Goal: Task Accomplishment & Management: Complete application form

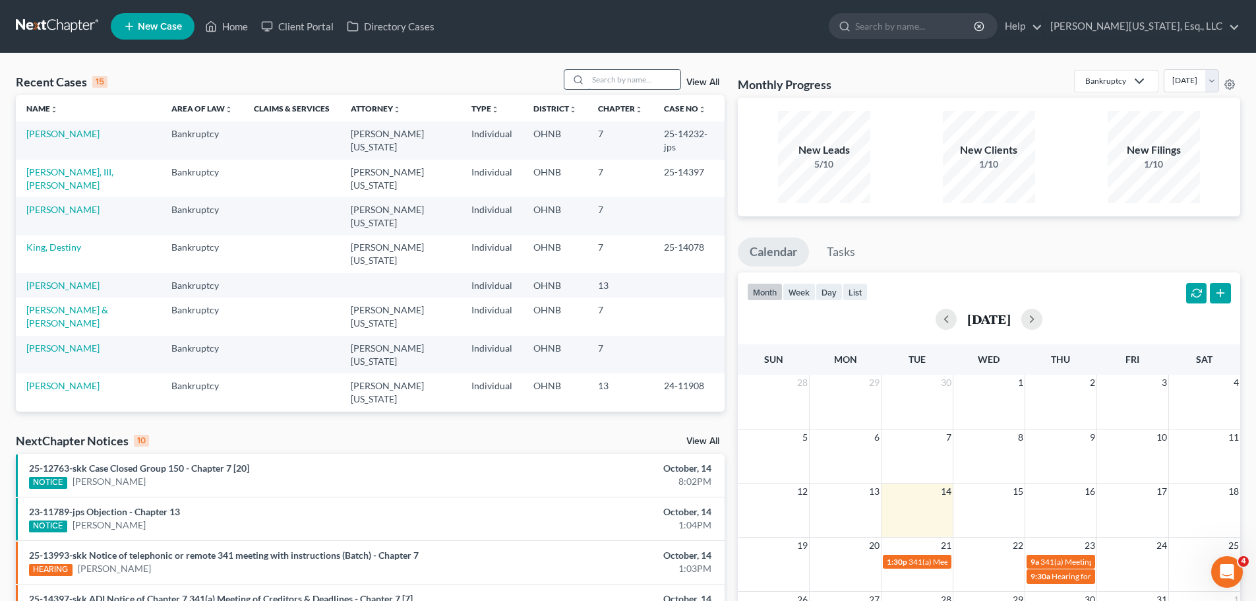
click at [606, 82] on input "search" at bounding box center [634, 79] width 92 height 19
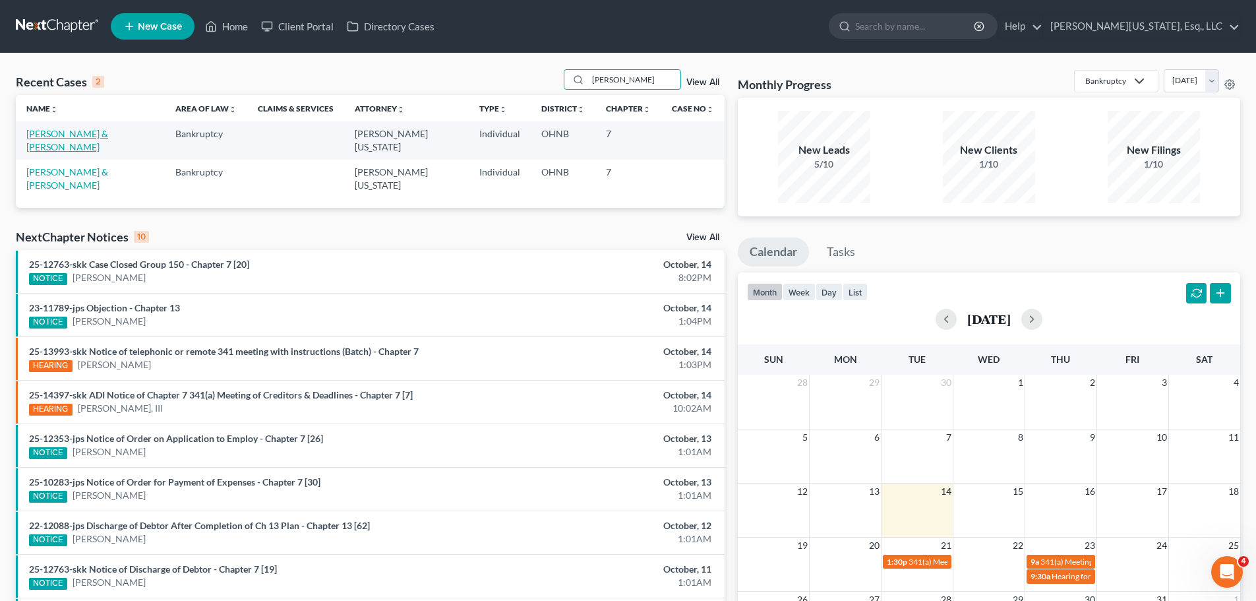
type input "tyler"
click at [45, 146] on link "[PERSON_NAME] & [PERSON_NAME]" at bounding box center [67, 140] width 82 height 24
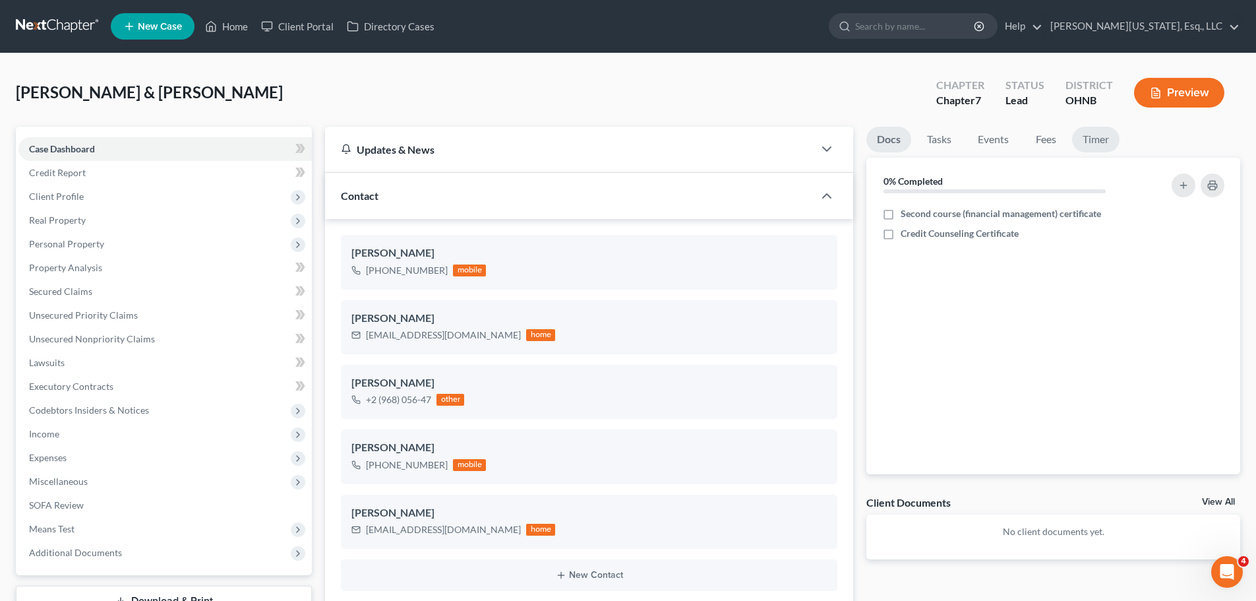
click at [1103, 138] on link "Timer" at bounding box center [1095, 140] width 47 height 26
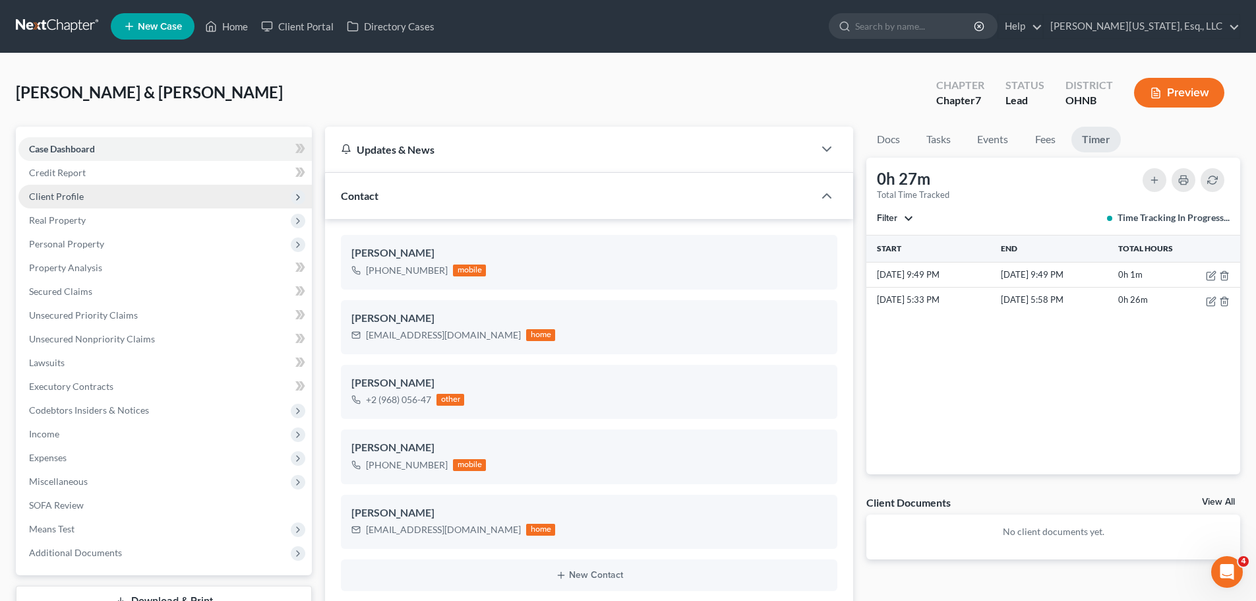
click at [69, 199] on span "Client Profile" at bounding box center [56, 196] width 55 height 11
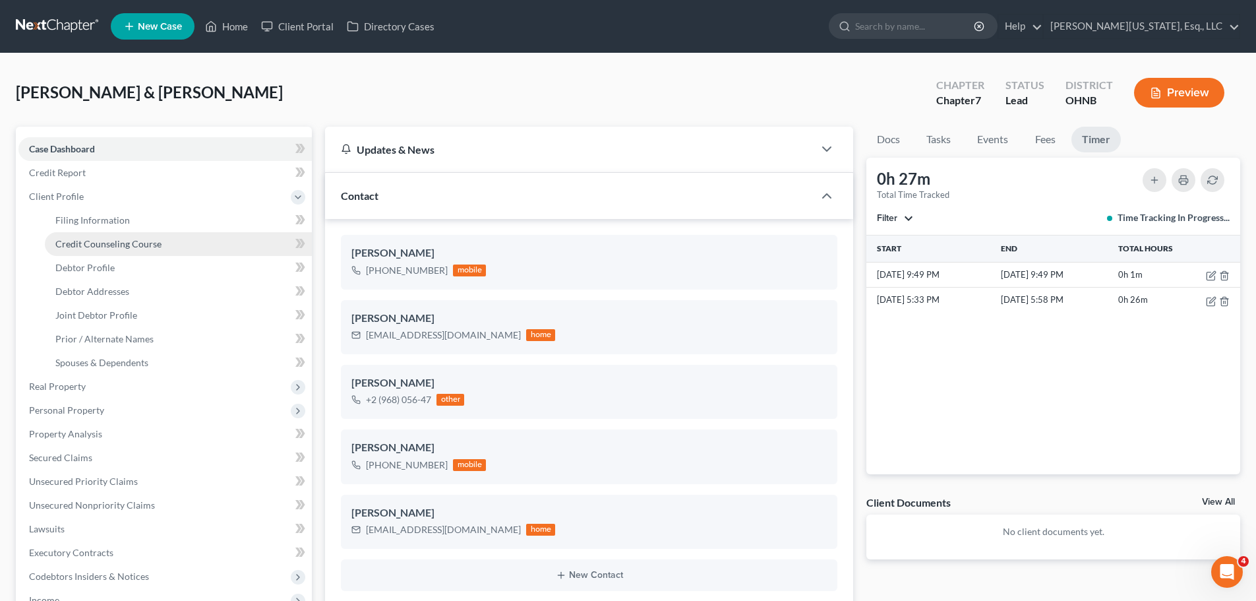
click at [117, 243] on span "Credit Counseling Course" at bounding box center [108, 243] width 106 height 11
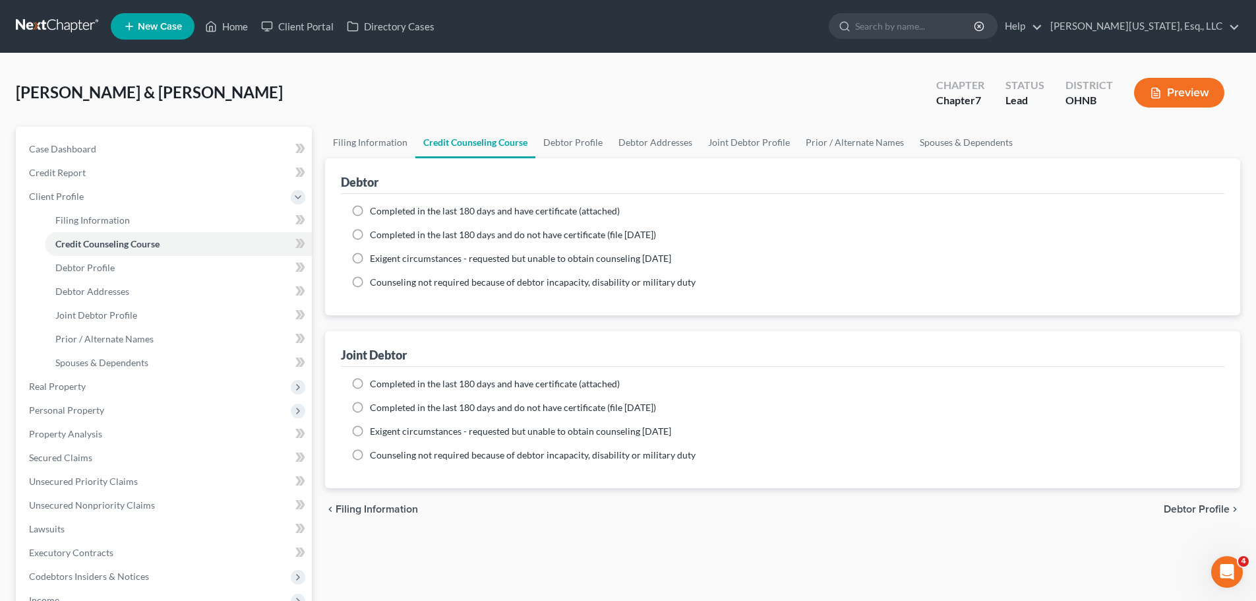
click at [420, 212] on span "Completed in the last 180 days and have certificate (attached)" at bounding box center [495, 210] width 250 height 11
click at [384, 212] on input "Completed in the last 180 days and have certificate (attached)" at bounding box center [379, 208] width 9 height 9
radio input "true"
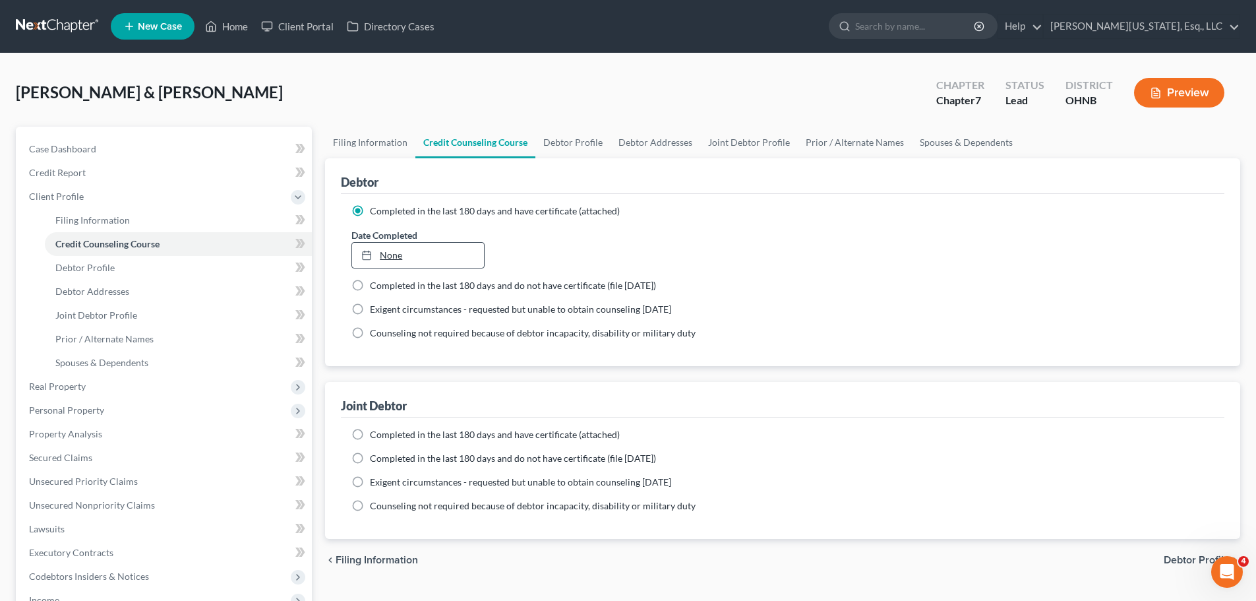
click at [407, 258] on link "None" at bounding box center [417, 255] width 131 height 25
type input "10/14/2025"
click at [414, 436] on span "Completed in the last 180 days and have certificate (attached)" at bounding box center [495, 433] width 250 height 11
click at [384, 436] on input "Completed in the last 180 days and have certificate (attached)" at bounding box center [379, 432] width 9 height 9
radio input "true"
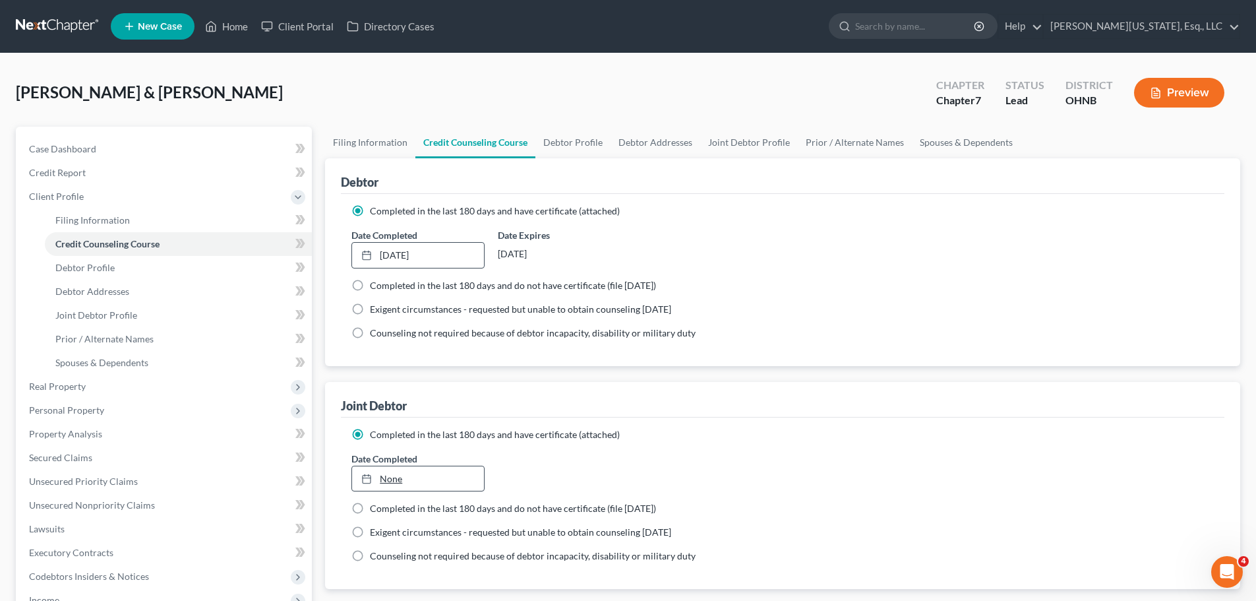
click at [401, 484] on link "None" at bounding box center [417, 478] width 131 height 25
type input "10/14/2025"
click at [75, 140] on link "Case Dashboard" at bounding box center [164, 149] width 293 height 24
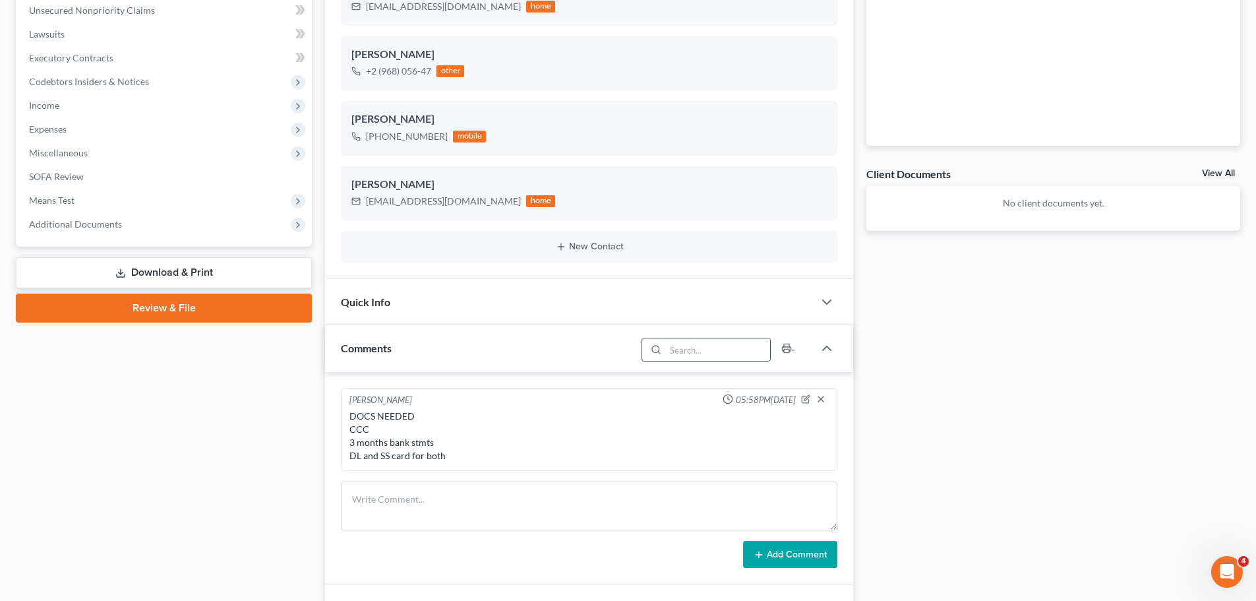
scroll to position [330, 0]
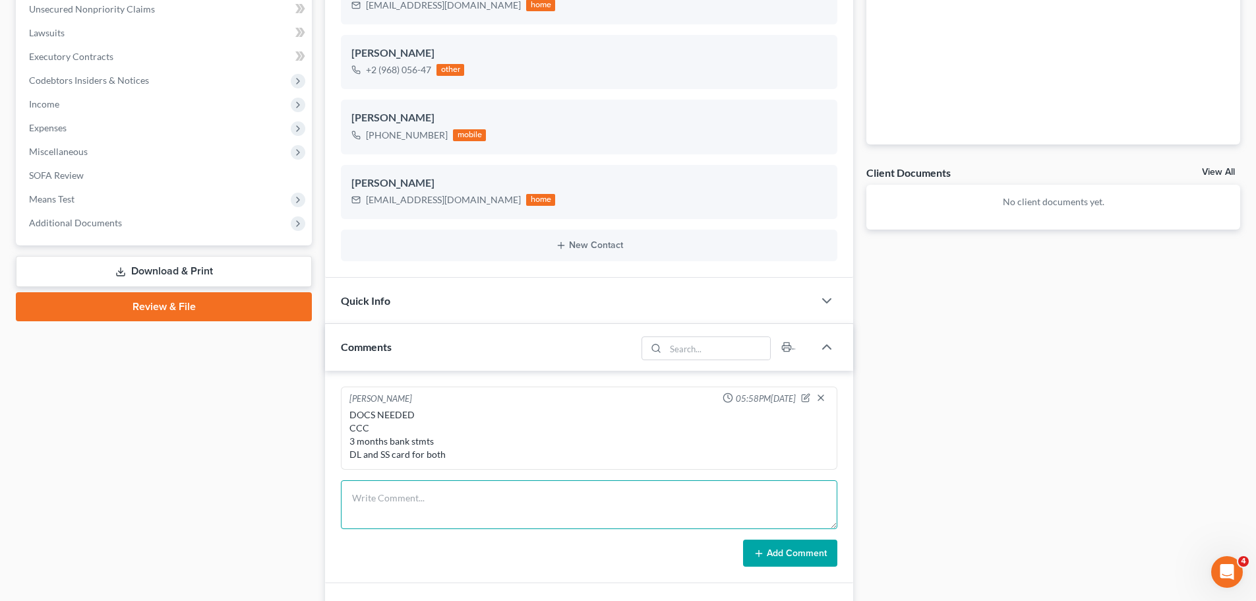
click at [512, 506] on textarea at bounding box center [589, 504] width 496 height 49
type textarea "CCC completed 10/13"
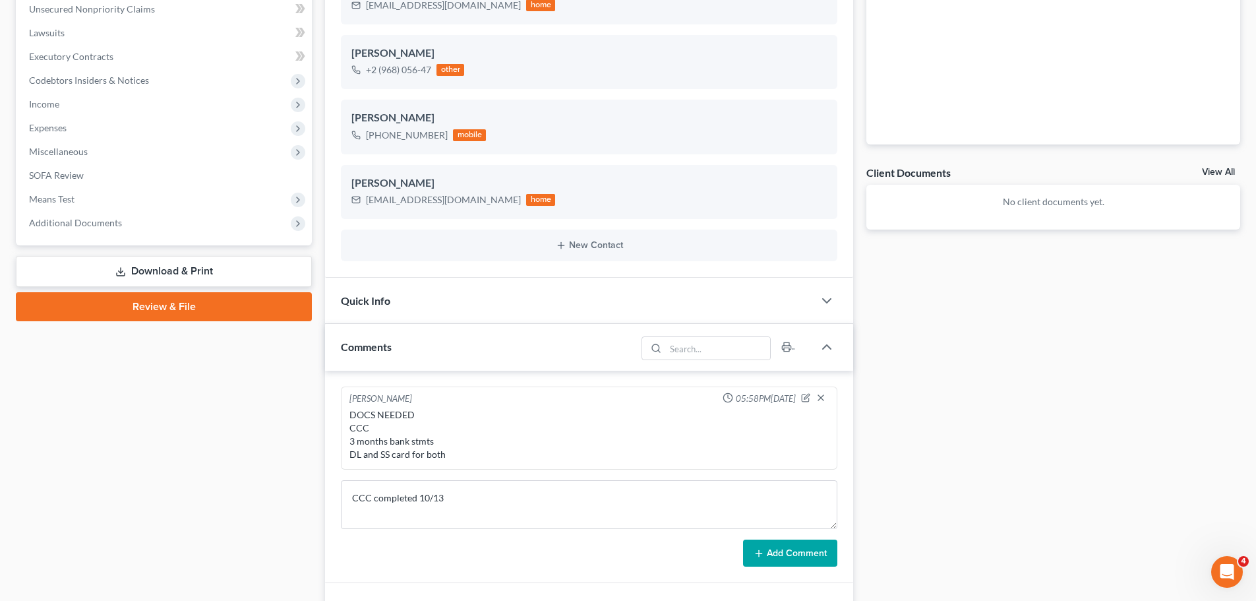
click at [800, 571] on div "Amy Truss 05:58PM, 10/12/2025 DOCS NEEDED CCC 3 months bank stmts DL and SS car…" at bounding box center [589, 476] width 528 height 213
click at [798, 564] on button "Add Comment" at bounding box center [790, 553] width 94 height 28
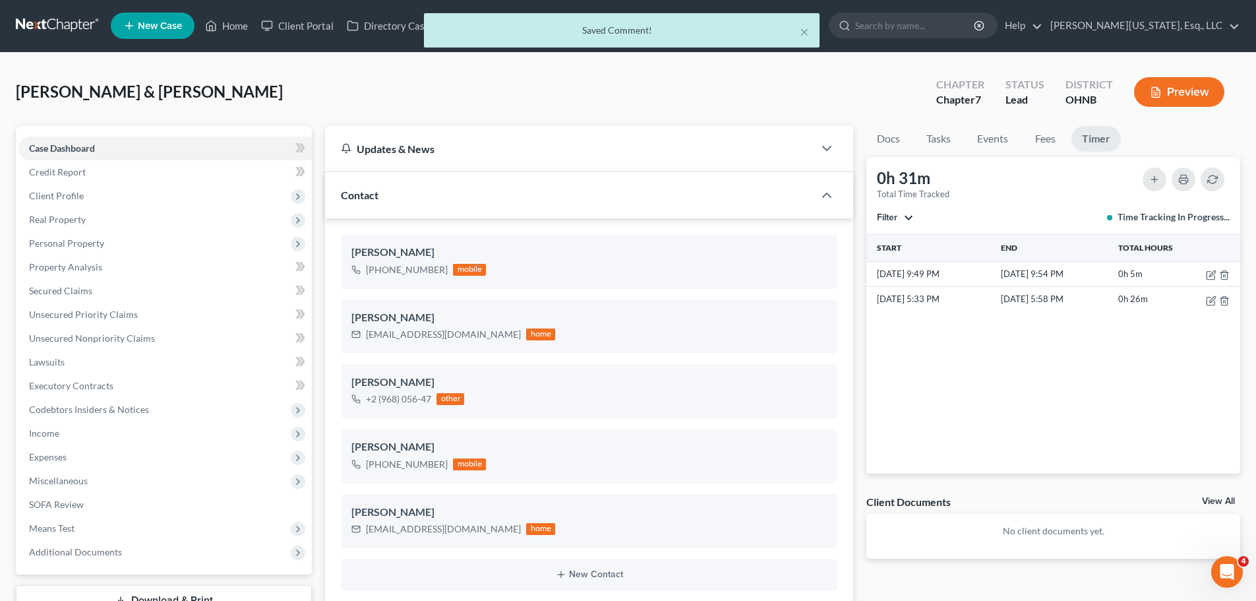
scroll to position [0, 0]
click at [244, 32] on div "× Saved Comment!" at bounding box center [621, 33] width 1256 height 41
click at [225, 24] on div "× Saved Comment!" at bounding box center [621, 33] width 1256 height 41
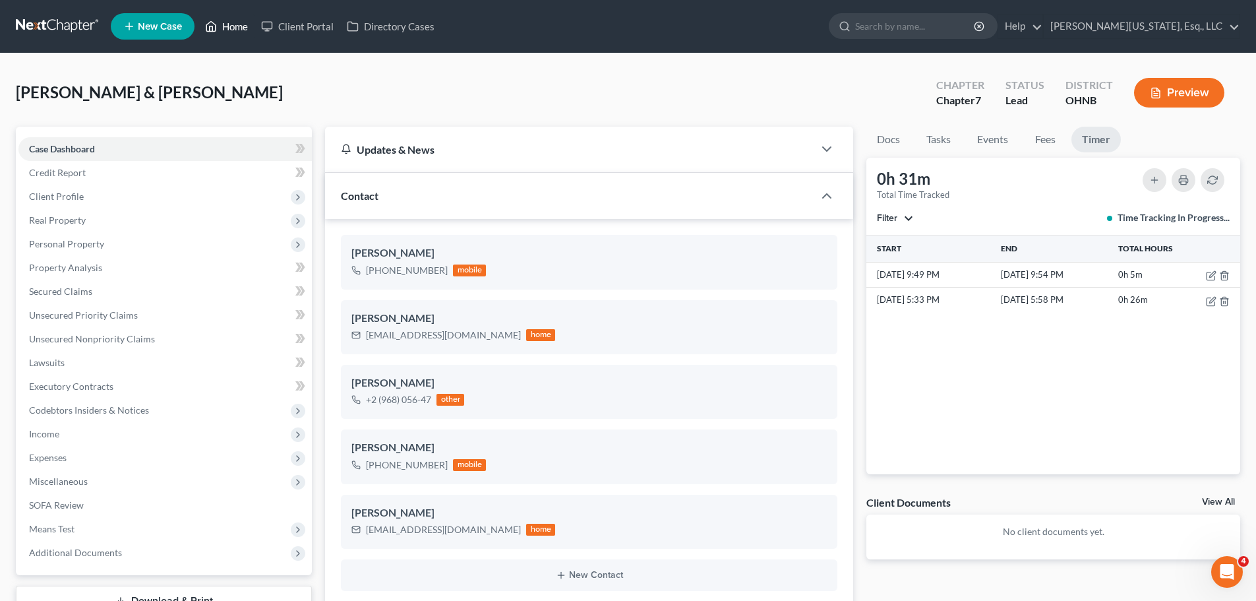
click at [249, 24] on link "Home" at bounding box center [226, 27] width 56 height 24
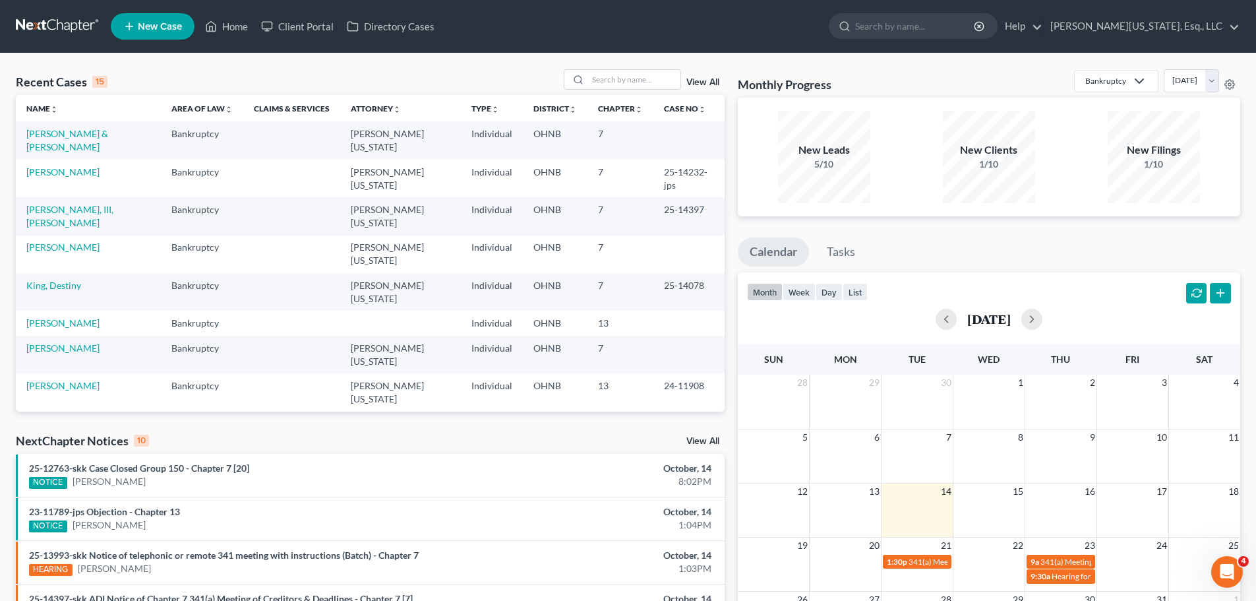
click at [148, 34] on link "New Case" at bounding box center [153, 26] width 84 height 26
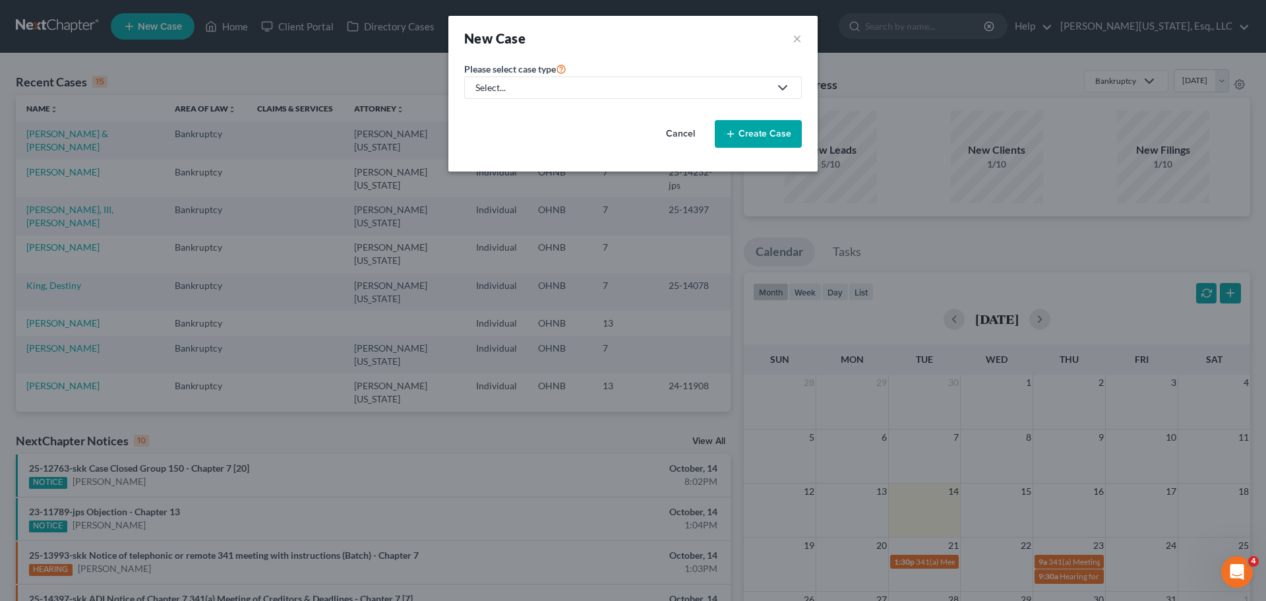
click at [468, 76] on link "Select..." at bounding box center [633, 87] width 338 height 22
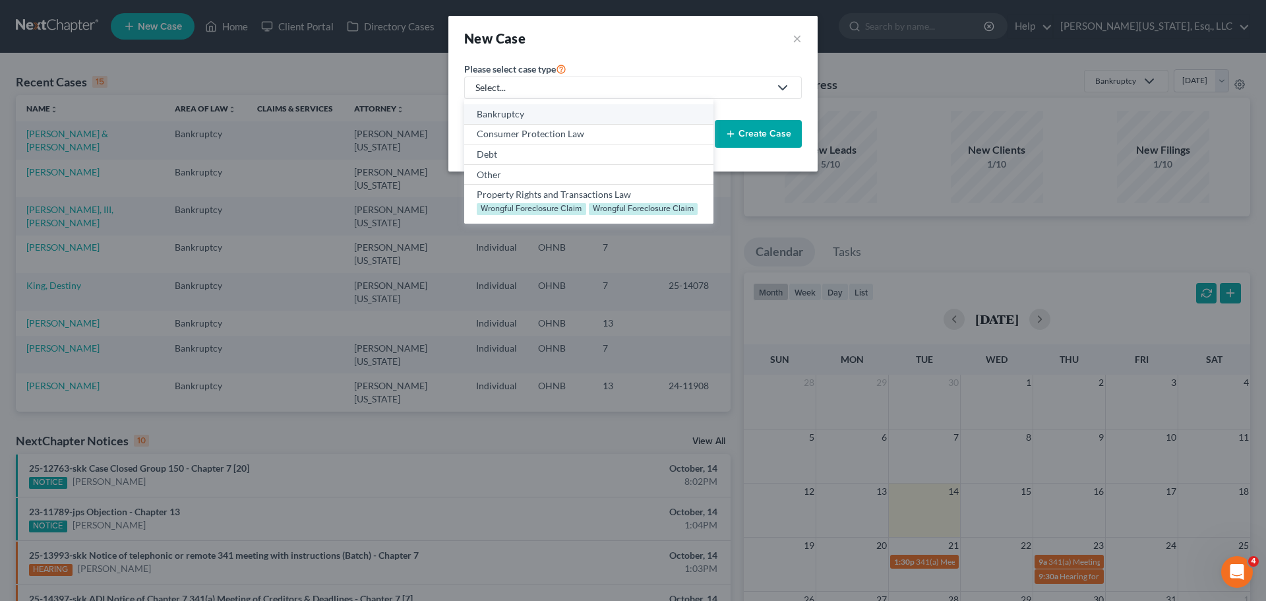
click at [492, 110] on div "Bankruptcy" at bounding box center [588, 113] width 223 height 13
select select "61"
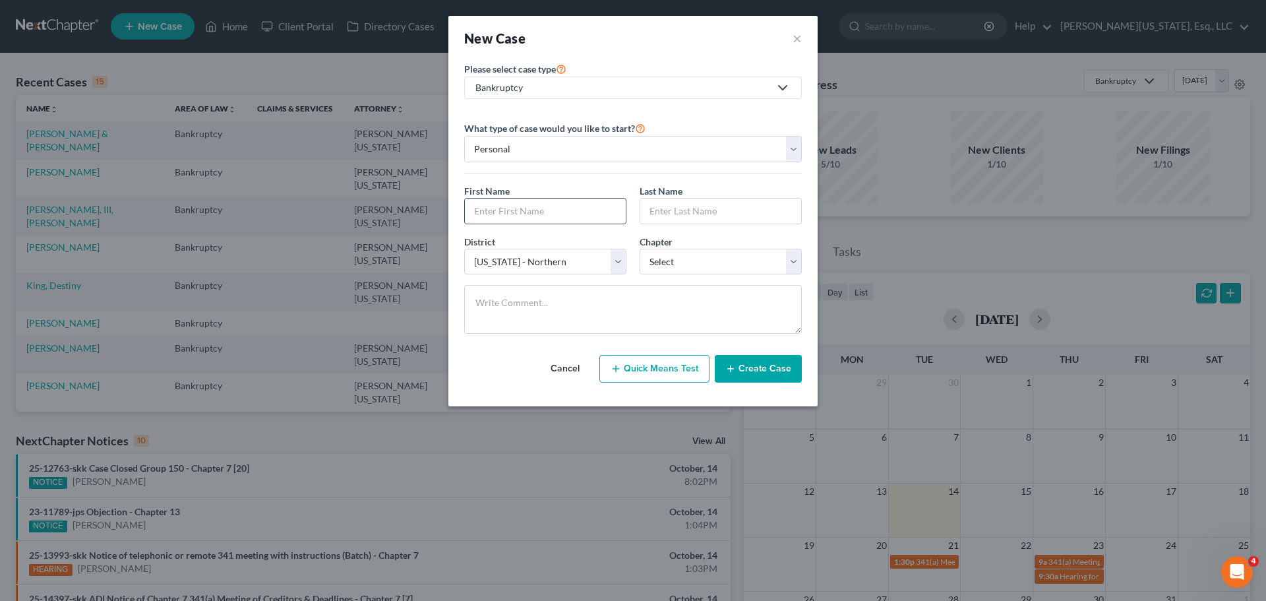
click at [549, 220] on input "text" at bounding box center [545, 210] width 161 height 25
type input "Britany"
type input "Tabak"
click at [692, 262] on select "Select 7 11 12 13" at bounding box center [720, 262] width 162 height 26
select select "0"
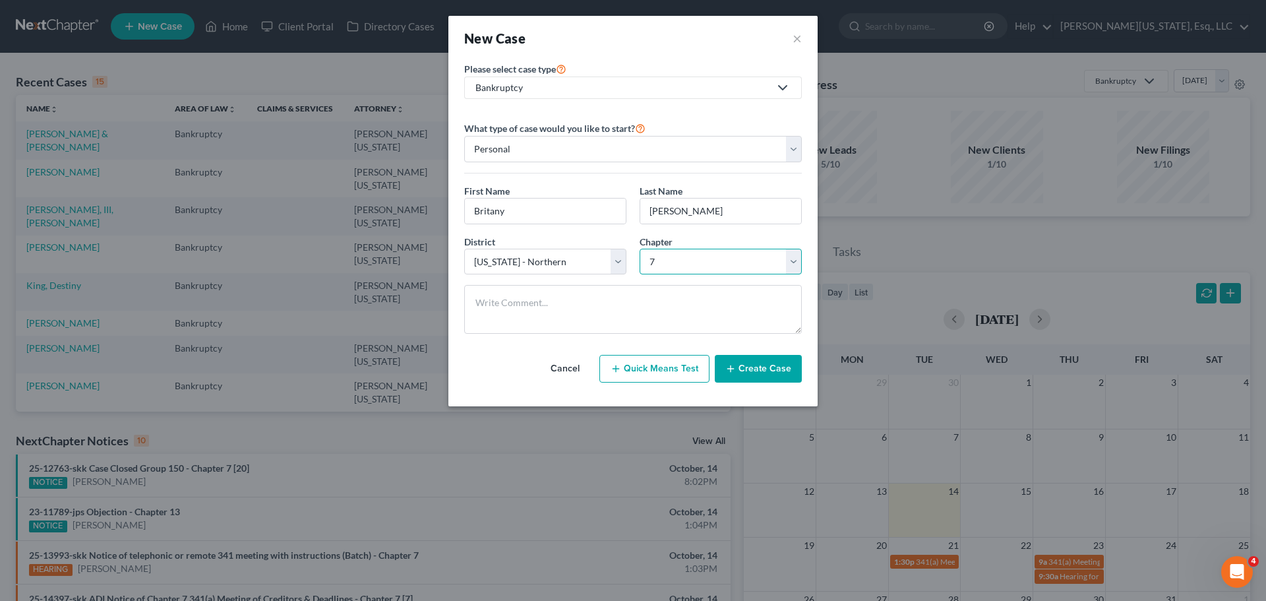
click at [639, 249] on select "Select 7 11 12 13" at bounding box center [720, 262] width 162 height 26
click at [742, 361] on button "Create Case" at bounding box center [758, 369] width 87 height 28
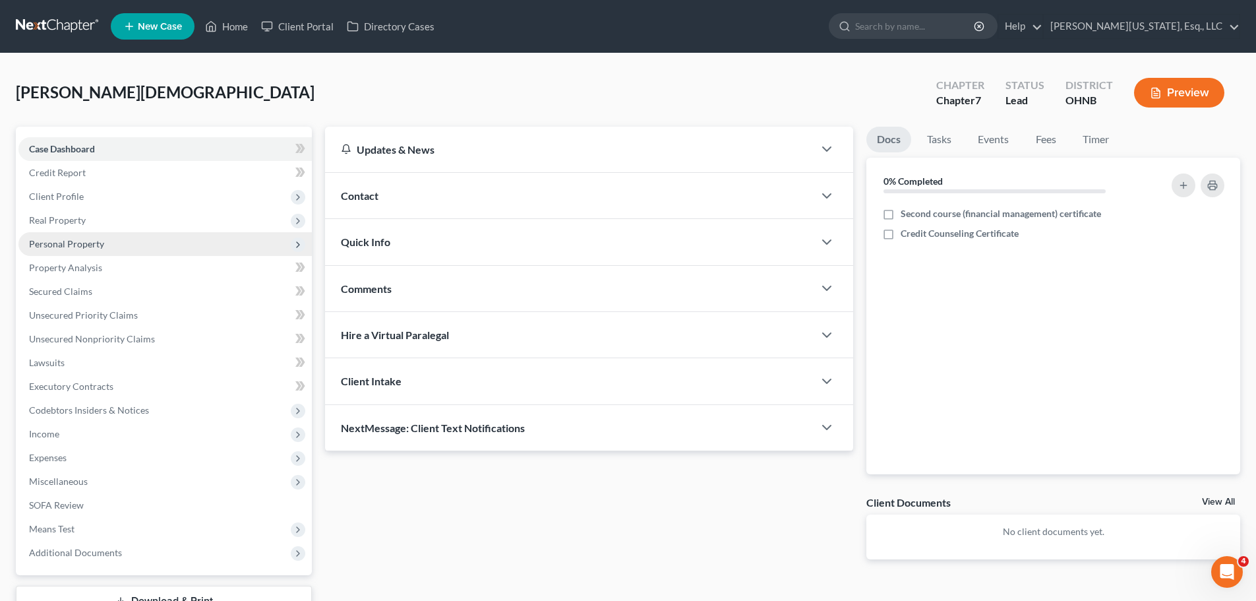
click at [80, 249] on span "Personal Property" at bounding box center [164, 244] width 293 height 24
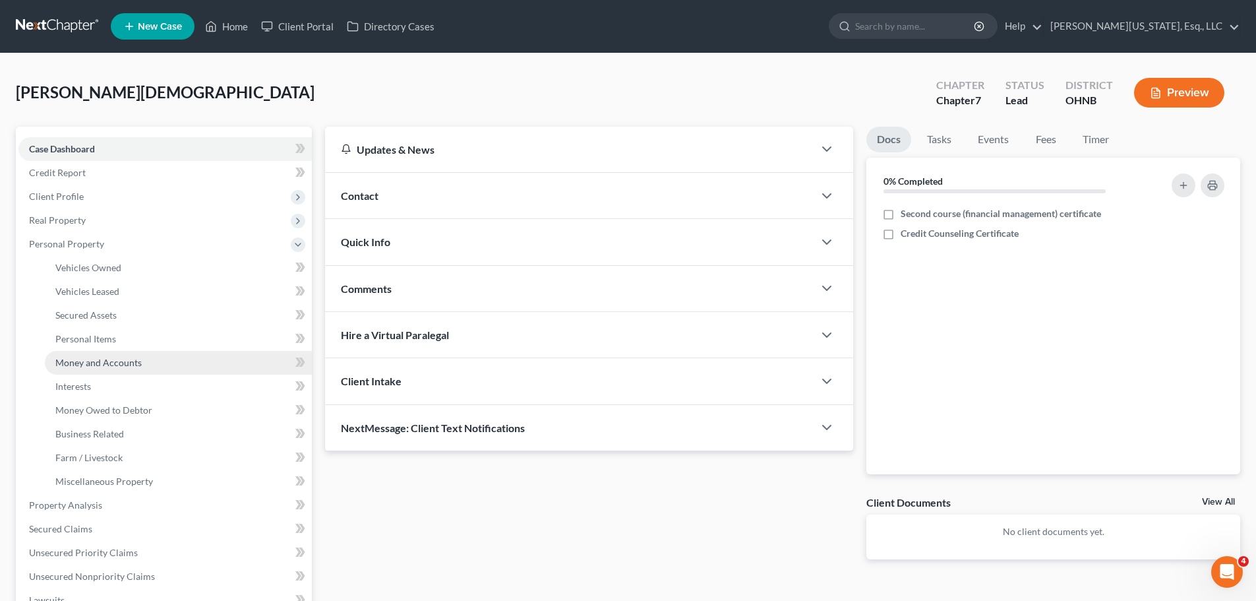
click at [134, 365] on span "Money and Accounts" at bounding box center [98, 362] width 86 height 11
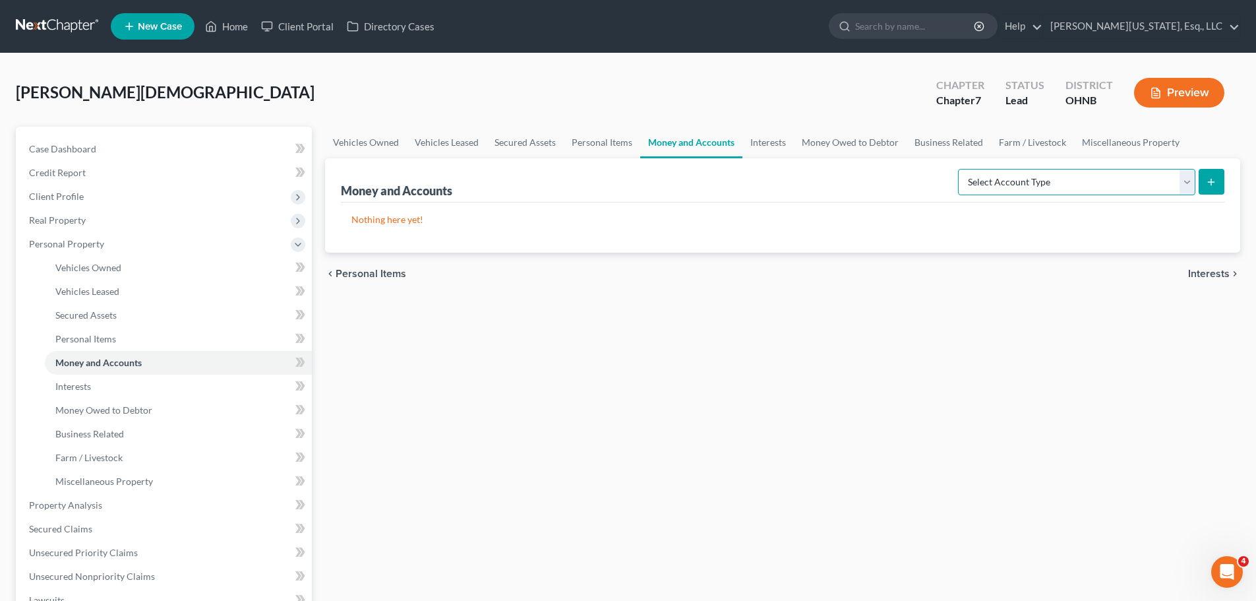
click at [1044, 179] on select "Select Account Type Brokerage Cash on Hand Certificates of Deposit Checking Acc…" at bounding box center [1076, 182] width 237 height 26
select select "checking"
click at [960, 169] on select "Select Account Type Brokerage Cash on Hand Certificates of Deposit Checking Acc…" at bounding box center [1076, 182] width 237 height 26
click at [1036, 183] on select "Select Account Type Brokerage Cash on Hand Certificates of Deposit Checking Acc…" at bounding box center [1076, 182] width 237 height 26
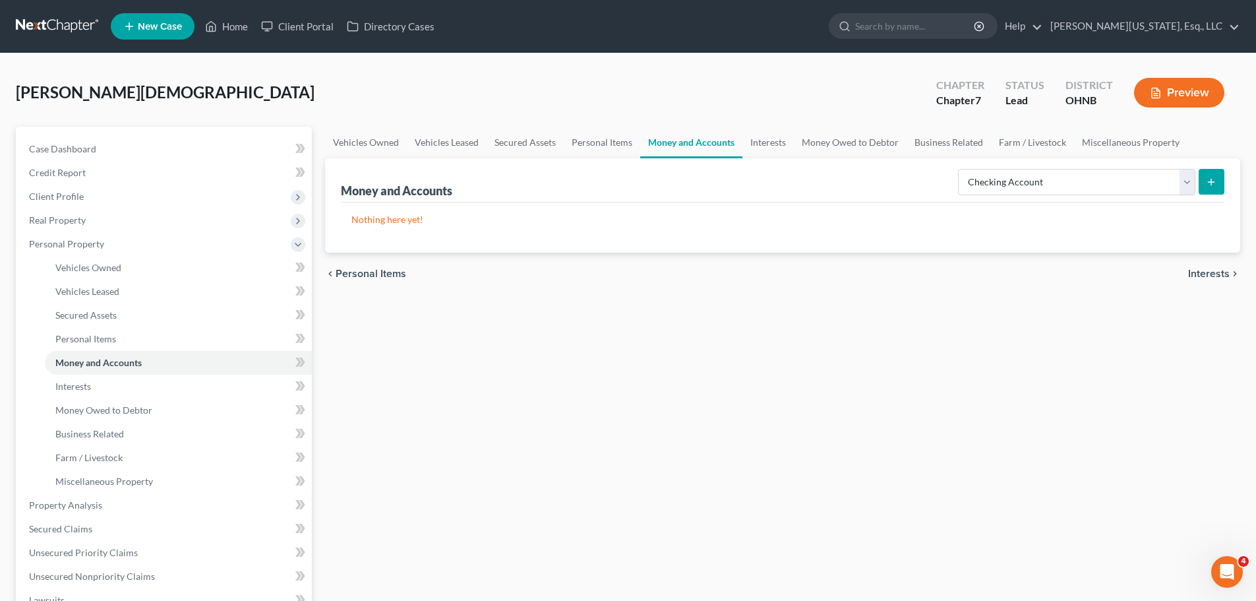
click at [1210, 189] on button "submit" at bounding box center [1211, 182] width 26 height 26
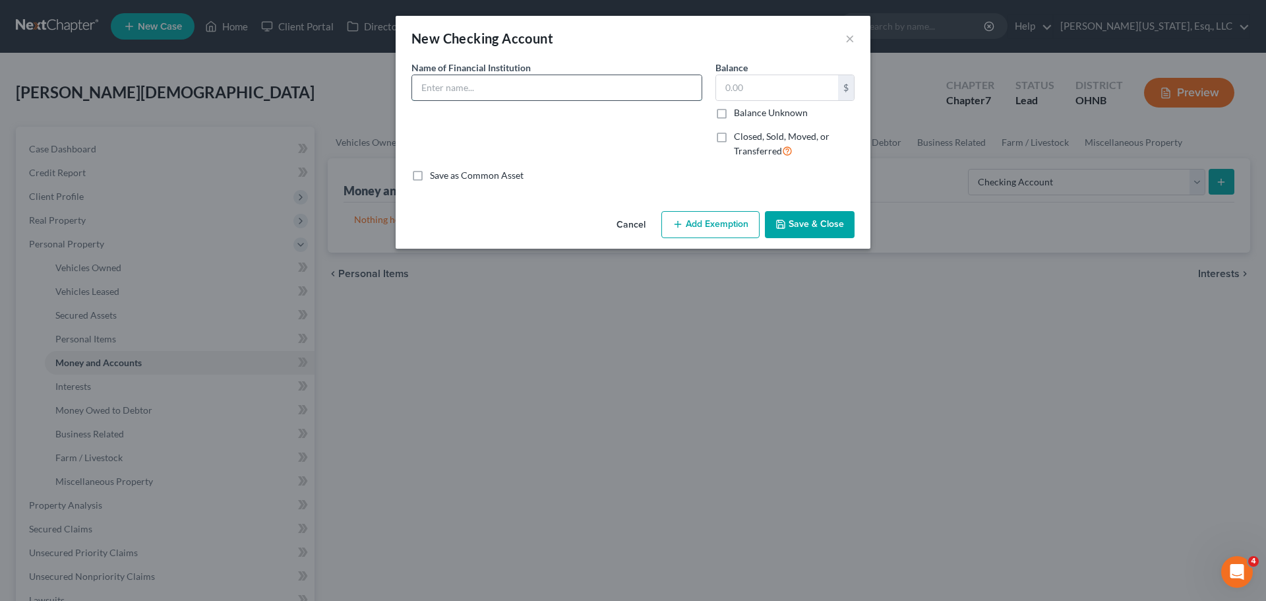
click at [443, 89] on input "text" at bounding box center [556, 87] width 289 height 25
click at [564, 84] on input "Huntington Bank" at bounding box center [556, 87] width 289 height 25
type input "Huntington Bank Asterisk Free Checking"
click at [795, 230] on button "Save & Close" at bounding box center [810, 225] width 90 height 28
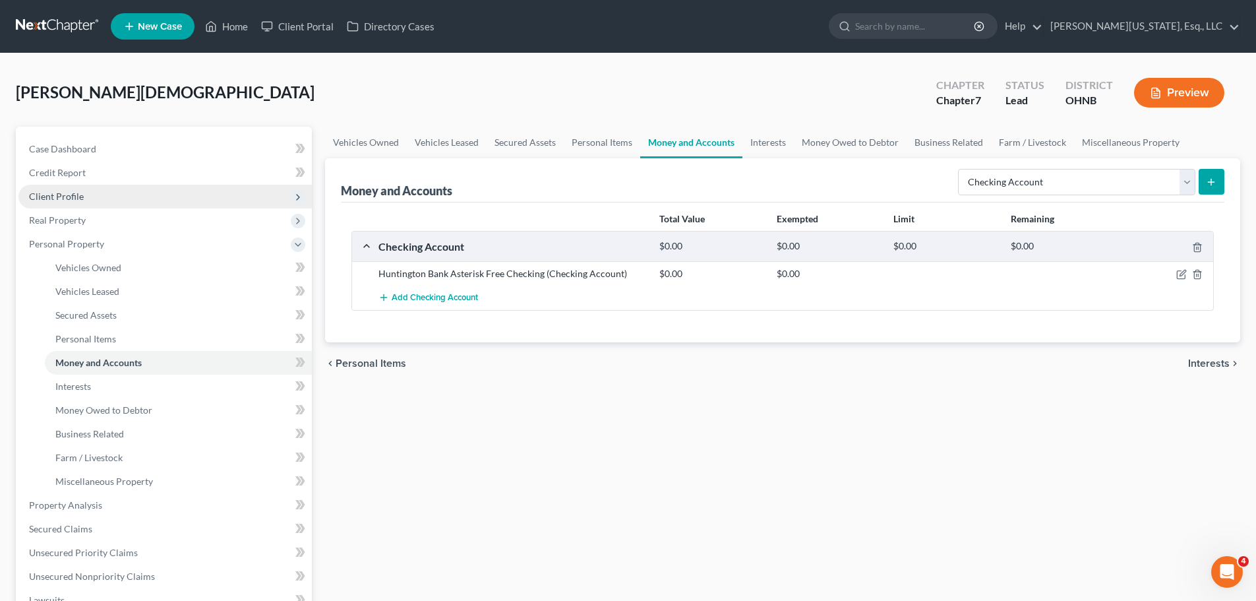
click at [77, 191] on span "Client Profile" at bounding box center [56, 196] width 55 height 11
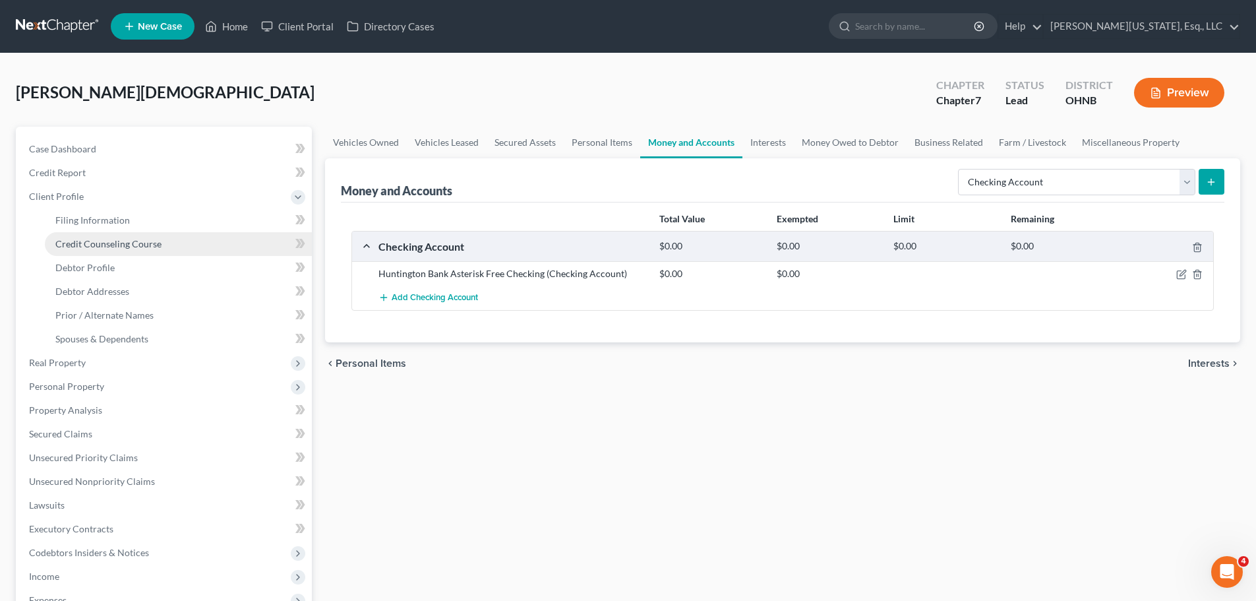
click at [178, 247] on link "Credit Counseling Course" at bounding box center [178, 244] width 267 height 24
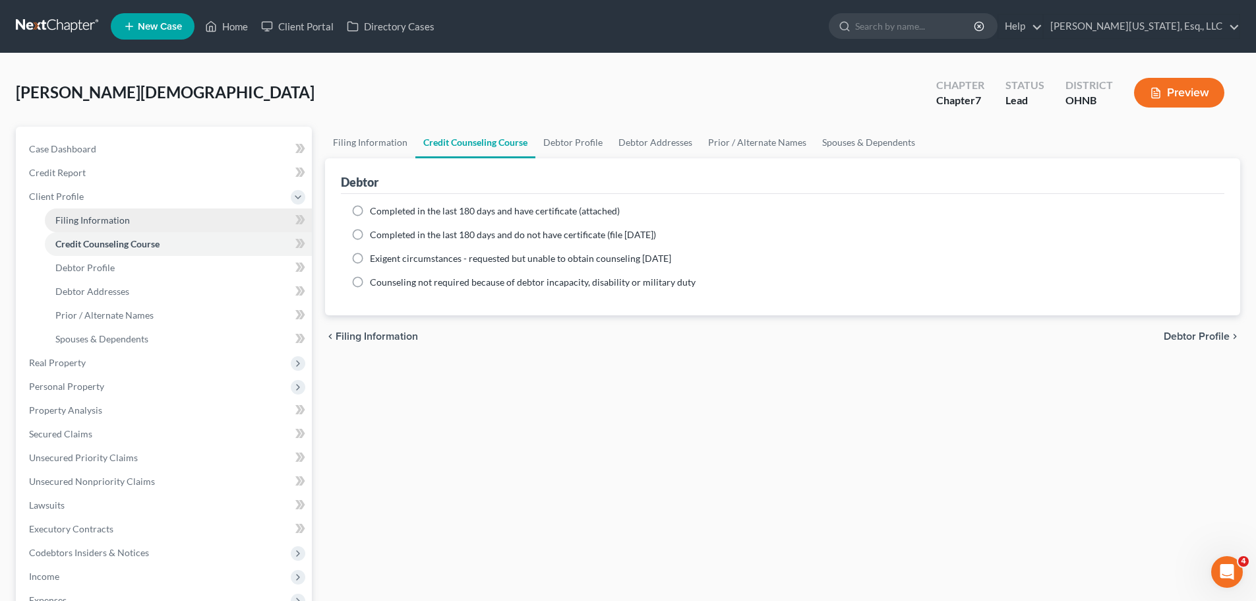
click at [124, 219] on span "Filing Information" at bounding box center [92, 219] width 74 height 11
select select "1"
select select "0"
select select "61"
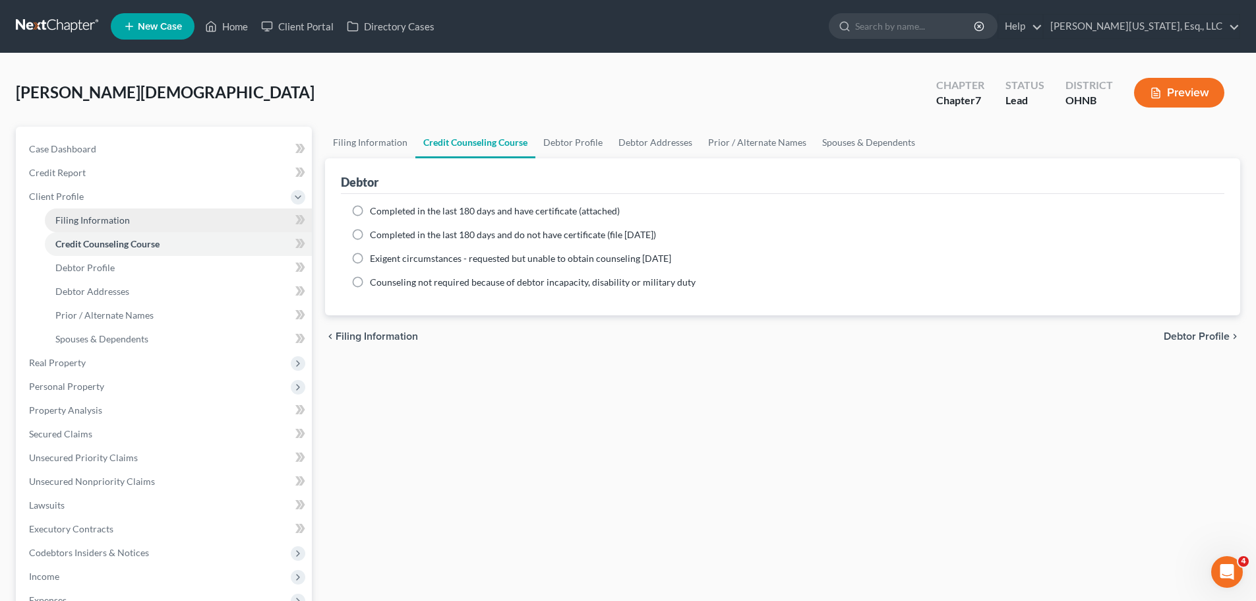
select select "36"
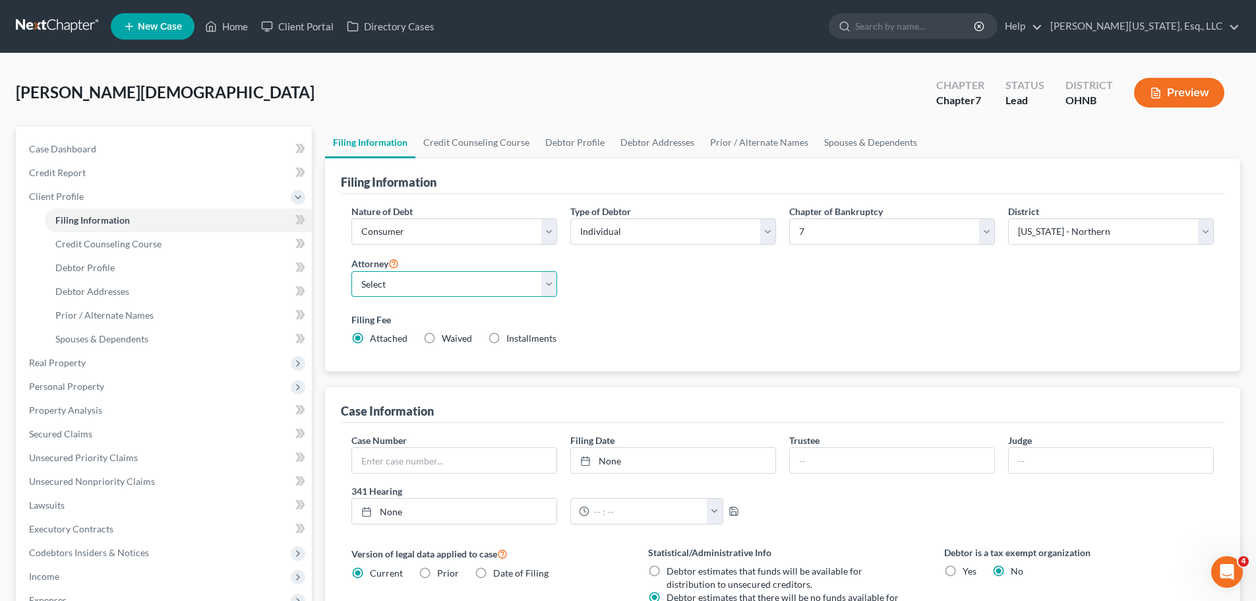
drag, startPoint x: 411, startPoint y: 279, endPoint x: 422, endPoint y: 295, distance: 18.5
click at [411, 279] on select "Select Jann C. Washington - OHNB Jann C. Washington - OHSB Karyn Washington - O…" at bounding box center [454, 284] width 206 height 26
select select "0"
click at [351, 271] on select "Select Jann C. Washington - OHNB Jann C. Washington - OHSB Karyn Washington - O…" at bounding box center [454, 284] width 206 height 26
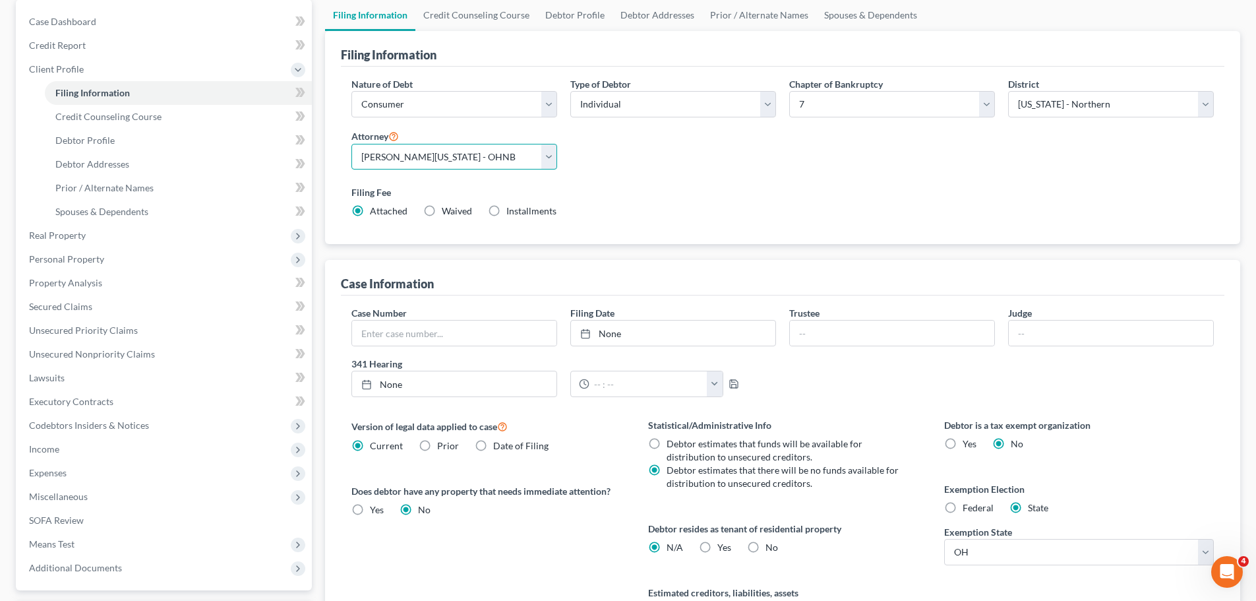
scroll to position [132, 0]
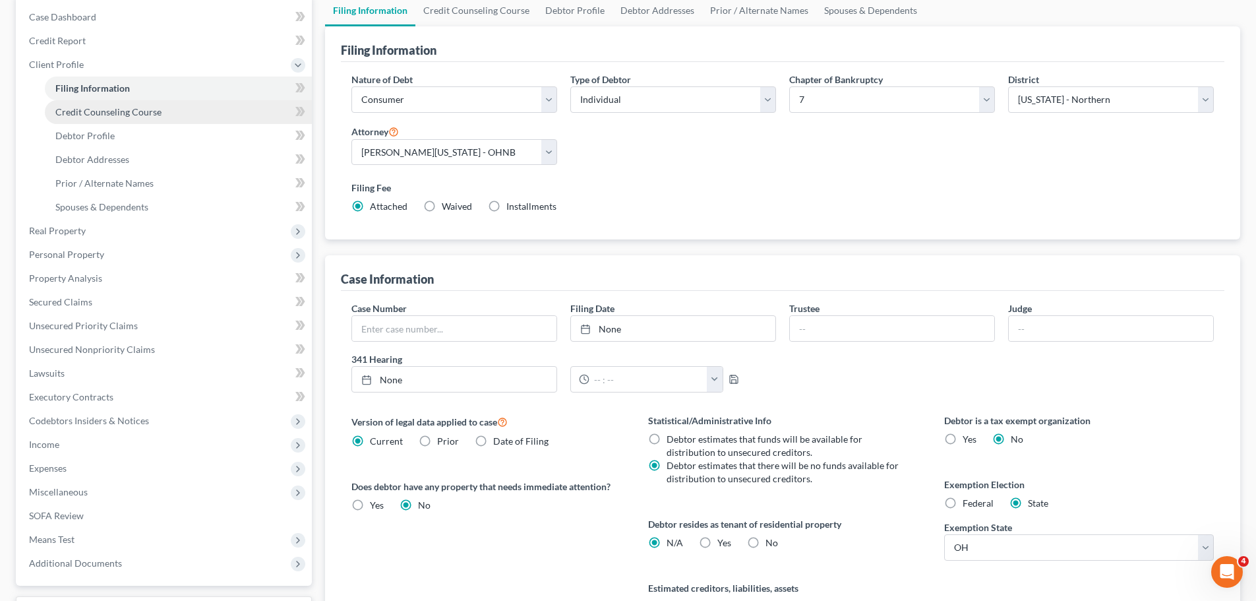
click at [163, 115] on link "Credit Counseling Course" at bounding box center [178, 112] width 267 height 24
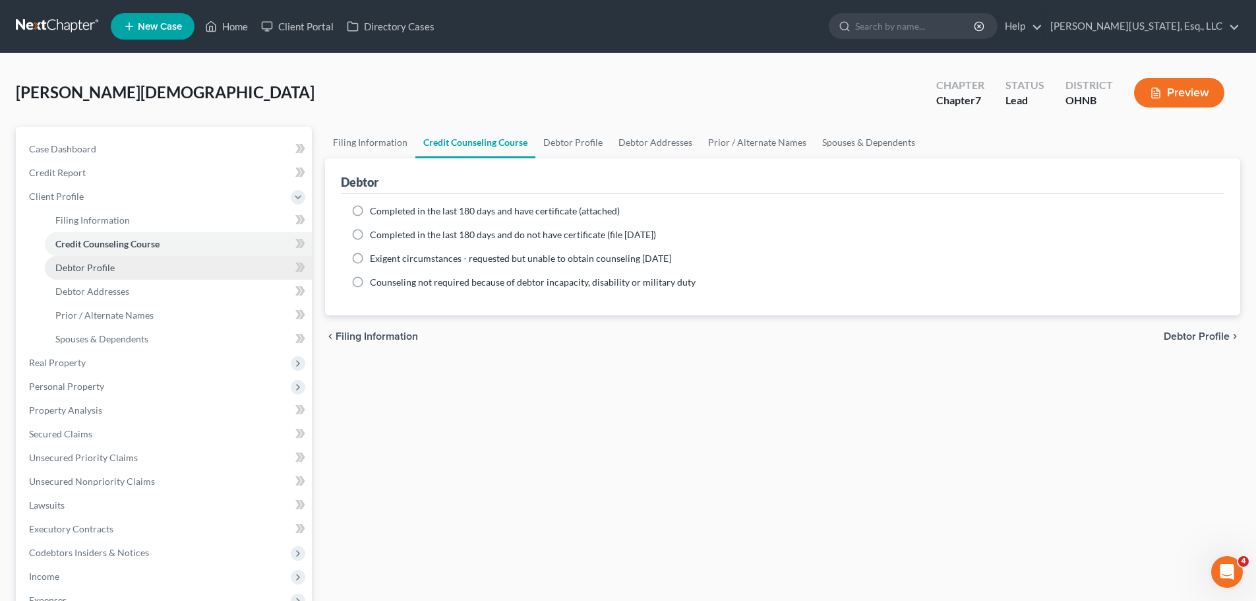
click at [122, 268] on link "Debtor Profile" at bounding box center [178, 268] width 267 height 24
select select "0"
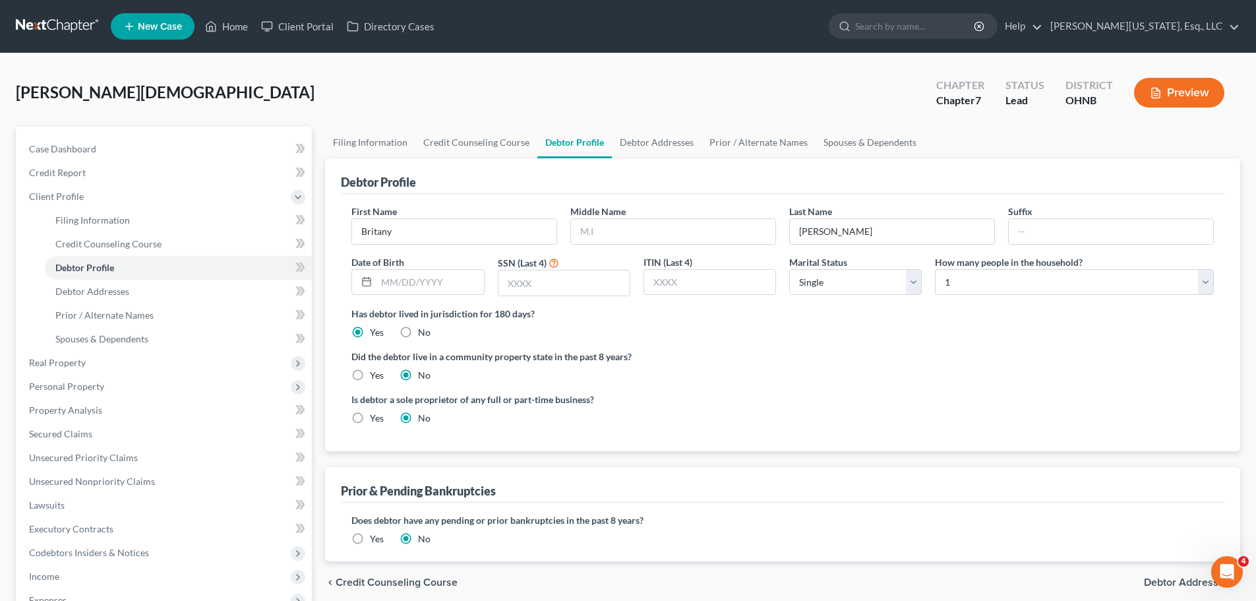
click at [702, 249] on div "First Name Britany Middle Name Last Name Tabak Suffix Date of Birth SSN (Last 4…" at bounding box center [782, 255] width 875 height 102
click at [703, 243] on input "text" at bounding box center [673, 231] width 204 height 25
type input "Ann"
type input "[PERSON_NAME]"
click at [527, 287] on input "text" at bounding box center [563, 282] width 131 height 25
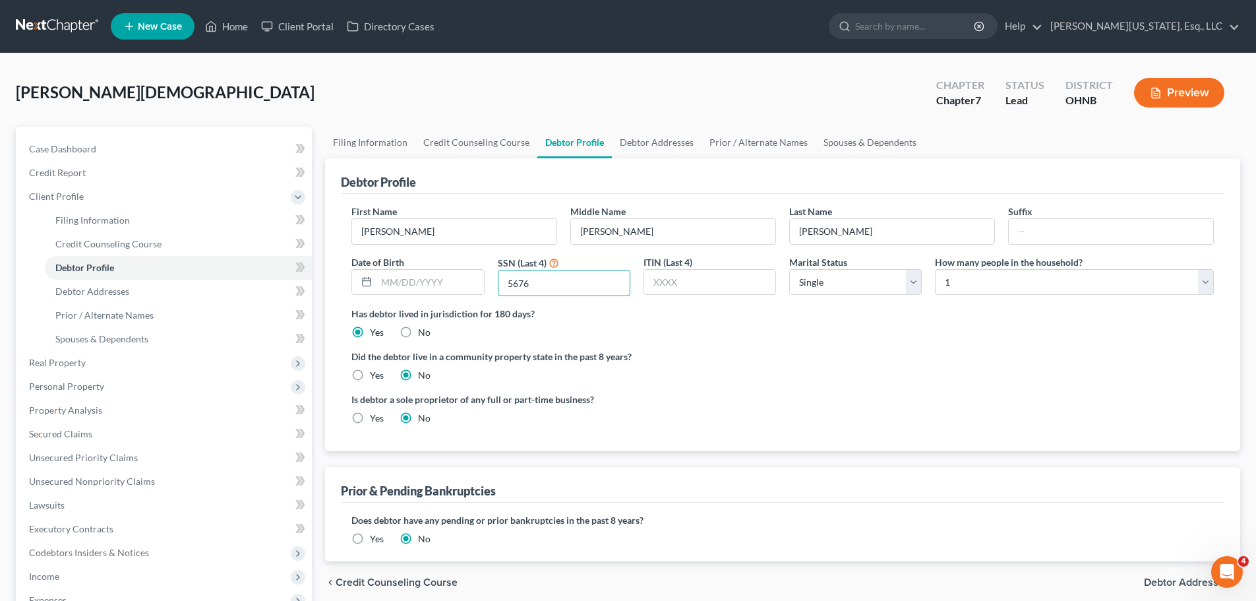
type input "5676"
click at [432, 267] on div "Date of Birth" at bounding box center [418, 276] width 146 height 42
click at [460, 283] on input "text" at bounding box center [429, 282] width 107 height 25
type input "10/08/1992"
click at [142, 320] on link "Prior / Alternate Names" at bounding box center [178, 315] width 267 height 24
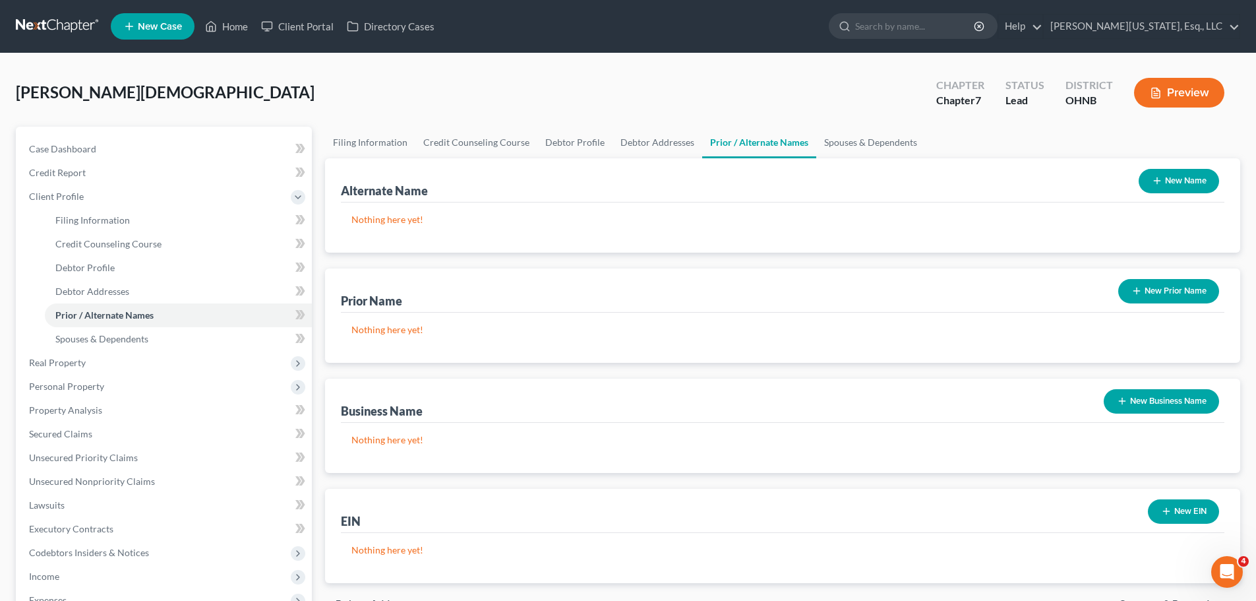
click at [1179, 291] on button "New Prior Name" at bounding box center [1168, 291] width 101 height 24
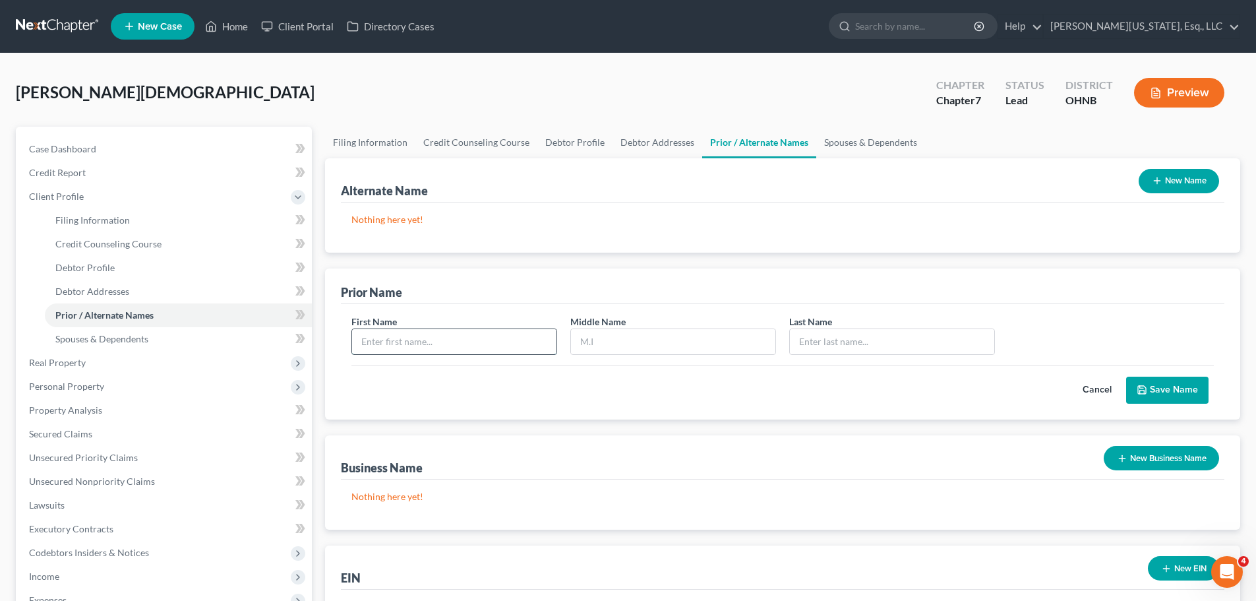
click at [446, 343] on input "text" at bounding box center [454, 341] width 204 height 25
type input "[PERSON_NAME]"
type input "Ann"
type input "Juszkiewicz"
click at [1163, 392] on button "Save Name" at bounding box center [1167, 390] width 82 height 28
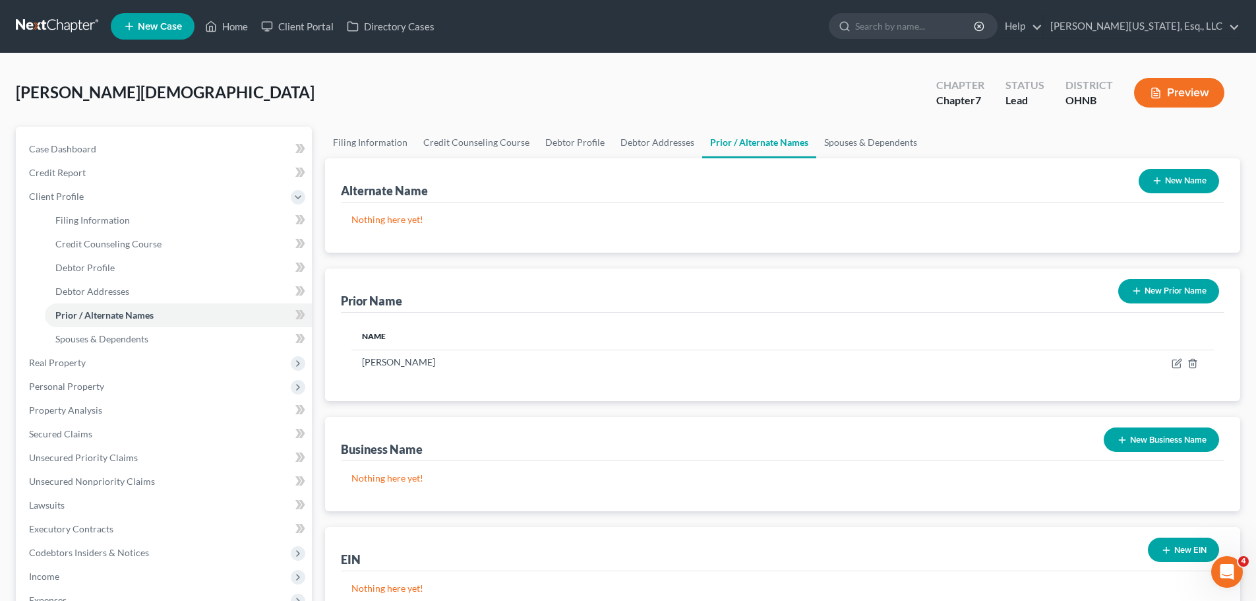
drag, startPoint x: 783, startPoint y: 44, endPoint x: 724, endPoint y: 52, distance: 59.9
click at [783, 44] on nav "Home New Case Client Portal Directory Cases Jann C. Washington, Esq., LLC akaeg…" at bounding box center [628, 26] width 1256 height 53
click at [136, 227] on link "Filing Information" at bounding box center [178, 220] width 267 height 24
select select "1"
select select "0"
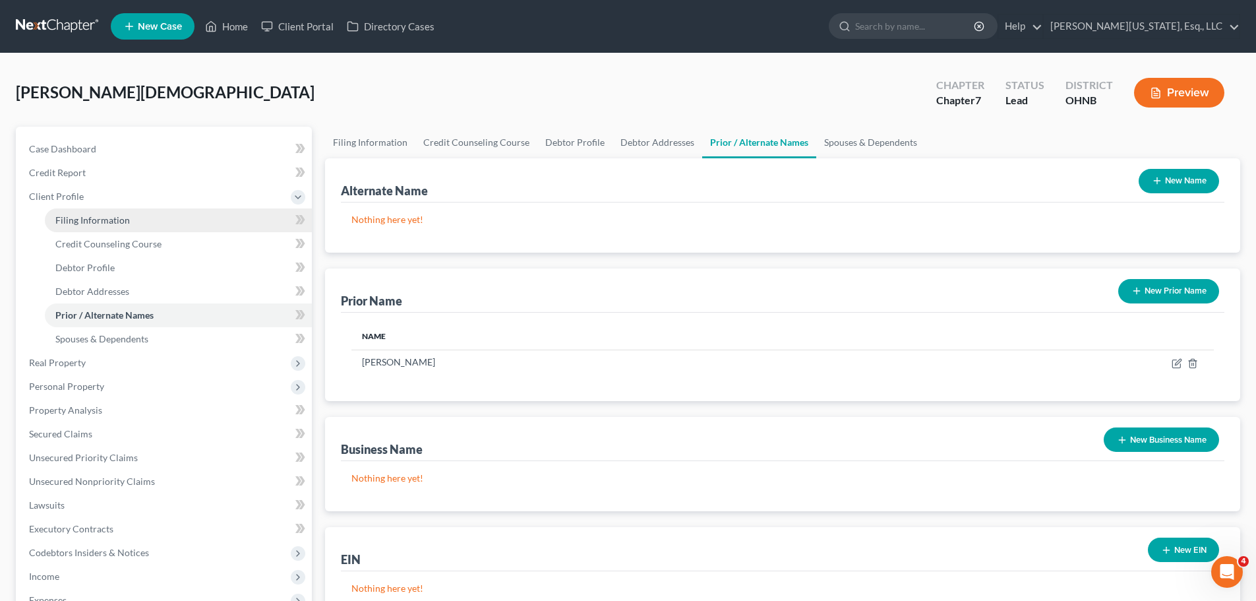
select select "0"
select select "61"
select select "0"
select select "36"
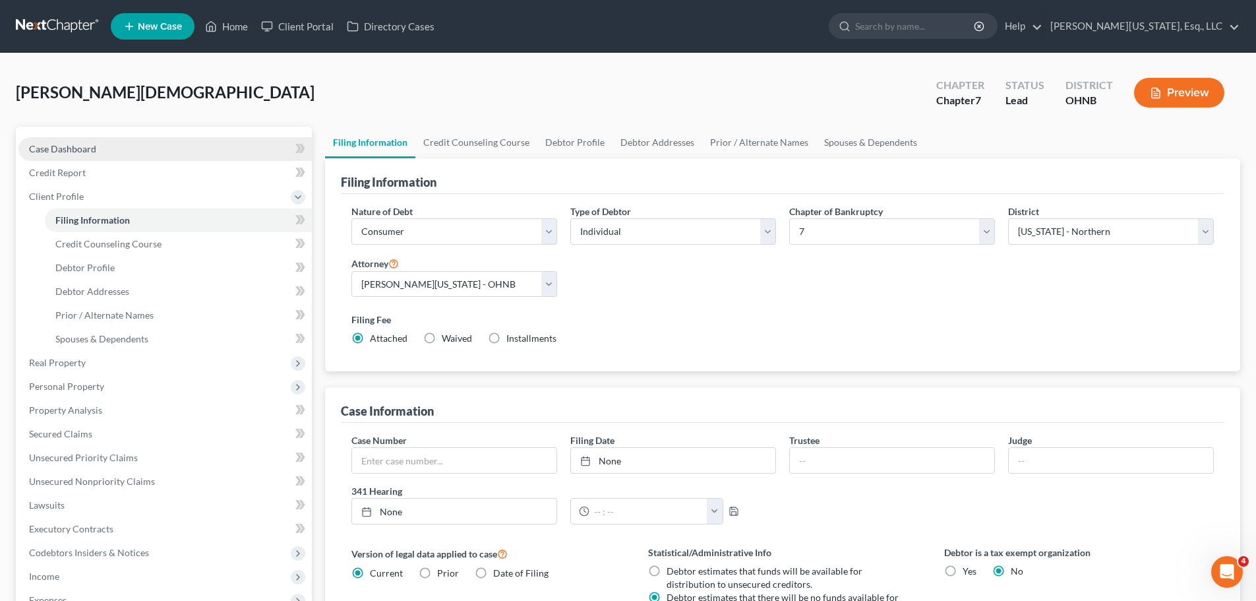
click at [80, 153] on span "Case Dashboard" at bounding box center [62, 148] width 67 height 11
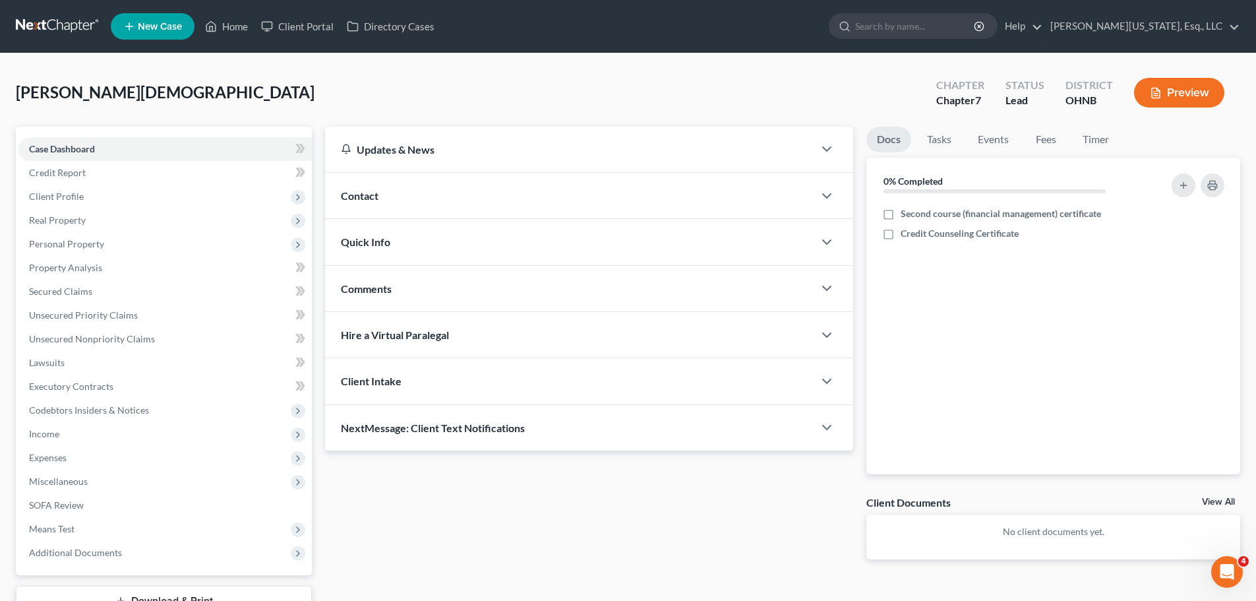
click at [477, 289] on div "Comments" at bounding box center [569, 288] width 488 height 45
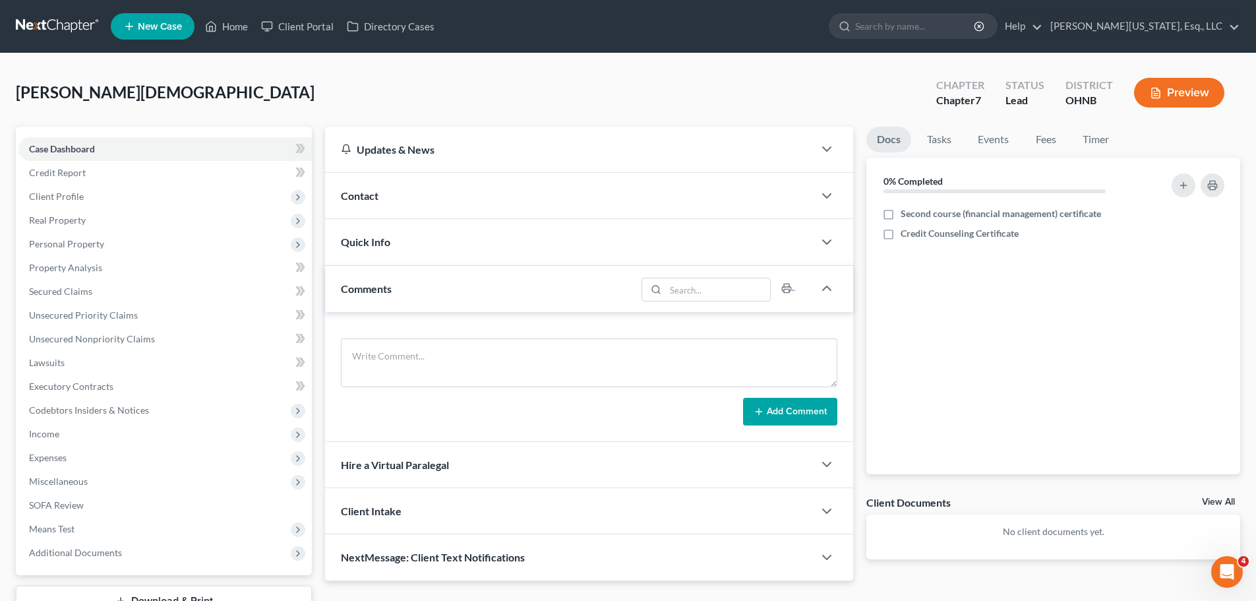
click at [525, 211] on div "Contact" at bounding box center [569, 195] width 488 height 45
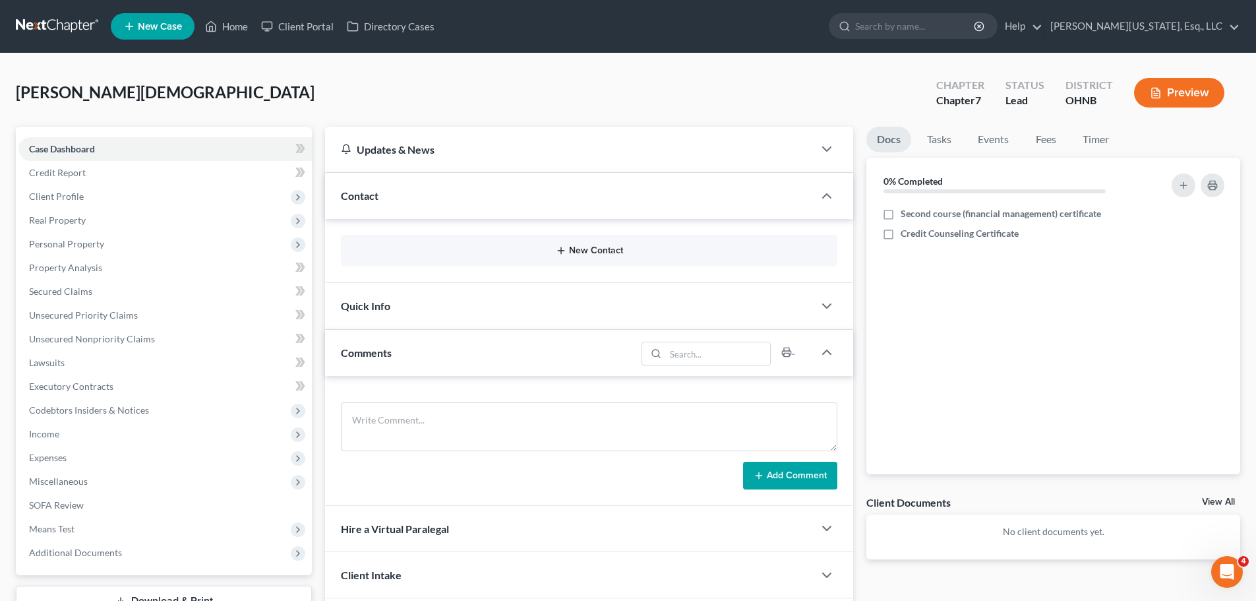
click at [570, 252] on button "New Contact" at bounding box center [588, 250] width 475 height 11
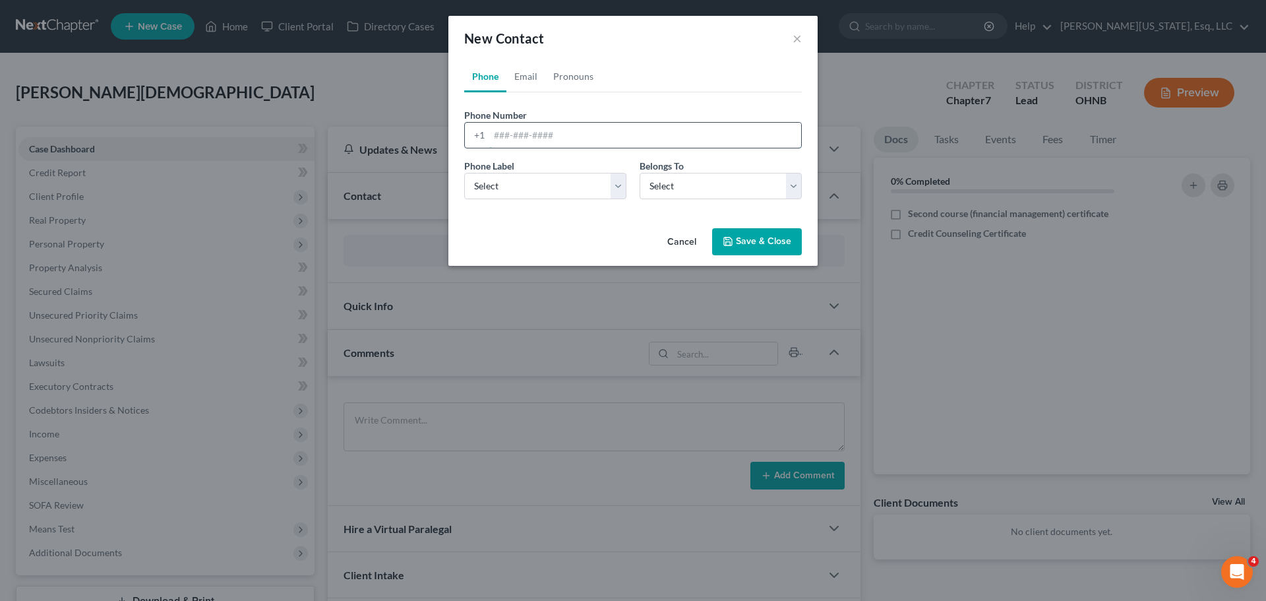
click at [512, 140] on input "tel" at bounding box center [645, 135] width 312 height 25
type input "216-203-7594"
click at [586, 191] on select "Select Mobile Home Work Other" at bounding box center [545, 186] width 162 height 26
select select "0"
click at [464, 173] on select "Select Mobile Home Work Other" at bounding box center [545, 186] width 162 height 26
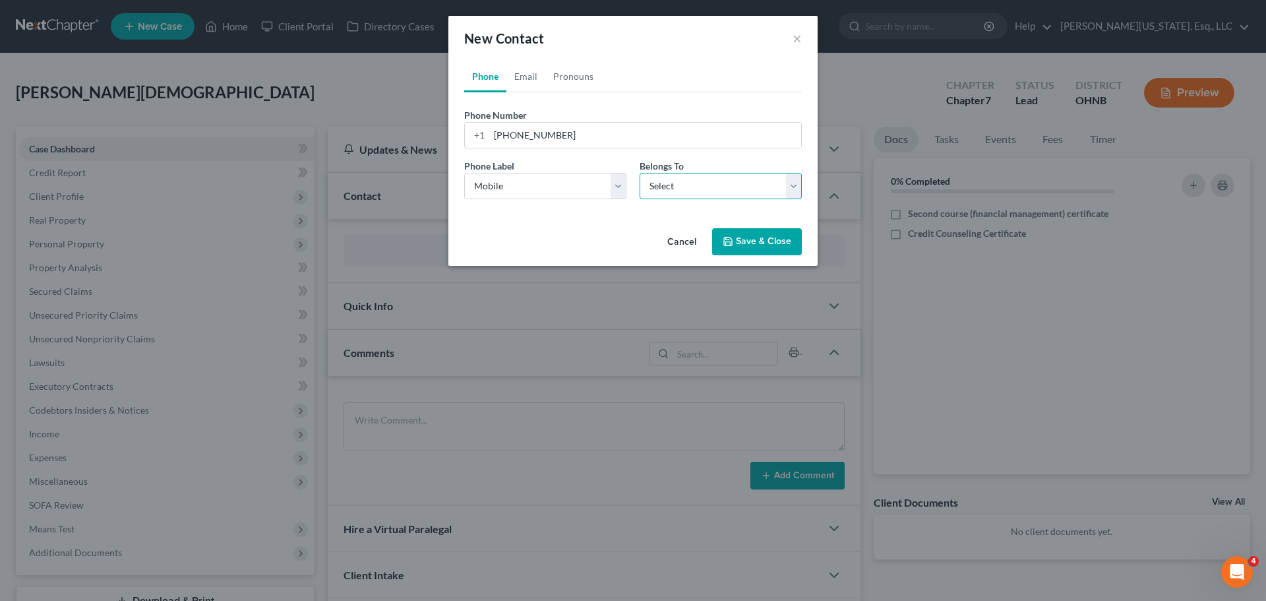
click at [695, 192] on select "Select Client Other" at bounding box center [720, 186] width 162 height 26
select select "0"
click at [639, 173] on select "Select Client Other" at bounding box center [720, 186] width 162 height 26
click at [744, 250] on button "Save & Close" at bounding box center [757, 242] width 90 height 28
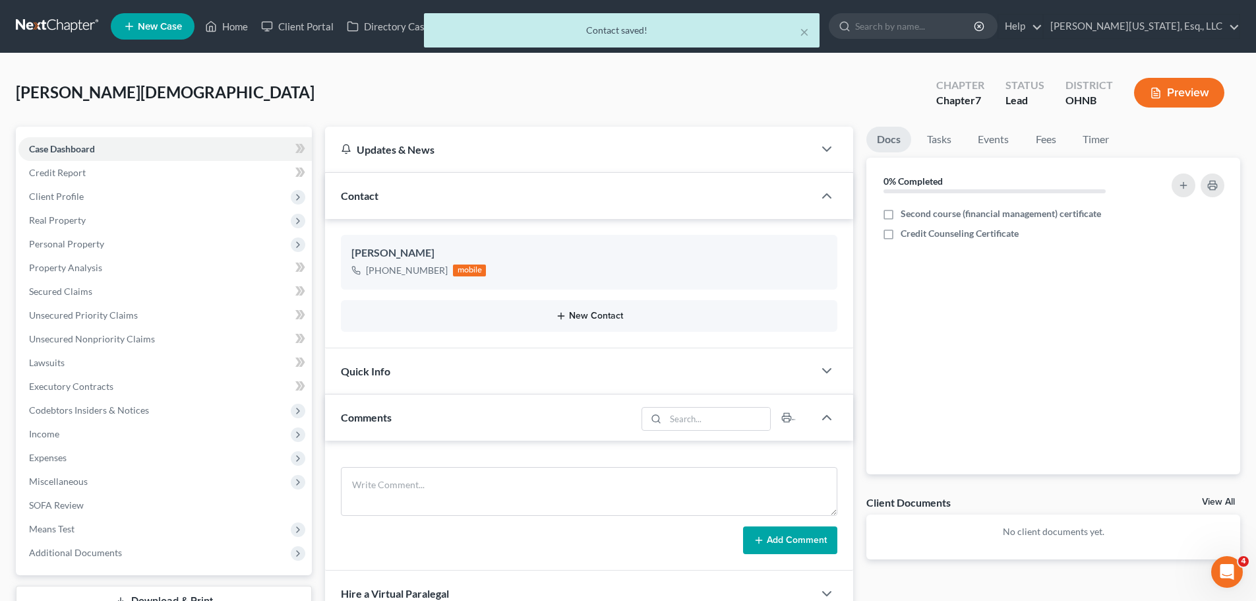
click at [604, 314] on button "New Contact" at bounding box center [588, 315] width 475 height 11
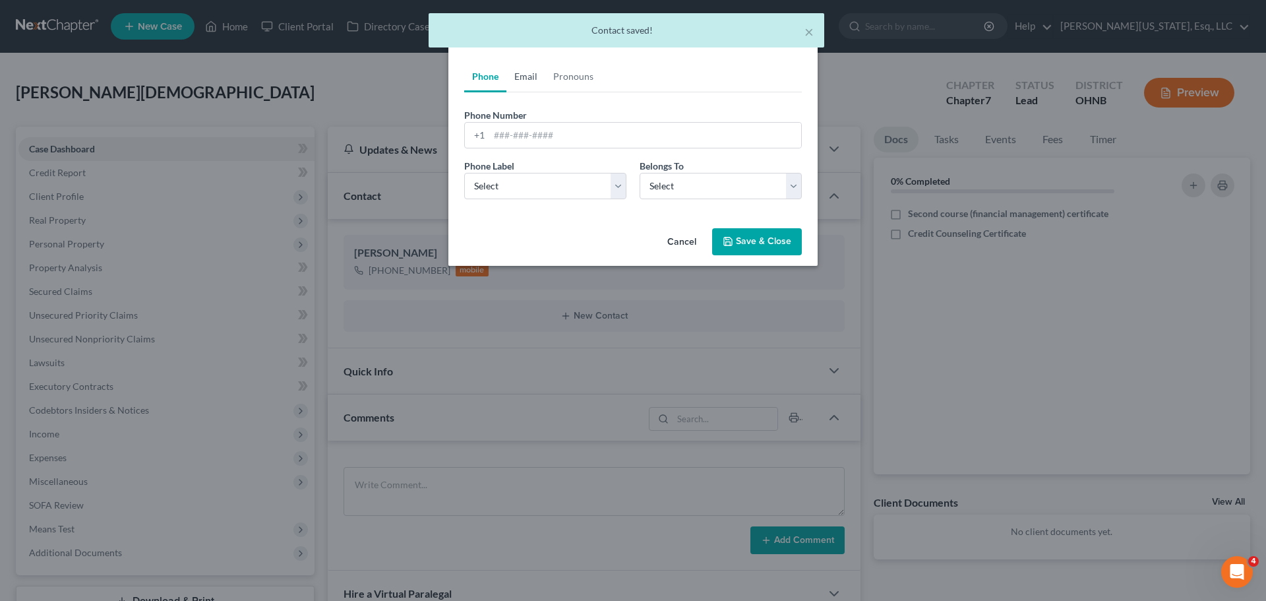
drag, startPoint x: 533, startPoint y: 80, endPoint x: 533, endPoint y: 111, distance: 30.3
click at [533, 80] on link "Email" at bounding box center [525, 77] width 39 height 32
click at [531, 131] on input "email" at bounding box center [645, 135] width 312 height 25
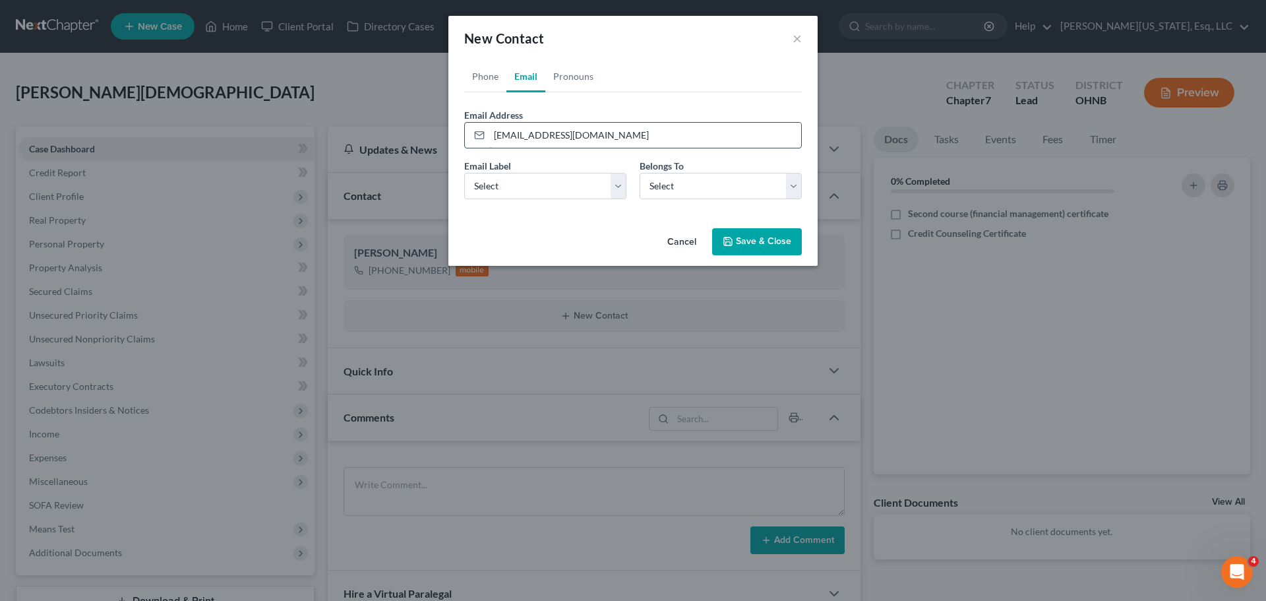
type input "[EMAIL_ADDRESS][DOMAIN_NAME]"
click at [529, 182] on select "Select Home Work Other" at bounding box center [545, 186] width 162 height 26
select select "0"
click at [464, 173] on select "Select Home Work Other" at bounding box center [545, 186] width 162 height 26
click at [674, 194] on select "Select Client Other" at bounding box center [720, 186] width 162 height 26
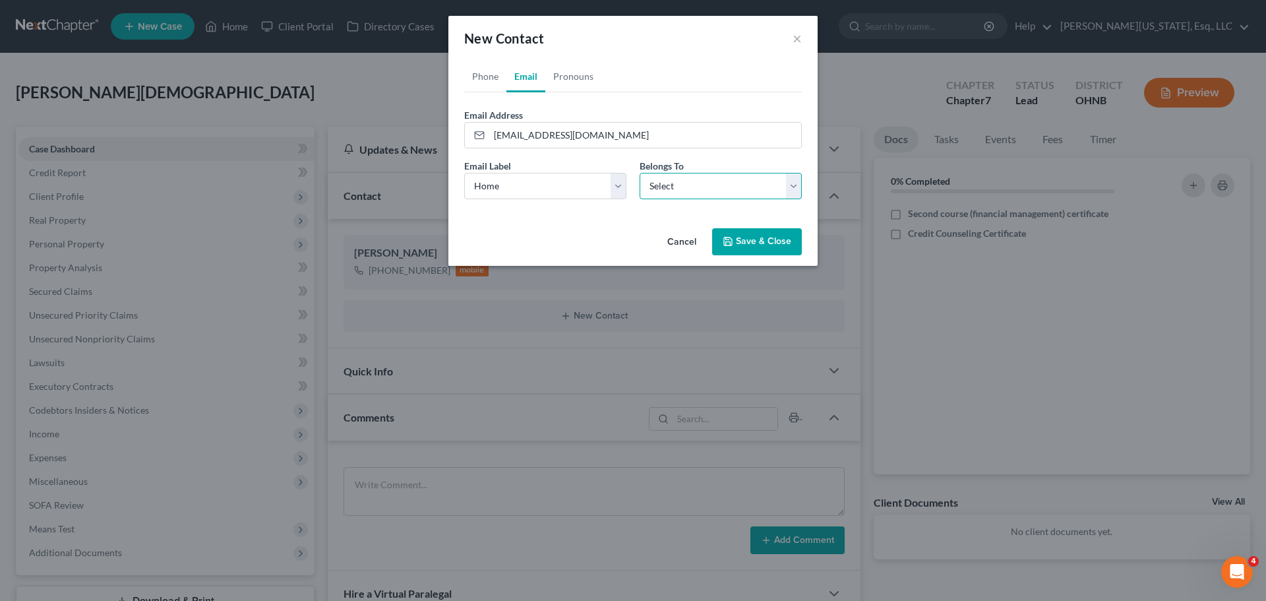
select select "0"
click at [639, 173] on select "Select Client Other" at bounding box center [720, 186] width 162 height 26
click at [769, 247] on button "Save & Close" at bounding box center [757, 242] width 90 height 28
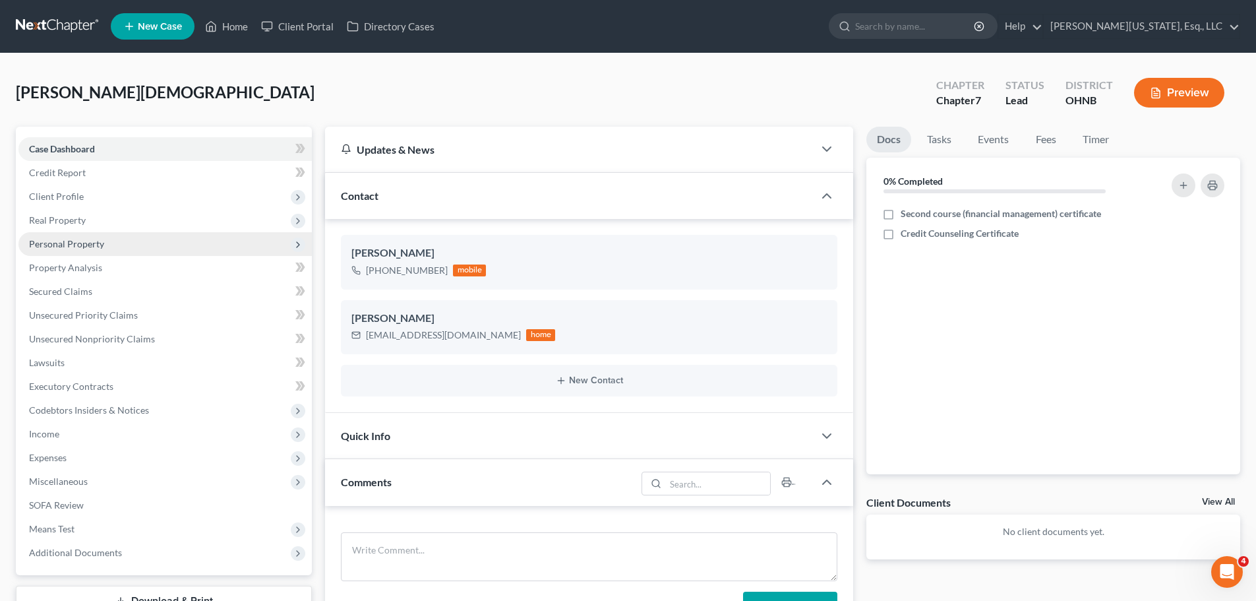
click at [91, 244] on span "Personal Property" at bounding box center [66, 243] width 75 height 11
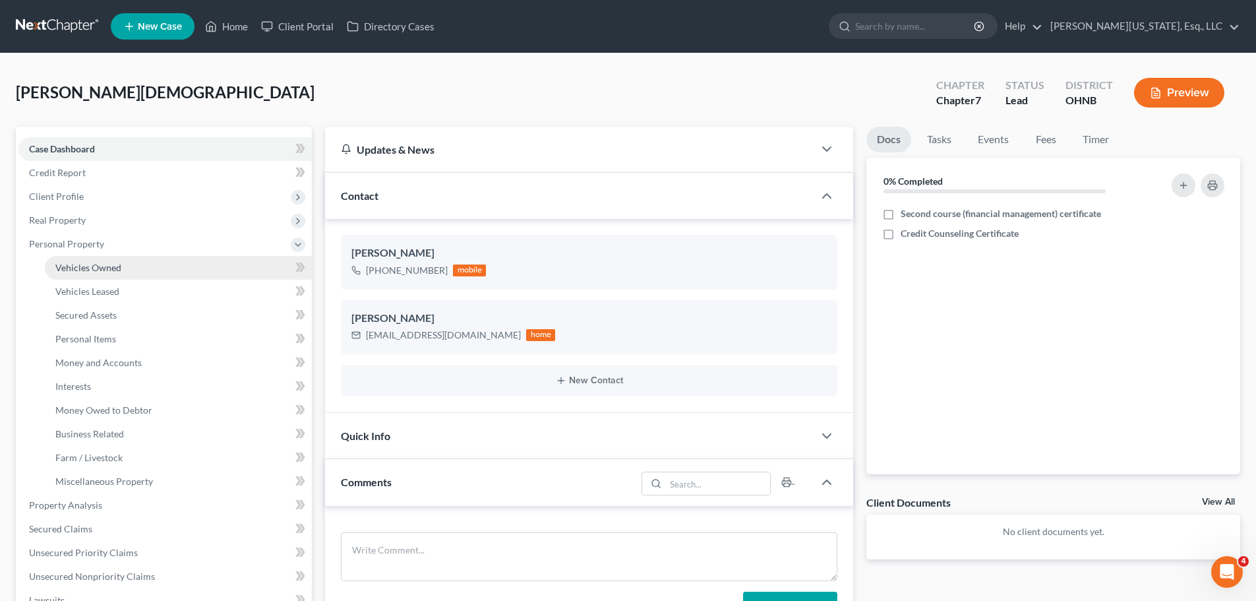
click at [142, 272] on link "Vehicles Owned" at bounding box center [178, 268] width 267 height 24
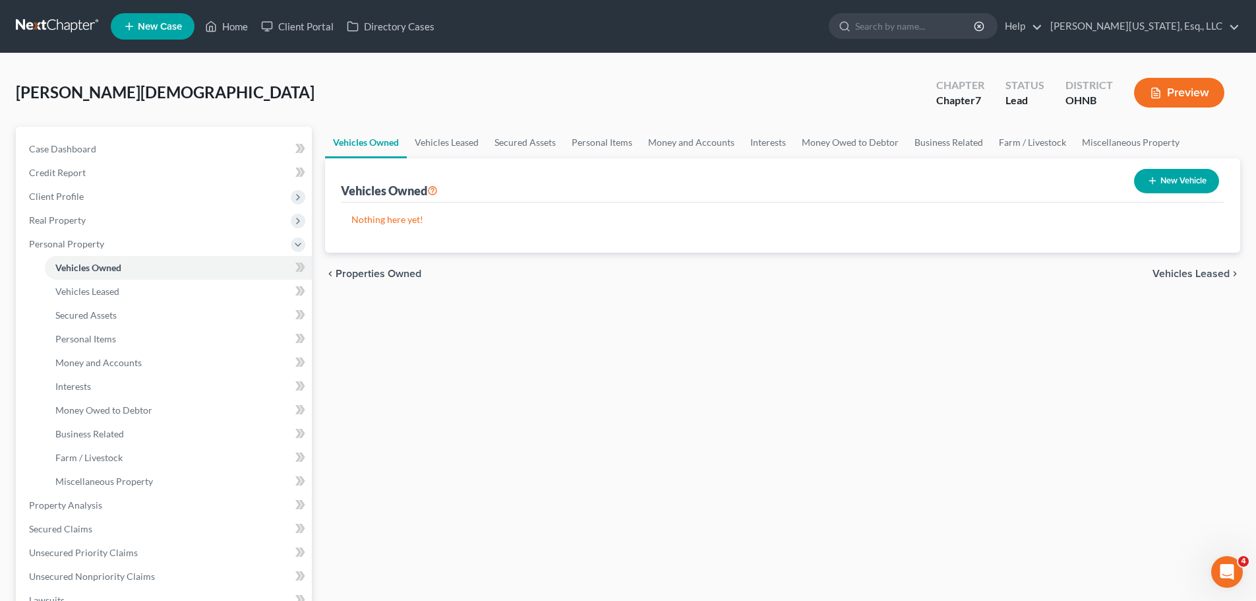
click at [1158, 173] on button "New Vehicle" at bounding box center [1176, 181] width 85 height 24
select select "0"
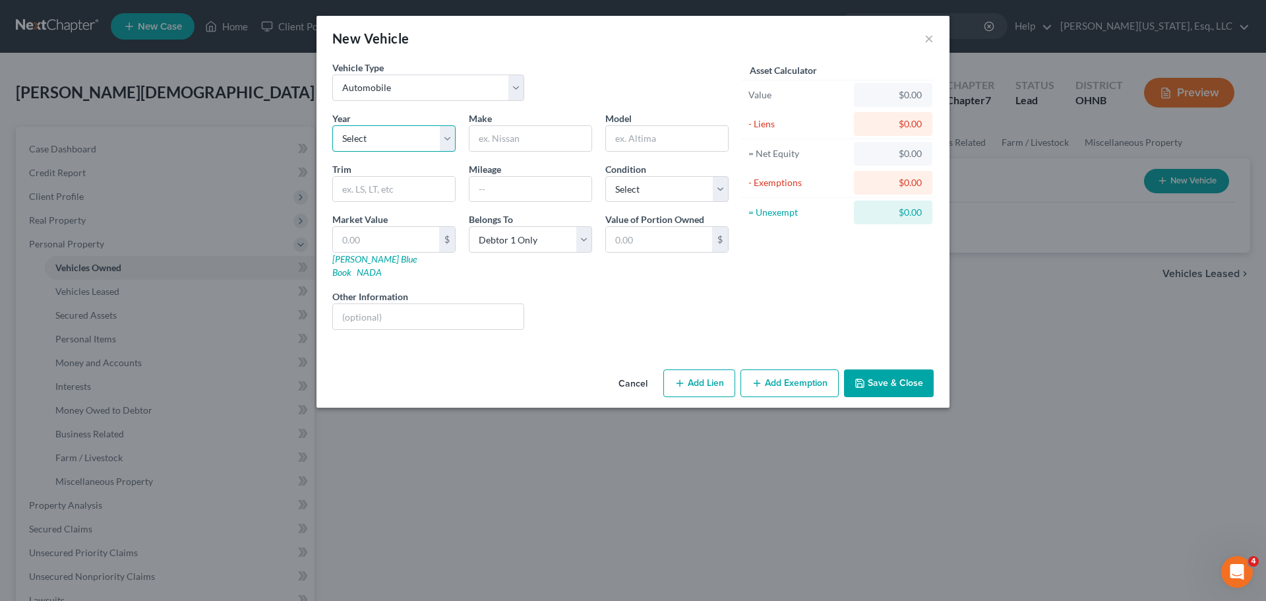
click at [388, 143] on select "Select 2026 2025 2024 2023 2022 2021 2020 2019 2018 2017 2016 2015 2014 2013 20…" at bounding box center [393, 138] width 123 height 26
select select "7"
click at [332, 125] on select "Select 2026 2025 2024 2023 2022 2021 2020 2019 2018 2017 2016 2015 2014 2013 20…" at bounding box center [393, 138] width 123 height 26
type input "Kia"
type input "Sorrento"
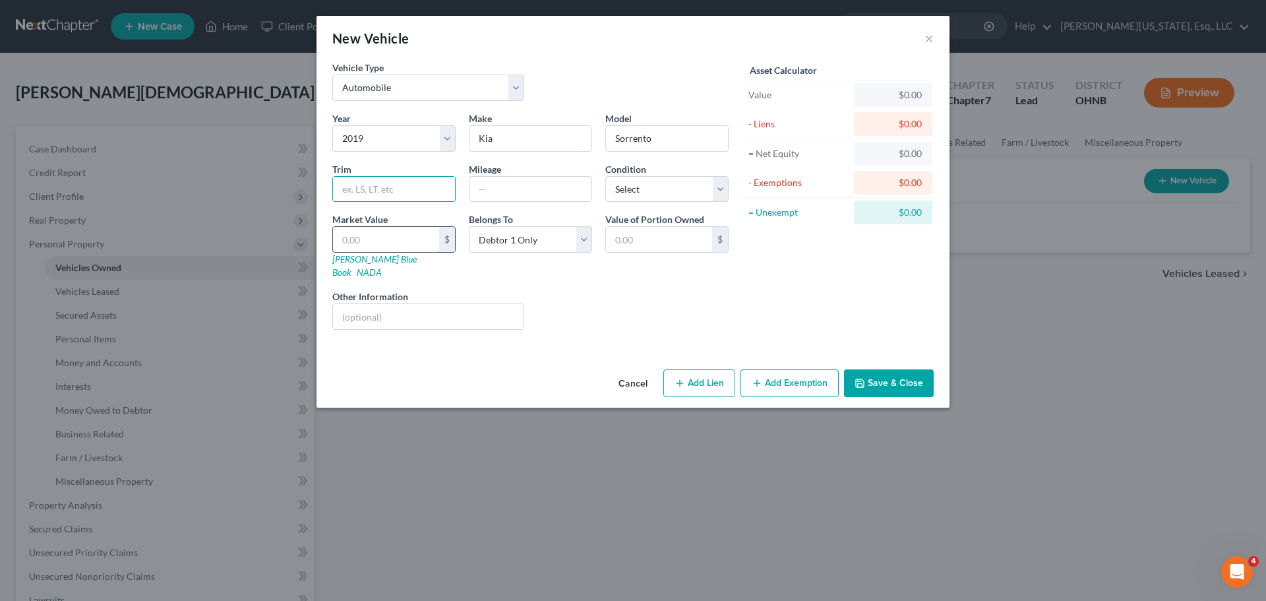
click at [401, 235] on input "text" at bounding box center [386, 239] width 106 height 25
type input "8"
type input "8.00"
type input "89"
type input "89.00"
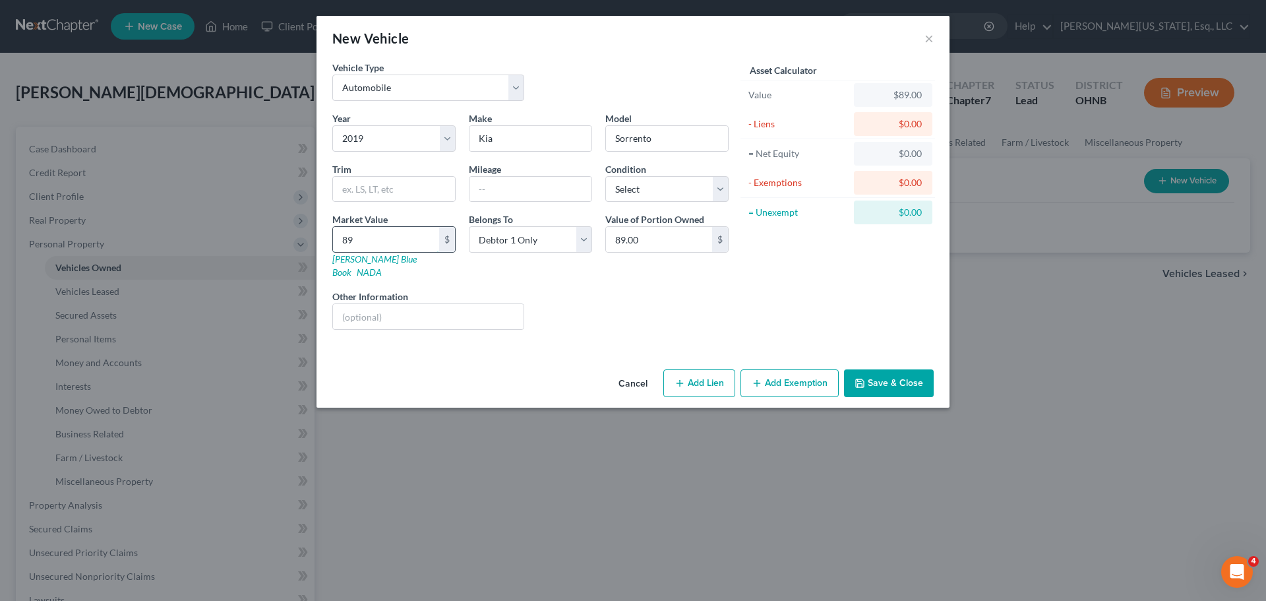
type input "891"
type input "891.00"
type input "8911"
type input "8,911.00"
type input "8,9116"
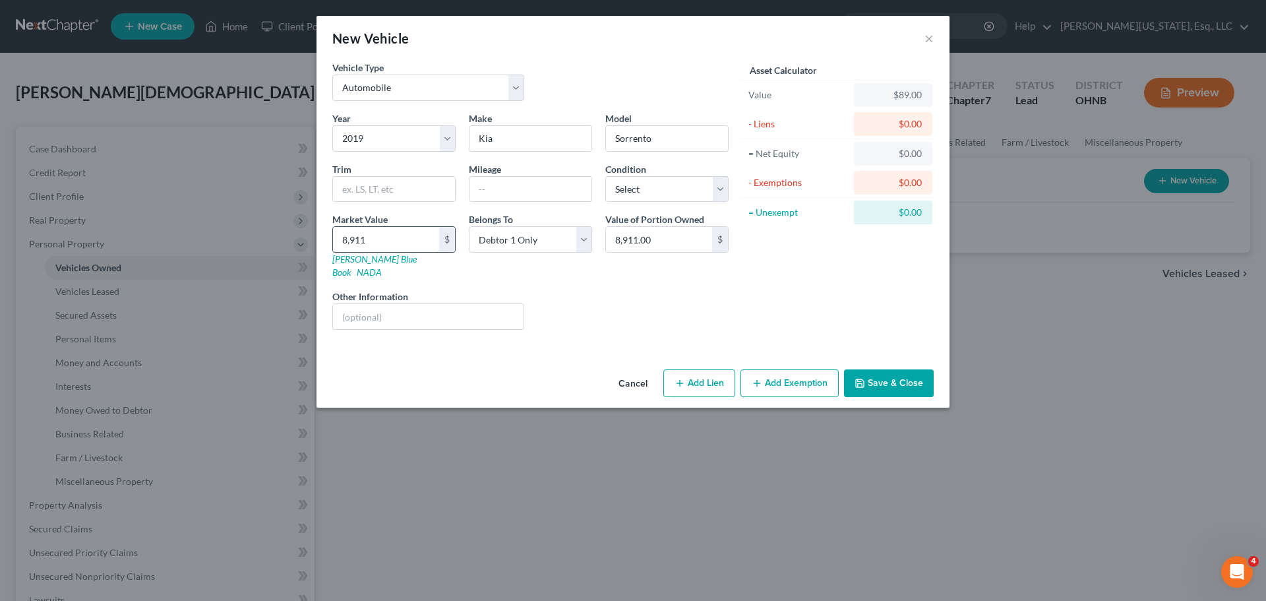
type input "89,116.00"
type input "89,116"
drag, startPoint x: 898, startPoint y: 367, endPoint x: 603, endPoint y: 360, distance: 295.4
click at [898, 369] on button "Save & Close" at bounding box center [889, 383] width 90 height 28
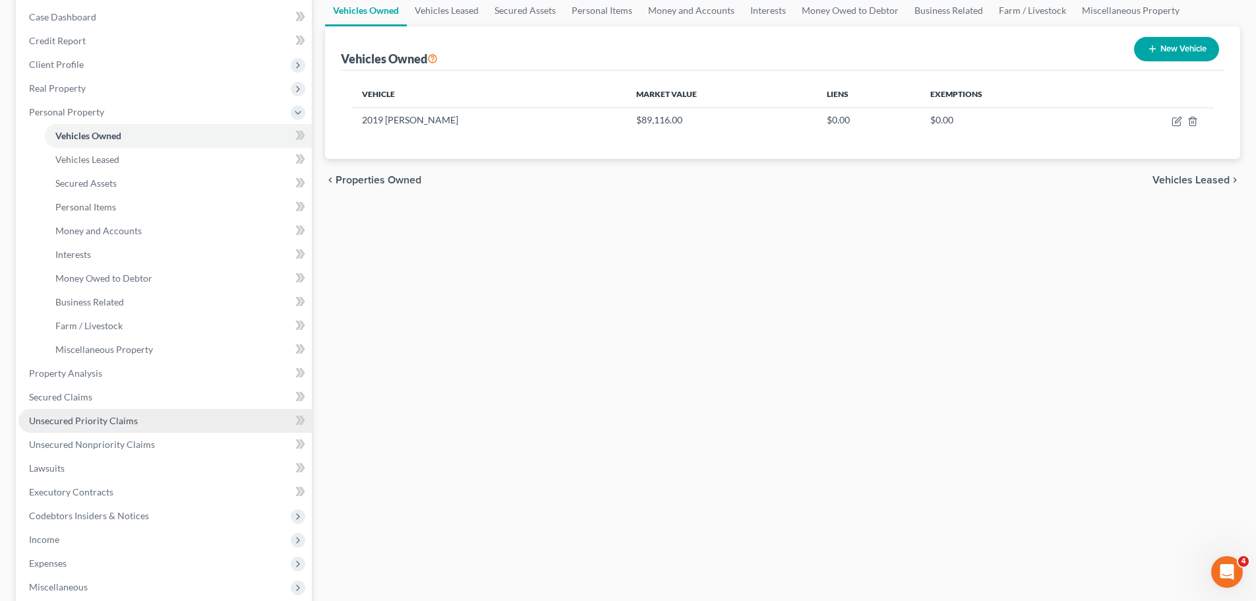
scroll to position [198, 0]
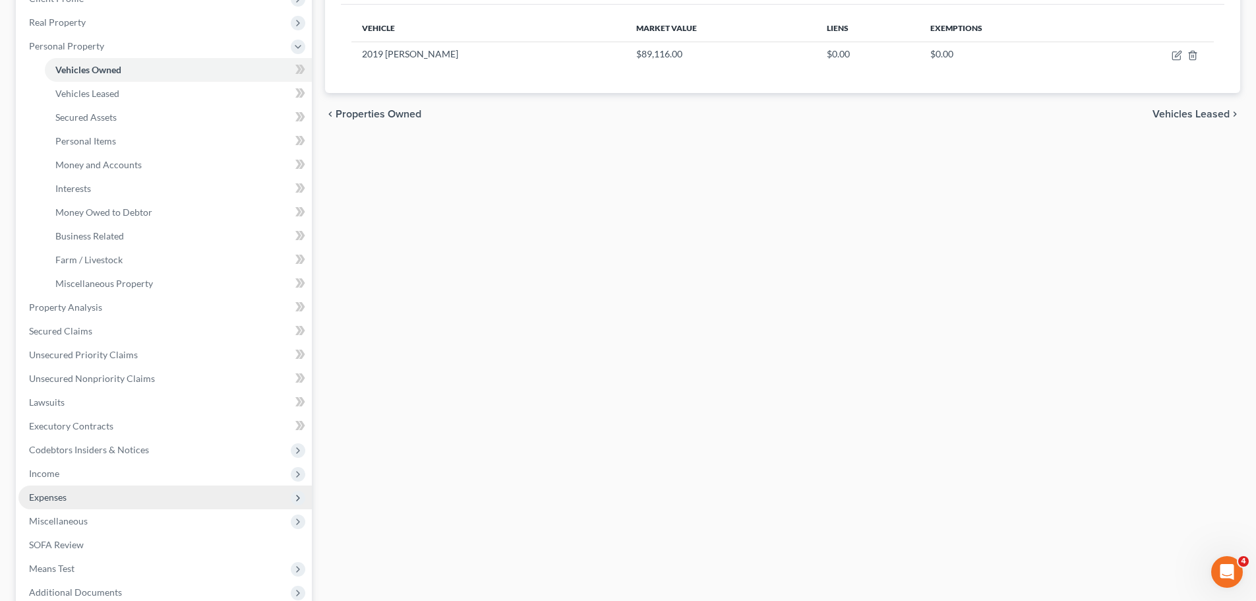
click at [59, 491] on span "Expenses" at bounding box center [48, 496] width 38 height 11
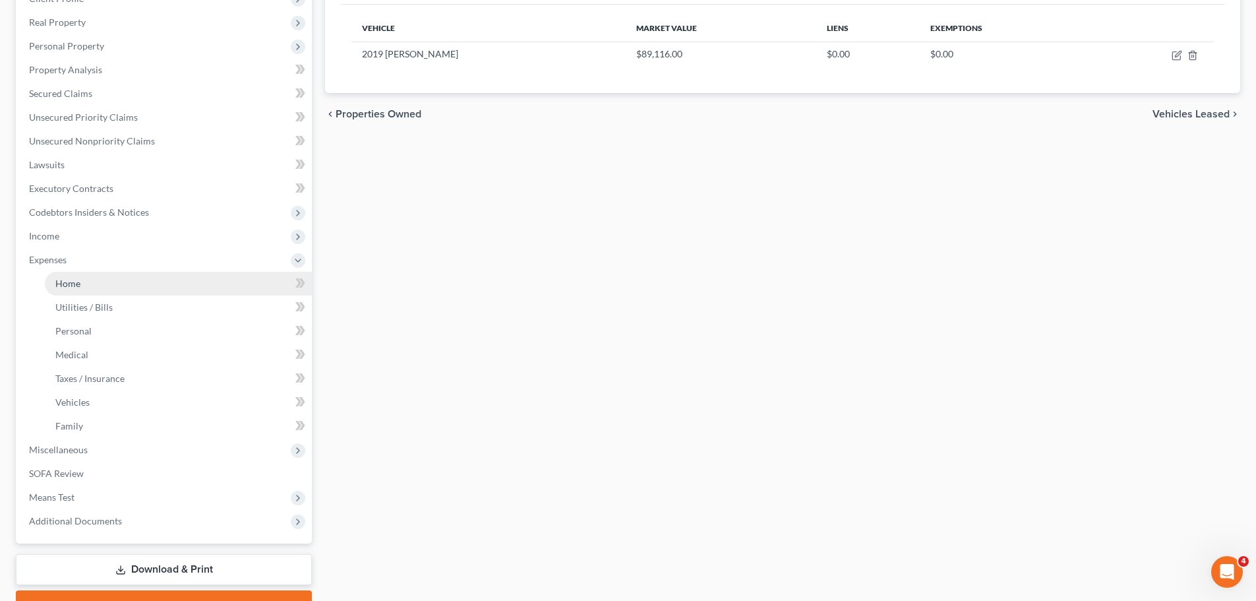
click at [85, 289] on link "Home" at bounding box center [178, 284] width 267 height 24
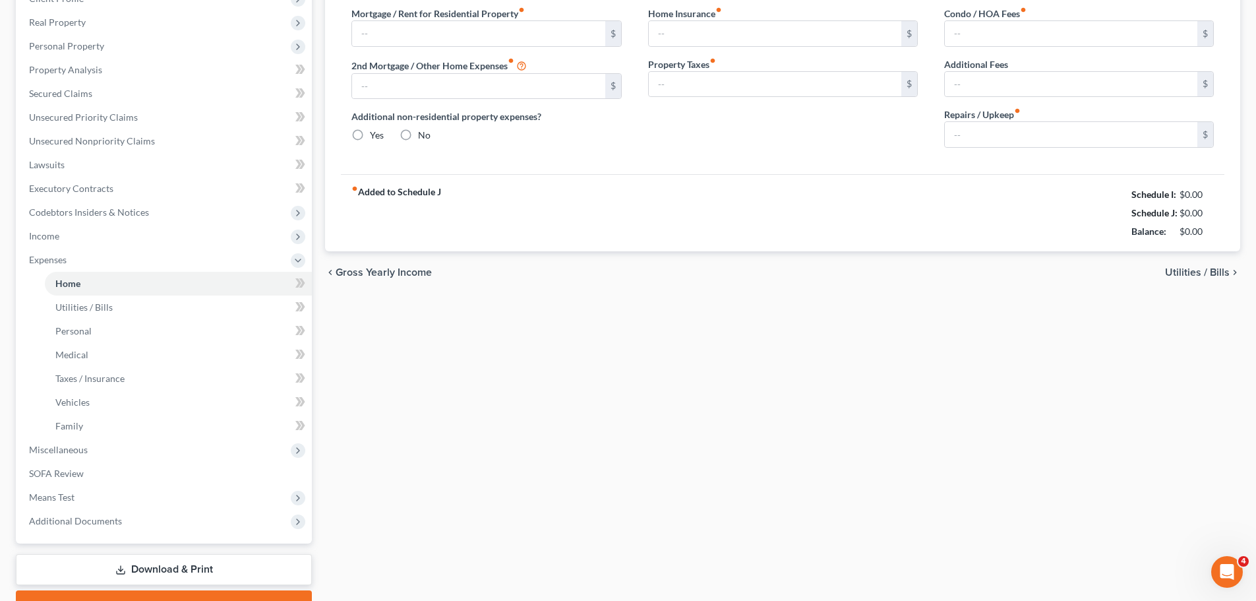
type input "0.00"
radio input "true"
type input "0.00"
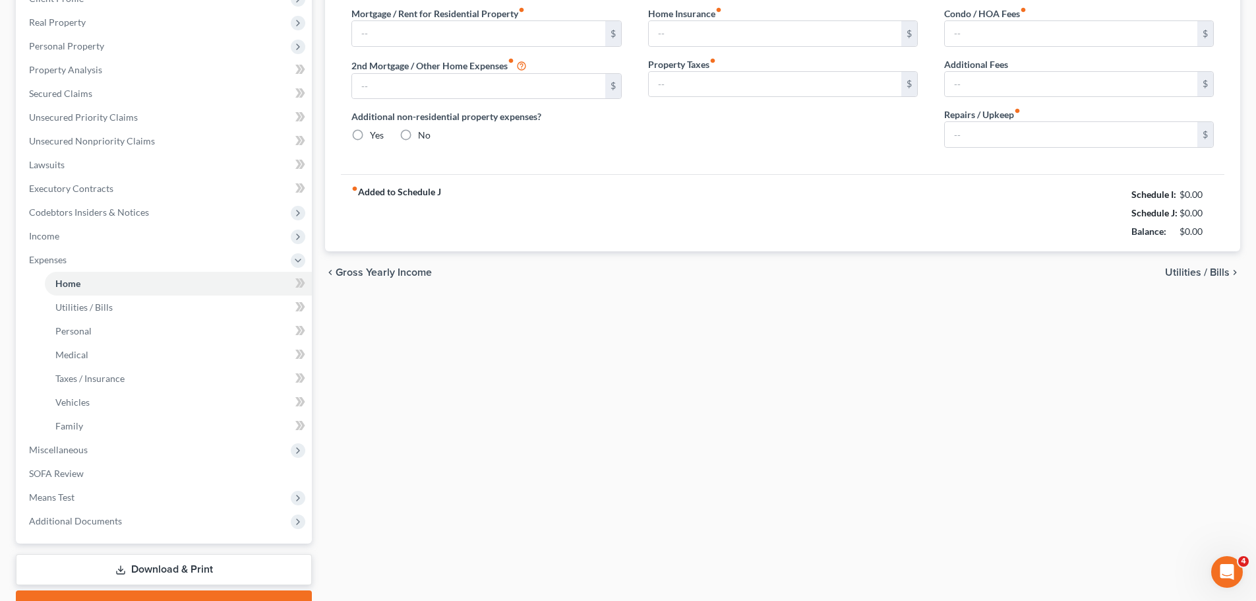
type input "0.00"
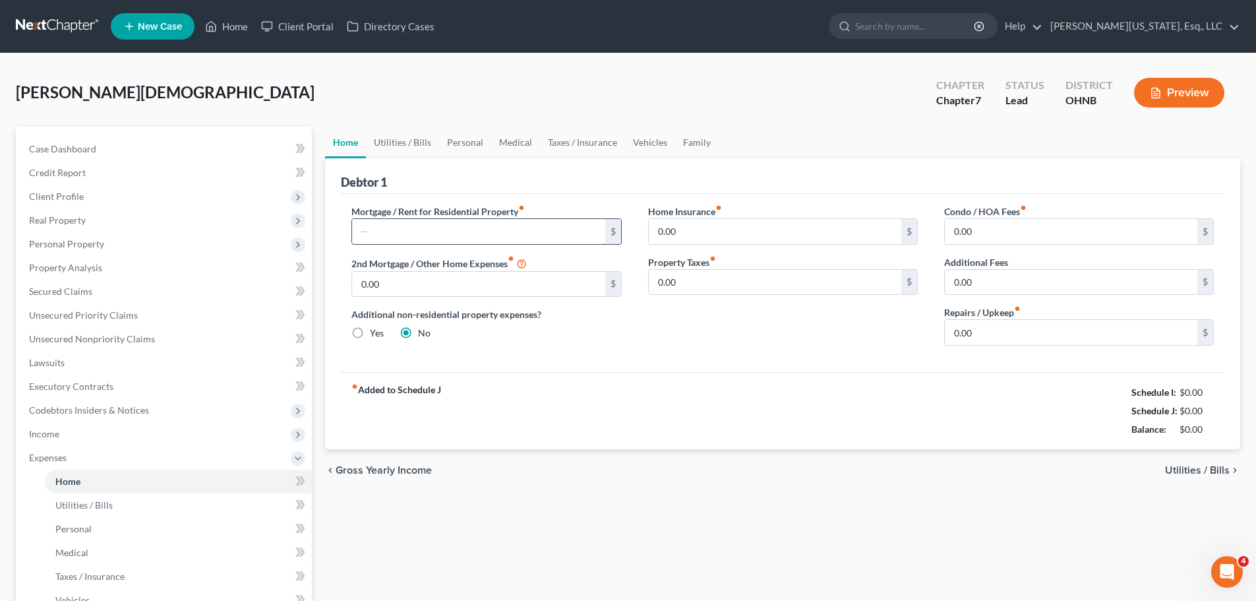
click at [504, 241] on input "text" at bounding box center [478, 231] width 252 height 25
type input "925"
type input "100"
click at [411, 145] on link "Utilities / Bills" at bounding box center [402, 143] width 73 height 32
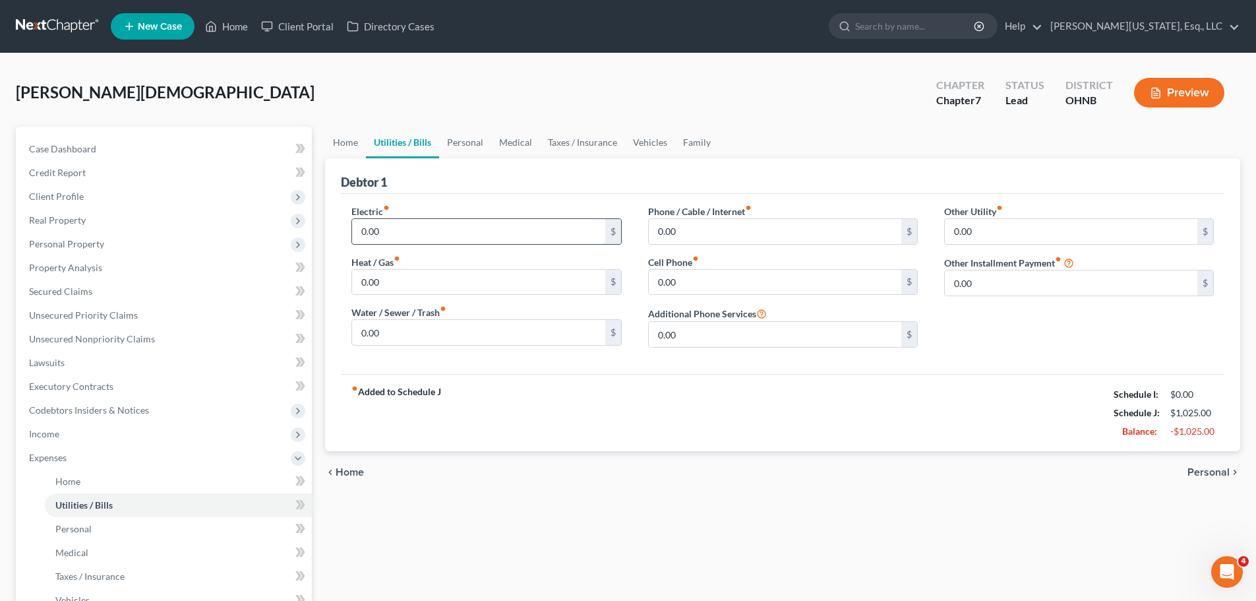
click at [424, 228] on input "0.00" at bounding box center [478, 231] width 252 height 25
type input "130"
type input "100"
type input "130"
type input "65"
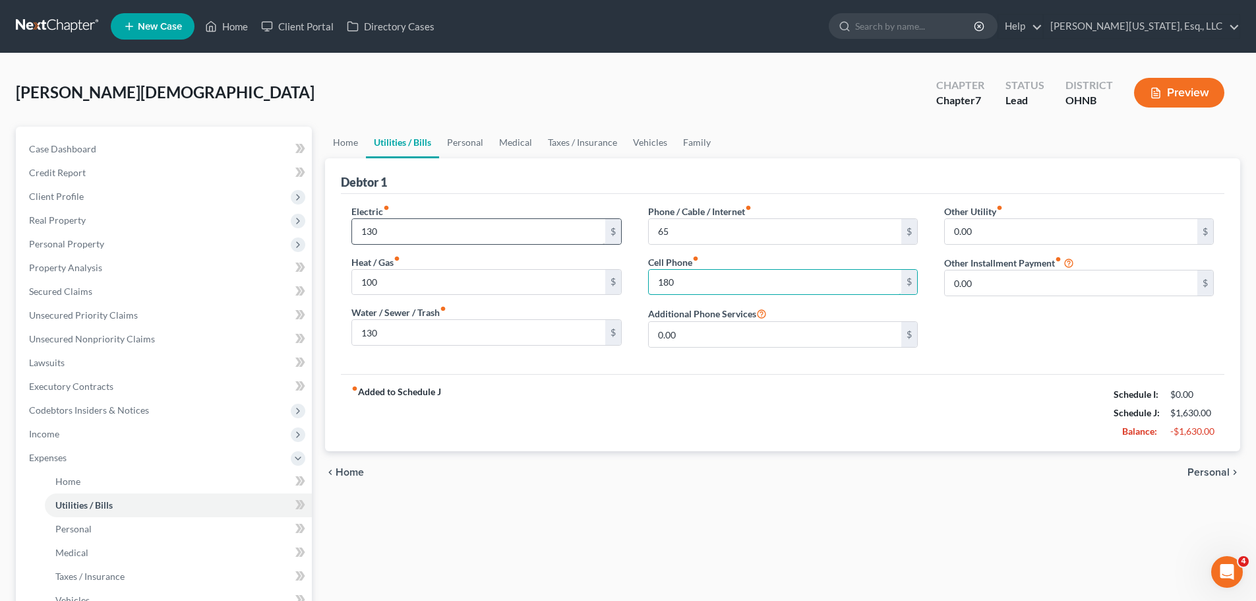
type input "180"
click at [479, 146] on link "Personal" at bounding box center [465, 143] width 52 height 32
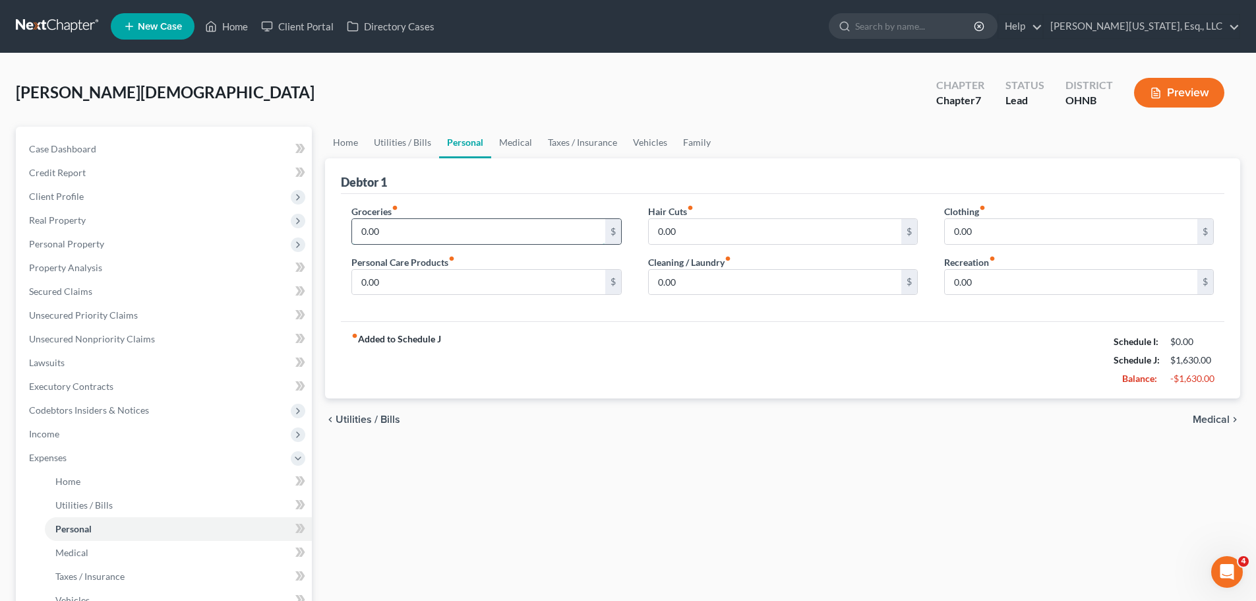
click at [444, 223] on input "0.00" at bounding box center [478, 231] width 252 height 25
type input "1,500"
click at [1016, 239] on input "0.00" at bounding box center [1071, 231] width 252 height 25
type input "550"
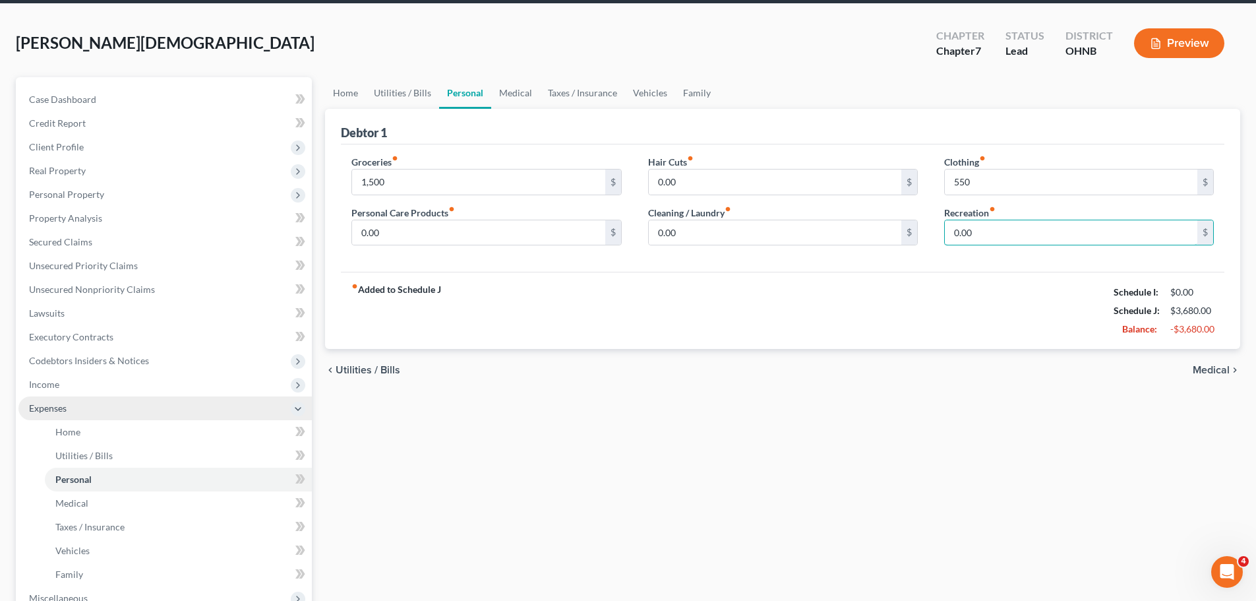
scroll to position [132, 0]
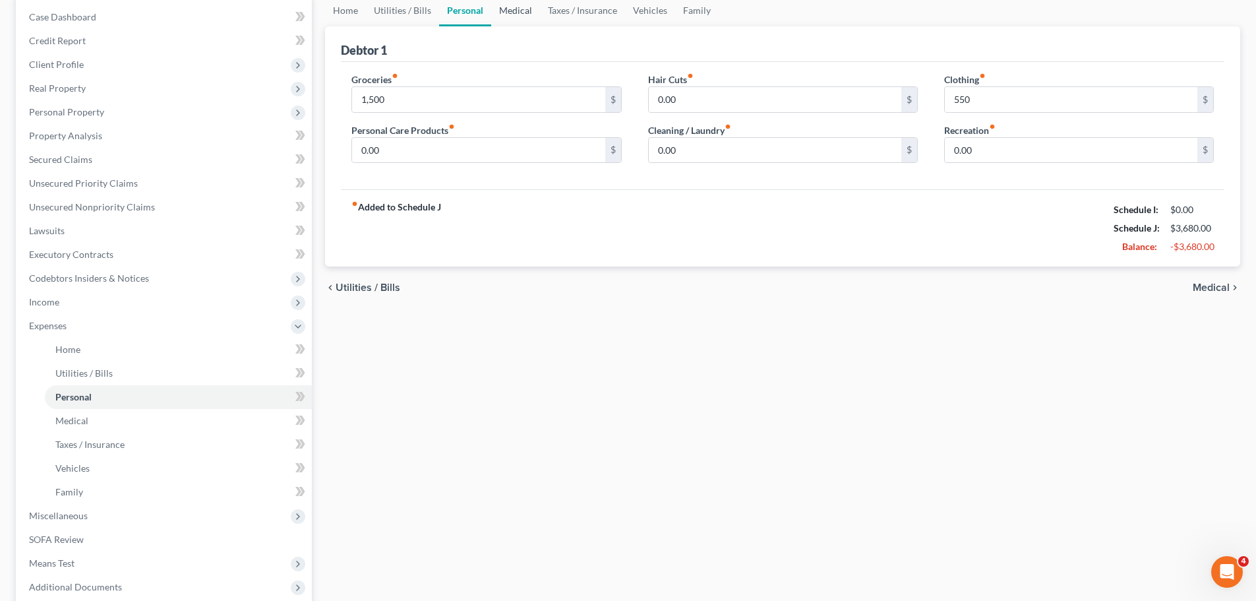
click at [516, 9] on link "Medical" at bounding box center [515, 11] width 49 height 32
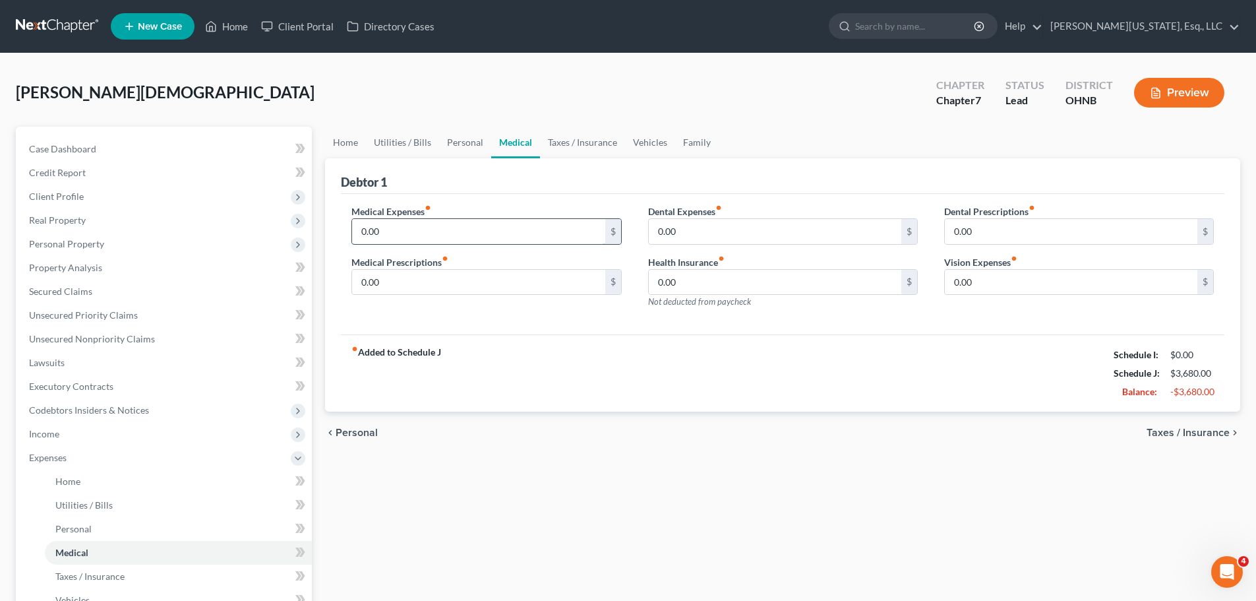
click at [477, 226] on input "0.00" at bounding box center [478, 231] width 252 height 25
type input "100"
click at [643, 139] on link "Vehicles" at bounding box center [650, 143] width 50 height 32
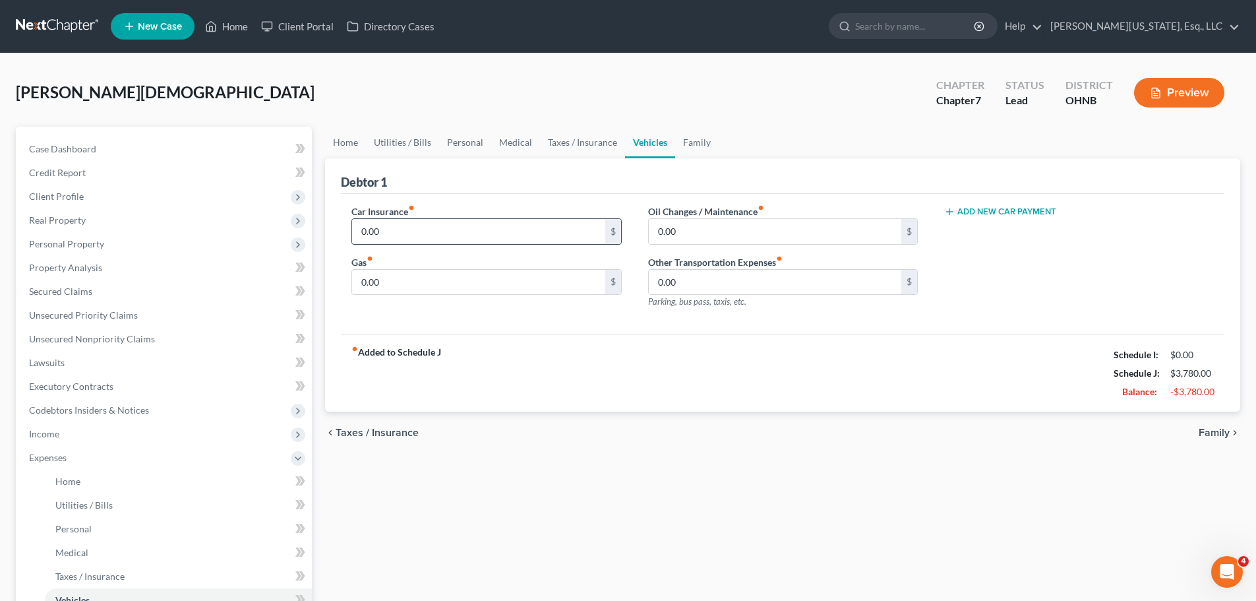
click at [449, 236] on input "0.00" at bounding box center [478, 231] width 252 height 25
type input "1"
type input "250"
type input "100"
click at [445, 223] on input "0.00" at bounding box center [478, 231] width 252 height 25
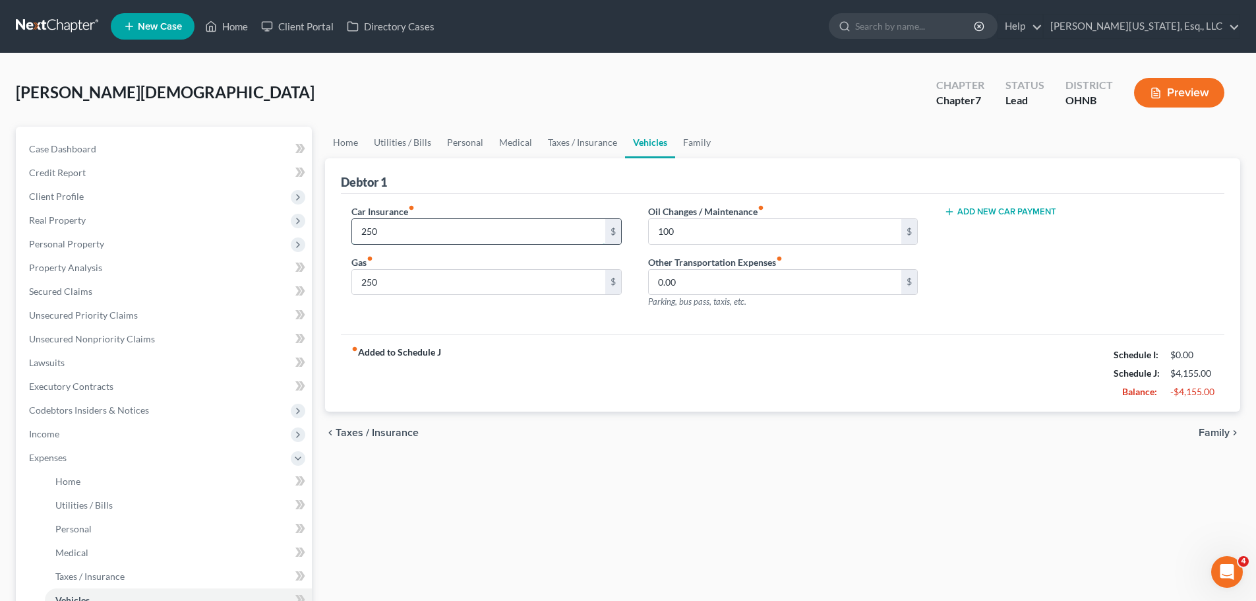
type input "250"
type input "150"
click at [730, 281] on input "0.00" at bounding box center [775, 282] width 252 height 25
type input "100"
click at [697, 140] on link "Family" at bounding box center [697, 143] width 44 height 32
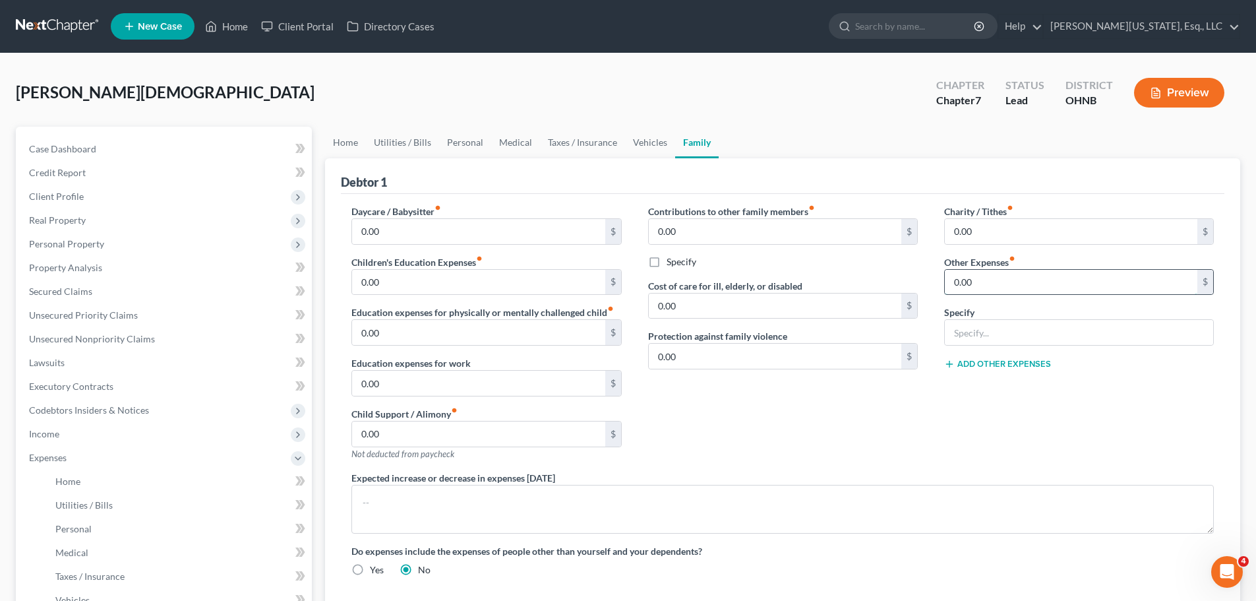
click at [1014, 281] on input "0.00" at bounding box center [1071, 282] width 252 height 25
click at [459, 143] on link "Personal" at bounding box center [465, 143] width 52 height 32
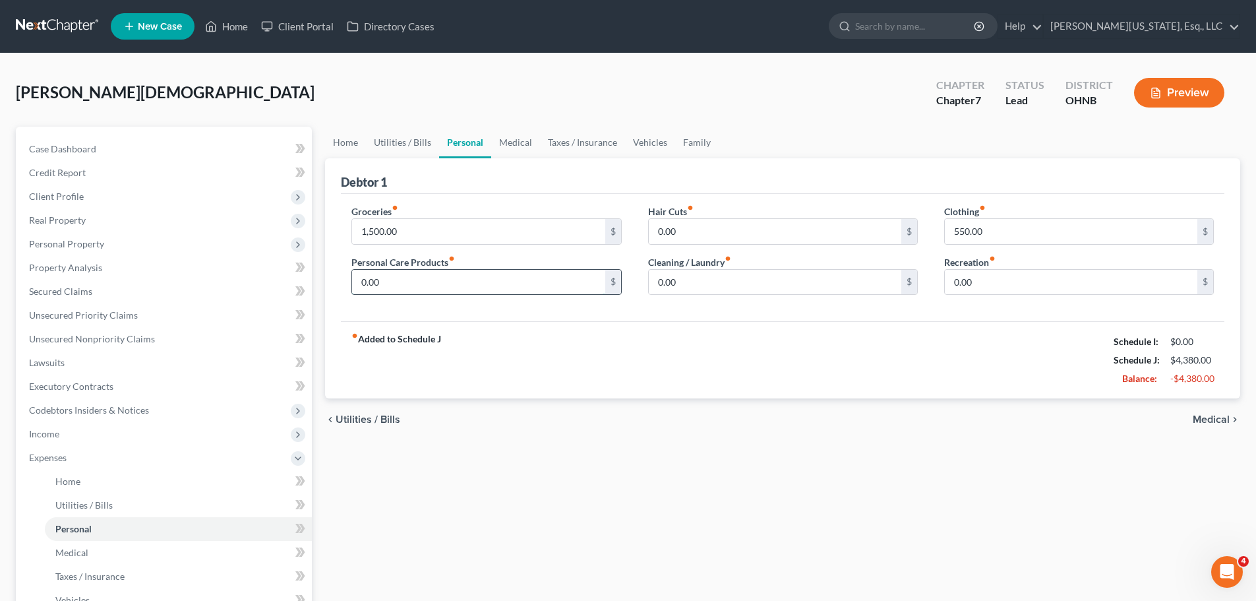
click at [473, 282] on input "0.00" at bounding box center [478, 282] width 252 height 25
type input "100"
click at [709, 142] on link "Family" at bounding box center [697, 143] width 44 height 32
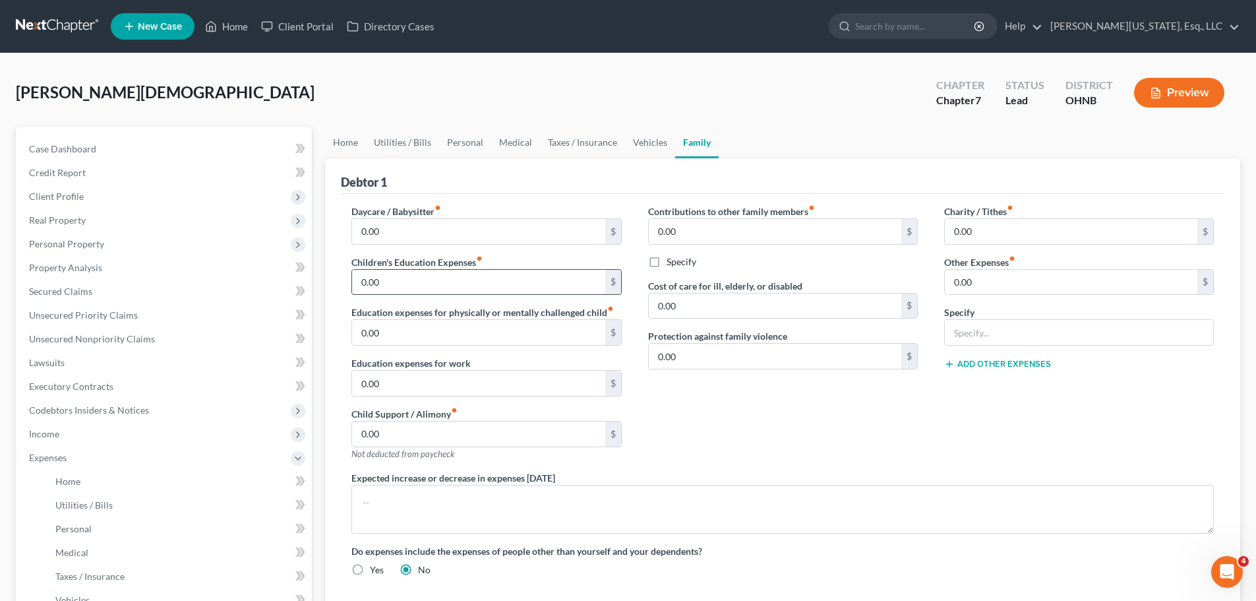
click at [425, 287] on input "0.00" at bounding box center [478, 282] width 252 height 25
click at [1101, 289] on input "0.00" at bounding box center [1071, 282] width 252 height 25
type input "25"
type input "Tuition"
click at [448, 149] on link "Personal" at bounding box center [465, 143] width 52 height 32
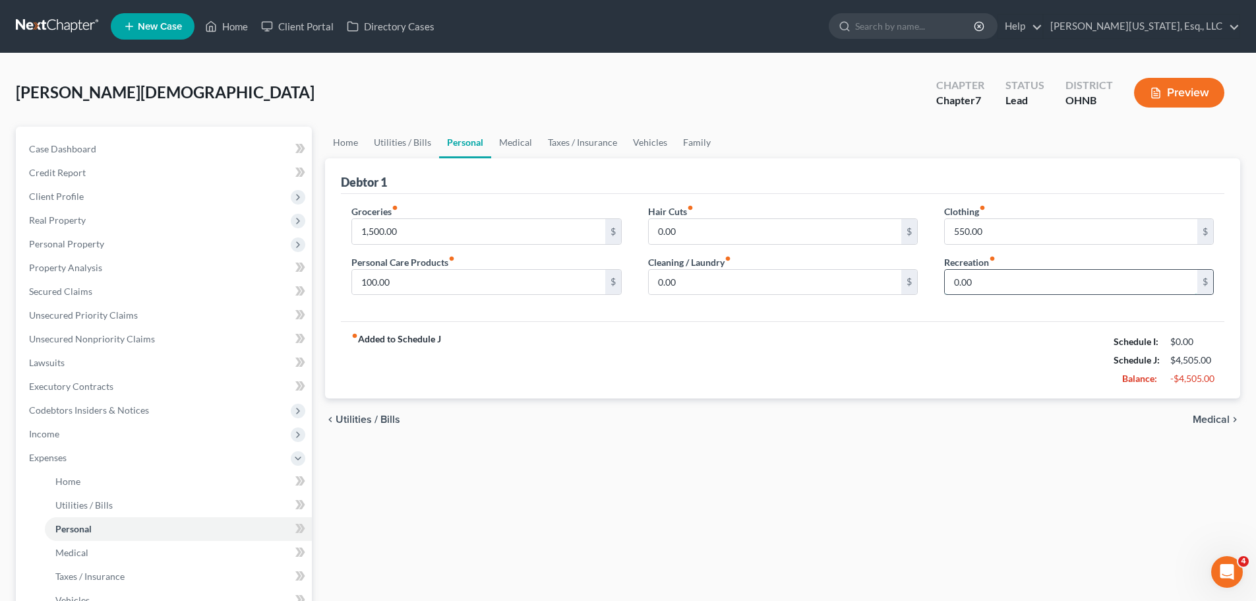
click at [991, 279] on input "0.00" at bounding box center [1071, 282] width 252 height 25
type input "200"
click at [693, 146] on link "Family" at bounding box center [697, 143] width 44 height 32
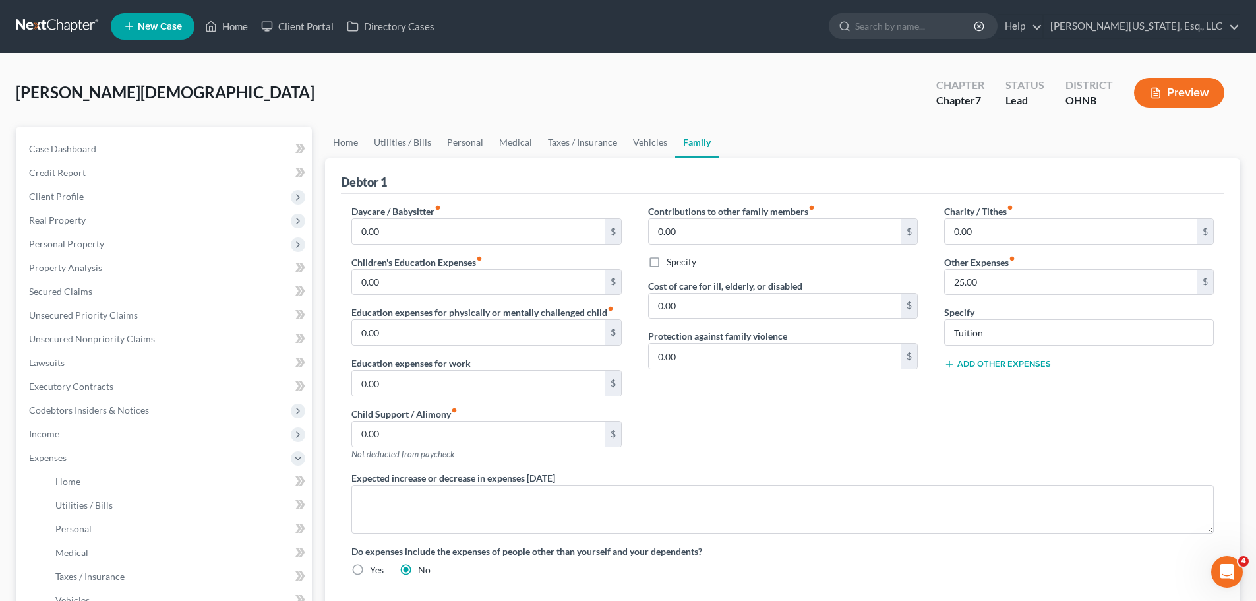
click at [1005, 364] on button "Add Other Expenses" at bounding box center [997, 364] width 107 height 11
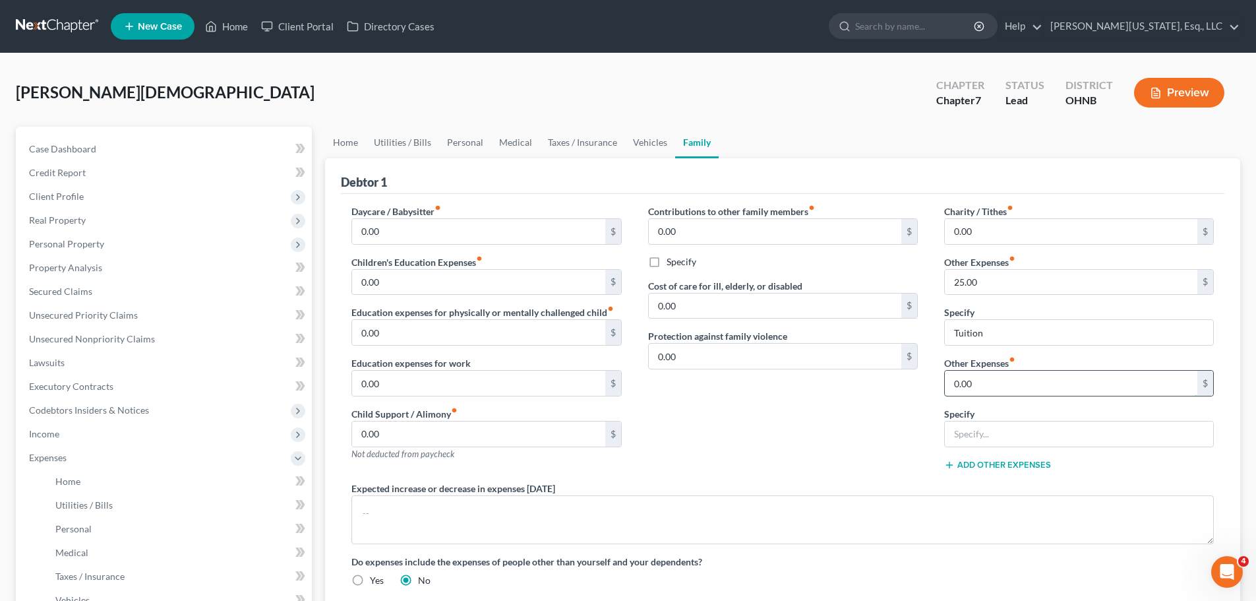
click at [1007, 379] on input "0.00" at bounding box center [1071, 382] width 252 height 25
type input "30"
type input "husband's credit cards"
click at [993, 468] on button "Add Other Expenses" at bounding box center [997, 464] width 107 height 11
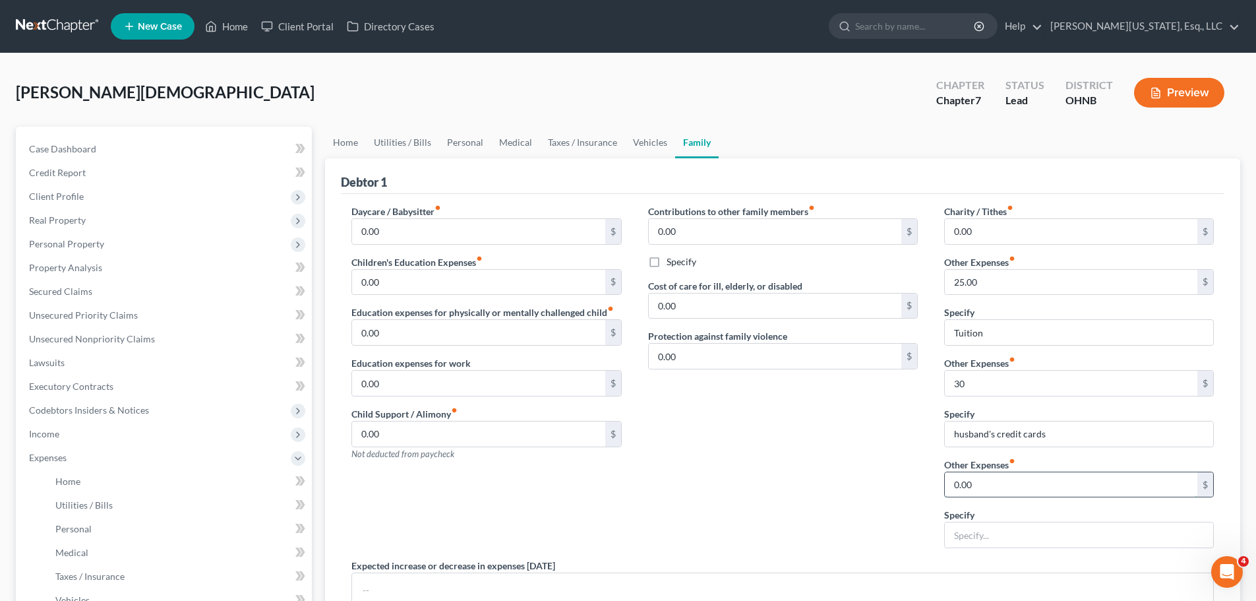
click at [982, 481] on input "0.00" at bounding box center [1071, 484] width 252 height 25
type input "98"
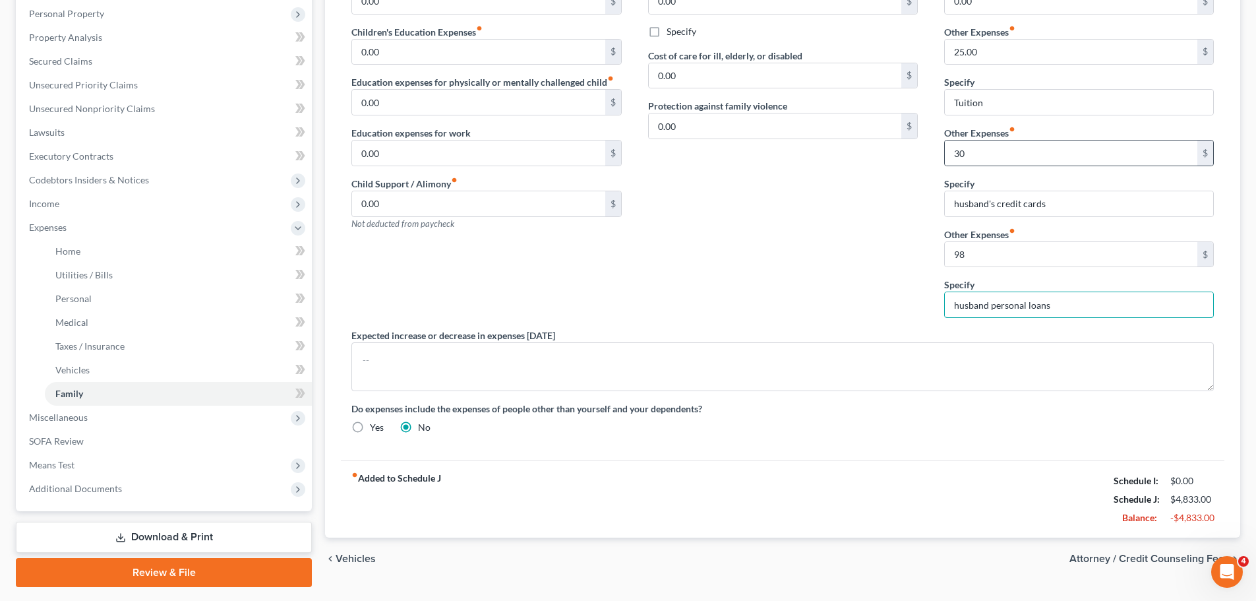
scroll to position [264, 0]
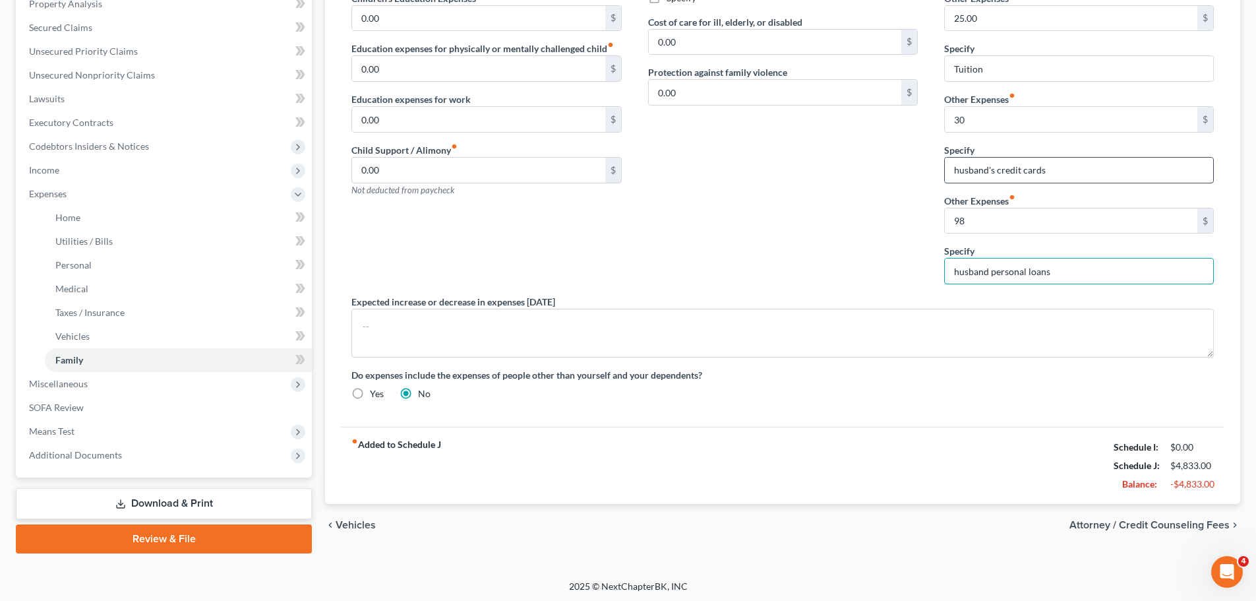
type input "husband personal loans"
click at [1057, 176] on input "husband's credit cards" at bounding box center [1079, 170] width 268 height 25
type input "husband's credit cards and loans"
click at [1005, 111] on input "30" at bounding box center [1071, 119] width 252 height 25
type input "128"
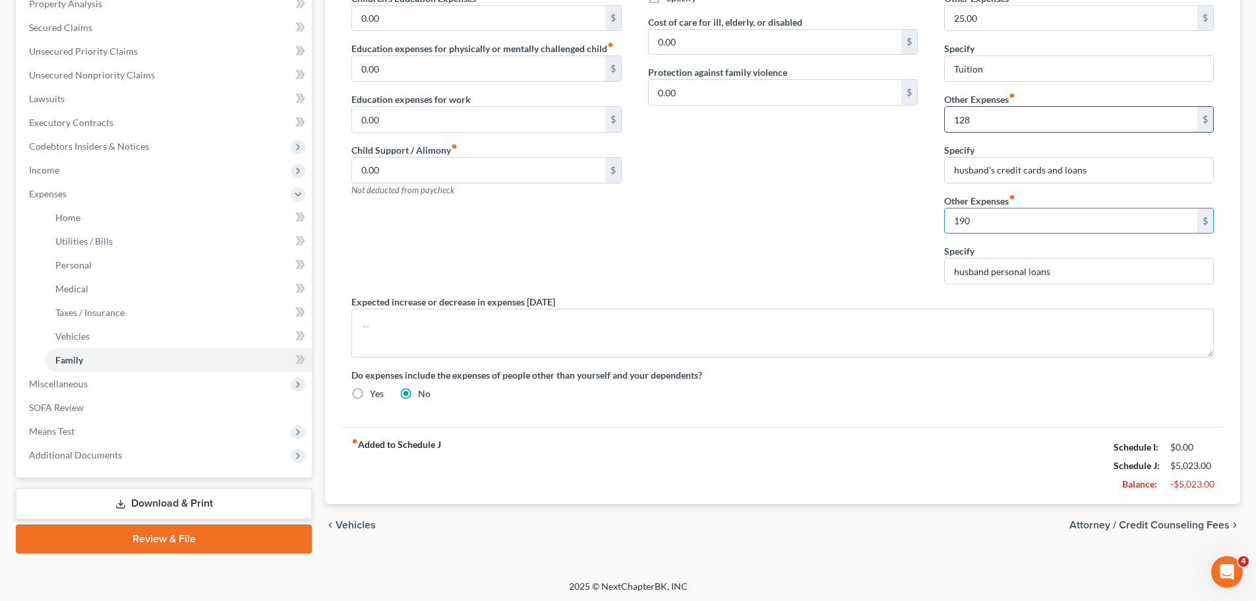
type input "190"
type input "pet care and pet insurance"
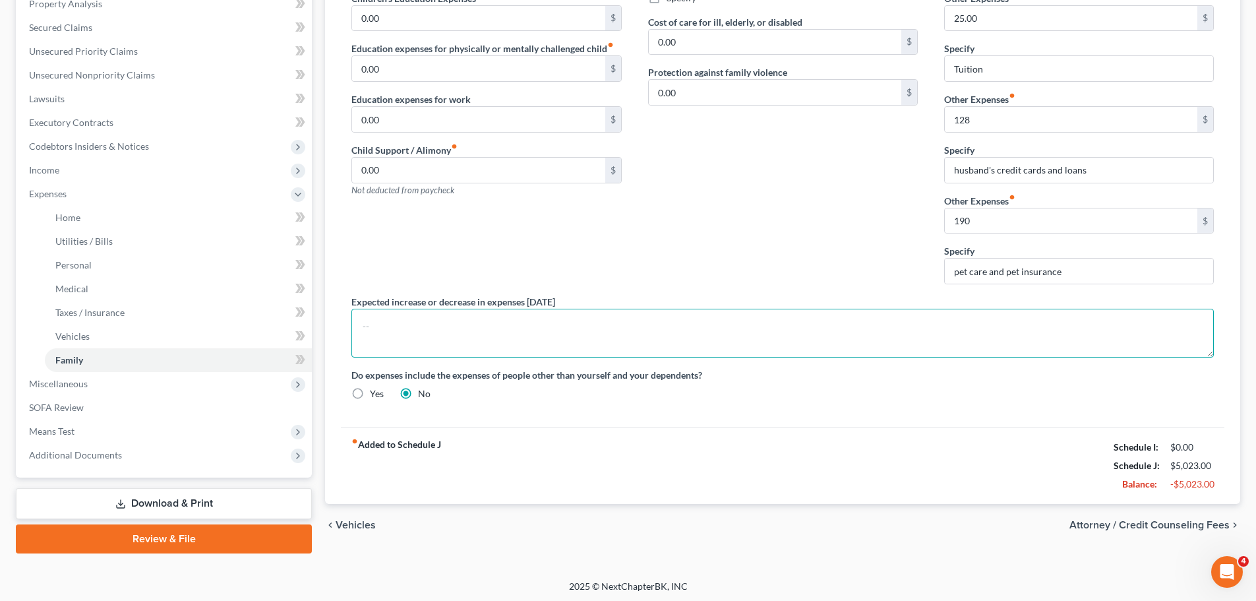
scroll to position [0, 0]
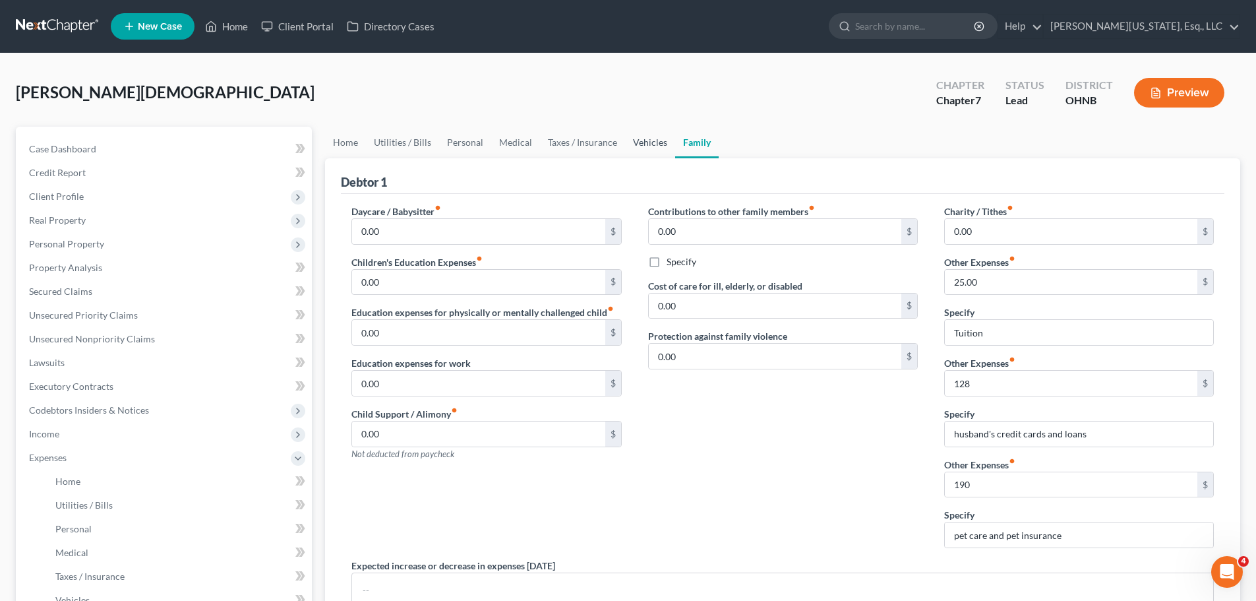
click at [668, 143] on link "Vehicles" at bounding box center [650, 143] width 50 height 32
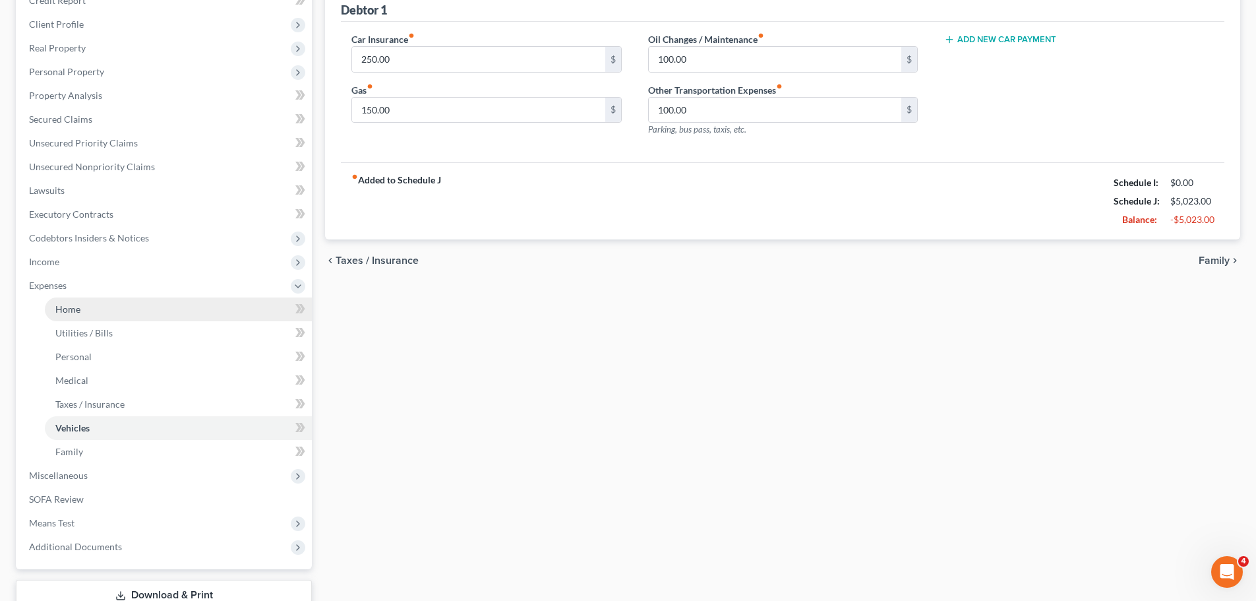
scroll to position [266, 0]
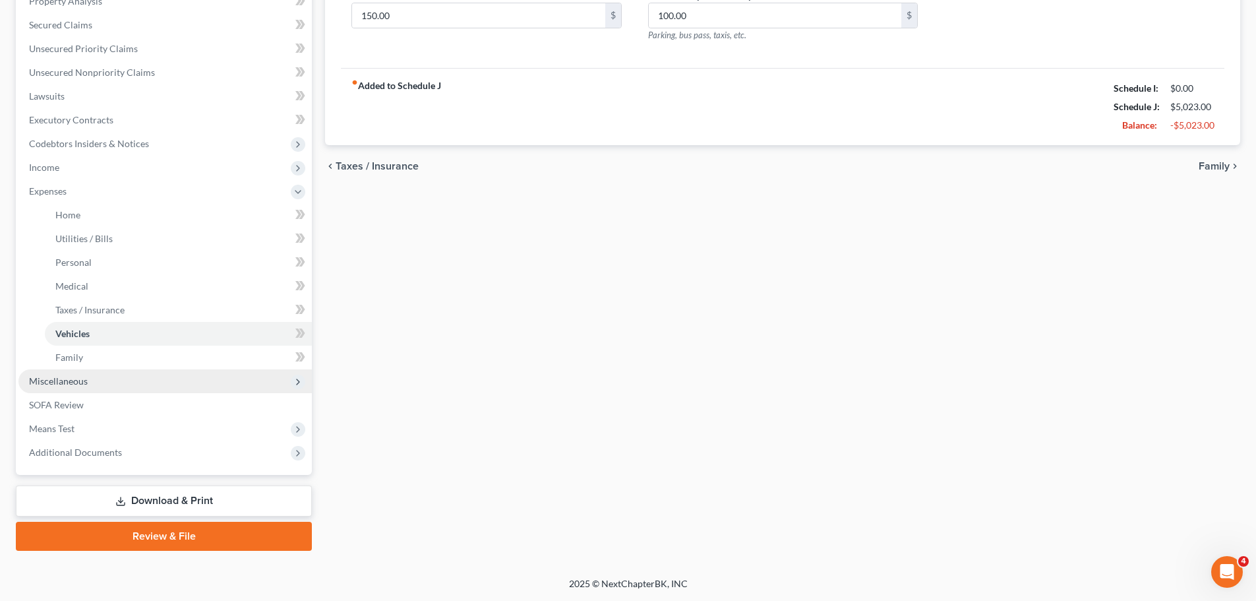
click at [65, 384] on span "Miscellaneous" at bounding box center [58, 380] width 59 height 11
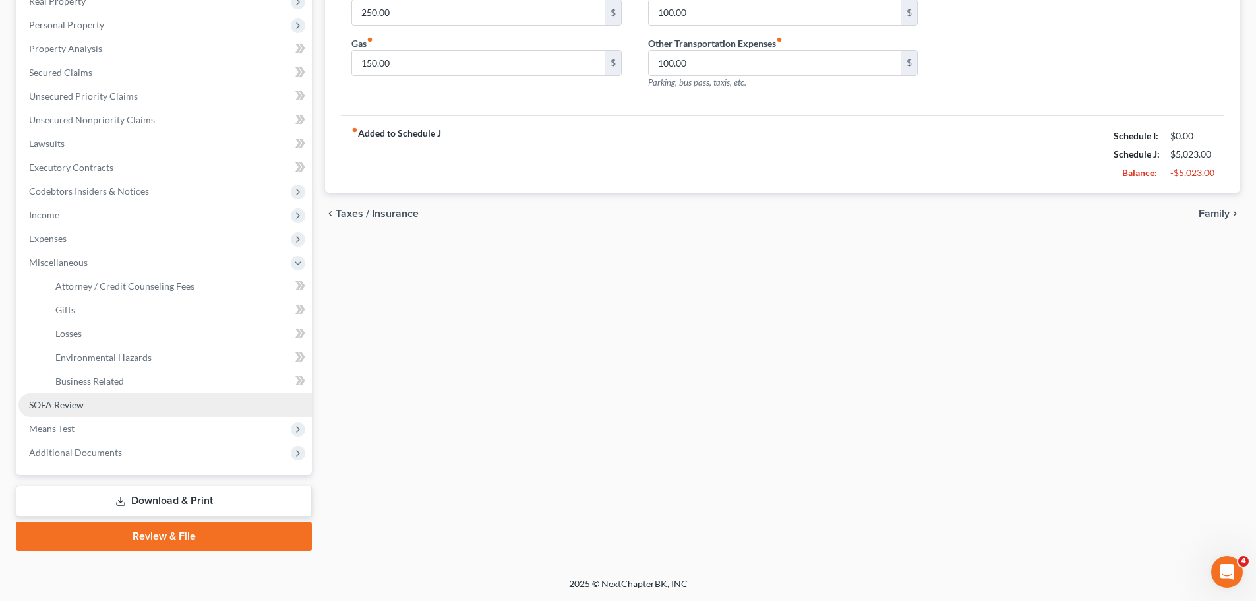
scroll to position [219, 0]
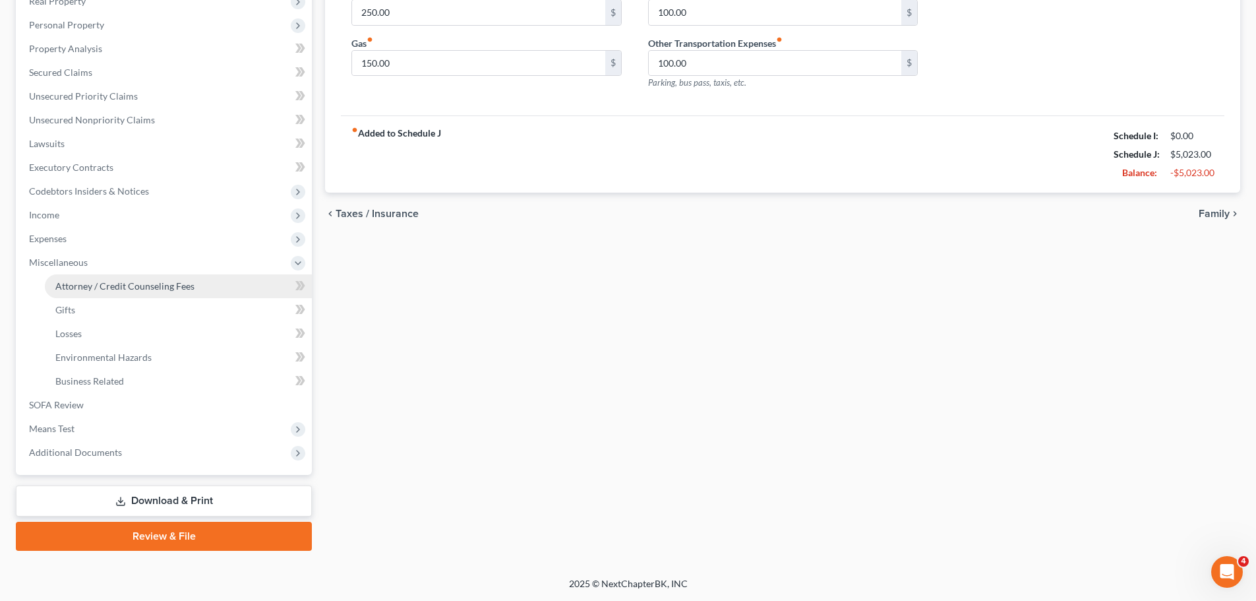
click at [160, 291] on link "Attorney / Credit Counseling Fees" at bounding box center [178, 286] width 267 height 24
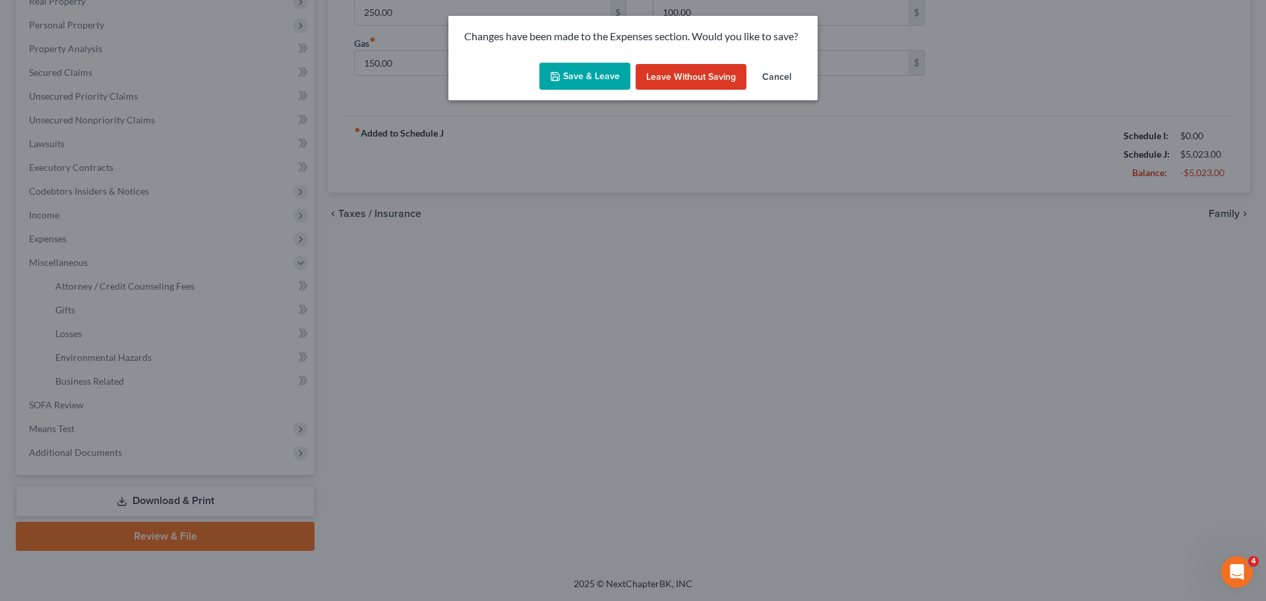
click at [587, 63] on button "Save & Leave" at bounding box center [584, 77] width 91 height 28
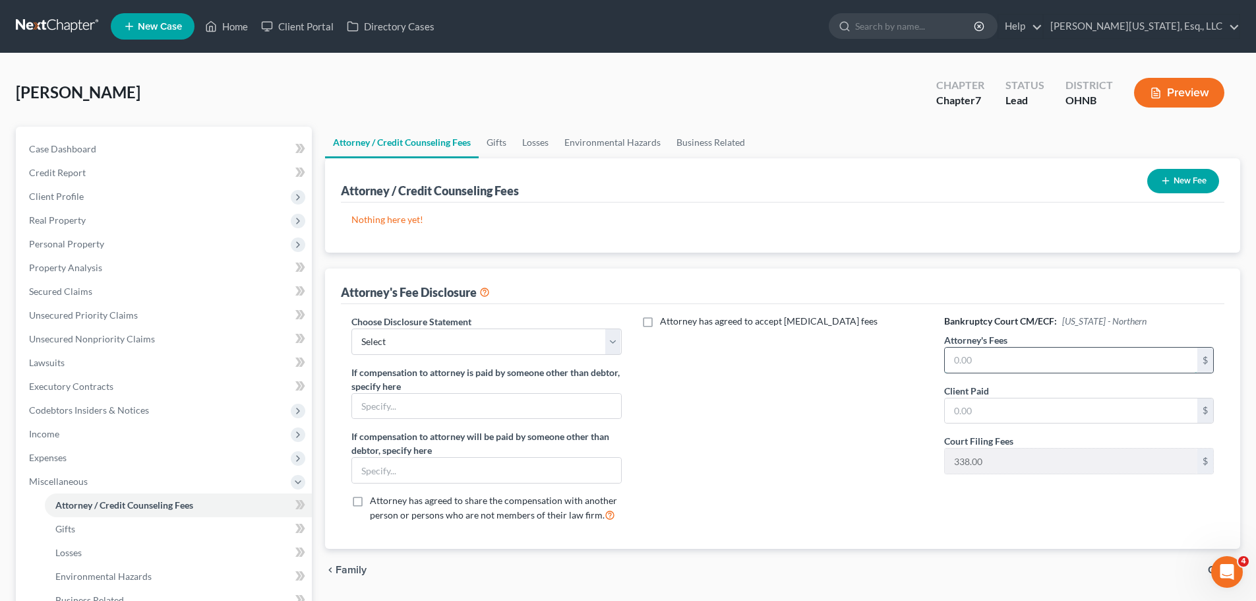
click at [1067, 353] on input "text" at bounding box center [1071, 359] width 252 height 25
type input "900"
click at [401, 351] on select "Select Disclosure" at bounding box center [486, 341] width 270 height 26
select select "0"
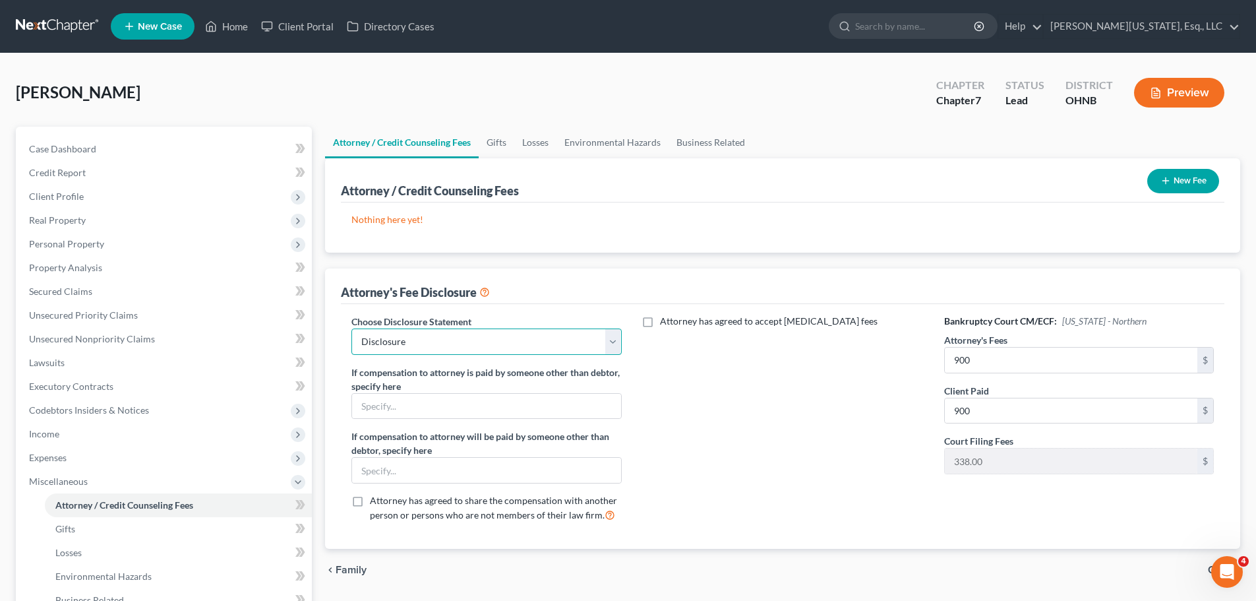
click at [351, 328] on select "Select Disclosure" at bounding box center [486, 341] width 270 height 26
click at [1152, 189] on button "New Fee" at bounding box center [1183, 181] width 72 height 24
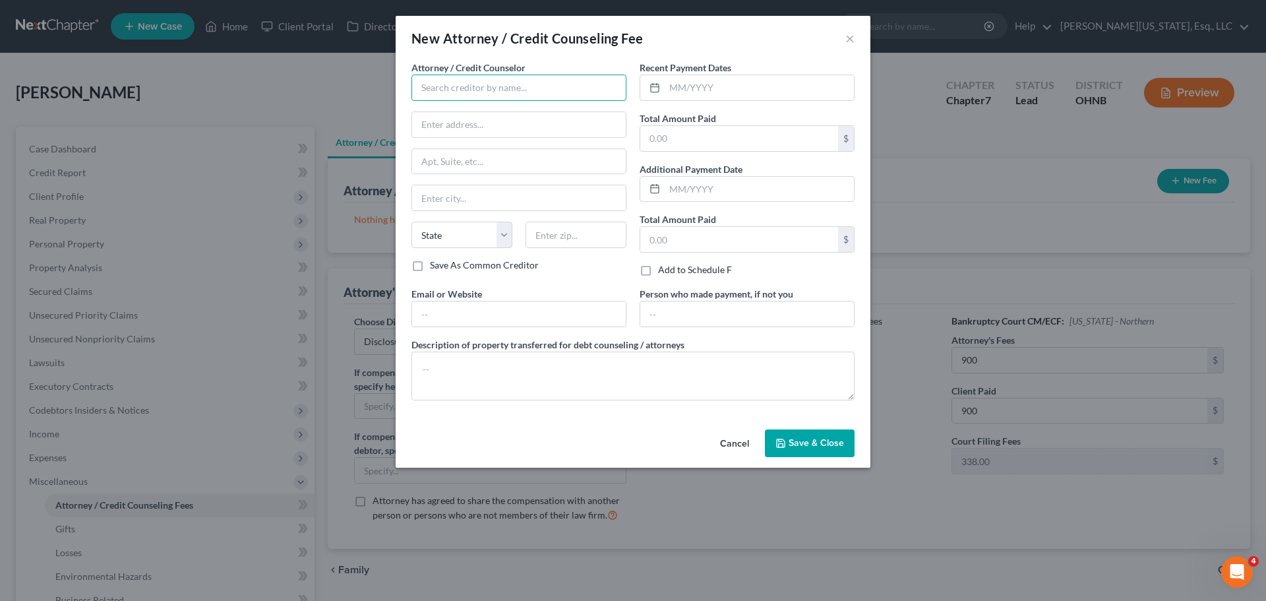
click at [523, 92] on input "text" at bounding box center [518, 87] width 215 height 26
click at [517, 112] on div "[PERSON_NAME][US_STATE], Esq." at bounding box center [492, 110] width 140 height 13
type input "[PERSON_NAME][US_STATE], Esq."
type input "5247 Wilson Mills Rd. #185"
type input "Richmond Hts."
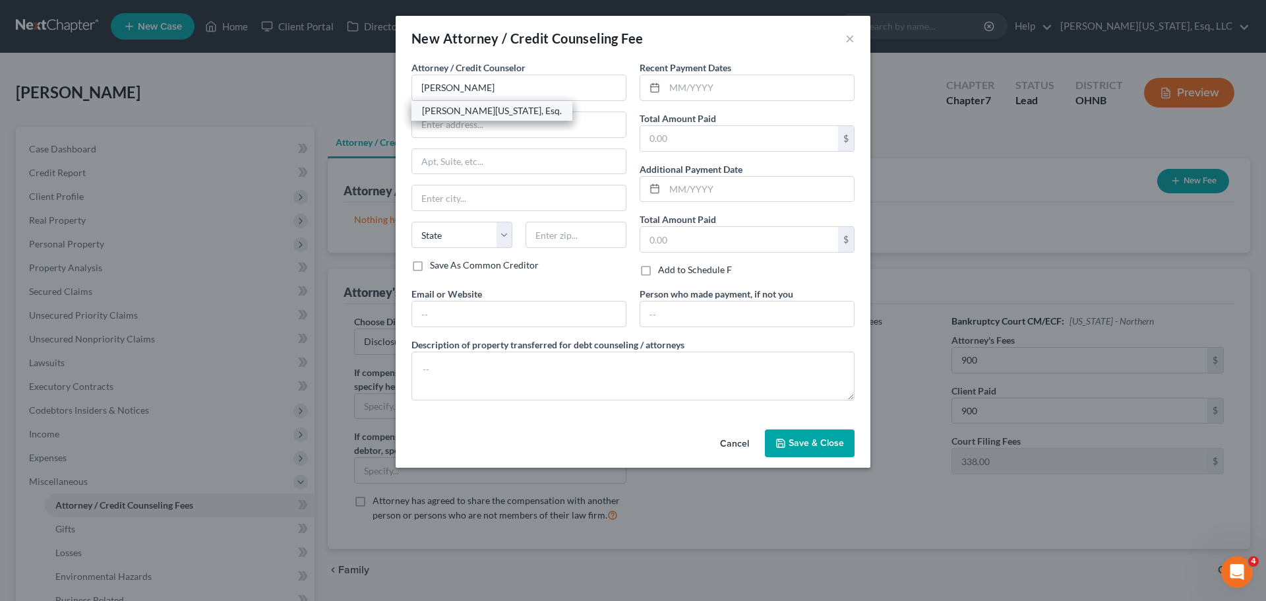
select select "36"
type input "44143"
click at [738, 140] on input "text" at bounding box center [739, 138] width 198 height 25
type input "900"
click at [815, 451] on button "Save & Close" at bounding box center [810, 443] width 90 height 28
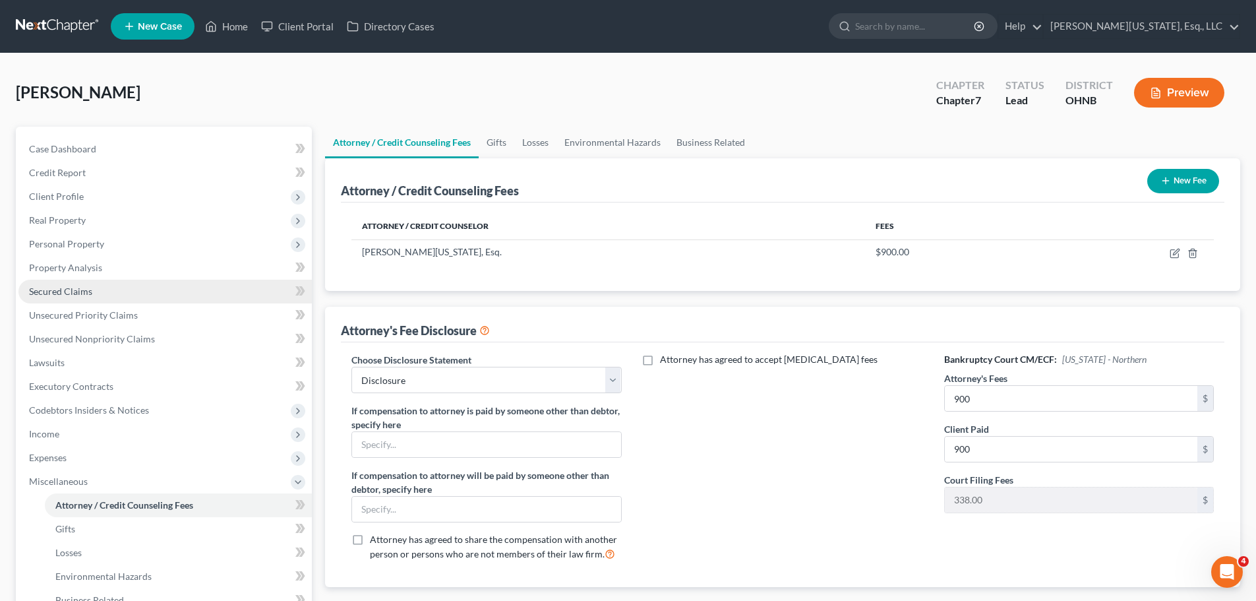
click at [90, 293] on span "Secured Claims" at bounding box center [60, 290] width 63 height 11
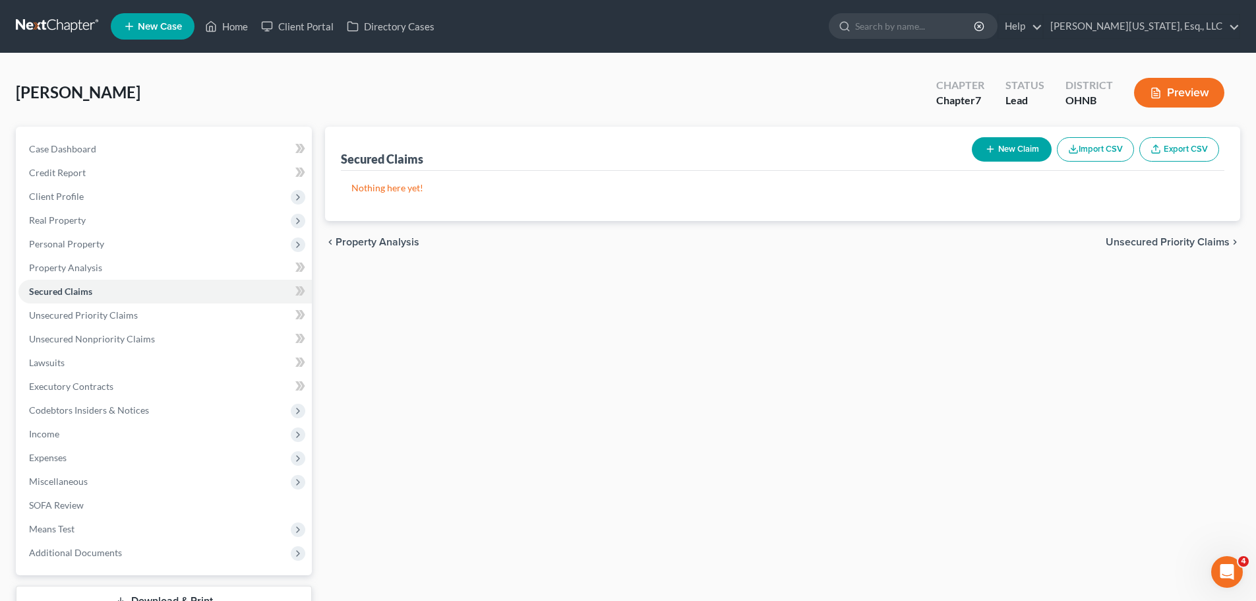
click at [1013, 142] on button "New Claim" at bounding box center [1012, 149] width 80 height 24
select select "0"
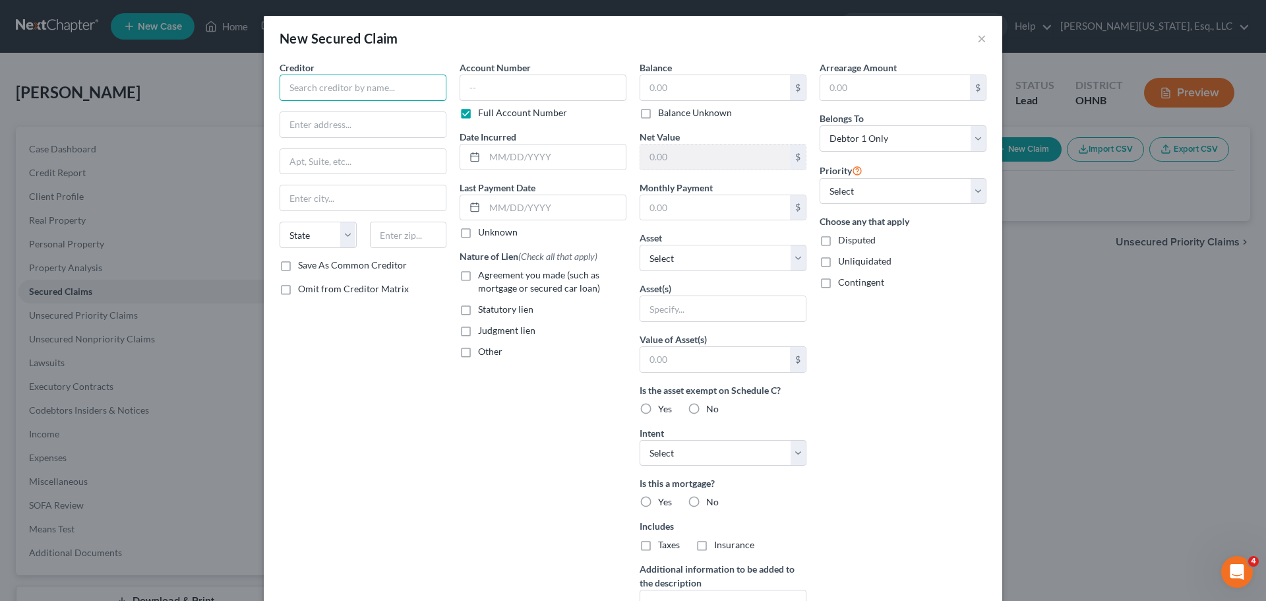
click at [343, 82] on input "text" at bounding box center [362, 87] width 167 height 26
type input "Cross Country / [PERSON_NAME]"
type input "PO Box 612488"
type input "75261"
type input "[GEOGRAPHIC_DATA]"
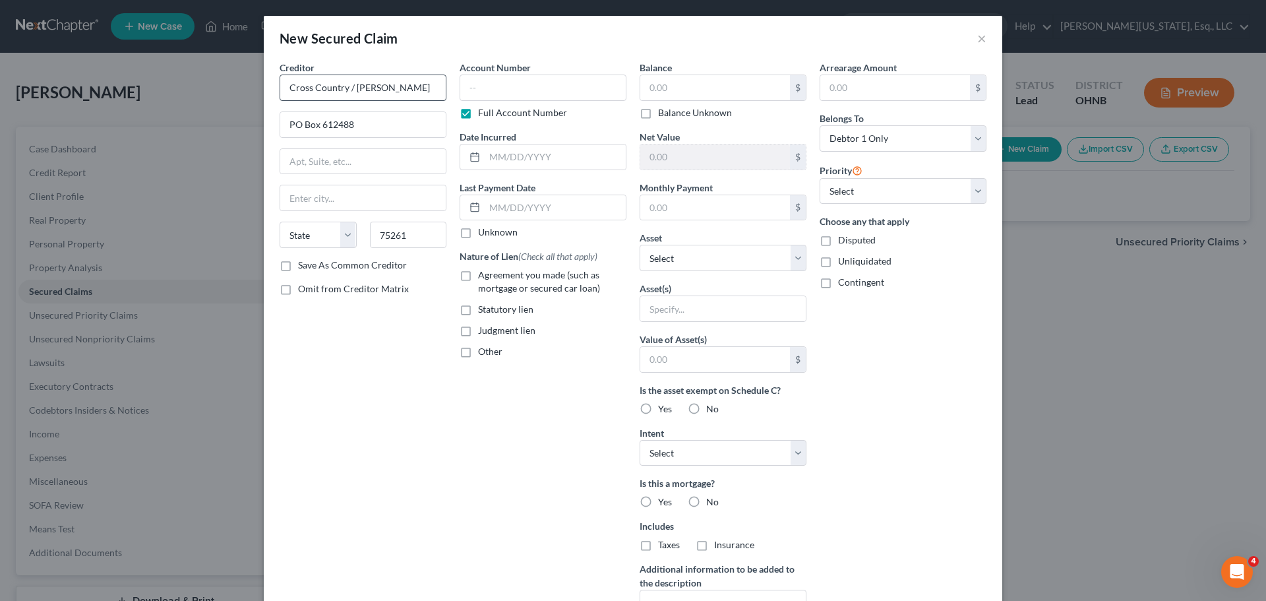
select select "45"
click at [478, 116] on label "Full Account Number" at bounding box center [522, 112] width 89 height 13
click at [483, 115] on input "Full Account Number" at bounding box center [487, 110] width 9 height 9
click at [487, 94] on input "text" at bounding box center [542, 87] width 167 height 26
type input "2516"
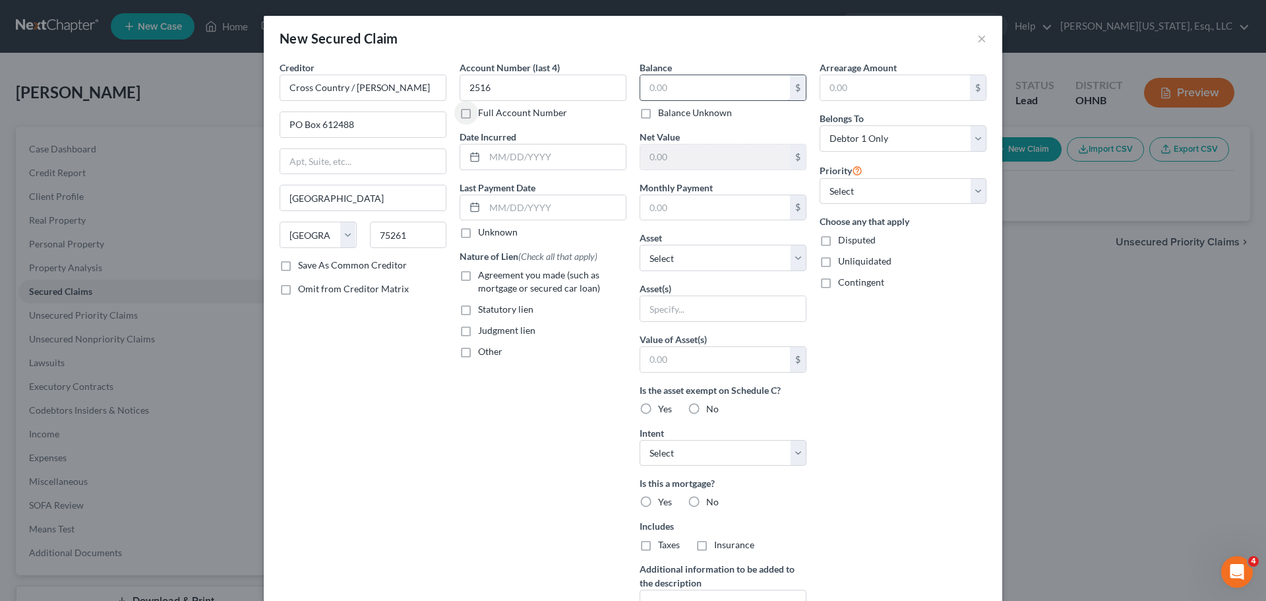
click at [689, 71] on div "Balance $ Balance Unknown Balance Undetermined $ Balance Unknown" at bounding box center [722, 90] width 167 height 59
click at [691, 92] on input "text" at bounding box center [715, 87] width 150 height 25
type input "92,200"
click at [567, 268] on div "Nature of Lien (Check all that apply) Agreement you made (such as mortgage or s…" at bounding box center [542, 303] width 167 height 109
click at [478, 278] on label "Agreement you made (such as mortgage or secured car loan)" at bounding box center [552, 281] width 148 height 26
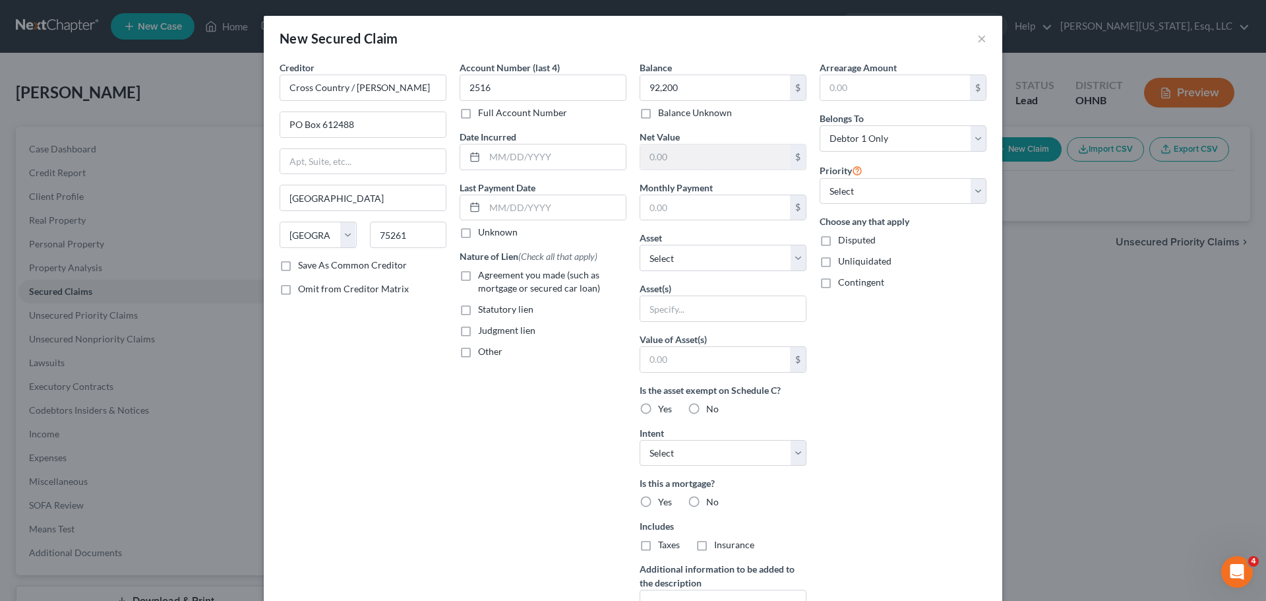
click at [483, 277] on input "Agreement you made (such as mortgage or secured car loan)" at bounding box center [487, 272] width 9 height 9
checkbox input "true"
click at [690, 198] on input "text" at bounding box center [715, 207] width 150 height 25
type input "1,007"
select select "0"
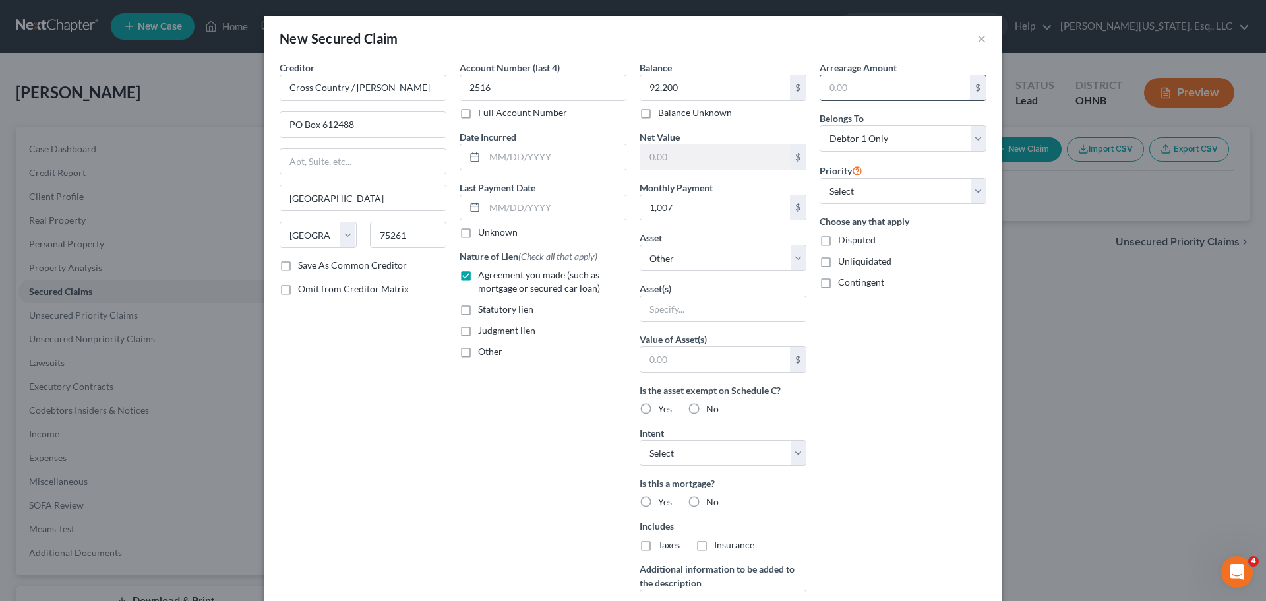
click at [871, 90] on input "text" at bounding box center [895, 87] width 150 height 25
type input "0"
click at [658, 410] on label "Yes" at bounding box center [665, 408] width 14 height 13
click at [663, 410] on input "Yes" at bounding box center [667, 406] width 9 height 9
radio input "true"
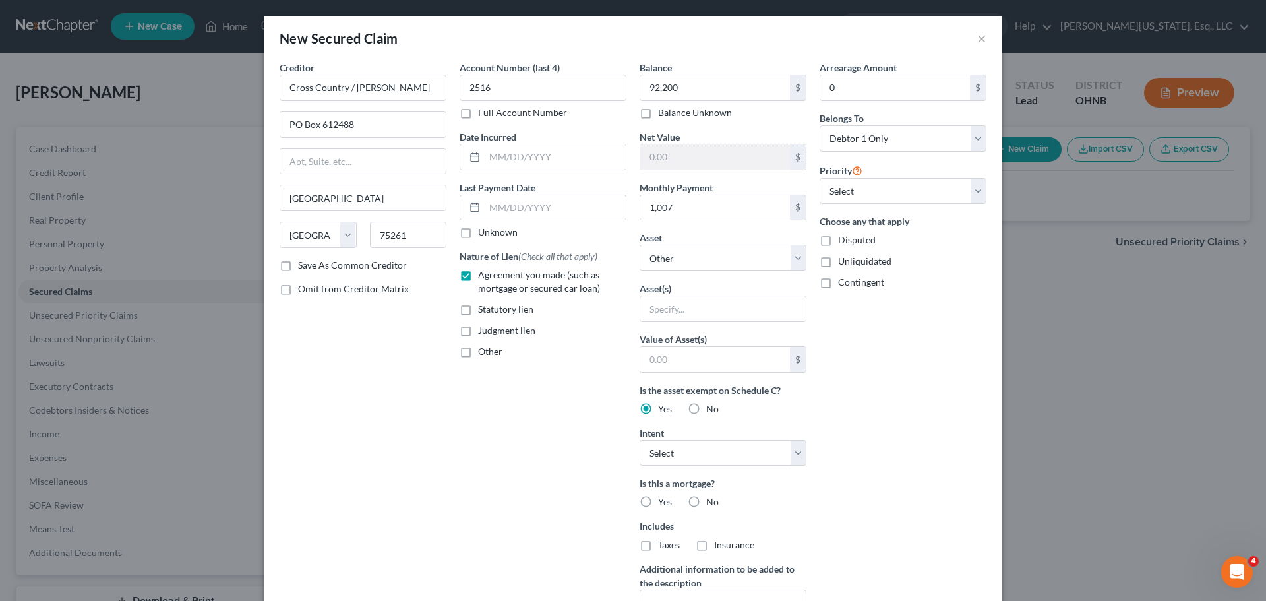
click at [651, 502] on div "Yes" at bounding box center [655, 501] width 32 height 13
click at [658, 504] on label "Yes" at bounding box center [665, 501] width 14 height 13
click at [663, 504] on input "Yes" at bounding box center [667, 499] width 9 height 9
radio input "true"
click at [658, 547] on label "Taxes" at bounding box center [669, 544] width 22 height 13
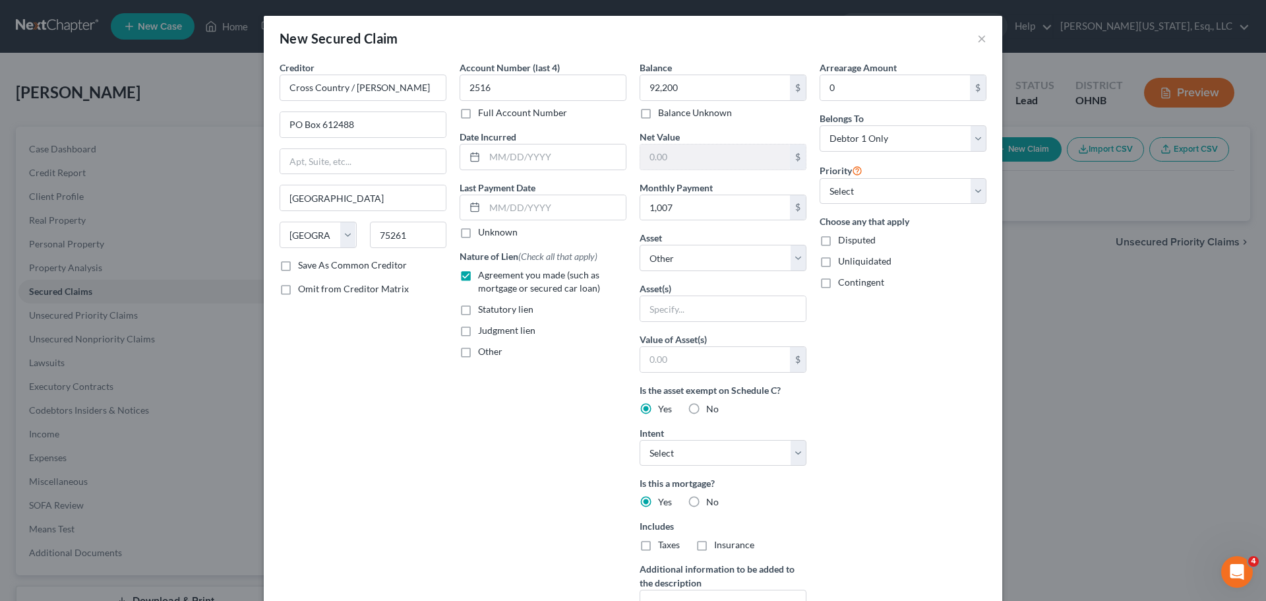
click at [663, 546] on input "Taxes" at bounding box center [667, 542] width 9 height 9
checkbox input "true"
click at [714, 545] on label "Insurance" at bounding box center [734, 544] width 40 height 13
click at [719, 545] on input "Insurance" at bounding box center [723, 542] width 9 height 9
checkbox input "true"
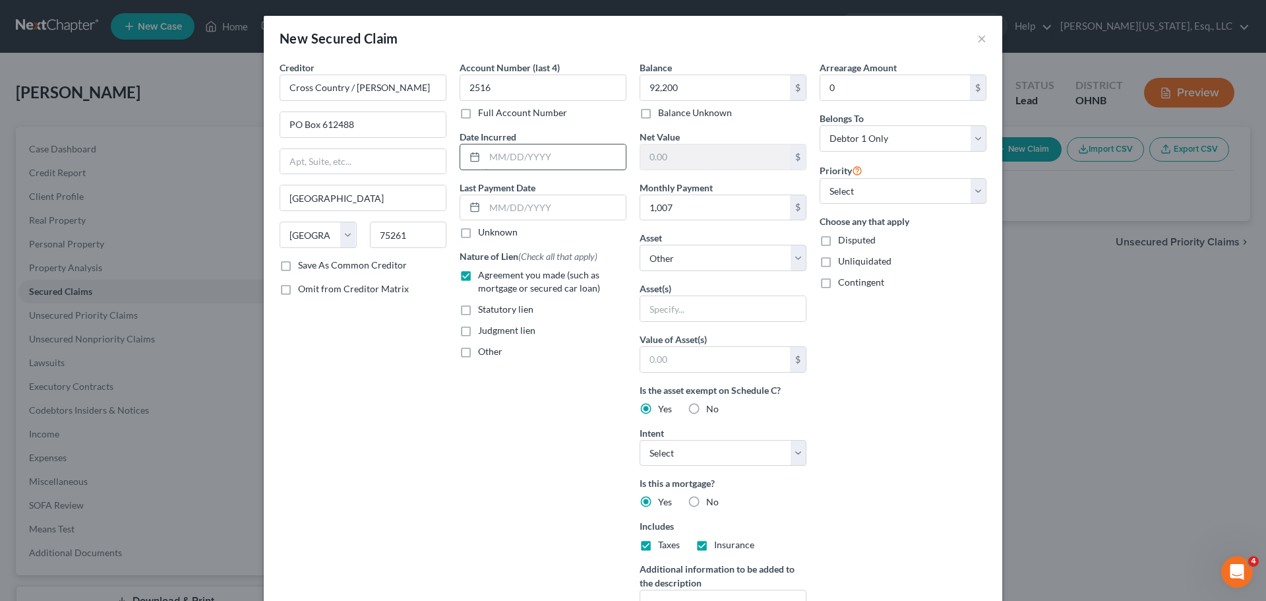
click at [542, 160] on input "text" at bounding box center [554, 156] width 141 height 25
type input "01/2024"
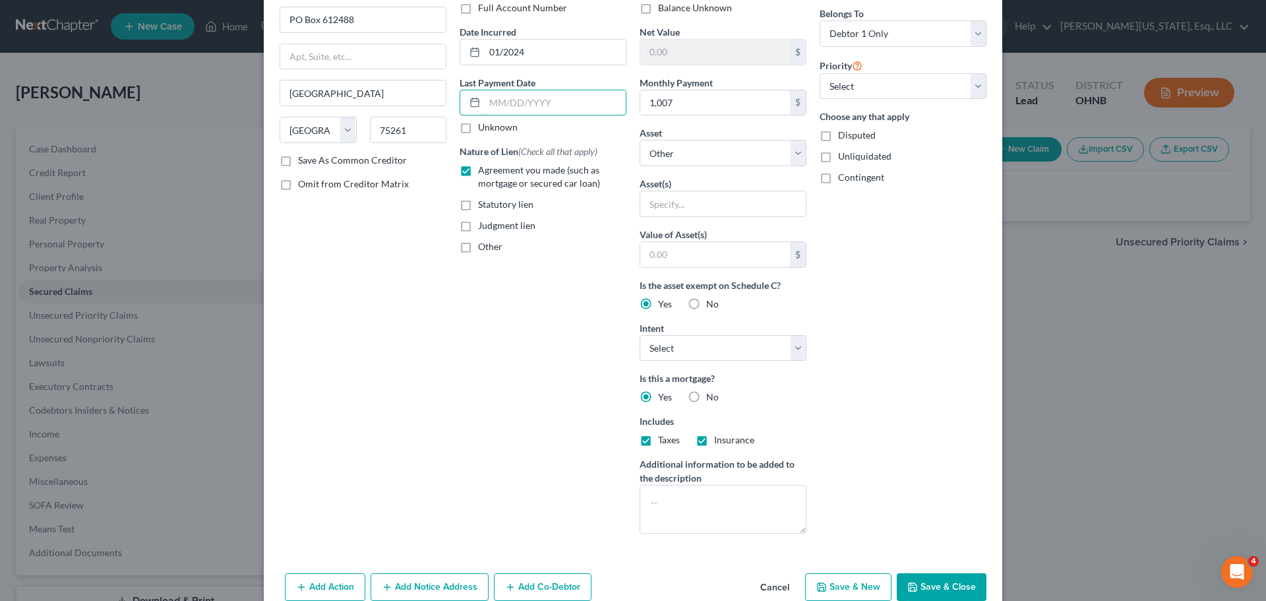
scroll to position [131, 0]
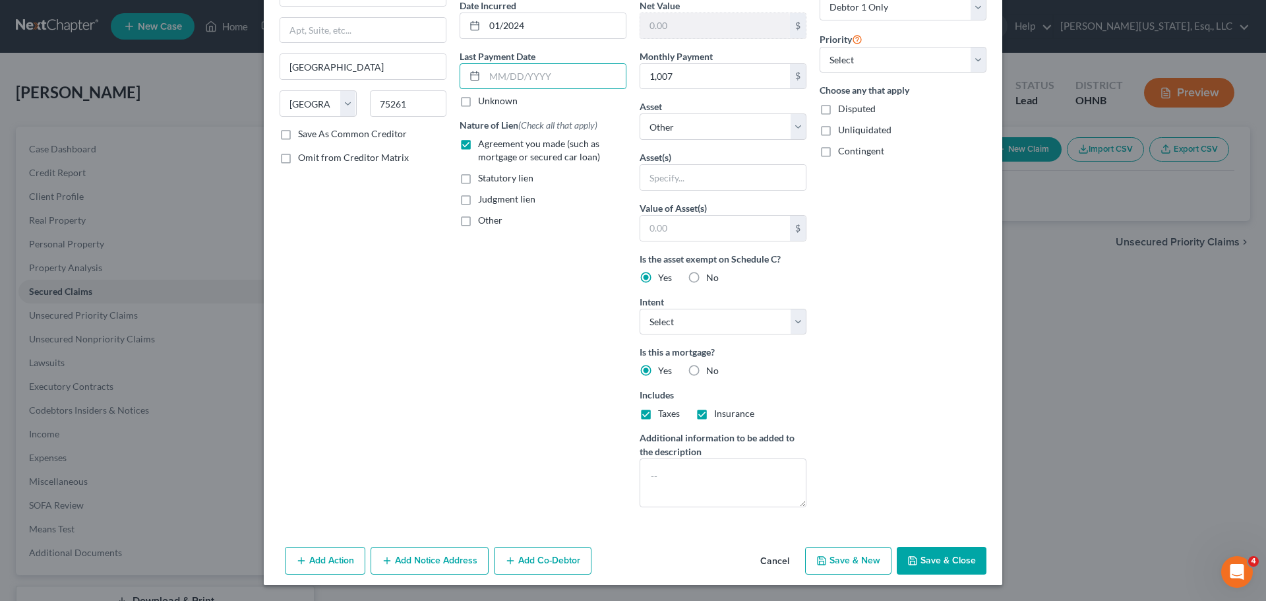
click at [930, 564] on button "Save & Close" at bounding box center [941, 560] width 90 height 28
select select
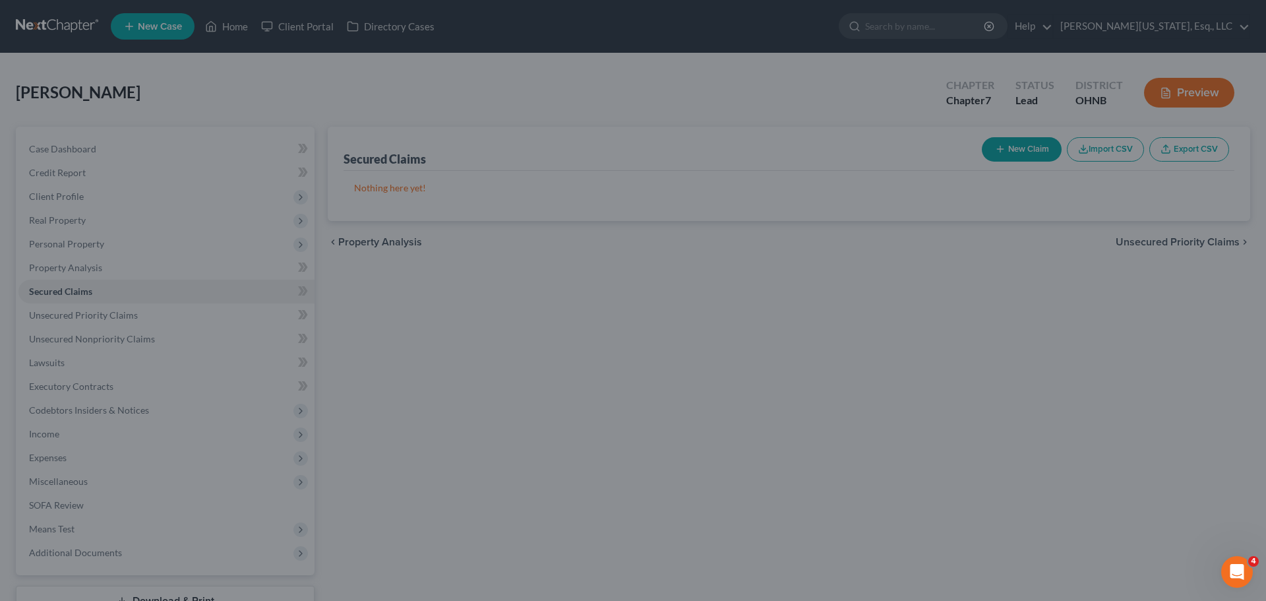
scroll to position [0, 0]
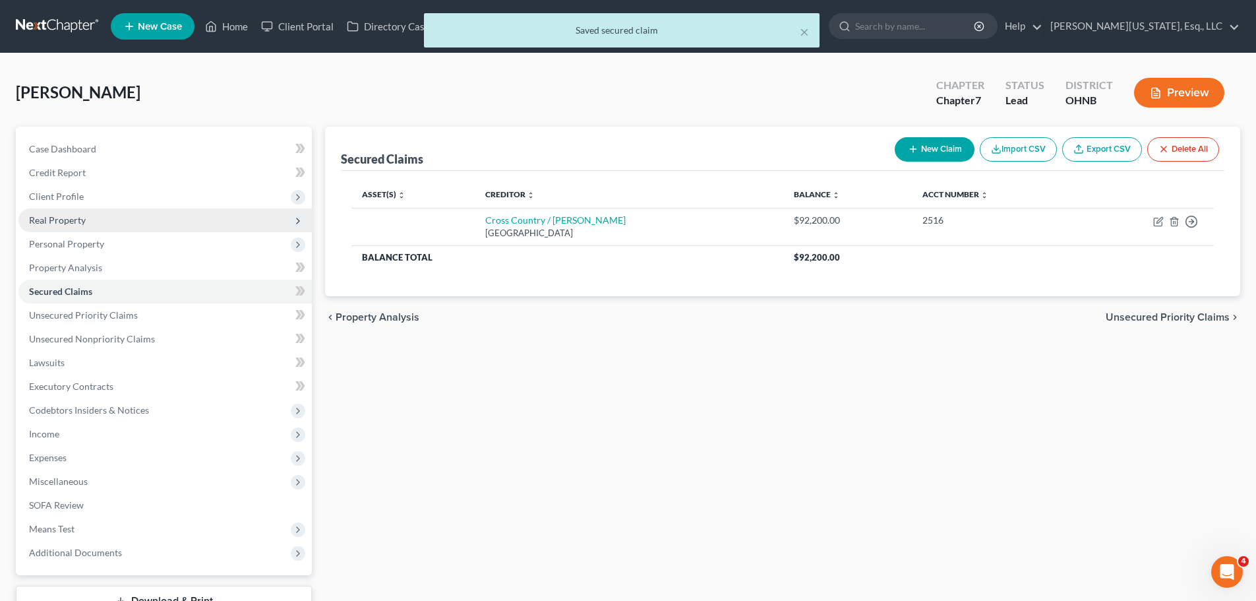
click at [65, 225] on span "Real Property" at bounding box center [164, 220] width 293 height 24
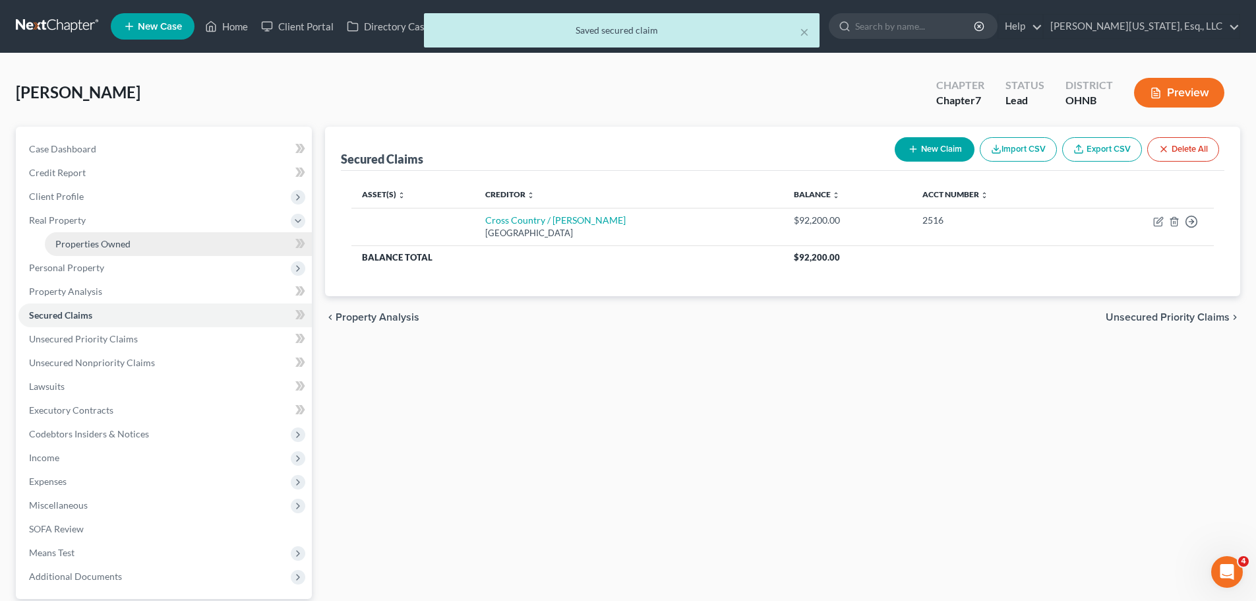
click at [92, 233] on link "Properties Owned" at bounding box center [178, 244] width 267 height 24
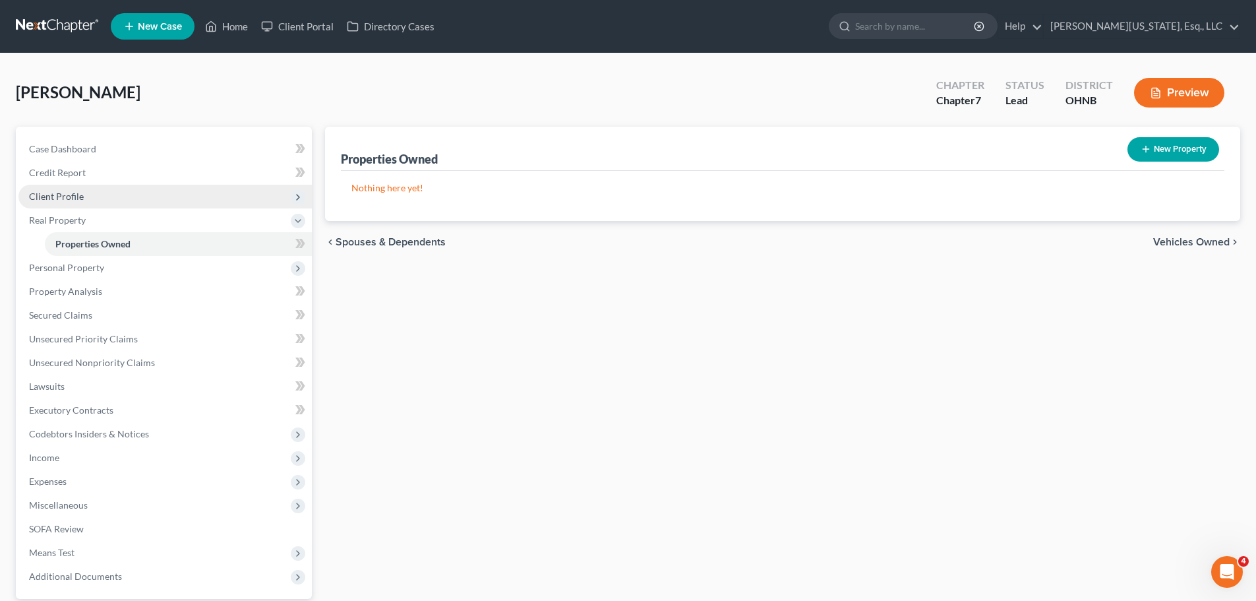
click at [66, 202] on span "Client Profile" at bounding box center [164, 197] width 293 height 24
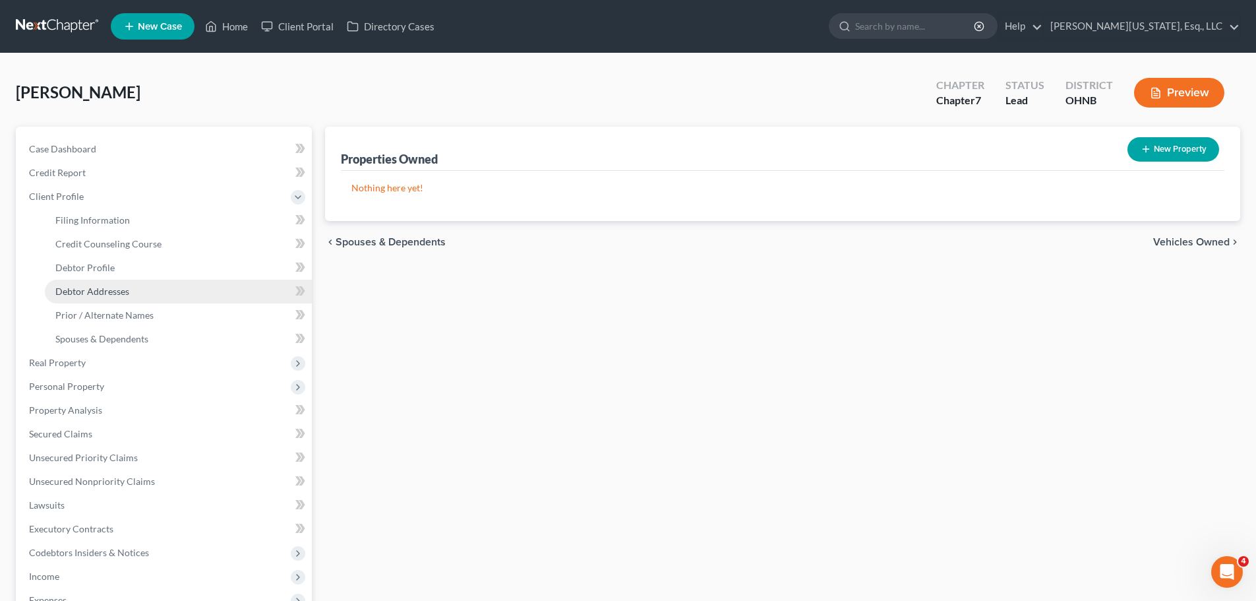
click at [111, 287] on span "Debtor Addresses" at bounding box center [92, 290] width 74 height 11
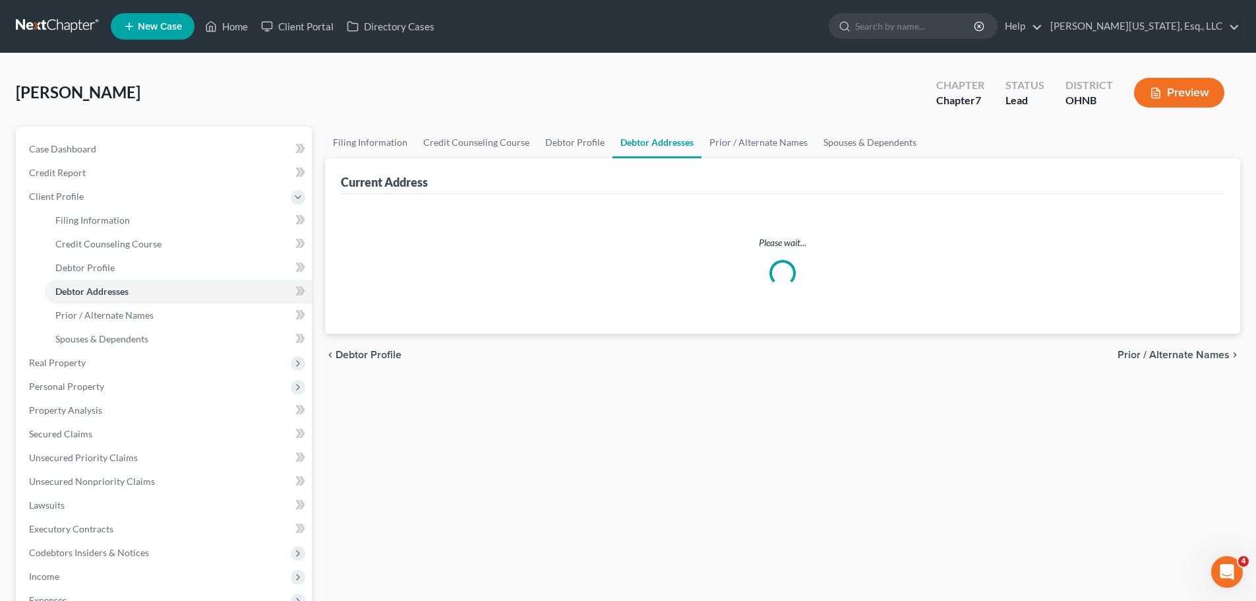
select select "0"
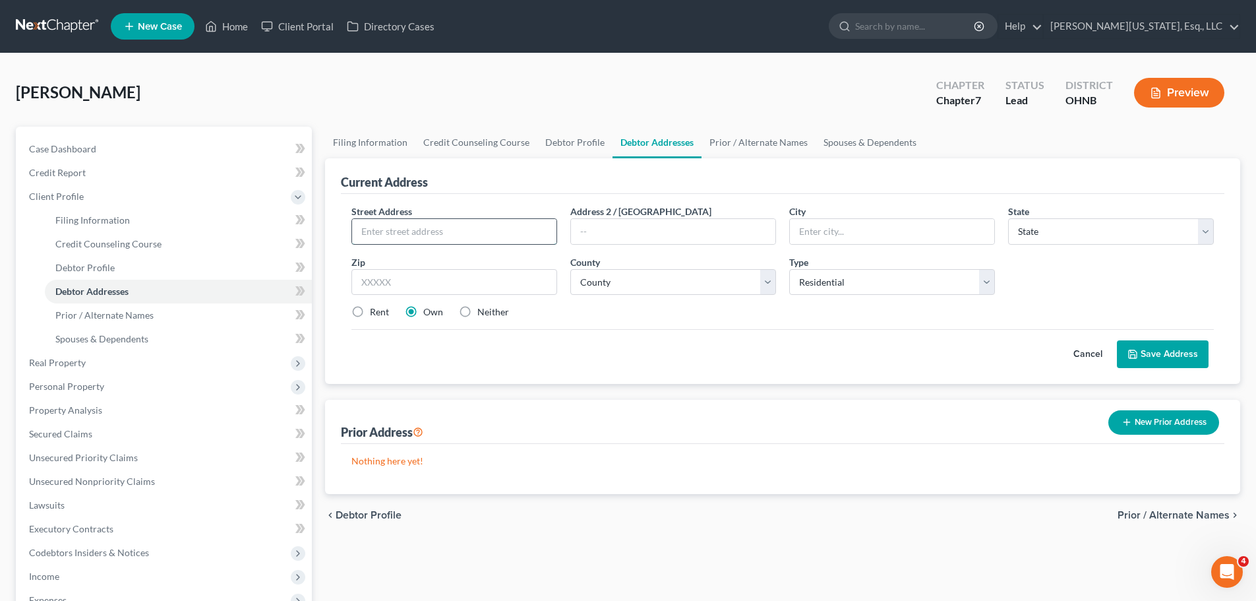
click at [440, 236] on input "text" at bounding box center [454, 231] width 204 height 25
type input "[STREET_ADDRESS]"
type input "44067"
type input "[GEOGRAPHIC_DATA]"
select select "36"
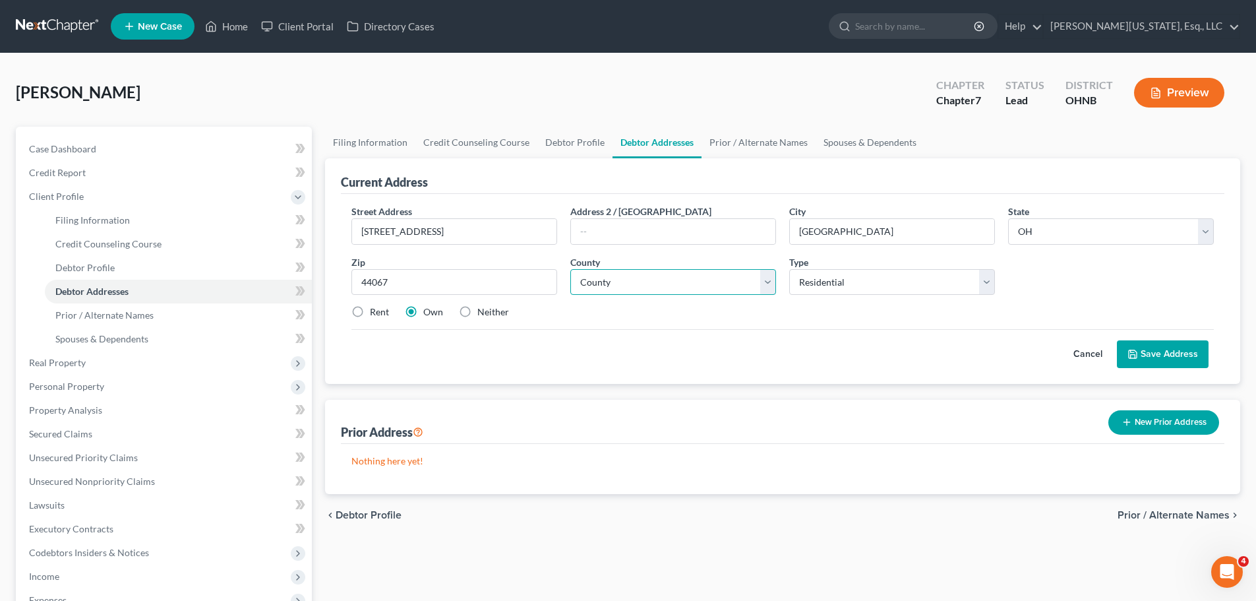
click at [635, 275] on select "County Adams County Allen County Ashland County Ashtabula County Athens County …" at bounding box center [673, 282] width 206 height 26
select select "76"
click at [570, 269] on select "County Adams County Allen County Ashland County Ashtabula County Athens County …" at bounding box center [673, 282] width 206 height 26
click at [1138, 347] on button "Save Address" at bounding box center [1163, 354] width 92 height 28
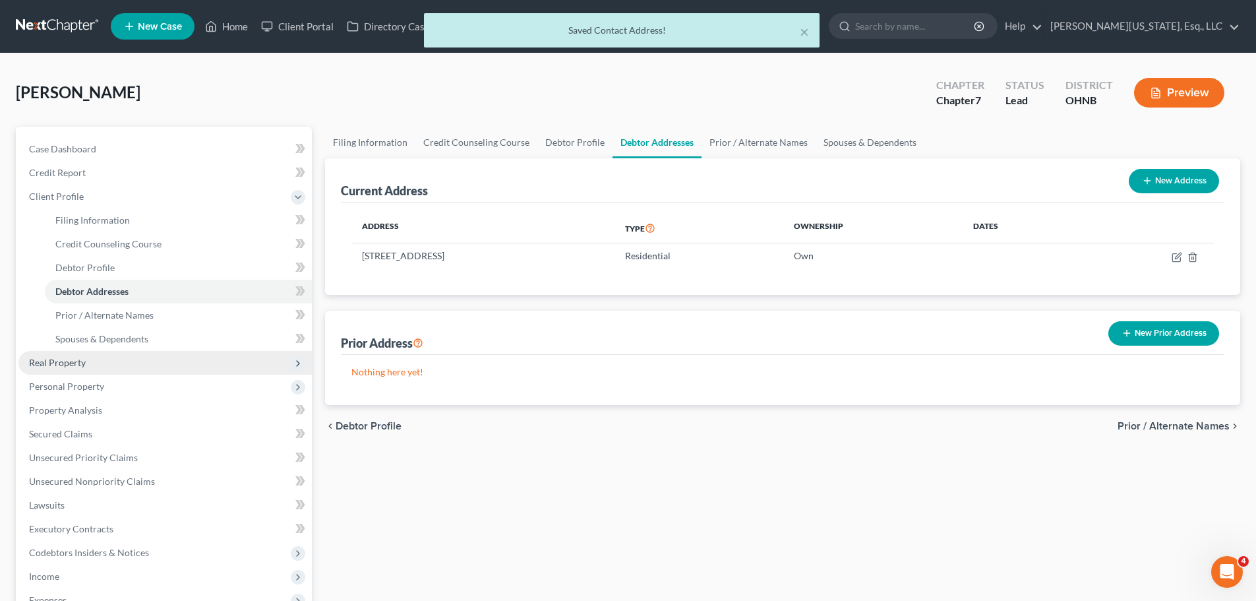
click at [90, 367] on span "Real Property" at bounding box center [164, 363] width 293 height 24
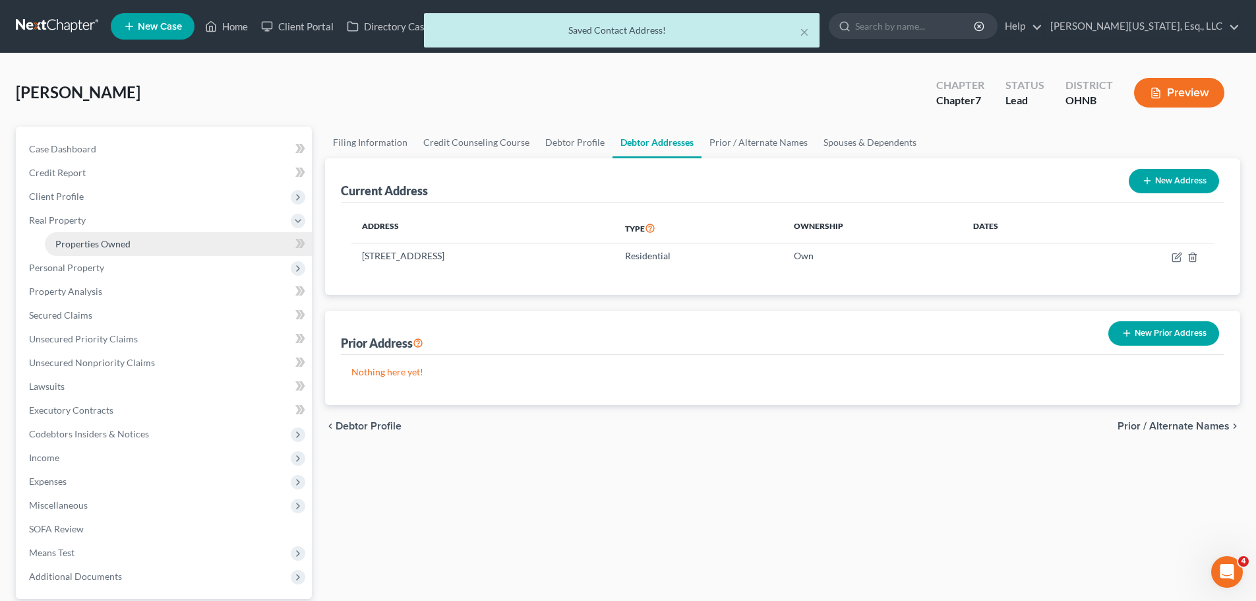
click at [75, 252] on link "Properties Owned" at bounding box center [178, 244] width 267 height 24
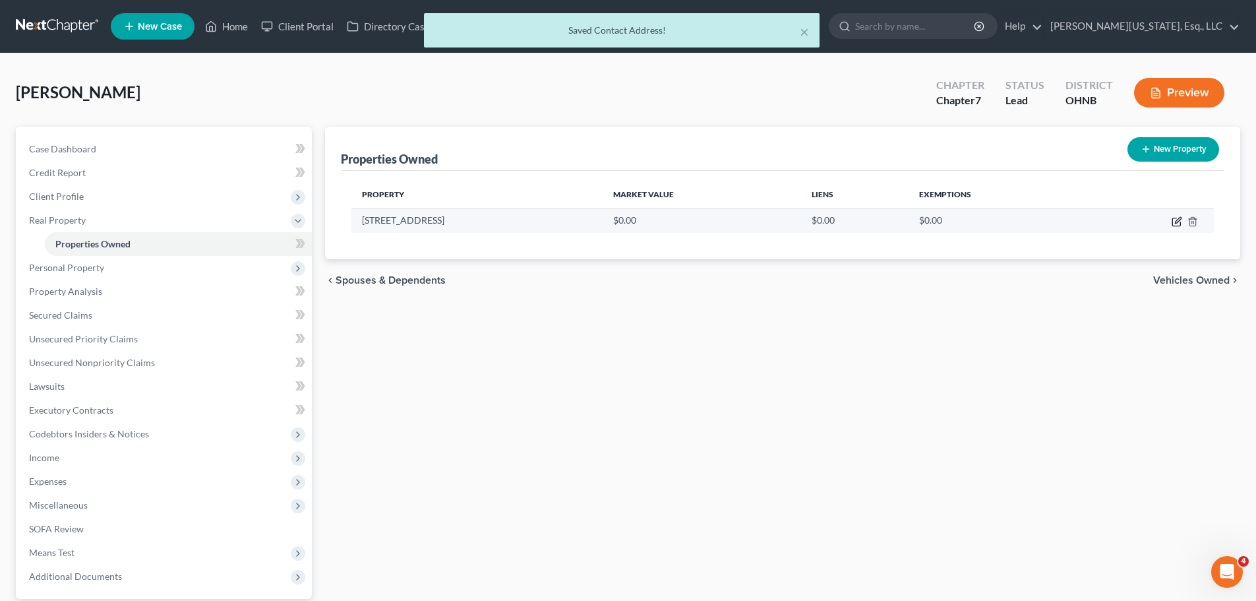
click at [1178, 223] on icon "button" at bounding box center [1176, 221] width 11 height 11
select select "36"
select select "76"
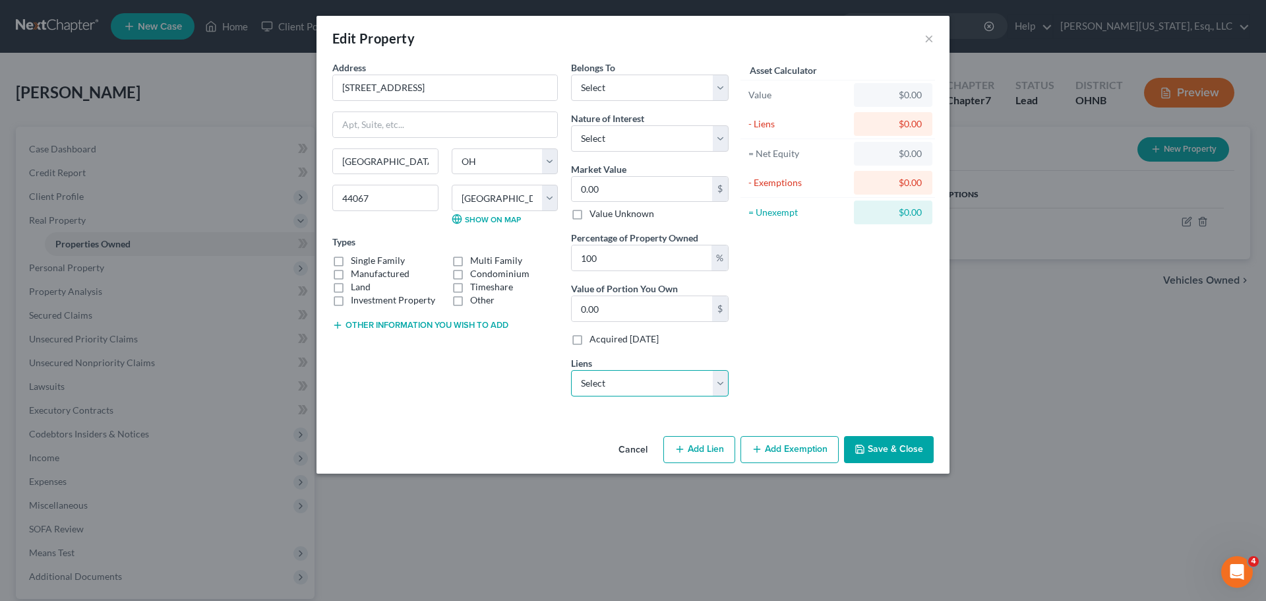
click at [635, 386] on select "Select Cross Country / Mr. Cooper - $92,200.00" at bounding box center [650, 383] width 158 height 26
select select "45"
select select "0"
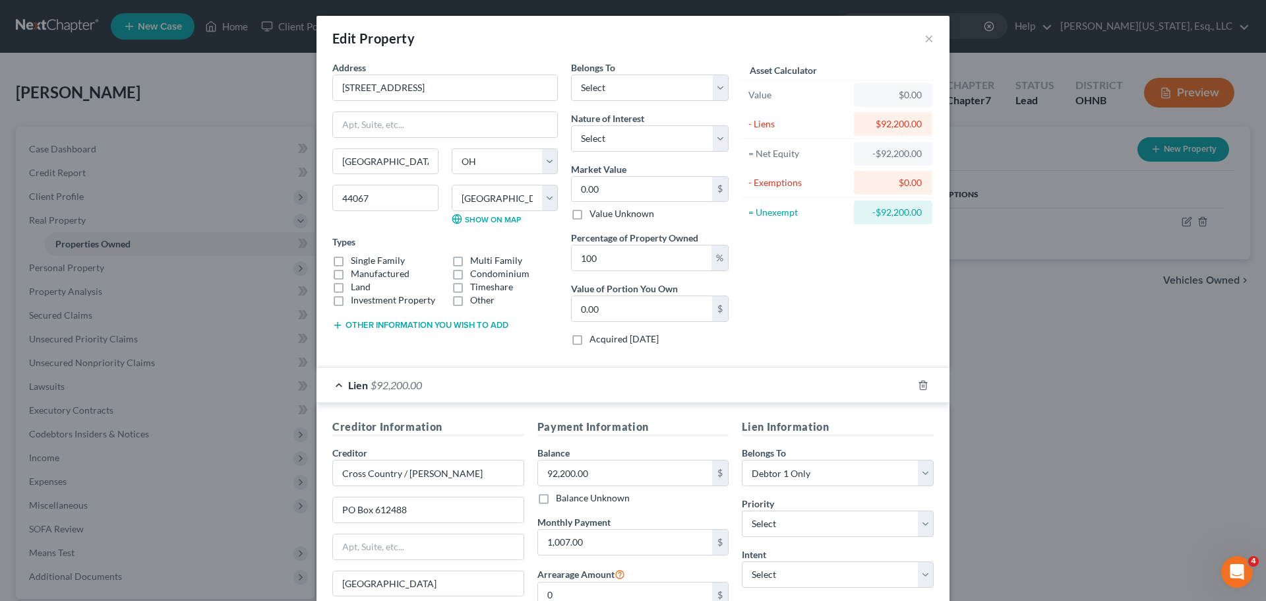
click at [351, 258] on label "Single Family" at bounding box center [378, 260] width 54 height 13
click at [356, 258] on input "Single Family" at bounding box center [360, 258] width 9 height 9
checkbox input "true"
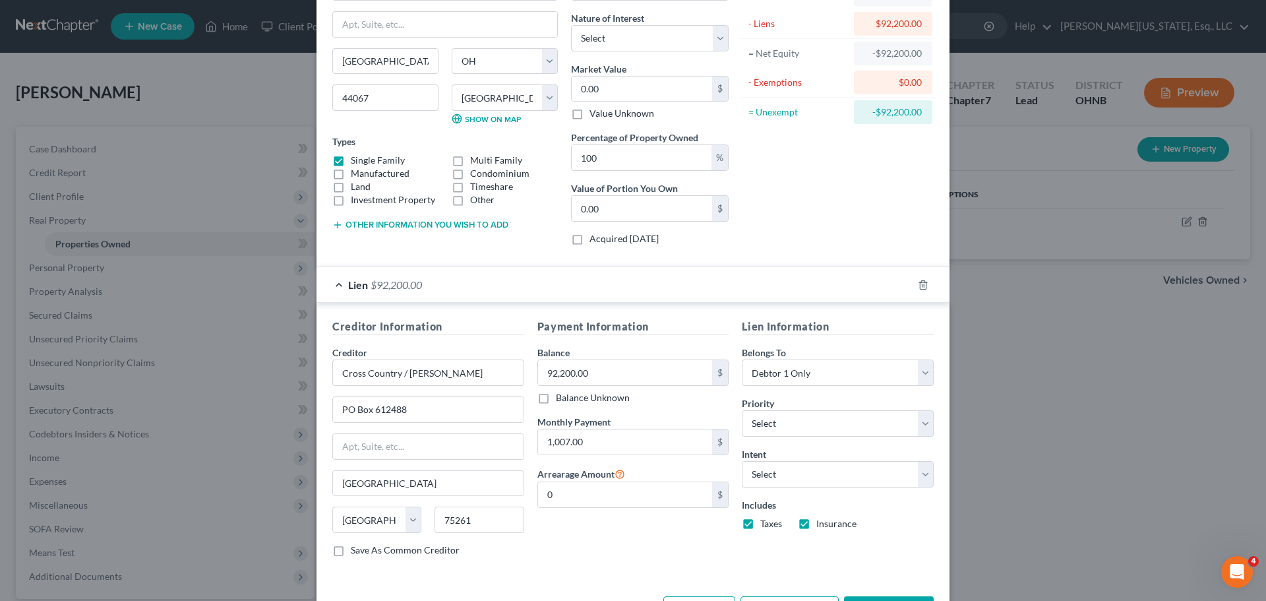
scroll to position [150, 0]
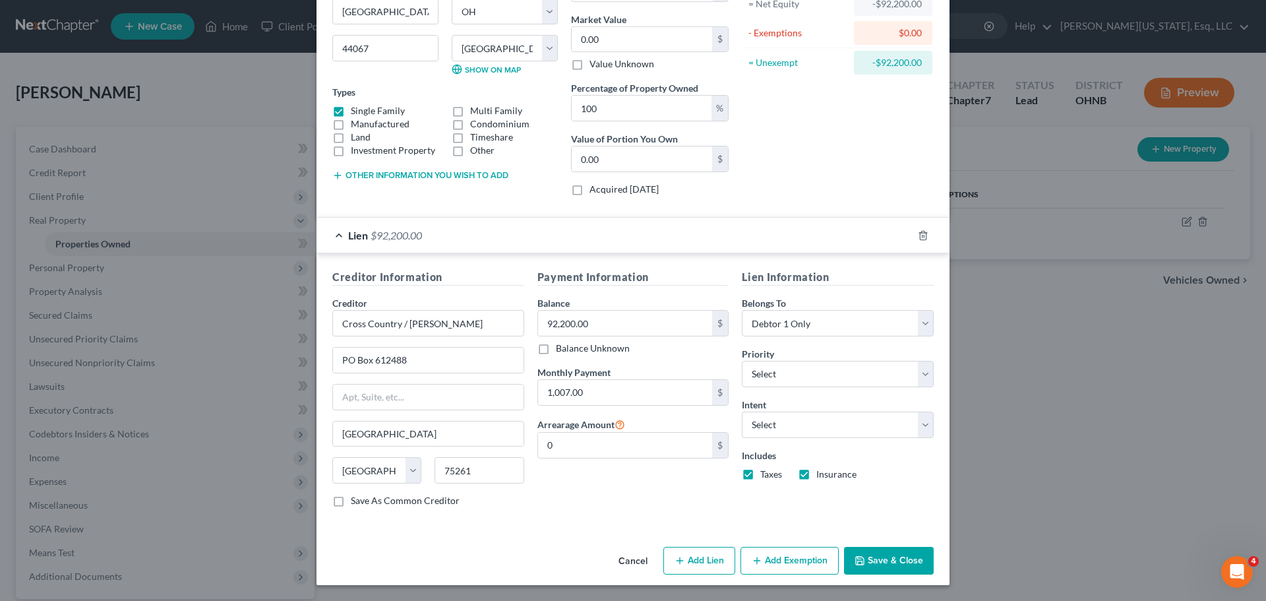
click at [879, 552] on button "Save & Close" at bounding box center [889, 560] width 90 height 28
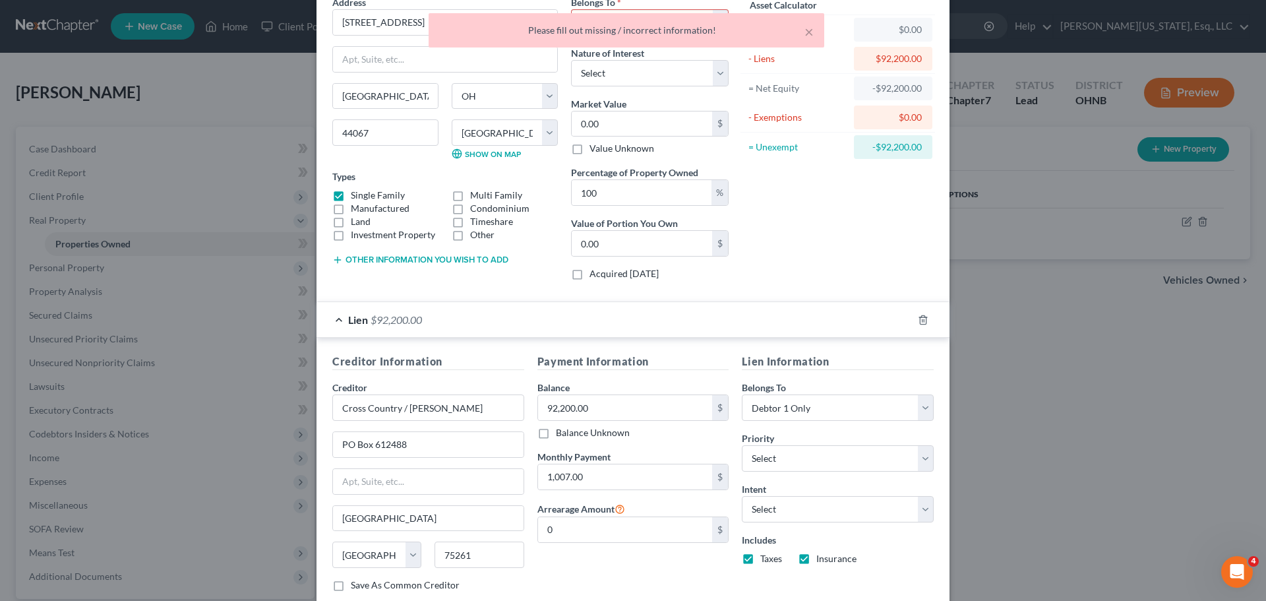
scroll to position [0, 0]
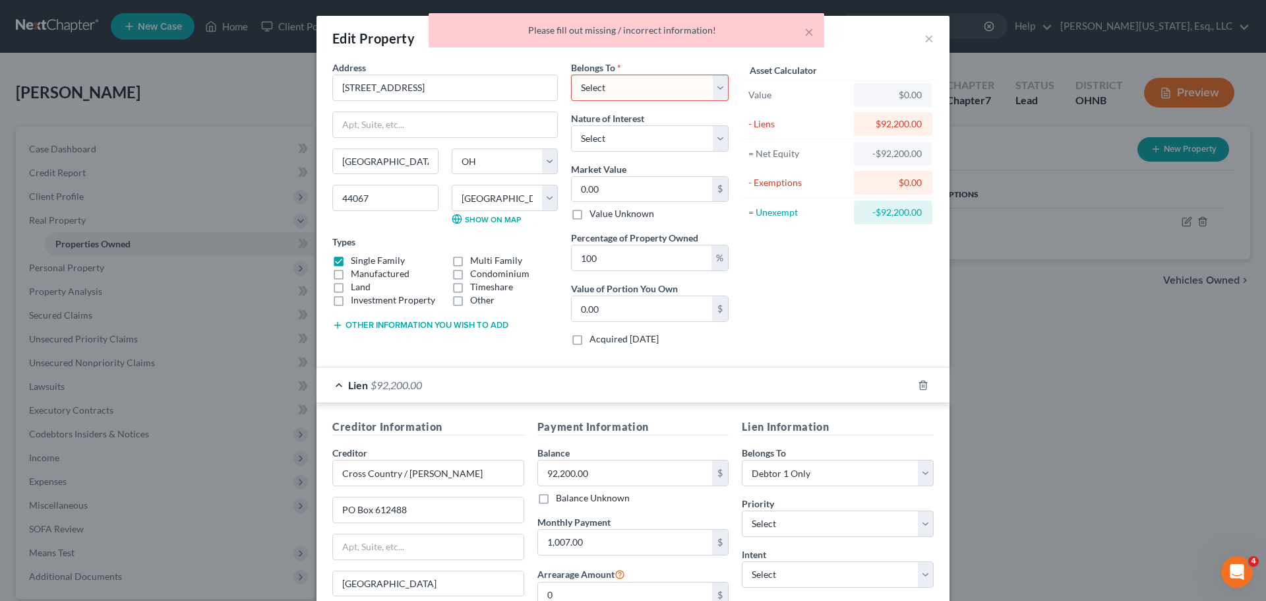
click at [647, 97] on select "Select Debtor 1 Only Debtor 2 Only Debtor 1 And Debtor 2 Only At Least One Of T…" at bounding box center [650, 87] width 158 height 26
select select "0"
click at [571, 74] on select "Select Debtor 1 Only Debtor 2 Only Debtor 1 And Debtor 2 Only At Least One Of T…" at bounding box center [650, 87] width 158 height 26
drag, startPoint x: 650, startPoint y: 125, endPoint x: 650, endPoint y: 143, distance: 17.8
click at [650, 126] on select "Select Fee Simple Joint Tenant Life Estate Equitable Interest Future Interest T…" at bounding box center [650, 138] width 158 height 26
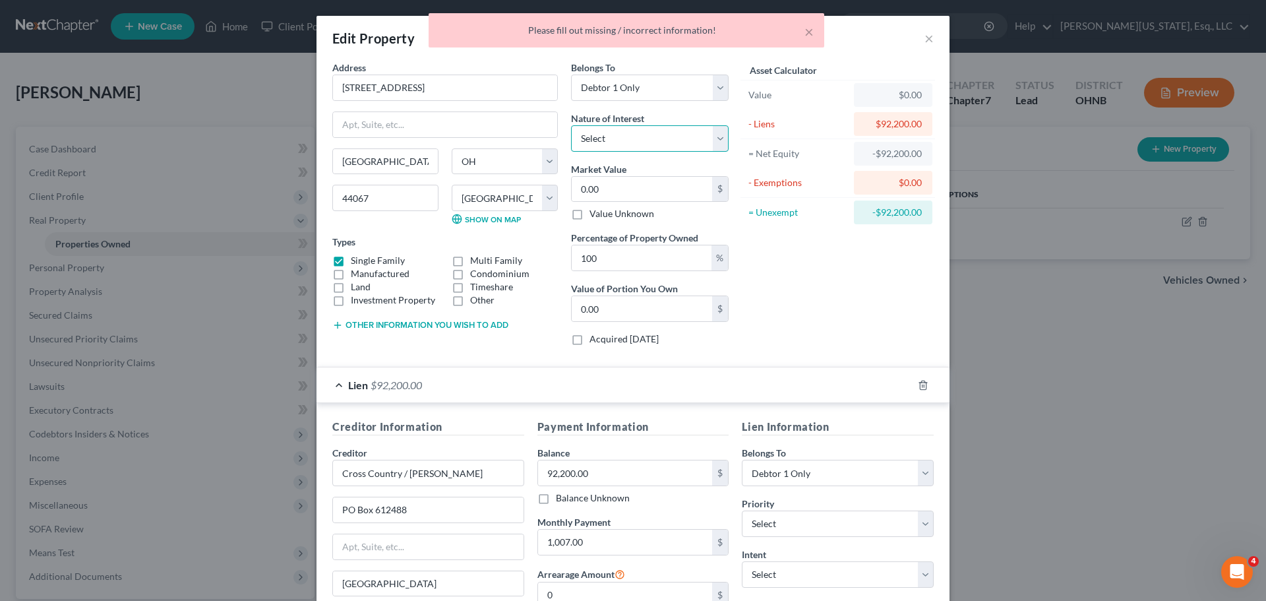
select select "0"
click at [571, 125] on select "Select Fee Simple Joint Tenant Life Estate Equitable Interest Future Interest T…" at bounding box center [650, 138] width 158 height 26
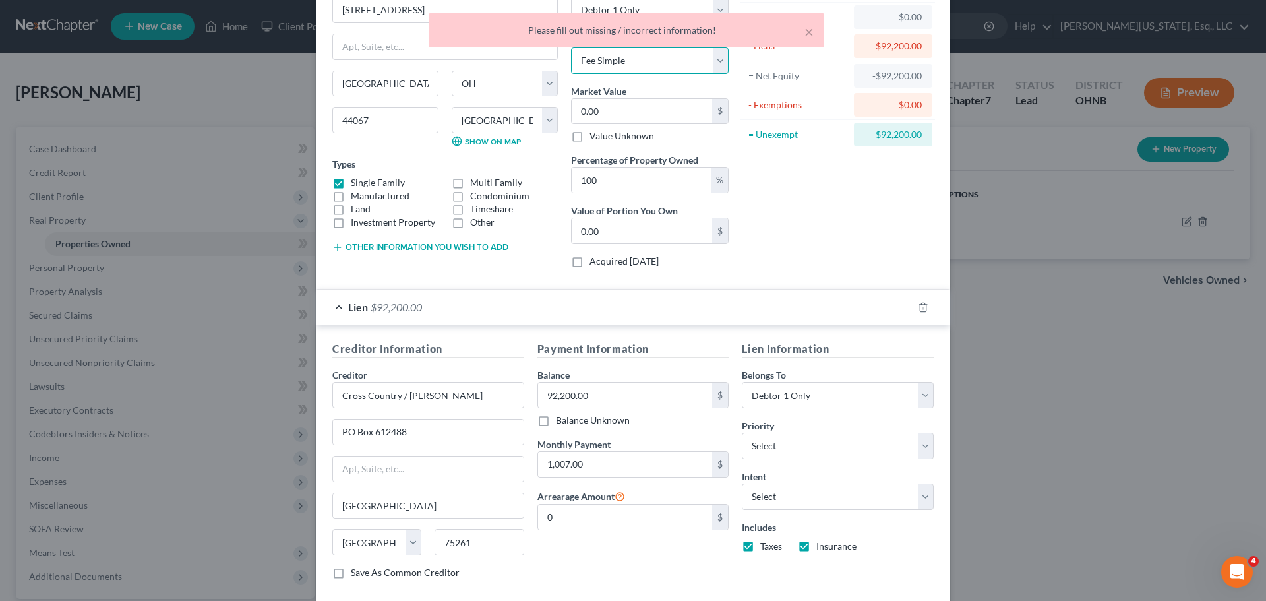
scroll to position [150, 0]
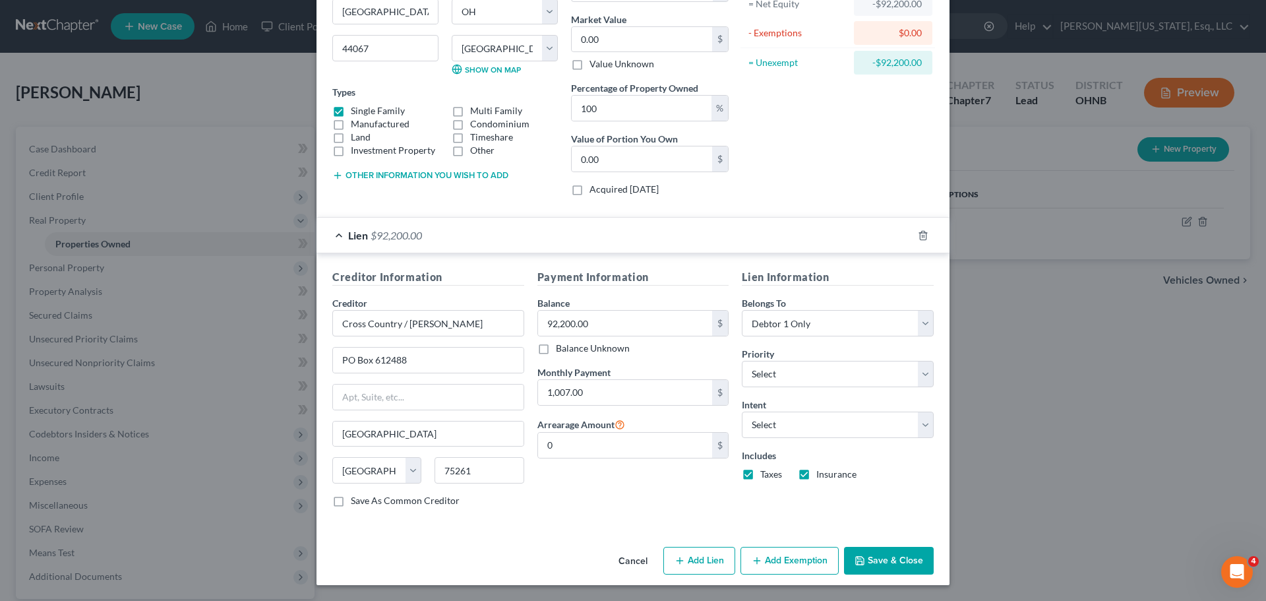
click at [860, 558] on icon "button" at bounding box center [860, 560] width 8 height 8
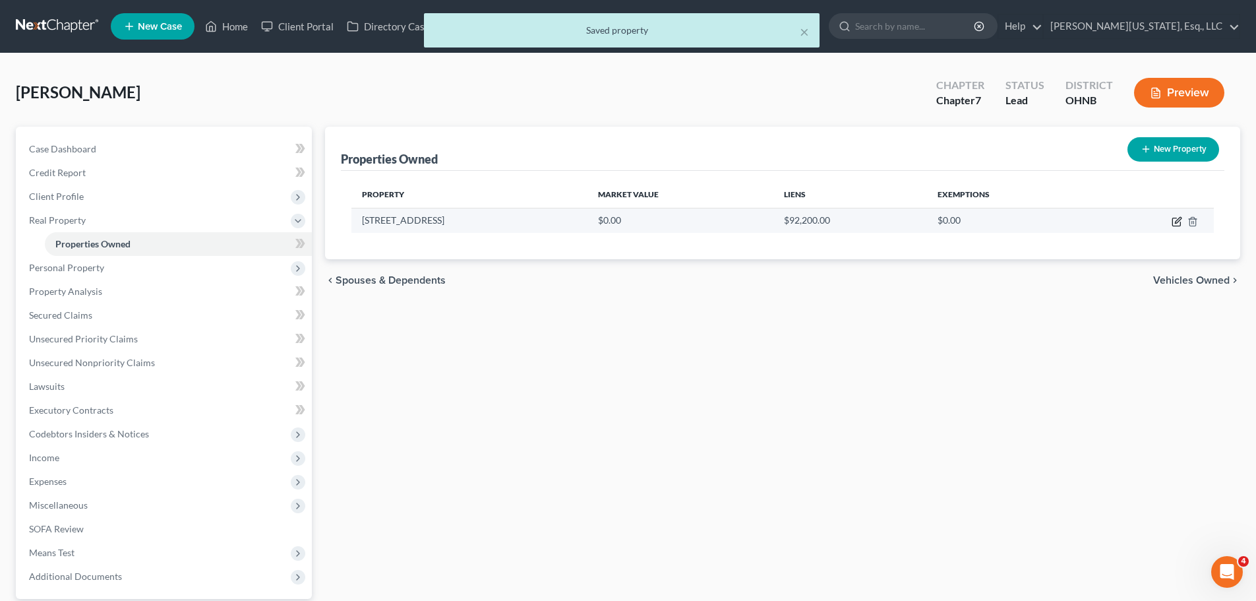
click at [1174, 226] on icon "button" at bounding box center [1176, 222] width 8 height 8
select select "36"
select select "76"
select select "0"
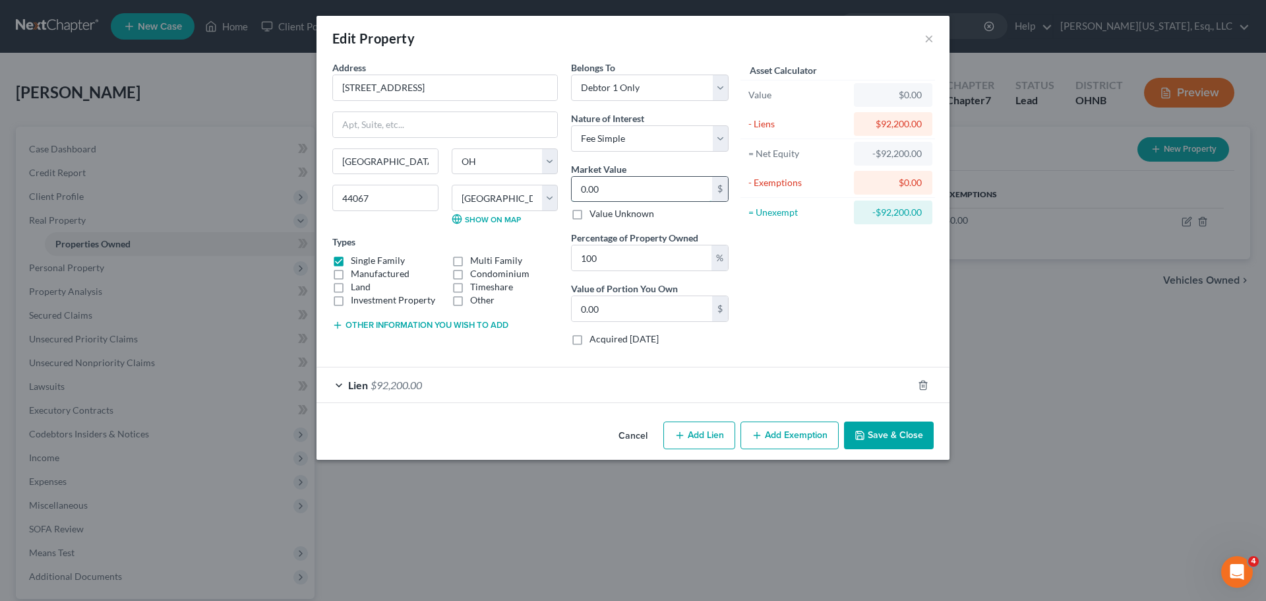
click at [688, 190] on input "0.00" at bounding box center [642, 189] width 140 height 25
type input "1"
type input "1.00"
type input "17"
type input "17.00"
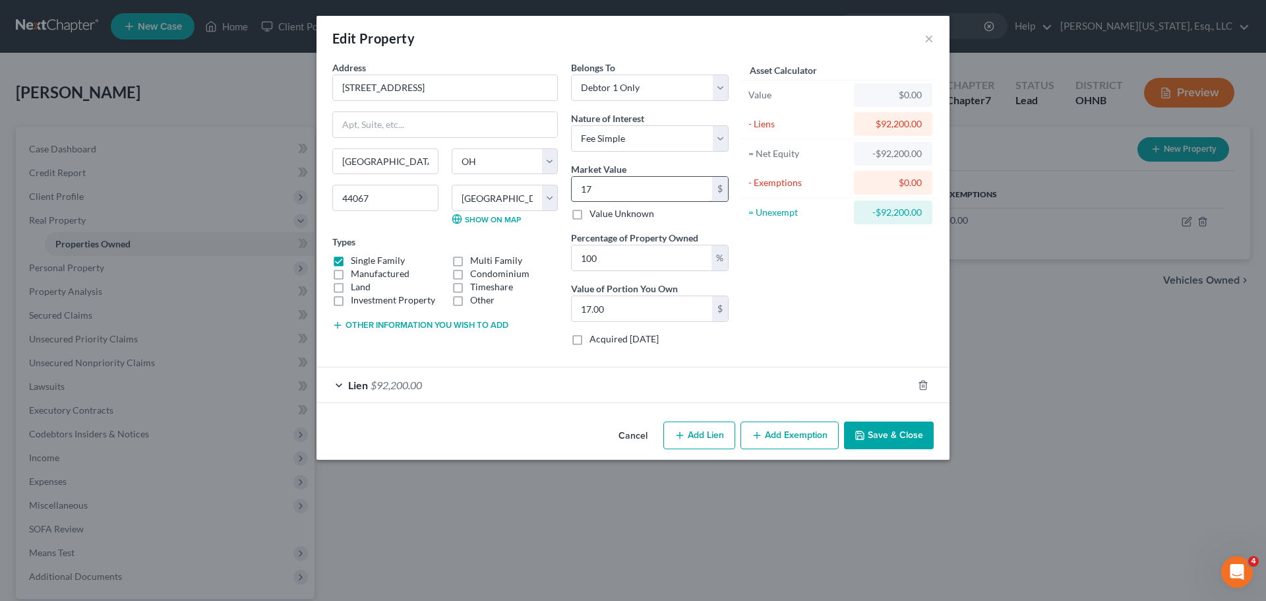
type input "170"
type input "170.00"
type input "1700"
type input "1,700.00"
type input "1,7000"
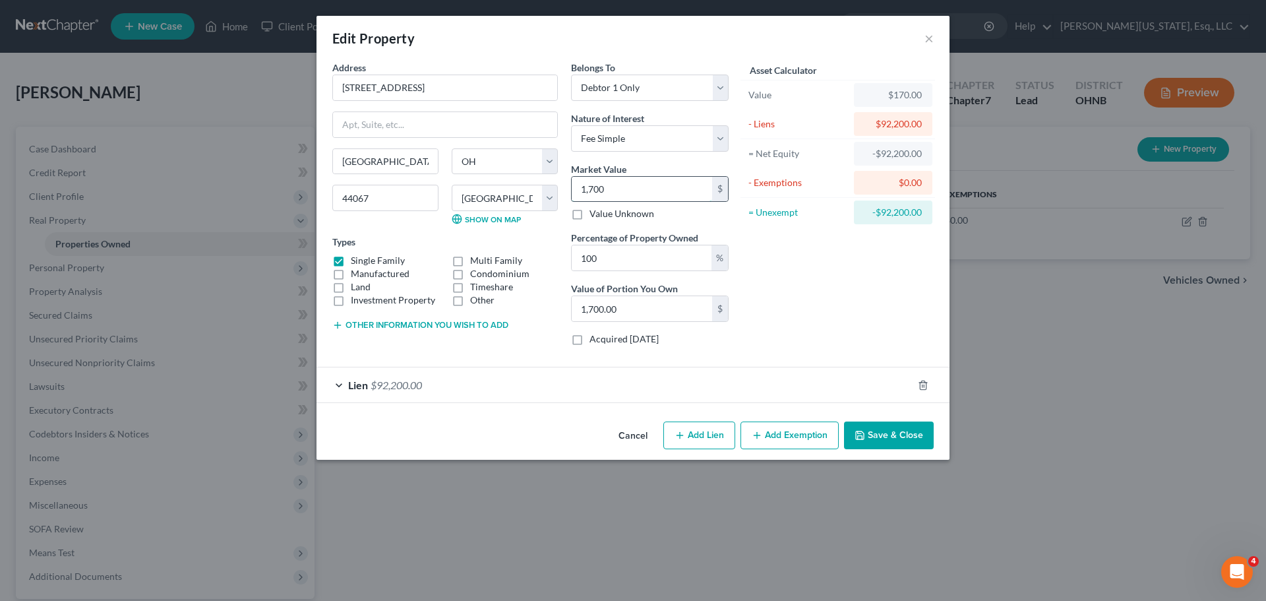
type input "17,000.00"
type input "17,0000"
type input "170,000.00"
type input "170,000"
click at [772, 442] on button "Add Exemption" at bounding box center [789, 435] width 98 height 28
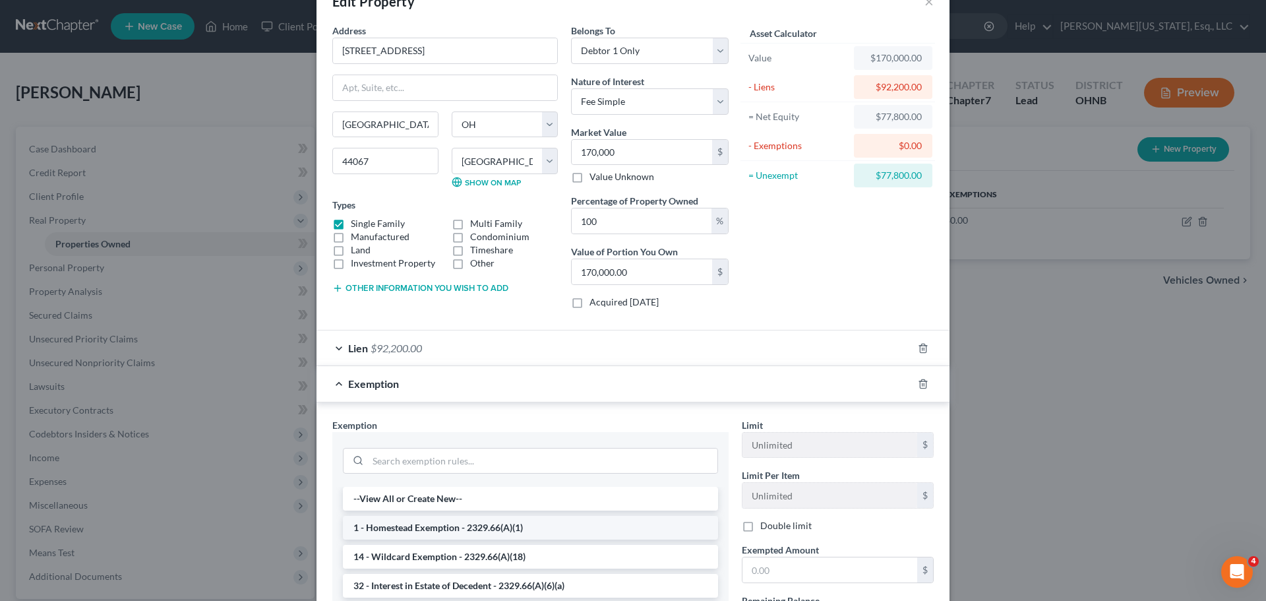
scroll to position [66, 0]
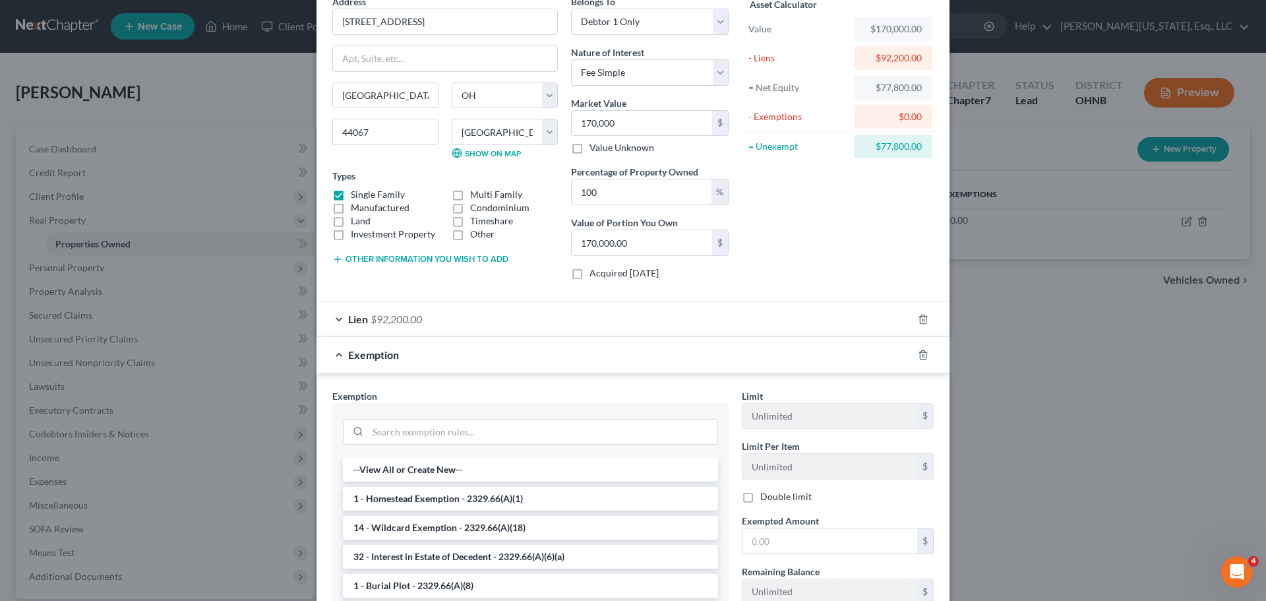
drag, startPoint x: 556, startPoint y: 500, endPoint x: 574, endPoint y: 508, distance: 20.3
click at [556, 500] on li "1 - Homestead Exemption - 2329.66(A)(1)" at bounding box center [530, 498] width 375 height 24
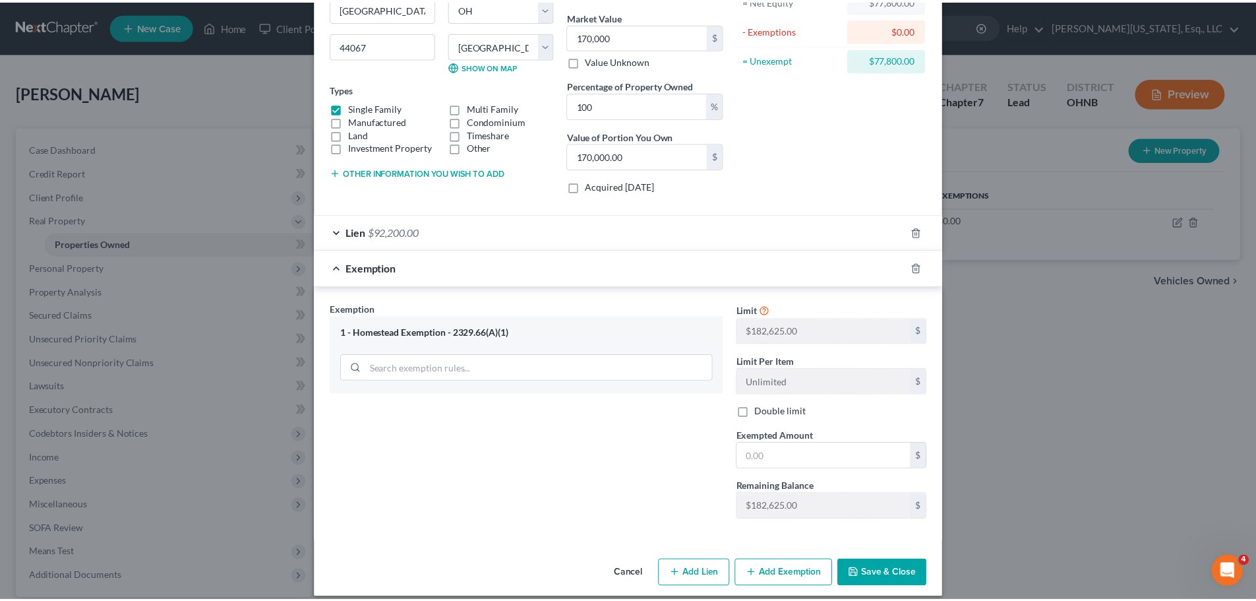
scroll to position [165, 0]
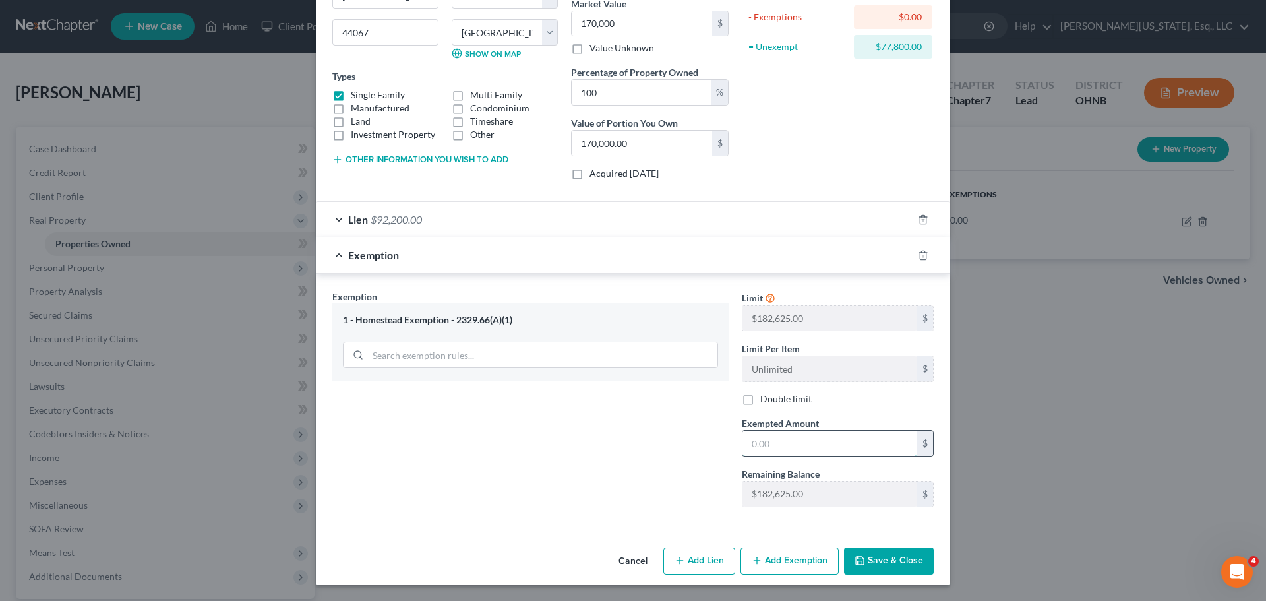
click at [821, 444] on input "text" at bounding box center [829, 442] width 175 height 25
type input "77,800"
click at [879, 564] on button "Save & Close" at bounding box center [889, 561] width 90 height 28
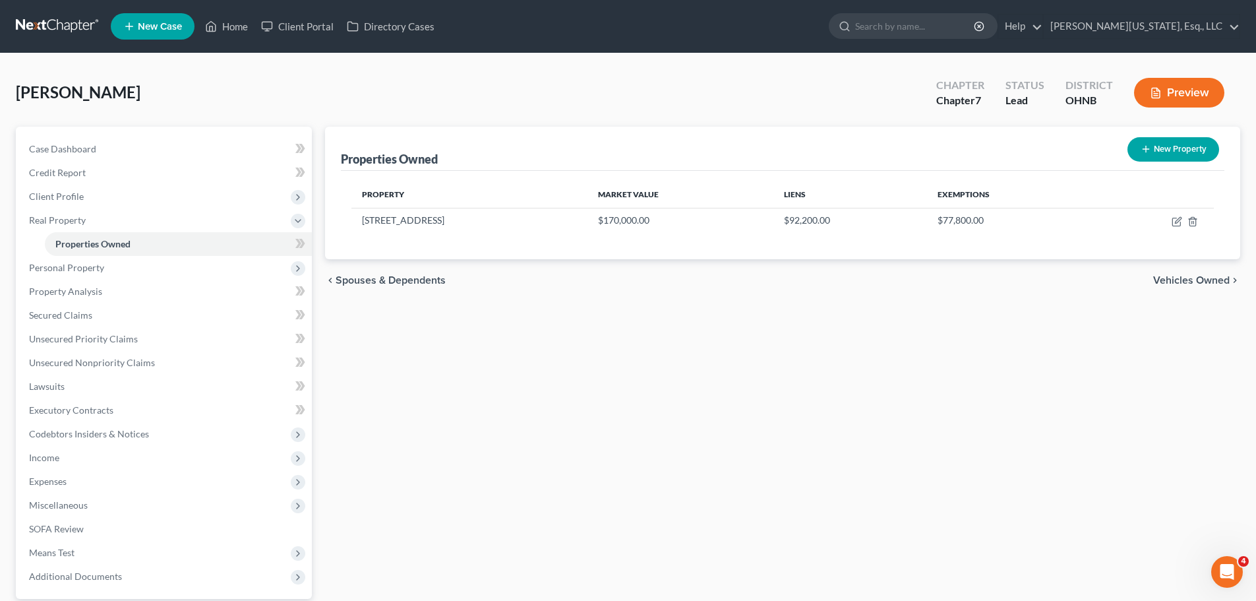
scroll to position [66, 0]
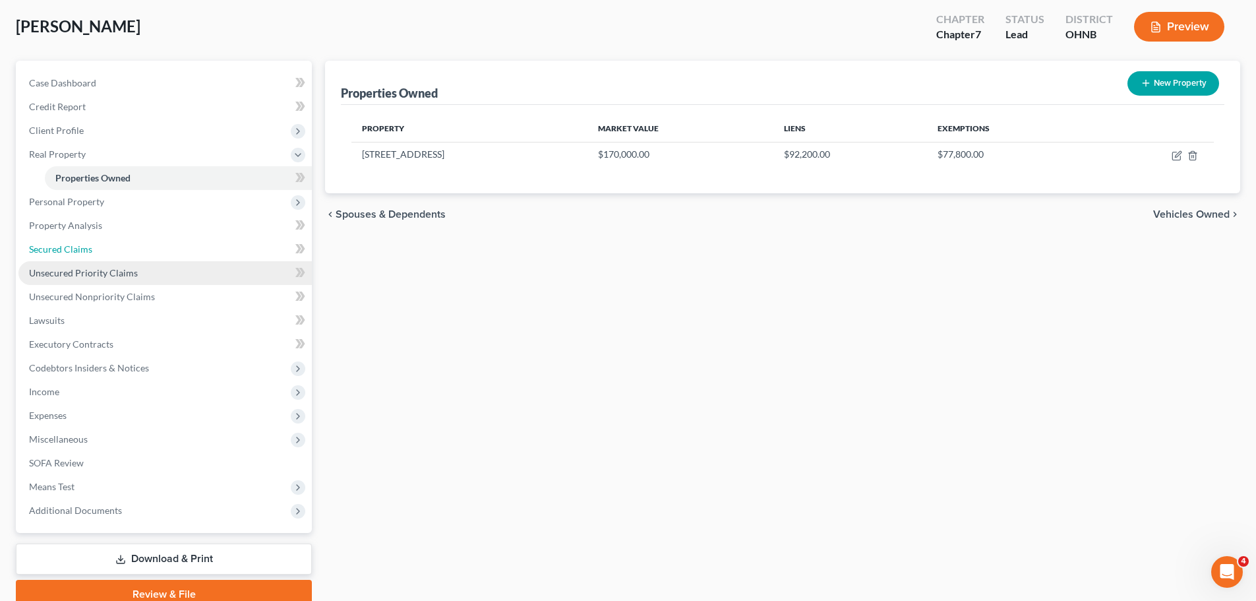
drag, startPoint x: 73, startPoint y: 250, endPoint x: 182, endPoint y: 272, distance: 111.7
click at [73, 250] on span "Secured Claims" at bounding box center [60, 248] width 63 height 11
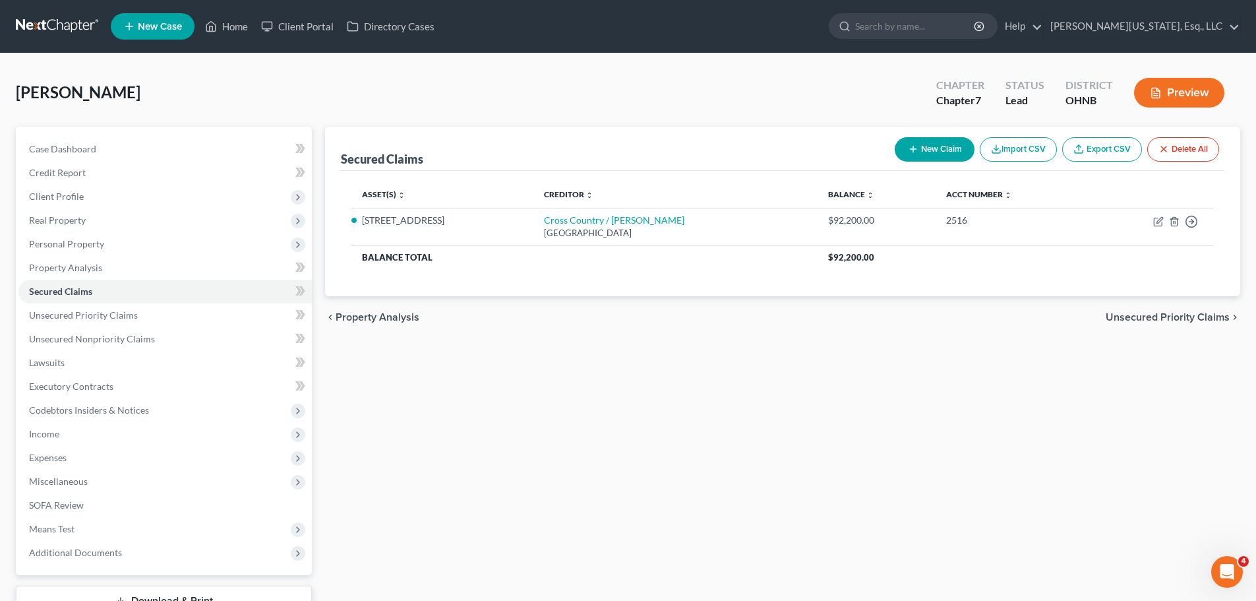
click at [937, 153] on button "New Claim" at bounding box center [935, 149] width 80 height 24
select select "0"
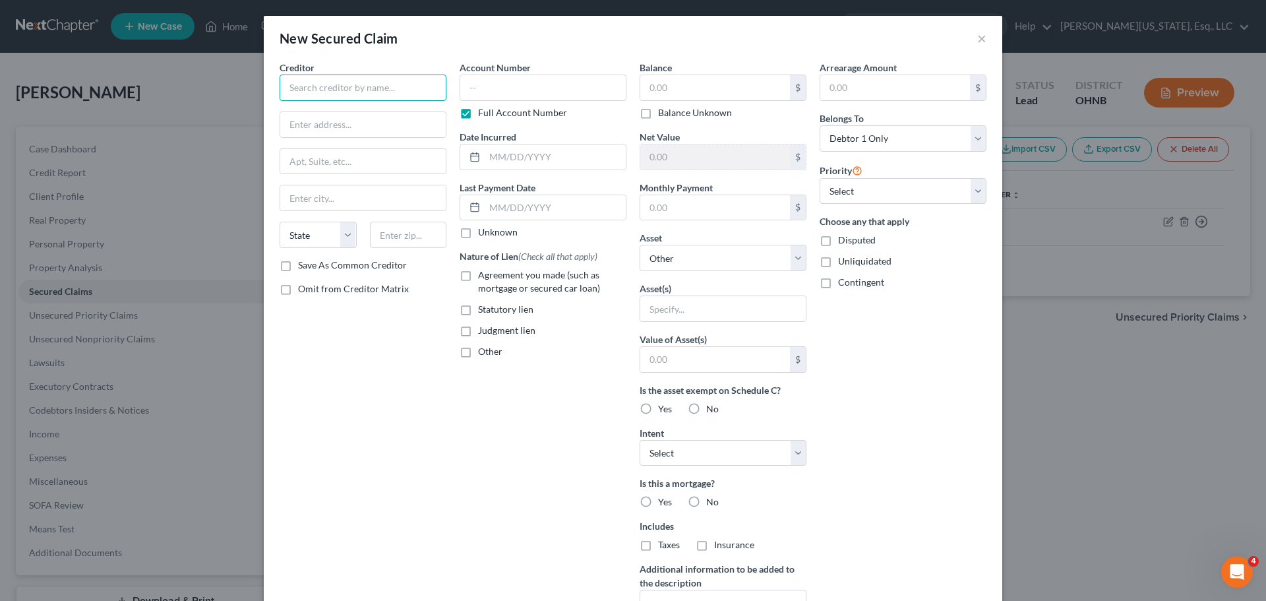
click at [358, 74] on input "text" at bounding box center [362, 87] width 167 height 26
type input "Nissan Motor Acceptance"
type input "Po Box 660366"
type input "75266"
type input "[GEOGRAPHIC_DATA]"
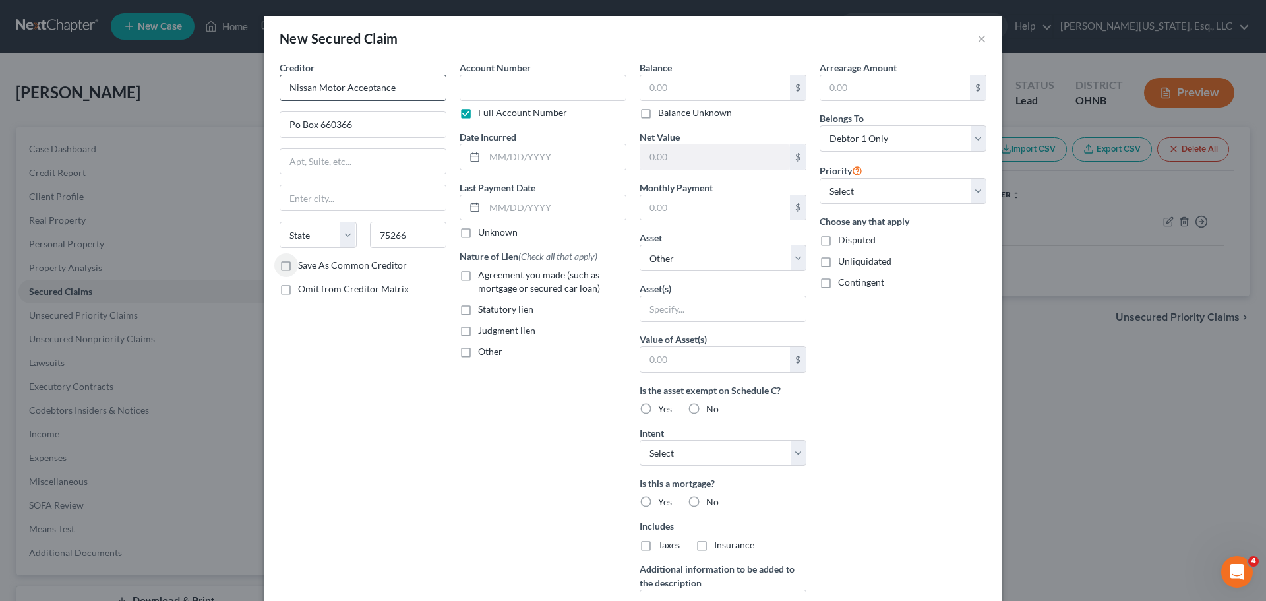
select select "45"
click at [486, 108] on label "Full Account Number" at bounding box center [522, 112] width 89 height 13
click at [486, 108] on input "Full Account Number" at bounding box center [487, 110] width 9 height 9
click at [491, 91] on input "text" at bounding box center [542, 87] width 167 height 26
type input "3959"
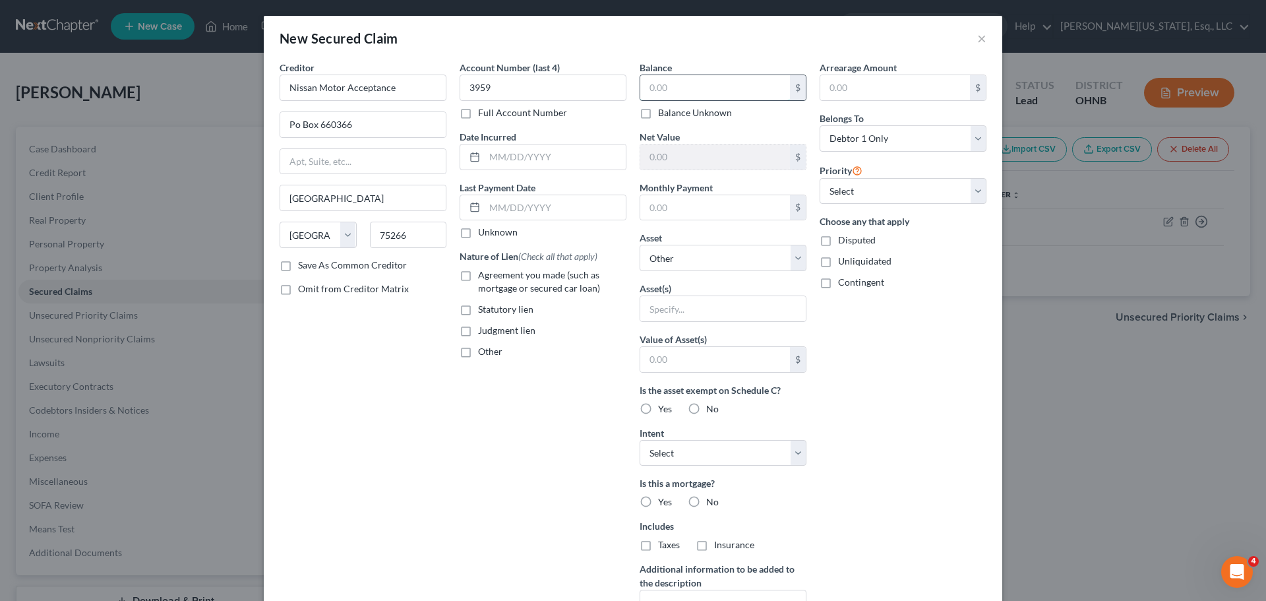
click at [682, 78] on input "text" at bounding box center [715, 87] width 150 height 25
type input "21,828"
click at [877, 90] on input "text" at bounding box center [895, 87] width 150 height 25
click at [714, 216] on input "text" at bounding box center [715, 207] width 150 height 25
type input "463"
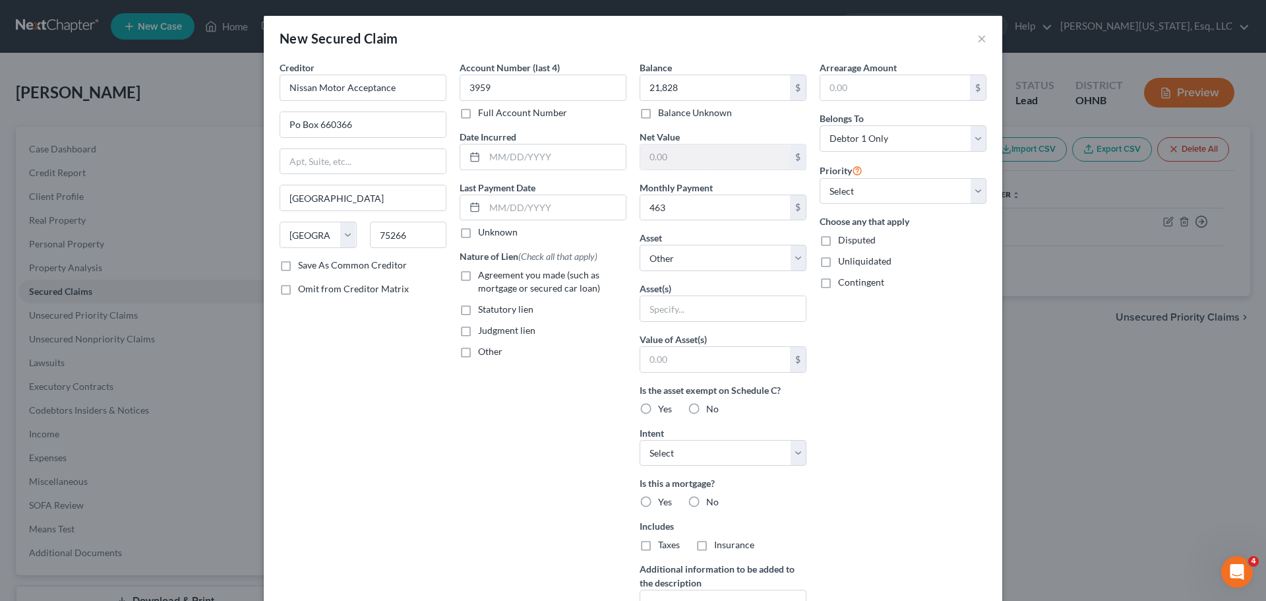
click at [494, 281] on label "Agreement you made (such as mortgage or secured car loan)" at bounding box center [552, 281] width 148 height 26
click at [492, 277] on input "Agreement you made (such as mortgage or secured car loan)" at bounding box center [487, 272] width 9 height 9
checkbox input "true"
click at [658, 404] on label "Yes" at bounding box center [665, 408] width 14 height 13
click at [663, 404] on input "Yes" at bounding box center [667, 406] width 9 height 9
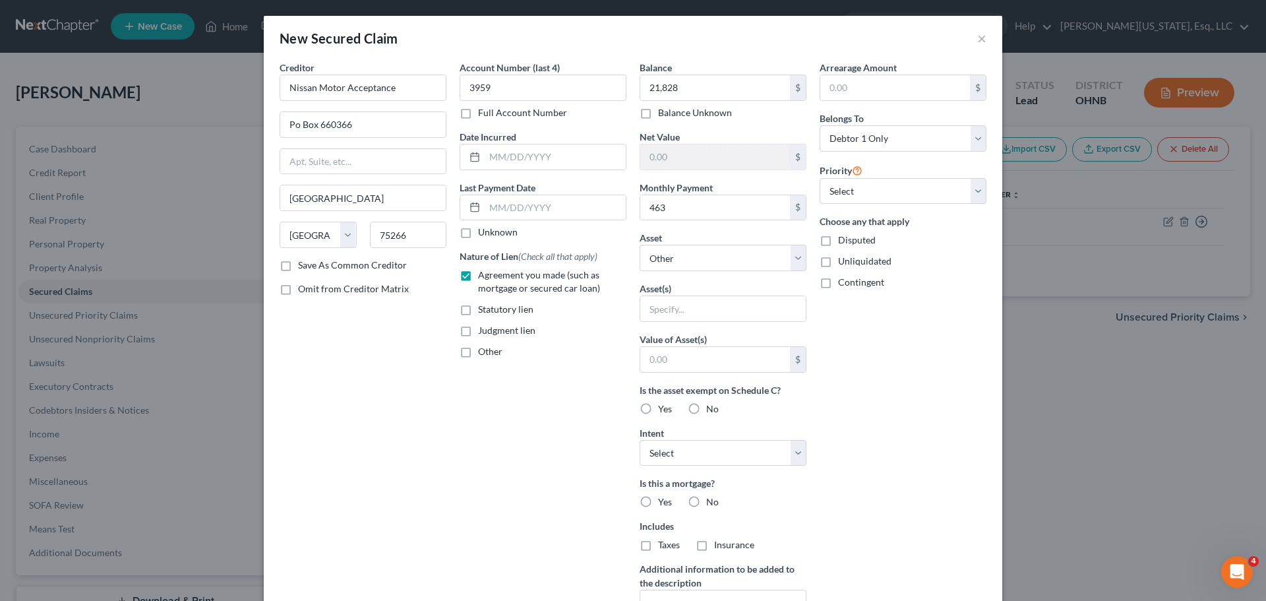
radio input "true"
click at [706, 502] on label "No" at bounding box center [712, 501] width 13 height 13
click at [711, 502] on input "No" at bounding box center [715, 499] width 9 height 9
radio input "true"
click at [706, 545] on label "No" at bounding box center [712, 544] width 13 height 13
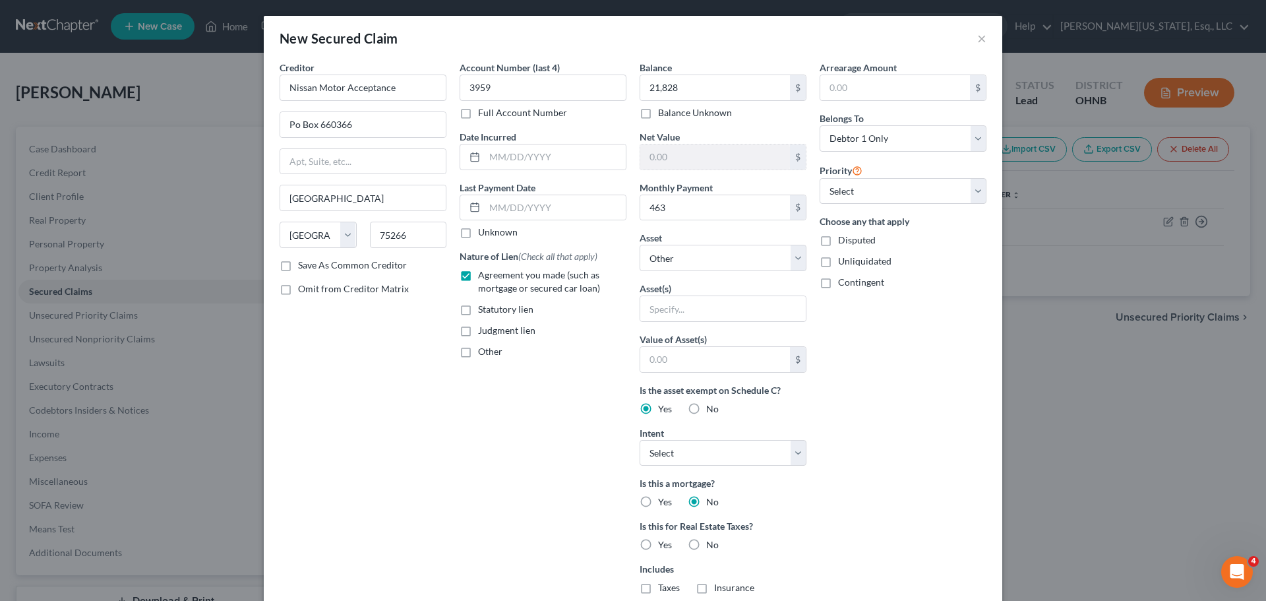
click at [711, 545] on input "No" at bounding box center [715, 542] width 9 height 9
radio input "true"
click at [863, 92] on input "text" at bounding box center [895, 87] width 150 height 25
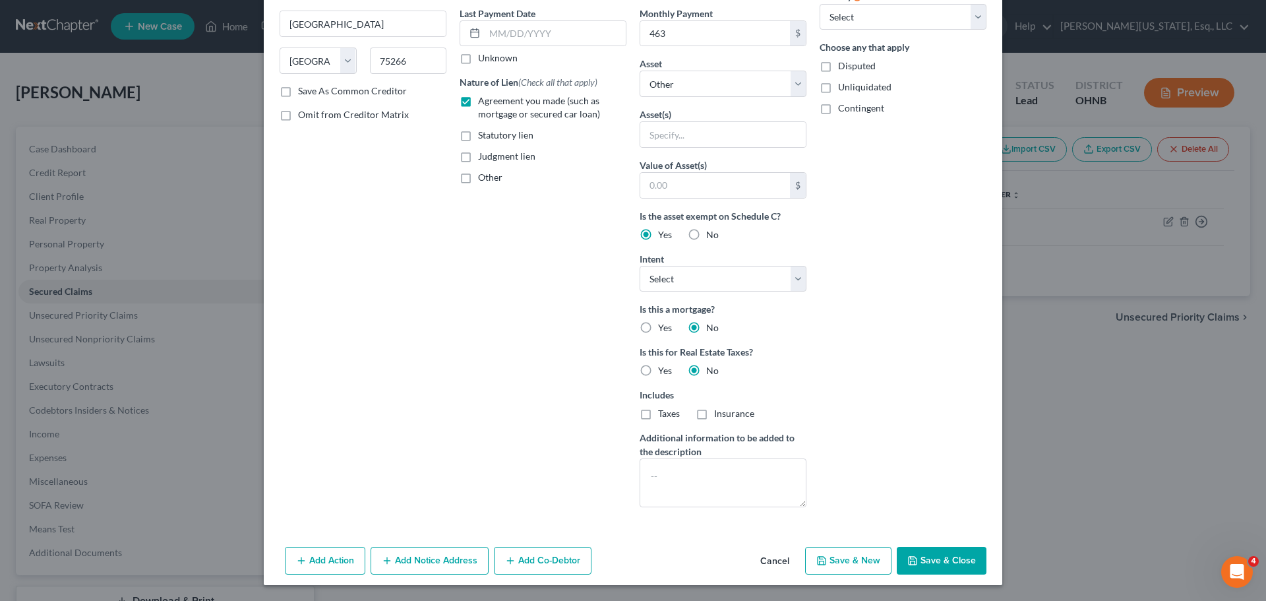
type input "0."
click at [921, 560] on button "Save & Close" at bounding box center [941, 560] width 90 height 28
select select
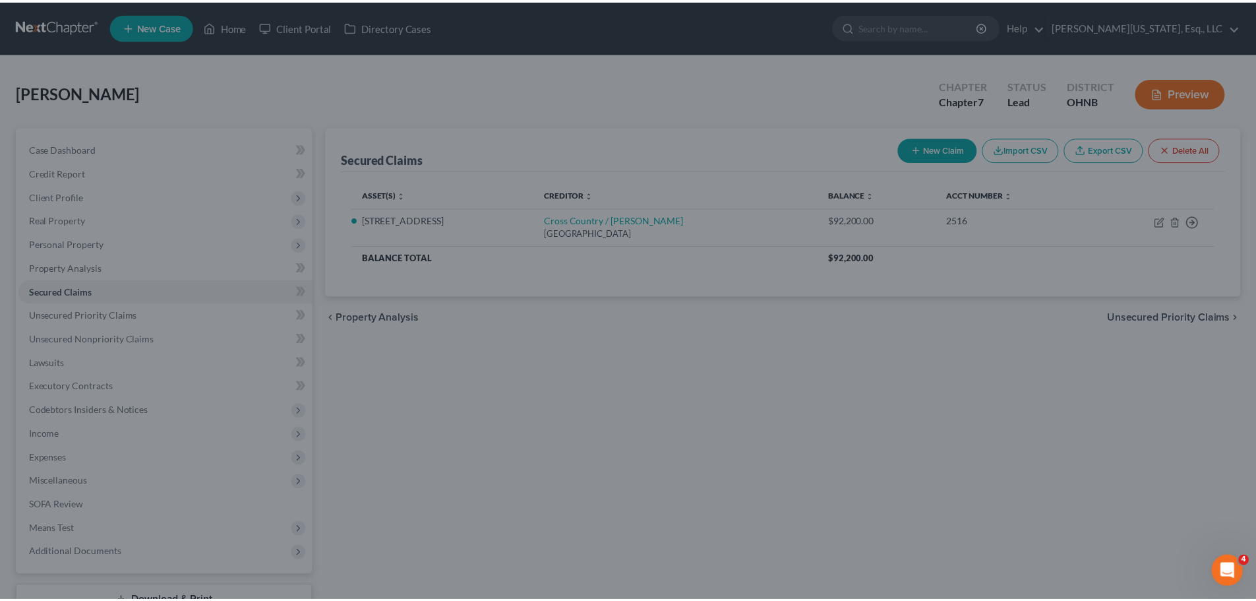
scroll to position [30, 0]
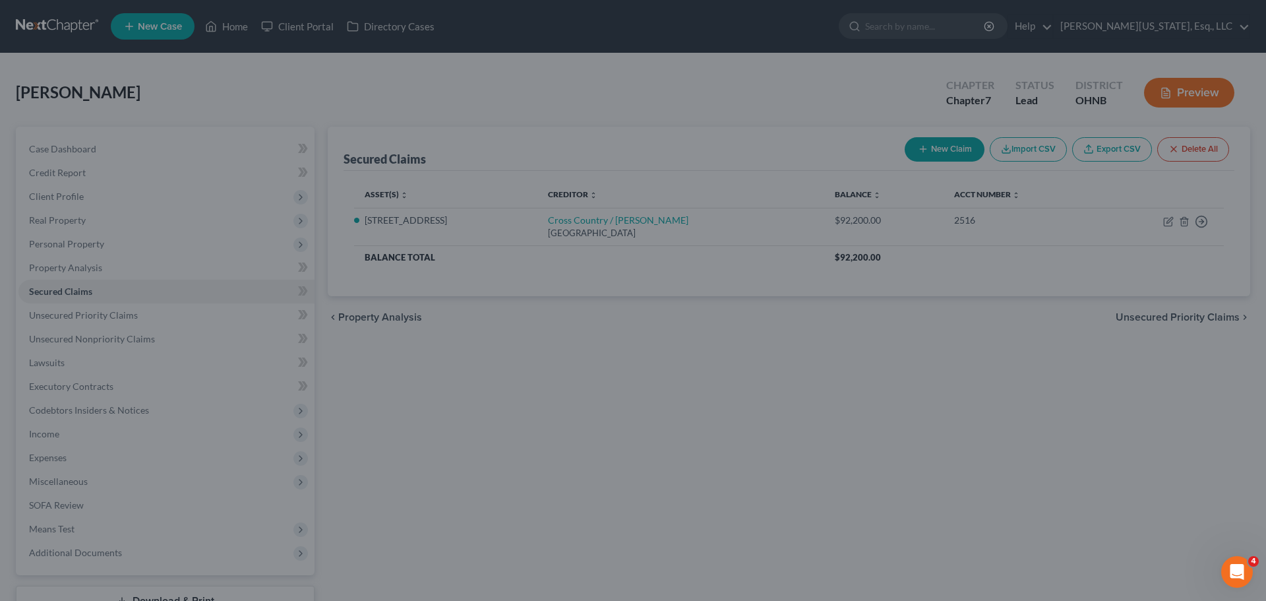
type input "21,828.00"
type input "0"
type input "463.00"
type input "0"
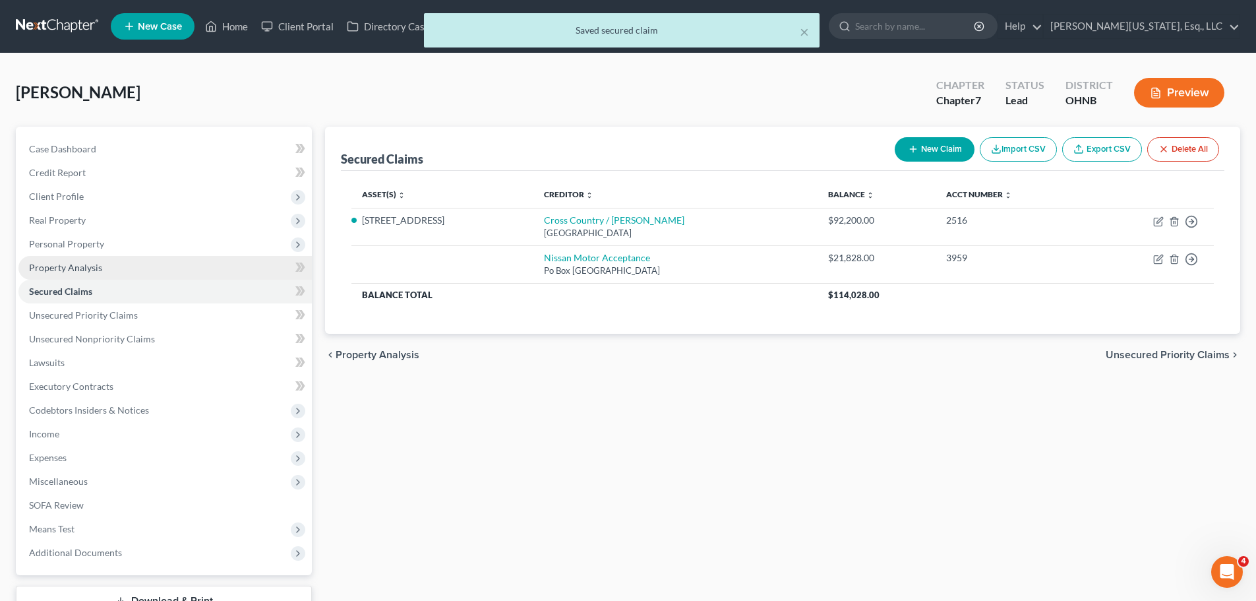
click at [78, 266] on span "Property Analysis" at bounding box center [65, 267] width 73 height 11
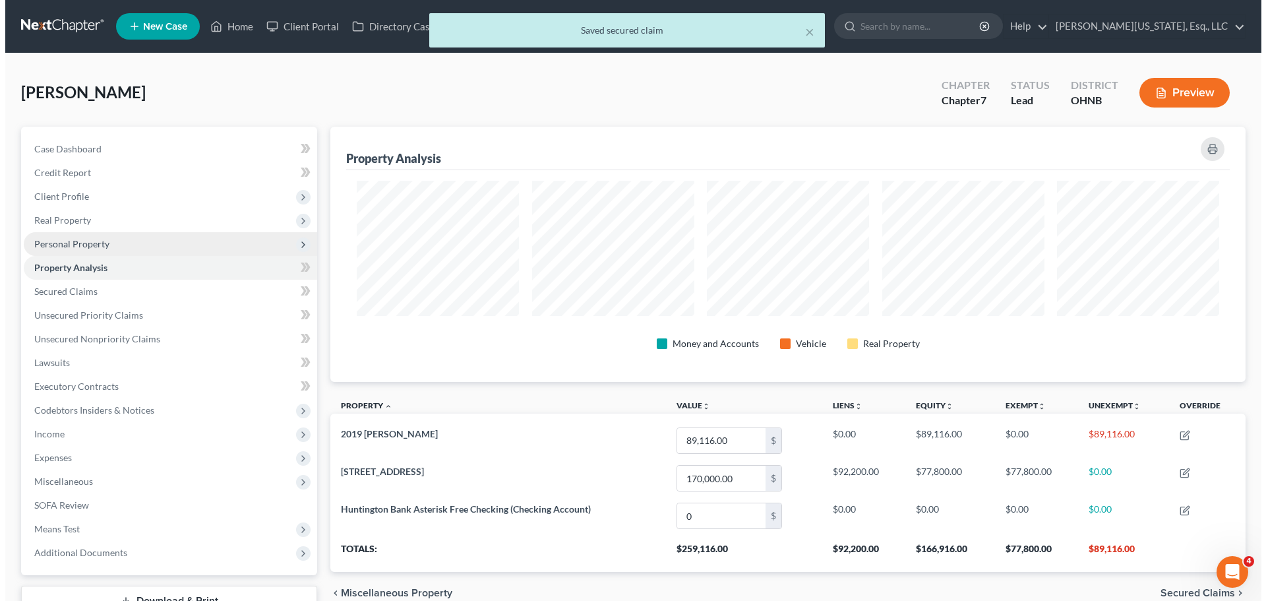
scroll to position [255, 915]
click at [76, 247] on span "Personal Property" at bounding box center [66, 243] width 75 height 11
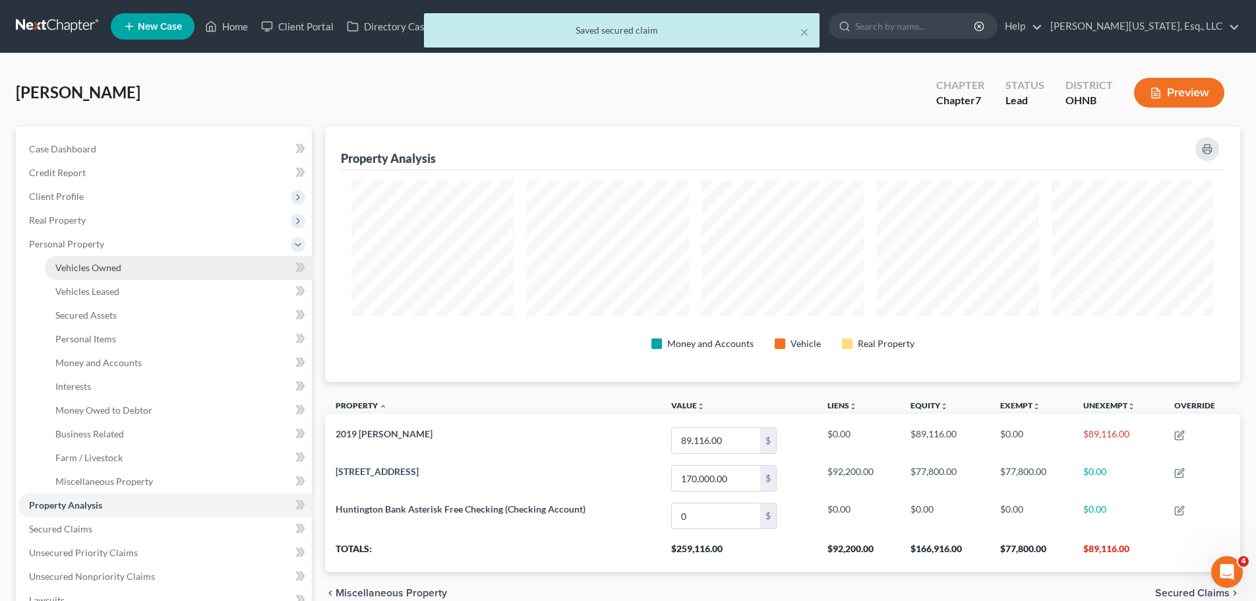
click at [93, 276] on link "Vehicles Owned" at bounding box center [178, 268] width 267 height 24
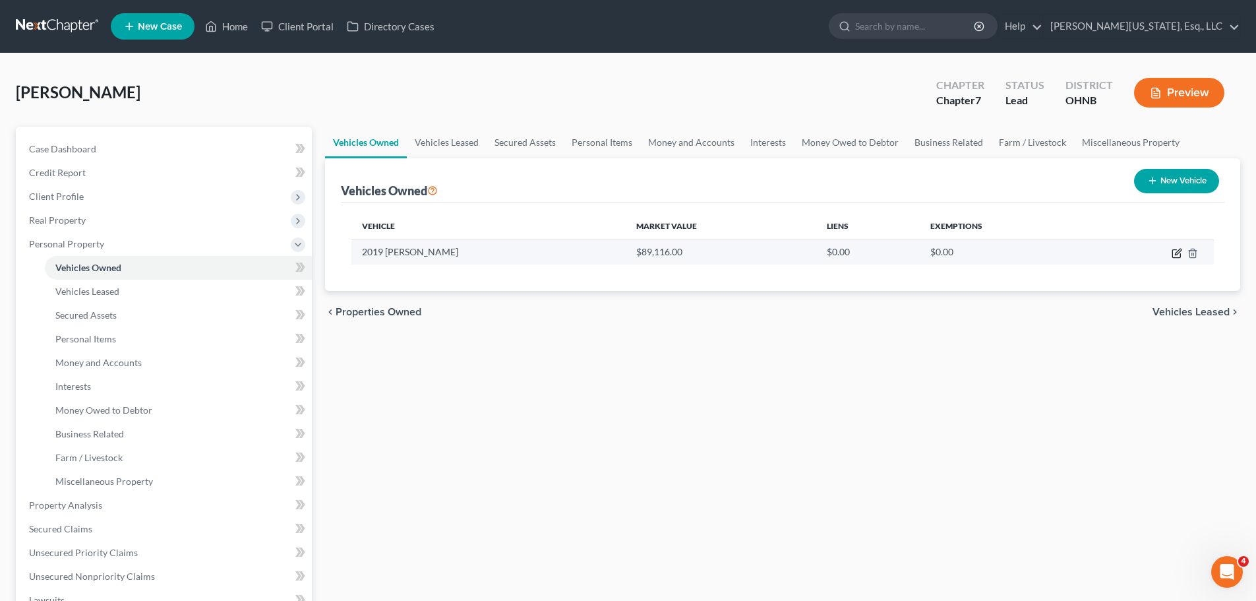
click at [1172, 252] on icon "button" at bounding box center [1176, 254] width 8 height 8
select select "0"
select select "7"
select select "0"
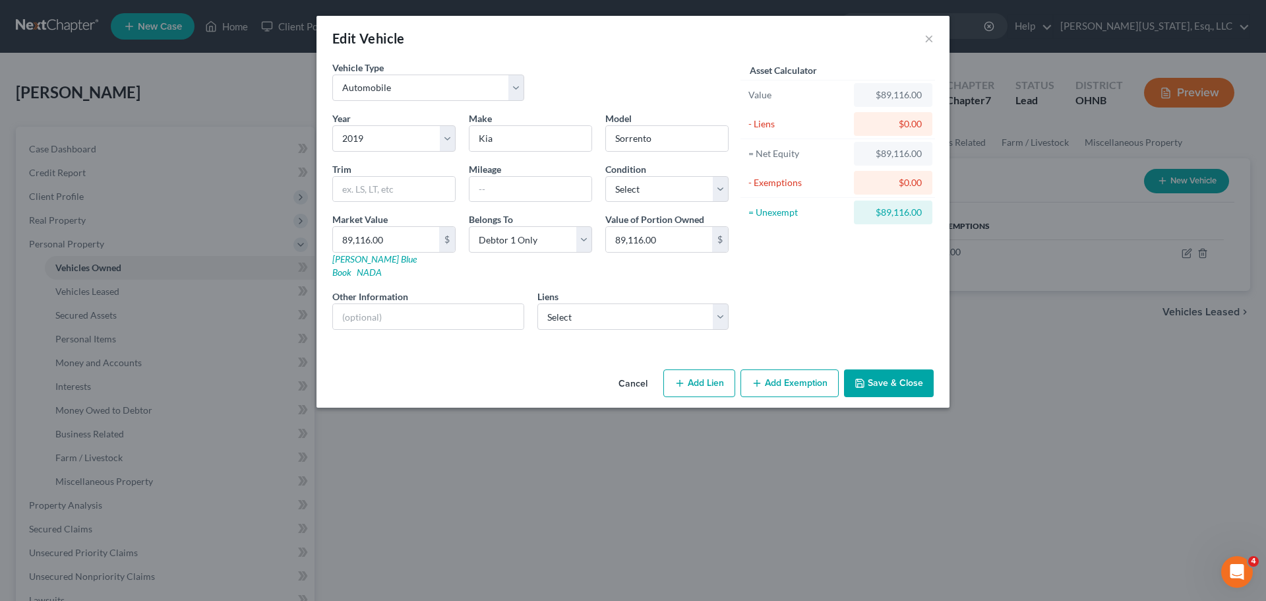
click at [573, 318] on div "Year Select 2026 2025 2024 2023 2022 2021 2020 2019 2018 2017 2016 2015 2014 20…" at bounding box center [530, 225] width 409 height 229
click at [581, 310] on select "Select Nissan Motor Acceptance - $21,828.00" at bounding box center [633, 316] width 192 height 26
select select "45"
select select "0"
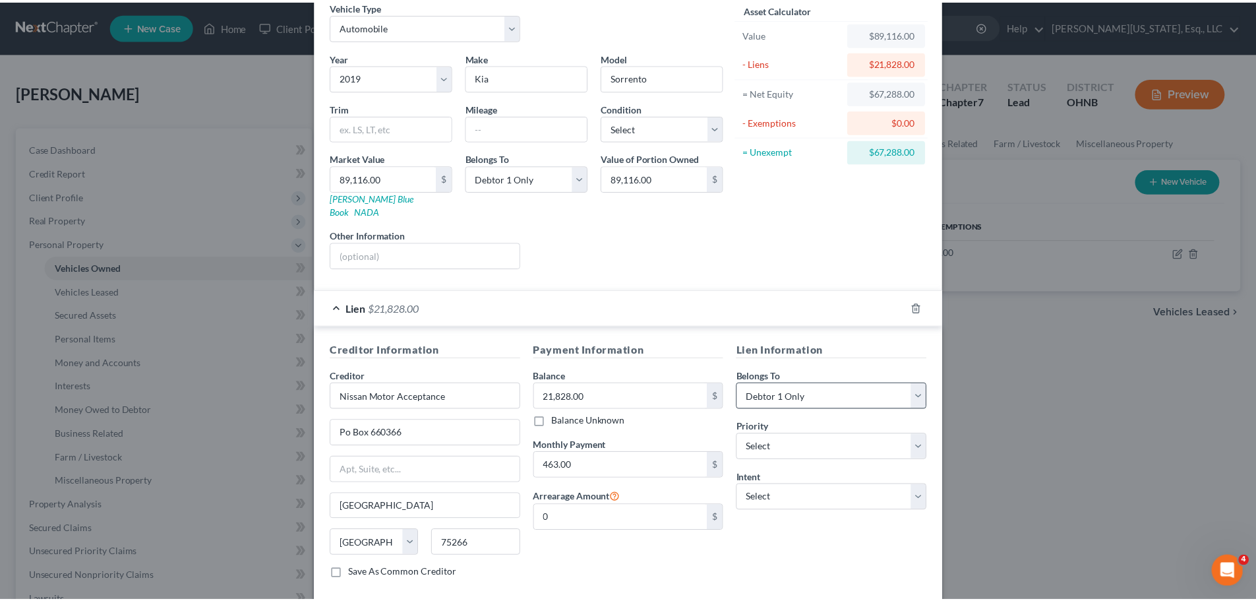
scroll to position [121, 0]
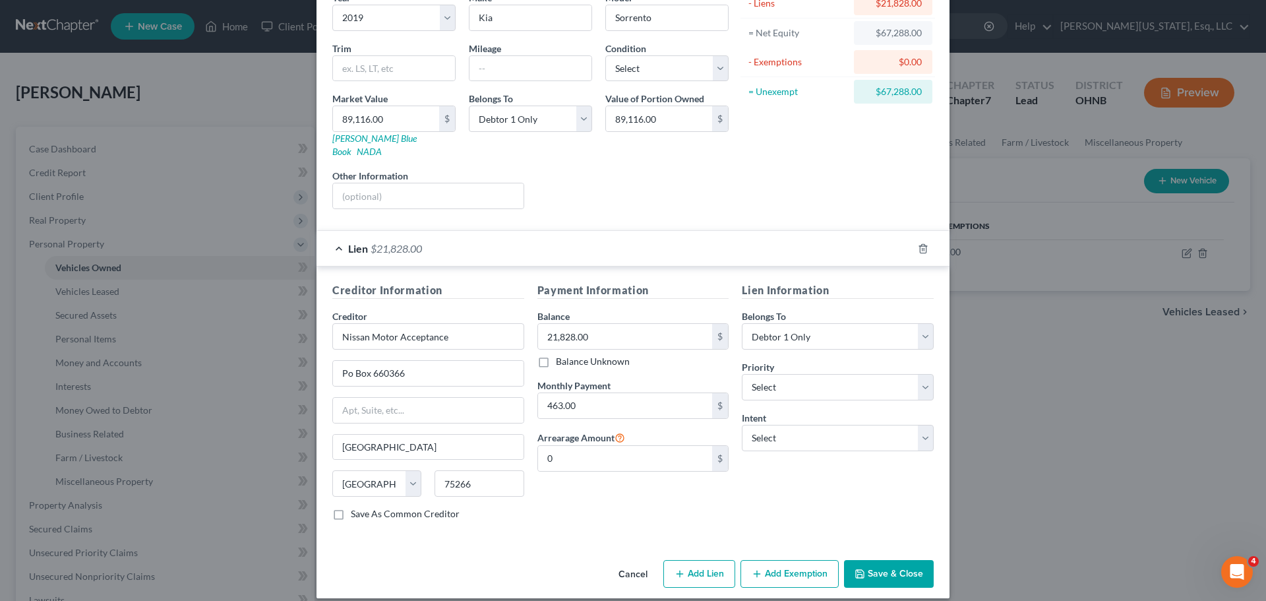
click at [883, 560] on button "Save & Close" at bounding box center [889, 574] width 90 height 28
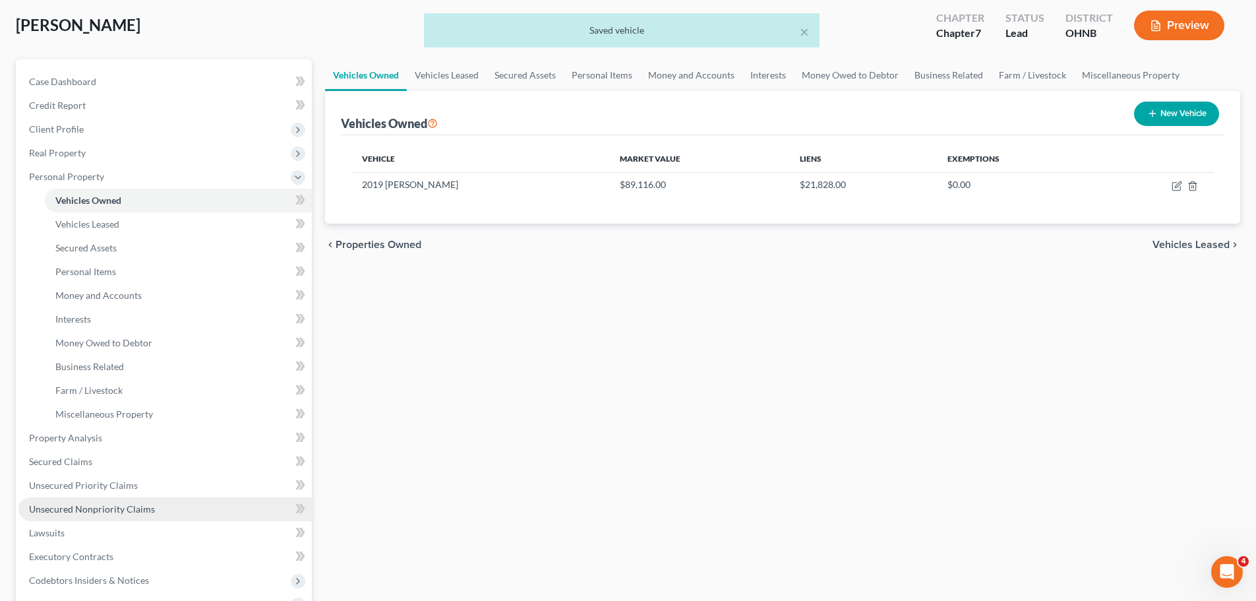
scroll to position [132, 0]
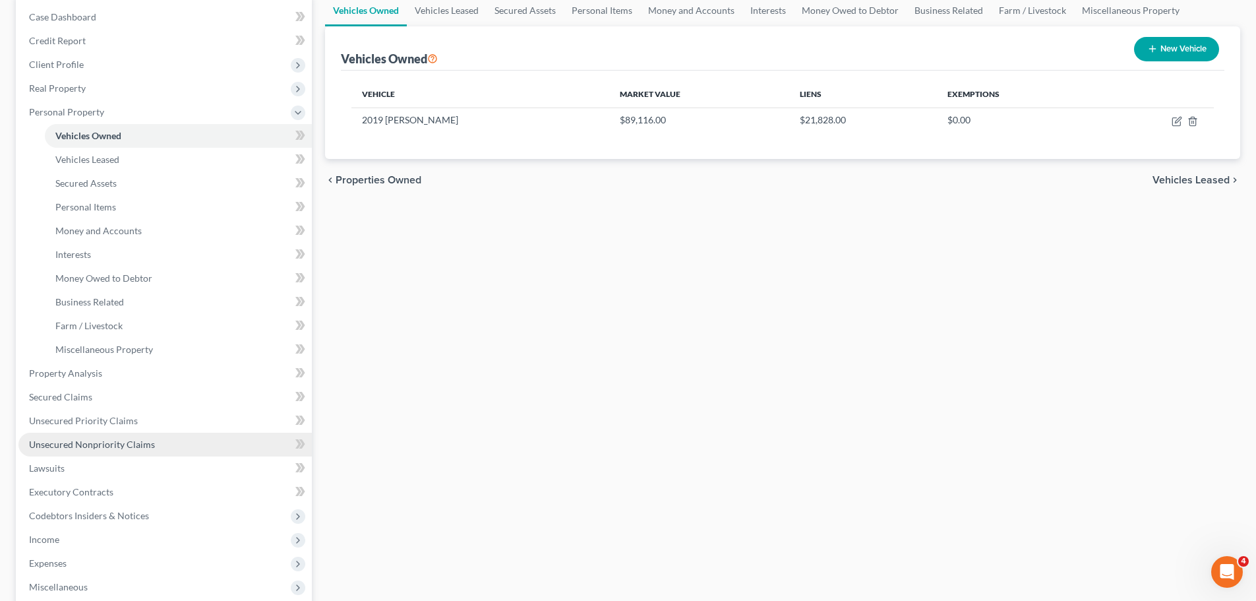
click at [103, 448] on span "Unsecured Nonpriority Claims" at bounding box center [92, 443] width 126 height 11
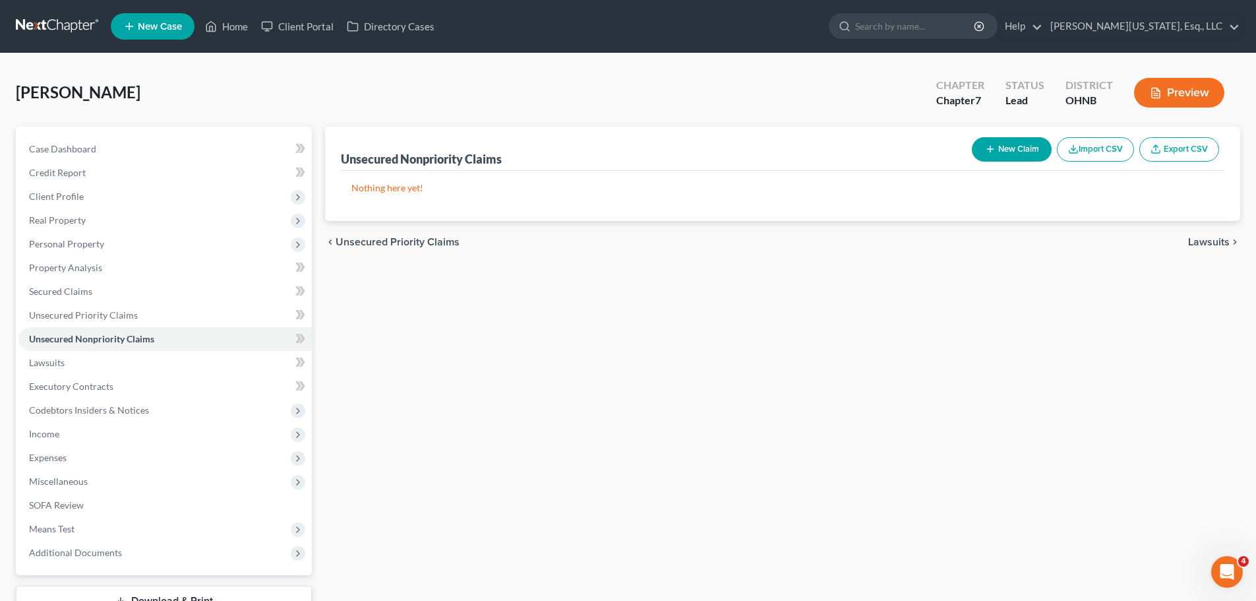
click at [1001, 138] on button "New Claim" at bounding box center [1012, 149] width 80 height 24
select select "0"
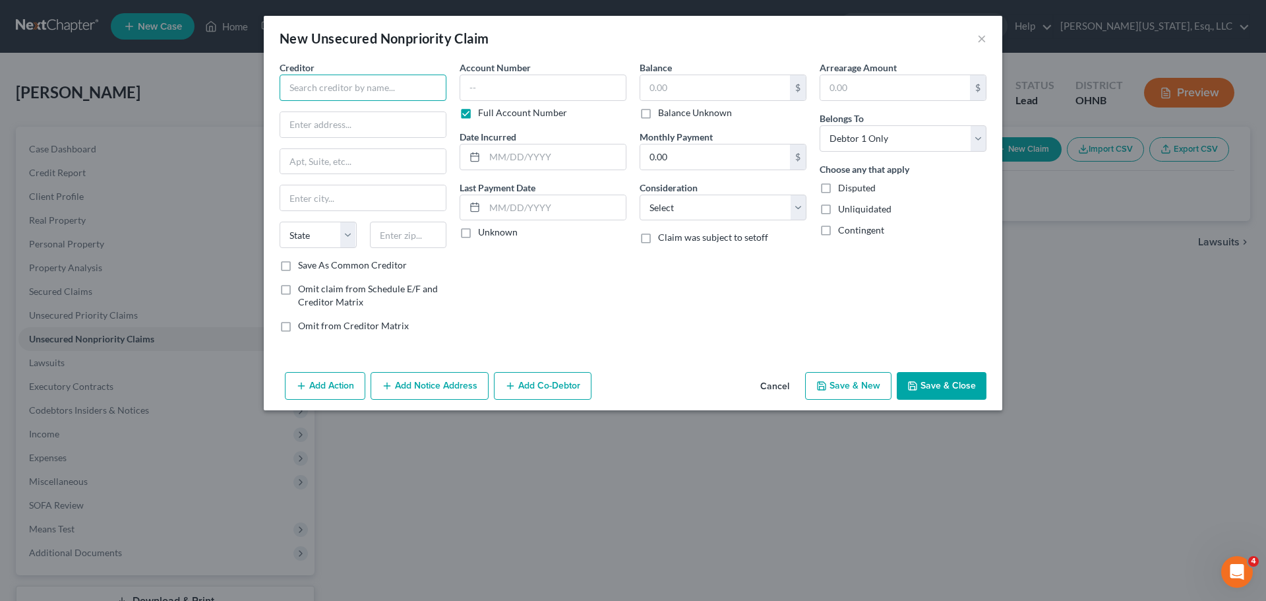
click at [387, 96] on input "text" at bounding box center [362, 87] width 167 height 26
type input "Capital One Auto Finance"
type input "Attn Bankruptcy"
click at [341, 176] on div "Creditor * Capital One Auto Finance Attn Bankruptcy State AL AK AR AZ CA CO CT …" at bounding box center [362, 160] width 167 height 198
click at [339, 164] on input "text" at bounding box center [362, 161] width 165 height 25
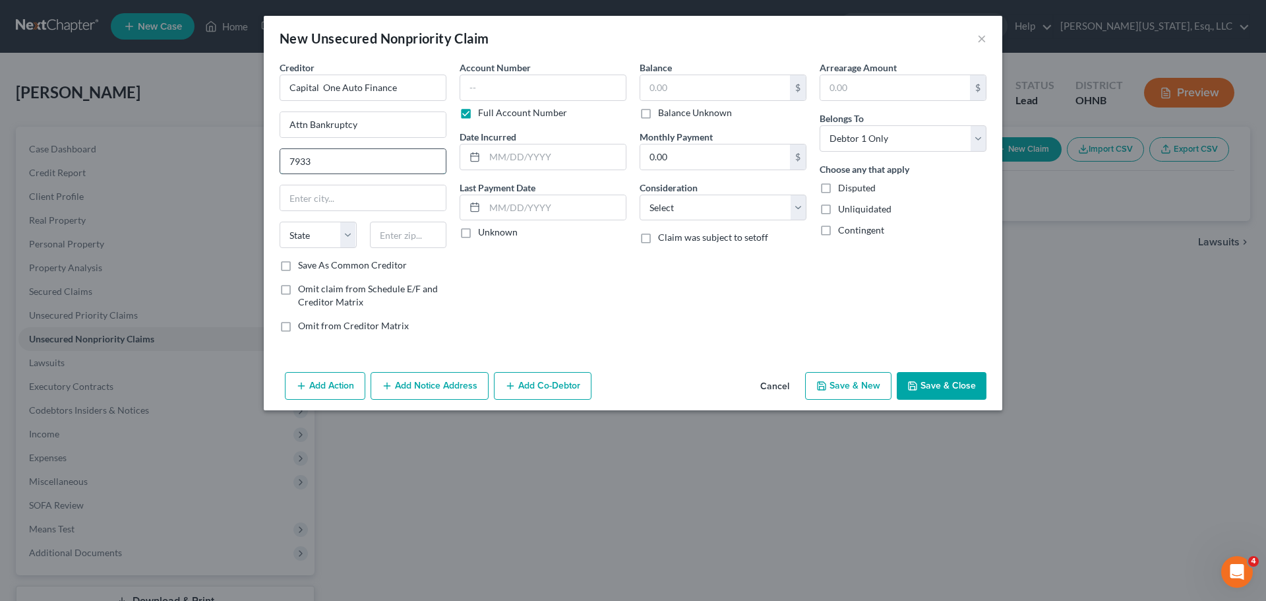
type input "[STREET_ADDRESS][PERSON_NAME]"
click at [405, 229] on input "text" at bounding box center [408, 234] width 77 height 26
type input "75024"
type input "Plano"
select select "45"
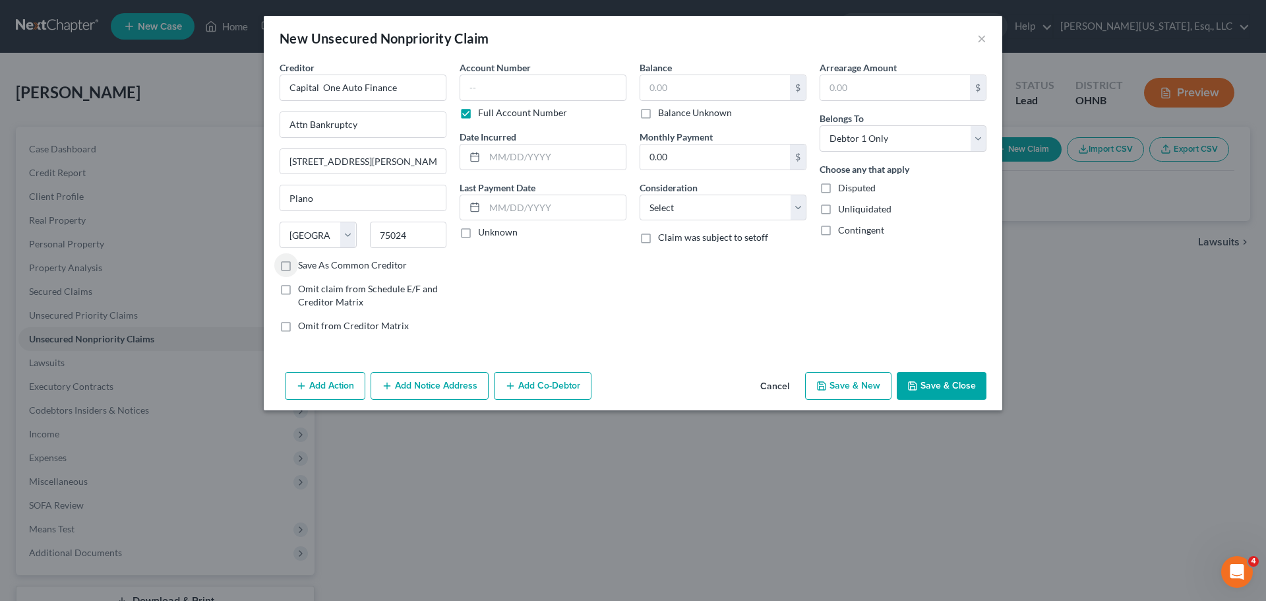
click at [478, 110] on label "Full Account Number" at bounding box center [522, 112] width 89 height 13
click at [483, 110] on input "Full Account Number" at bounding box center [487, 110] width 9 height 9
click at [500, 88] on input "text" at bounding box center [542, 87] width 167 height 26
type input "1001"
click at [674, 78] on input "text" at bounding box center [715, 87] width 150 height 25
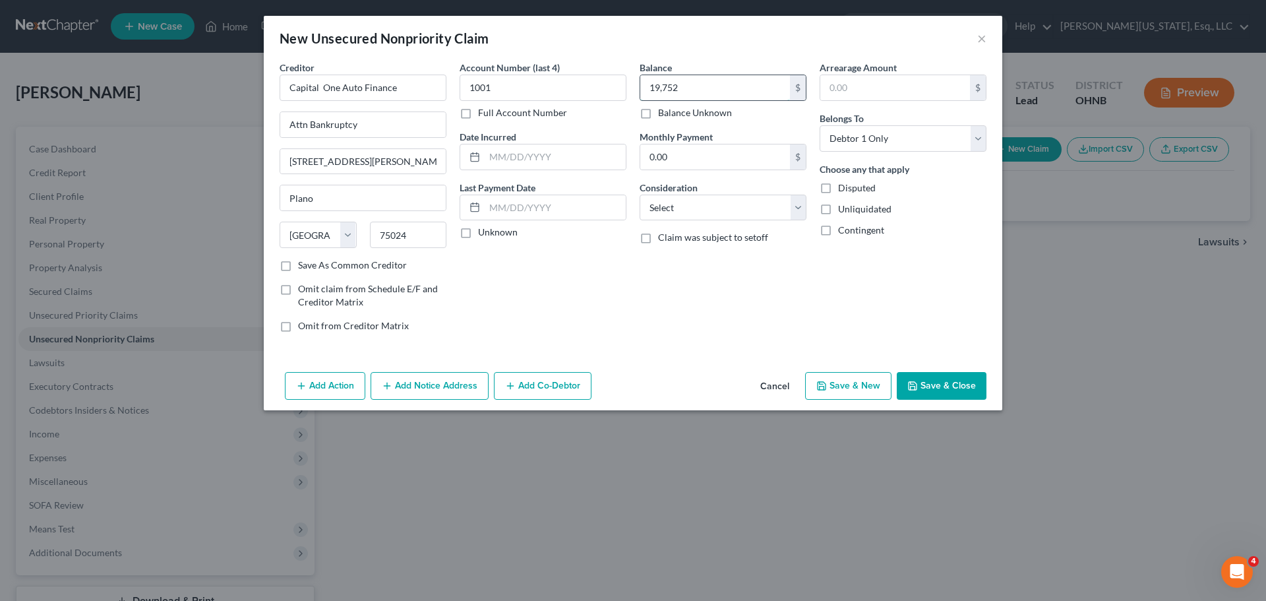
type input "19,752"
click at [568, 156] on input "text" at bounding box center [554, 156] width 141 height 25
type input "07/2024"
click at [711, 159] on input "0.00" at bounding box center [715, 156] width 150 height 25
type input "448"
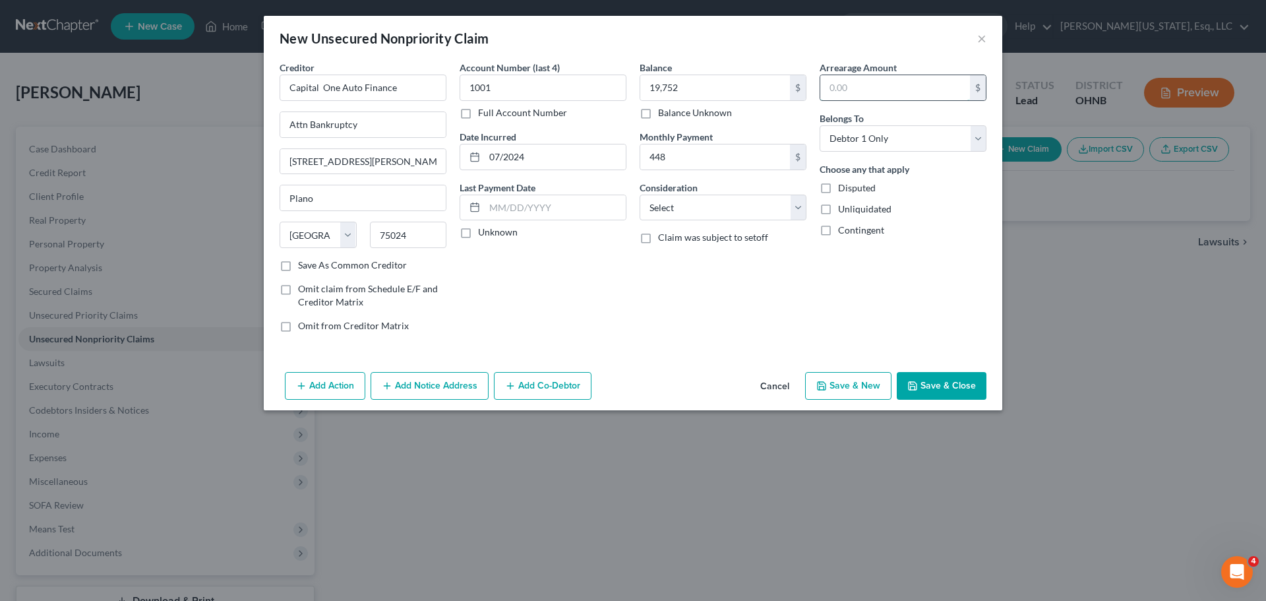
click at [847, 80] on input "text" at bounding box center [895, 87] width 150 height 25
type input "0"
click at [937, 386] on button "Save & Close" at bounding box center [941, 386] width 90 height 28
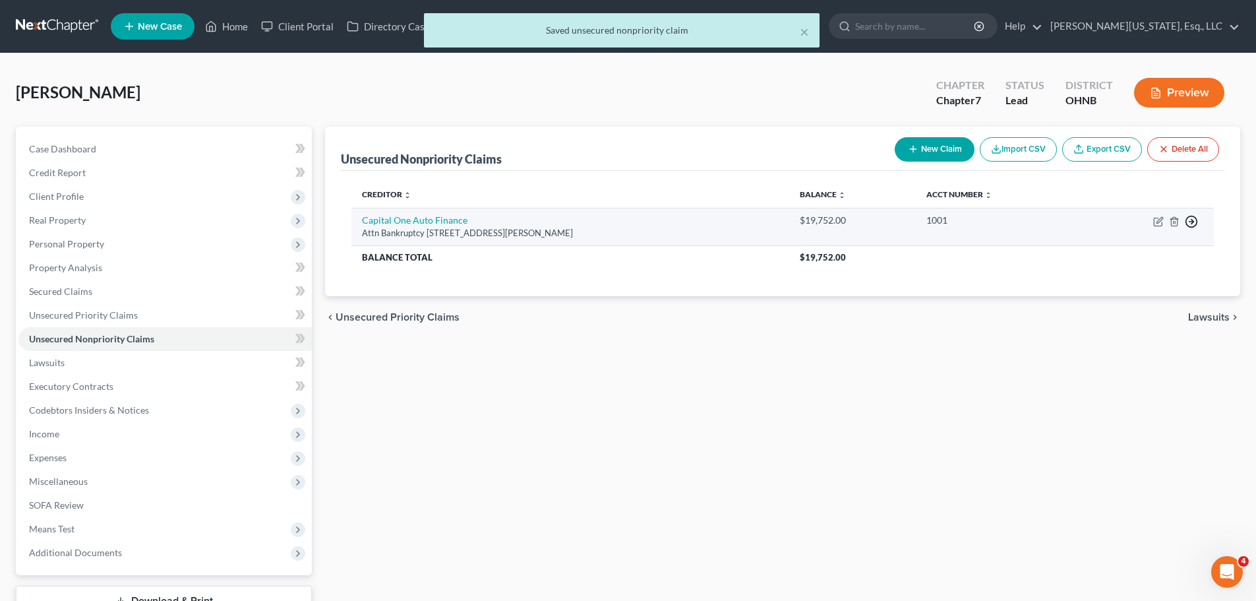
click at [1186, 223] on circle "button" at bounding box center [1191, 221] width 11 height 11
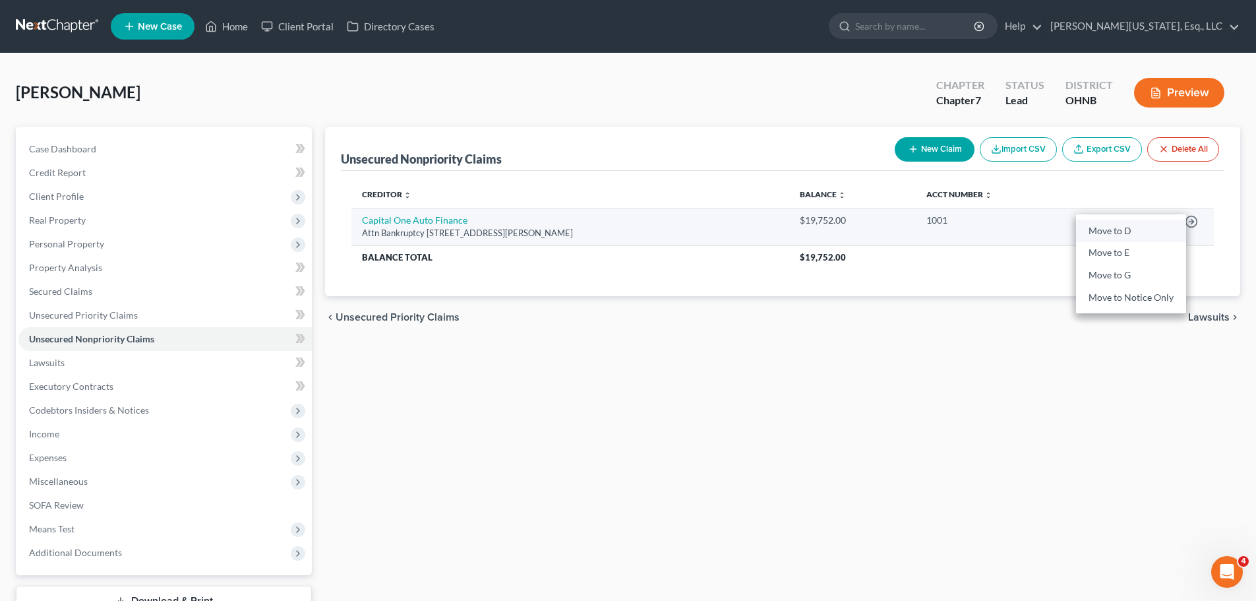
click at [1122, 227] on link "Move to D" at bounding box center [1131, 231] width 110 height 22
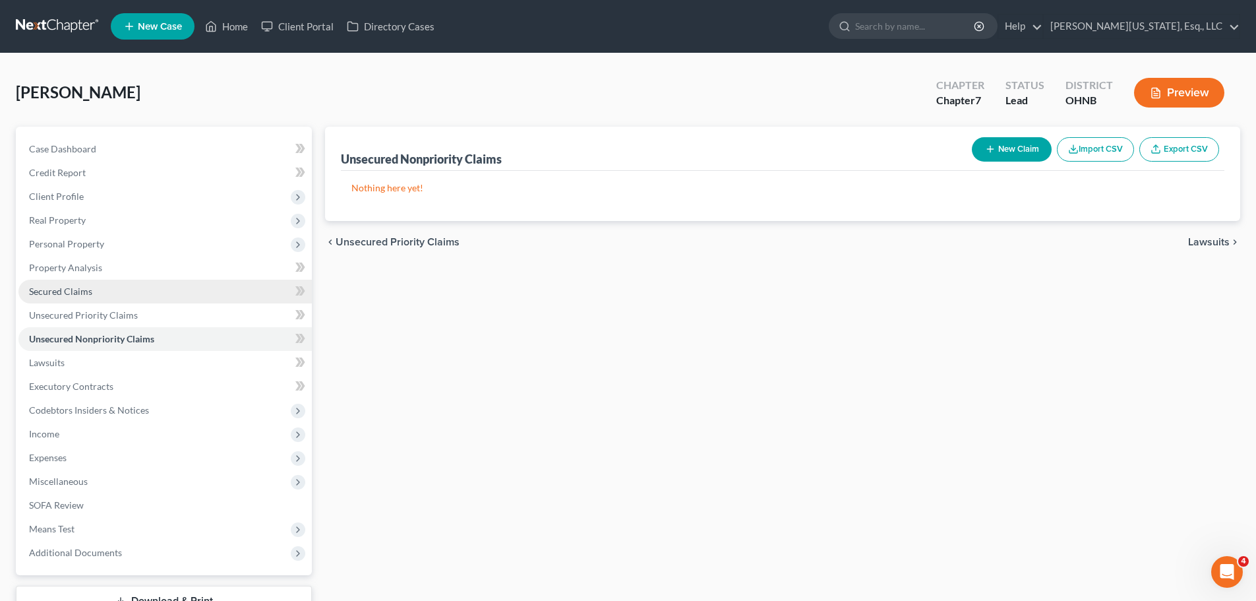
click at [73, 293] on span "Secured Claims" at bounding box center [60, 290] width 63 height 11
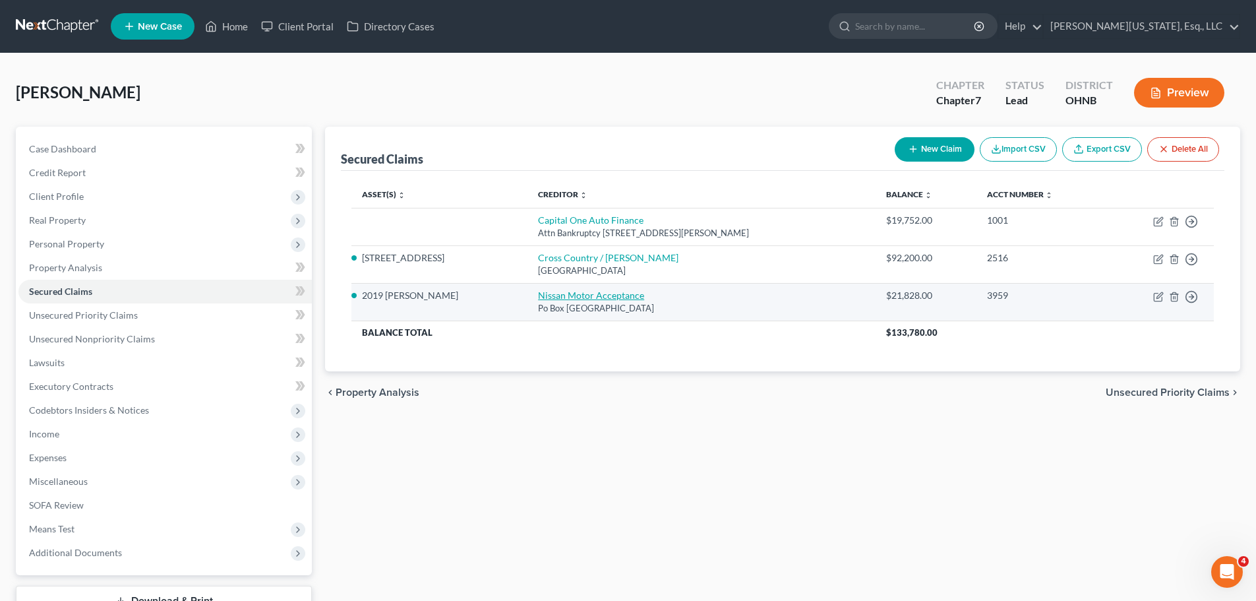
click at [606, 289] on link "Nissan Motor Acceptance" at bounding box center [591, 294] width 106 height 11
select select "45"
select select "0"
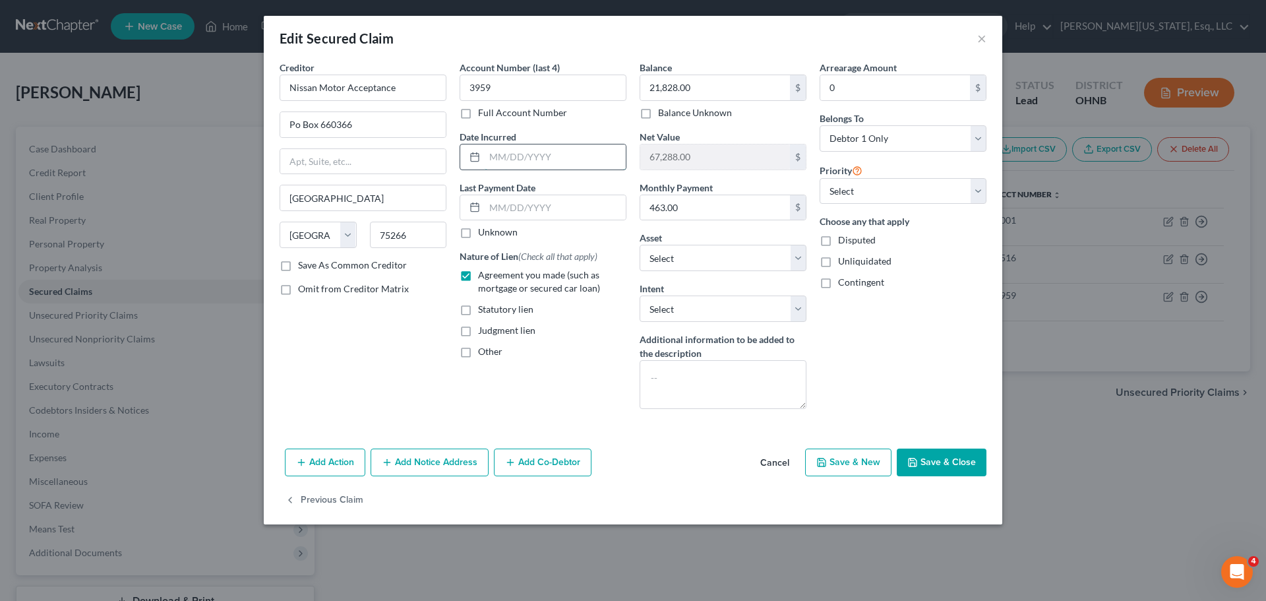
click at [549, 154] on input "text" at bounding box center [554, 156] width 141 height 25
type input "07/2024"
click at [961, 461] on button "Save & Close" at bounding box center [941, 462] width 90 height 28
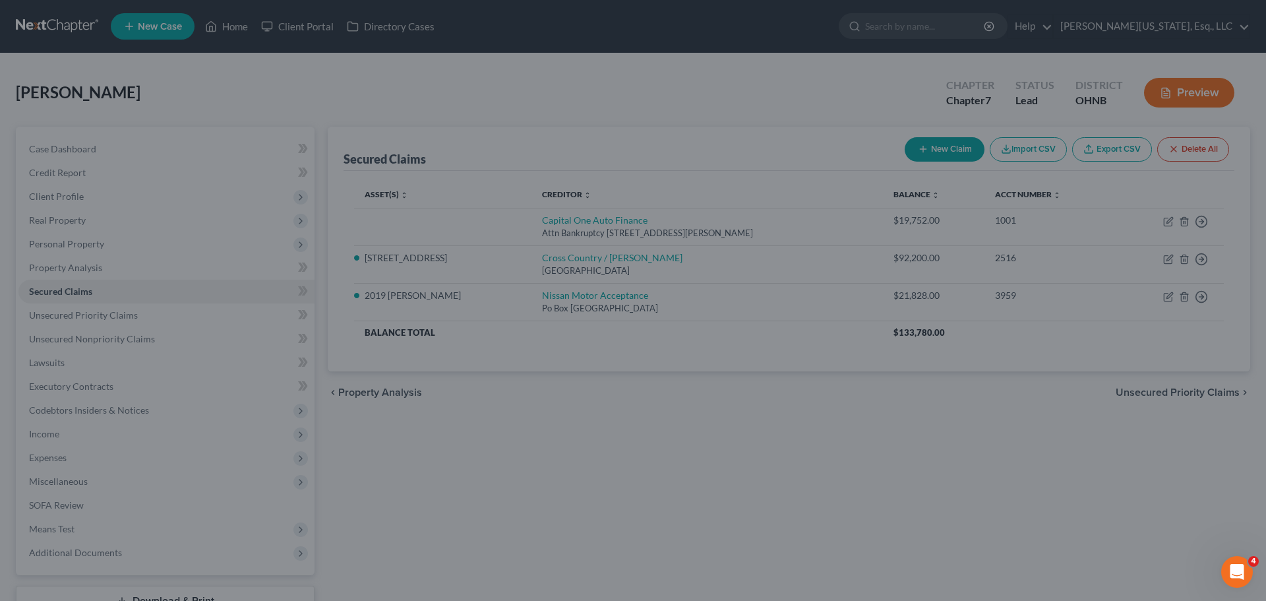
select select "3"
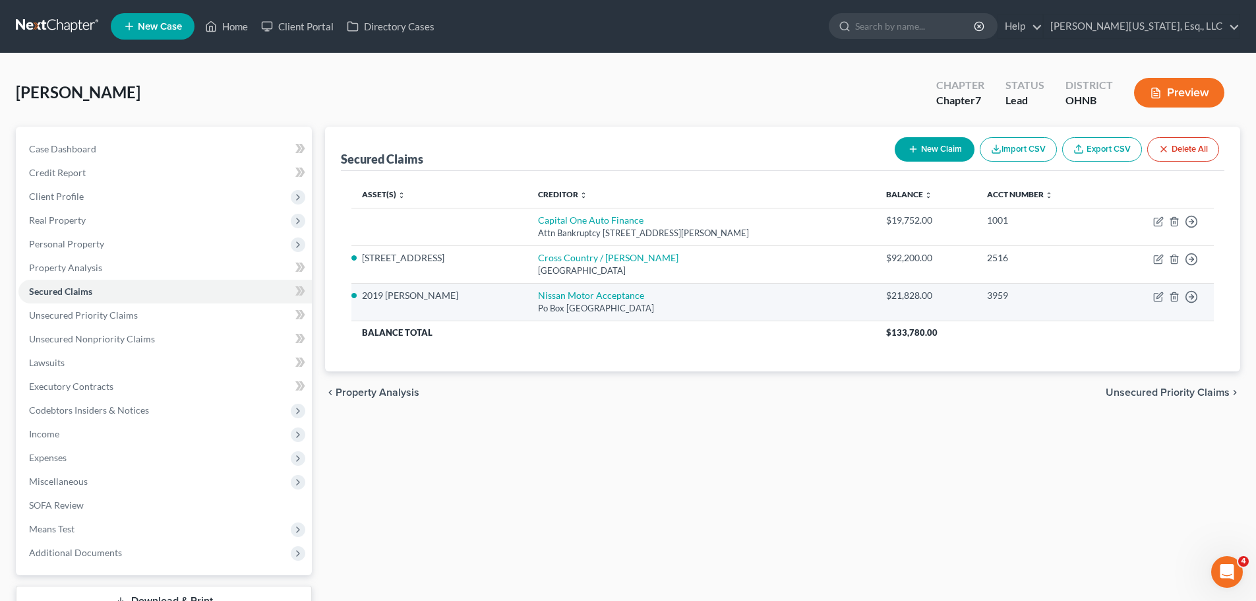
click at [573, 303] on div "Po Box [GEOGRAPHIC_DATA]" at bounding box center [701, 308] width 327 height 13
click at [579, 294] on link "Nissan Motor Acceptance" at bounding box center [591, 294] width 106 height 11
select select "45"
select select "0"
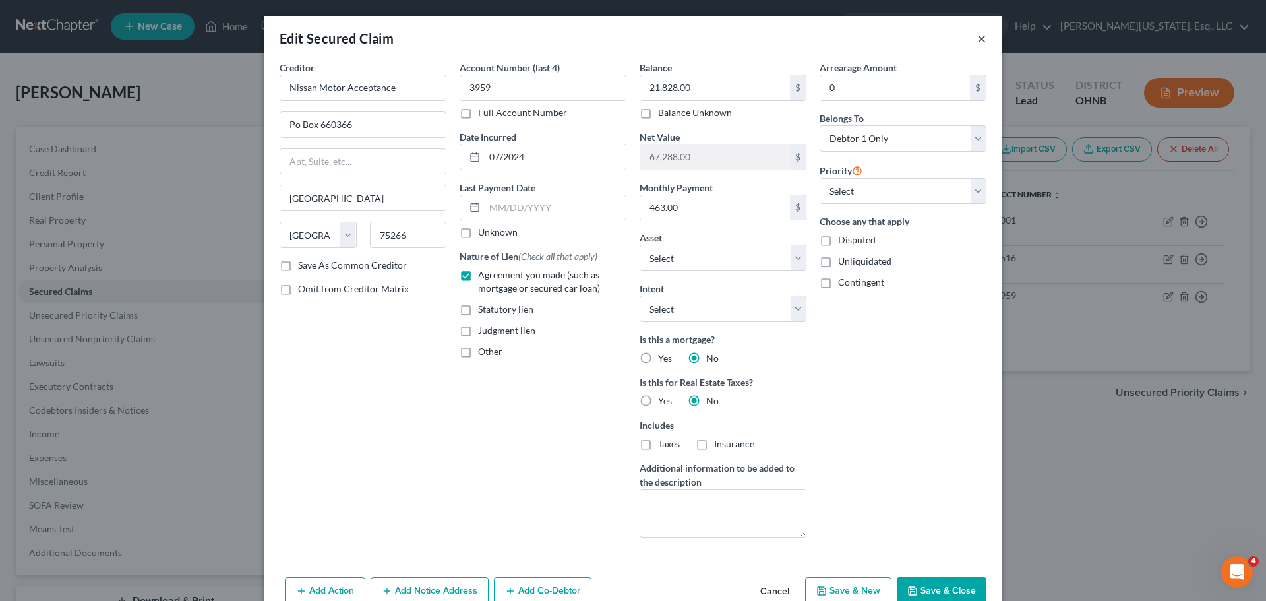
click at [978, 38] on button "×" at bounding box center [981, 38] width 9 height 16
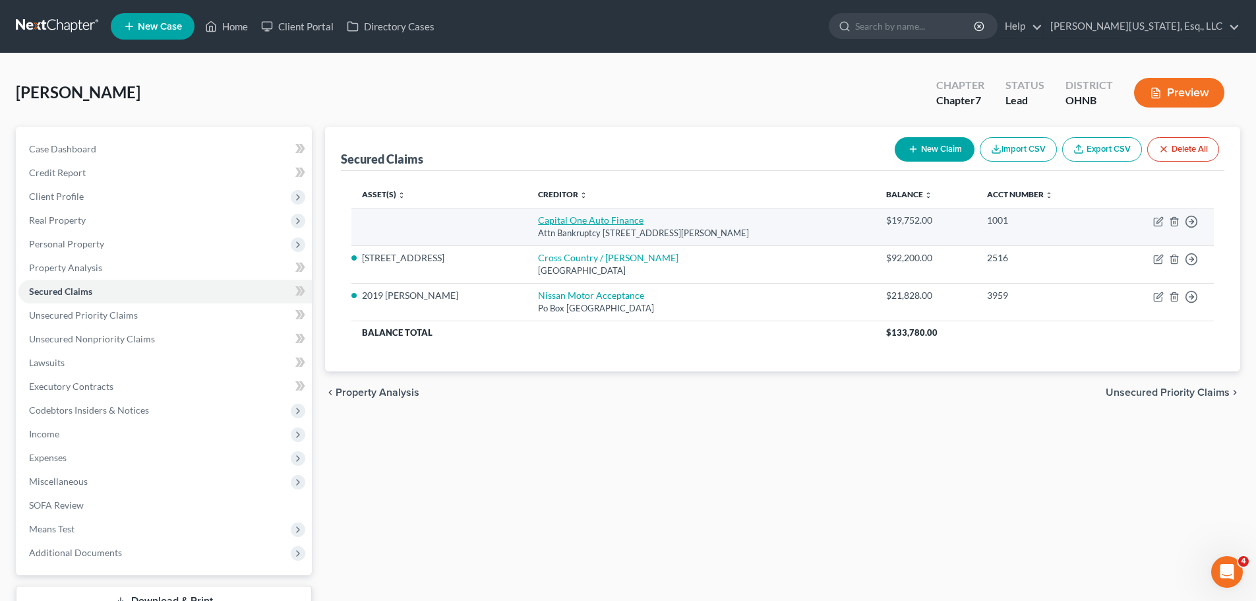
click at [552, 218] on link "Capital One Auto Finance" at bounding box center [590, 219] width 105 height 11
select select "45"
select select "0"
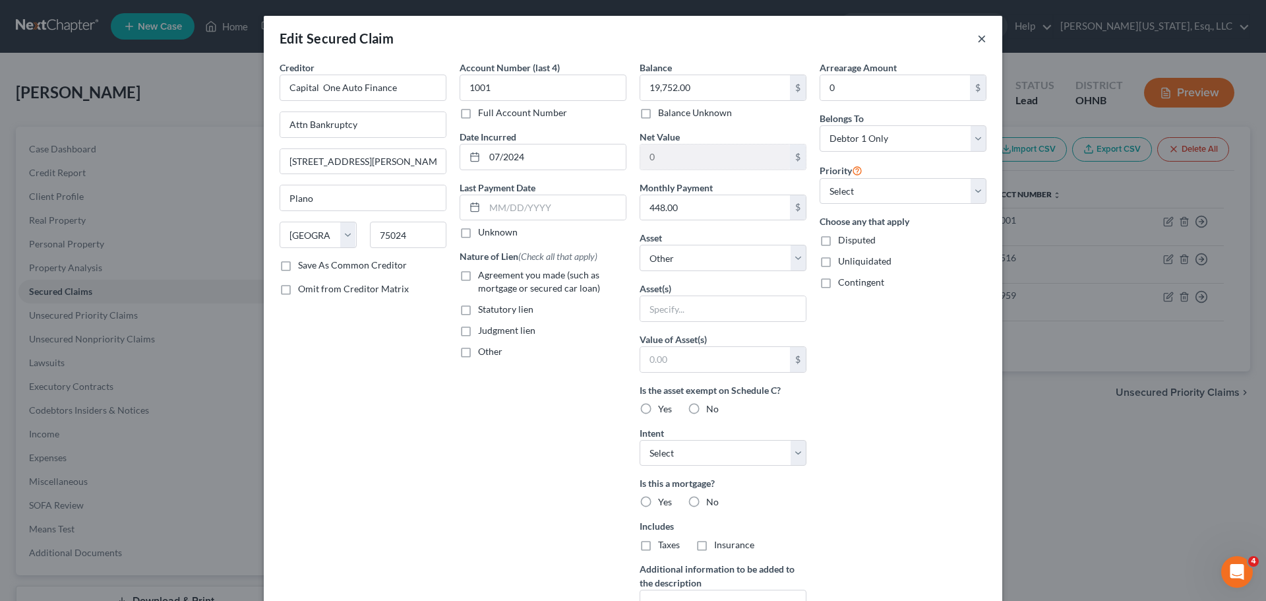
click at [977, 39] on button "×" at bounding box center [981, 38] width 9 height 16
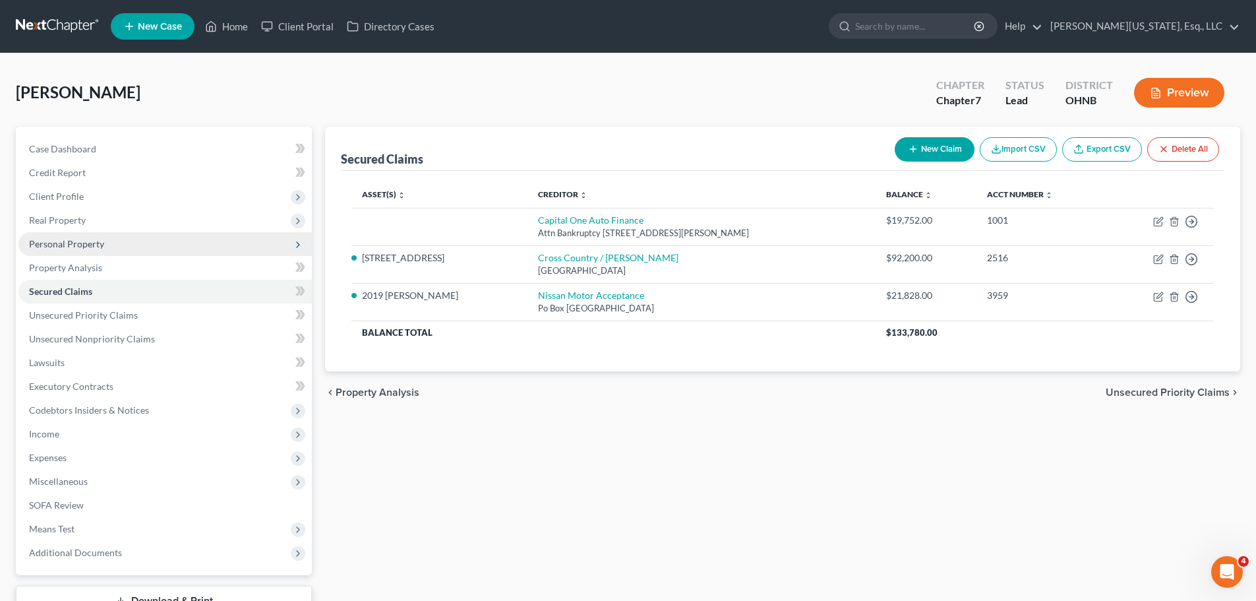
click at [82, 235] on span "Personal Property" at bounding box center [164, 244] width 293 height 24
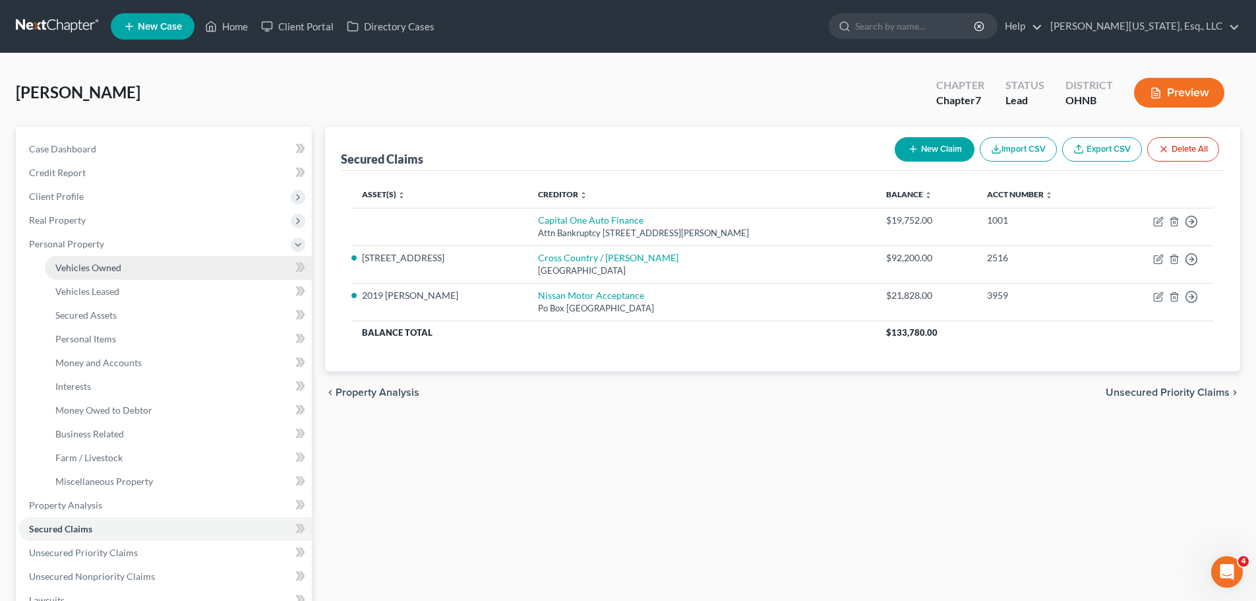
drag, startPoint x: 86, startPoint y: 263, endPoint x: 107, endPoint y: 268, distance: 20.9
click at [87, 264] on span "Vehicles Owned" at bounding box center [88, 267] width 66 height 11
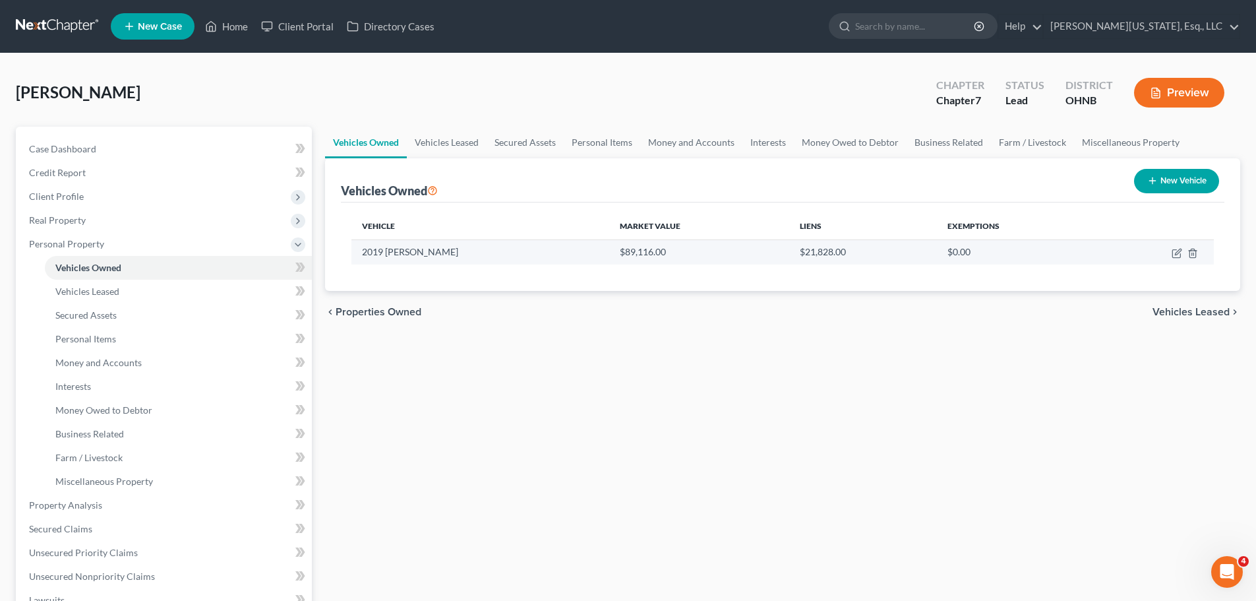
click at [1169, 254] on td at bounding box center [1156, 251] width 116 height 25
click at [1182, 249] on td at bounding box center [1156, 251] width 116 height 25
click at [1175, 258] on icon "button" at bounding box center [1176, 254] width 8 height 8
select select "0"
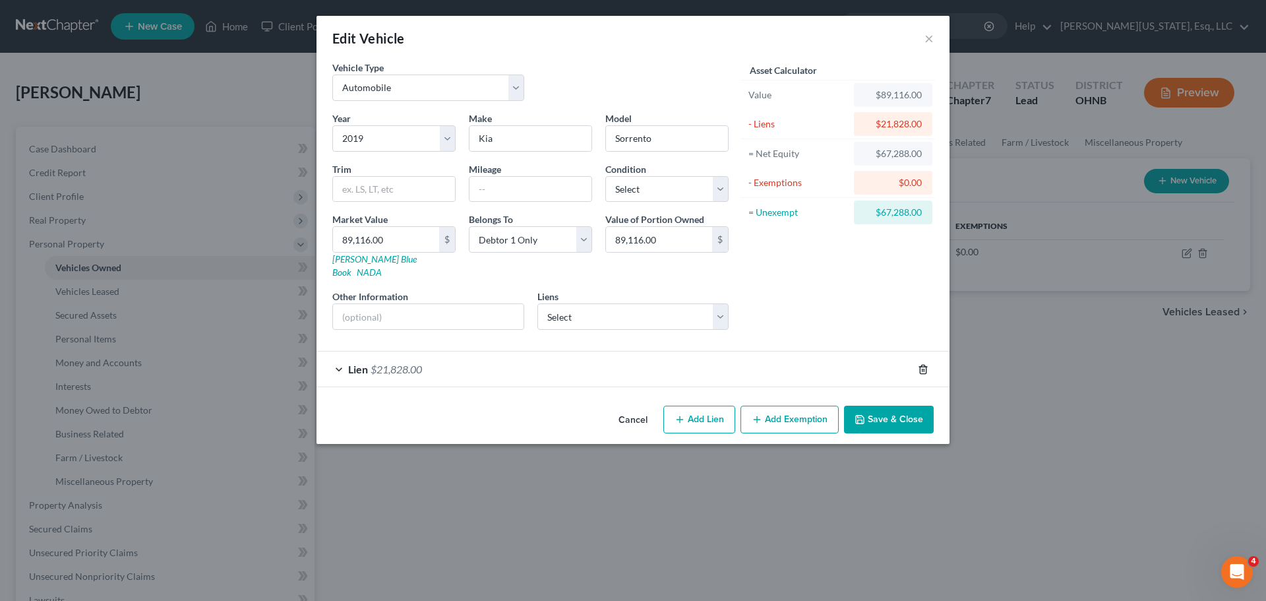
click at [921, 364] on icon "button" at bounding box center [923, 369] width 11 height 11
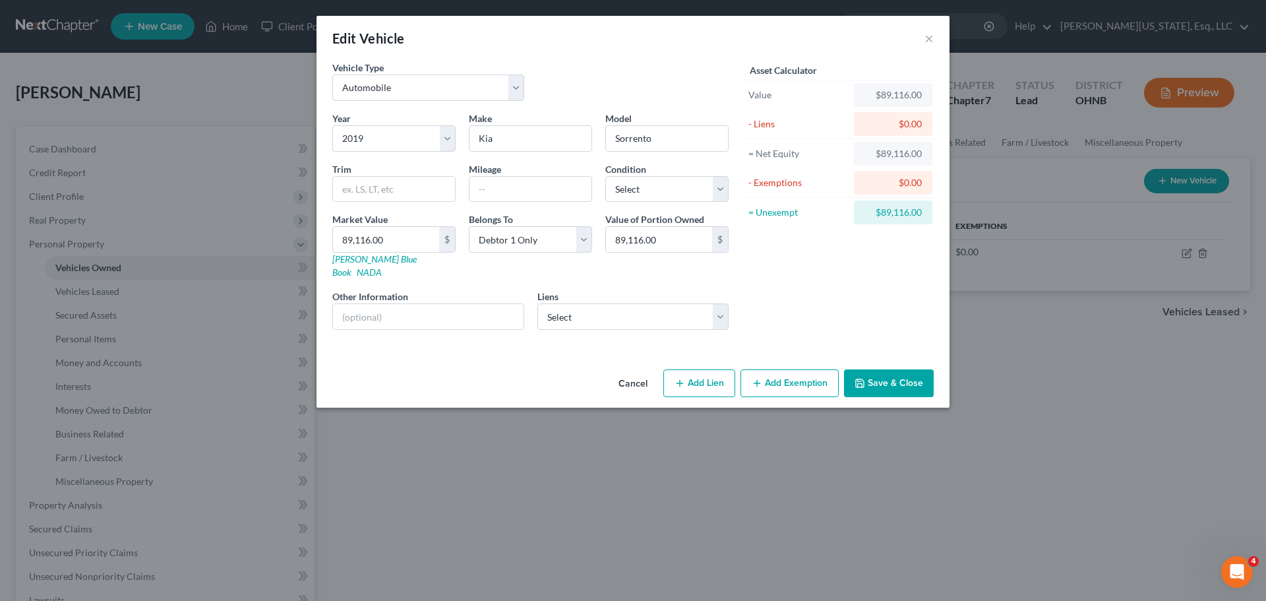
click at [895, 374] on button "Save & Close" at bounding box center [889, 383] width 90 height 28
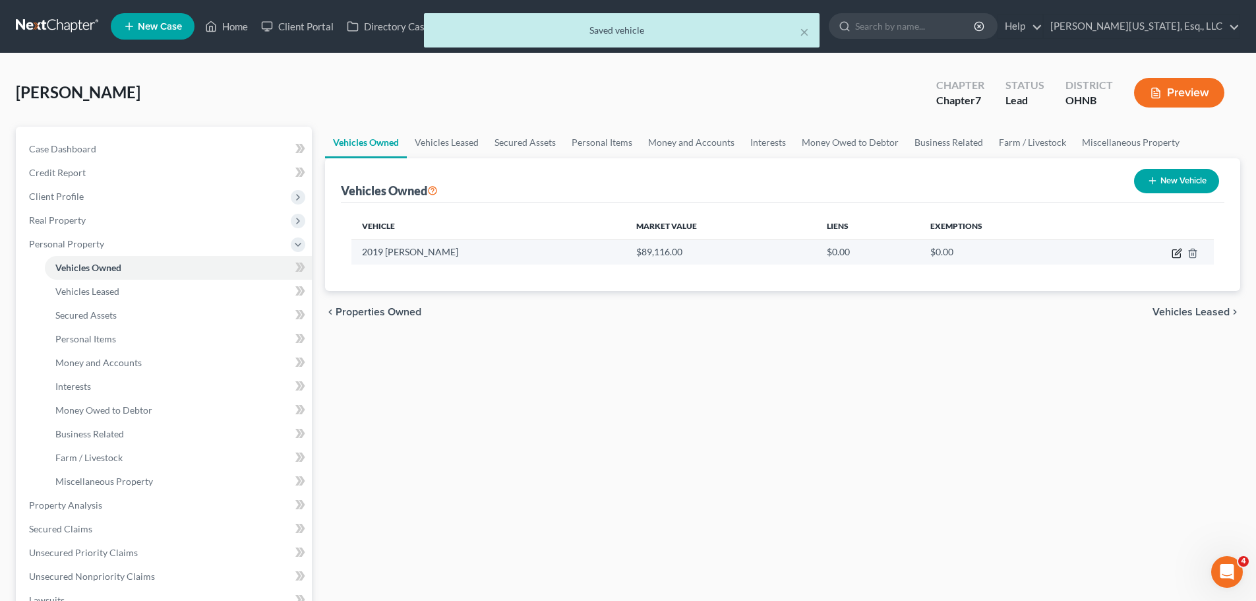
click at [1171, 254] on icon "button" at bounding box center [1176, 253] width 11 height 11
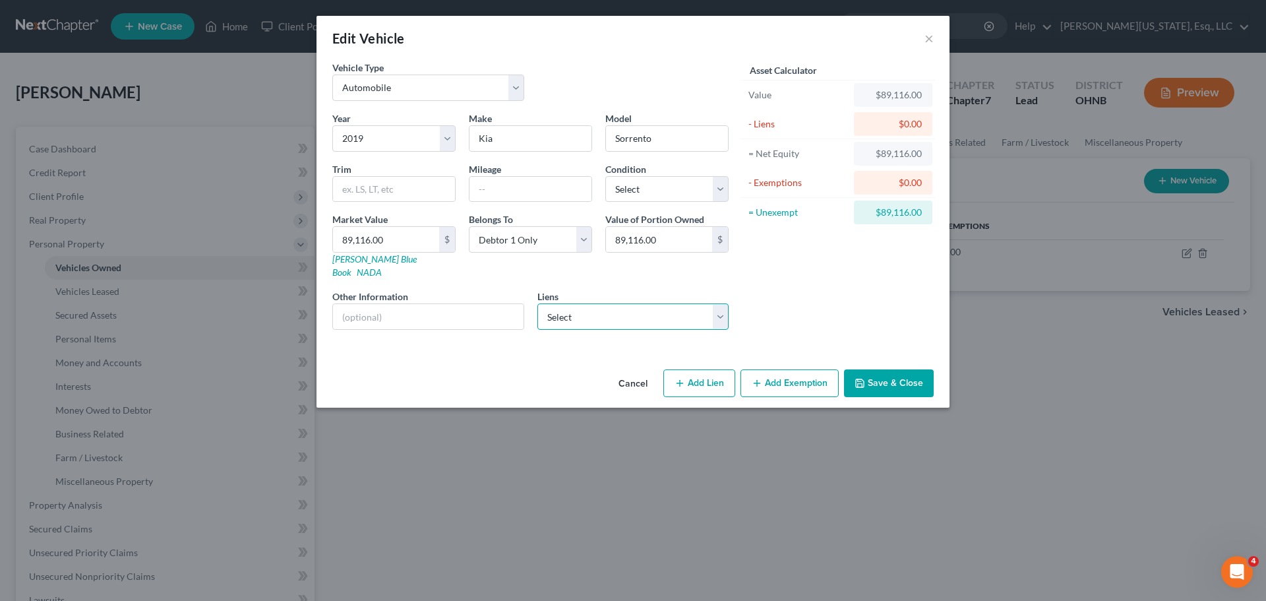
click at [623, 307] on select "Select Nissan Motor Acceptance - $21,828.00 Capital One Auto Finance - $19,752.…" at bounding box center [633, 316] width 192 height 26
click at [537, 303] on select "Select Nissan Motor Acceptance - $21,828.00 Capital One Auto Finance - $19,752.…" at bounding box center [633, 316] width 192 height 26
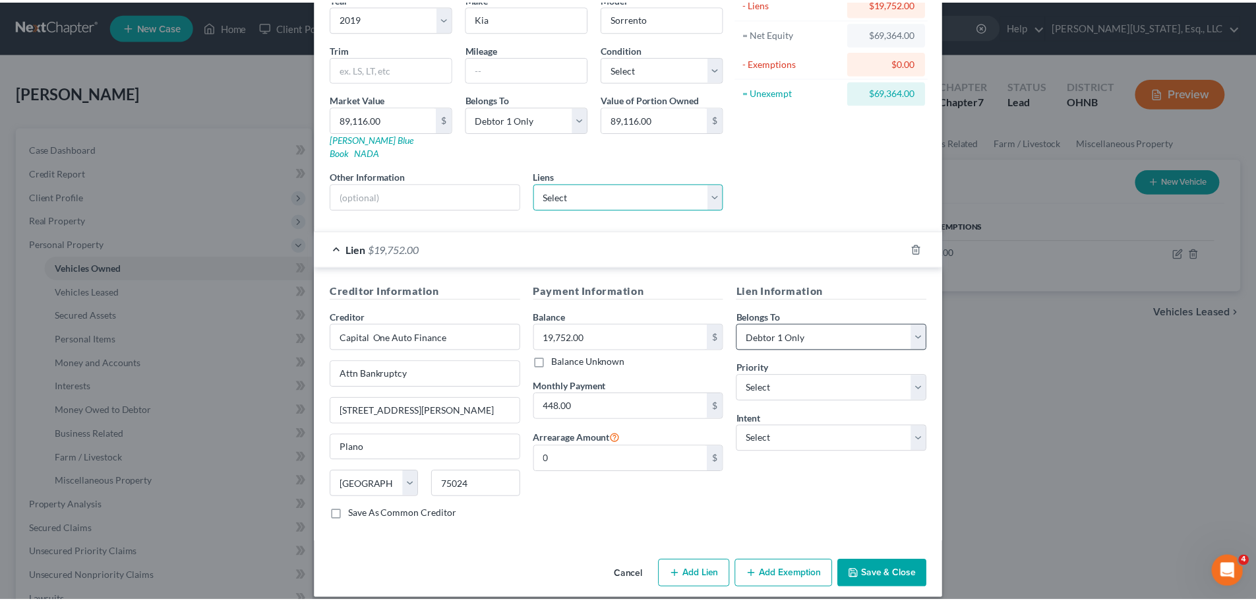
scroll to position [121, 0]
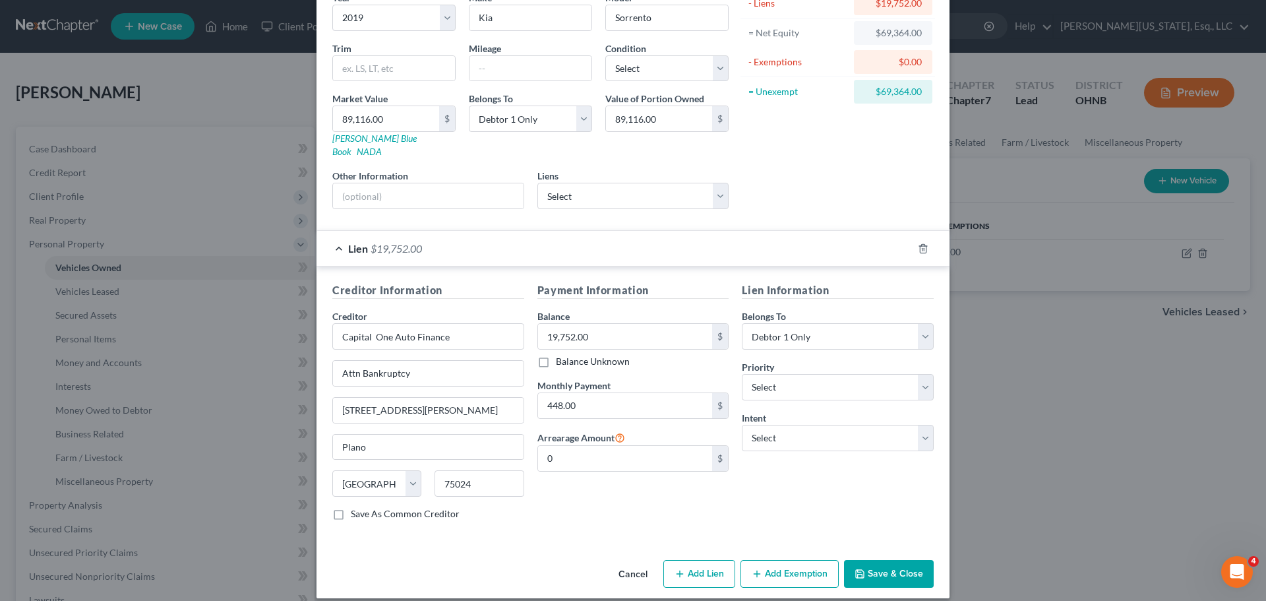
click at [879, 560] on button "Save & Close" at bounding box center [889, 574] width 90 height 28
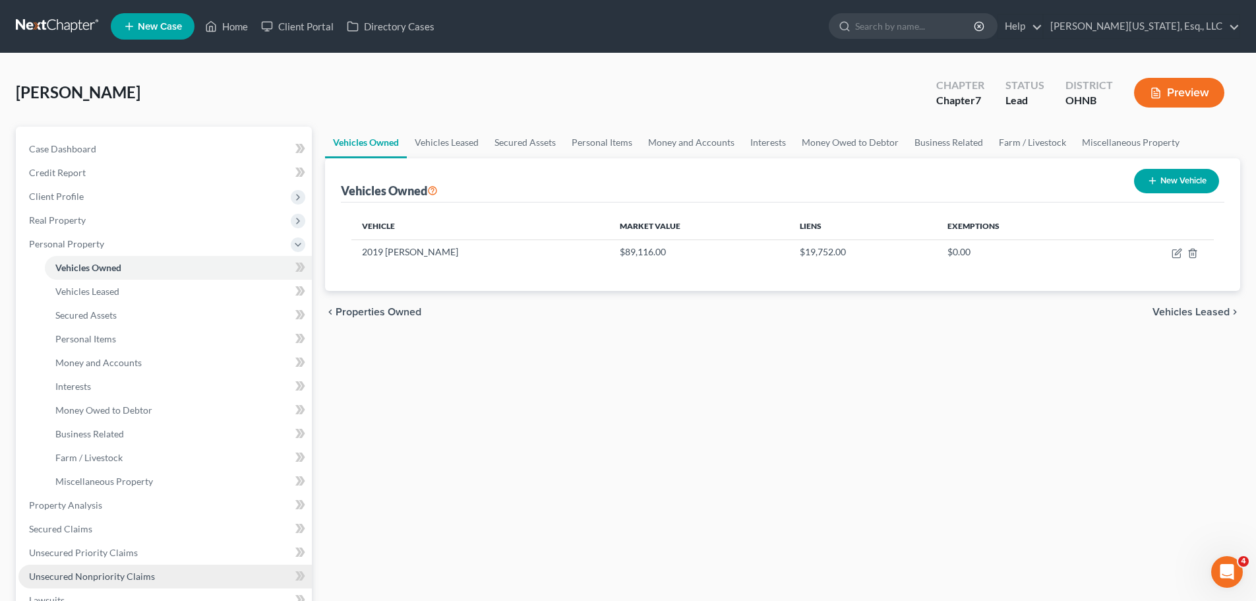
click at [140, 568] on link "Unsecured Nonpriority Claims" at bounding box center [164, 576] width 293 height 24
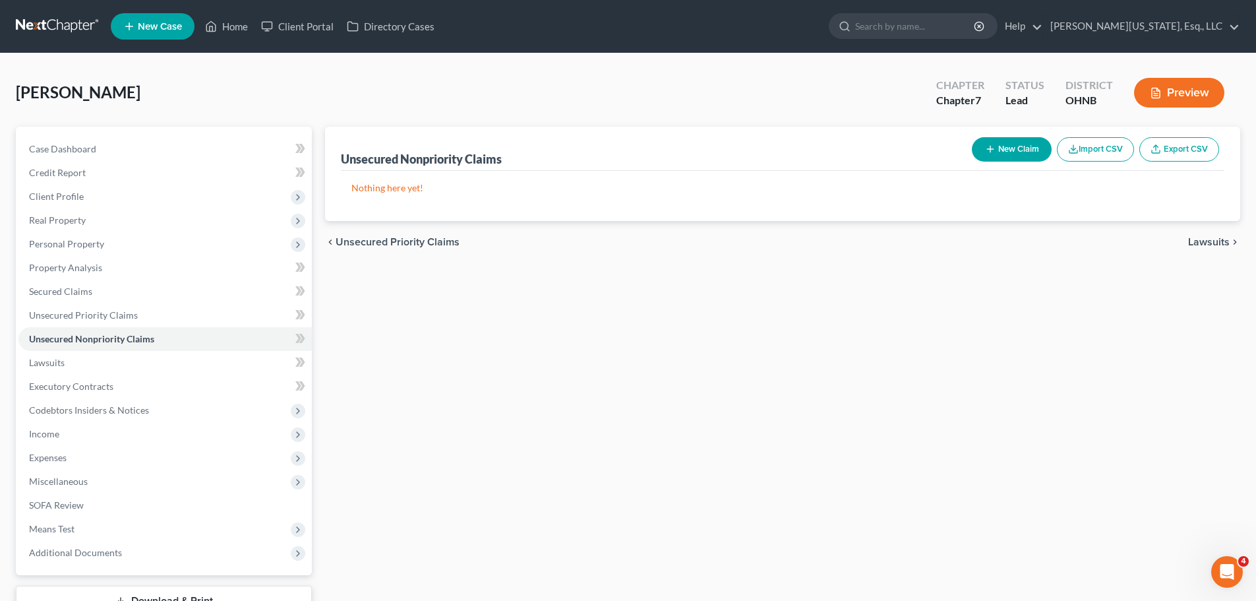
click at [1034, 140] on button "New Claim" at bounding box center [1012, 149] width 80 height 24
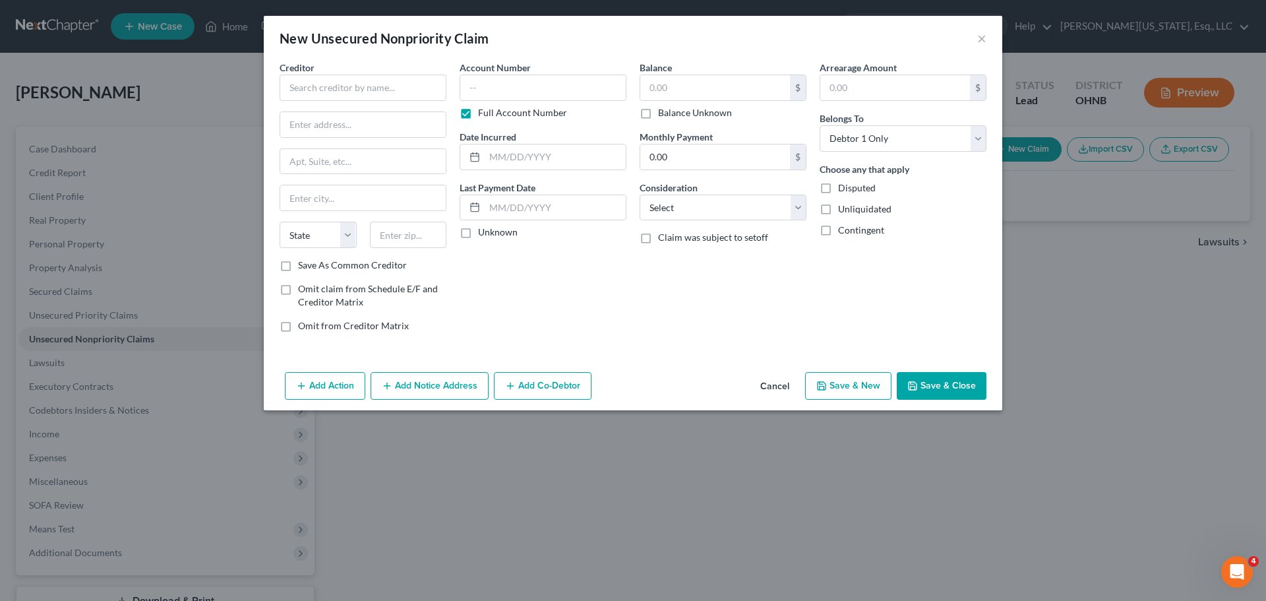
click at [375, 74] on div "Creditor *" at bounding box center [362, 81] width 167 height 40
click at [374, 86] on input "text" at bounding box center [362, 87] width 167 height 26
click at [310, 153] on input "text" at bounding box center [362, 161] width 165 height 25
click at [484, 108] on label "Full Account Number" at bounding box center [522, 112] width 89 height 13
click at [484, 108] on input "Full Account Number" at bounding box center [487, 110] width 9 height 9
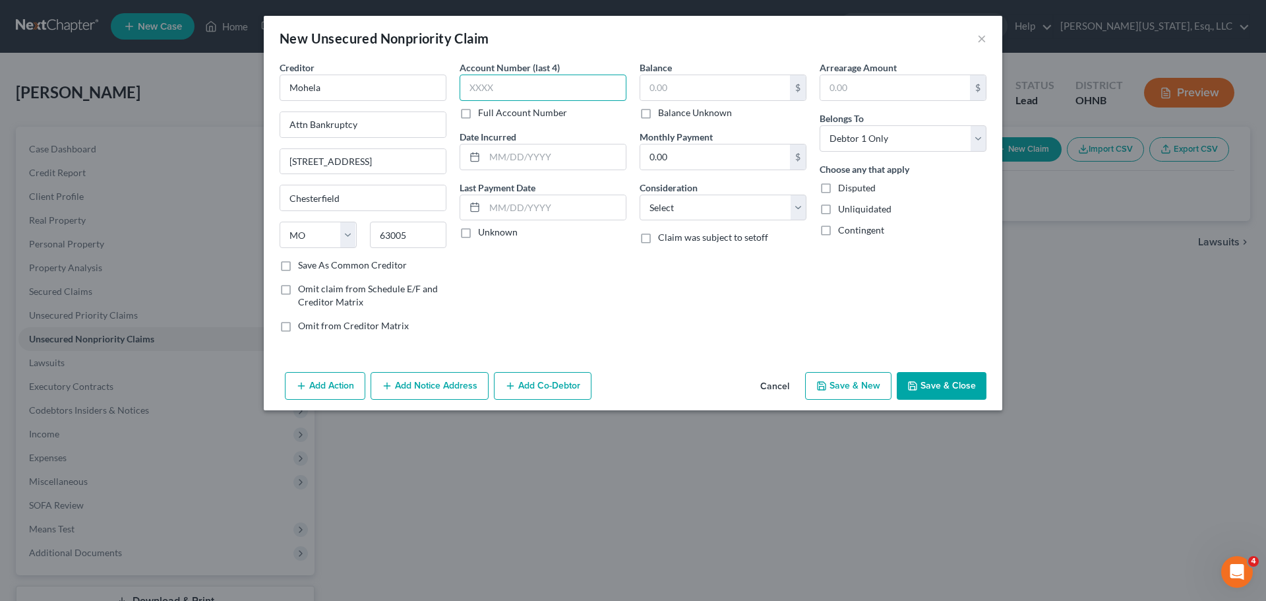
click at [496, 92] on input "text" at bounding box center [542, 87] width 167 height 26
click at [709, 96] on input "text" at bounding box center [715, 87] width 150 height 25
click at [591, 149] on input "text" at bounding box center [554, 156] width 141 height 25
click at [723, 206] on select "Select Cable / Satellite Services Collection Agency Credit Card Debt Debt Couns…" at bounding box center [722, 207] width 167 height 26
click at [639, 194] on select "Select Cable / Satellite Services Collection Agency Credit Card Debt Debt Couns…" at bounding box center [722, 207] width 167 height 26
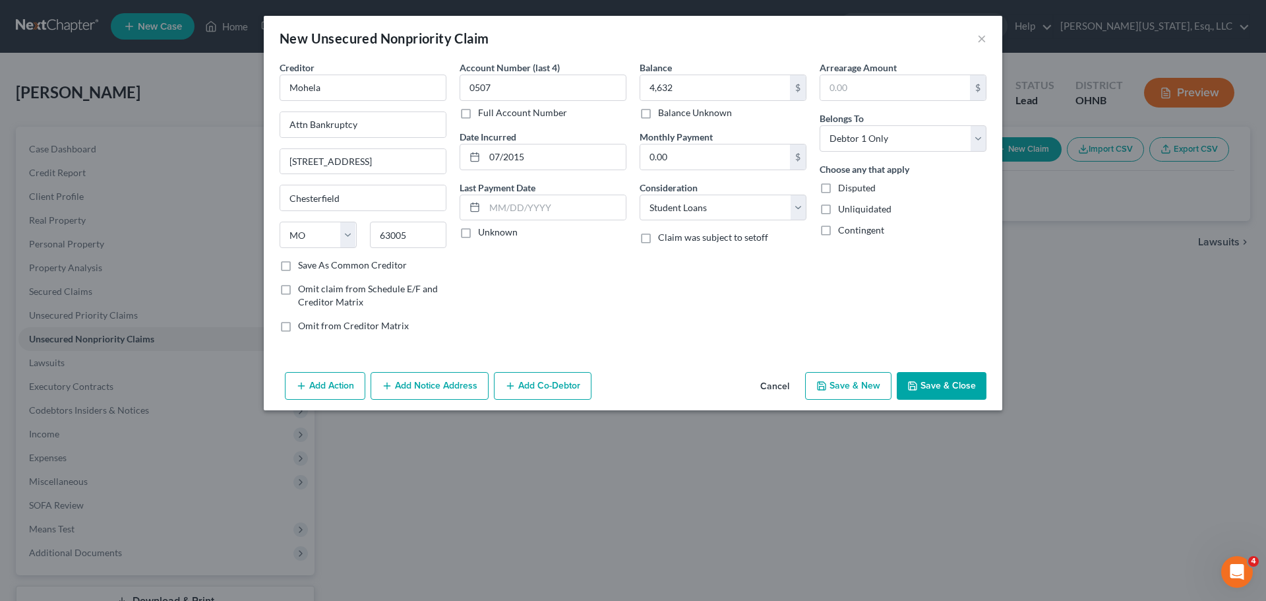
click at [932, 390] on button "Save & Close" at bounding box center [941, 386] width 90 height 28
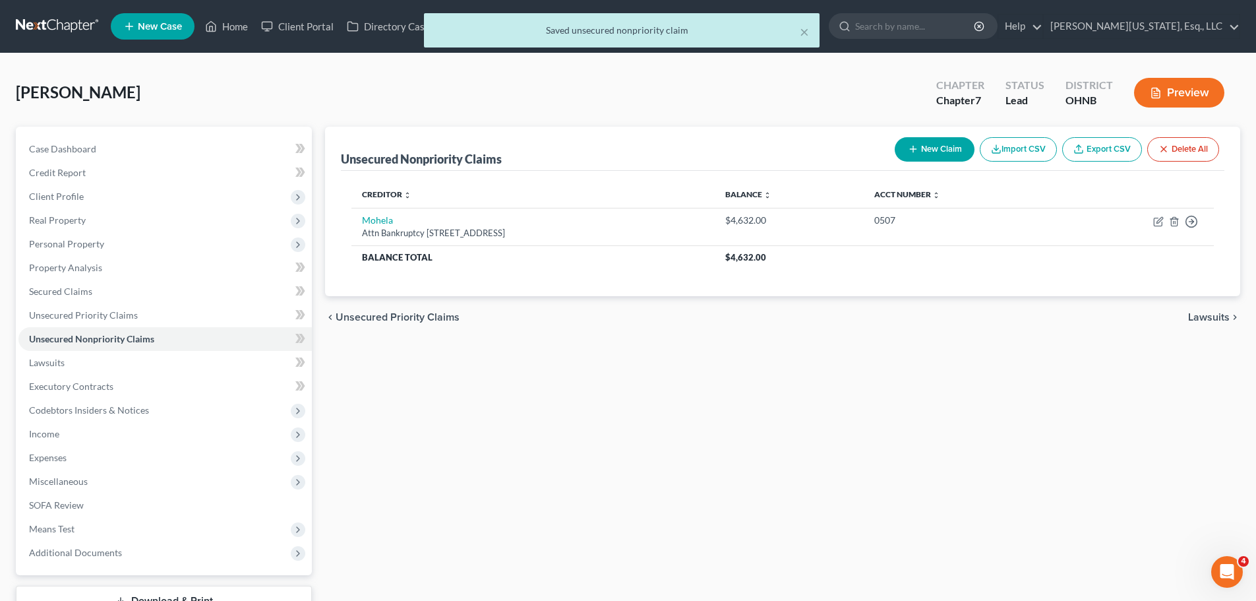
click at [933, 146] on button "New Claim" at bounding box center [935, 149] width 80 height 24
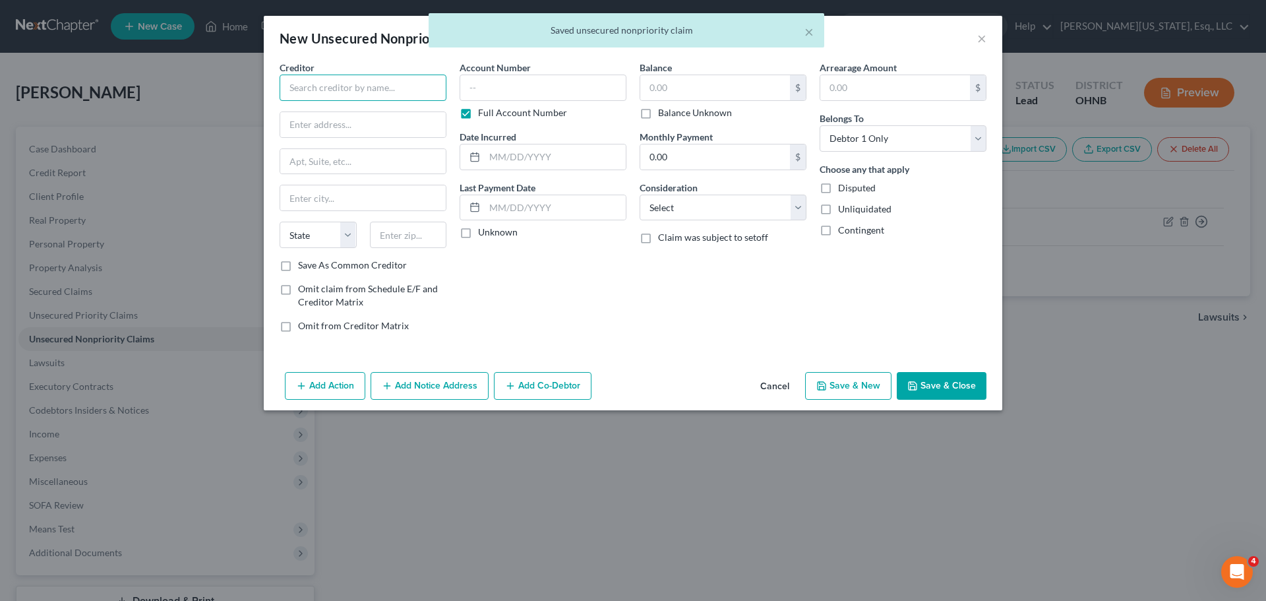
click at [377, 87] on input "text" at bounding box center [362, 87] width 167 height 26
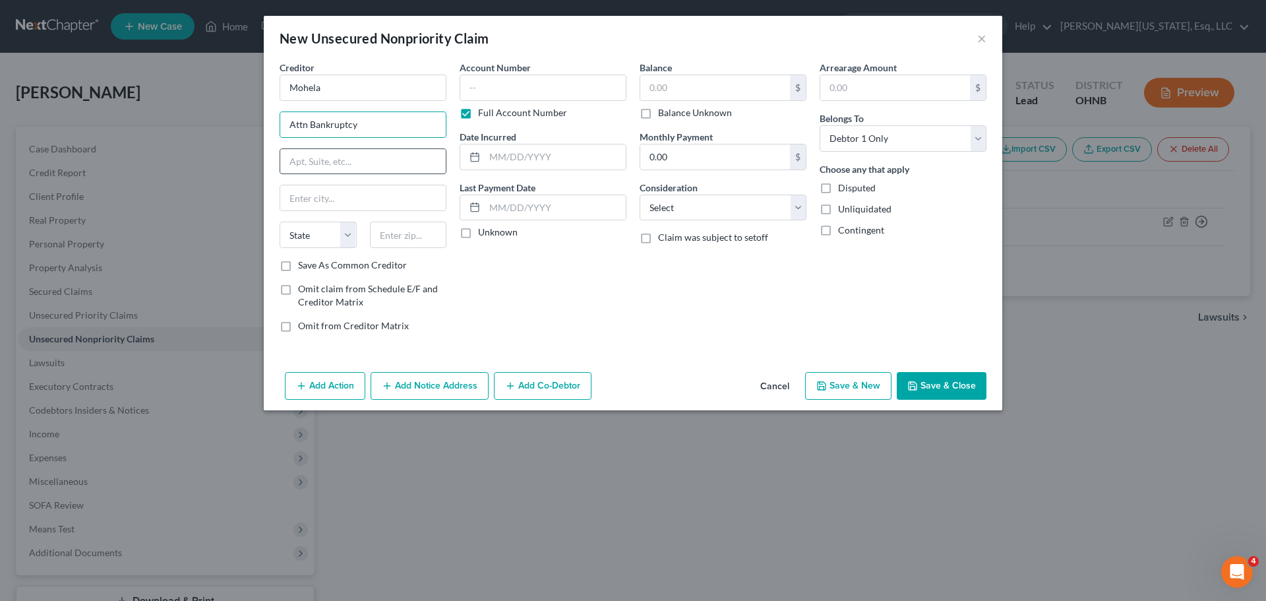
click at [333, 163] on input "text" at bounding box center [362, 161] width 165 height 25
click at [398, 245] on input "text" at bounding box center [408, 234] width 77 height 26
click at [490, 113] on label "Full Account Number" at bounding box center [522, 112] width 89 height 13
click at [490, 113] on input "Full Account Number" at bounding box center [487, 110] width 9 height 9
click at [497, 93] on input "text" at bounding box center [542, 87] width 167 height 26
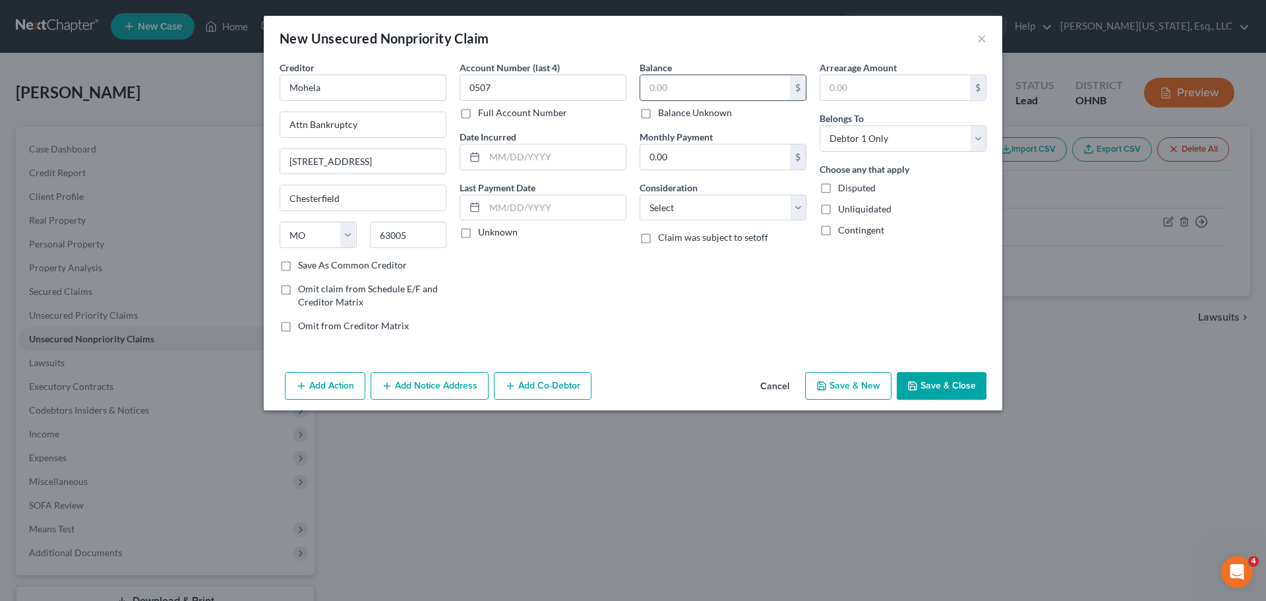
click at [722, 86] on input "text" at bounding box center [715, 87] width 150 height 25
click at [583, 152] on input "text" at bounding box center [554, 156] width 141 height 25
click at [713, 216] on select "Select Cable / Satellite Services Collection Agency Credit Card Debt Debt Couns…" at bounding box center [722, 207] width 167 height 26
click at [639, 194] on select "Select Cable / Satellite Services Collection Agency Credit Card Debt Debt Couns…" at bounding box center [722, 207] width 167 height 26
click at [963, 392] on button "Save & Close" at bounding box center [941, 386] width 90 height 28
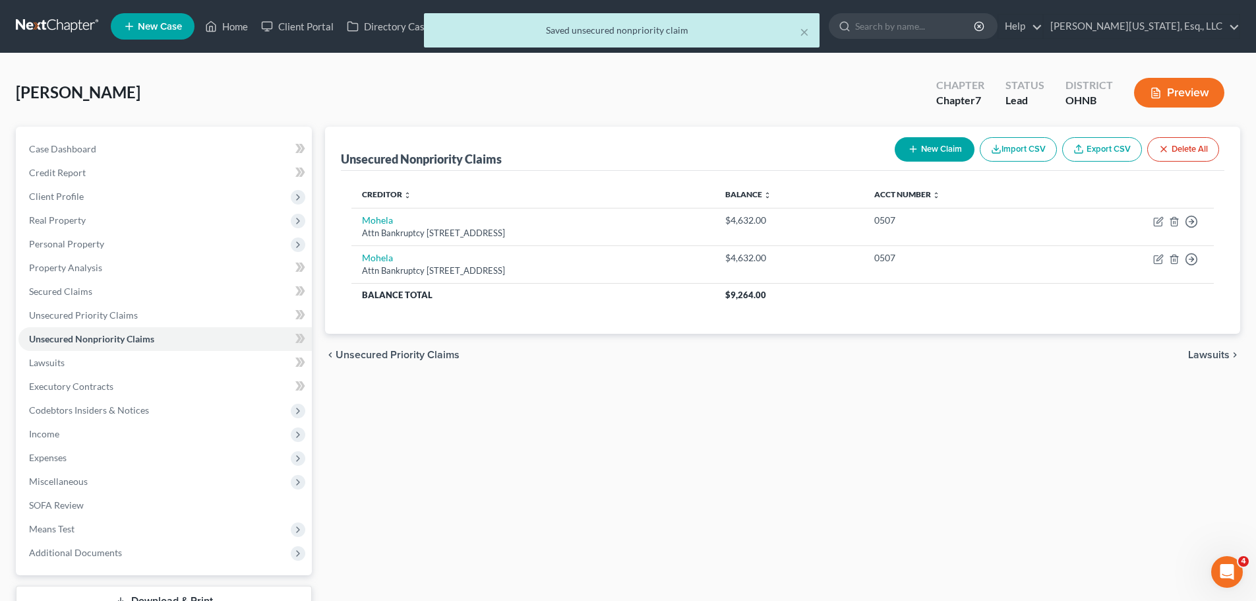
click at [933, 153] on button "New Claim" at bounding box center [935, 149] width 80 height 24
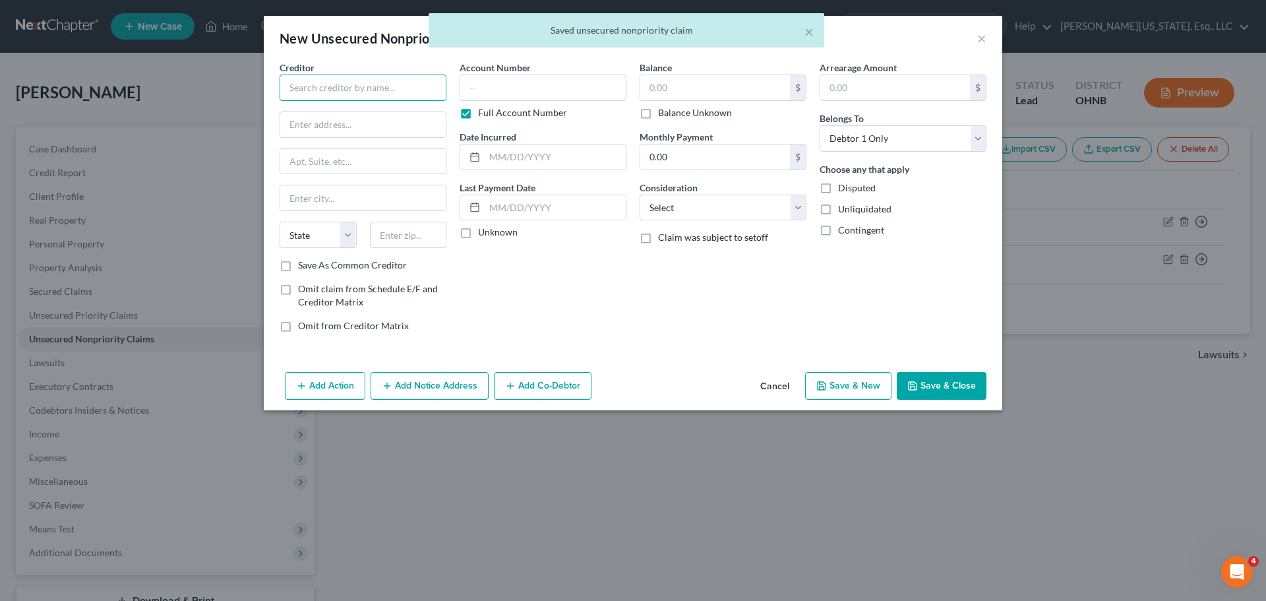
click at [399, 85] on input "text" at bounding box center [362, 87] width 167 height 26
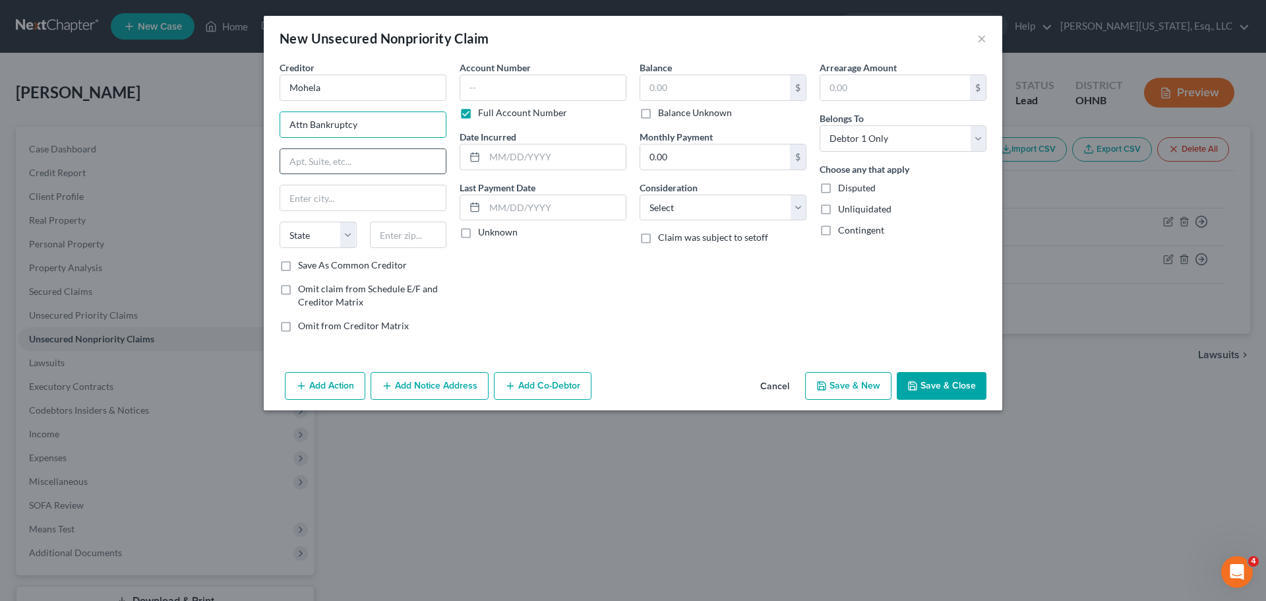
click at [289, 158] on input "text" at bounding box center [362, 161] width 165 height 25
click at [391, 230] on input "text" at bounding box center [408, 234] width 77 height 26
click at [478, 113] on label "Full Account Number" at bounding box center [522, 112] width 89 height 13
click at [483, 113] on input "Full Account Number" at bounding box center [487, 110] width 9 height 9
click at [494, 83] on input "text" at bounding box center [542, 87] width 167 height 26
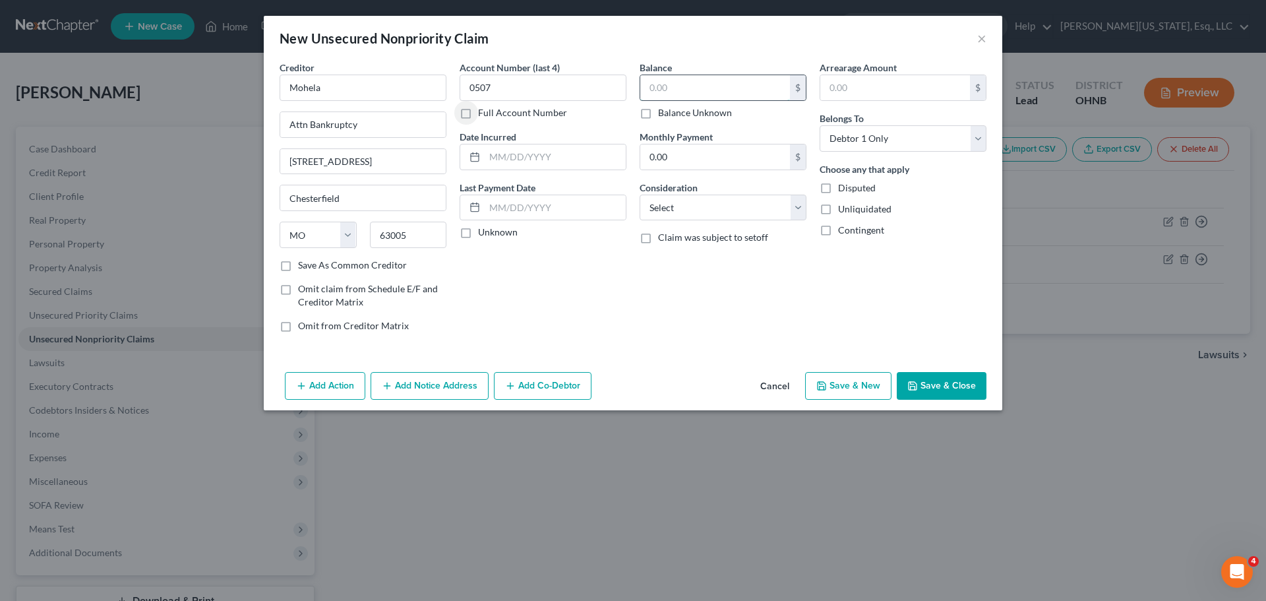
click at [690, 93] on input "text" at bounding box center [715, 87] width 150 height 25
click at [752, 218] on select "Select Cable / Satellite Services Collection Agency Credit Card Debt Debt Couns…" at bounding box center [722, 207] width 167 height 26
click at [639, 194] on select "Select Cable / Satellite Services Collection Agency Credit Card Debt Debt Couns…" at bounding box center [722, 207] width 167 height 26
click at [531, 163] on input "text" at bounding box center [554, 156] width 141 height 25
click at [938, 379] on button "Save & Close" at bounding box center [941, 386] width 90 height 28
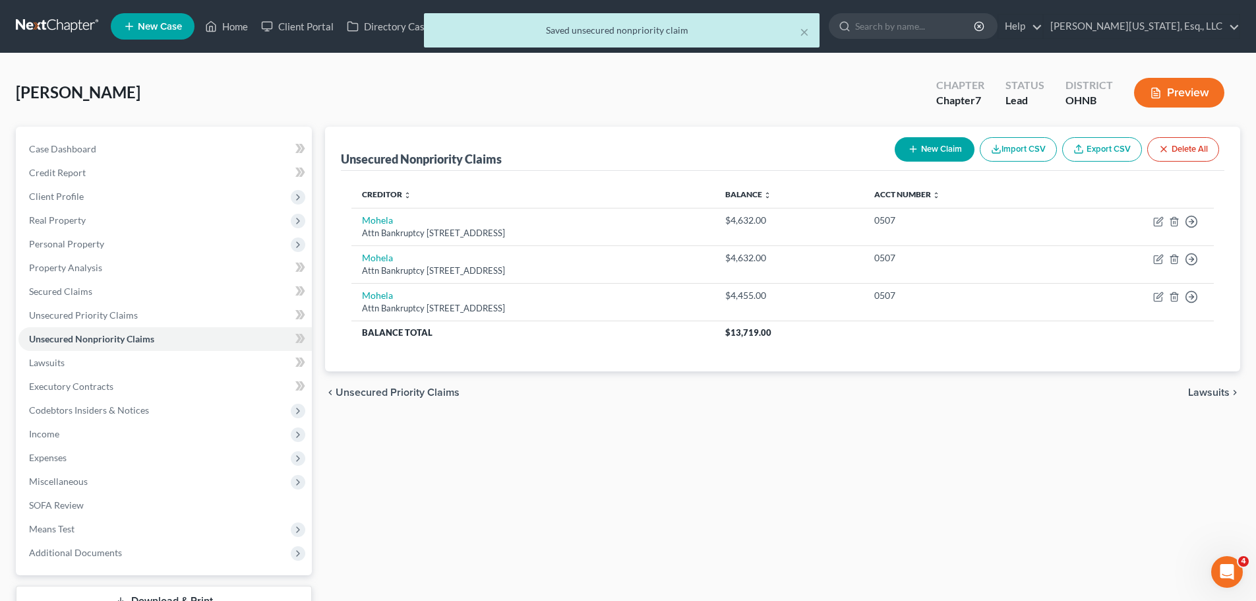
click at [945, 148] on button "New Claim" at bounding box center [935, 149] width 80 height 24
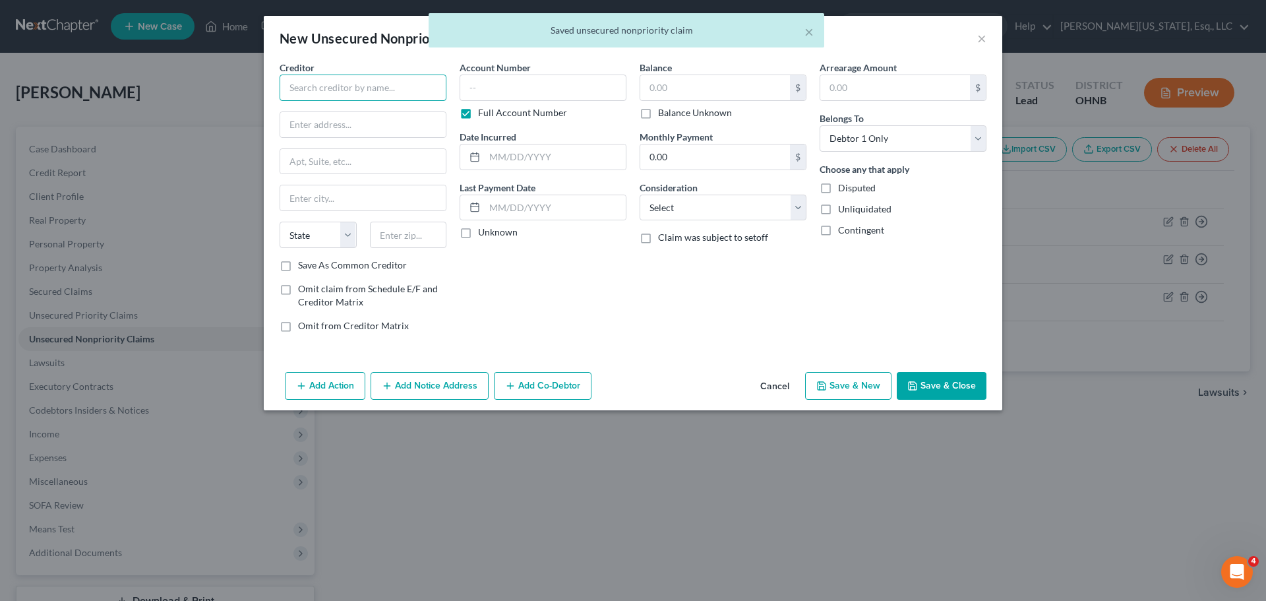
click at [385, 86] on input "text" at bounding box center [362, 87] width 167 height 26
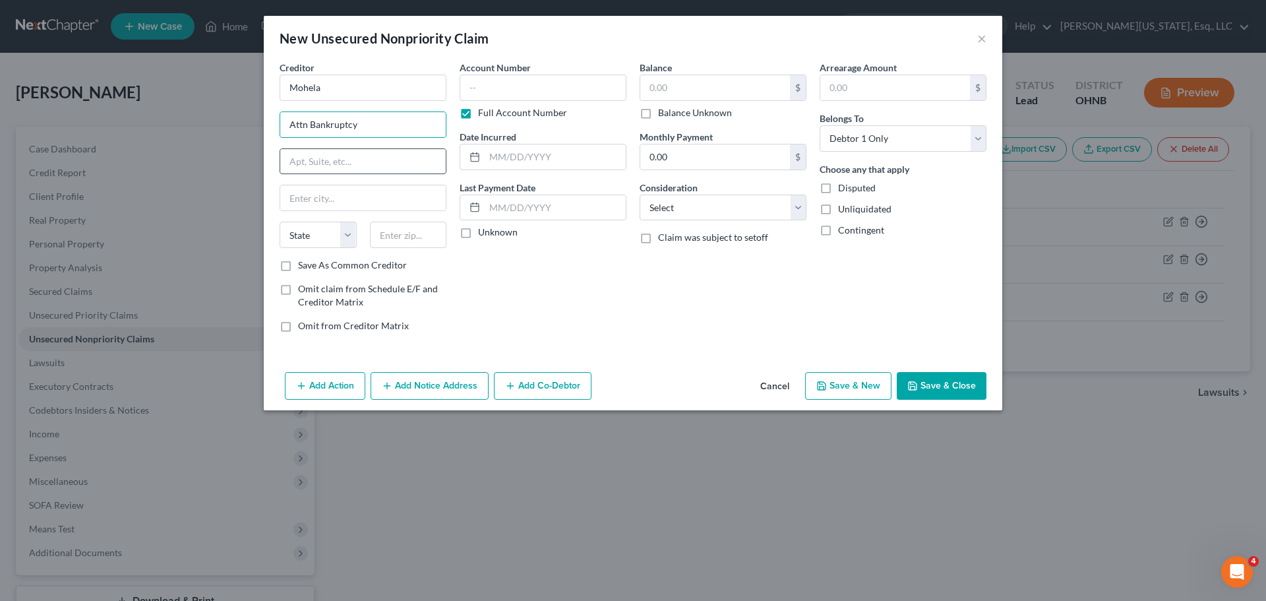
click at [305, 163] on input "text" at bounding box center [362, 161] width 165 height 25
click at [385, 237] on input "text" at bounding box center [408, 234] width 77 height 26
click at [511, 113] on label "Full Account Number" at bounding box center [522, 112] width 89 height 13
click at [492, 113] on input "Full Account Number" at bounding box center [487, 110] width 9 height 9
click at [519, 92] on input "text" at bounding box center [542, 87] width 167 height 26
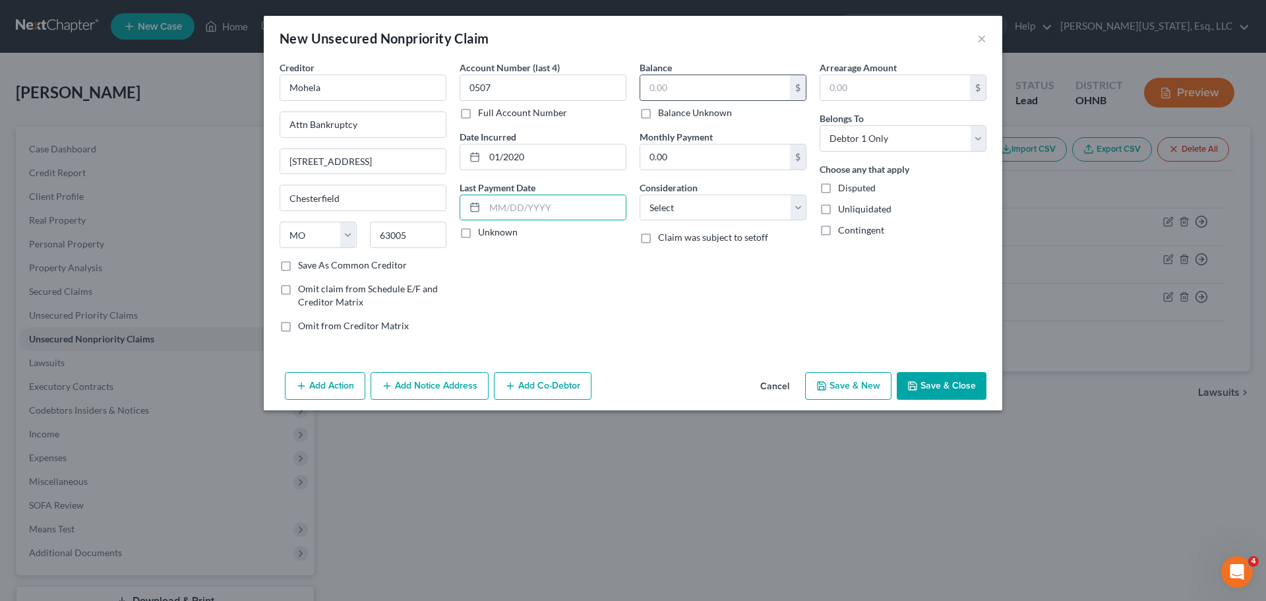
click at [678, 84] on input "text" at bounding box center [715, 87] width 150 height 25
click at [717, 210] on select "Select Cable / Satellite Services Collection Agency Credit Card Debt Debt Couns…" at bounding box center [722, 207] width 167 height 26
click at [639, 194] on select "Select Cable / Satellite Services Collection Agency Credit Card Debt Debt Couns…" at bounding box center [722, 207] width 167 height 26
click at [932, 375] on button "Save & Close" at bounding box center [941, 386] width 90 height 28
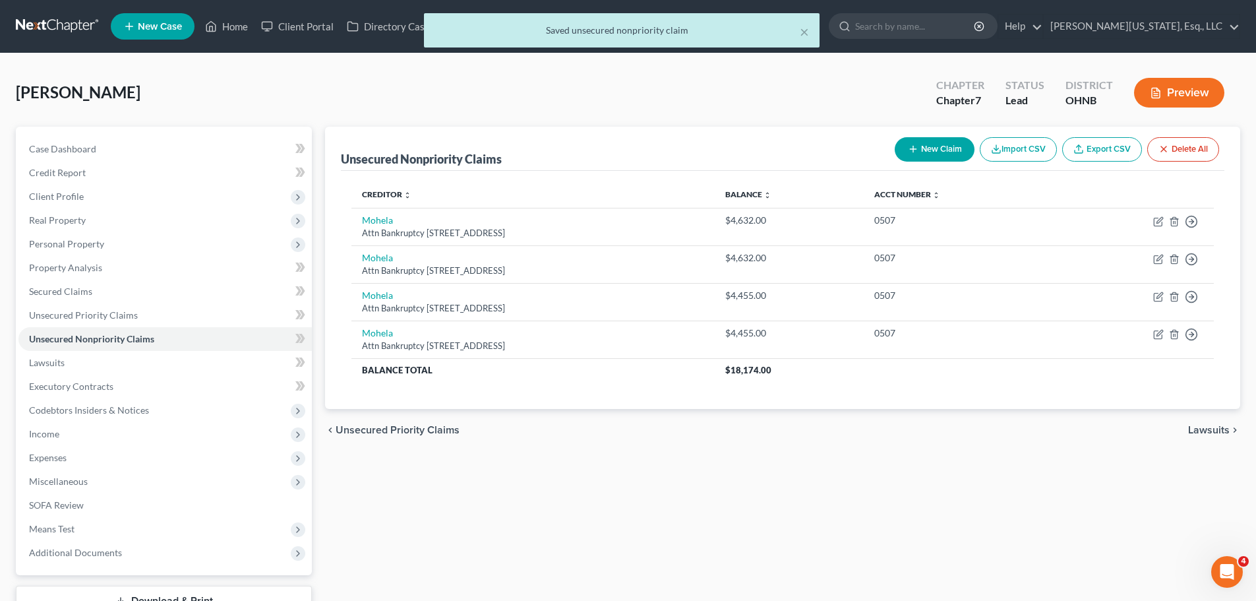
click at [935, 141] on button "New Claim" at bounding box center [935, 149] width 80 height 24
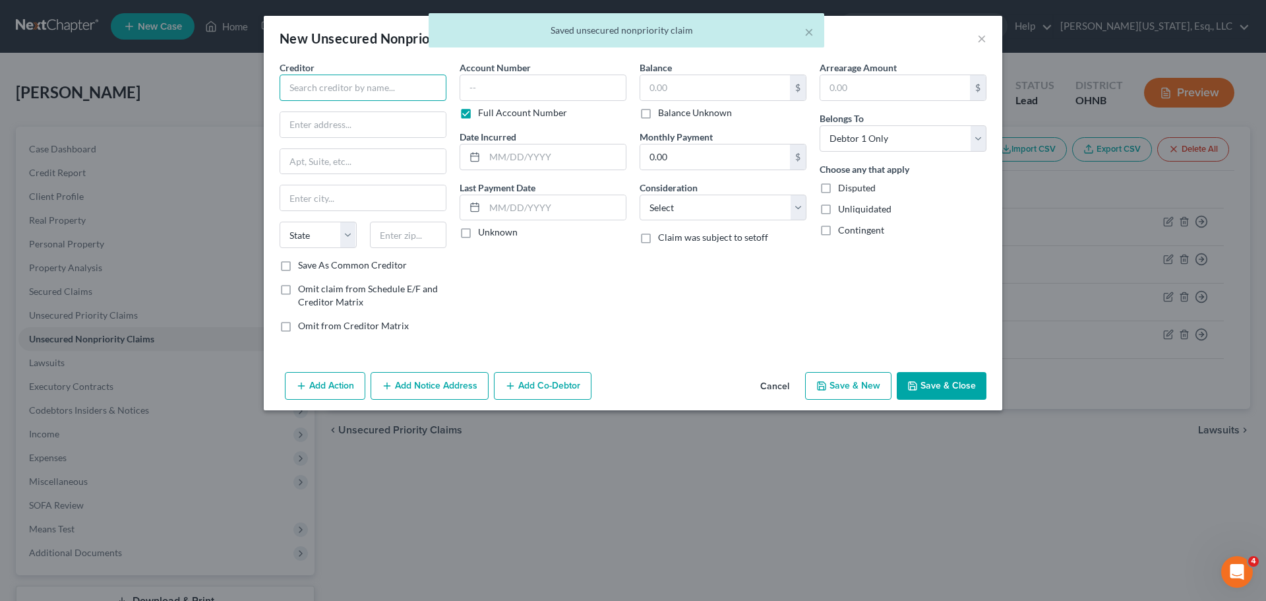
click at [396, 90] on input "text" at bounding box center [362, 87] width 167 height 26
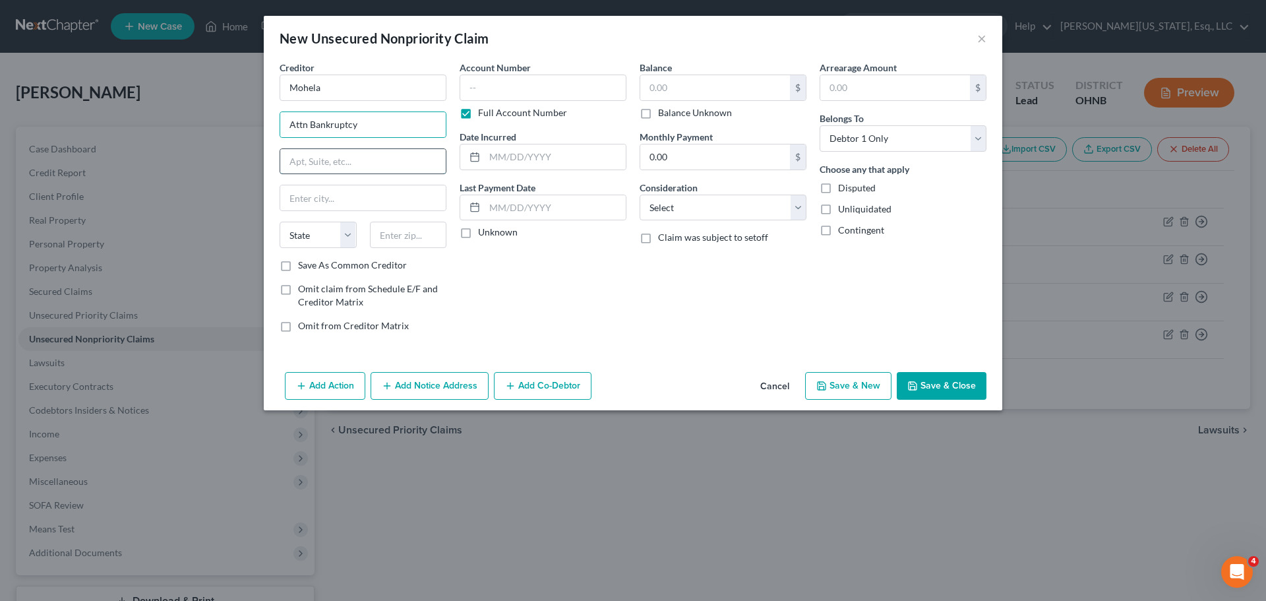
click at [283, 150] on input "text" at bounding box center [362, 161] width 165 height 25
click at [411, 238] on input "text" at bounding box center [408, 234] width 77 height 26
click at [478, 108] on label "Full Account Number" at bounding box center [522, 112] width 89 height 13
click at [483, 108] on input "Full Account Number" at bounding box center [487, 110] width 9 height 9
click at [497, 90] on input "text" at bounding box center [542, 87] width 167 height 26
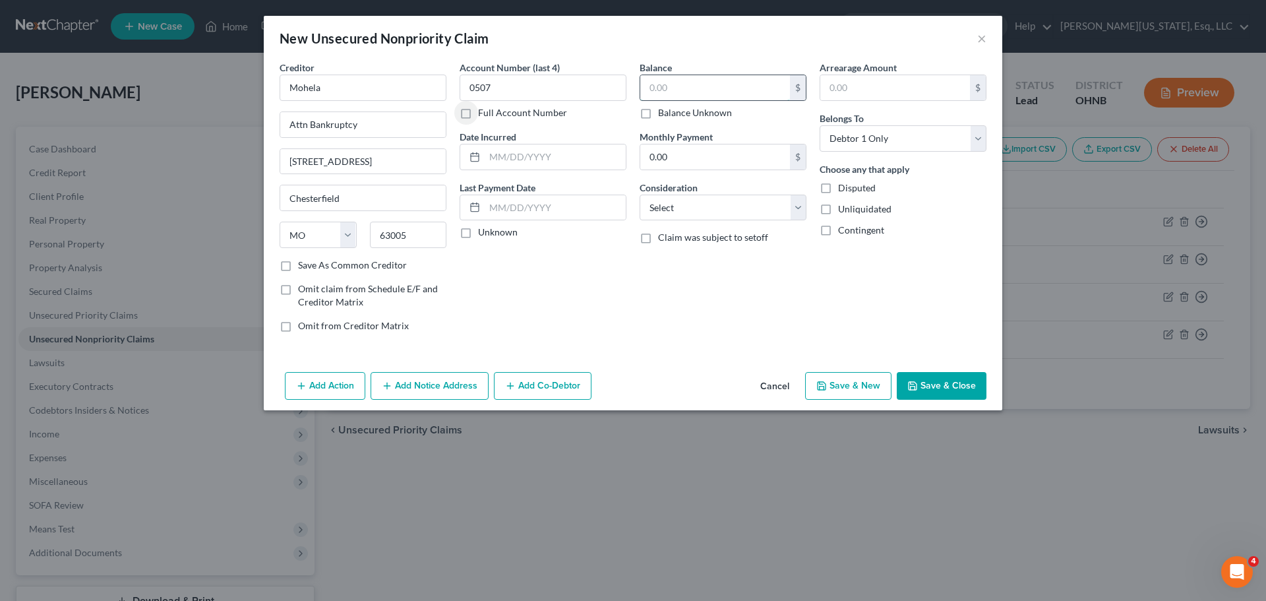
click at [724, 84] on input "text" at bounding box center [715, 87] width 150 height 25
click at [601, 158] on input "text" at bounding box center [554, 156] width 141 height 25
click at [708, 206] on select "Select Cable / Satellite Services Collection Agency Credit Card Debt Debt Couns…" at bounding box center [722, 207] width 167 height 26
click at [639, 194] on select "Select Cable / Satellite Services Collection Agency Credit Card Debt Debt Couns…" at bounding box center [722, 207] width 167 height 26
click at [931, 392] on button "Save & Close" at bounding box center [941, 386] width 90 height 28
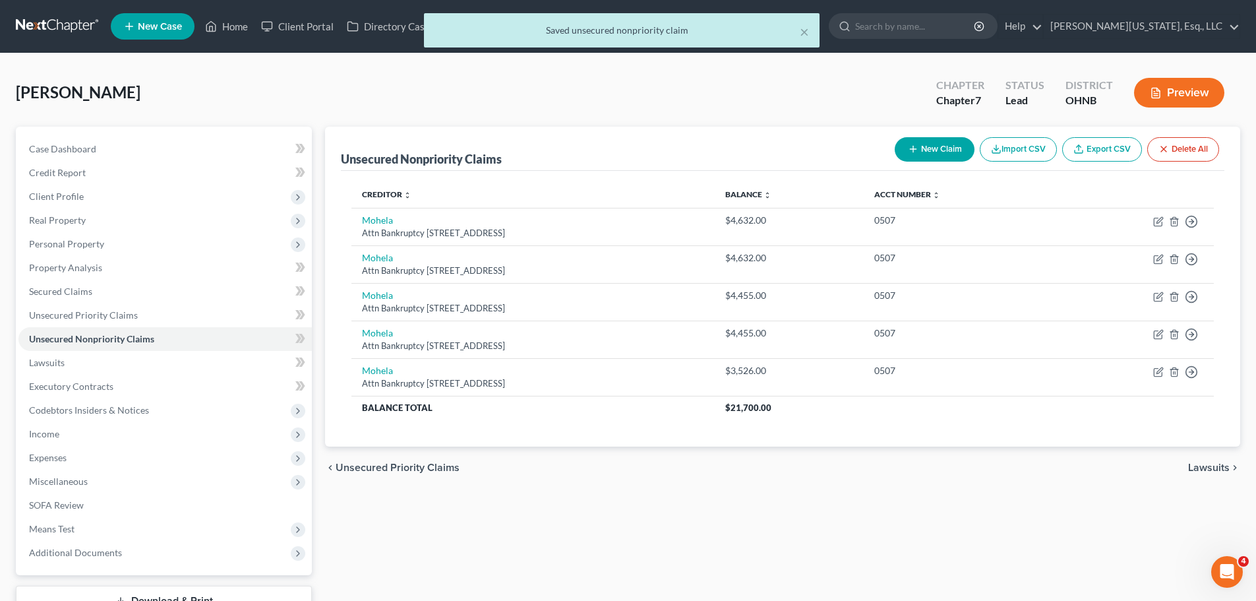
click at [933, 144] on button "New Claim" at bounding box center [935, 149] width 80 height 24
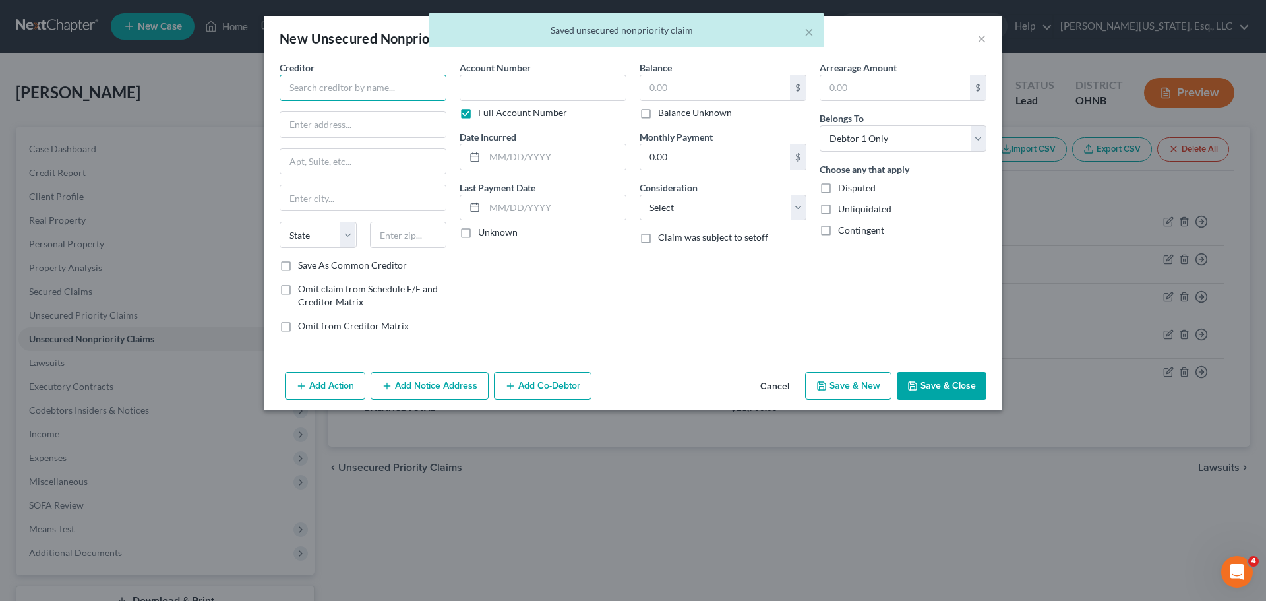
click at [377, 96] on input "text" at bounding box center [362, 87] width 167 height 26
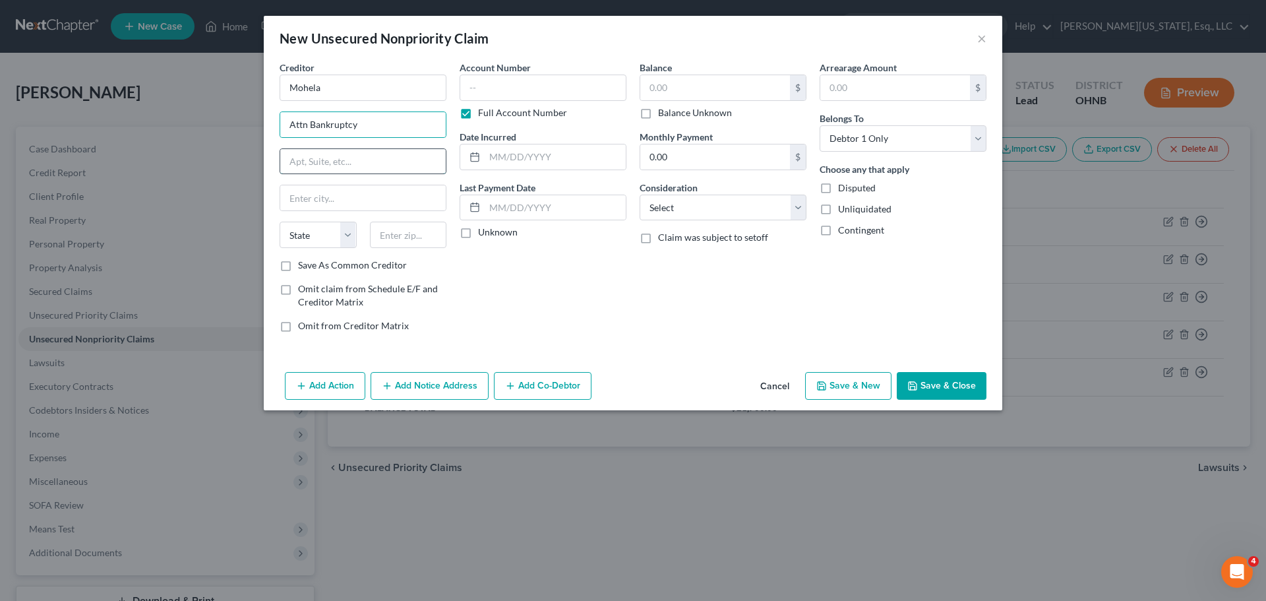
click at [305, 160] on input "text" at bounding box center [362, 161] width 165 height 25
click at [407, 233] on input "text" at bounding box center [408, 234] width 77 height 26
click at [509, 107] on label "Full Account Number" at bounding box center [522, 112] width 89 height 13
click at [492, 107] on input "Full Account Number" at bounding box center [487, 110] width 9 height 9
click at [518, 90] on input "text" at bounding box center [542, 87] width 167 height 26
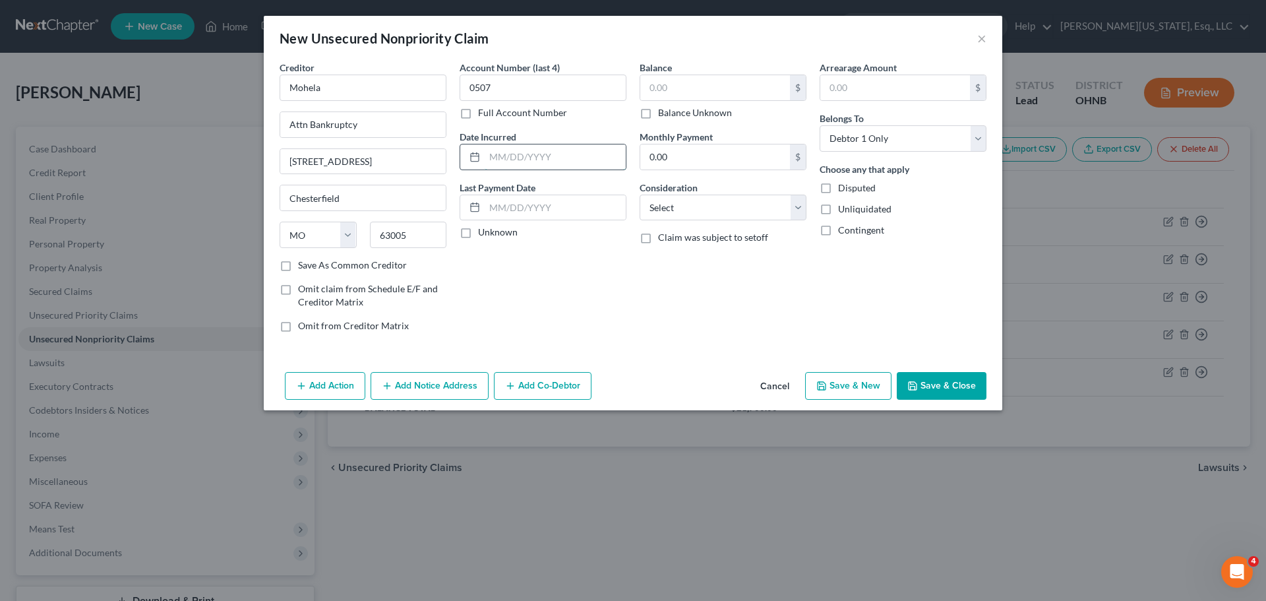
click at [531, 167] on input "text" at bounding box center [554, 156] width 141 height 25
click at [715, 88] on input "text" at bounding box center [715, 87] width 150 height 25
drag, startPoint x: 719, startPoint y: 212, endPoint x: 721, endPoint y: 219, distance: 6.9
click at [720, 212] on select "Select Cable / Satellite Services Collection Agency Credit Card Debt Debt Couns…" at bounding box center [722, 207] width 167 height 26
click at [639, 194] on select "Select Cable / Satellite Services Collection Agency Credit Card Debt Debt Couns…" at bounding box center [722, 207] width 167 height 26
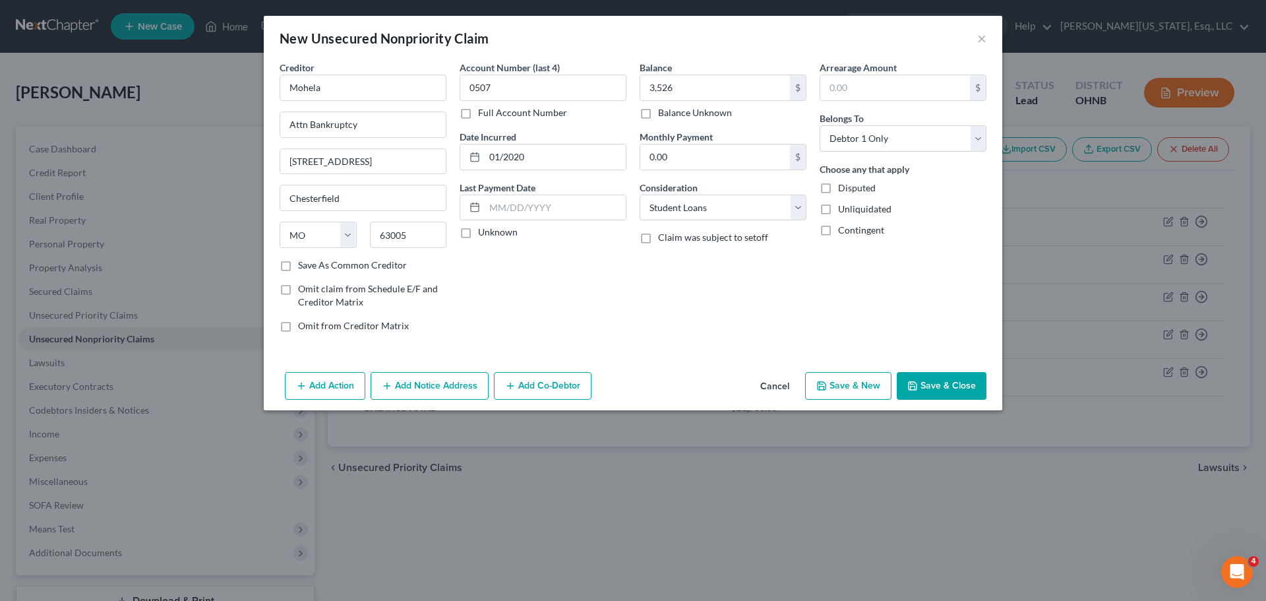
click at [939, 386] on button "Save & Close" at bounding box center [941, 386] width 90 height 28
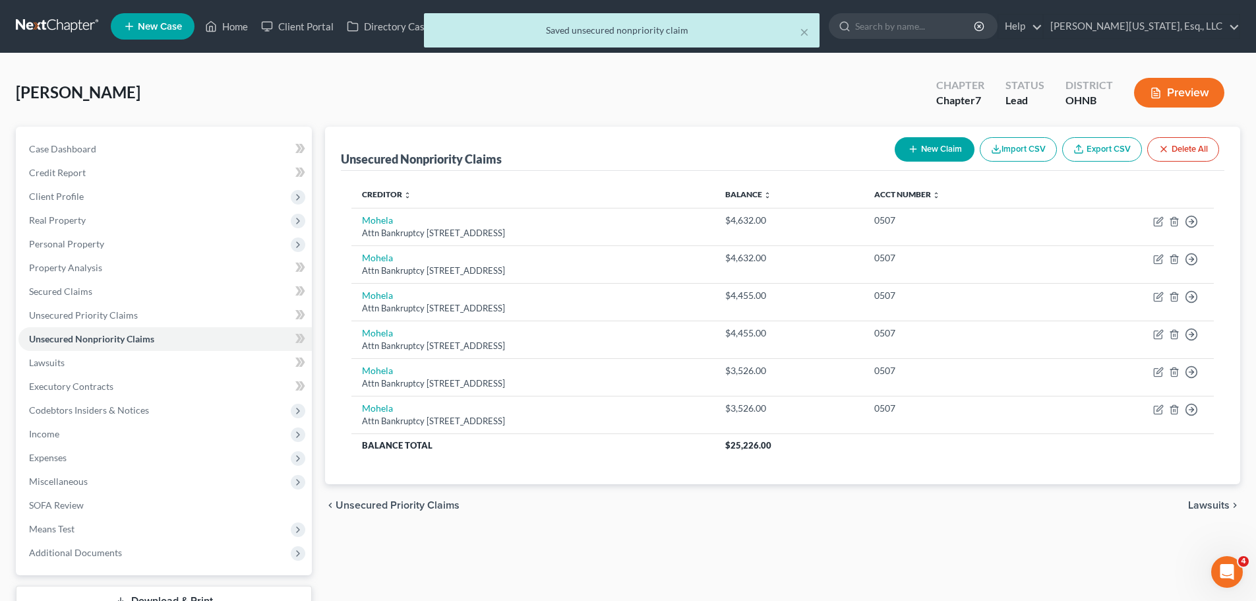
click at [912, 142] on button "New Claim" at bounding box center [935, 149] width 80 height 24
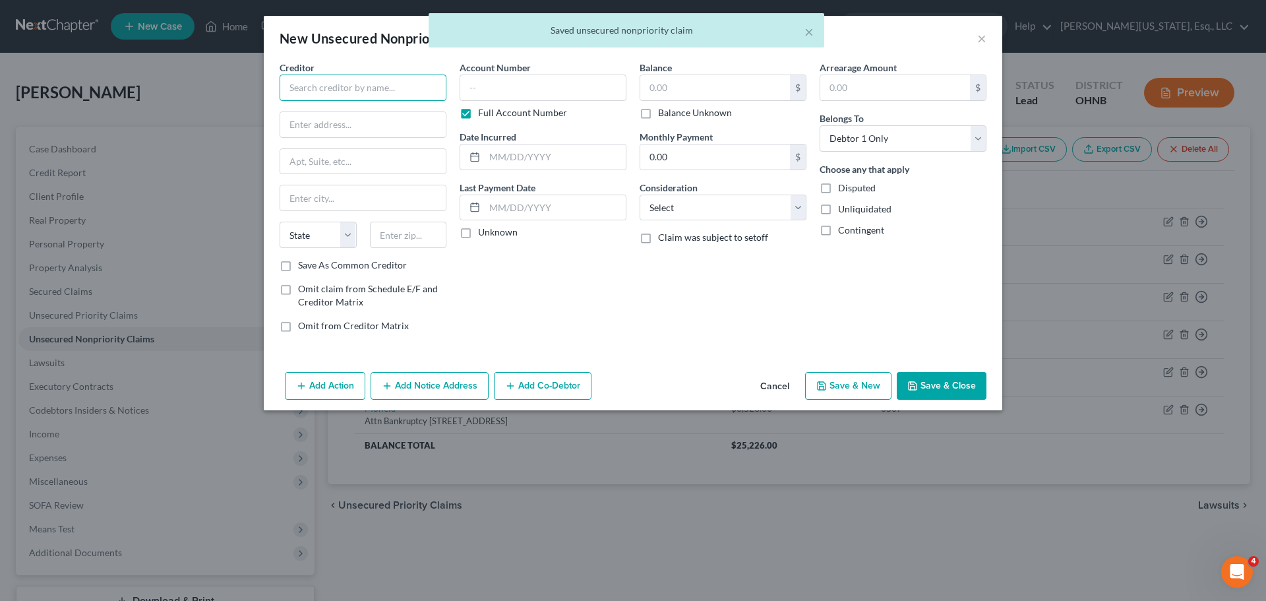
click at [385, 97] on input "text" at bounding box center [362, 87] width 167 height 26
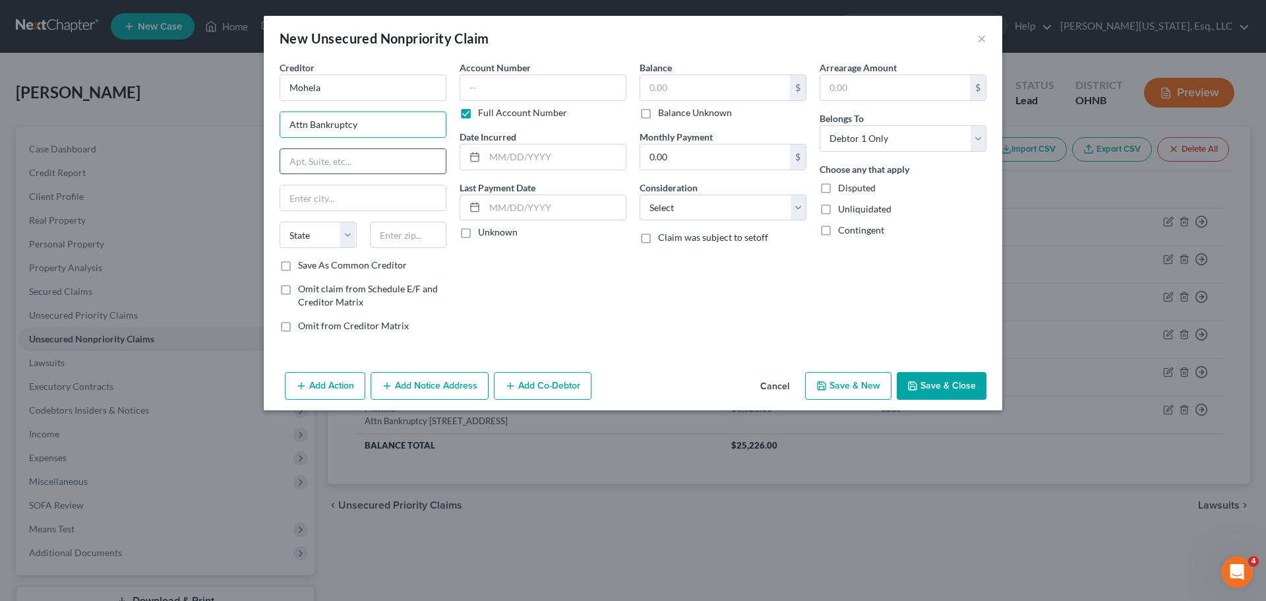
click at [332, 161] on input "text" at bounding box center [362, 161] width 165 height 25
click at [406, 239] on input "text" at bounding box center [408, 234] width 77 height 26
click at [401, 228] on input "0507" at bounding box center [408, 234] width 77 height 26
click at [478, 111] on label "Full Account Number" at bounding box center [522, 112] width 89 height 13
click at [483, 111] on input "Full Account Number" at bounding box center [487, 110] width 9 height 9
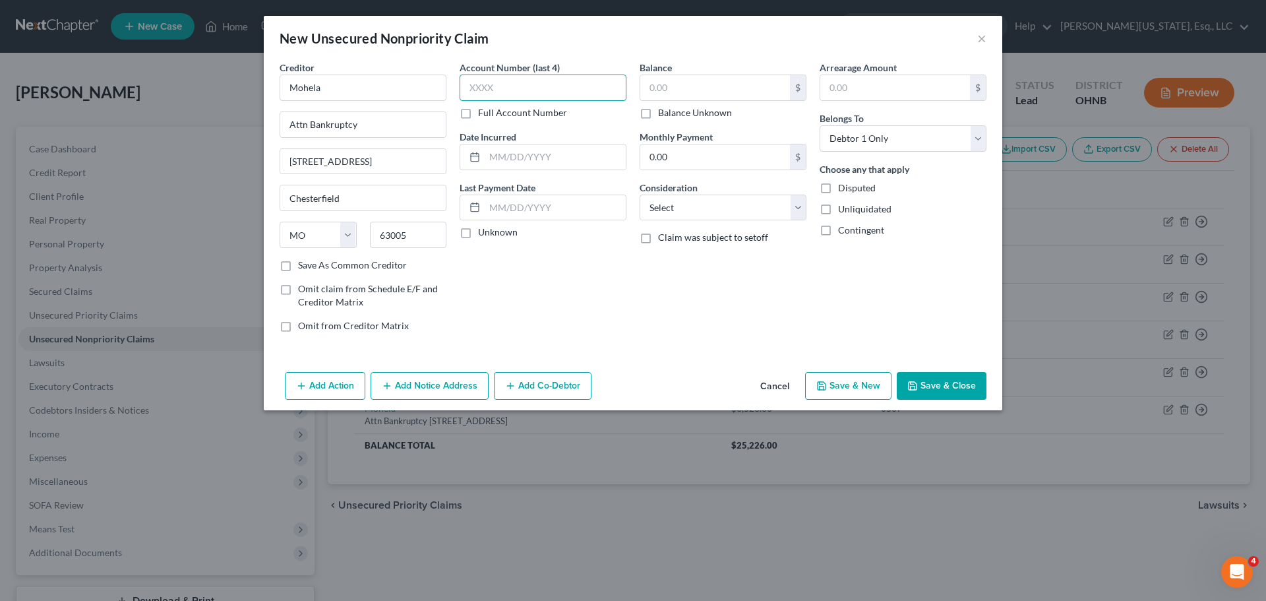
click at [505, 90] on input "text" at bounding box center [542, 87] width 167 height 26
click at [659, 90] on input "text" at bounding box center [715, 87] width 150 height 25
click at [734, 216] on select "Select Cable / Satellite Services Collection Agency Credit Card Debt Debt Couns…" at bounding box center [722, 207] width 167 height 26
click at [639, 194] on select "Select Cable / Satellite Services Collection Agency Credit Card Debt Debt Couns…" at bounding box center [722, 207] width 167 height 26
click at [946, 377] on button "Save & Close" at bounding box center [941, 386] width 90 height 28
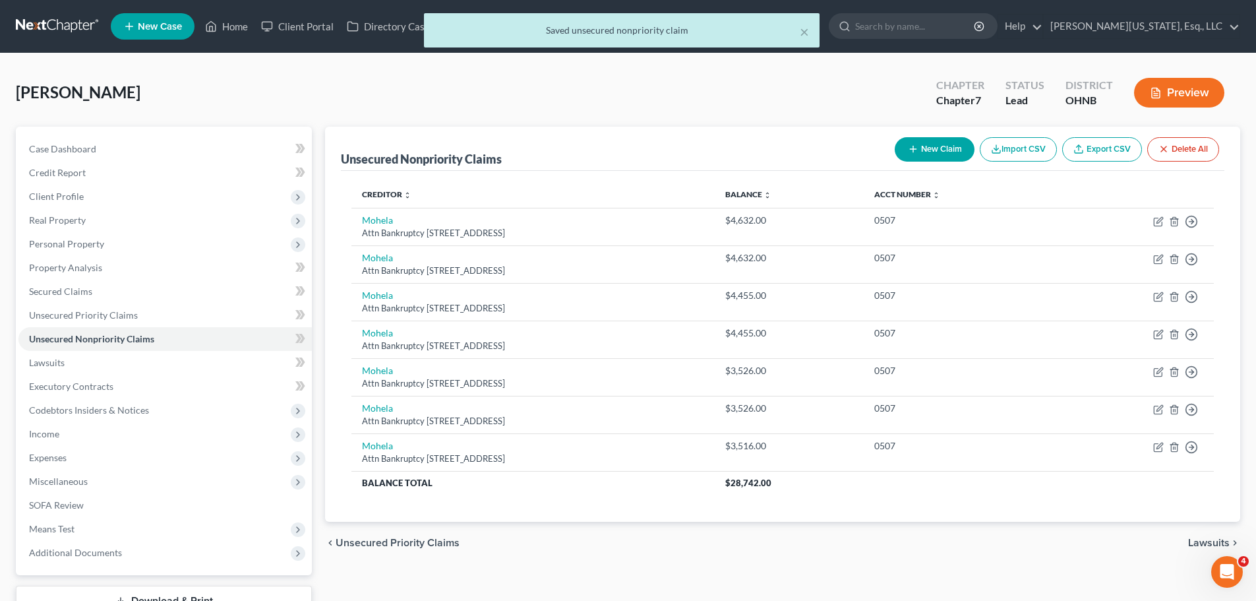
click at [924, 145] on button "New Claim" at bounding box center [935, 149] width 80 height 24
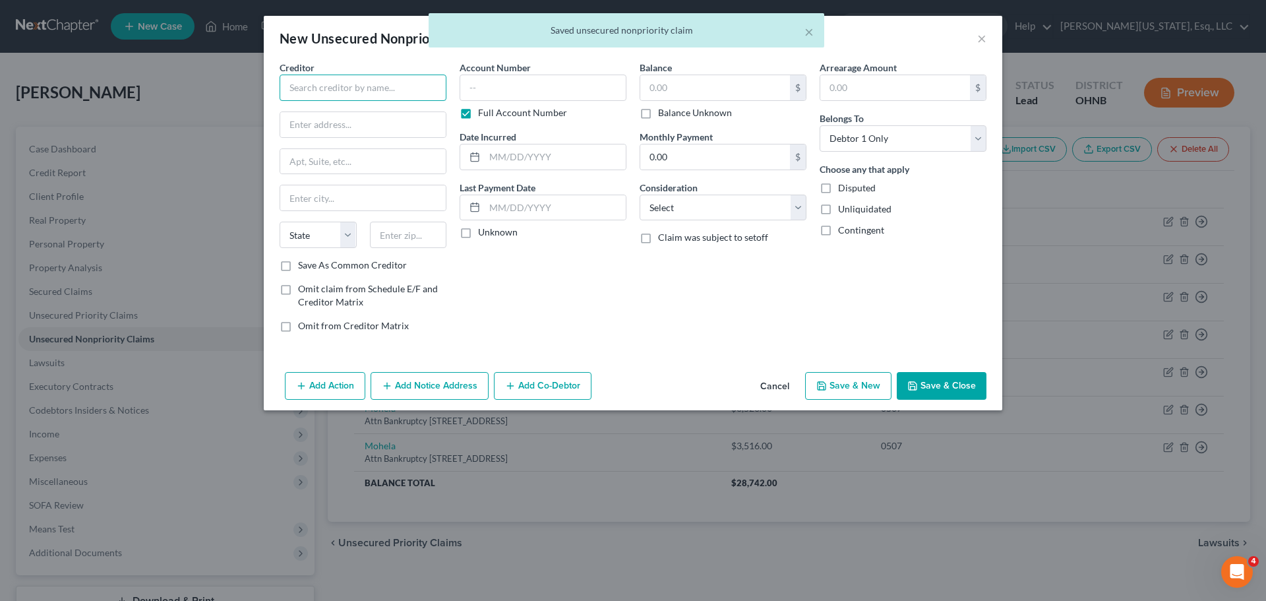
click at [389, 77] on input "text" at bounding box center [362, 87] width 167 height 26
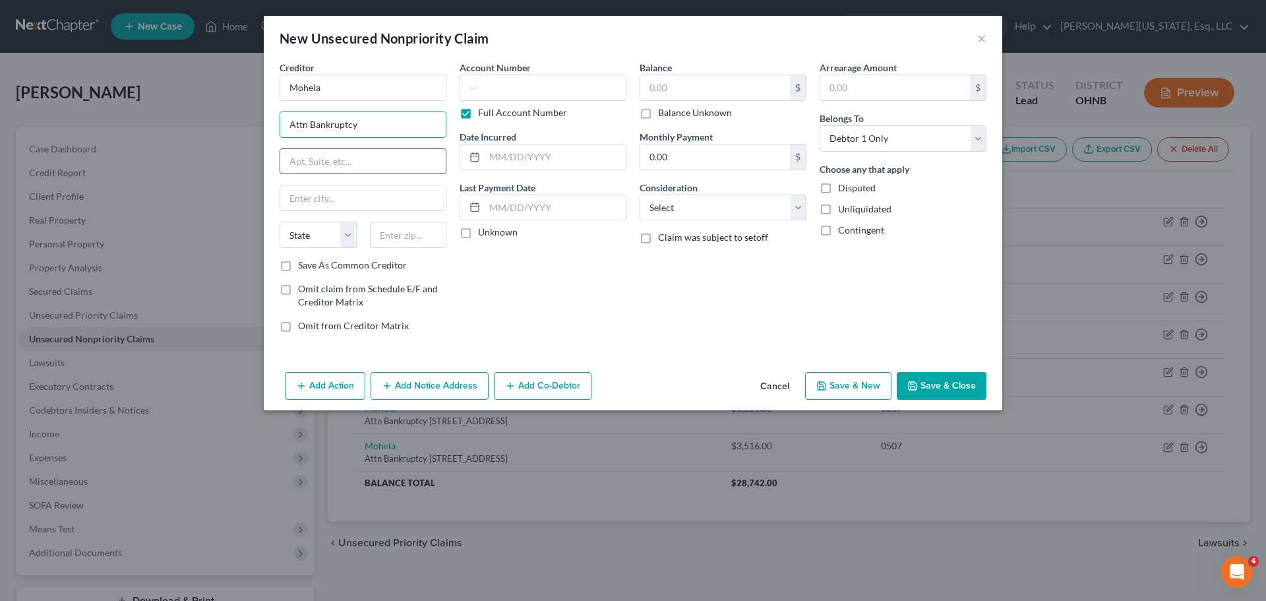
click at [342, 153] on input "text" at bounding box center [362, 161] width 165 height 25
click at [390, 227] on input "text" at bounding box center [408, 234] width 77 height 26
click at [494, 115] on label "Full Account Number" at bounding box center [522, 112] width 89 height 13
click at [492, 115] on input "Full Account Number" at bounding box center [487, 110] width 9 height 9
click at [494, 86] on input "text" at bounding box center [542, 87] width 167 height 26
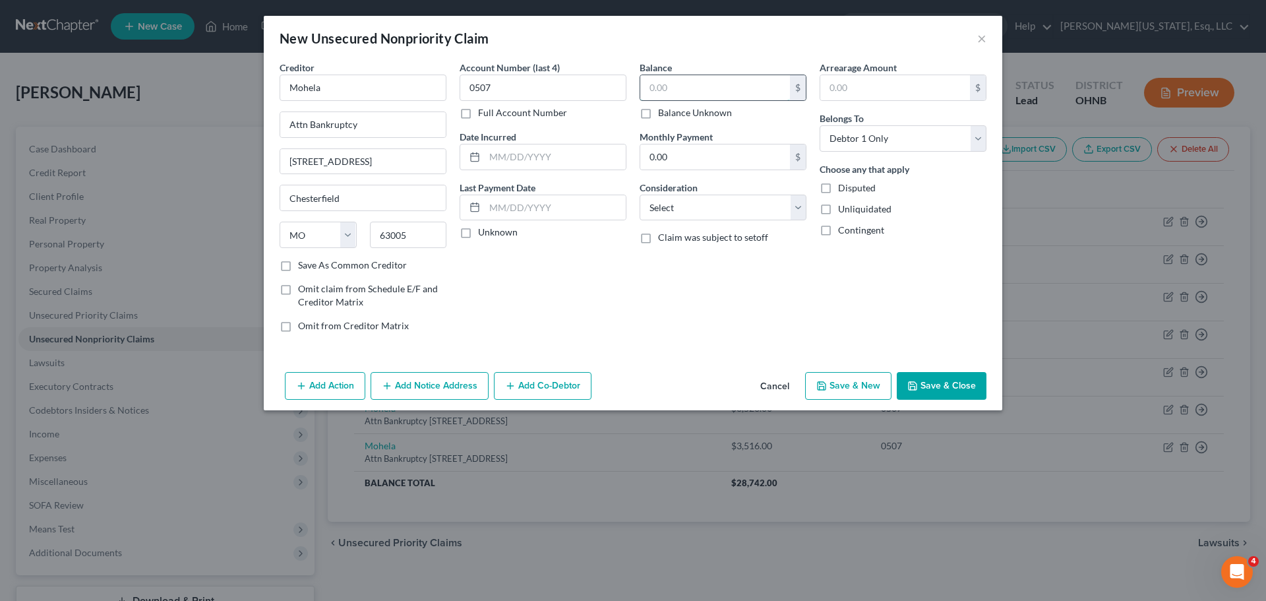
click at [713, 83] on input "text" at bounding box center [715, 87] width 150 height 25
click at [603, 150] on input "text" at bounding box center [554, 156] width 141 height 25
click at [679, 197] on select "Select Cable / Satellite Services Collection Agency Credit Card Debt Debt Couns…" at bounding box center [722, 207] width 167 height 26
click at [639, 194] on select "Select Cable / Satellite Services Collection Agency Credit Card Debt Debt Couns…" at bounding box center [722, 207] width 167 height 26
click at [670, 210] on select "Select Cable / Satellite Services Collection Agency Credit Card Debt Debt Couns…" at bounding box center [722, 207] width 167 height 26
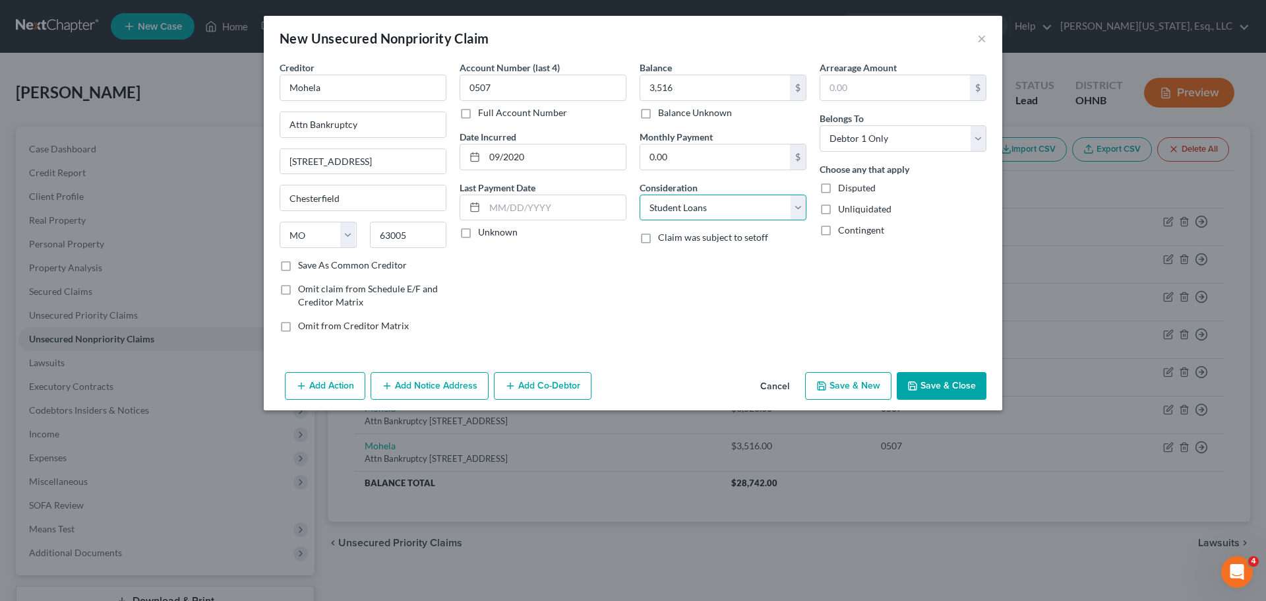
click at [639, 194] on select "Select Cable / Satellite Services Collection Agency Credit Card Debt Debt Couns…" at bounding box center [722, 207] width 167 height 26
click at [952, 381] on button "Save & Close" at bounding box center [941, 386] width 90 height 28
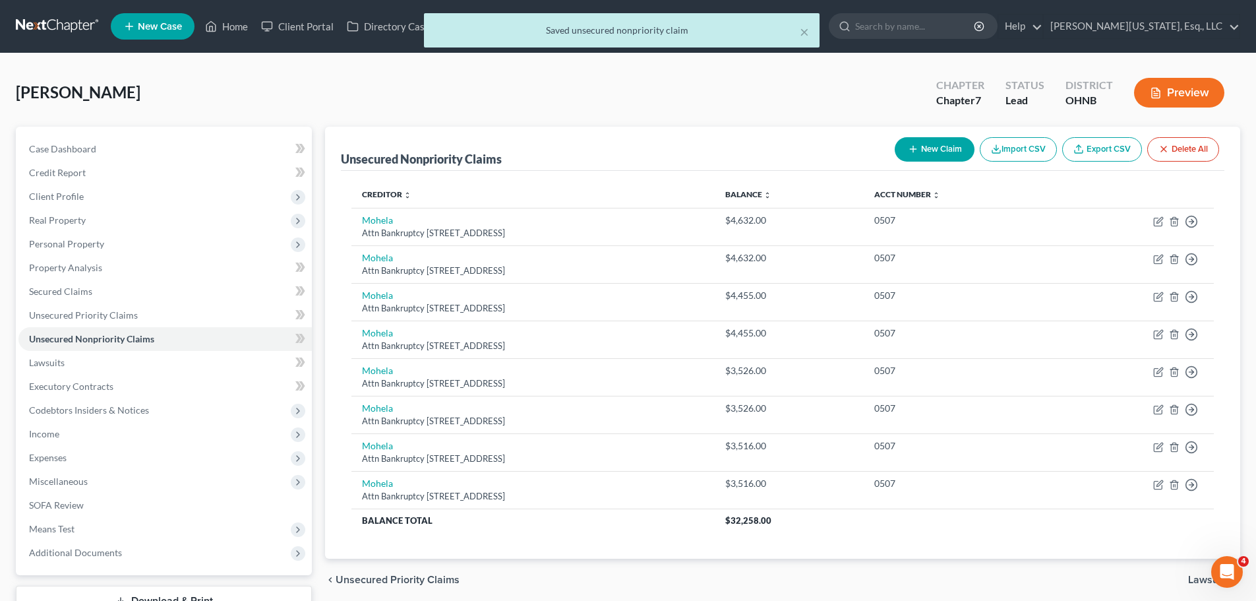
click at [943, 145] on button "New Claim" at bounding box center [935, 149] width 80 height 24
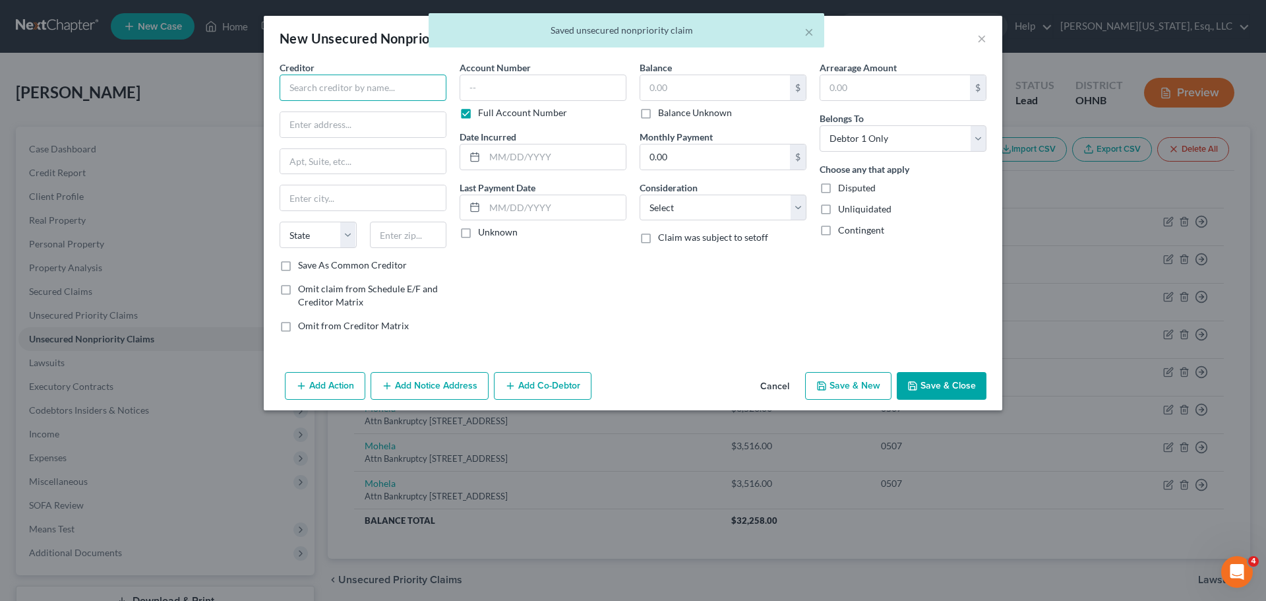
click at [397, 91] on input "text" at bounding box center [362, 87] width 167 height 26
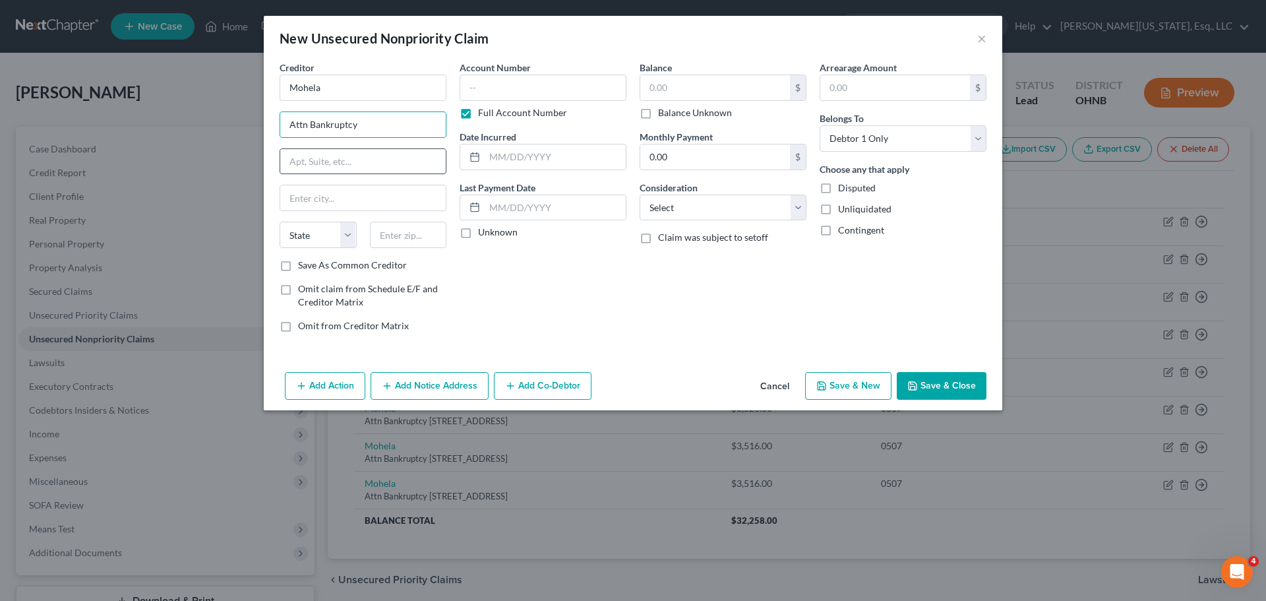
click at [336, 160] on input "text" at bounding box center [362, 161] width 165 height 25
click at [411, 245] on input "text" at bounding box center [408, 234] width 77 height 26
click at [477, 110] on div "Full Account Number" at bounding box center [542, 112] width 167 height 13
click at [504, 86] on input "text" at bounding box center [542, 87] width 167 height 26
click at [478, 115] on label "Full Account Number" at bounding box center [522, 112] width 89 height 13
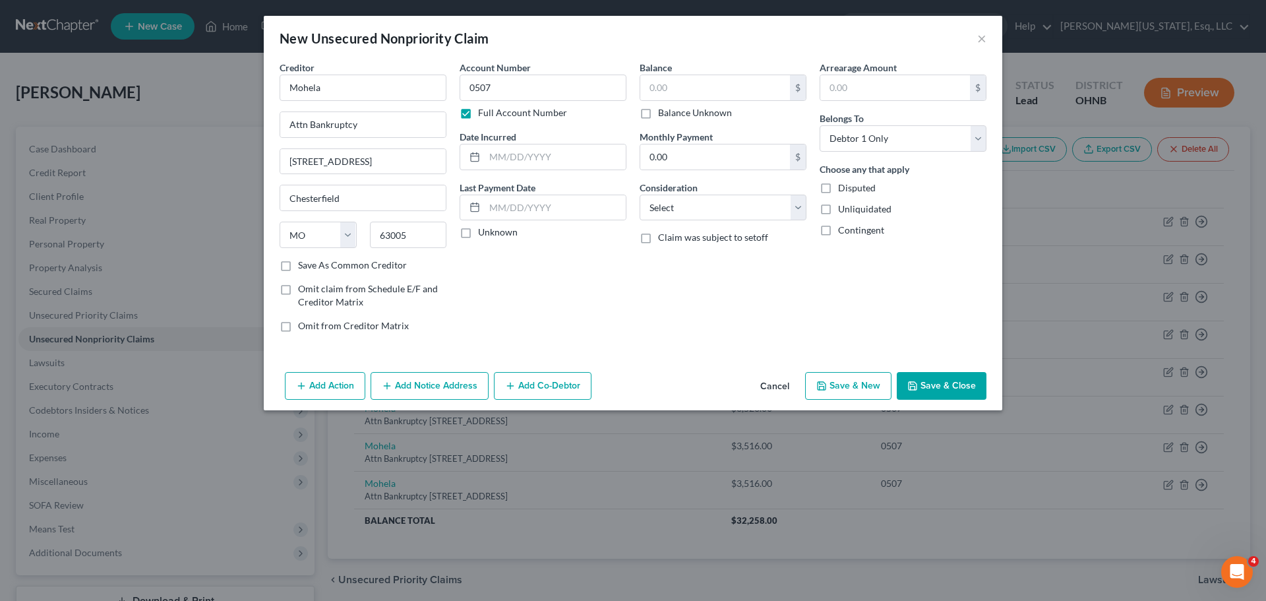
click at [483, 115] on input "Full Account Number" at bounding box center [487, 110] width 9 height 9
click at [709, 76] on input "text" at bounding box center [715, 87] width 150 height 25
click at [583, 148] on input "text" at bounding box center [554, 156] width 141 height 25
click at [705, 220] on select "Select Cable / Satellite Services Collection Agency Credit Card Debt Debt Couns…" at bounding box center [722, 207] width 167 height 26
click at [639, 194] on select "Select Cable / Satellite Services Collection Agency Credit Card Debt Debt Couns…" at bounding box center [722, 207] width 167 height 26
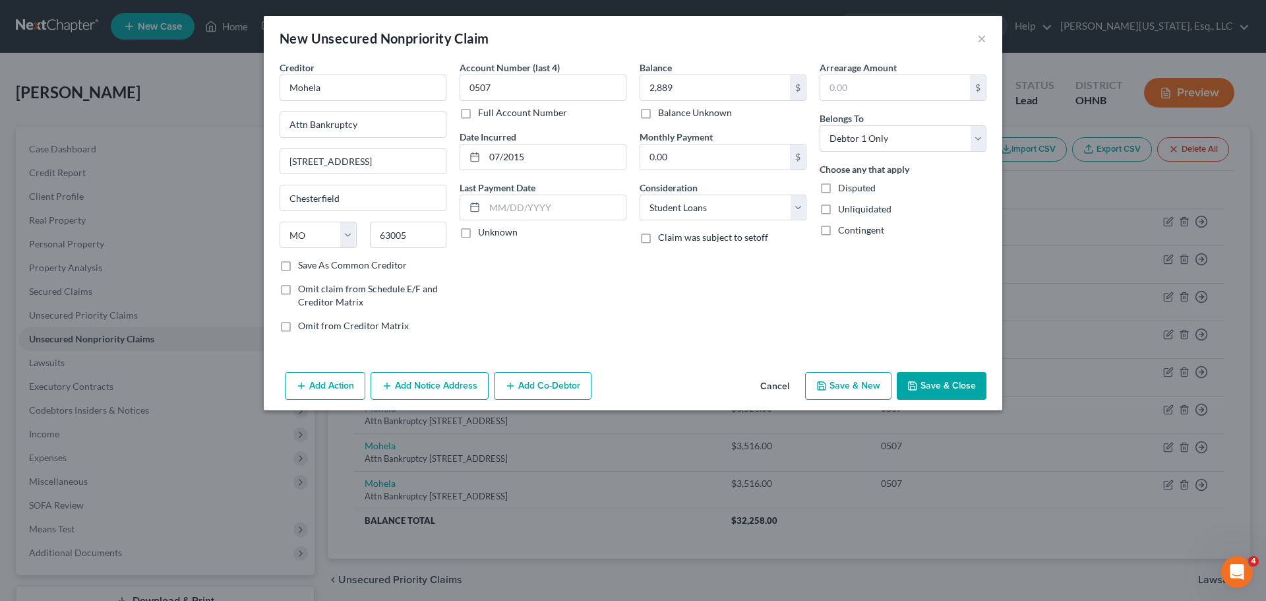
click at [934, 384] on button "Save & Close" at bounding box center [941, 386] width 90 height 28
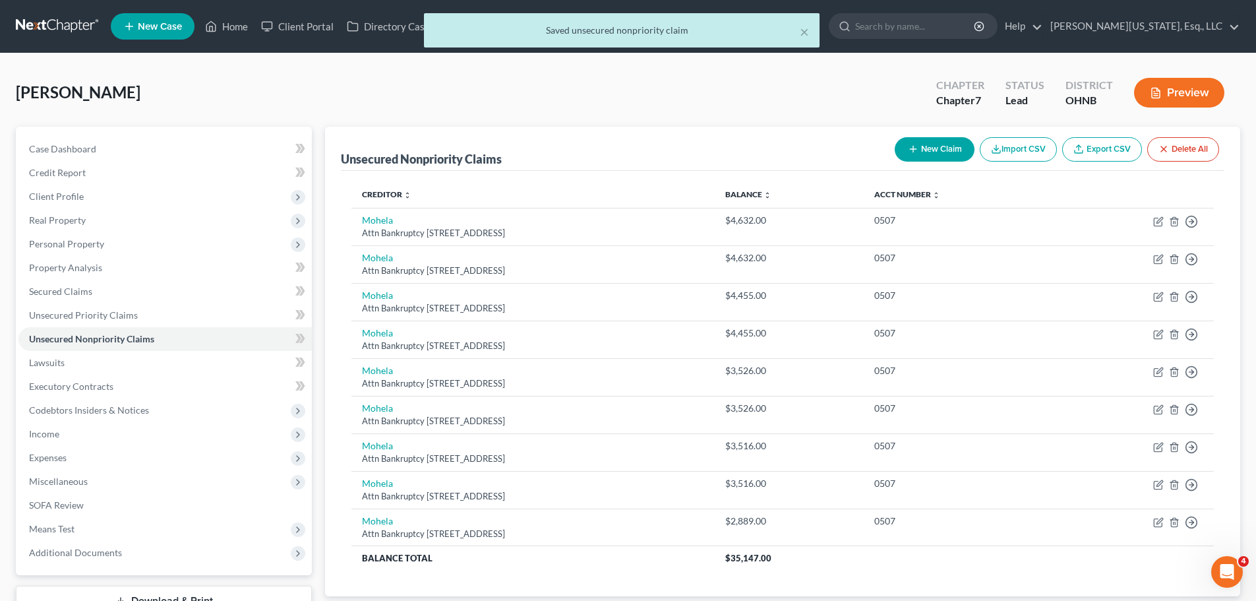
click at [937, 144] on button "New Claim" at bounding box center [935, 149] width 80 height 24
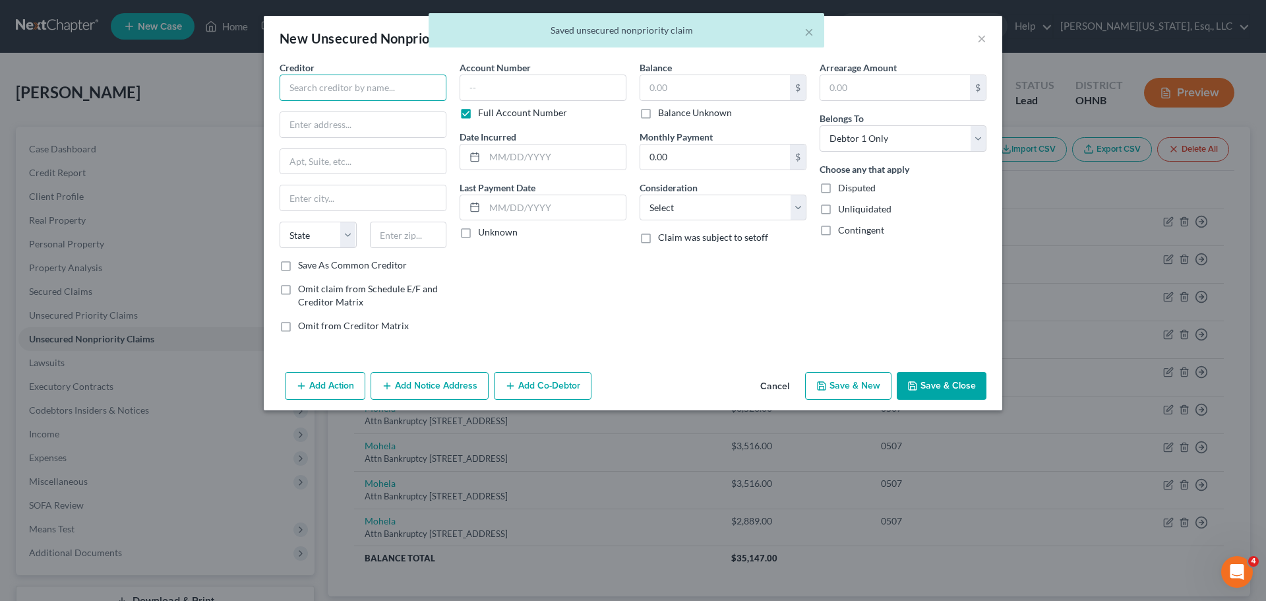
click at [395, 96] on input "text" at bounding box center [362, 87] width 167 height 26
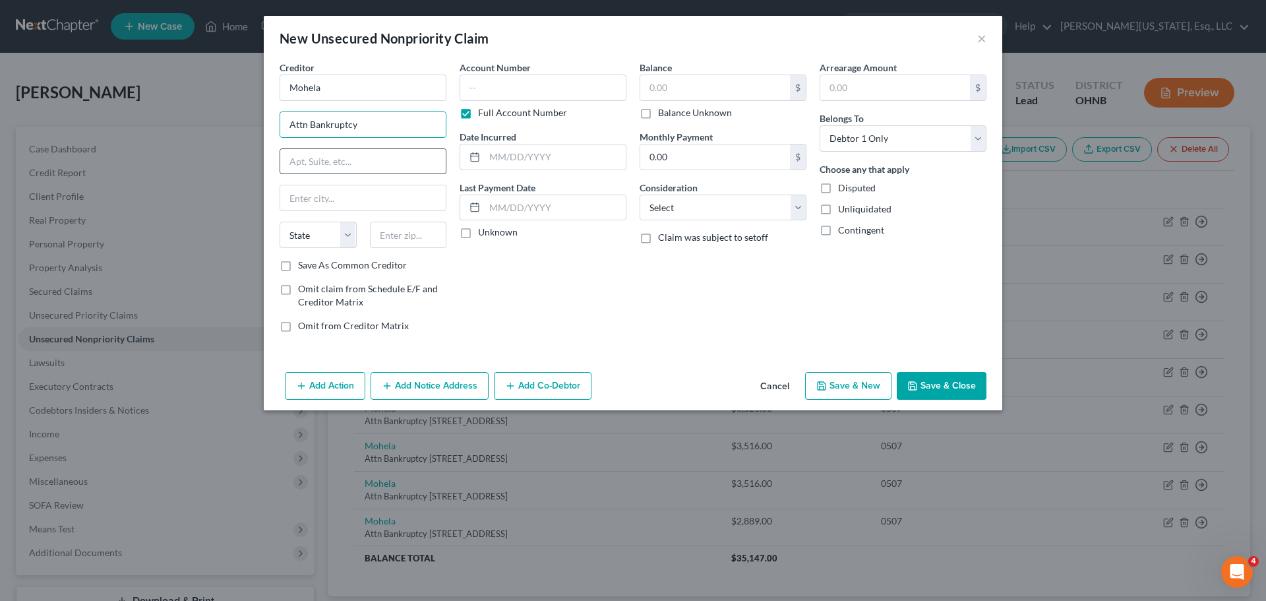
click at [321, 161] on input "text" at bounding box center [362, 161] width 165 height 25
click at [395, 235] on input "text" at bounding box center [408, 234] width 77 height 26
click at [478, 117] on label "Full Account Number" at bounding box center [522, 112] width 89 height 13
click at [483, 115] on input "Full Account Number" at bounding box center [487, 110] width 9 height 9
click at [499, 91] on input "text" at bounding box center [542, 87] width 167 height 26
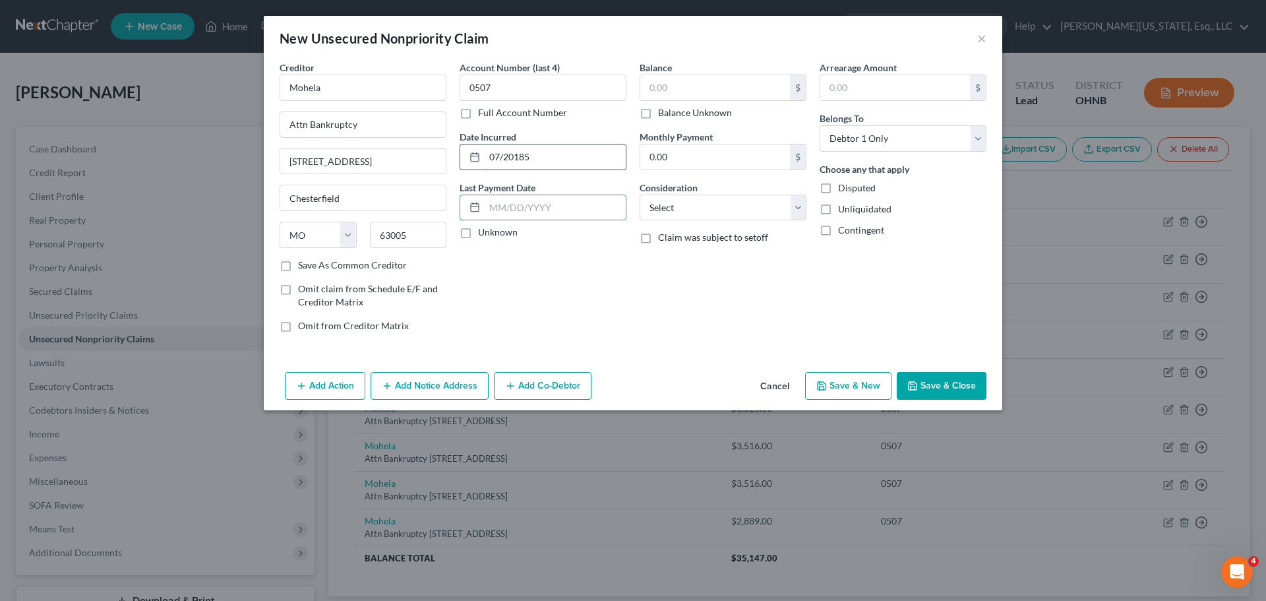
click at [534, 159] on input "07/20185" at bounding box center [554, 156] width 141 height 25
click at [728, 78] on input "text" at bounding box center [715, 87] width 150 height 25
drag, startPoint x: 730, startPoint y: 206, endPoint x: 730, endPoint y: 215, distance: 8.6
click at [730, 207] on select "Select Cable / Satellite Services Collection Agency Credit Card Debt Debt Couns…" at bounding box center [722, 207] width 167 height 26
click at [639, 194] on select "Select Cable / Satellite Services Collection Agency Credit Card Debt Debt Couns…" at bounding box center [722, 207] width 167 height 26
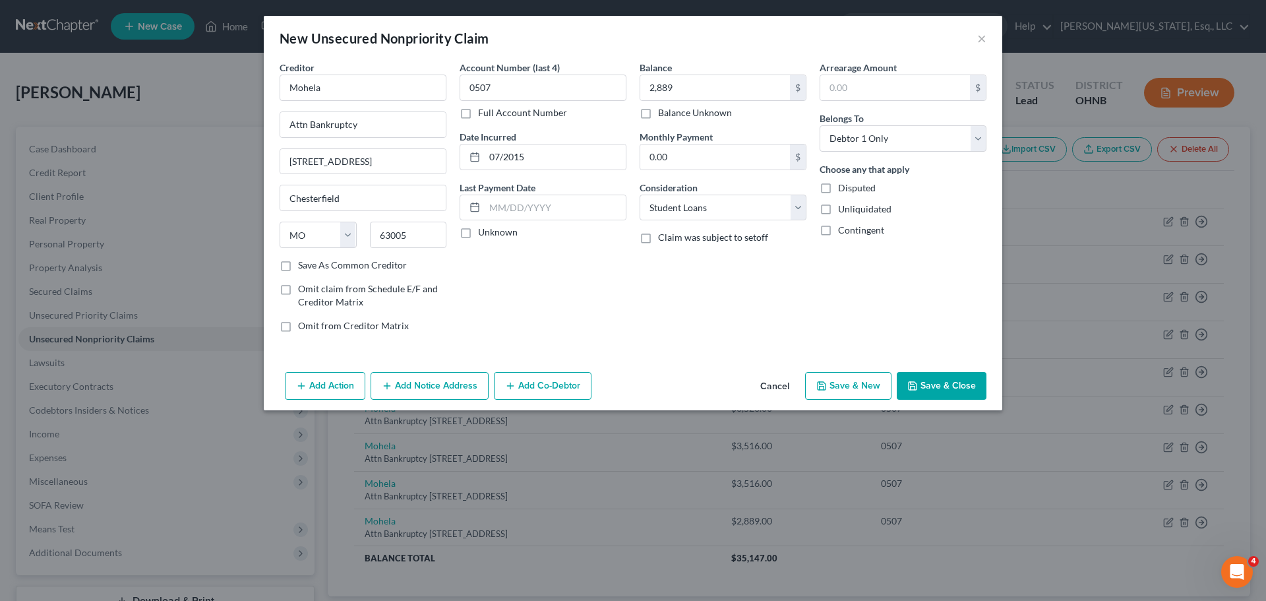
click at [956, 390] on button "Save & Close" at bounding box center [941, 386] width 90 height 28
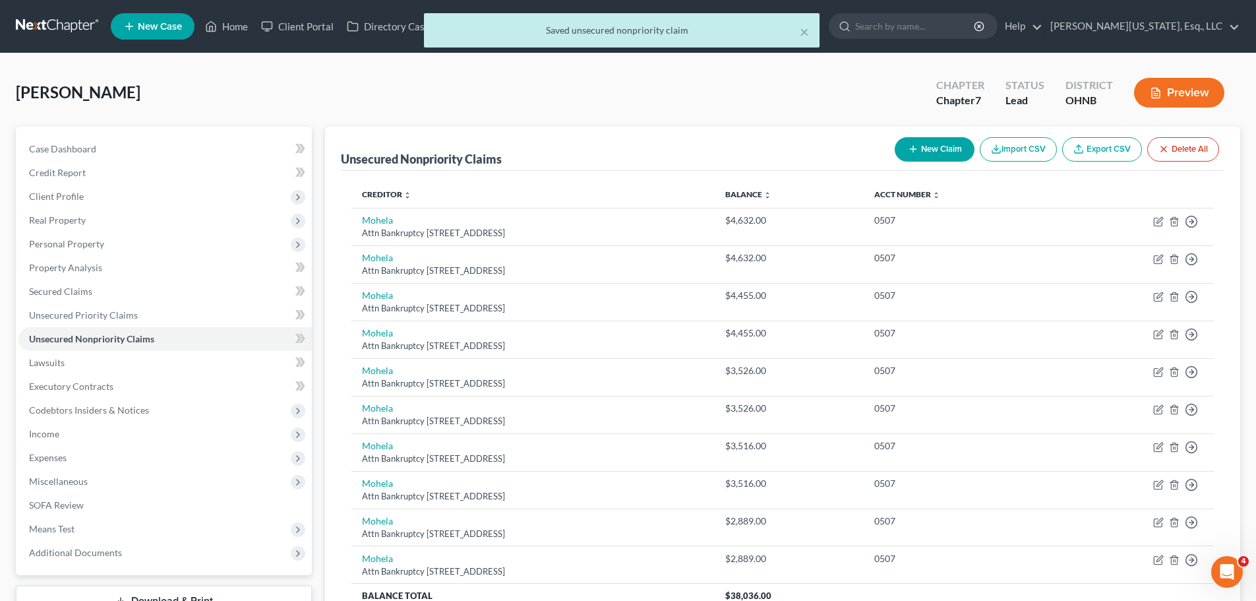
click at [928, 145] on button "New Claim" at bounding box center [935, 149] width 80 height 24
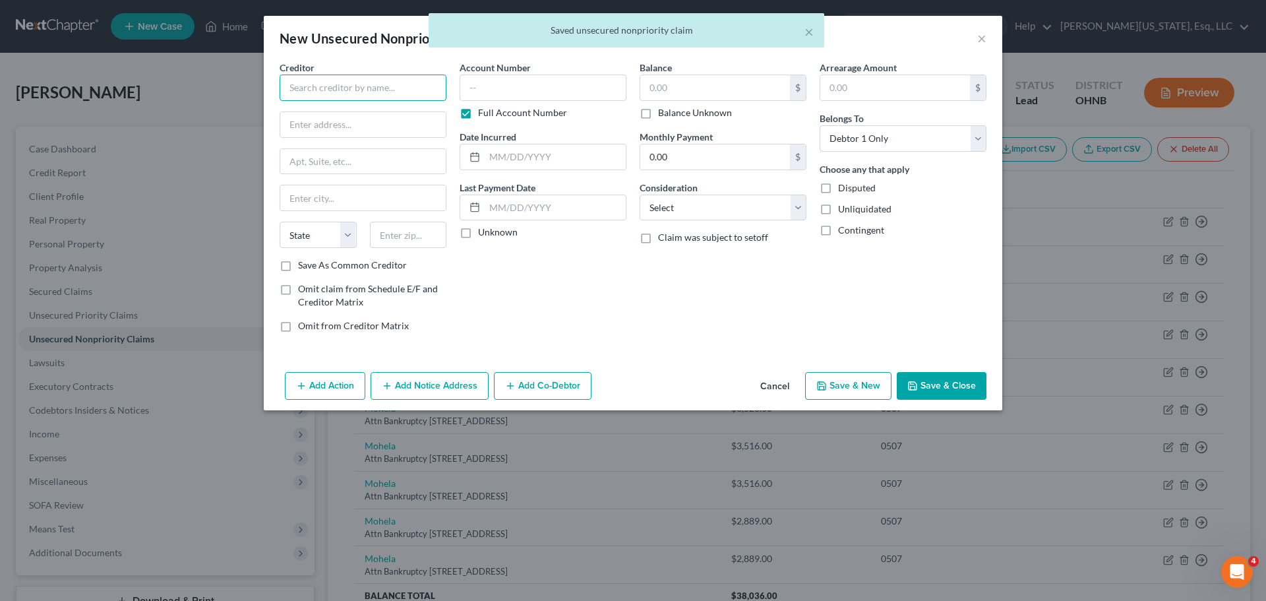
click at [374, 90] on input "text" at bounding box center [362, 87] width 167 height 26
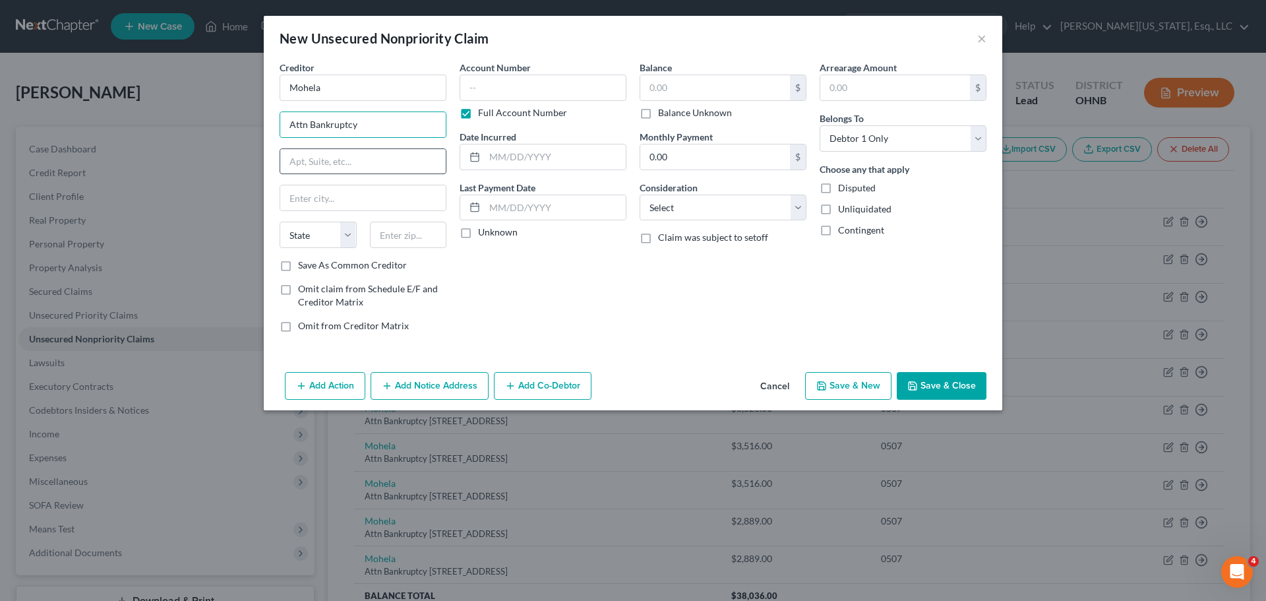
click at [354, 164] on input "text" at bounding box center [362, 161] width 165 height 25
click at [396, 246] on input "text" at bounding box center [408, 234] width 77 height 26
click at [481, 116] on label "Full Account Number" at bounding box center [522, 112] width 89 height 13
click at [483, 115] on input "Full Account Number" at bounding box center [487, 110] width 9 height 9
click at [500, 88] on input "text" at bounding box center [542, 87] width 167 height 26
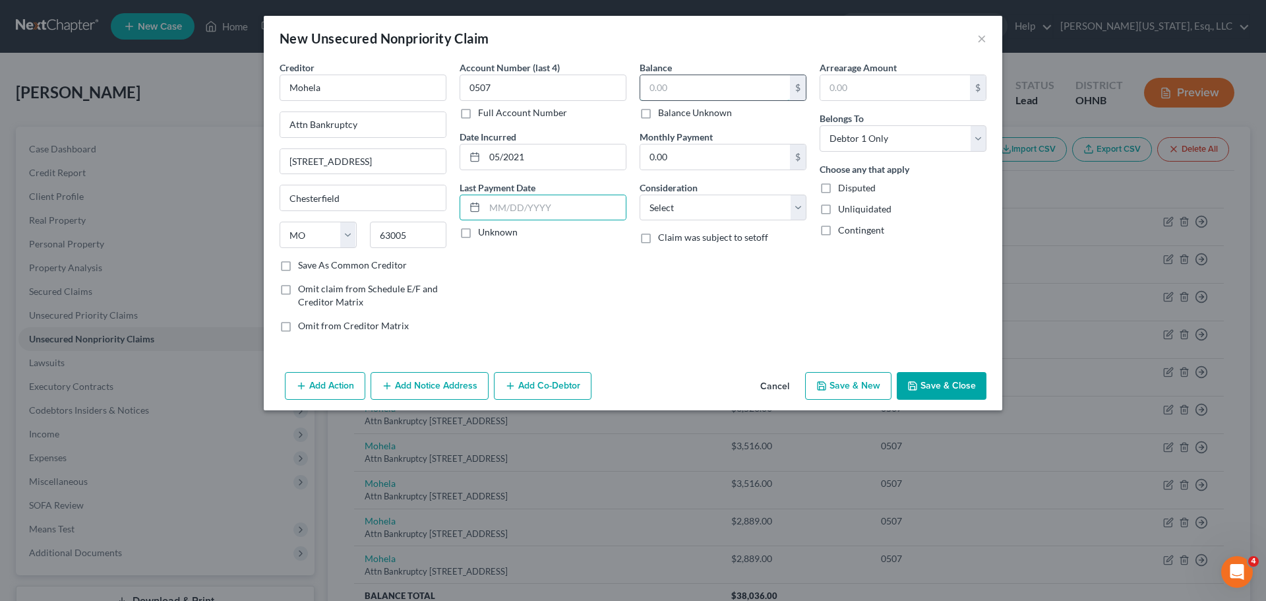
click at [769, 89] on input "text" at bounding box center [715, 87] width 150 height 25
click at [769, 206] on select "Select Cable / Satellite Services Collection Agency Credit Card Debt Debt Couns…" at bounding box center [722, 207] width 167 height 26
click at [639, 194] on select "Select Cable / Satellite Services Collection Agency Credit Card Debt Debt Couns…" at bounding box center [722, 207] width 167 height 26
click at [950, 382] on button "Save & Close" at bounding box center [941, 386] width 90 height 28
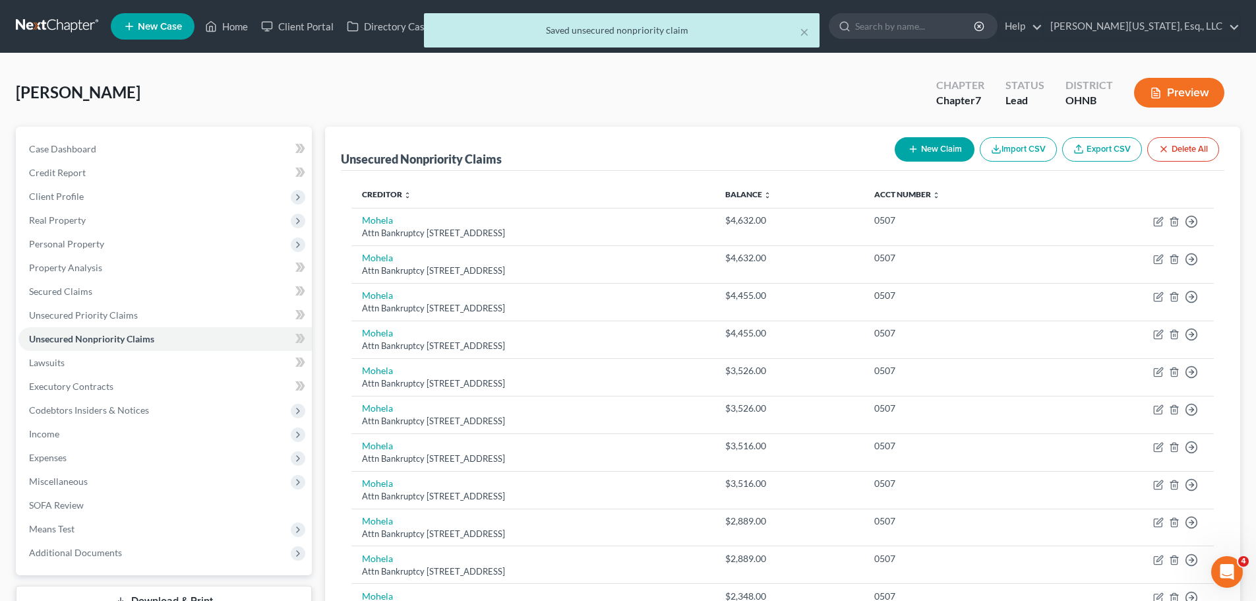
click at [933, 143] on button "New Claim" at bounding box center [935, 149] width 80 height 24
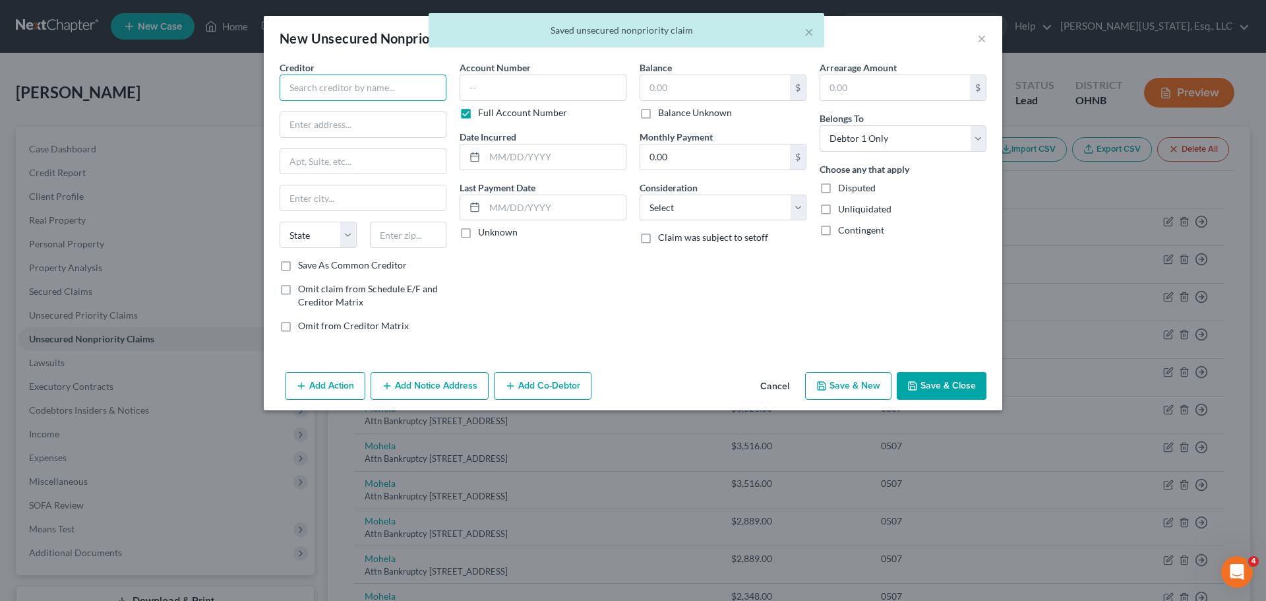
click at [384, 99] on input "text" at bounding box center [362, 87] width 167 height 26
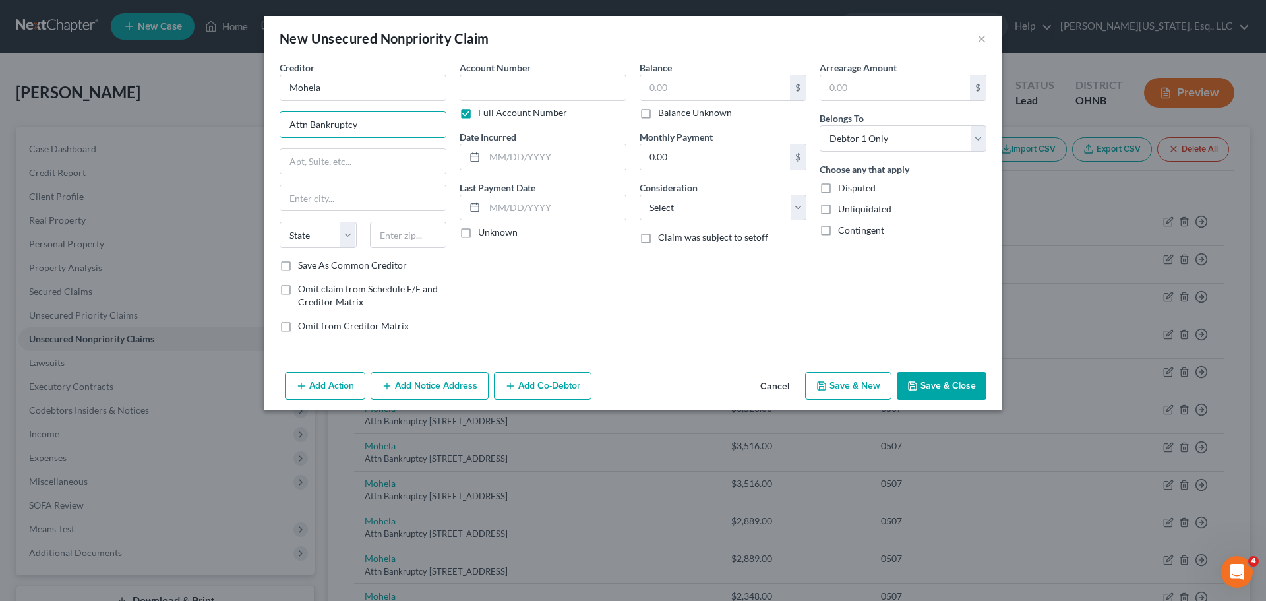
click at [231, 163] on div "New Unsecured Nonpriority Claim × Creditor * Mohela Attn Bankruptcy State AL AK…" at bounding box center [633, 300] width 1266 height 601
click at [310, 164] on input "text" at bounding box center [362, 161] width 165 height 25
click at [410, 243] on input "text" at bounding box center [408, 234] width 77 height 26
click at [516, 115] on label "Full Account Number" at bounding box center [522, 112] width 89 height 13
click at [492, 115] on input "Full Account Number" at bounding box center [487, 110] width 9 height 9
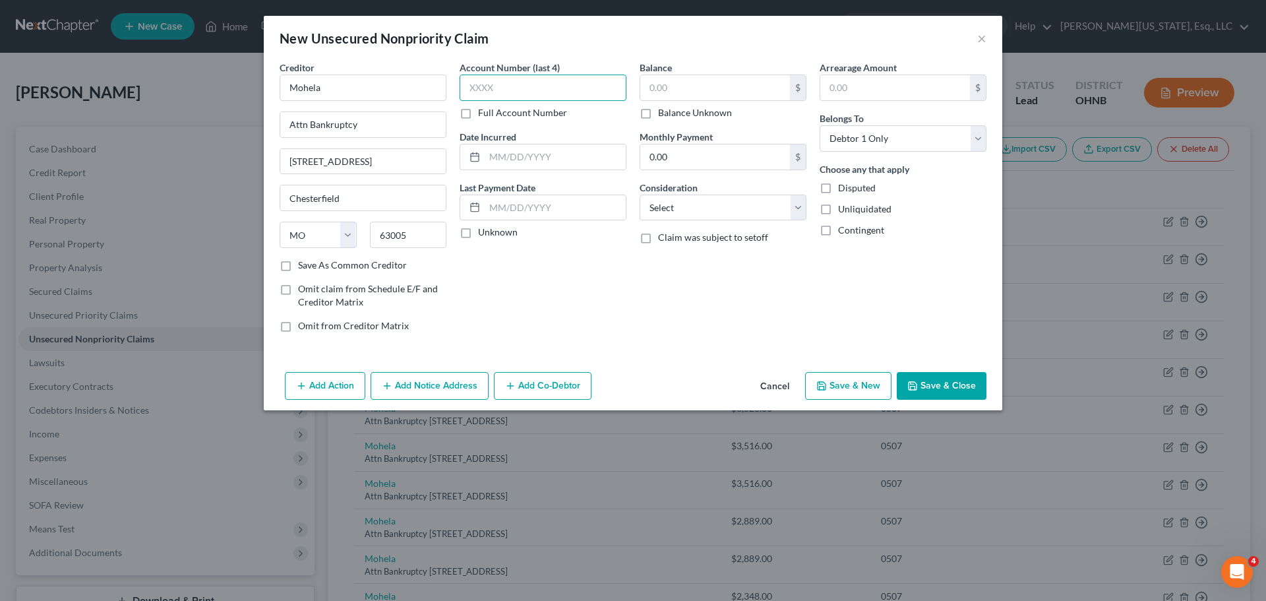
click at [523, 86] on input "text" at bounding box center [542, 87] width 167 height 26
click at [685, 80] on input "text" at bounding box center [715, 87] width 150 height 25
click at [703, 204] on select "Select Cable / Satellite Services Collection Agency Credit Card Debt Debt Couns…" at bounding box center [722, 207] width 167 height 26
click at [639, 194] on select "Select Cable / Satellite Services Collection Agency Credit Card Debt Debt Couns…" at bounding box center [722, 207] width 167 height 26
click at [936, 386] on button "Save & Close" at bounding box center [941, 386] width 90 height 28
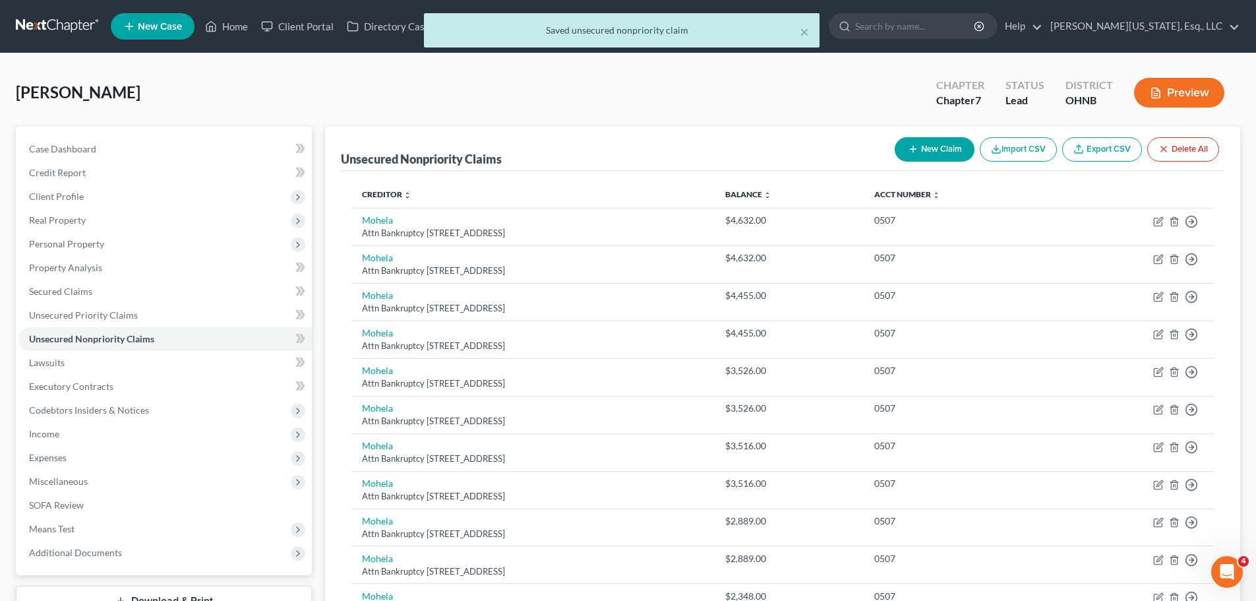
click at [953, 146] on button "New Claim" at bounding box center [935, 149] width 80 height 24
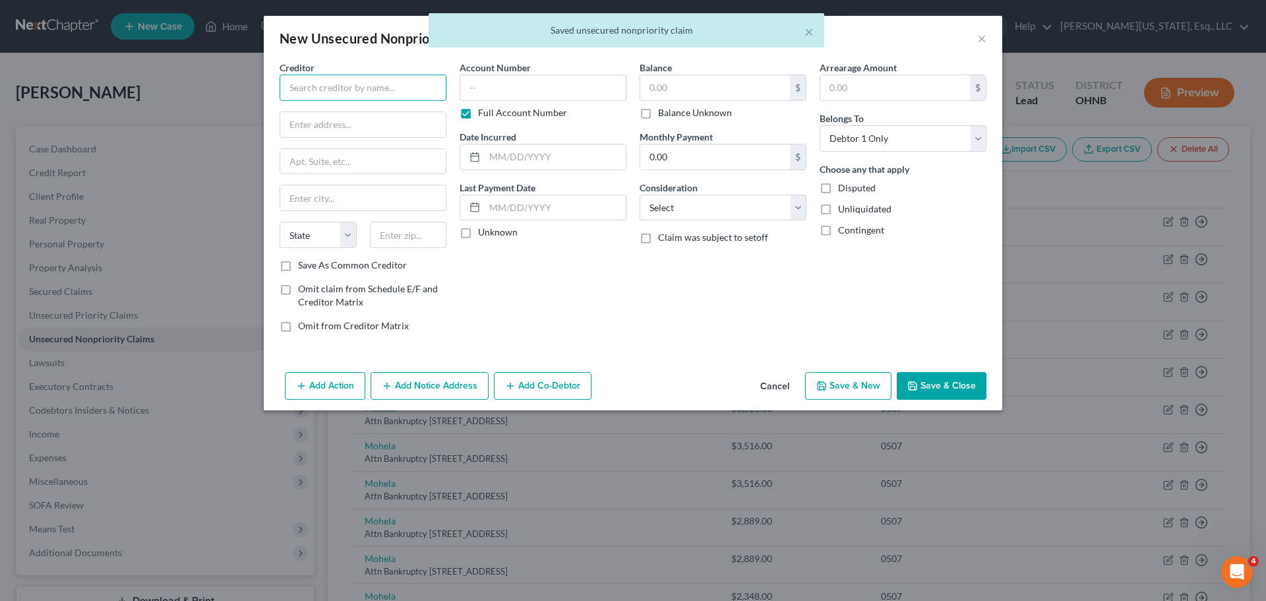
click at [312, 94] on input "text" at bounding box center [362, 87] width 167 height 26
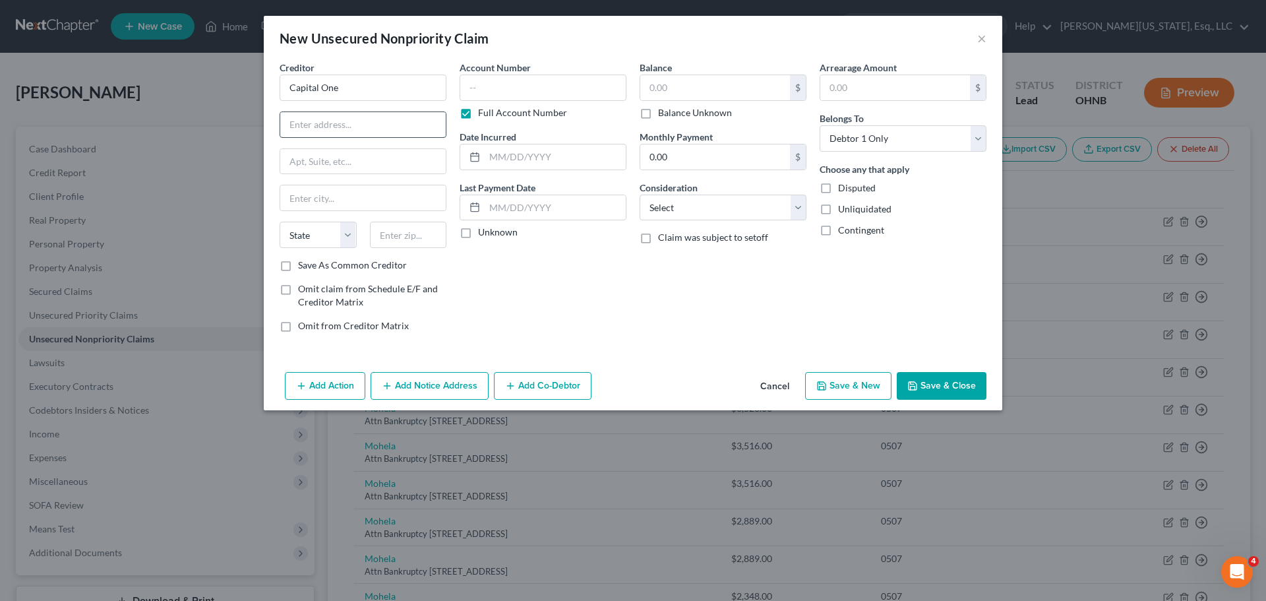
click at [319, 129] on input "text" at bounding box center [362, 124] width 165 height 25
click at [304, 121] on input "text" at bounding box center [362, 124] width 165 height 25
click at [334, 157] on input "text" at bounding box center [362, 161] width 165 height 25
click at [476, 117] on div "Full Account Number" at bounding box center [542, 112] width 167 height 13
click at [489, 83] on input "text" at bounding box center [542, 87] width 167 height 26
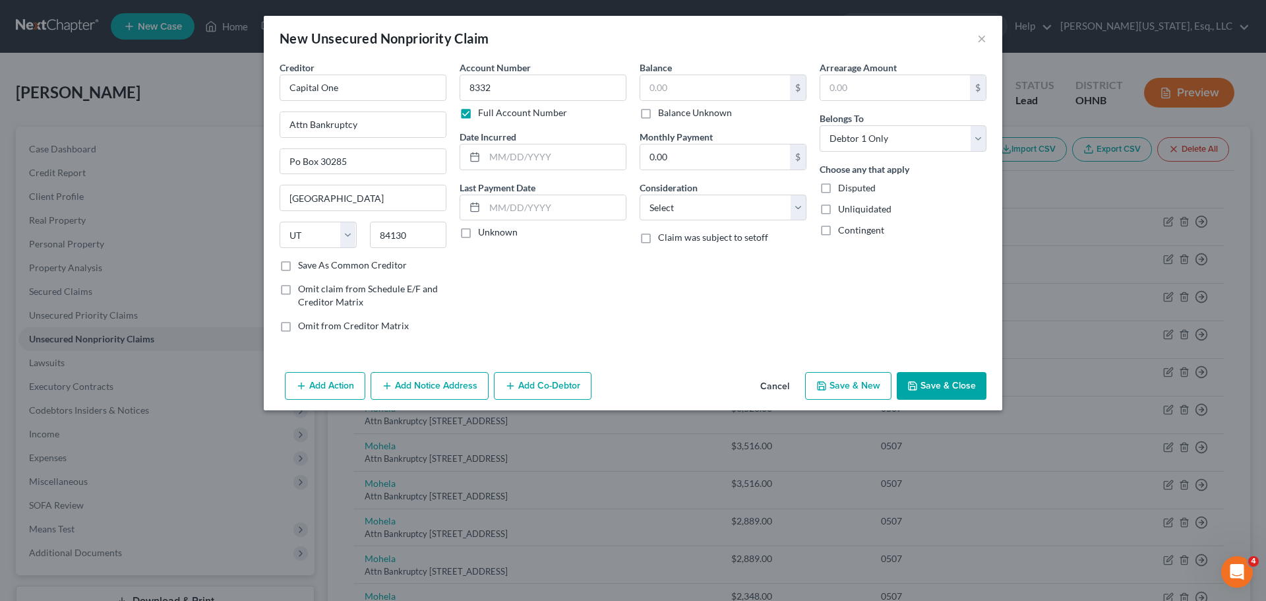
click at [477, 114] on div "Full Account Number" at bounding box center [542, 112] width 167 height 13
click at [478, 113] on label "Full Account Number" at bounding box center [522, 112] width 89 height 13
click at [483, 113] on input "Full Account Number" at bounding box center [487, 110] width 9 height 9
click at [516, 148] on input "text" at bounding box center [554, 156] width 141 height 25
click at [653, 91] on input "text" at bounding box center [715, 87] width 150 height 25
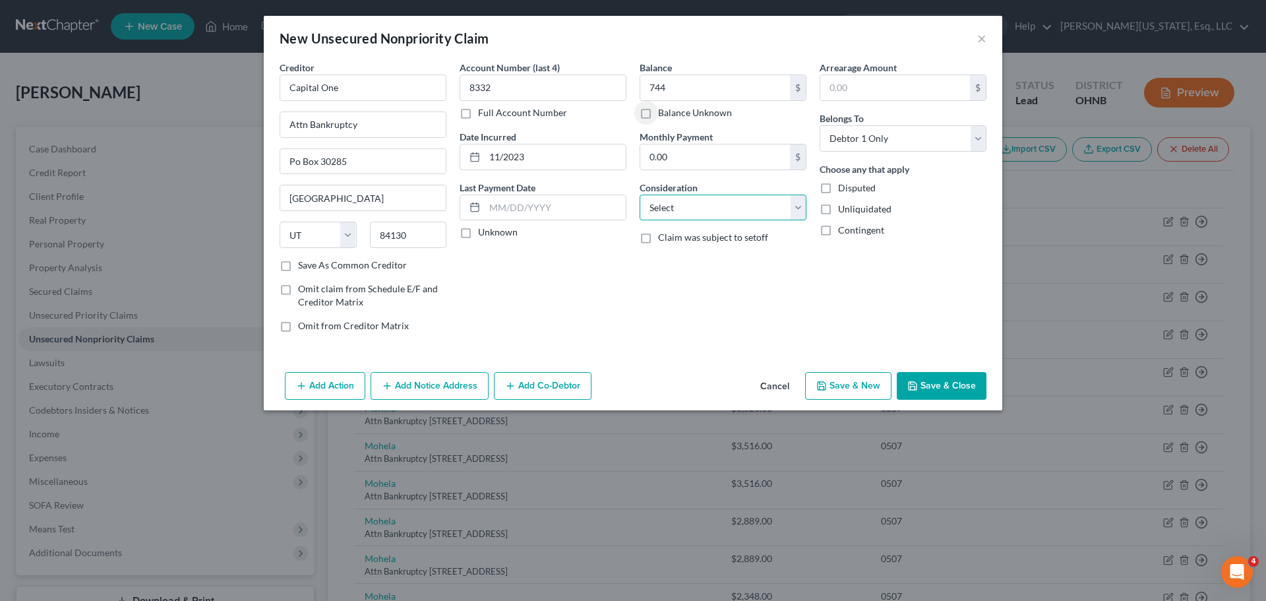
drag, startPoint x: 697, startPoint y: 210, endPoint x: 697, endPoint y: 220, distance: 9.2
click at [697, 210] on select "Select Cable / Satellite Services Collection Agency Credit Card Debt Debt Couns…" at bounding box center [722, 207] width 167 height 26
click at [639, 194] on select "Select Cable / Satellite Services Collection Agency Credit Card Debt Debt Couns…" at bounding box center [722, 207] width 167 height 26
click at [953, 384] on button "Save & Close" at bounding box center [941, 386] width 90 height 28
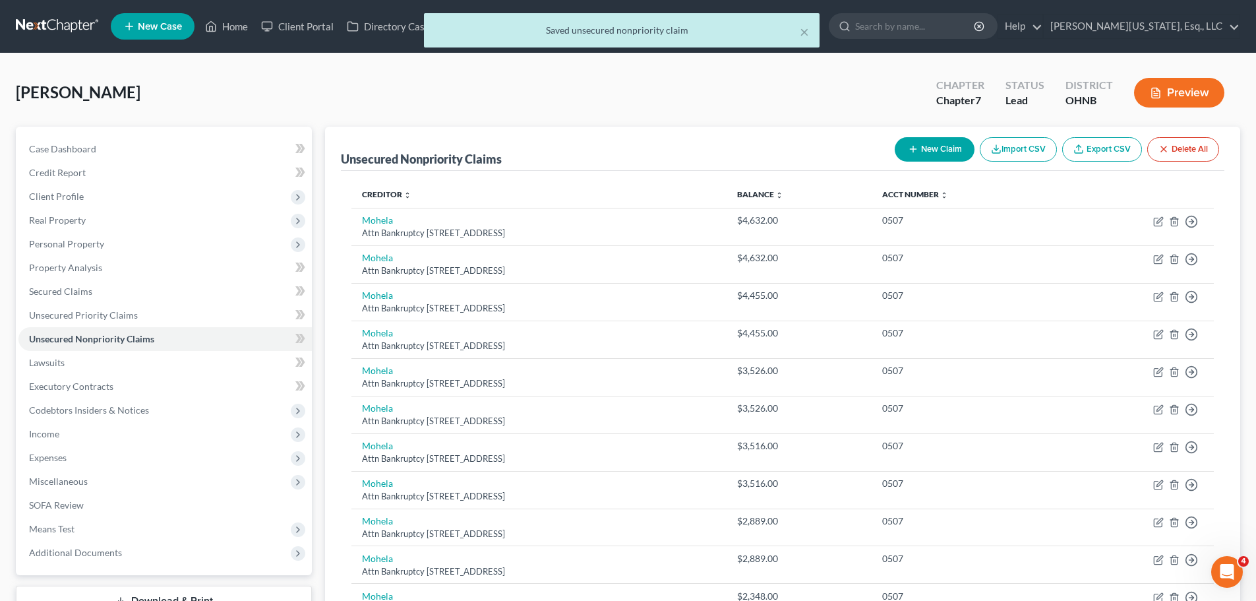
click at [944, 148] on button "New Claim" at bounding box center [935, 149] width 80 height 24
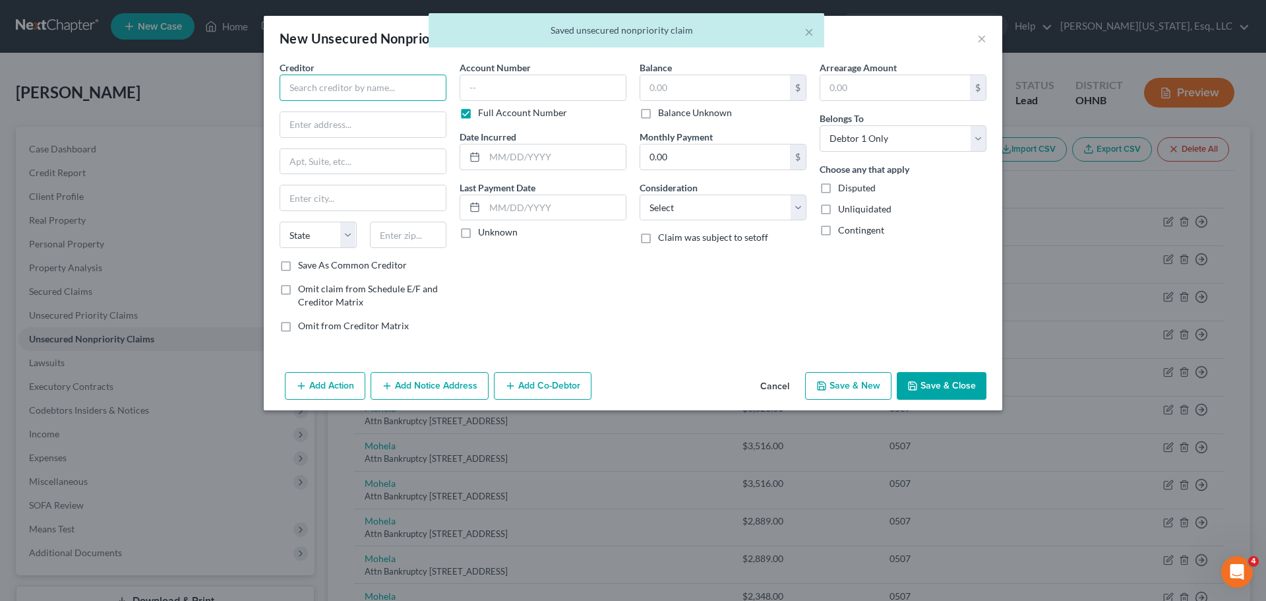
click at [370, 94] on input "text" at bounding box center [362, 87] width 167 height 26
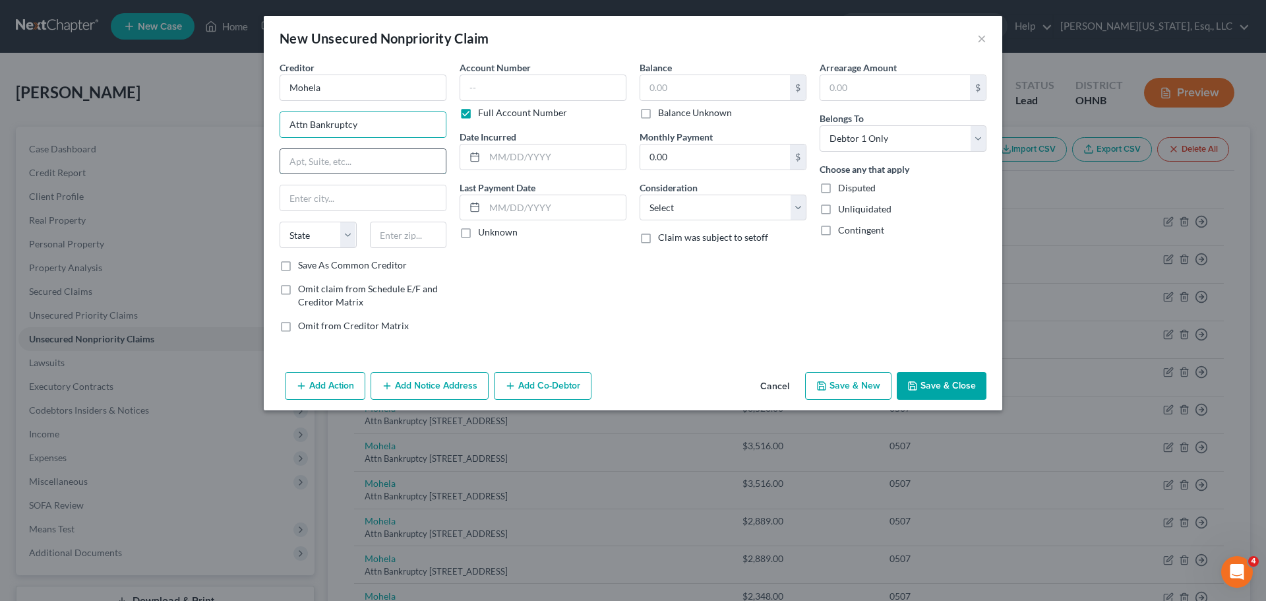
click at [330, 157] on input "text" at bounding box center [362, 161] width 165 height 25
click at [394, 229] on input "text" at bounding box center [408, 234] width 77 height 26
click at [478, 117] on label "Full Account Number" at bounding box center [522, 112] width 89 height 13
click at [483, 115] on input "Full Account Number" at bounding box center [487, 110] width 9 height 9
click at [494, 86] on input "text" at bounding box center [542, 87] width 167 height 26
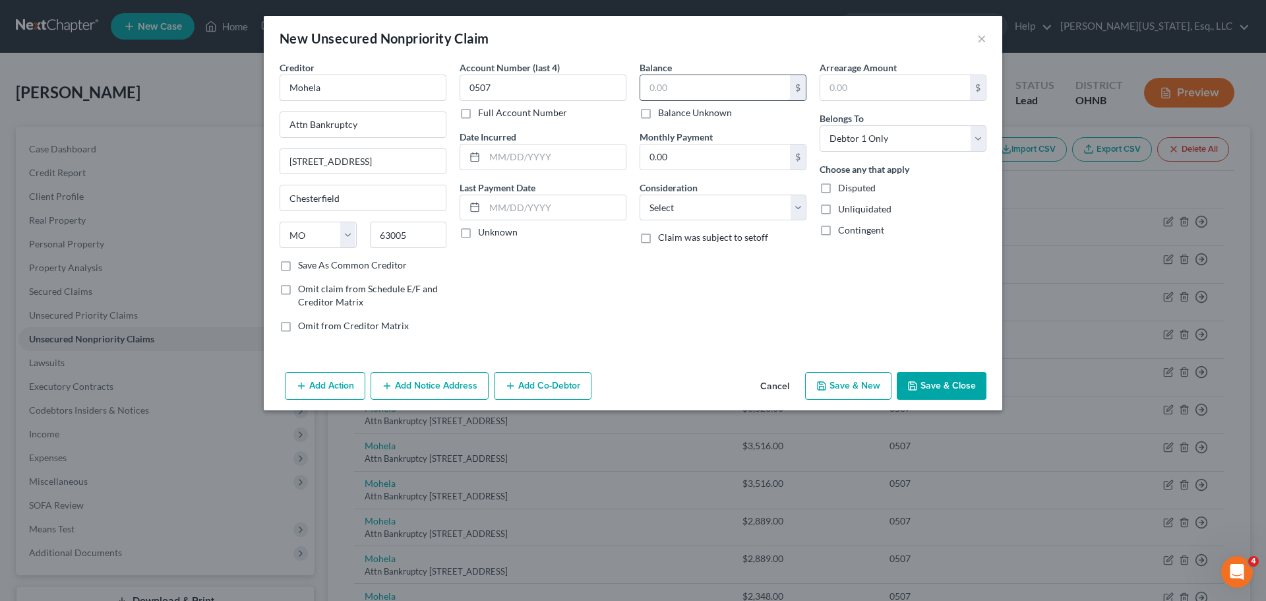
click at [721, 91] on input "text" at bounding box center [715, 87] width 150 height 25
click at [719, 210] on select "Select Cable / Satellite Services Collection Agency Credit Card Debt Debt Couns…" at bounding box center [722, 207] width 167 height 26
click at [639, 194] on select "Select Cable / Satellite Services Collection Agency Credit Card Debt Debt Couns…" at bounding box center [722, 207] width 167 height 26
click at [515, 165] on input "text" at bounding box center [554, 156] width 141 height 25
click at [950, 378] on button "Save & Close" at bounding box center [941, 386] width 90 height 28
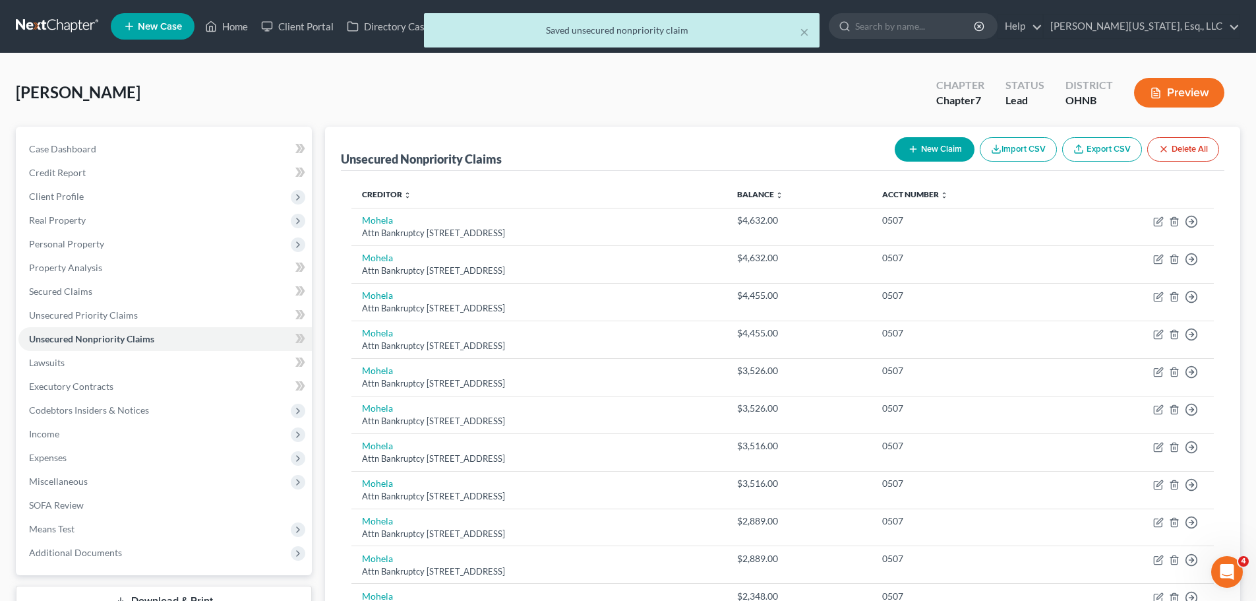
click at [920, 150] on button "New Claim" at bounding box center [935, 149] width 80 height 24
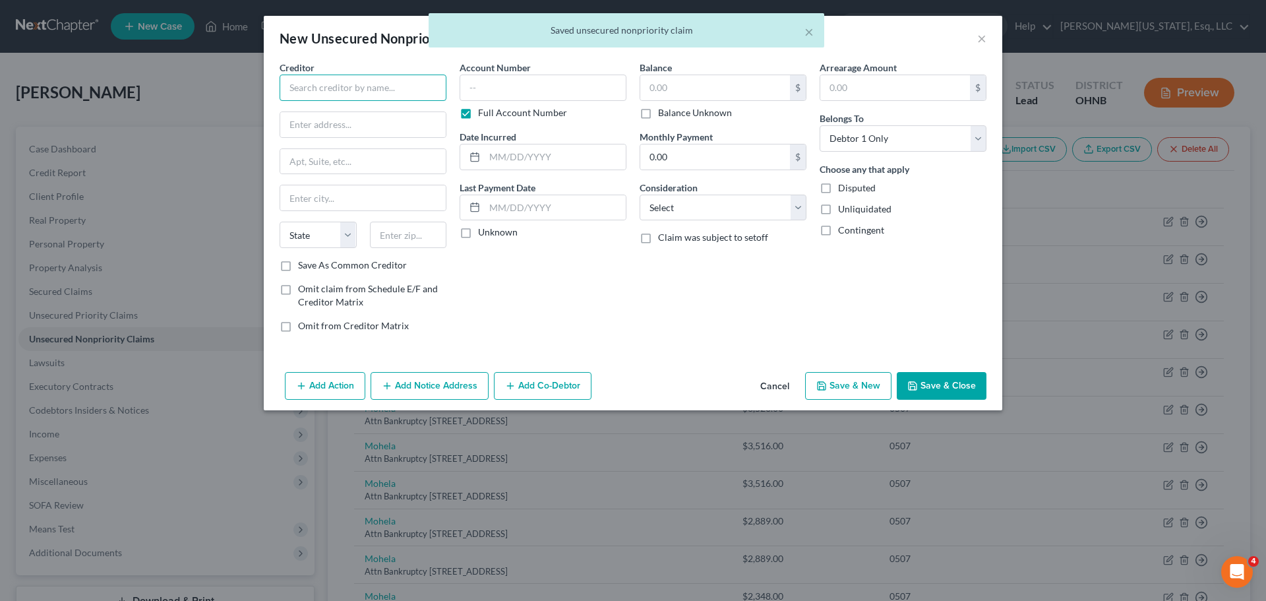
click at [408, 86] on input "text" at bounding box center [362, 87] width 167 height 26
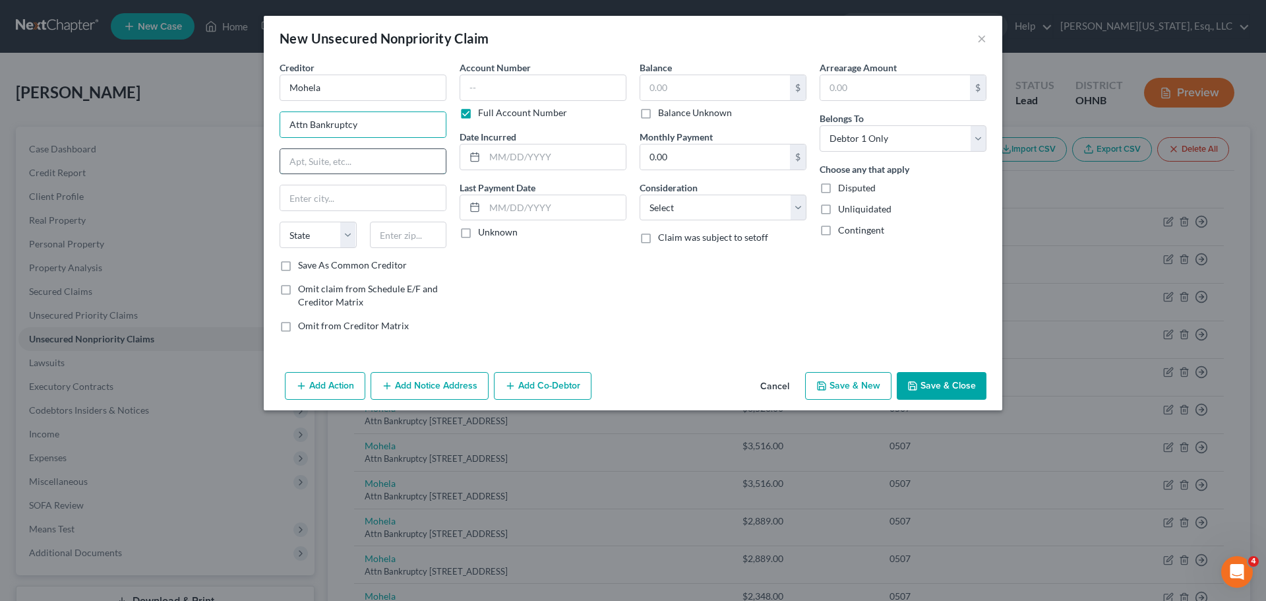
click at [326, 167] on input "text" at bounding box center [362, 161] width 165 height 25
click at [405, 237] on input "text" at bounding box center [408, 234] width 77 height 26
click at [478, 115] on label "Full Account Number" at bounding box center [522, 112] width 89 height 13
click at [483, 115] on input "Full Account Number" at bounding box center [487, 110] width 9 height 9
click at [486, 87] on input "text" at bounding box center [542, 87] width 167 height 26
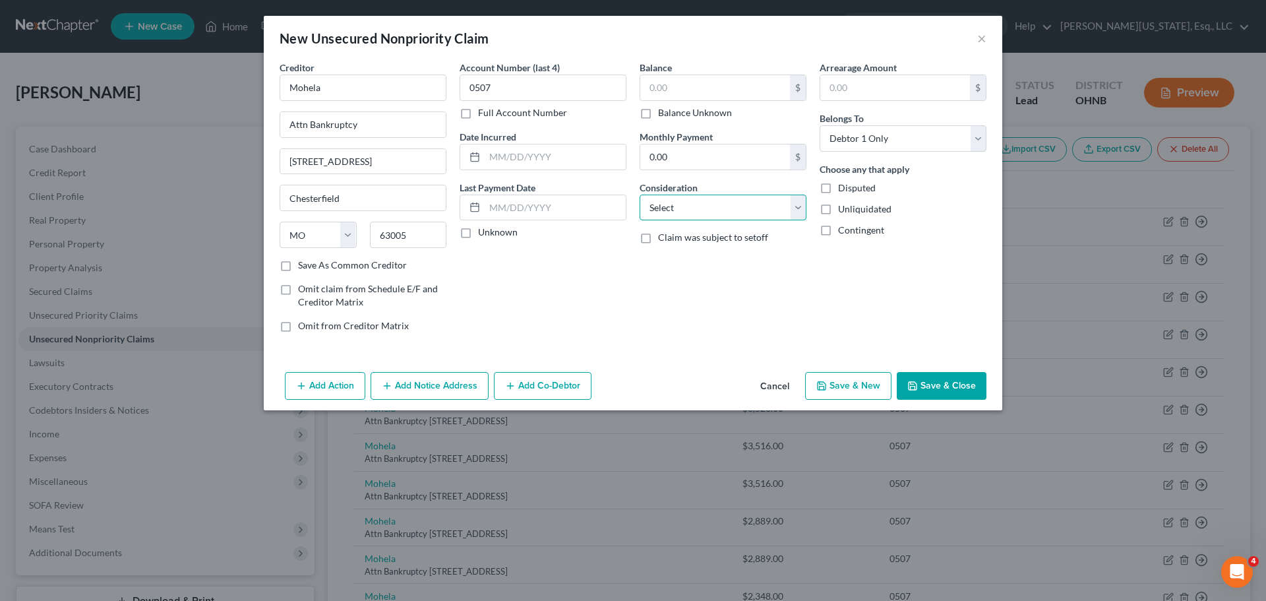
click at [668, 198] on select "Select Cable / Satellite Services Collection Agency Credit Card Debt Debt Couns…" at bounding box center [722, 207] width 167 height 26
click at [639, 194] on select "Select Cable / Satellite Services Collection Agency Credit Card Debt Debt Couns…" at bounding box center [722, 207] width 167 height 26
click at [669, 80] on input "text" at bounding box center [715, 87] width 150 height 25
click at [501, 153] on input "text" at bounding box center [554, 156] width 141 height 25
click at [973, 395] on button "Save & Close" at bounding box center [941, 386] width 90 height 28
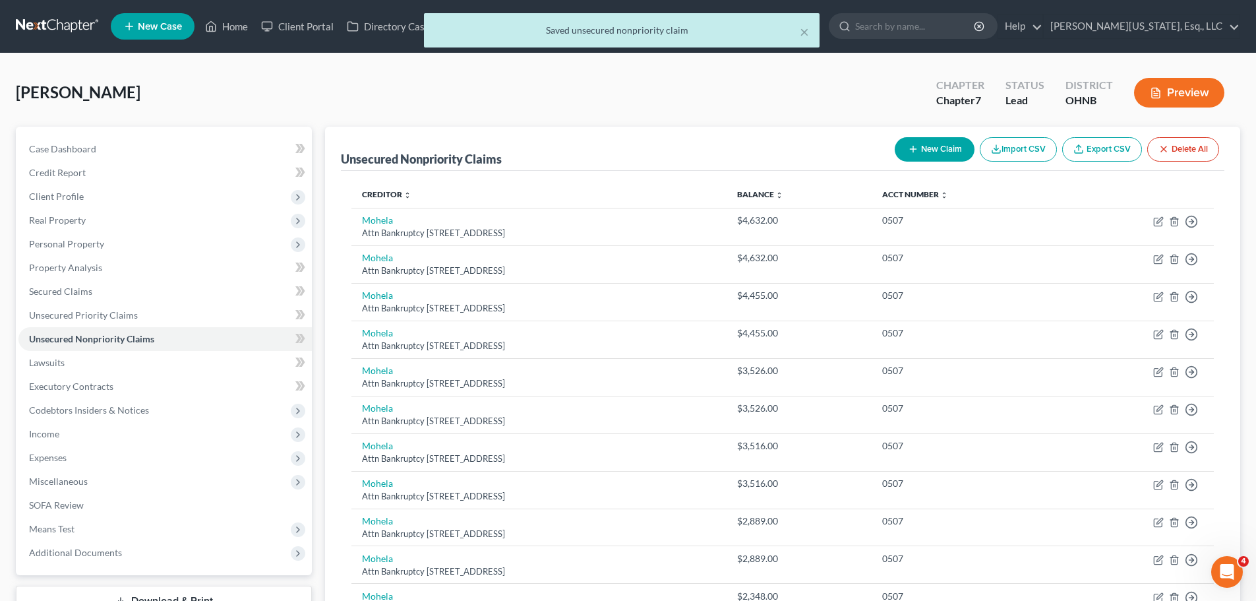
click at [933, 152] on button "New Claim" at bounding box center [935, 149] width 80 height 24
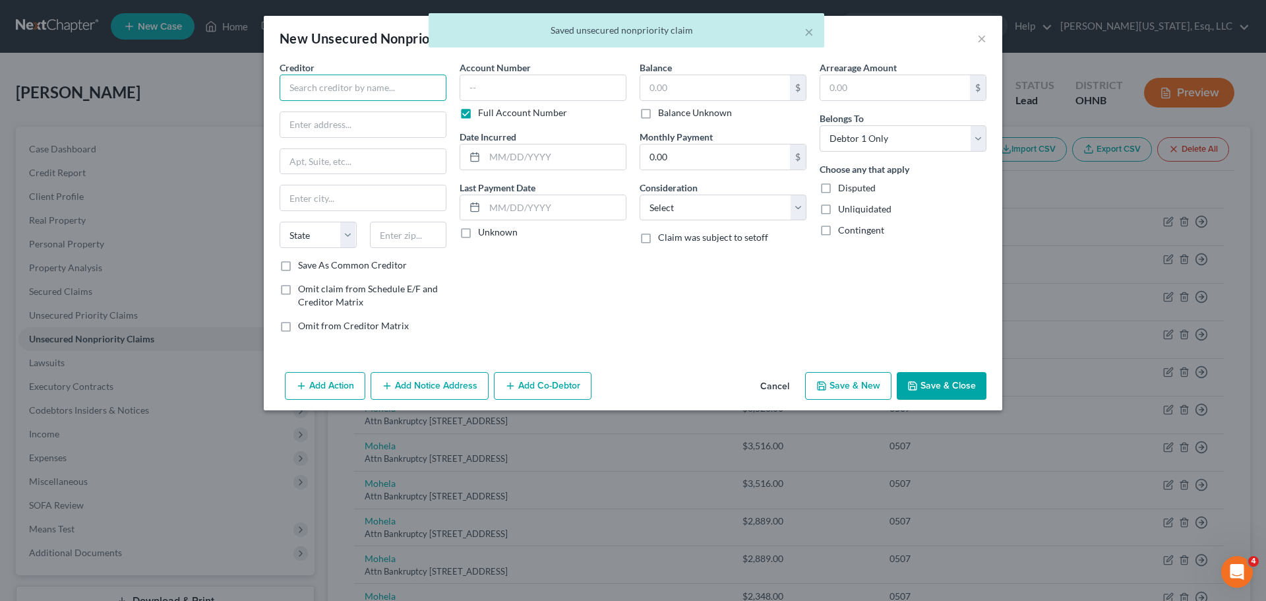
click at [390, 89] on input "text" at bounding box center [362, 87] width 167 height 26
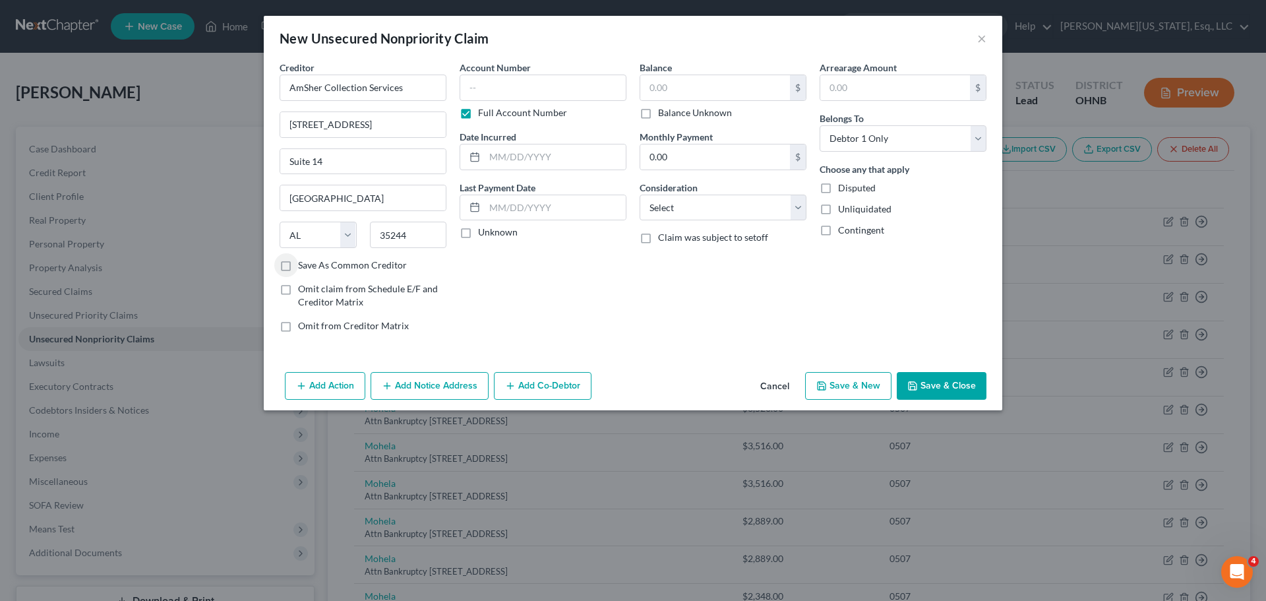
click at [484, 111] on label "Full Account Number" at bounding box center [522, 112] width 89 height 13
click at [484, 111] on input "Full Account Number" at bounding box center [487, 110] width 9 height 9
click at [503, 91] on input "text" at bounding box center [542, 87] width 167 height 26
click at [667, 85] on input "text" at bounding box center [715, 87] width 150 height 25
click at [548, 156] on input "text" at bounding box center [554, 156] width 141 height 25
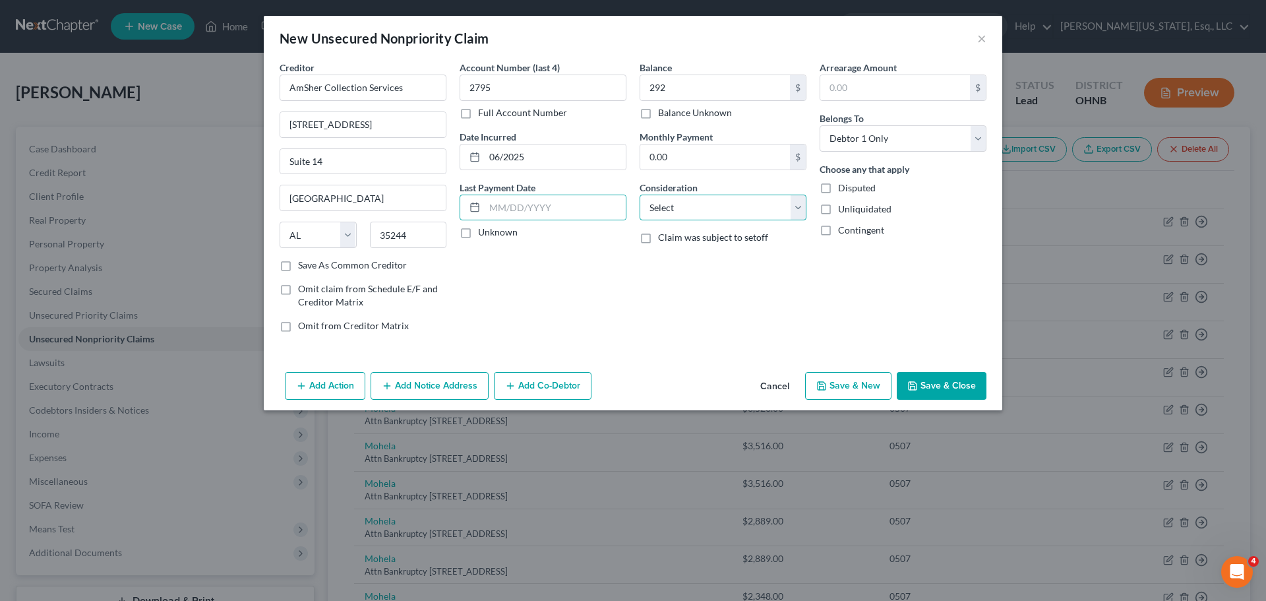
click at [669, 214] on select "Select Cable / Satellite Services Collection Agency Credit Card Debt Debt Couns…" at bounding box center [722, 207] width 167 height 26
click at [639, 194] on select "Select Cable / Satellite Services Collection Agency Credit Card Debt Debt Couns…" at bounding box center [722, 207] width 167 height 26
click at [724, 258] on input "text" at bounding box center [722, 257] width 165 height 25
drag, startPoint x: 945, startPoint y: 388, endPoint x: 941, endPoint y: 399, distance: 11.3
click at [945, 389] on button "Save & Close" at bounding box center [941, 386] width 90 height 28
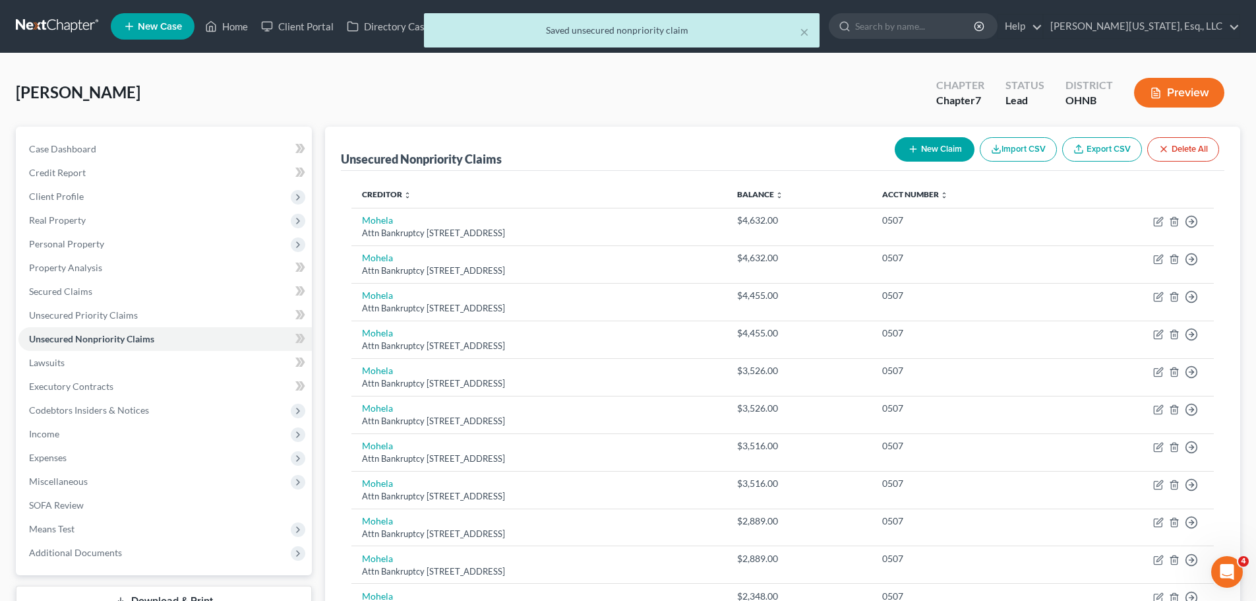
click at [960, 140] on button "New Claim" at bounding box center [935, 149] width 80 height 24
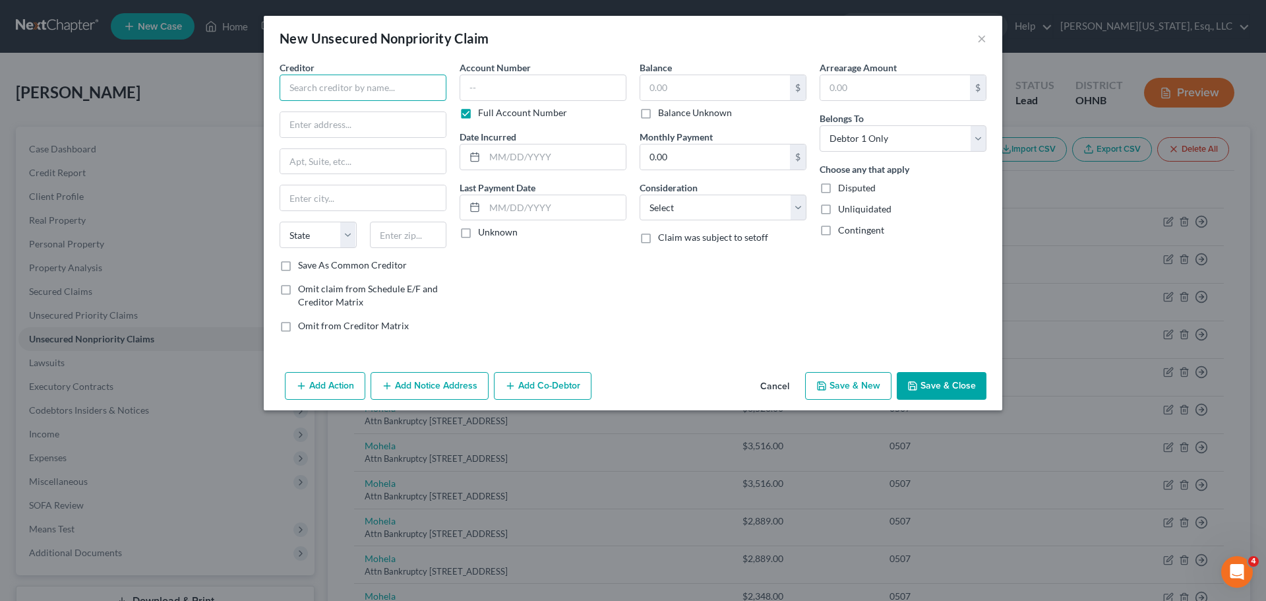
click at [396, 92] on input "text" at bounding box center [362, 87] width 167 height 26
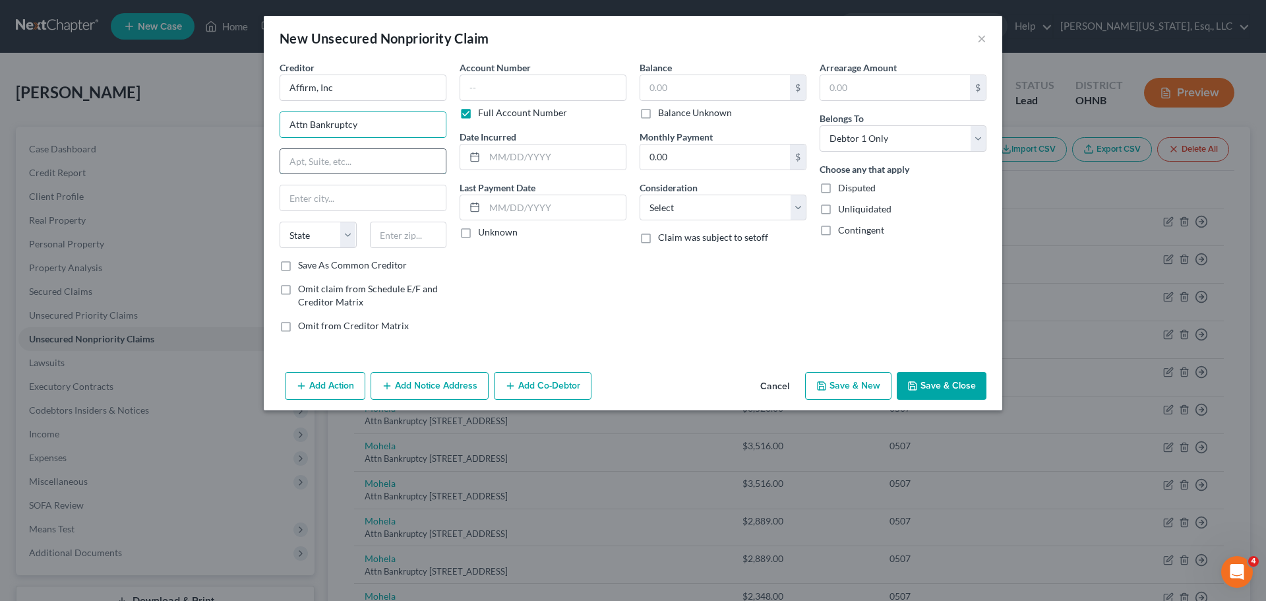
click at [318, 169] on input "text" at bounding box center [362, 161] width 165 height 25
click at [517, 113] on label "Full Account Number" at bounding box center [522, 112] width 89 height 13
click at [492, 113] on input "Full Account Number" at bounding box center [487, 110] width 9 height 9
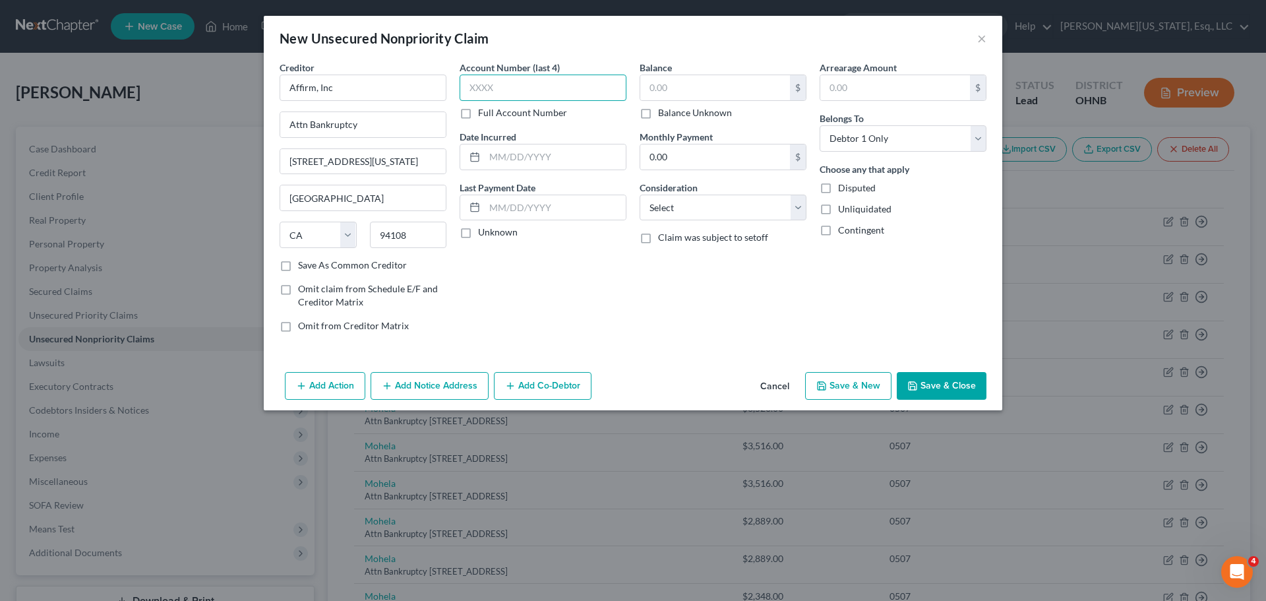
click at [523, 92] on input "text" at bounding box center [542, 87] width 167 height 26
click at [528, 153] on input "text" at bounding box center [554, 156] width 141 height 25
click at [720, 91] on input "text" at bounding box center [715, 87] width 150 height 25
click at [960, 377] on button "Save & Close" at bounding box center [941, 386] width 90 height 28
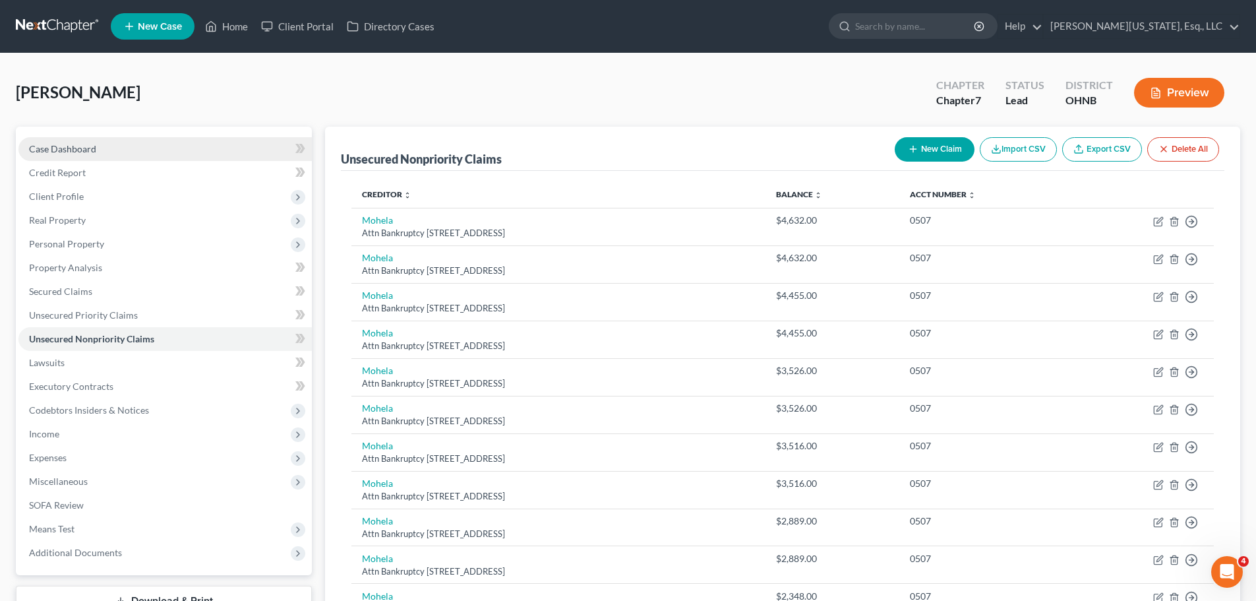
drag, startPoint x: 109, startPoint y: 147, endPoint x: 111, endPoint y: 157, distance: 10.1
click at [109, 147] on link "Case Dashboard" at bounding box center [164, 149] width 293 height 24
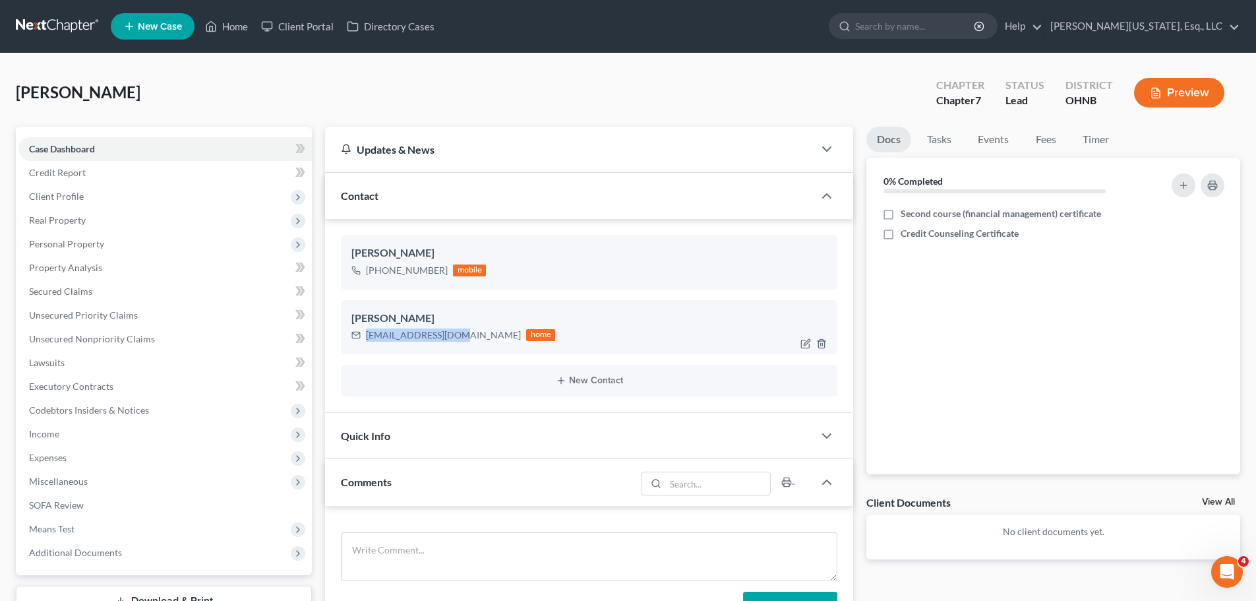
drag, startPoint x: 454, startPoint y: 336, endPoint x: 365, endPoint y: 338, distance: 89.0
click at [365, 338] on div "d.tabak10@gmail.com home" at bounding box center [453, 334] width 204 height 17
copy div "[EMAIL_ADDRESS][DOMAIN_NAME]"
click at [75, 197] on span "Client Profile" at bounding box center [56, 196] width 55 height 11
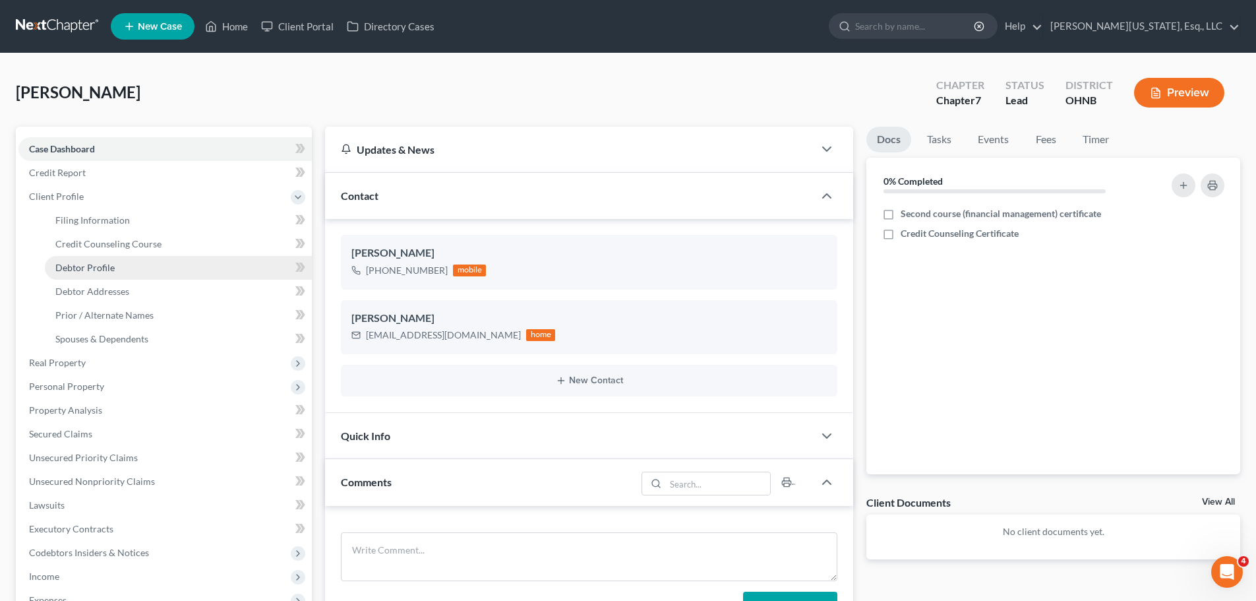
drag, startPoint x: 119, startPoint y: 266, endPoint x: 127, endPoint y: 266, distance: 8.6
click at [119, 266] on link "Debtor Profile" at bounding box center [178, 268] width 267 height 24
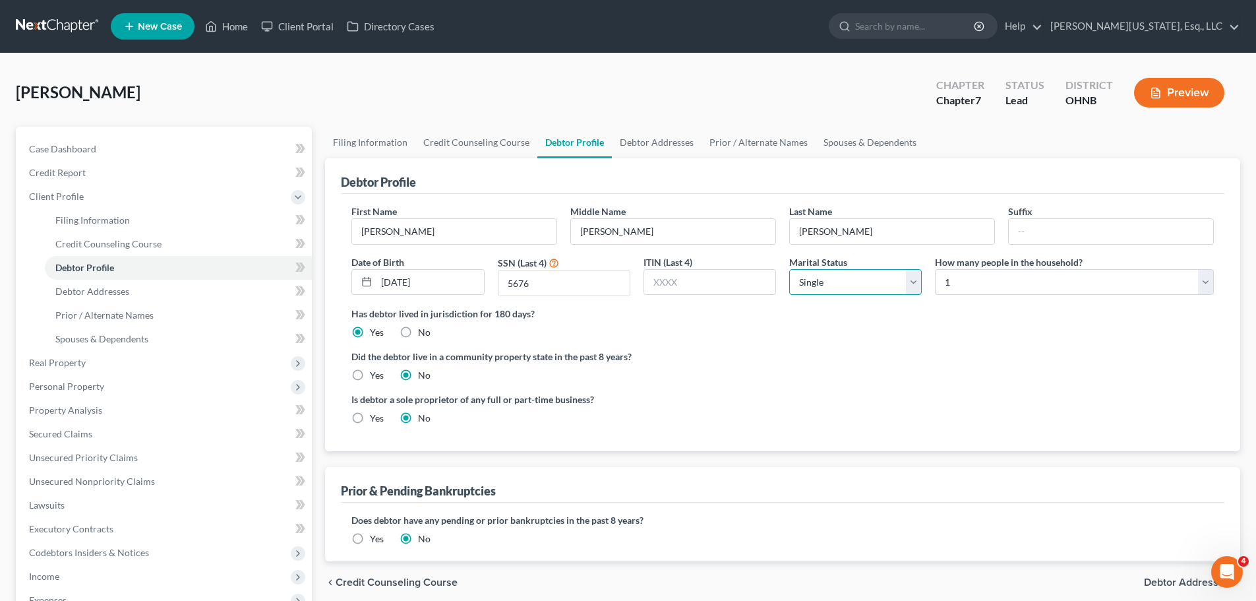
click at [879, 283] on select "Select Single Married Separated Divorced Widowed" at bounding box center [855, 282] width 132 height 26
click at [789, 269] on select "Select Single Married Separated Divorced Widowed" at bounding box center [855, 282] width 132 height 26
click at [993, 275] on select "Select 1 2 3 4 5 6 7 8 9 10 11 12 13 14 15 16 17 18 19 20" at bounding box center [1074, 282] width 279 height 26
click at [935, 269] on select "Select 1 2 3 4 5 6 7 8 9 10 11 12 13 14 15 16 17 18 19 20" at bounding box center [1074, 282] width 279 height 26
drag, startPoint x: 87, startPoint y: 152, endPoint x: 297, endPoint y: 338, distance: 280.7
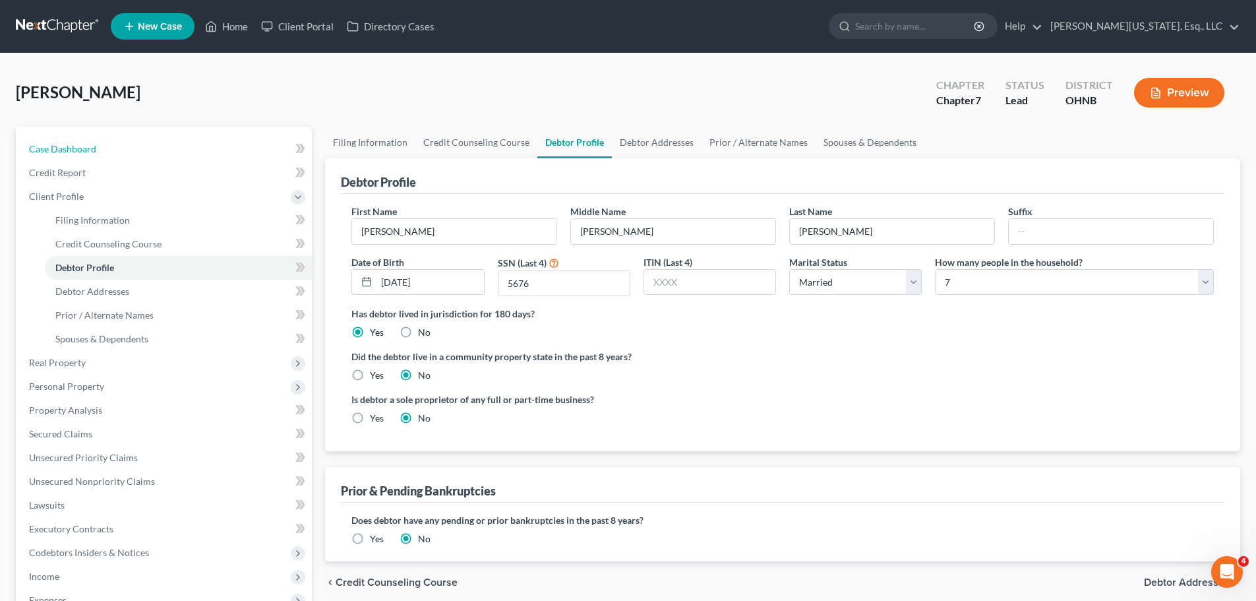
click at [87, 152] on span "Case Dashboard" at bounding box center [62, 148] width 67 height 11
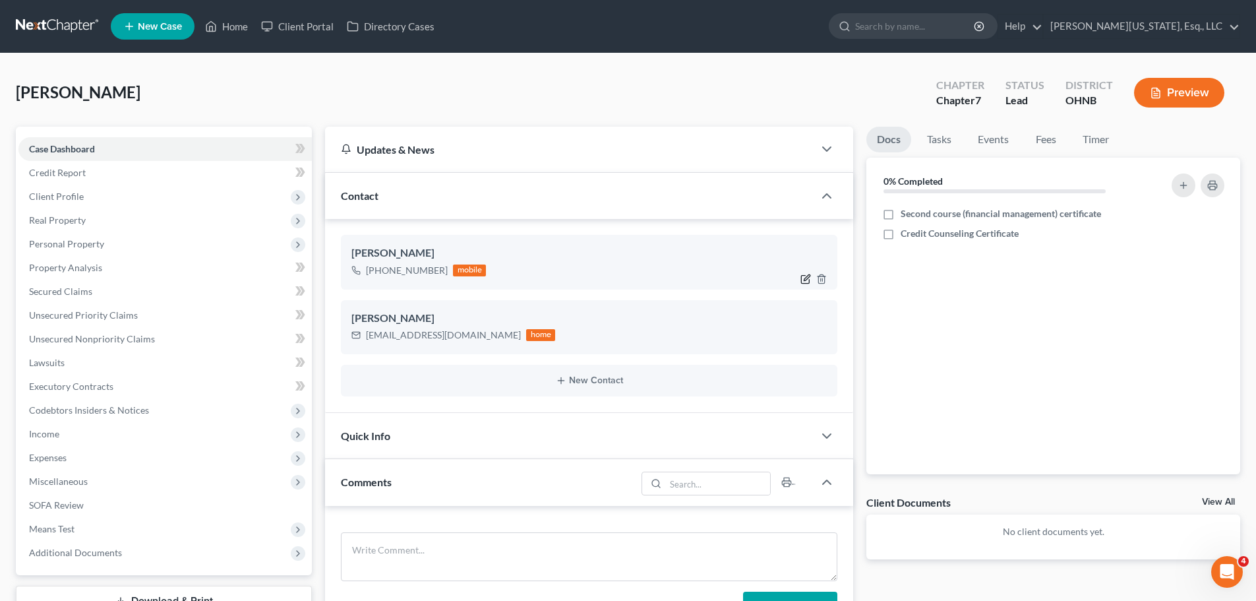
click at [801, 278] on icon "button" at bounding box center [805, 279] width 11 height 11
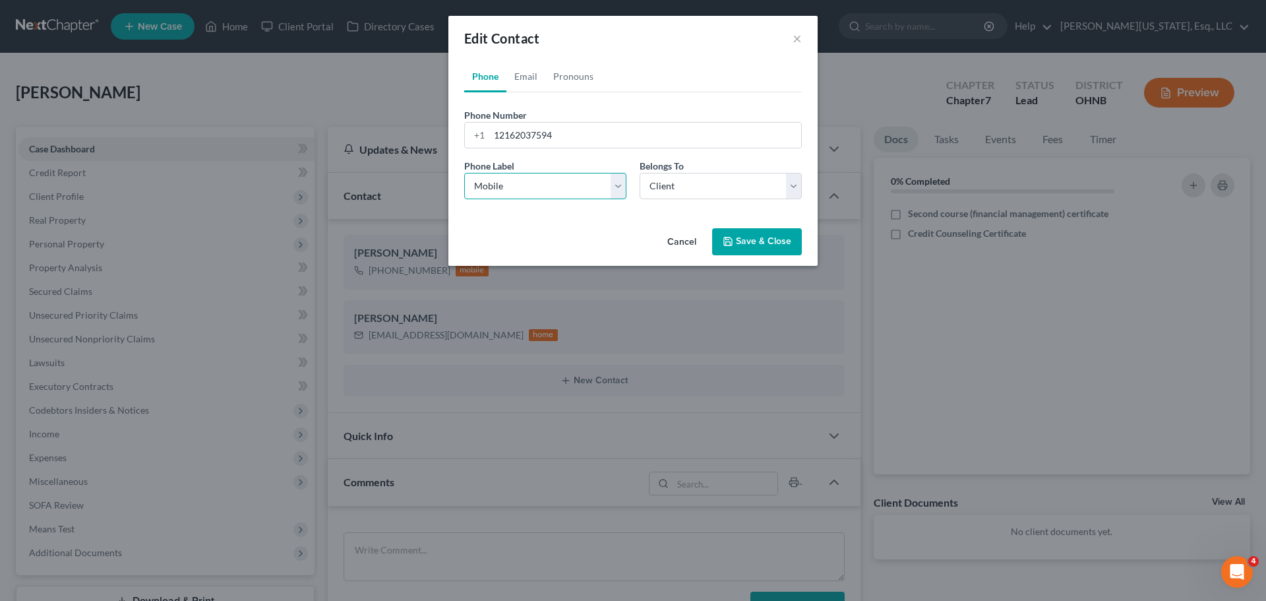
drag, startPoint x: 533, startPoint y: 191, endPoint x: 531, endPoint y: 198, distance: 8.2
click at [533, 191] on select "Select Mobile Home Work Other" at bounding box center [545, 186] width 162 height 26
click at [464, 173] on select "Select Mobile Home Work Other" at bounding box center [545, 186] width 162 height 26
click at [790, 245] on button "Save & Close" at bounding box center [757, 242] width 90 height 28
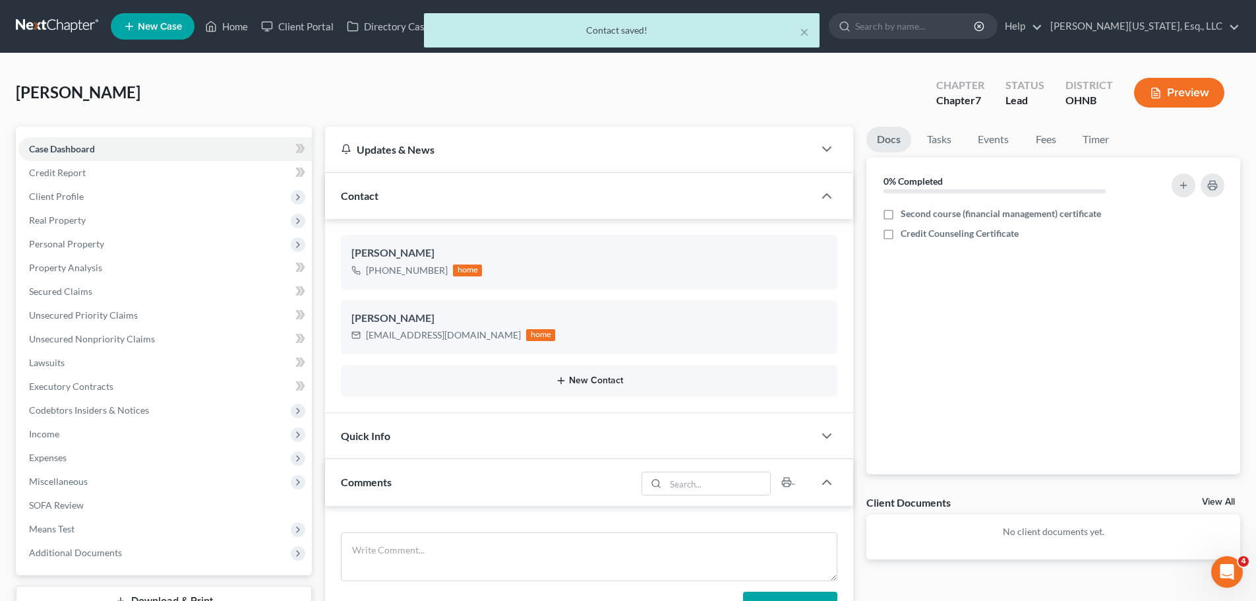
click at [603, 378] on button "New Contact" at bounding box center [588, 380] width 475 height 11
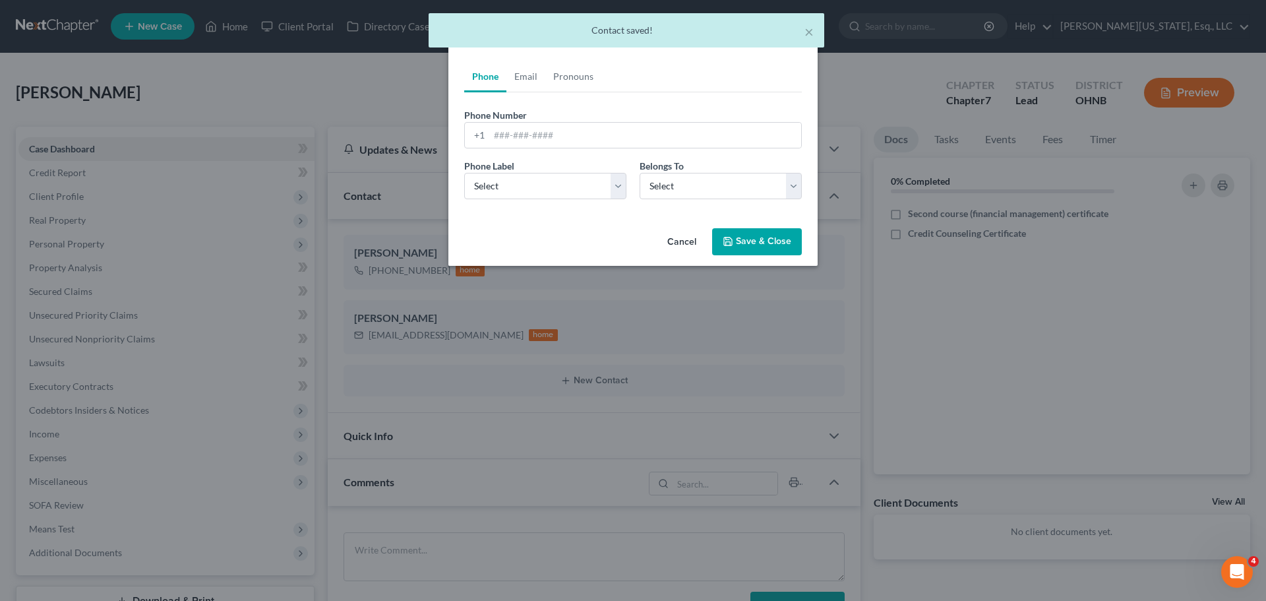
click at [531, 149] on div "Phone Number * +1 Ext." at bounding box center [632, 133] width 351 height 51
click at [533, 141] on input "tel" at bounding box center [645, 135] width 312 height 25
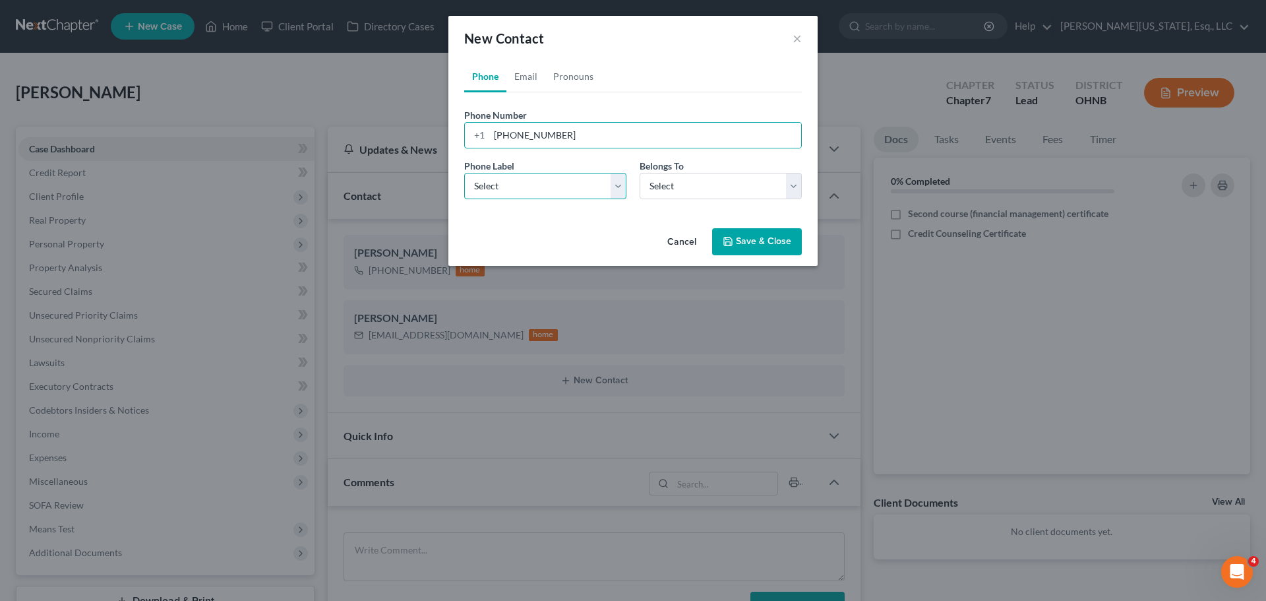
drag, startPoint x: 535, startPoint y: 191, endPoint x: 525, endPoint y: 286, distance: 96.0
click at [535, 191] on select "Select Mobile Home Work Other" at bounding box center [545, 186] width 162 height 26
click at [464, 173] on select "Select Mobile Home Work Other" at bounding box center [545, 186] width 162 height 26
click at [690, 189] on select "Select Client Other" at bounding box center [720, 186] width 162 height 26
click at [639, 173] on select "Select Client Other" at bounding box center [720, 186] width 162 height 26
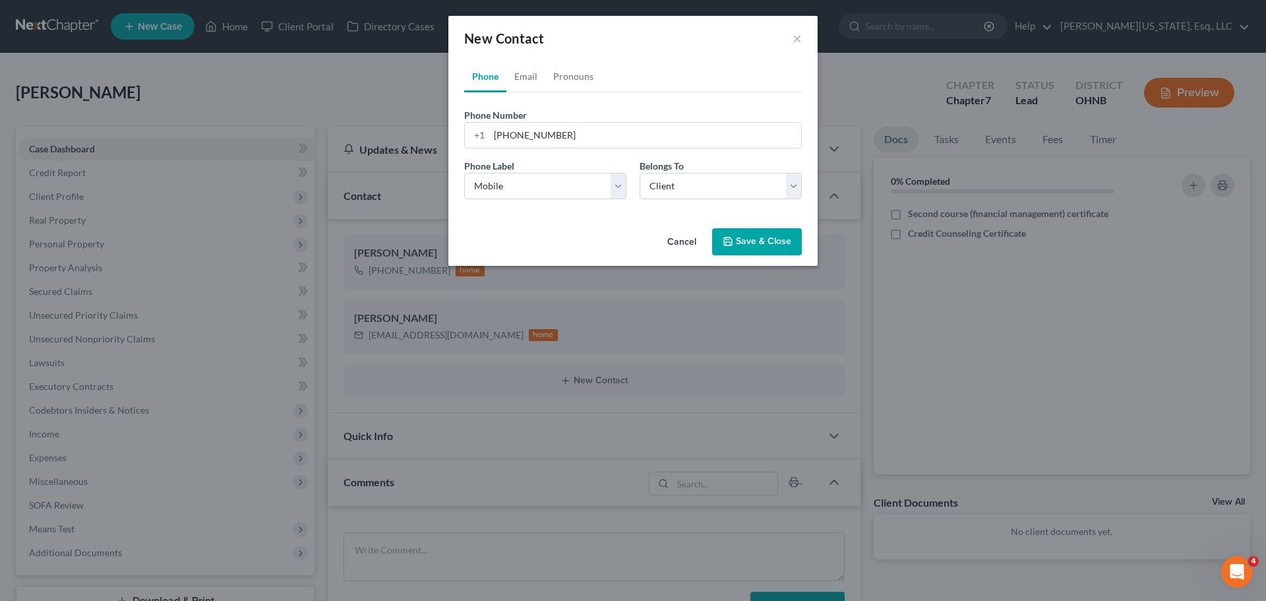
click at [759, 243] on button "Save & Close" at bounding box center [757, 242] width 90 height 28
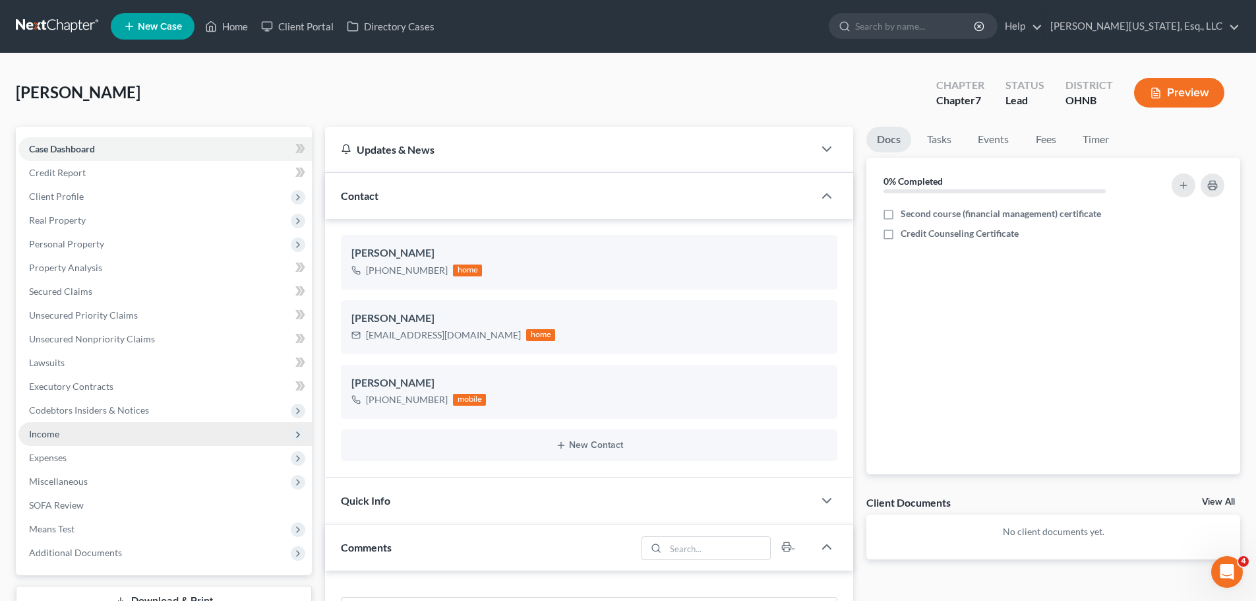
click at [61, 436] on span "Income" at bounding box center [164, 434] width 293 height 24
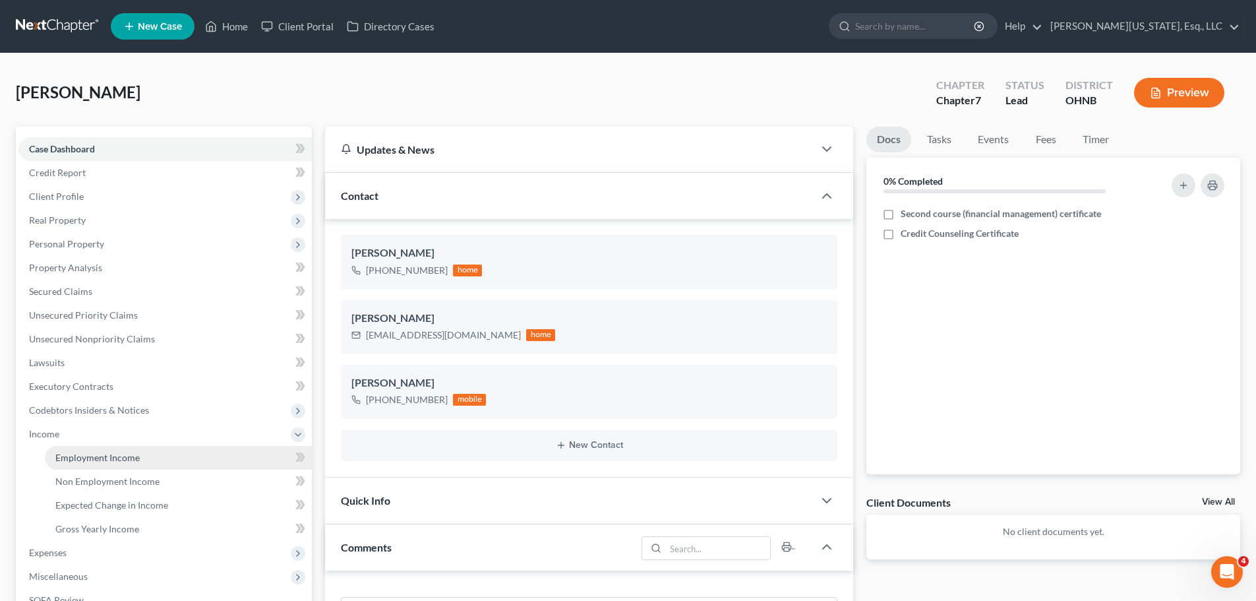
click at [96, 463] on link "Employment Income" at bounding box center [178, 458] width 267 height 24
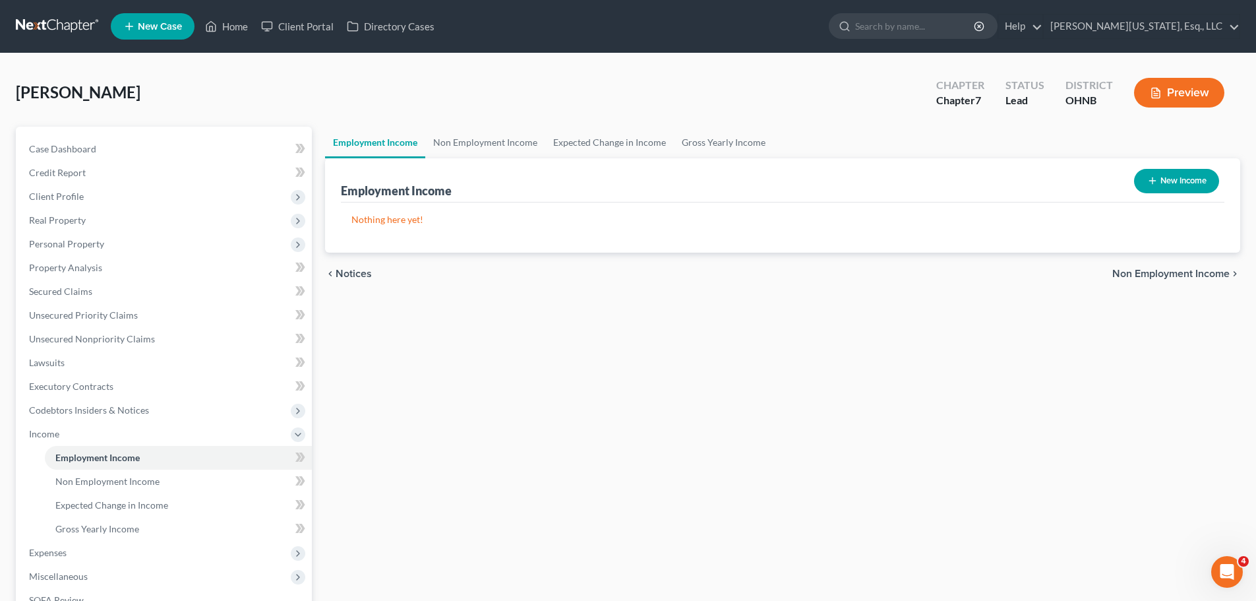
click at [1187, 193] on div "New Income" at bounding box center [1177, 180] width 96 height 35
click at [1181, 181] on button "New Income" at bounding box center [1176, 181] width 85 height 24
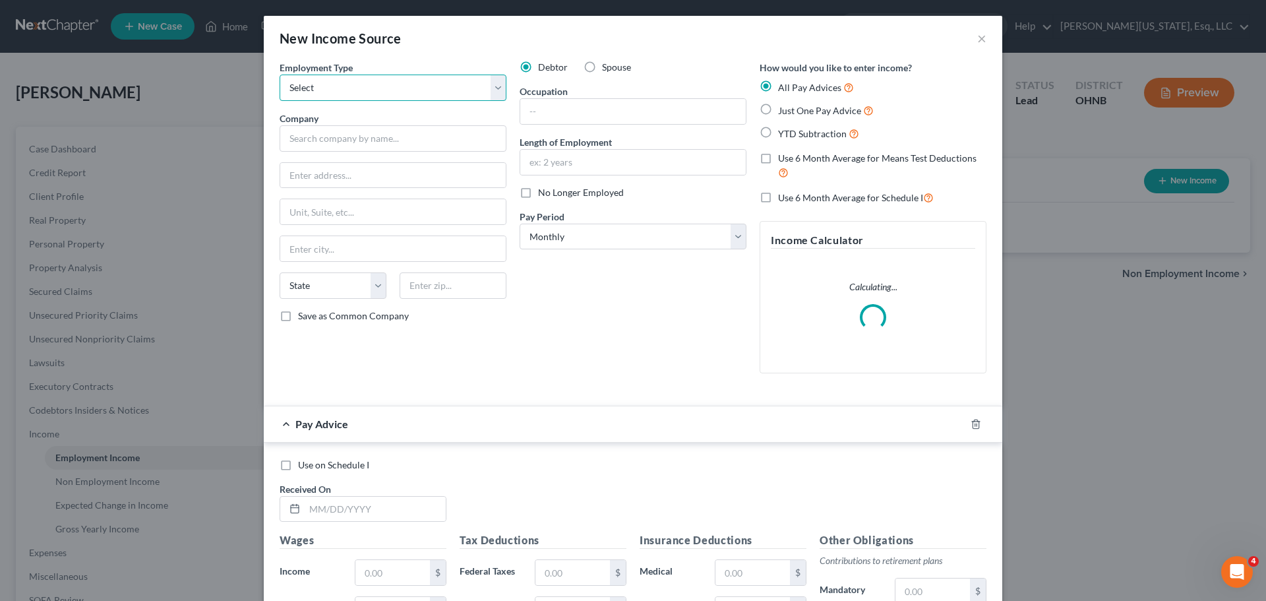
click at [351, 92] on select "Select Full or Part Time Employment Self Employment" at bounding box center [392, 87] width 227 height 26
click at [279, 74] on select "Select Full or Part Time Employment Self Employment" at bounding box center [392, 87] width 227 height 26
click at [358, 143] on input "text" at bounding box center [392, 138] width 227 height 26
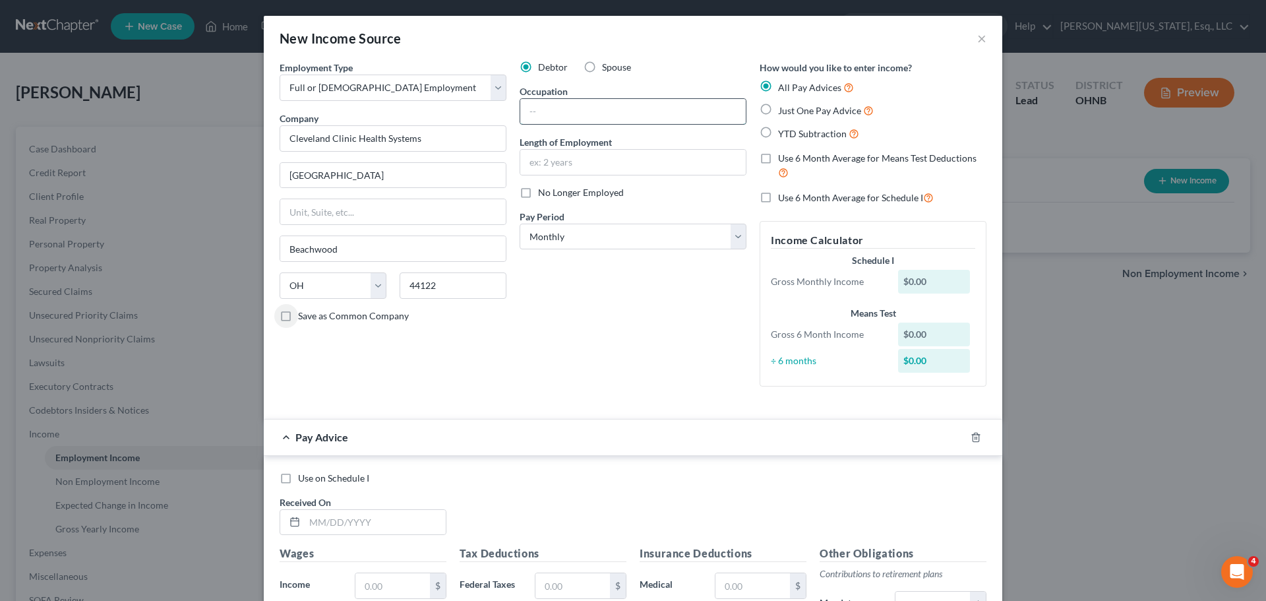
click at [562, 122] on input "text" at bounding box center [632, 111] width 225 height 25
click at [972, 440] on icon "button" at bounding box center [975, 437] width 11 height 11
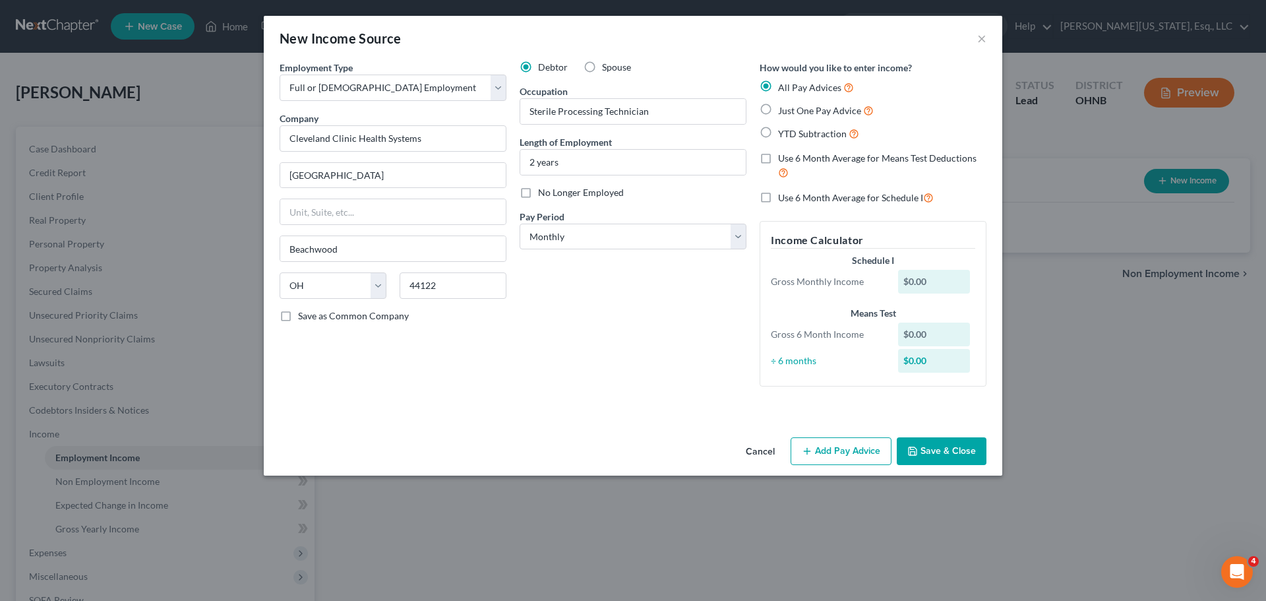
click at [943, 450] on button "Save & Close" at bounding box center [941, 451] width 90 height 28
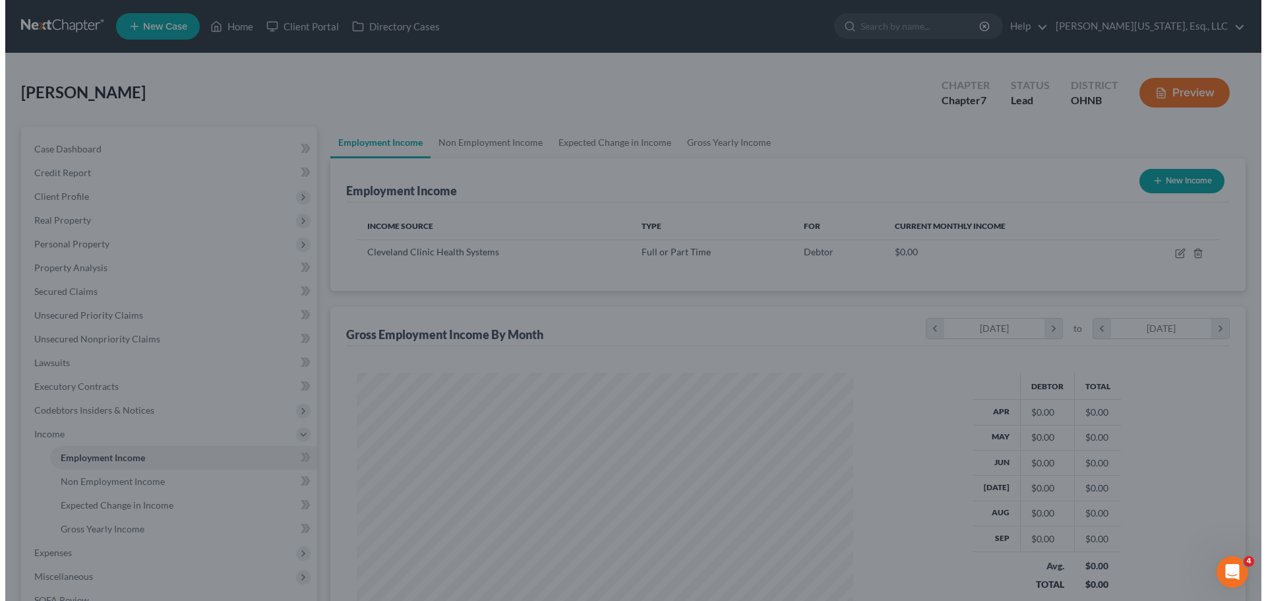
scroll to position [658936, 658664]
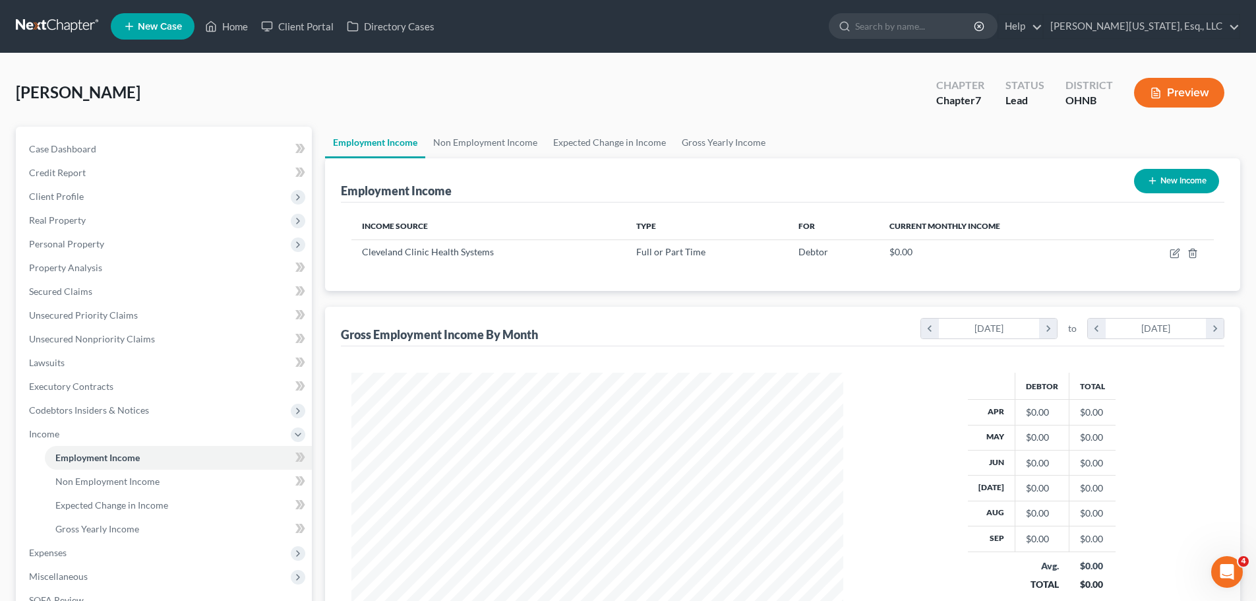
click at [1192, 181] on button "New Income" at bounding box center [1176, 181] width 85 height 24
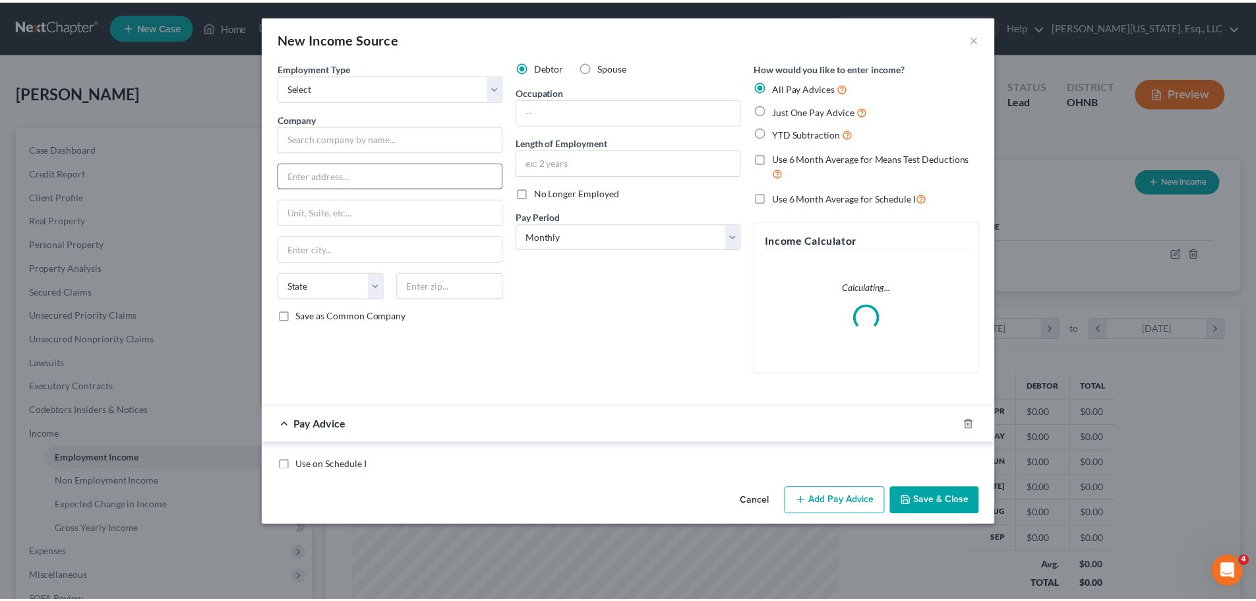
scroll to position [248, 523]
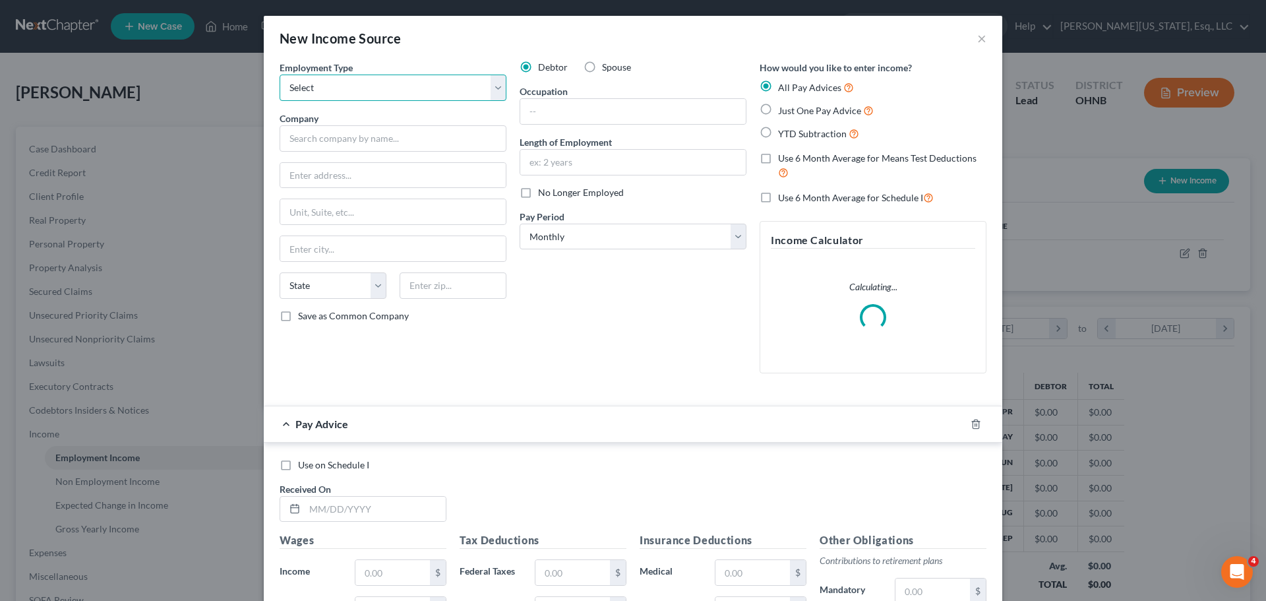
drag, startPoint x: 405, startPoint y: 87, endPoint x: 406, endPoint y: 98, distance: 11.2
click at [405, 87] on select "Select Full or Part Time Employment Self Employment" at bounding box center [392, 87] width 227 height 26
click at [279, 74] on select "Select Full or Part Time Employment Self Employment" at bounding box center [392, 87] width 227 height 26
click at [403, 132] on input "text" at bounding box center [392, 138] width 227 height 26
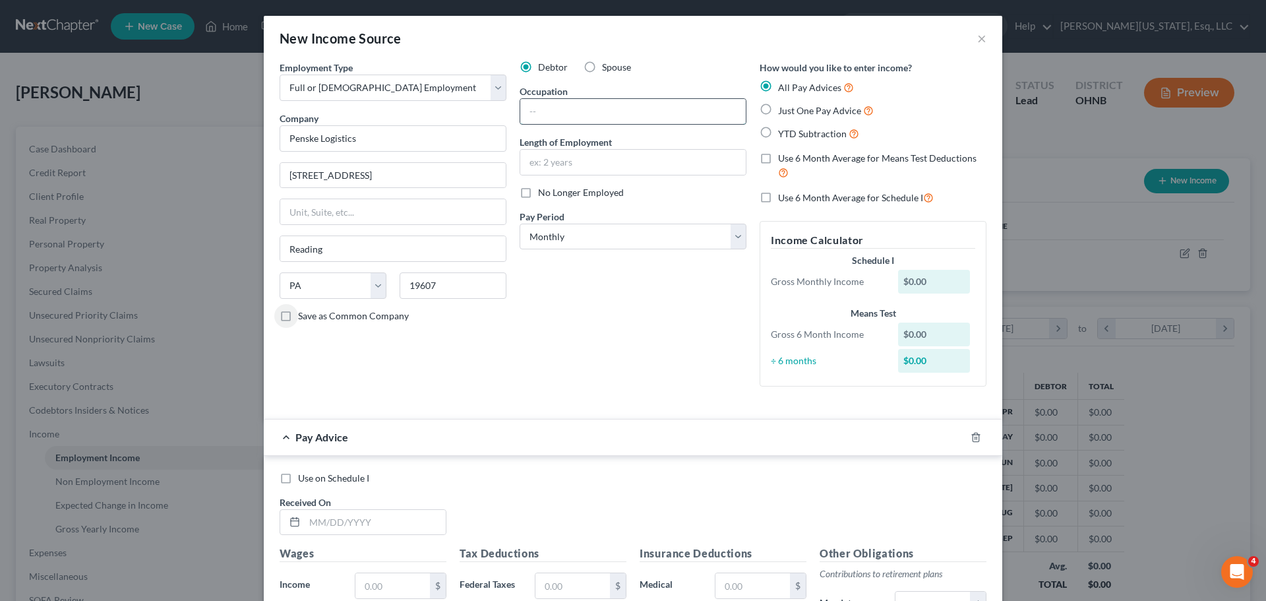
click at [564, 108] on input "text" at bounding box center [632, 111] width 225 height 25
click at [975, 438] on icon "button" at bounding box center [975, 437] width 11 height 11
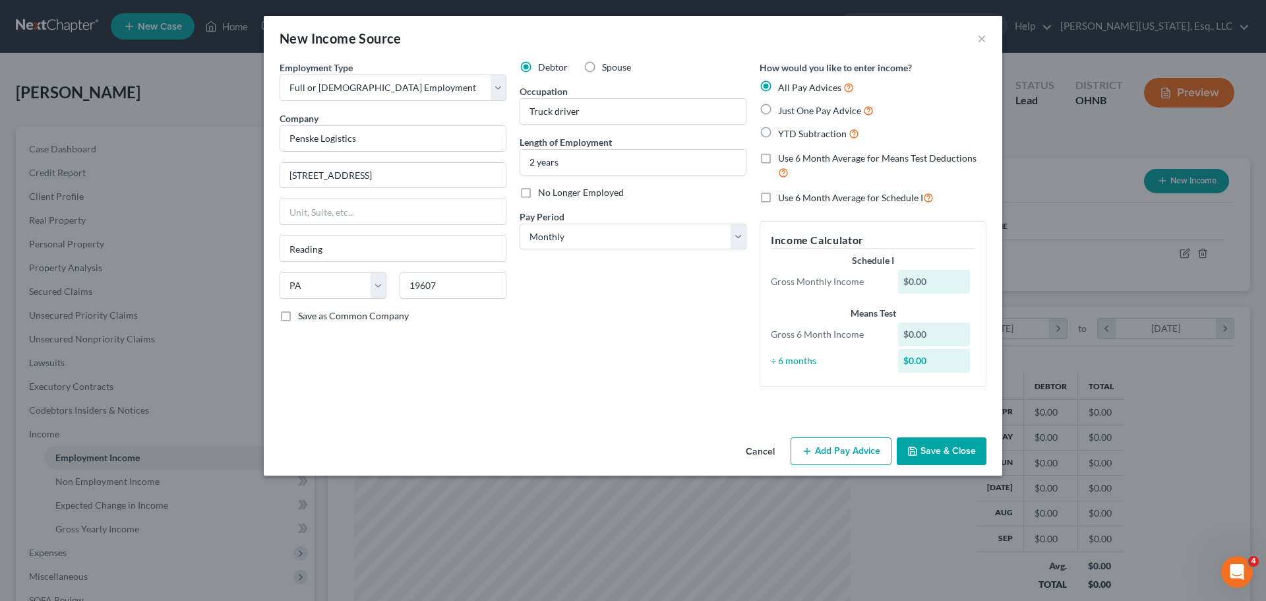
click at [949, 452] on button "Save & Close" at bounding box center [941, 451] width 90 height 28
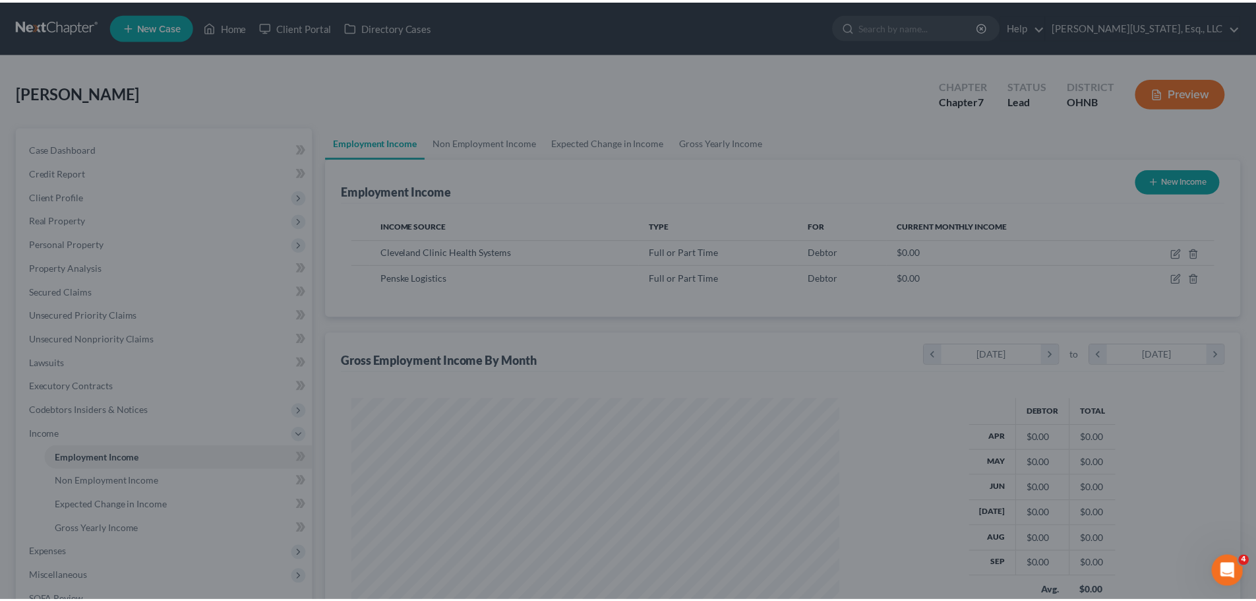
scroll to position [658936, 658664]
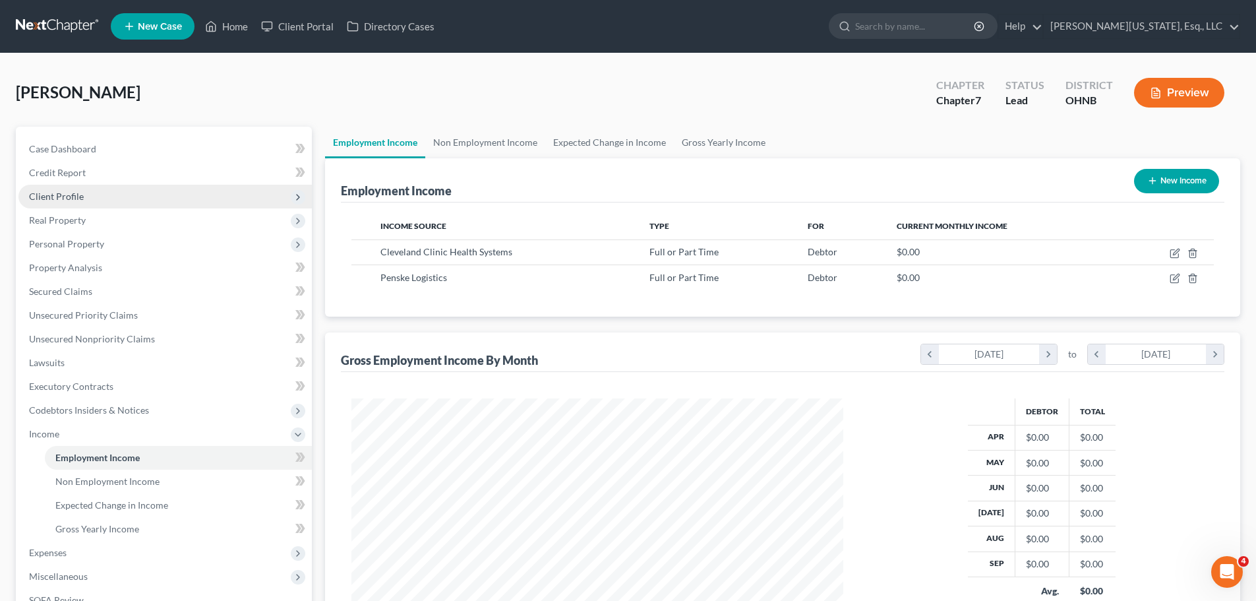
click at [67, 201] on span "Client Profile" at bounding box center [56, 196] width 55 height 11
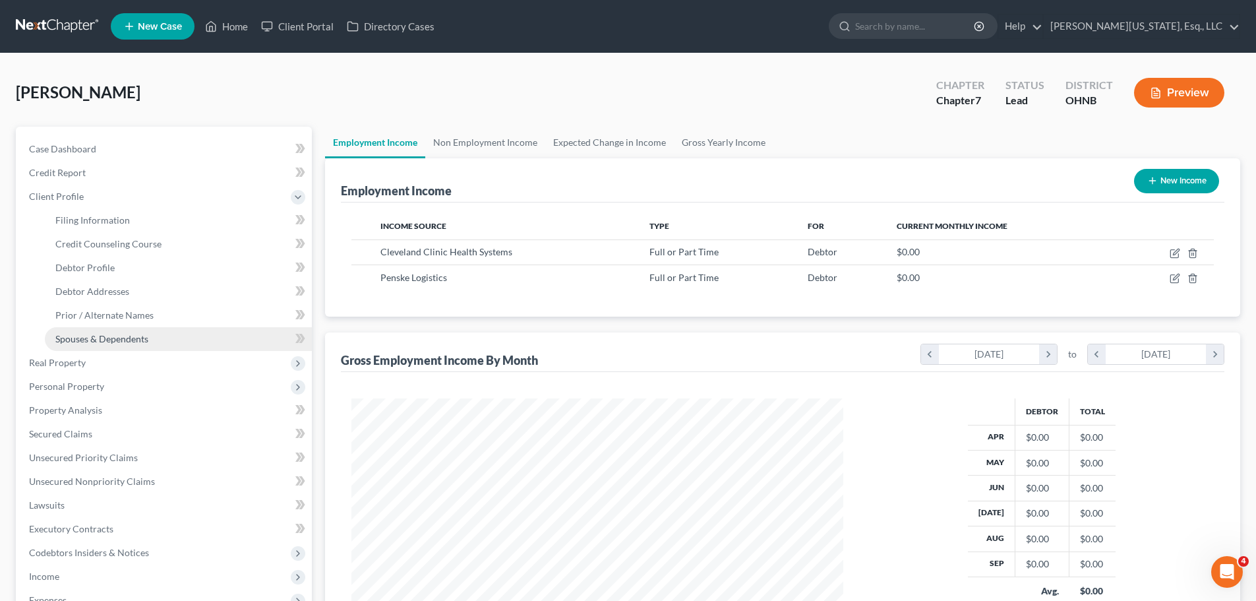
click at [121, 341] on span "Spouses & Dependents" at bounding box center [101, 338] width 93 height 11
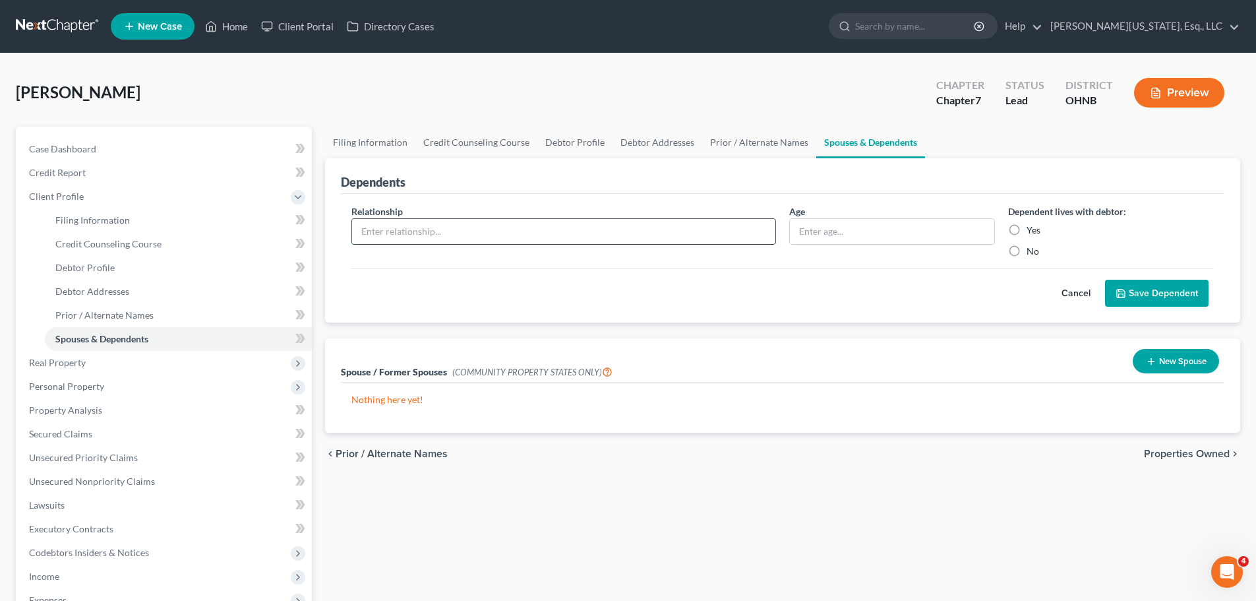
click at [573, 226] on input "text" at bounding box center [563, 231] width 423 height 25
click at [1026, 229] on label "Yes" at bounding box center [1033, 229] width 14 height 13
click at [1032, 229] on input "Yes" at bounding box center [1036, 227] width 9 height 9
click at [1150, 288] on button "Save Dependent" at bounding box center [1156, 293] width 103 height 28
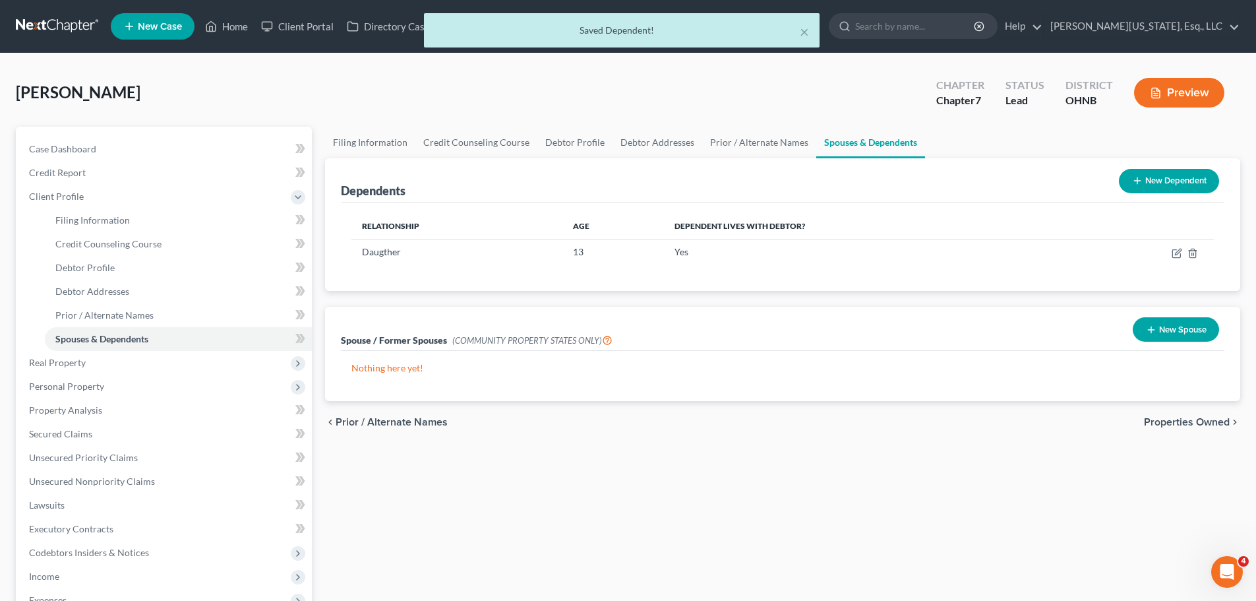
click at [1136, 180] on icon at bounding box center [1137, 180] width 11 height 11
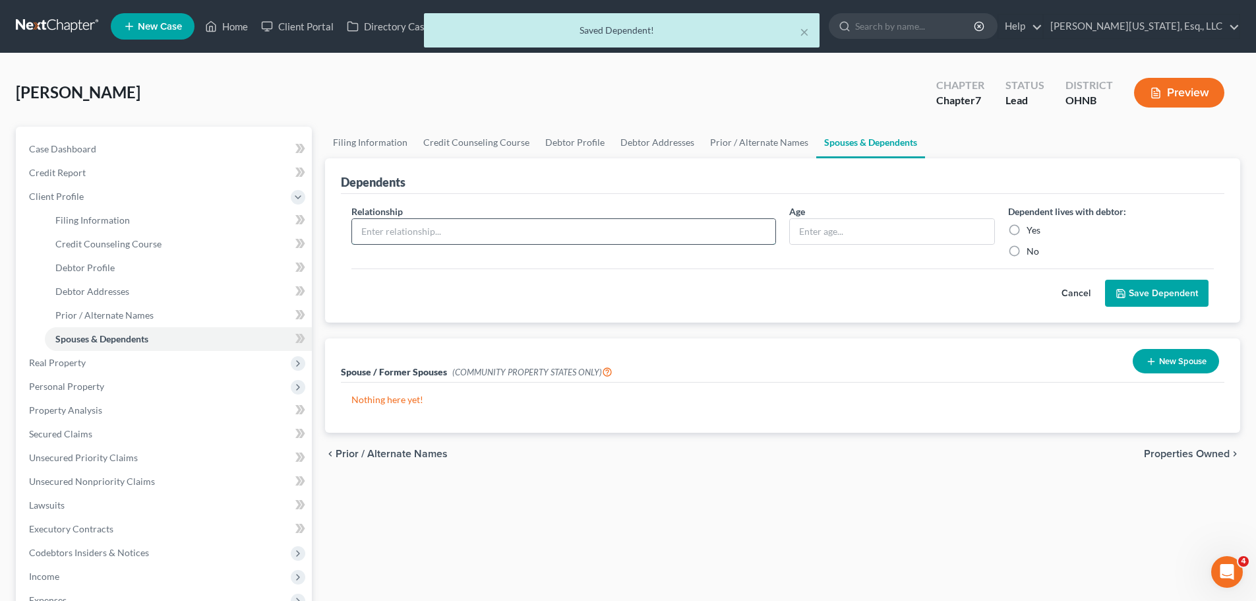
click at [415, 223] on input "text" at bounding box center [563, 231] width 423 height 25
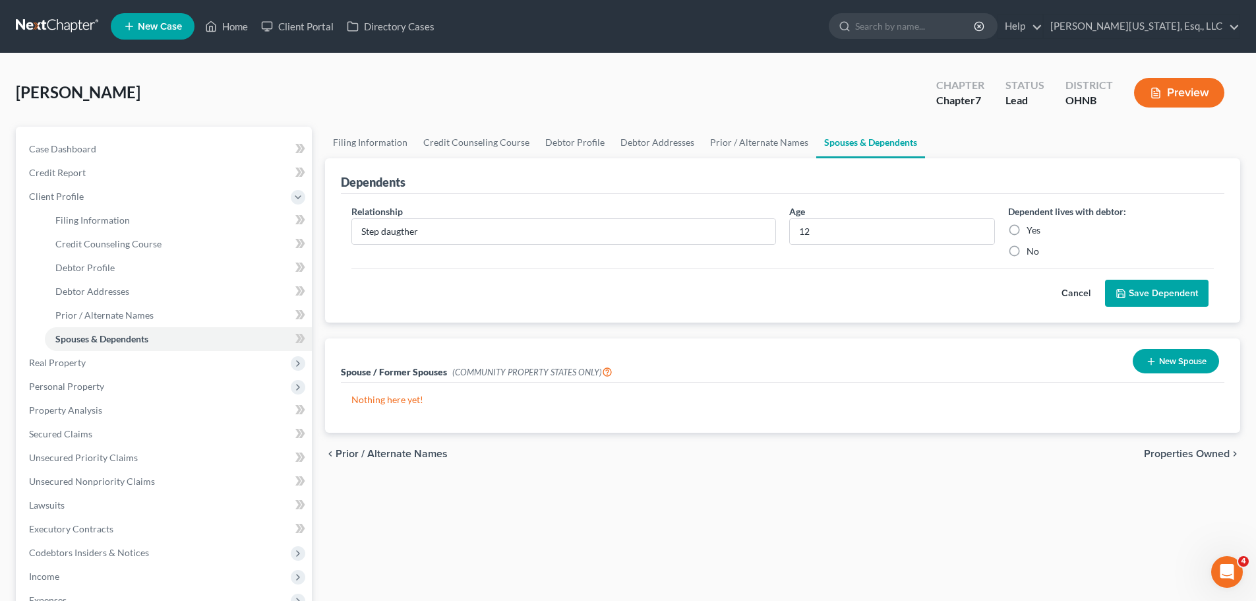
click at [1026, 231] on label "Yes" at bounding box center [1033, 229] width 14 height 13
click at [1032, 231] on input "Yes" at bounding box center [1036, 227] width 9 height 9
click at [1125, 288] on icon "submit" at bounding box center [1120, 293] width 11 height 11
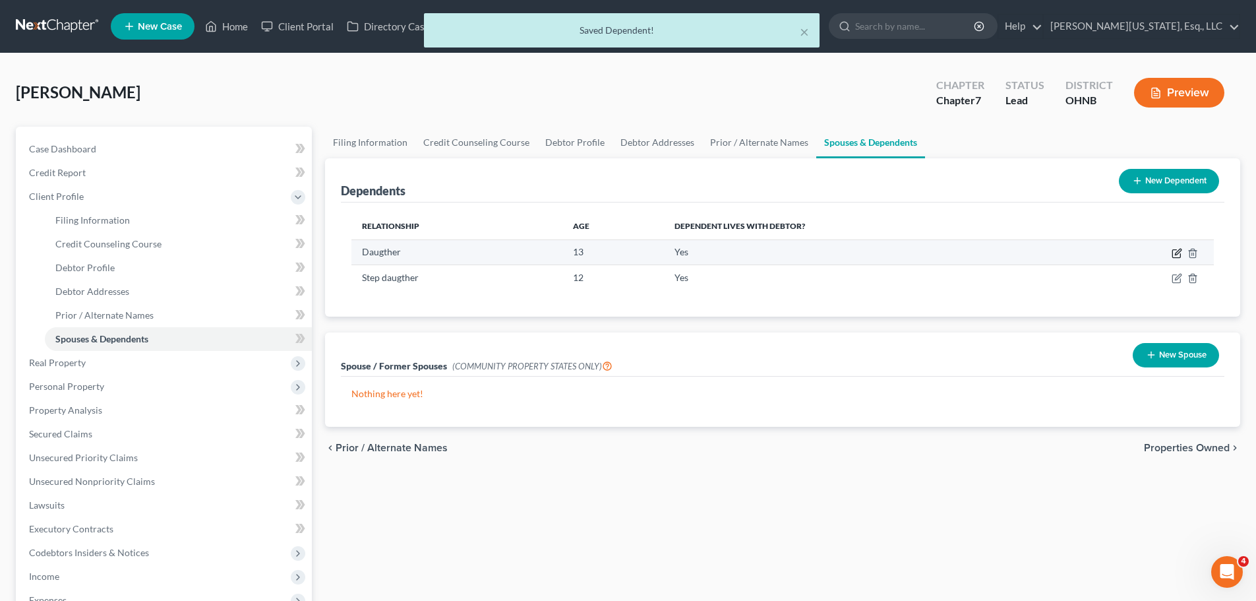
click at [1174, 252] on icon "button" at bounding box center [1176, 253] width 11 height 11
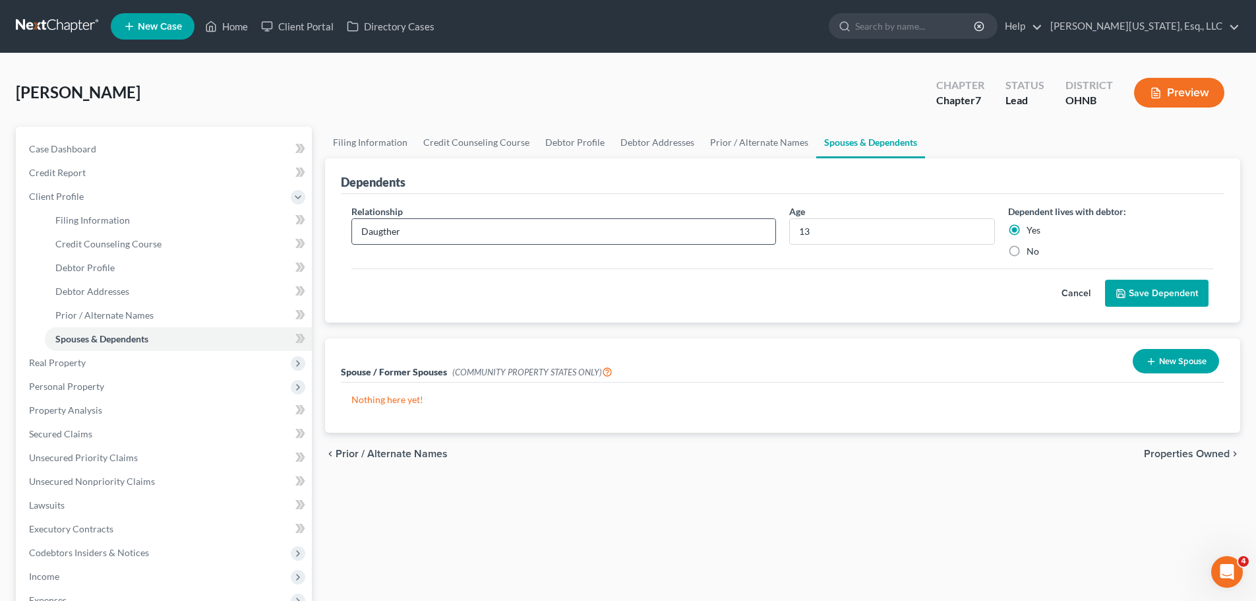
click at [363, 231] on input "Daugther" at bounding box center [563, 231] width 423 height 25
click at [1159, 285] on button "Save Dependent" at bounding box center [1156, 293] width 103 height 28
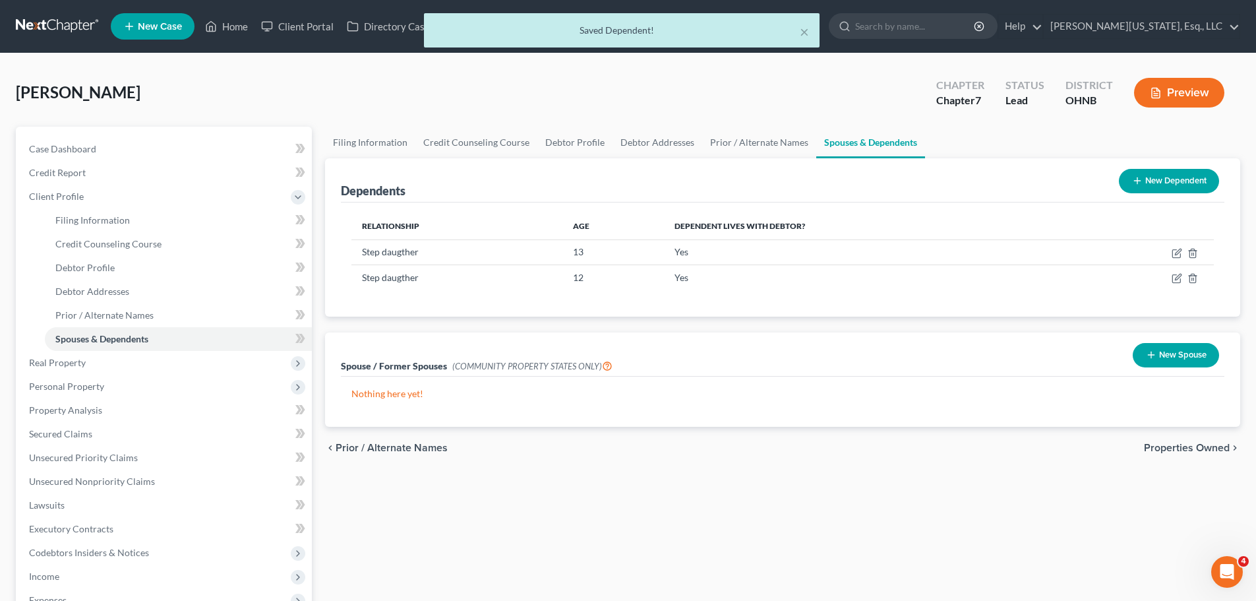
click at [1142, 183] on button "New Dependent" at bounding box center [1169, 181] width 100 height 24
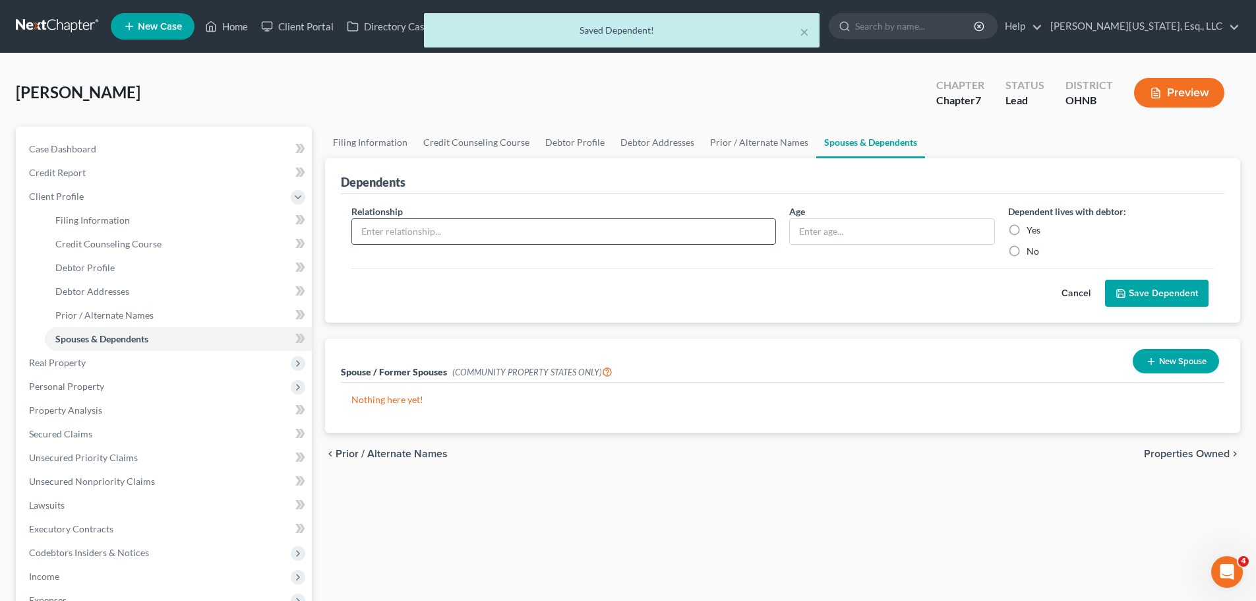
click at [527, 231] on input "text" at bounding box center [563, 231] width 423 height 25
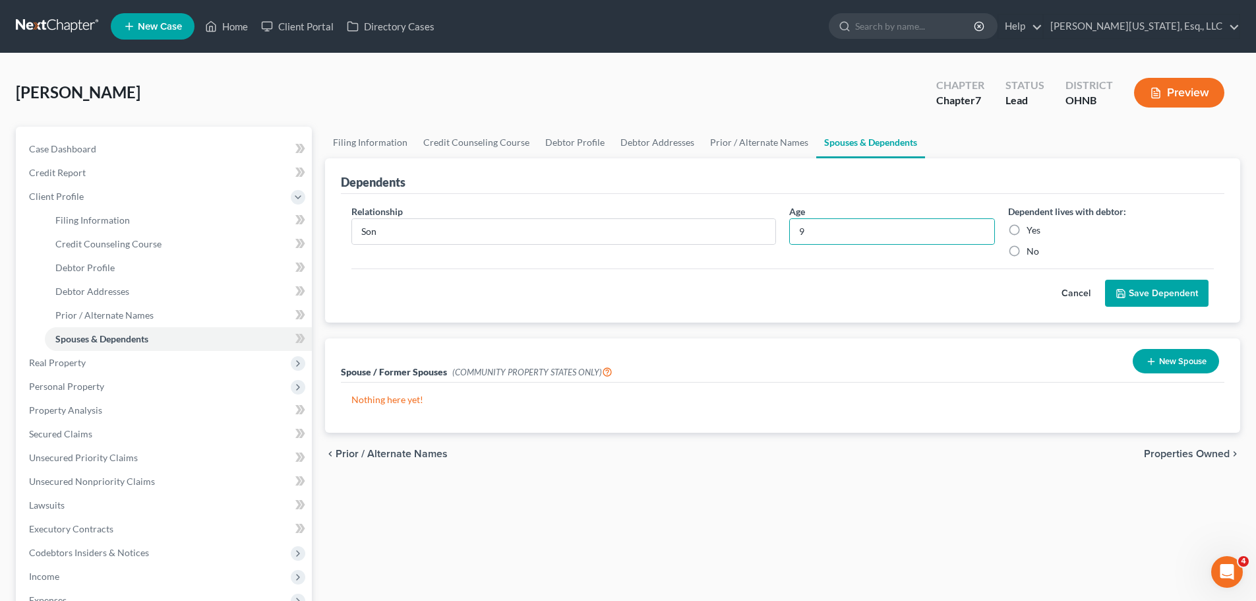
drag, startPoint x: 1022, startPoint y: 231, endPoint x: 1084, endPoint y: 258, distance: 67.3
click at [1026, 230] on label "Yes" at bounding box center [1033, 229] width 14 height 13
click at [1032, 230] on input "Yes" at bounding box center [1036, 227] width 9 height 9
click at [1164, 293] on button "Save Dependent" at bounding box center [1156, 293] width 103 height 28
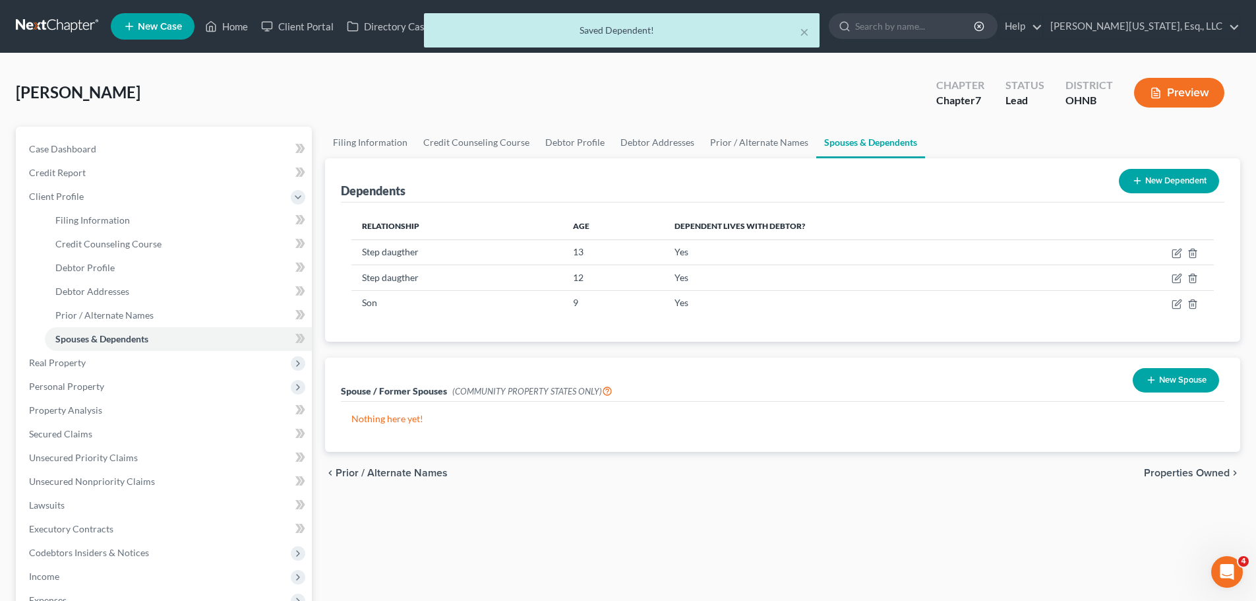
click at [1140, 187] on button "New Dependent" at bounding box center [1169, 181] width 100 height 24
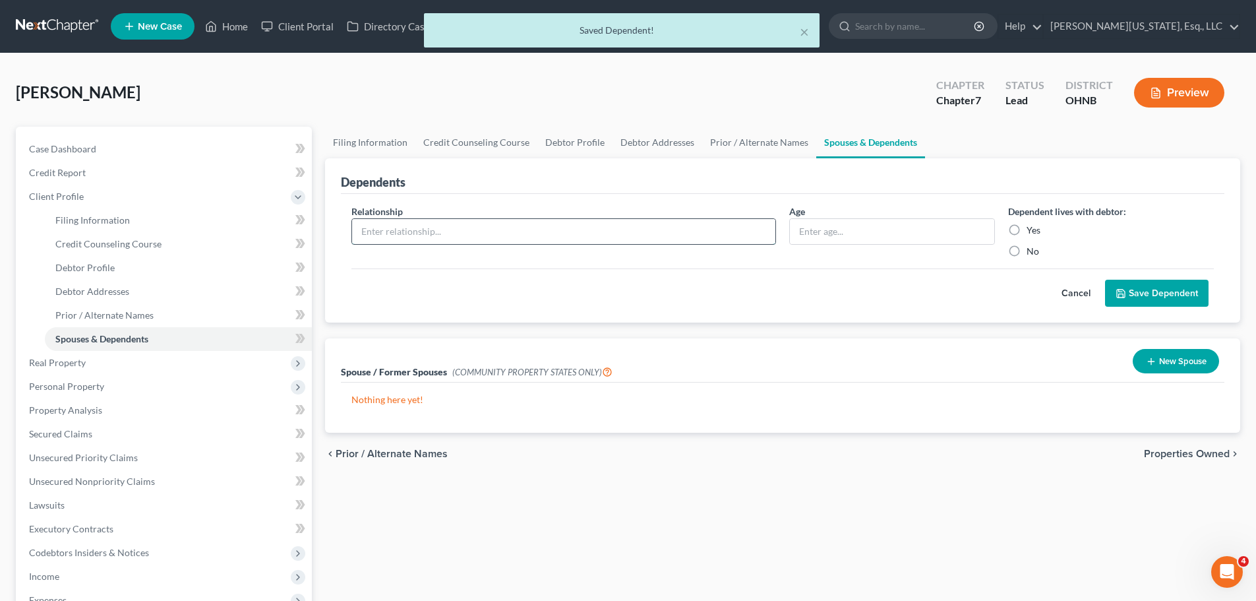
click at [480, 233] on input "text" at bounding box center [563, 231] width 423 height 25
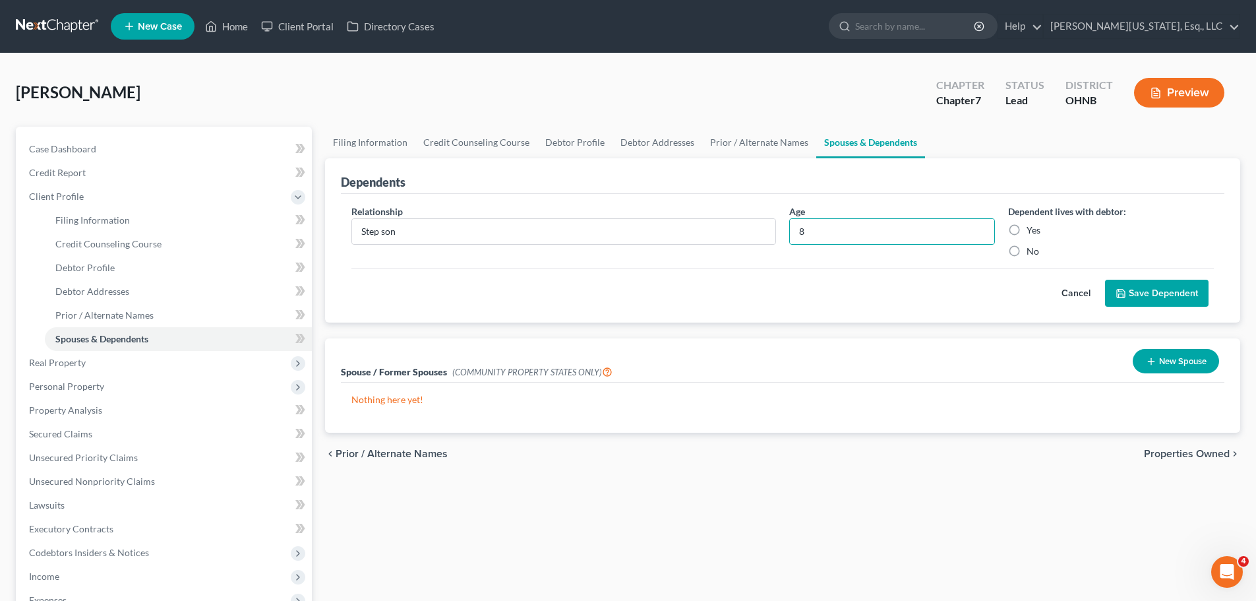
drag, startPoint x: 1032, startPoint y: 231, endPoint x: 1107, endPoint y: 262, distance: 81.9
click at [1032, 232] on label "Yes" at bounding box center [1033, 229] width 14 height 13
click at [1032, 232] on input "Yes" at bounding box center [1036, 227] width 9 height 9
click at [1166, 293] on button "Save Dependent" at bounding box center [1156, 293] width 103 height 28
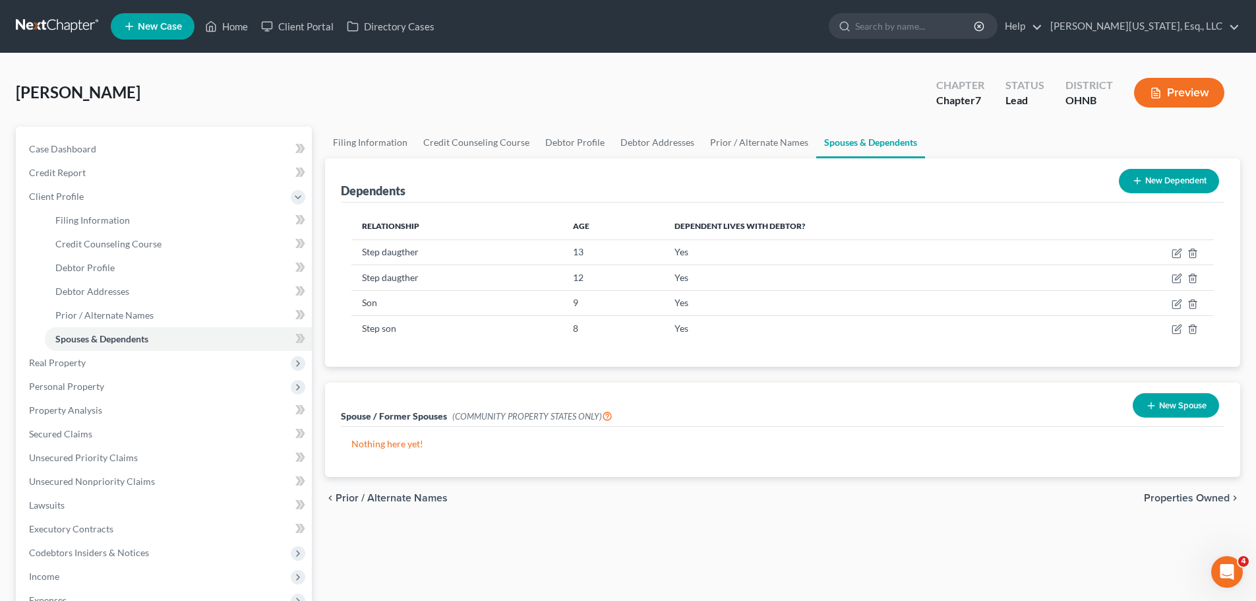
click at [1162, 173] on button "New Dependent" at bounding box center [1169, 181] width 100 height 24
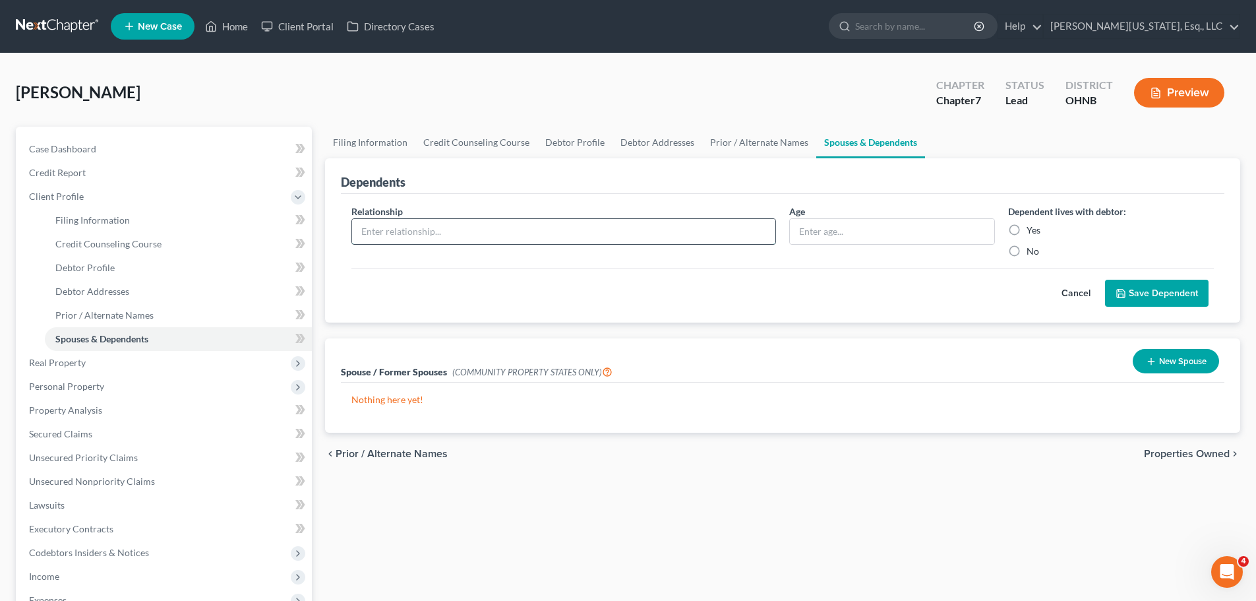
click at [452, 227] on input "text" at bounding box center [563, 231] width 423 height 25
click at [1026, 230] on label "Yes" at bounding box center [1033, 229] width 14 height 13
click at [1032, 230] on input "Yes" at bounding box center [1036, 227] width 9 height 9
click at [1161, 279] on button "Save Dependent" at bounding box center [1156, 293] width 103 height 28
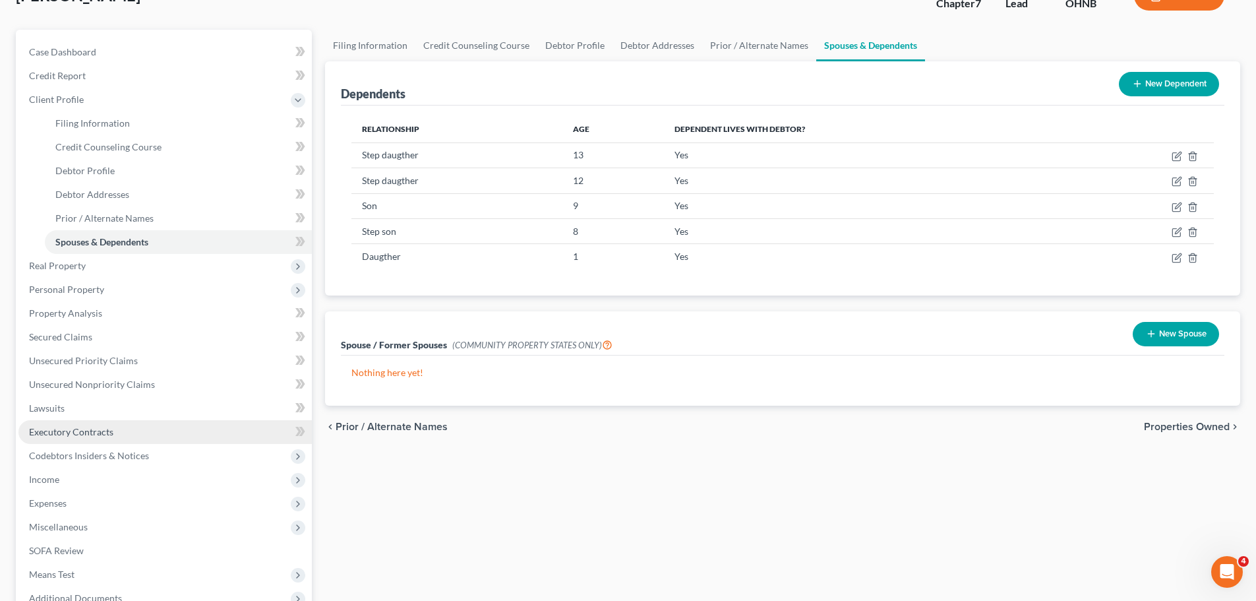
scroll to position [132, 0]
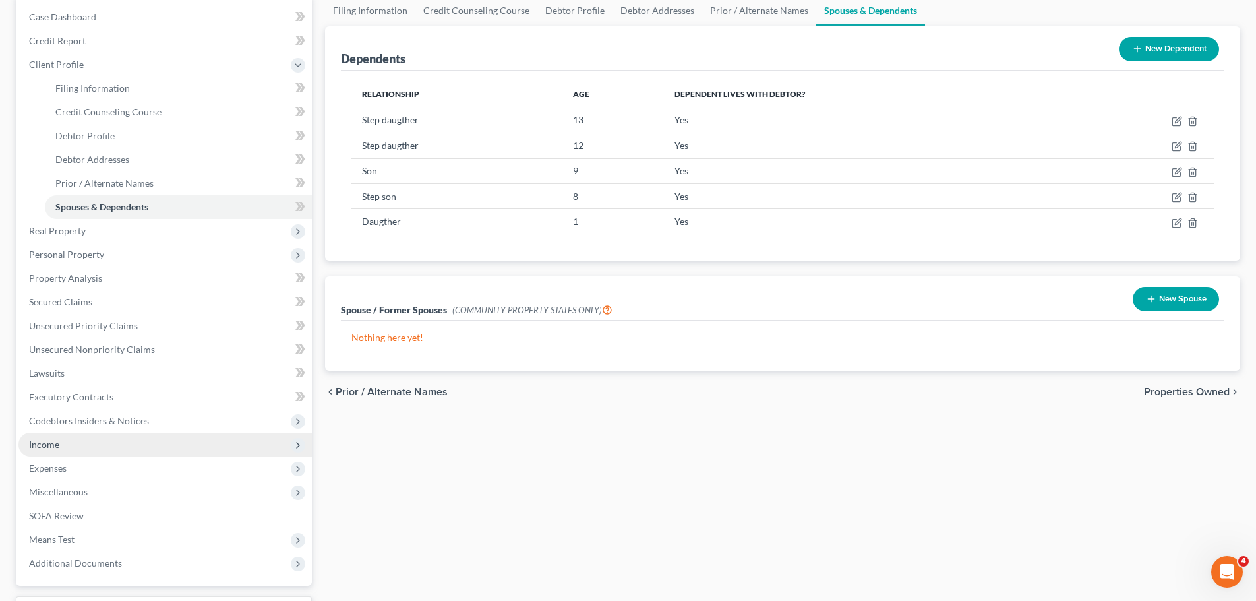
click at [47, 450] on span "Income" at bounding box center [164, 444] width 293 height 24
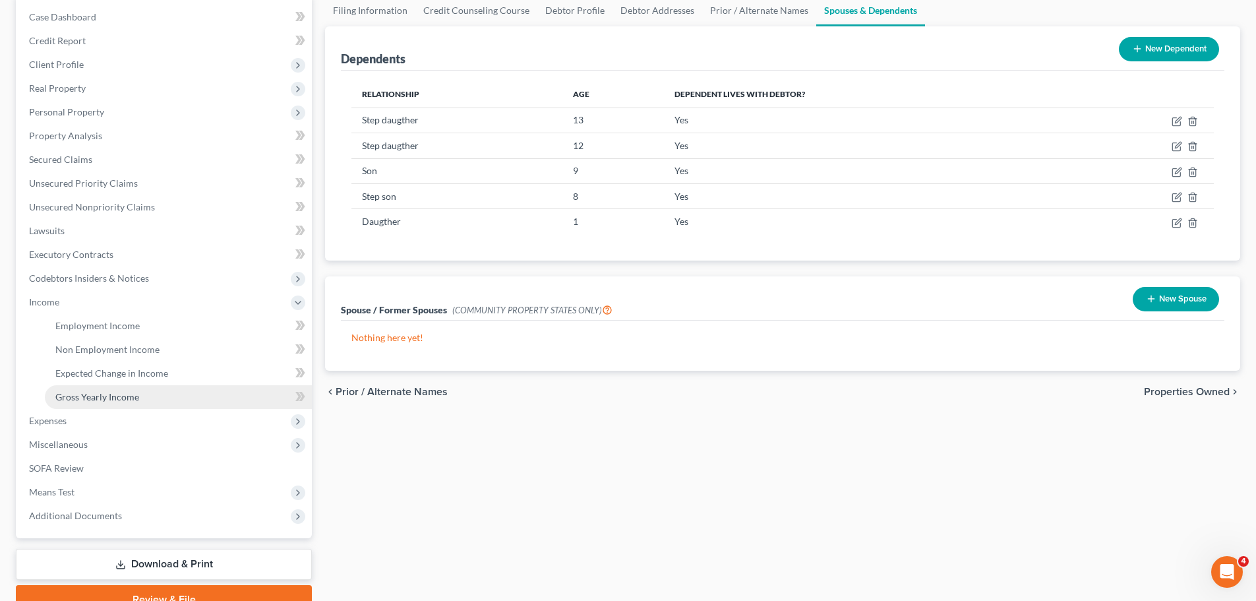
click at [117, 402] on link "Gross Yearly Income" at bounding box center [178, 397] width 267 height 24
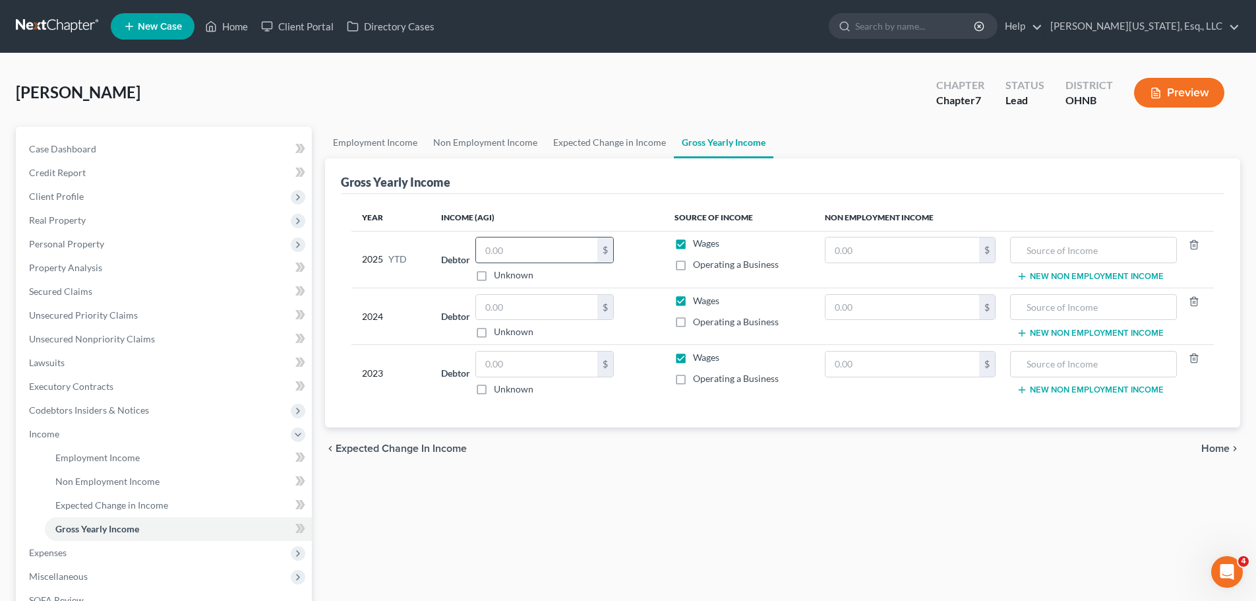
click at [568, 243] on input "text" at bounding box center [536, 249] width 121 height 25
click at [542, 320] on div "$" at bounding box center [544, 307] width 138 height 26
click at [543, 308] on input "text" at bounding box center [536, 307] width 121 height 25
click at [525, 372] on input "text" at bounding box center [536, 363] width 121 height 25
click at [900, 256] on input "text" at bounding box center [902, 249] width 154 height 25
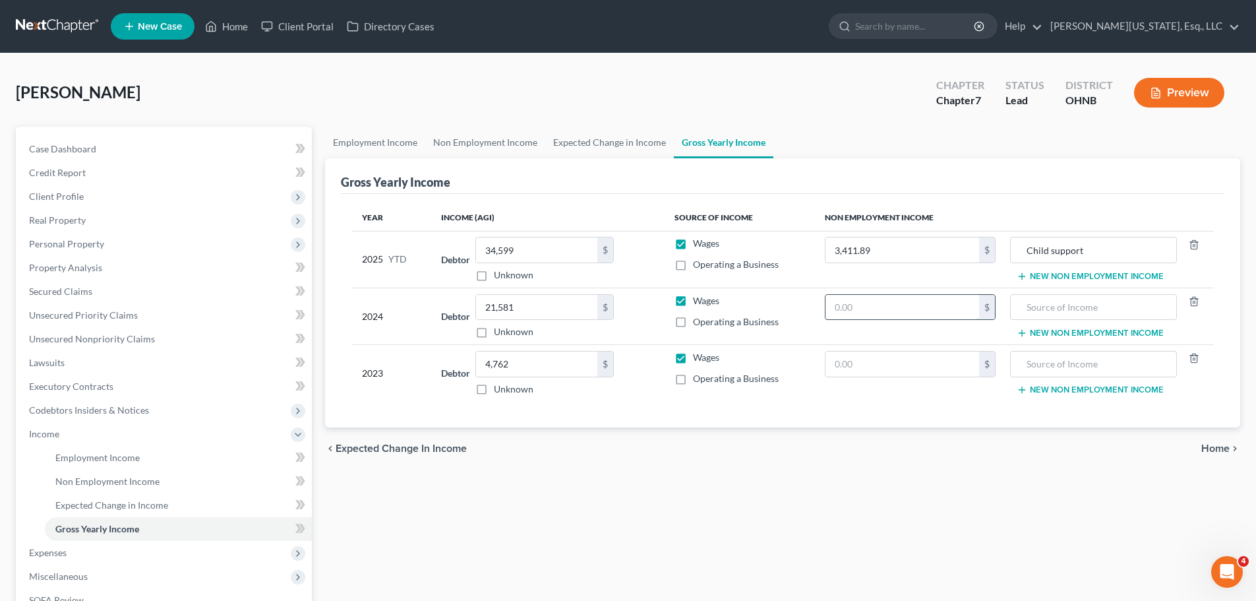
click at [867, 307] on input "text" at bounding box center [902, 307] width 154 height 25
drag, startPoint x: 989, startPoint y: 235, endPoint x: 1024, endPoint y: 316, distance: 88.3
click at [910, 233] on tr "2025 YTD Debtor 34,599.00 $ Unknown Balance Undetermined 34,599 $ Unknown Wages…" at bounding box center [782, 259] width 862 height 57
click at [1065, 314] on input "text" at bounding box center [1093, 307] width 152 height 25
paste input "Child support"
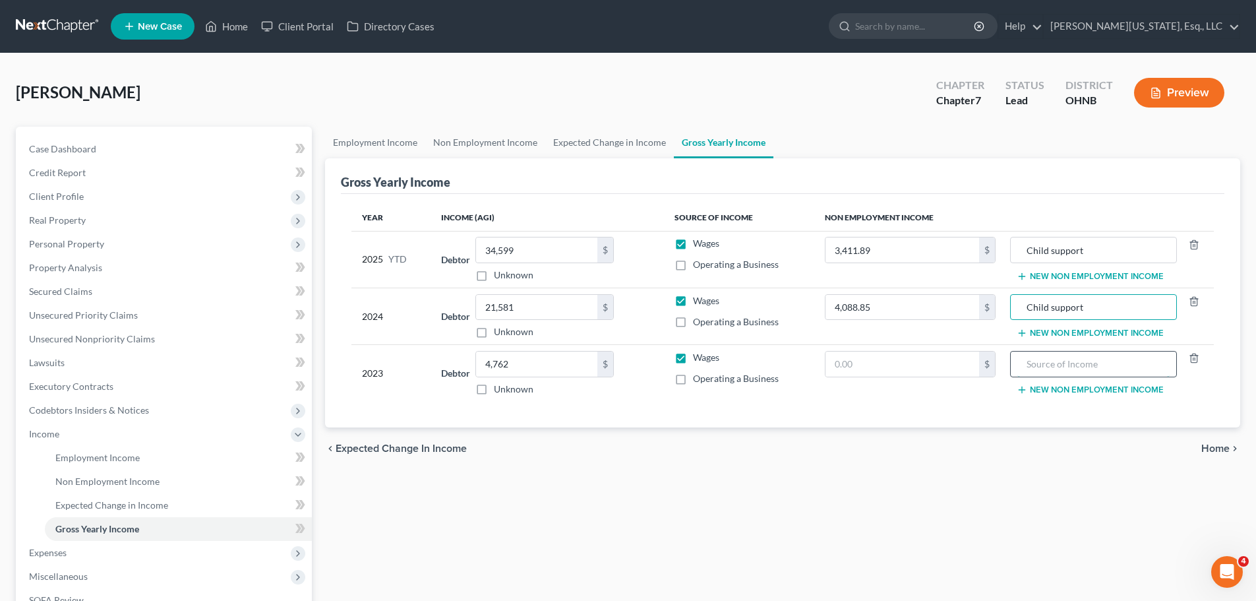
click at [1088, 376] on input "text" at bounding box center [1093, 363] width 152 height 25
paste input "Child support"
click at [917, 378] on td "$" at bounding box center [910, 373] width 192 height 57
click at [920, 353] on input "text" at bounding box center [902, 363] width 154 height 25
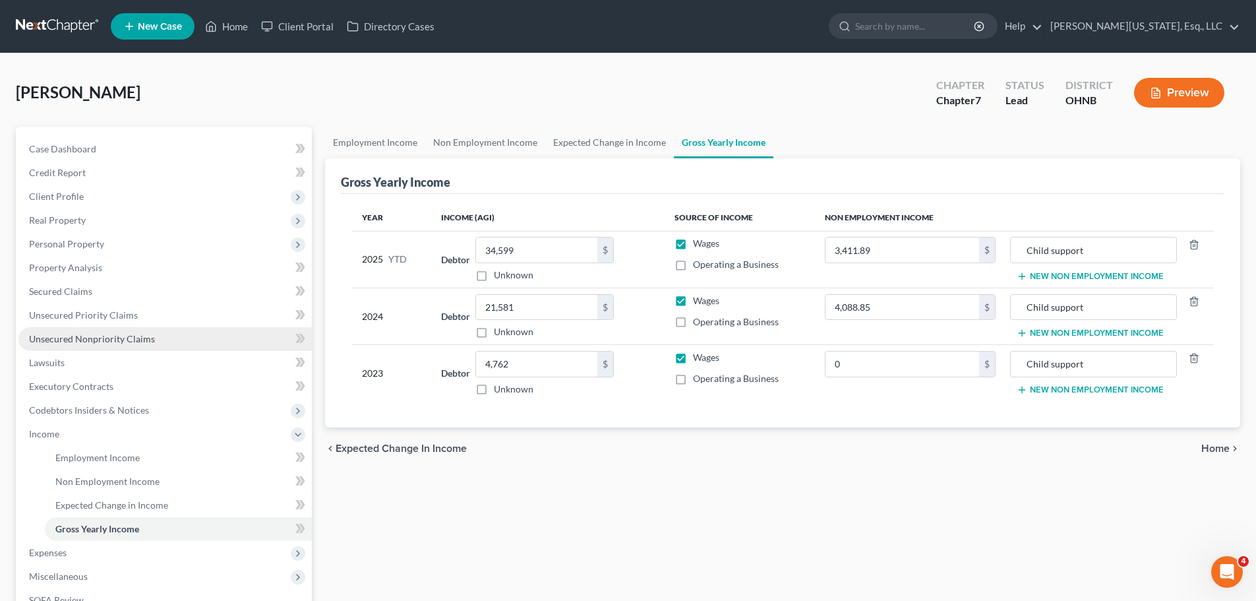
click at [59, 338] on span "Unsecured Nonpriority Claims" at bounding box center [92, 338] width 126 height 11
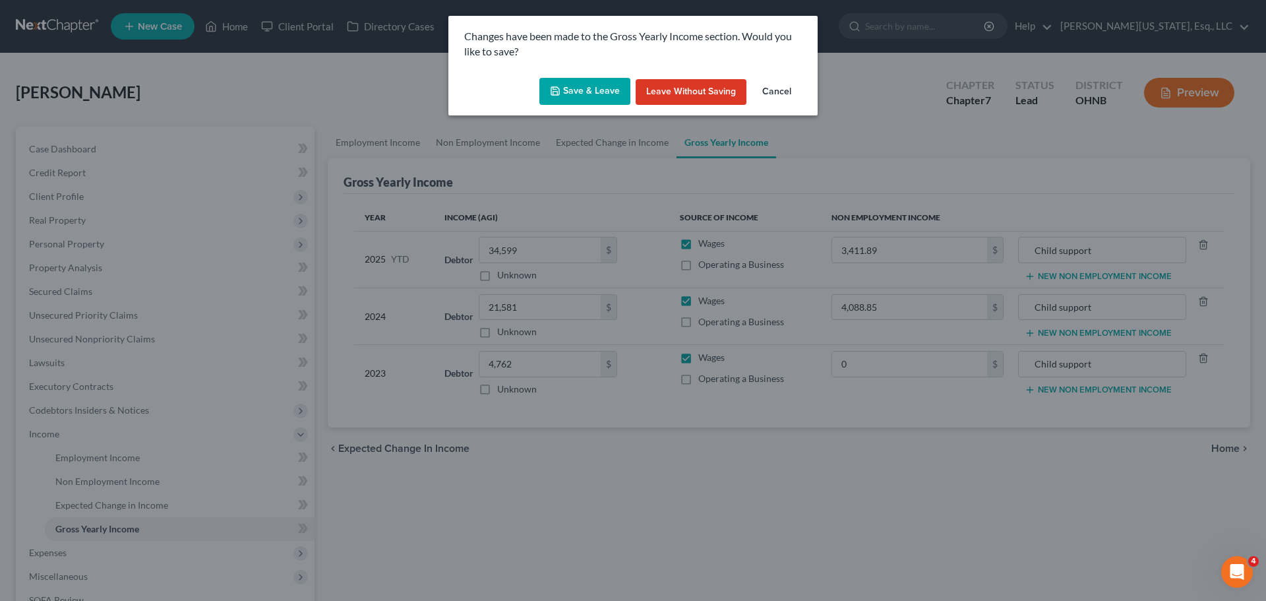
click at [575, 92] on button "Save & Leave" at bounding box center [584, 92] width 91 height 28
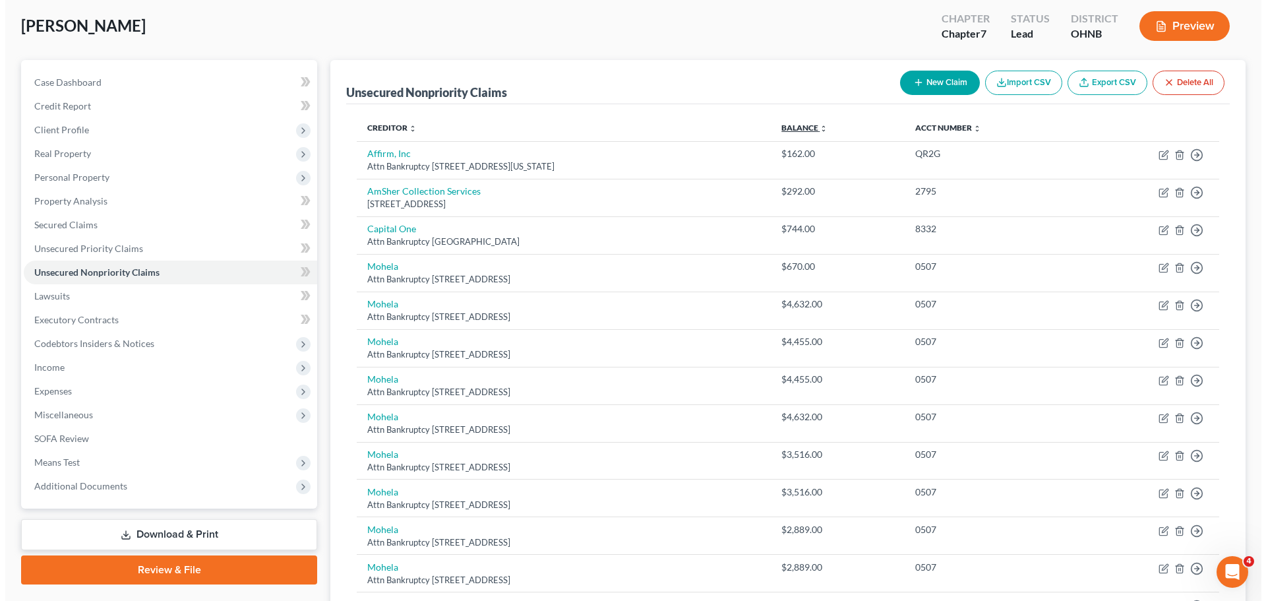
scroll to position [66, 0]
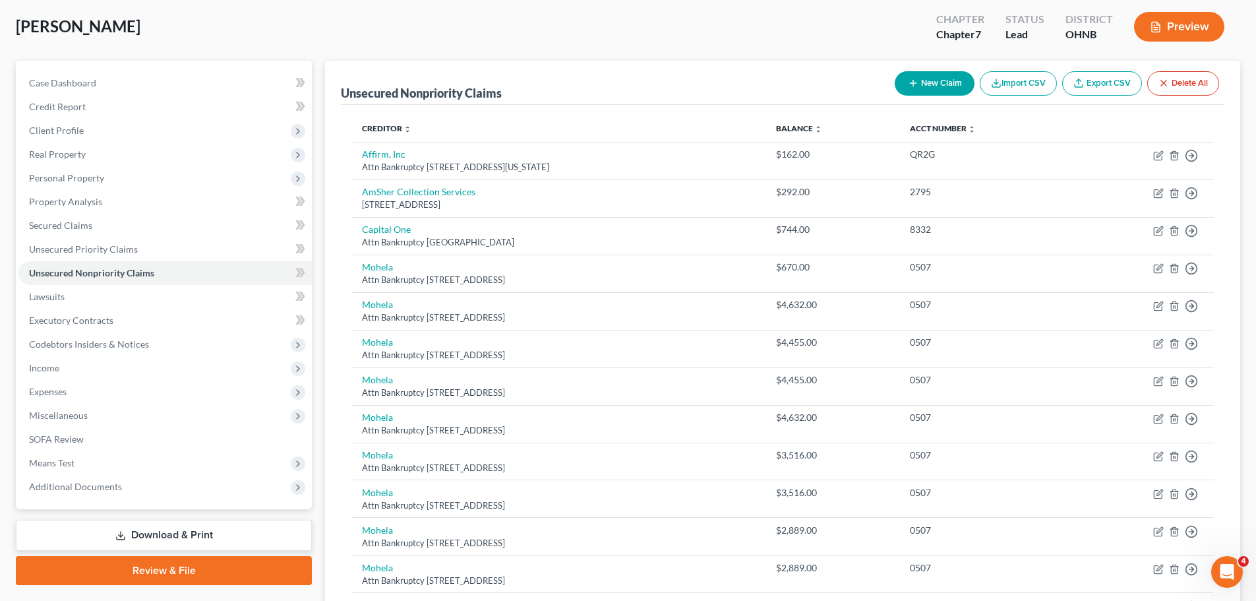
click at [916, 85] on button "New Claim" at bounding box center [935, 83] width 80 height 24
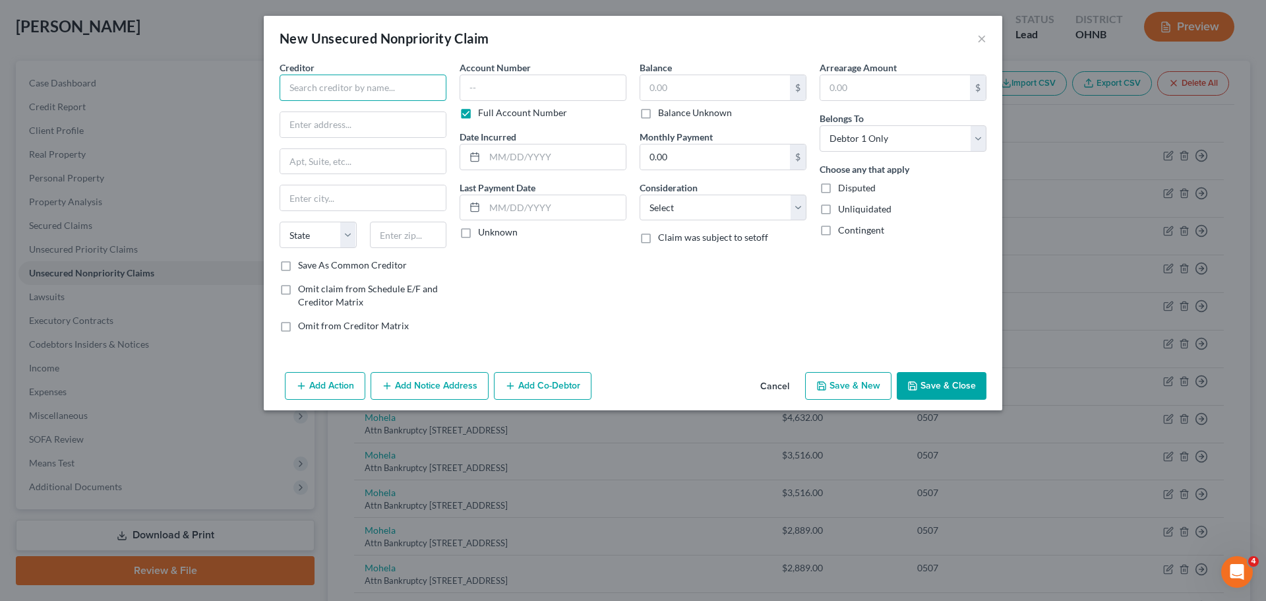
click at [419, 75] on input "text" at bounding box center [362, 87] width 167 height 26
click at [392, 109] on div "Cavalry SPV I" at bounding box center [358, 110] width 137 height 13
click at [534, 112] on label "Full Account Number" at bounding box center [522, 112] width 89 height 13
click at [492, 112] on input "Full Account Number" at bounding box center [487, 110] width 9 height 9
click at [668, 90] on input "text" at bounding box center [715, 87] width 150 height 25
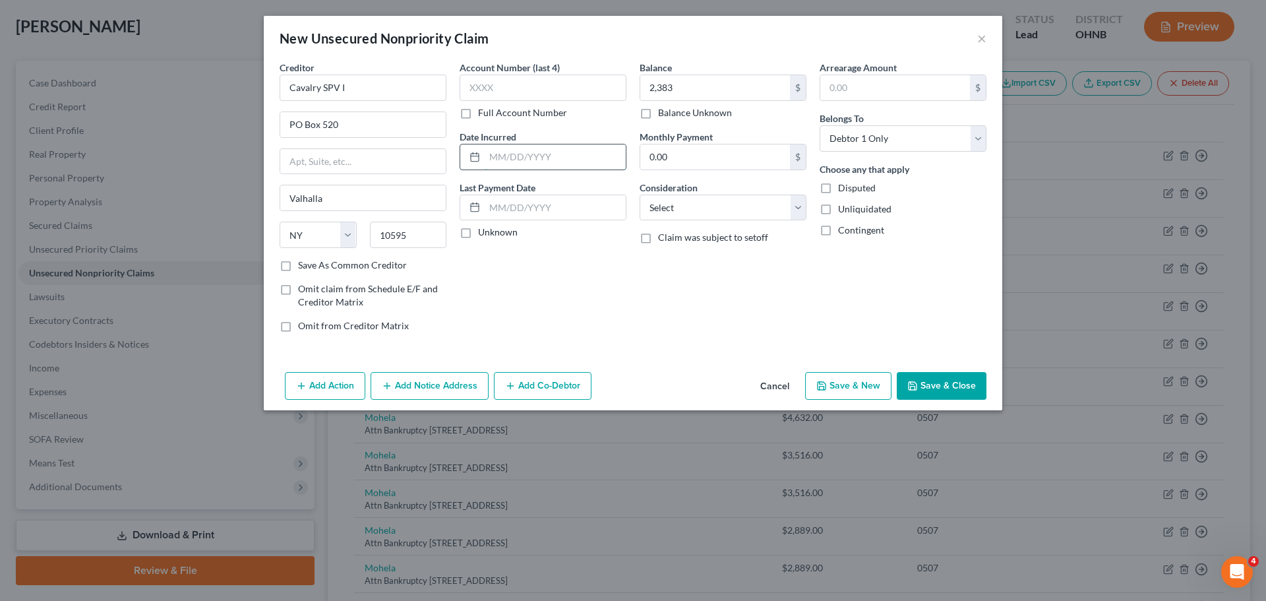
click at [577, 152] on input "text" at bounding box center [554, 156] width 141 height 25
drag, startPoint x: 704, startPoint y: 206, endPoint x: 710, endPoint y: 218, distance: 13.9
click at [704, 206] on select "Select Cable / Satellite Services Collection Agency Credit Card Debt Debt Couns…" at bounding box center [722, 207] width 167 height 26
click at [639, 194] on select "Select Cable / Satellite Services Collection Agency Credit Card Debt Debt Couns…" at bounding box center [722, 207] width 167 height 26
click at [715, 261] on input "text" at bounding box center [722, 257] width 165 height 25
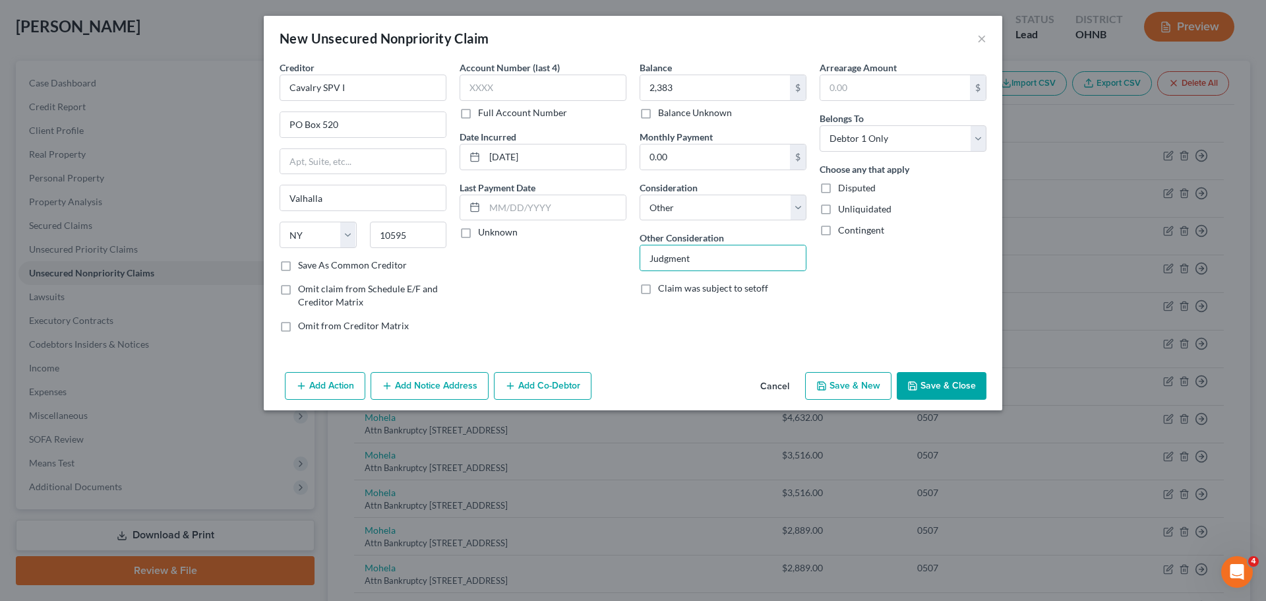
click at [311, 384] on button "Add Action" at bounding box center [325, 386] width 80 height 28
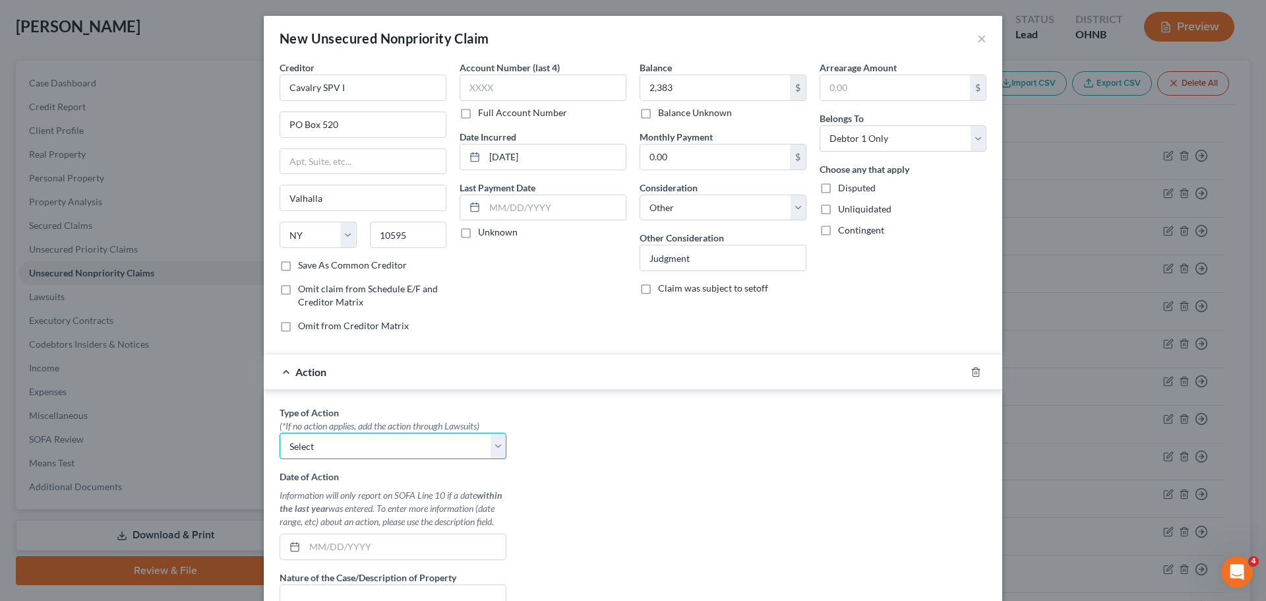
click at [332, 452] on select "Select Repossession Garnishment Foreclosure Personal Injury Attached, Seized, O…" at bounding box center [392, 445] width 227 height 26
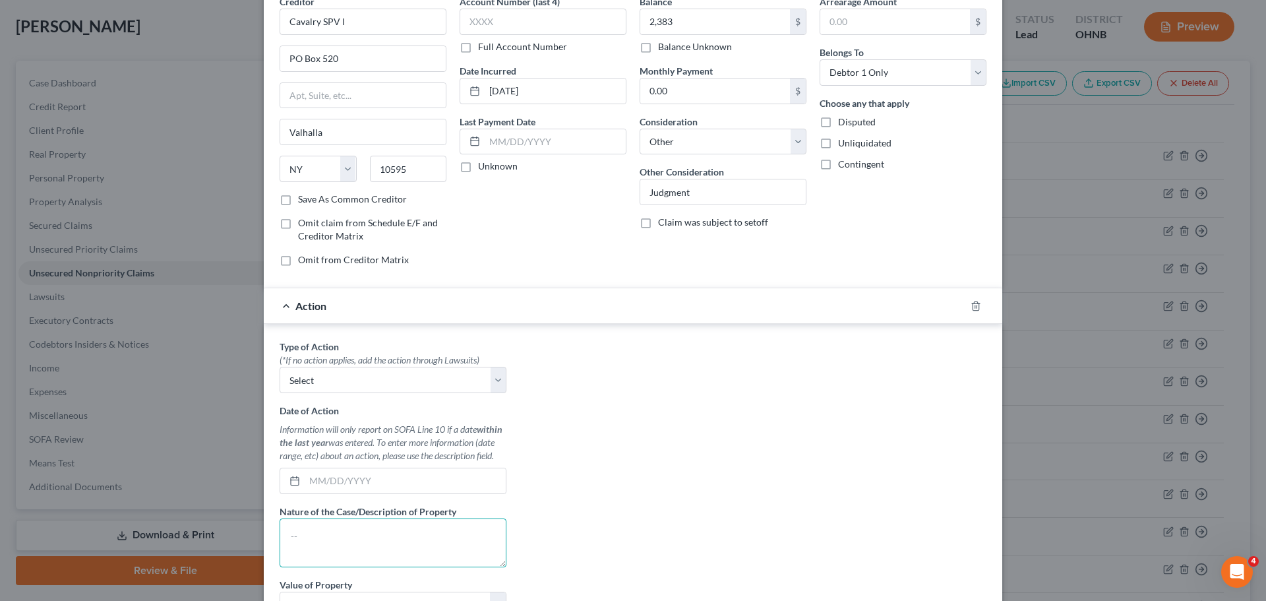
click at [385, 525] on textarea at bounding box center [392, 542] width 227 height 49
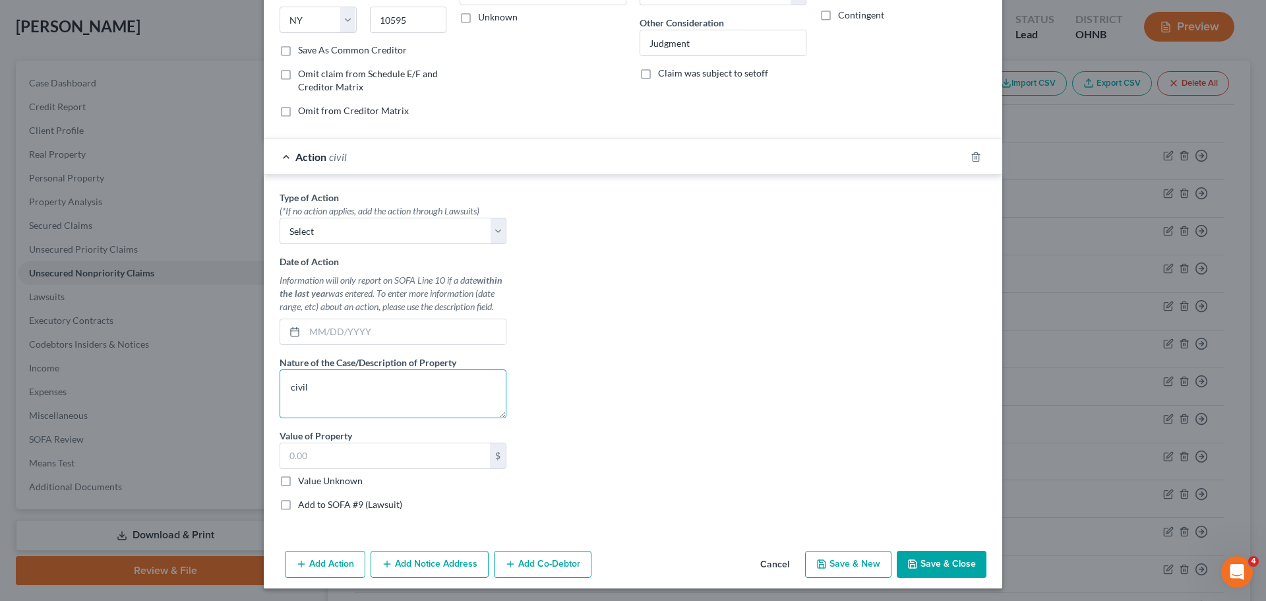
scroll to position [218, 0]
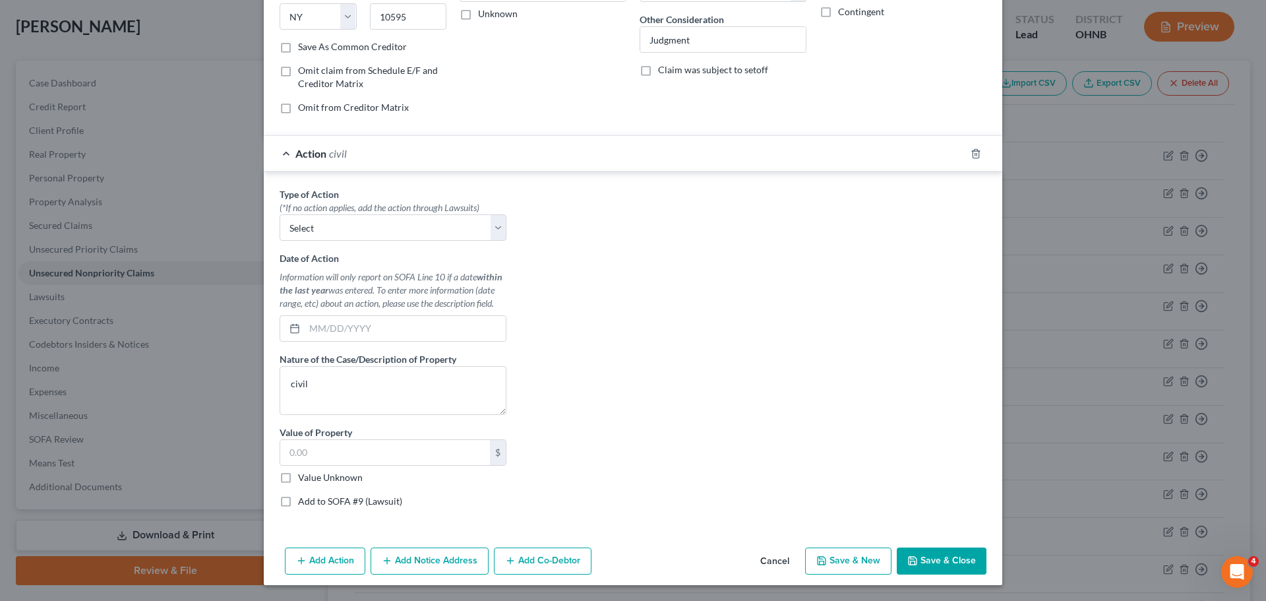
click at [345, 496] on label "Add to SOFA #9 (Lawsuit)" at bounding box center [350, 500] width 104 height 13
click at [312, 496] on input "Add to SOFA #9 (Lawsuit)" at bounding box center [307, 498] width 9 height 9
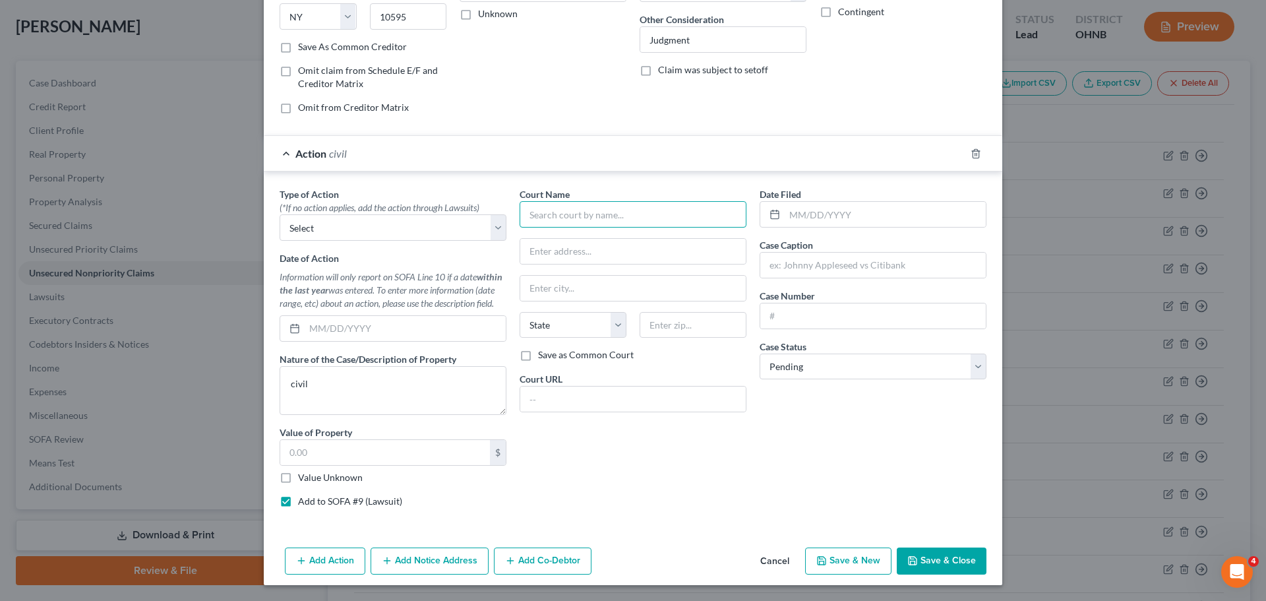
click at [641, 212] on input "text" at bounding box center [632, 214] width 227 height 26
click at [825, 208] on input "text" at bounding box center [884, 214] width 201 height 25
click at [829, 264] on input "text" at bounding box center [872, 264] width 225 height 25
click at [835, 373] on select "Select Pending On Appeal Concluded" at bounding box center [872, 366] width 227 height 26
click at [759, 353] on select "Select Pending On Appeal Concluded" at bounding box center [872, 366] width 227 height 26
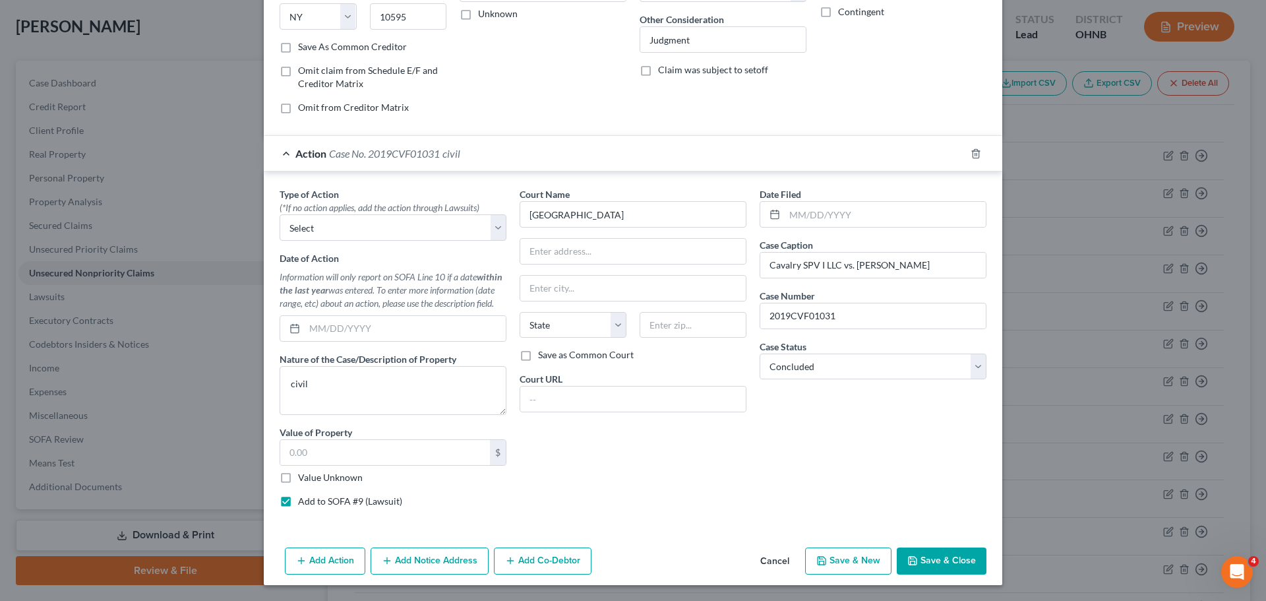
click at [919, 556] on button "Save & Close" at bounding box center [941, 561] width 90 height 28
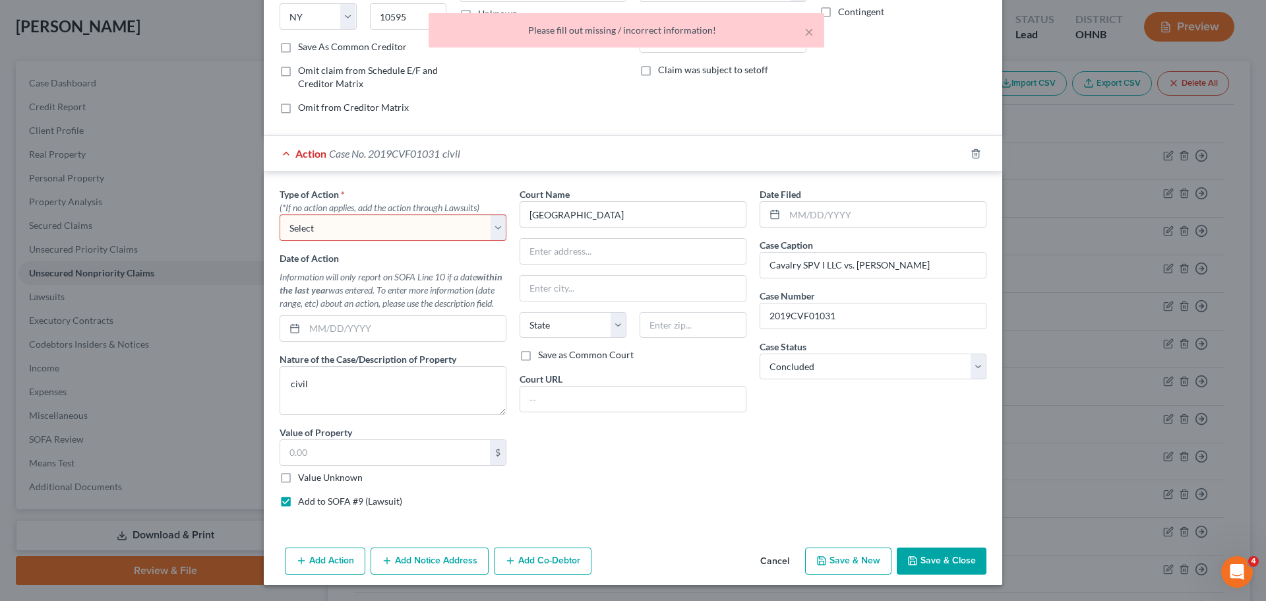
click at [421, 236] on select "Select Repossession Garnishment Foreclosure Personal Injury Attached, Seized, O…" at bounding box center [392, 227] width 227 height 26
click at [279, 214] on select "Select Repossession Garnishment Foreclosure Personal Injury Attached, Seized, O…" at bounding box center [392, 227] width 227 height 26
click at [403, 226] on select "Select Repossession Garnishment Foreclosure Personal Injury Attached, Seized, O…" at bounding box center [392, 227] width 227 height 26
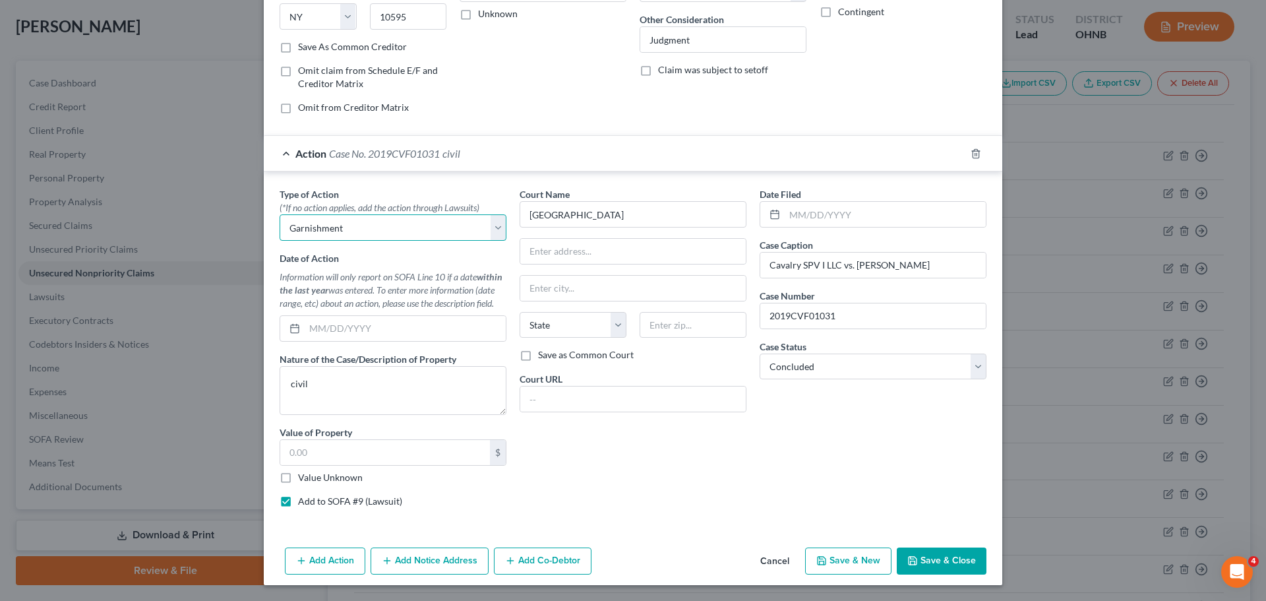
click at [279, 214] on select "Select Repossession Garnishment Foreclosure Personal Injury Attached, Seized, O…" at bounding box center [392, 227] width 227 height 26
click at [956, 560] on button "Save & Close" at bounding box center [941, 561] width 90 height 28
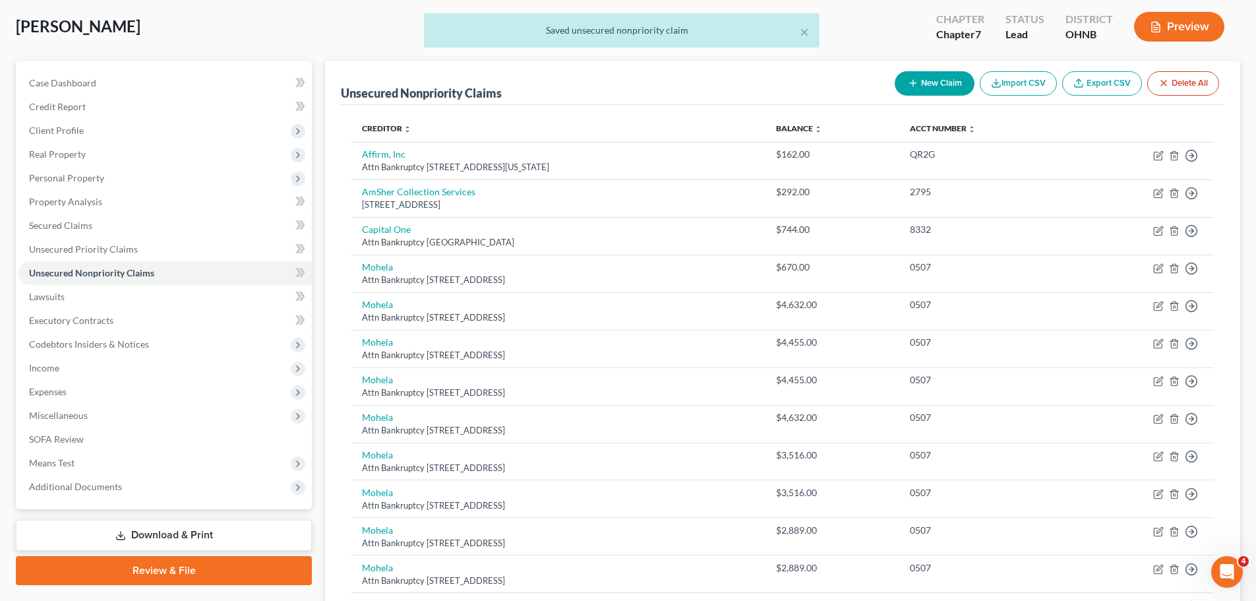
click at [907, 76] on button "New Claim" at bounding box center [935, 83] width 80 height 24
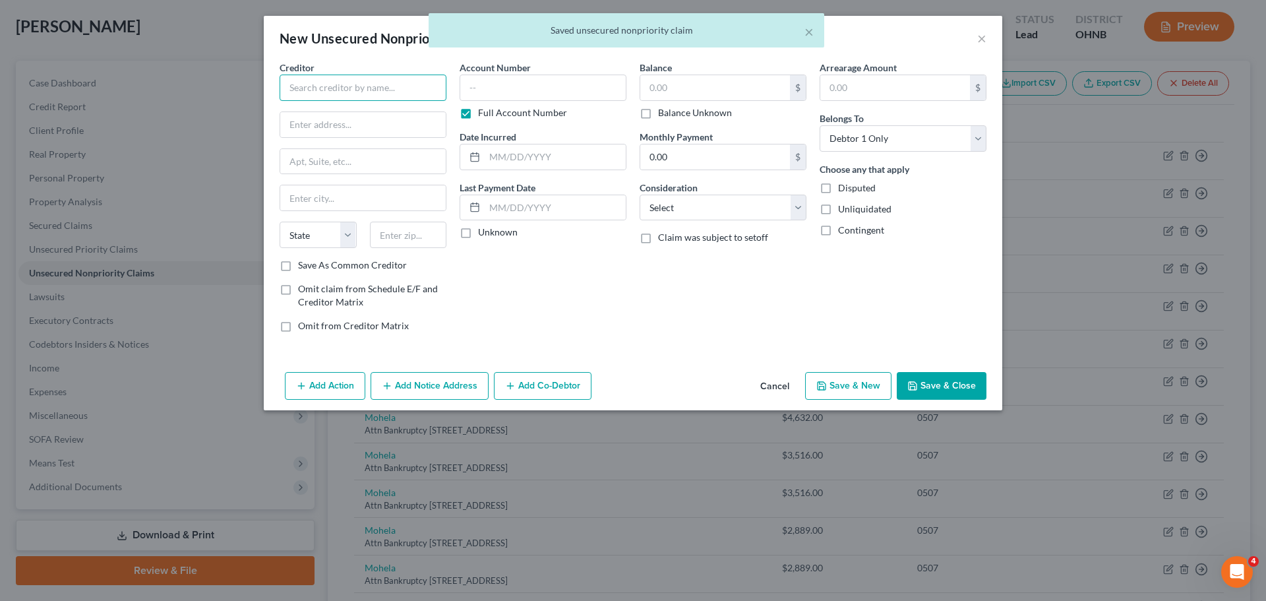
click at [402, 85] on input "text" at bounding box center [362, 87] width 167 height 26
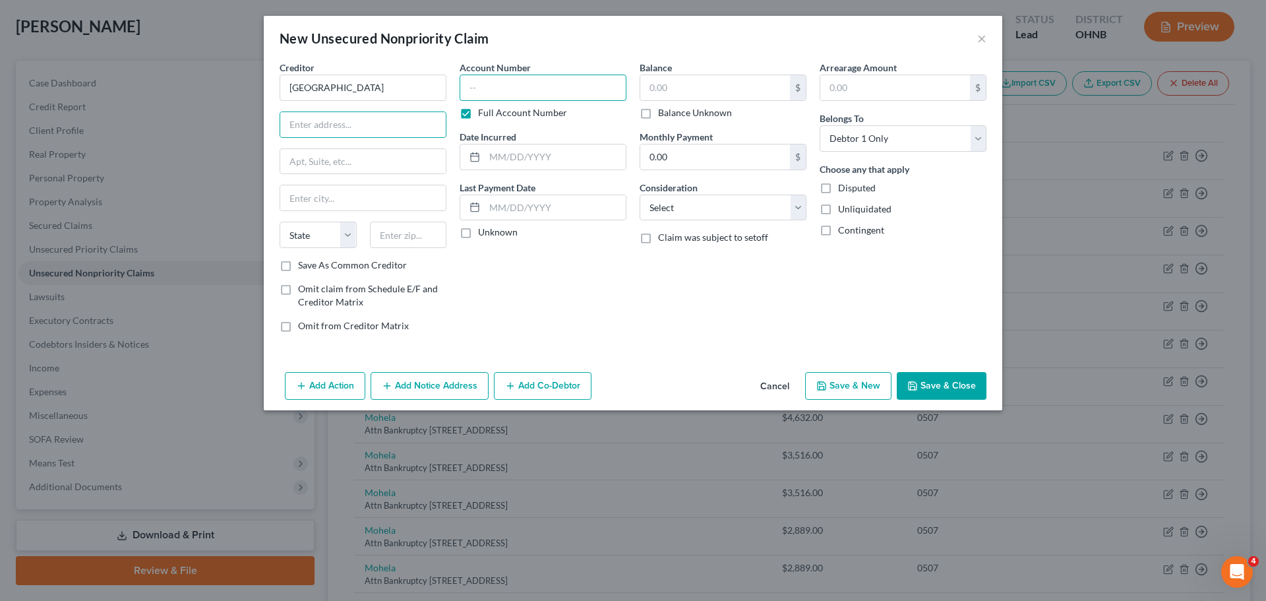
click at [568, 94] on input "text" at bounding box center [542, 87] width 167 height 26
click at [531, 117] on label "Full Account Number" at bounding box center [522, 112] width 89 height 13
click at [492, 115] on input "Full Account Number" at bounding box center [487, 110] width 9 height 9
click at [659, 98] on input "text" at bounding box center [715, 87] width 150 height 25
click at [694, 215] on select "Select Cable / Satellite Services Collection Agency Credit Card Debt Debt Couns…" at bounding box center [722, 207] width 167 height 26
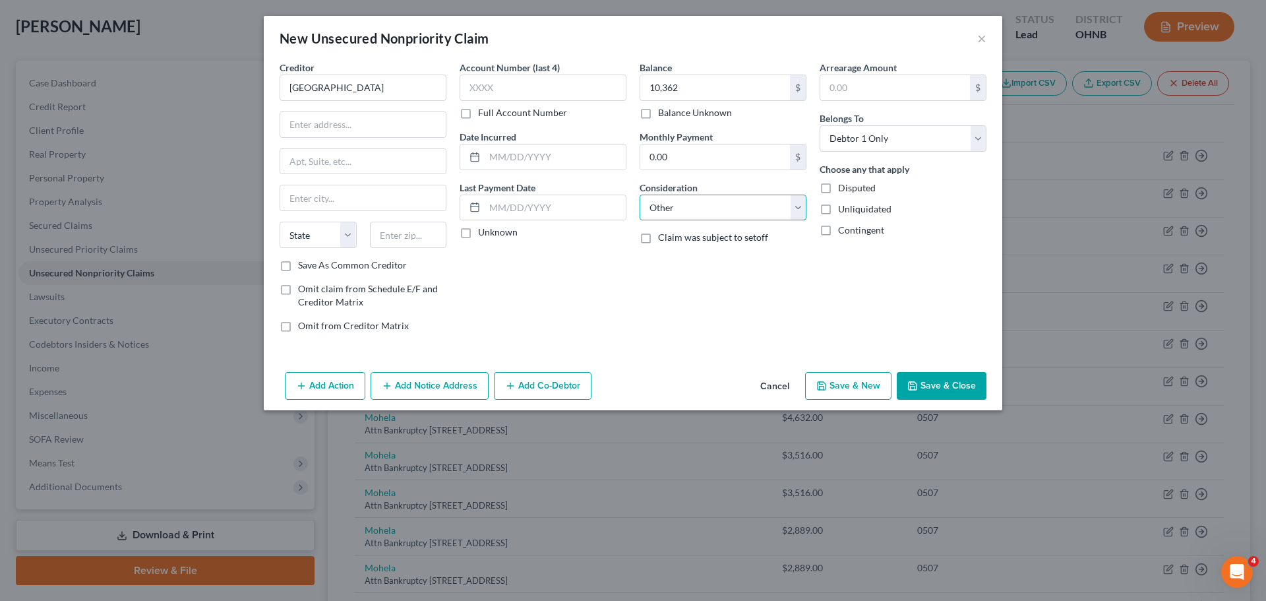
click at [639, 194] on select "Select Cable / Satellite Services Collection Agency Credit Card Debt Debt Couns…" at bounding box center [722, 207] width 167 height 26
click at [686, 252] on input "text" at bounding box center [722, 257] width 165 height 25
click at [553, 160] on input "text" at bounding box center [554, 156] width 141 height 25
click at [974, 385] on button "Save & Close" at bounding box center [941, 386] width 90 height 28
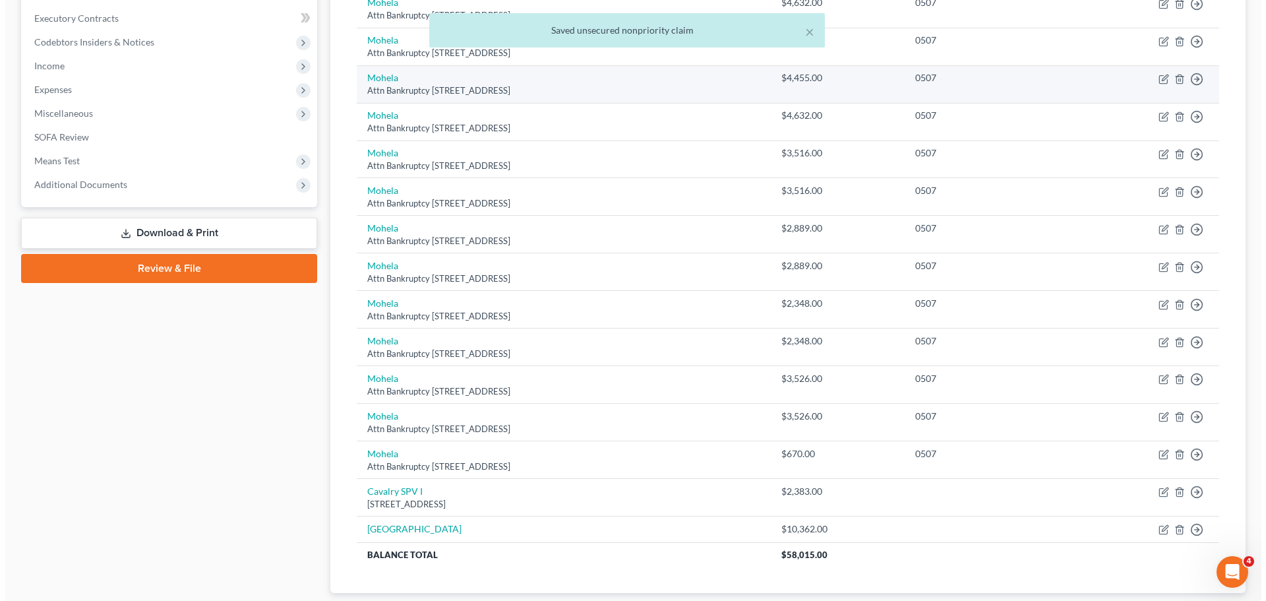
scroll to position [452, 0]
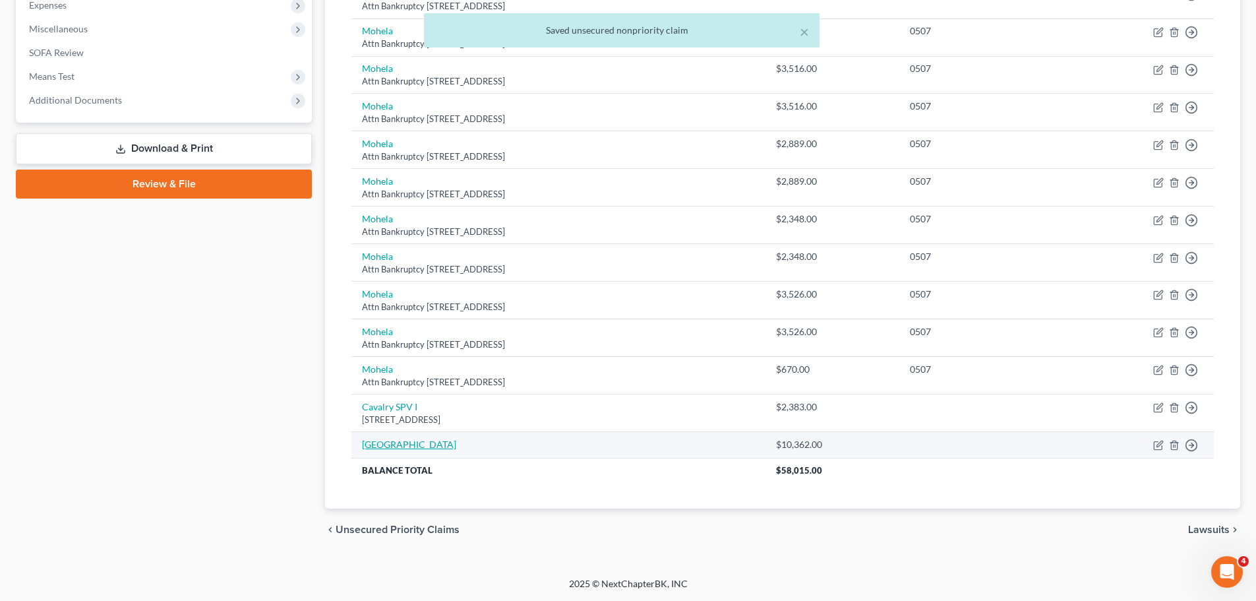
click at [409, 441] on link "Lakewood Municipal" at bounding box center [409, 443] width 94 height 11
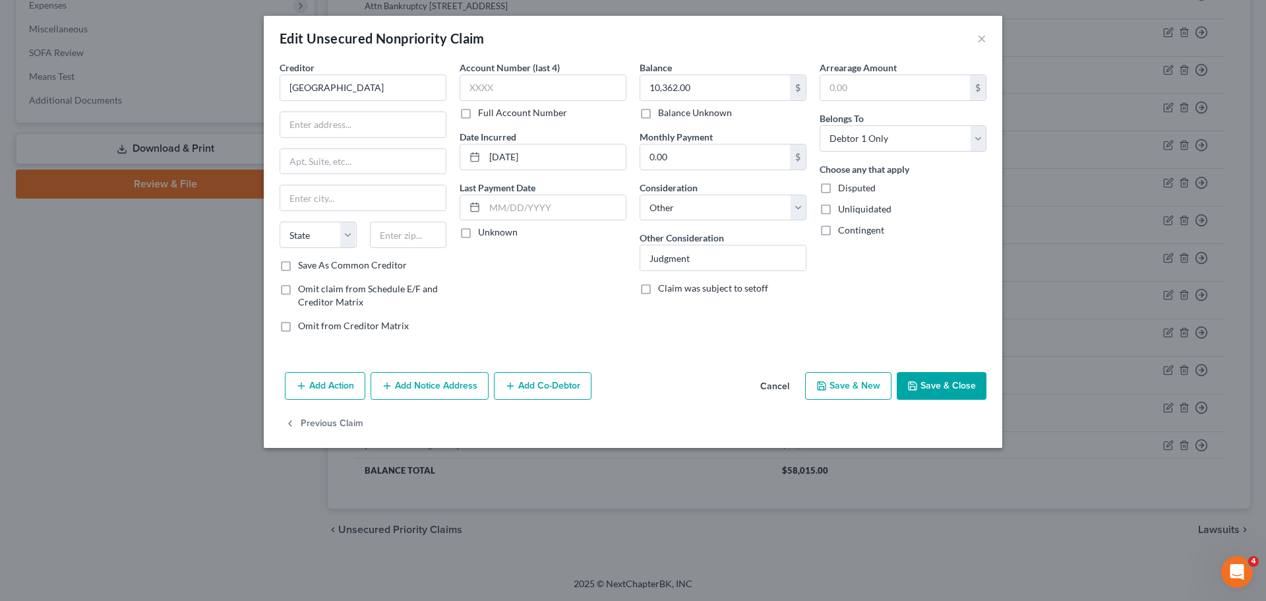
click at [332, 395] on button "Add Action" at bounding box center [325, 386] width 80 height 28
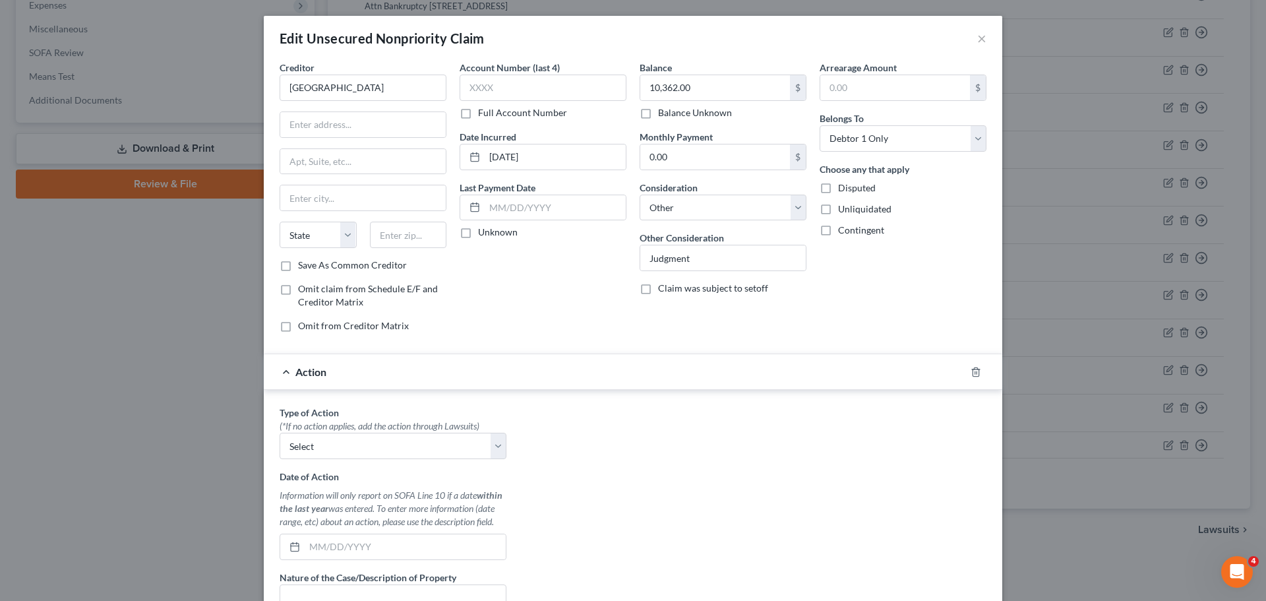
click at [362, 469] on div "Date of Action Information will only report on SOFA Line 10 if a date within th…" at bounding box center [392, 514] width 227 height 90
drag, startPoint x: 365, startPoint y: 447, endPoint x: 365, endPoint y: 457, distance: 10.5
click at [365, 447] on select "Select Repossession Garnishment Foreclosure Personal Injury Attached, Seized, O…" at bounding box center [392, 445] width 227 height 26
click at [279, 432] on select "Select Repossession Garnishment Foreclosure Personal Injury Attached, Seized, O…" at bounding box center [392, 445] width 227 height 26
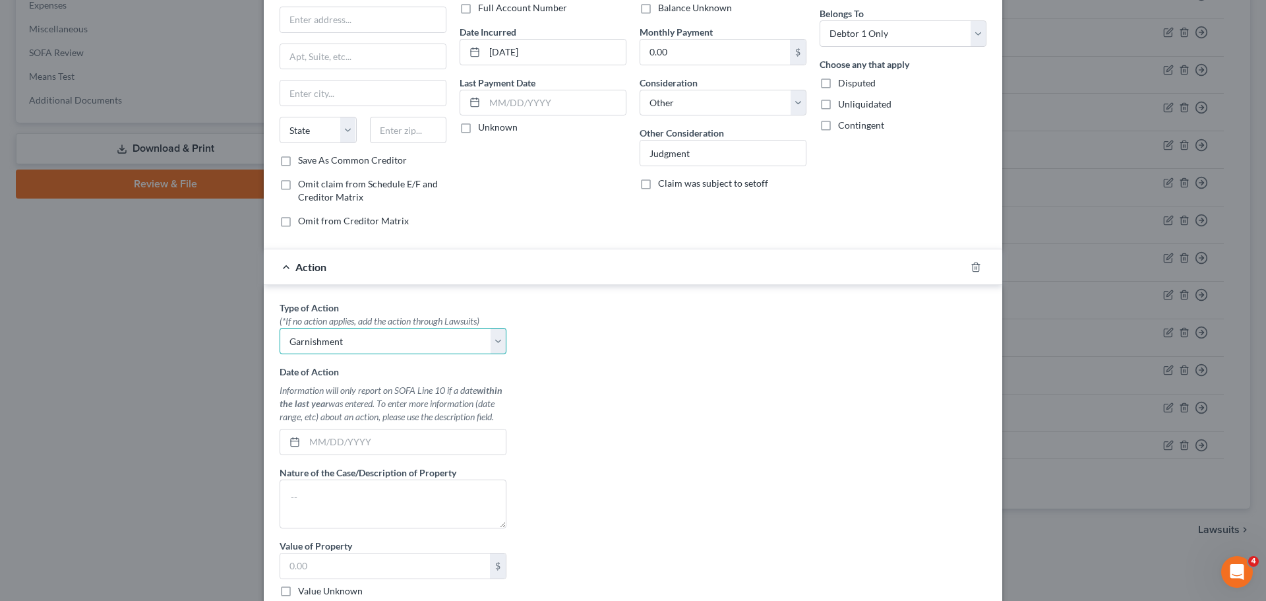
scroll to position [256, 0]
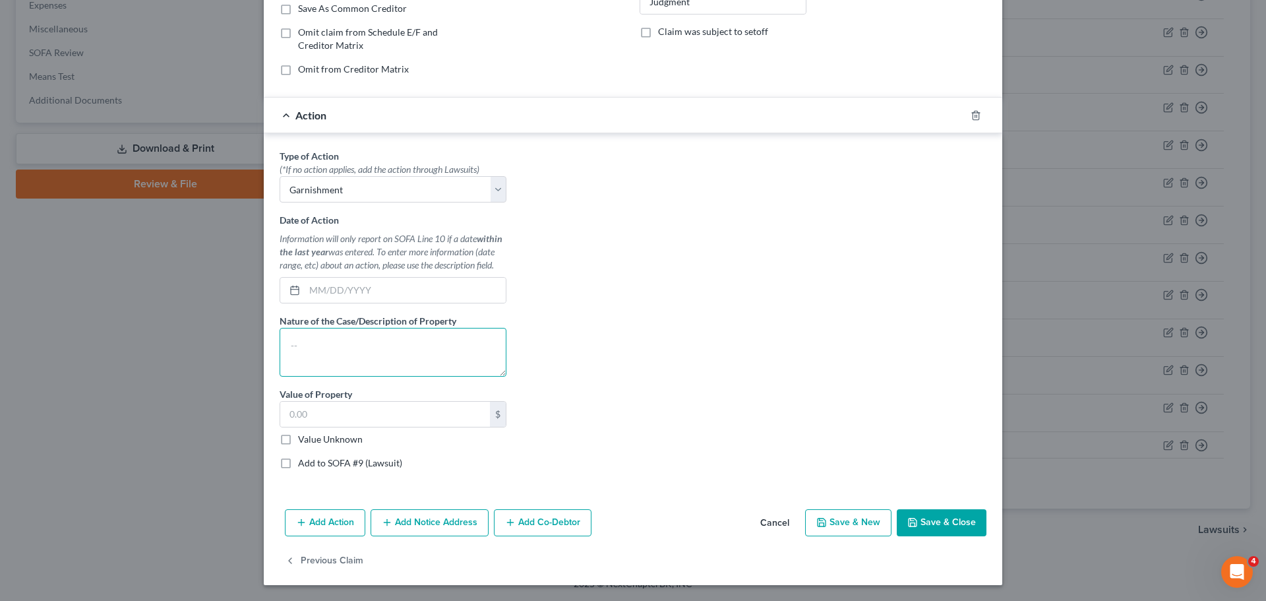
click at [376, 347] on textarea at bounding box center [392, 352] width 227 height 49
drag, startPoint x: 376, startPoint y: 465, endPoint x: 498, endPoint y: 258, distance: 239.9
click at [376, 465] on label "Add to SOFA #9 (Lawsuit)" at bounding box center [350, 462] width 104 height 13
click at [312, 465] on input "Add to SOFA #9 (Lawsuit)" at bounding box center [307, 460] width 9 height 9
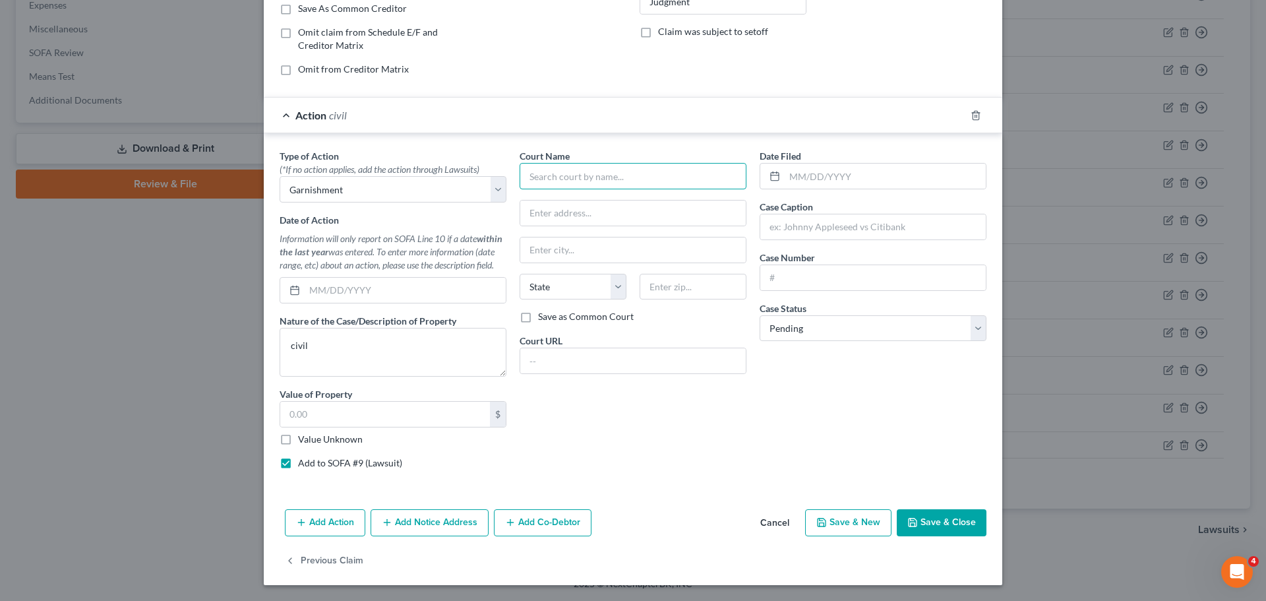
click at [562, 186] on input "text" at bounding box center [632, 176] width 227 height 26
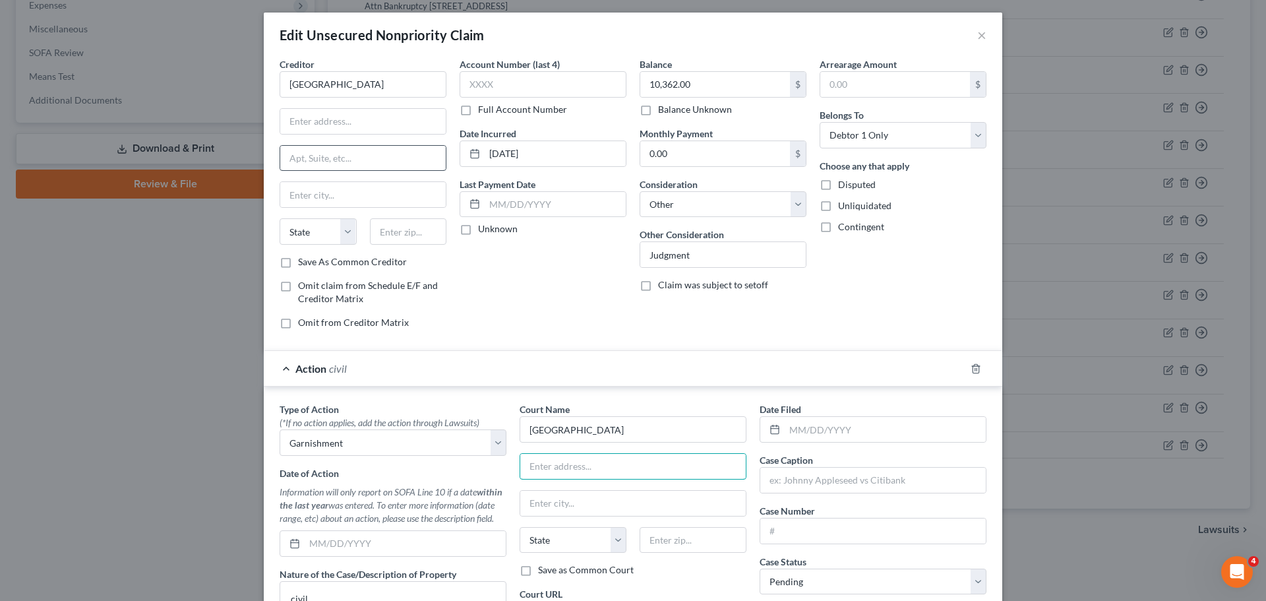
scroll to position [0, 0]
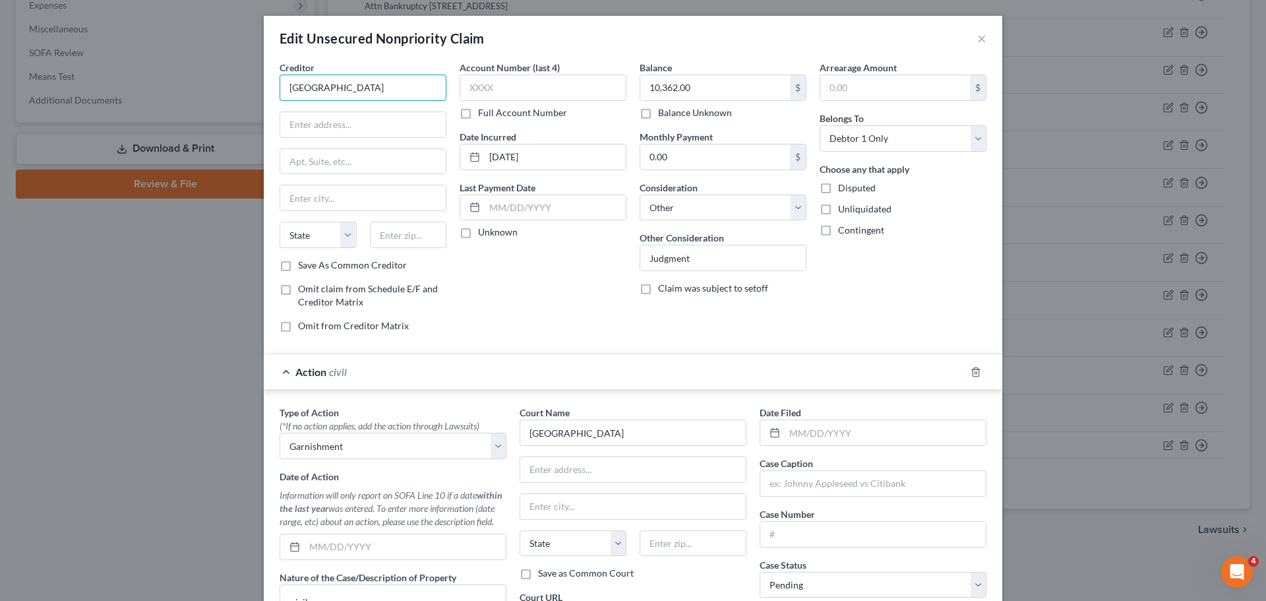
drag, startPoint x: 373, startPoint y: 90, endPoint x: 239, endPoint y: 90, distance: 133.8
click at [239, 90] on div "Edit Unsecured Nonpriority Claim × Creditor * Lakewood Municipal State AL AK AR…" at bounding box center [633, 300] width 1266 height 601
drag, startPoint x: 390, startPoint y: 92, endPoint x: 182, endPoint y: 93, distance: 207.6
click at [182, 93] on div "Edit Unsecured Nonpriority Claim × Creditor * Virginia Martin College State AL …" at bounding box center [633, 300] width 1266 height 601
click at [380, 131] on input "text" at bounding box center [362, 124] width 165 height 25
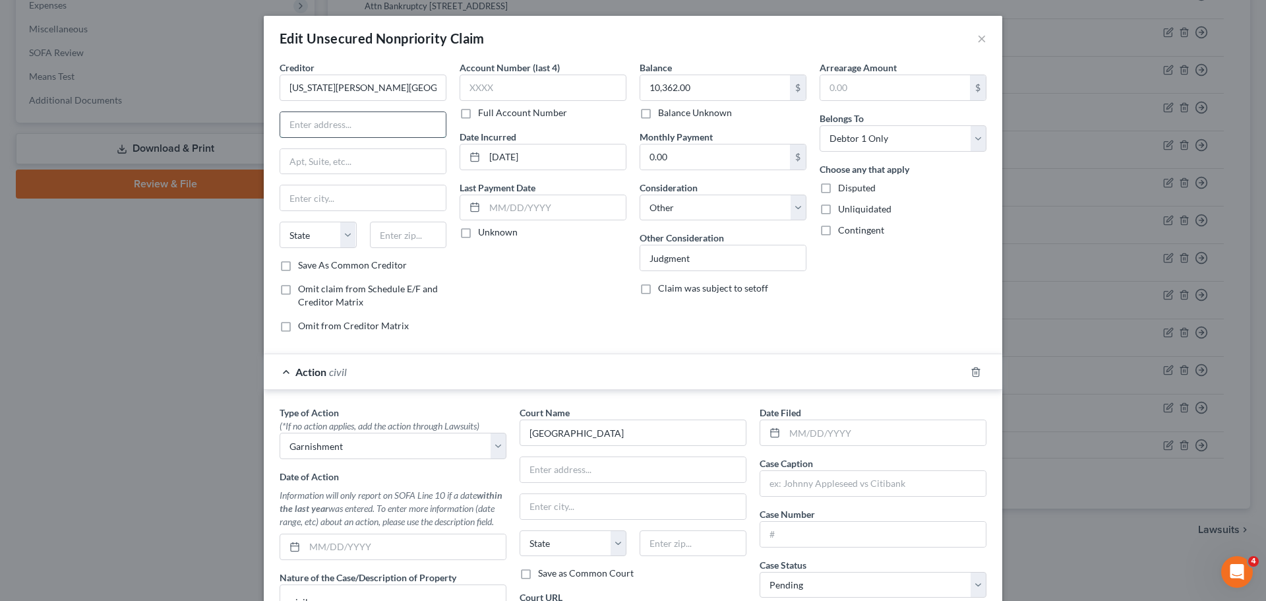
paste input "[STREET_ADDRESS]"
click at [403, 229] on input "text" at bounding box center [408, 234] width 77 height 26
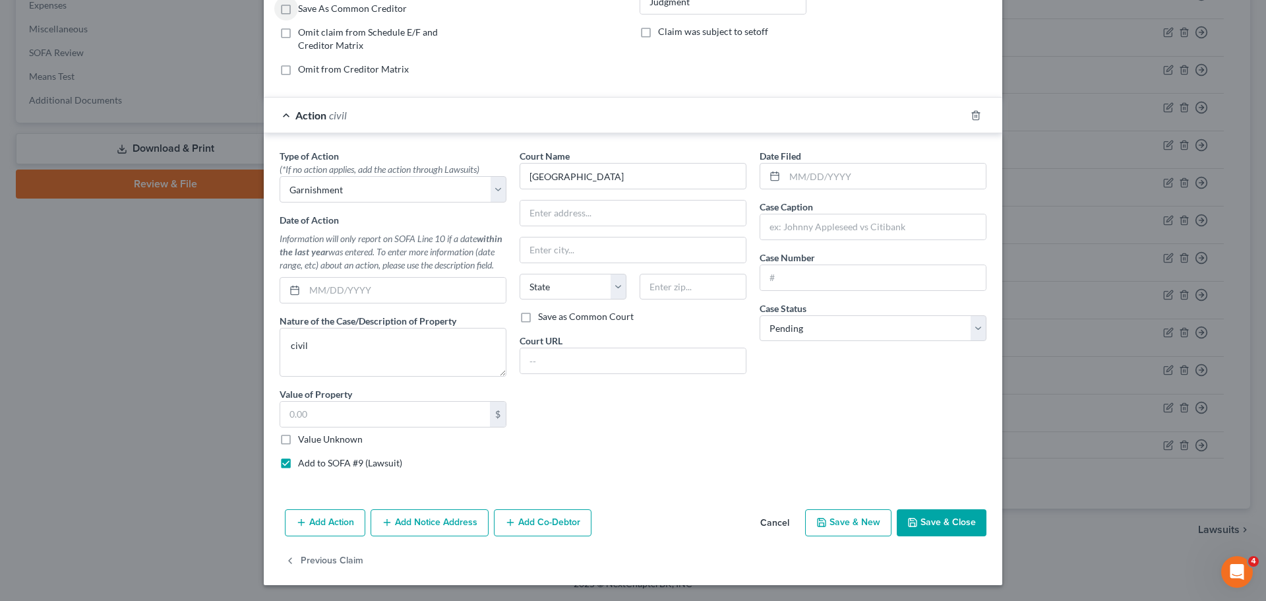
scroll to position [191, 0]
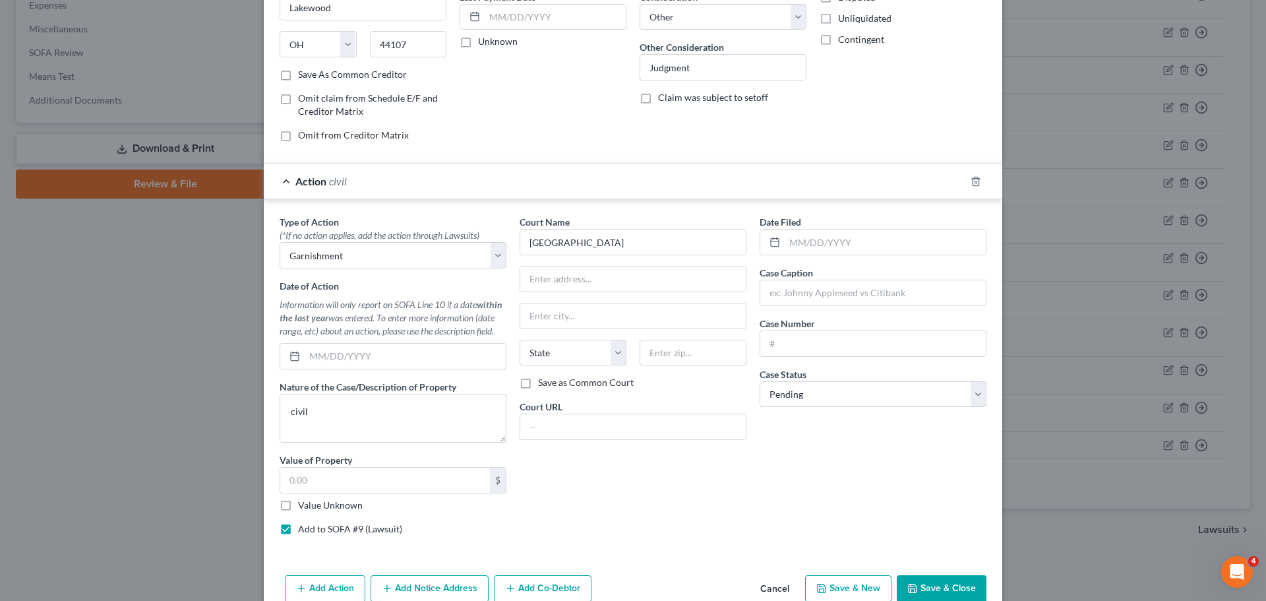
click at [452, 577] on button "Add Notice Address" at bounding box center [429, 589] width 118 height 28
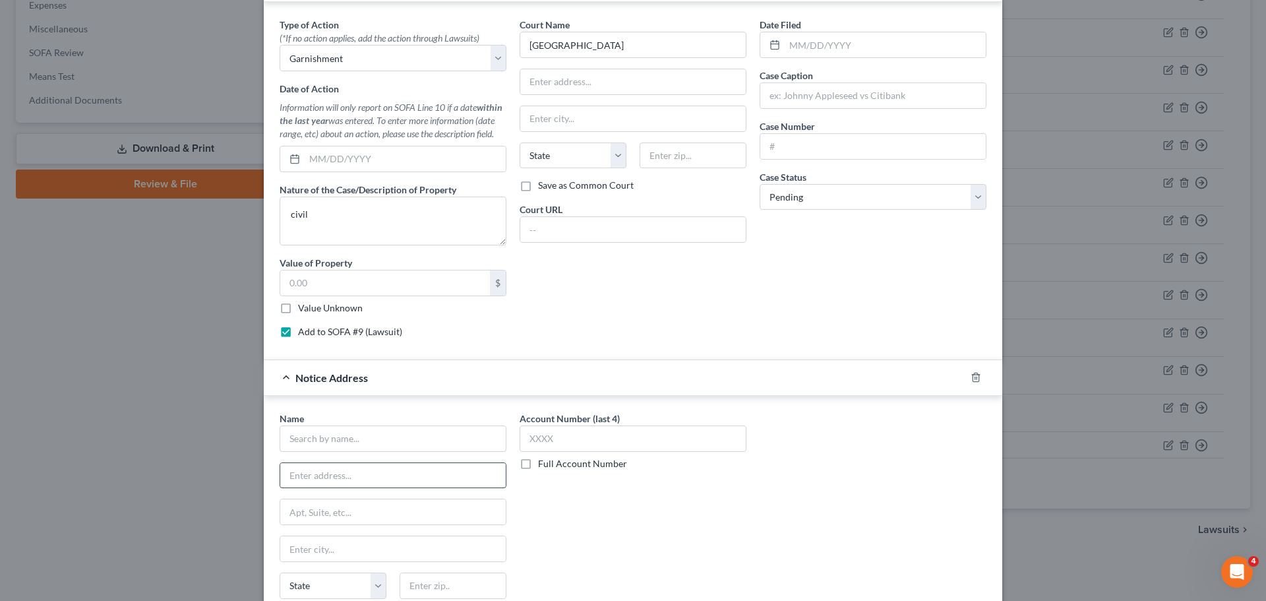
scroll to position [388, 0]
click at [396, 467] on input "text" at bounding box center [392, 474] width 225 height 25
click at [396, 437] on input "text" at bounding box center [392, 438] width 227 height 26
drag, startPoint x: 429, startPoint y: 446, endPoint x: 182, endPoint y: 430, distance: 247.7
click at [182, 430] on div "Edit Unsecured Nonpriority Claim × Creditor * [US_STATE][PERSON_NAME][GEOGRAPHI…" at bounding box center [633, 300] width 1266 height 601
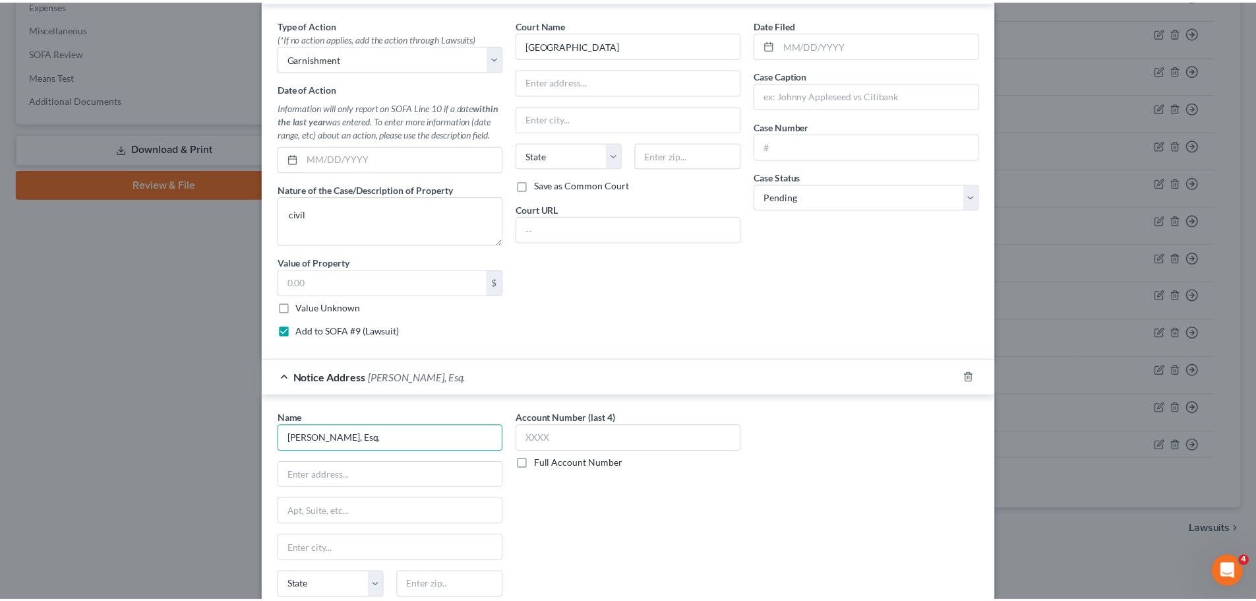
scroll to position [541, 0]
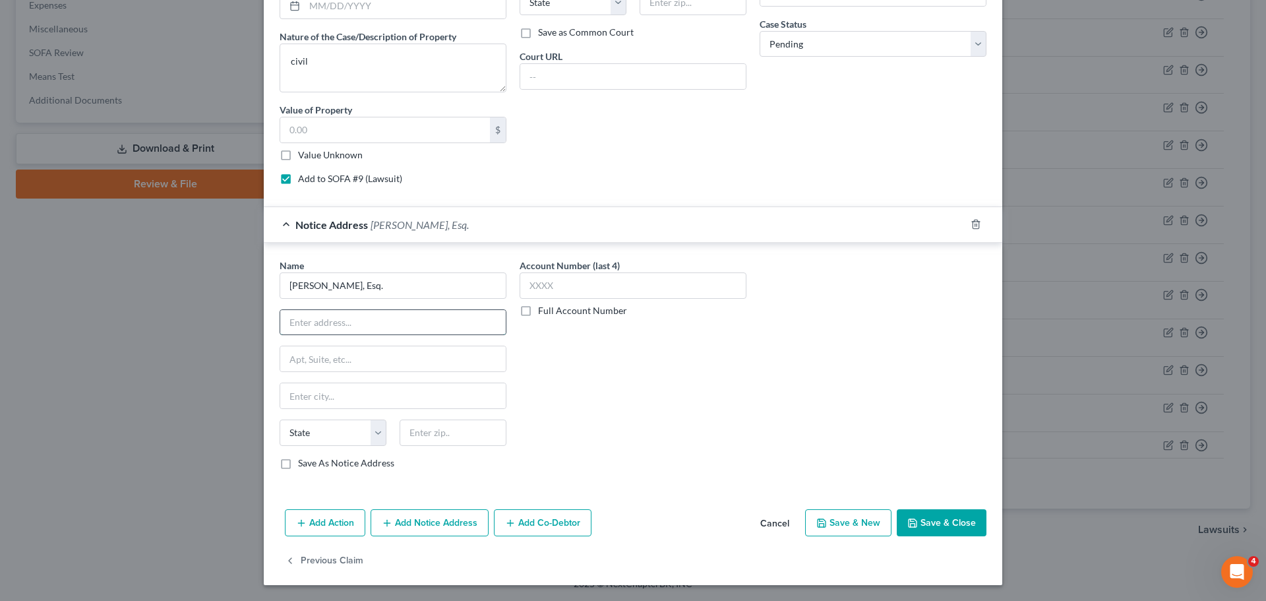
click at [439, 318] on input "text" at bounding box center [392, 322] width 225 height 25
paste input "[STREET_ADDRESS]"
click at [460, 432] on input "text" at bounding box center [452, 432] width 107 height 26
click at [968, 513] on button "Save & Close" at bounding box center [941, 523] width 90 height 28
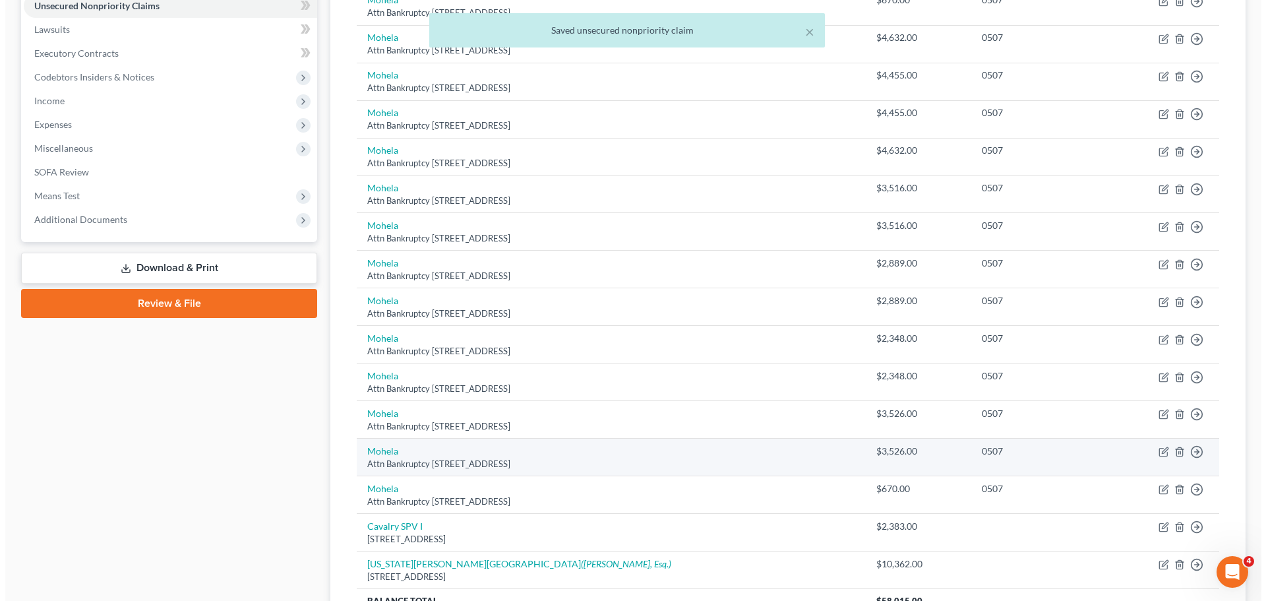
scroll to position [463, 0]
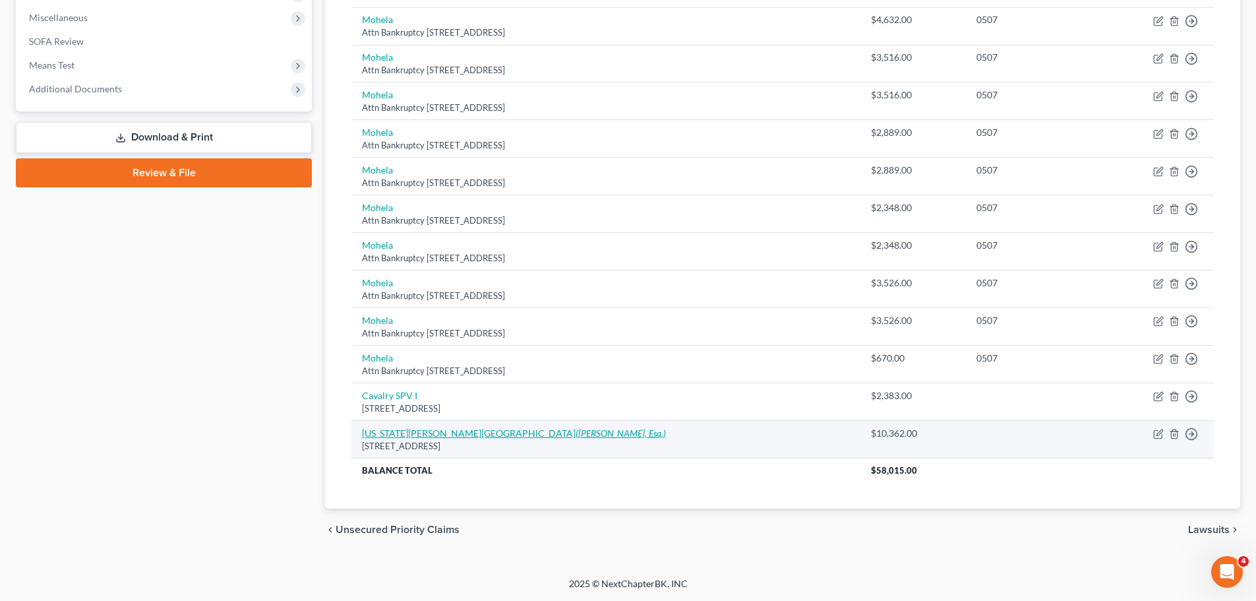
click at [446, 436] on link "Virginia Martin College (Michael S. Berkowitz, Esq.)" at bounding box center [514, 432] width 304 height 11
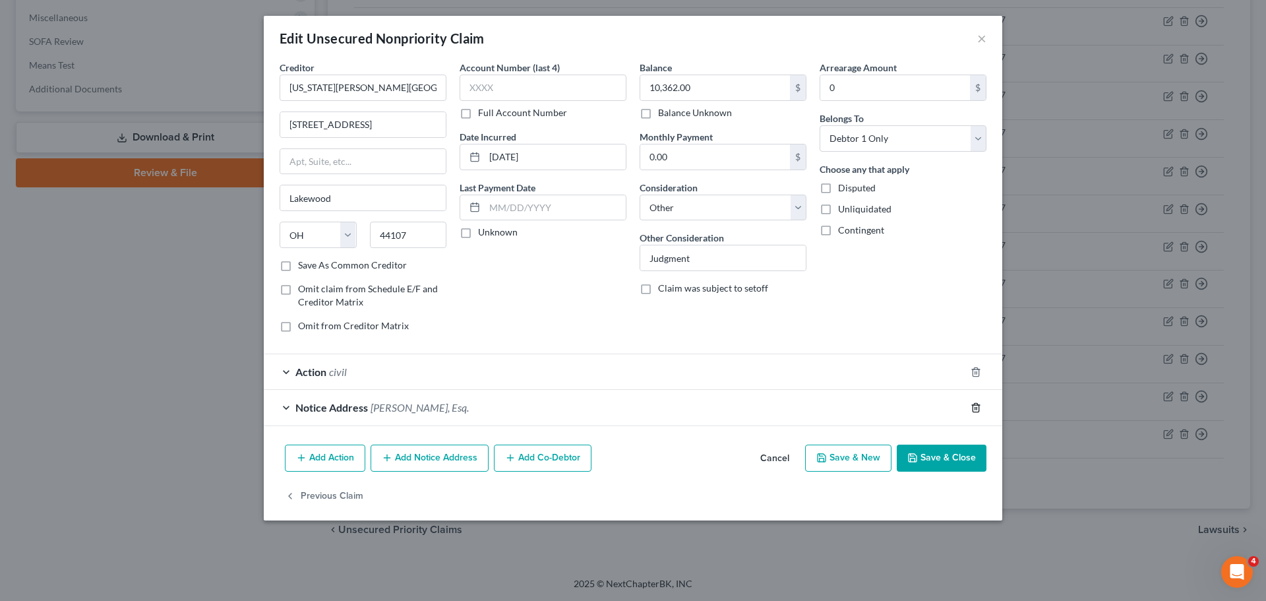
click at [973, 407] on icon "button" at bounding box center [975, 407] width 6 height 9
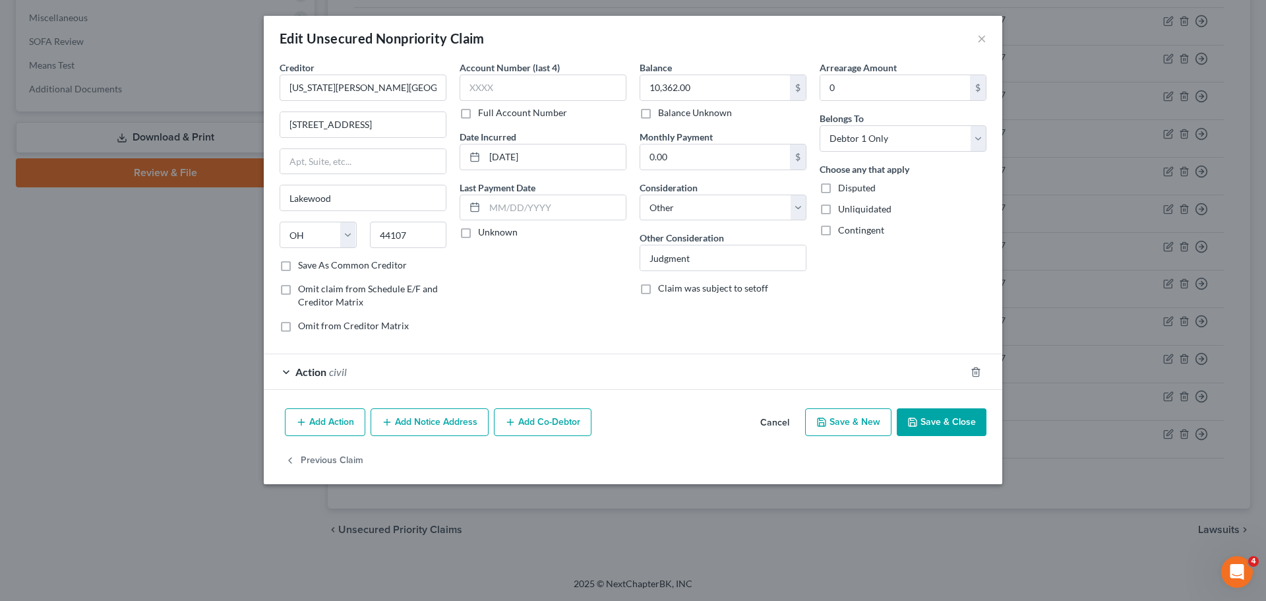
click at [587, 368] on div "Action civil" at bounding box center [614, 371] width 701 height 35
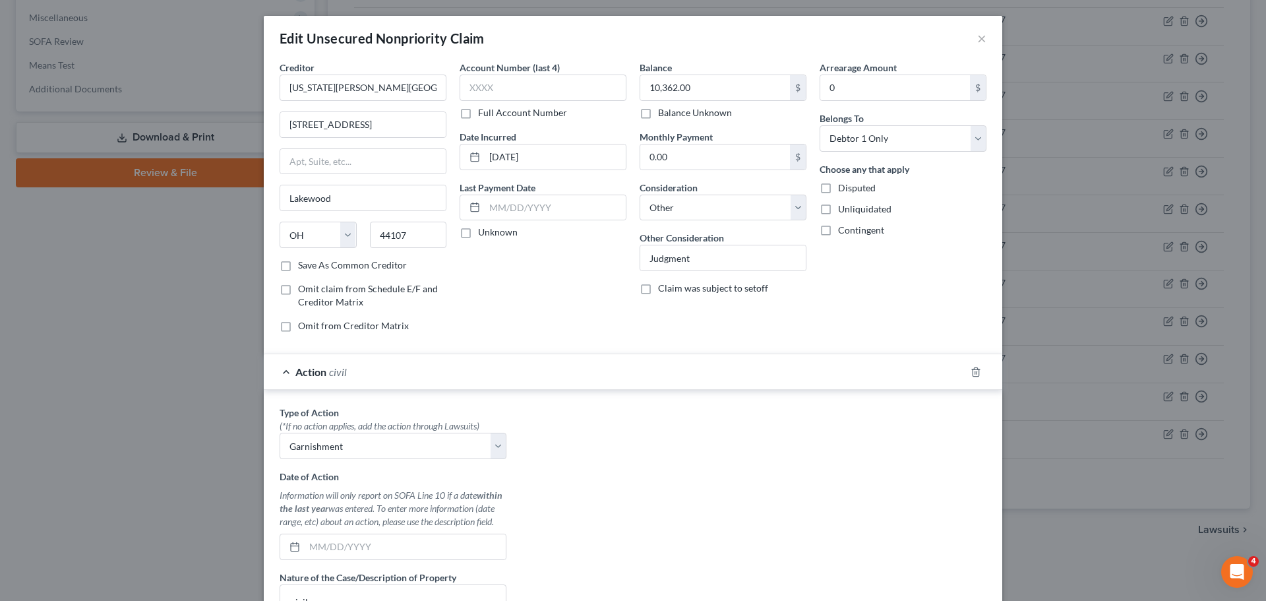
scroll to position [256, 0]
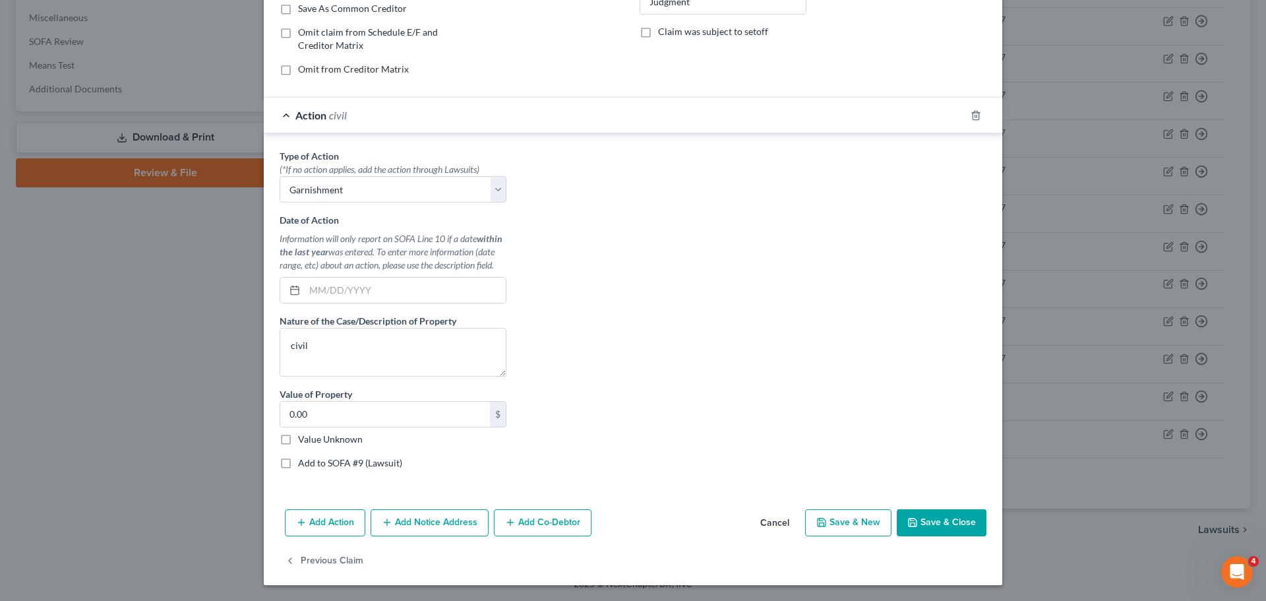
click at [345, 459] on label "Add to SOFA #9 (Lawsuit)" at bounding box center [350, 462] width 104 height 13
click at [312, 459] on input "Add to SOFA #9 (Lawsuit)" at bounding box center [307, 460] width 9 height 9
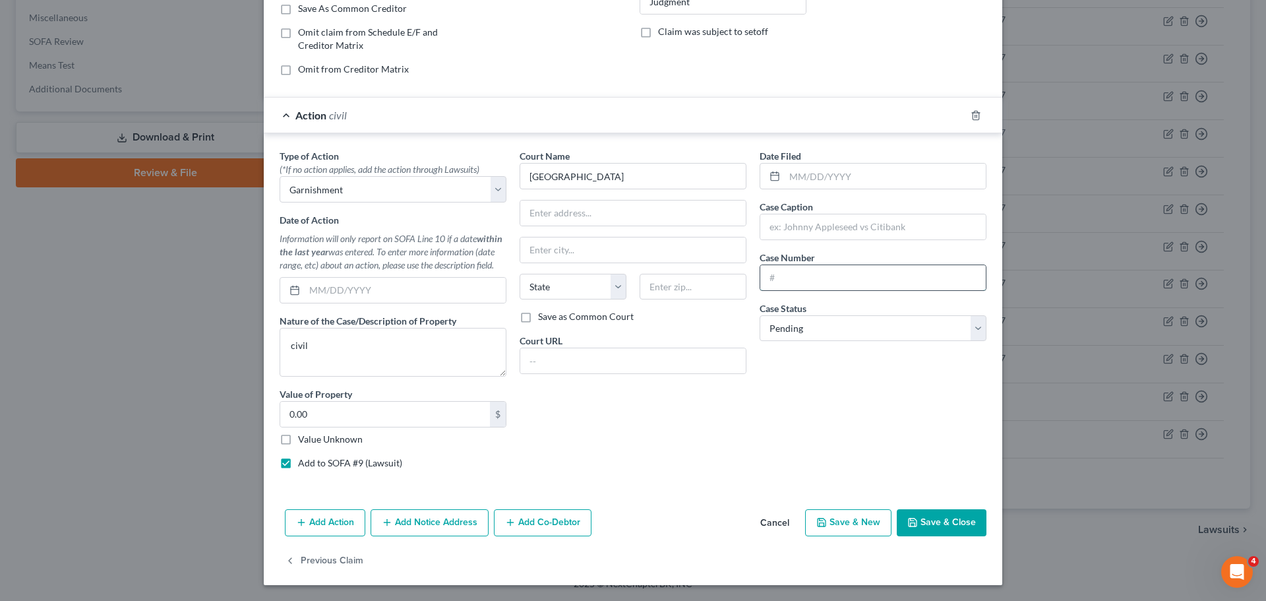
click at [848, 277] on input "text" at bounding box center [872, 277] width 225 height 25
paste input "CVF 1900260"
click at [819, 233] on input "text" at bounding box center [872, 226] width 225 height 25
paste input "Virginia Marti, Inc."
click at [916, 515] on button "Save & Close" at bounding box center [941, 523] width 90 height 28
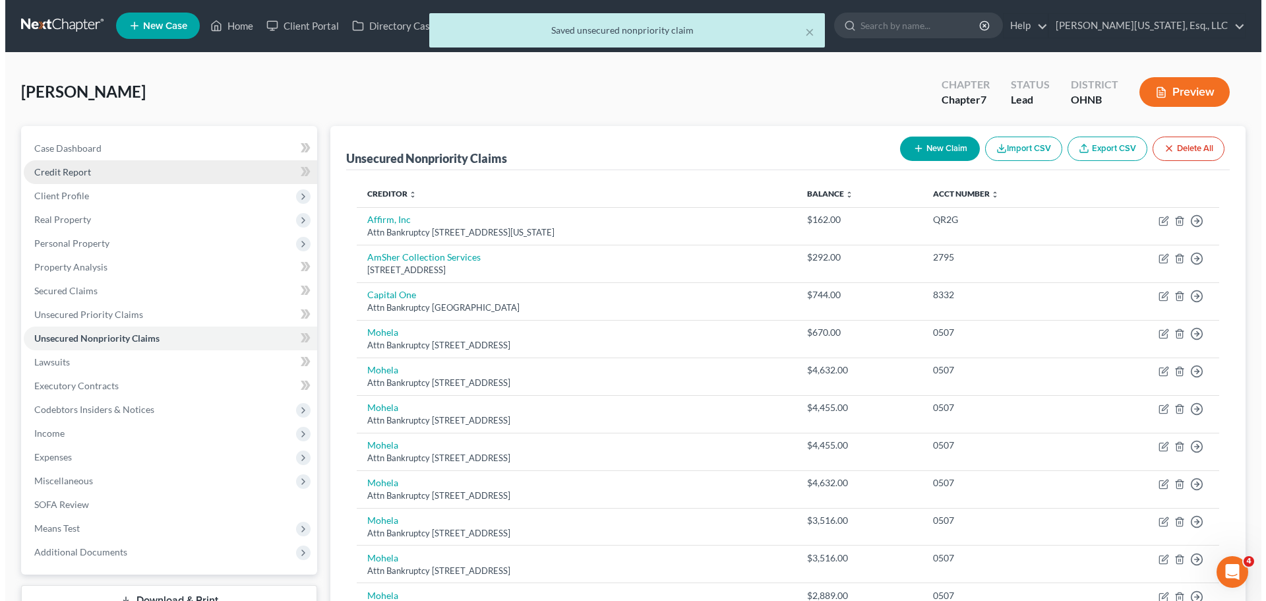
scroll to position [0, 0]
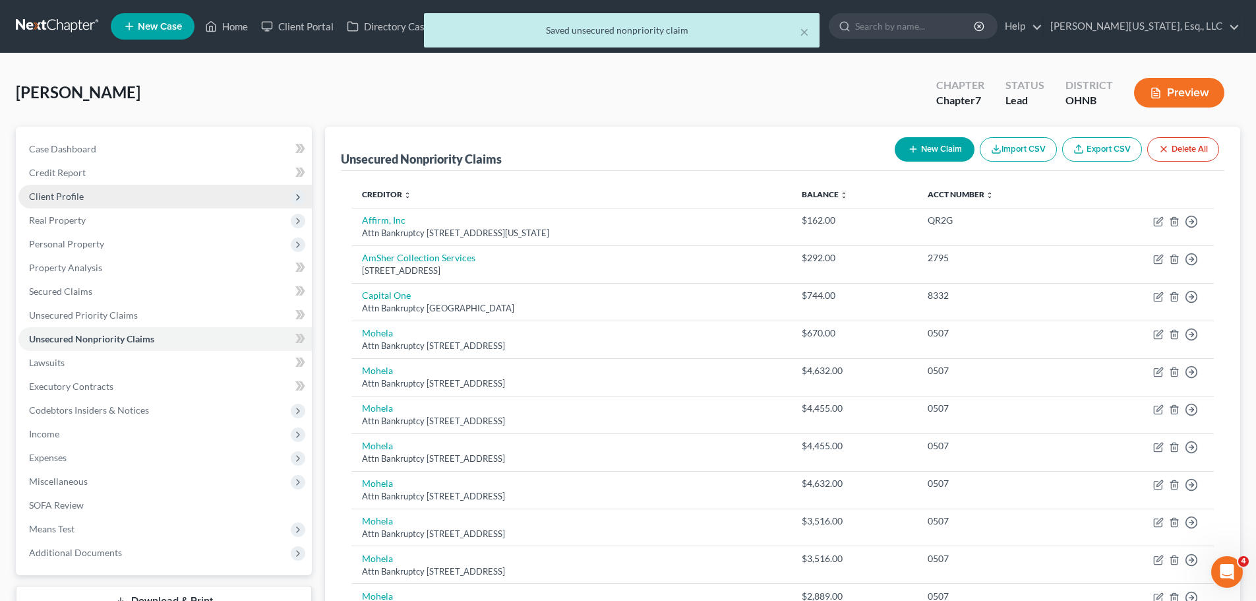
click at [84, 200] on span "Client Profile" at bounding box center [164, 197] width 293 height 24
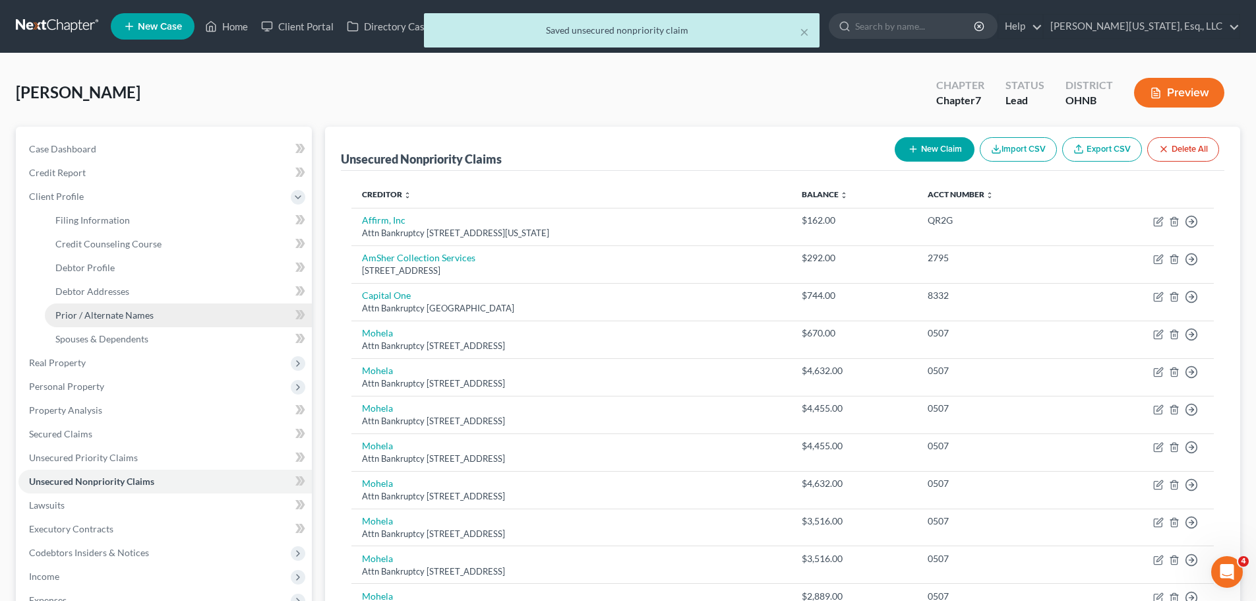
click at [134, 312] on span "Prior / Alternate Names" at bounding box center [104, 314] width 98 height 11
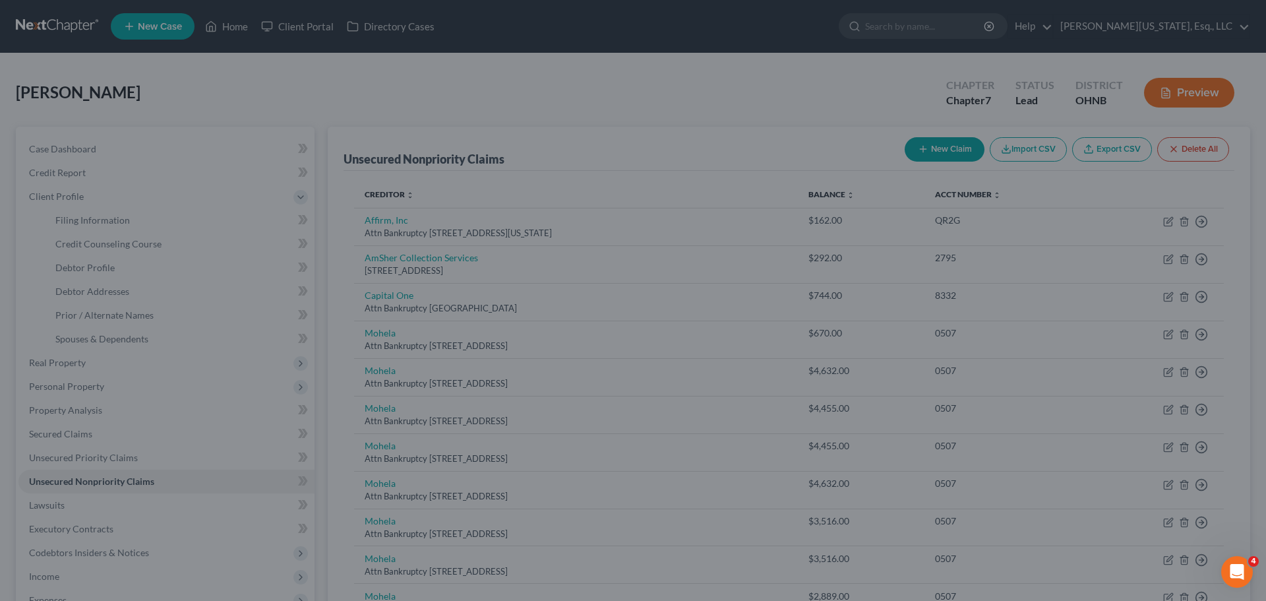
click at [509, 339] on div at bounding box center [633, 300] width 1266 height 601
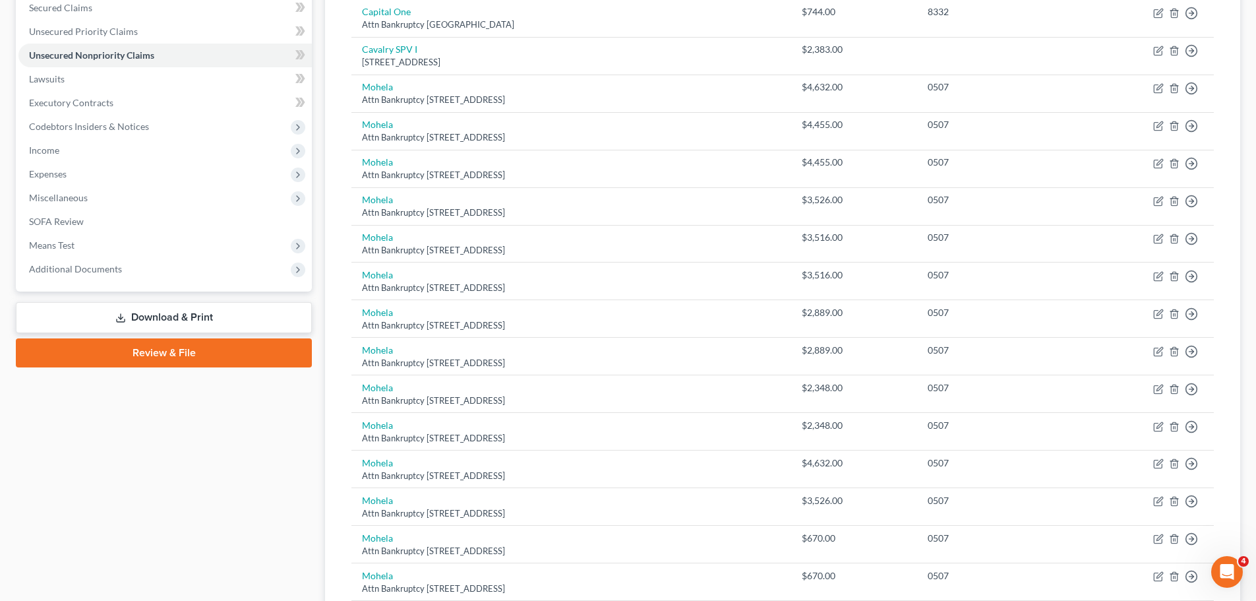
scroll to position [396, 0]
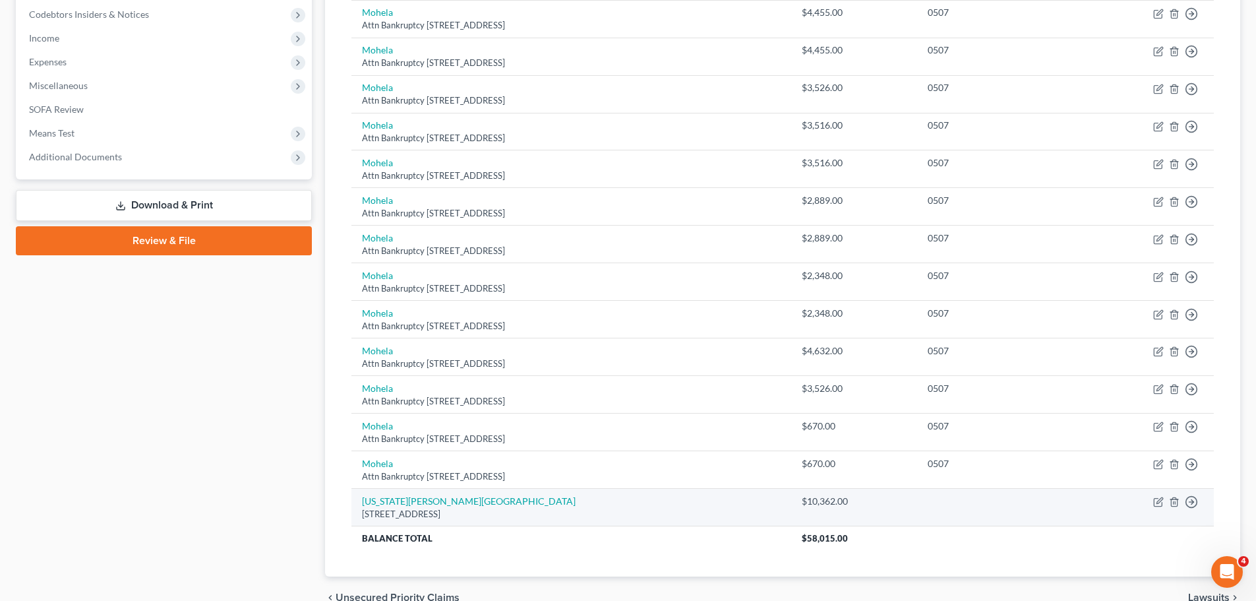
click at [440, 508] on div "[STREET_ADDRESS]" at bounding box center [571, 514] width 419 height 13
click at [442, 498] on link "[US_STATE][PERSON_NAME][GEOGRAPHIC_DATA]" at bounding box center [469, 500] width 214 height 11
select select "36"
select select "14"
select select "0"
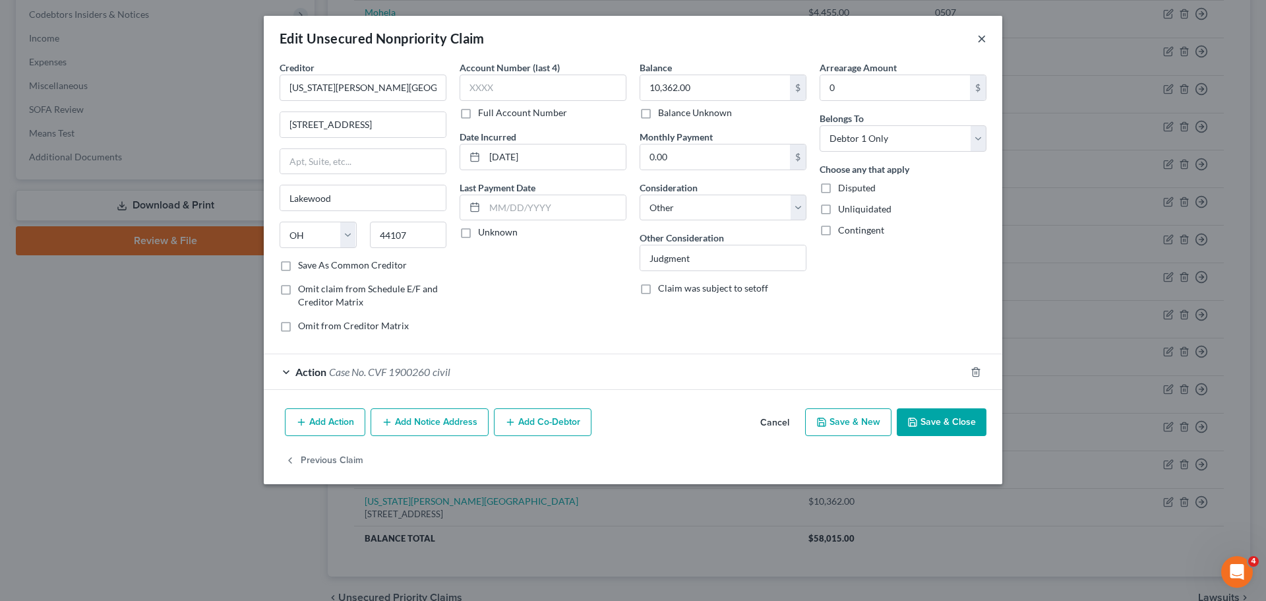
click at [982, 35] on button "×" at bounding box center [981, 38] width 9 height 16
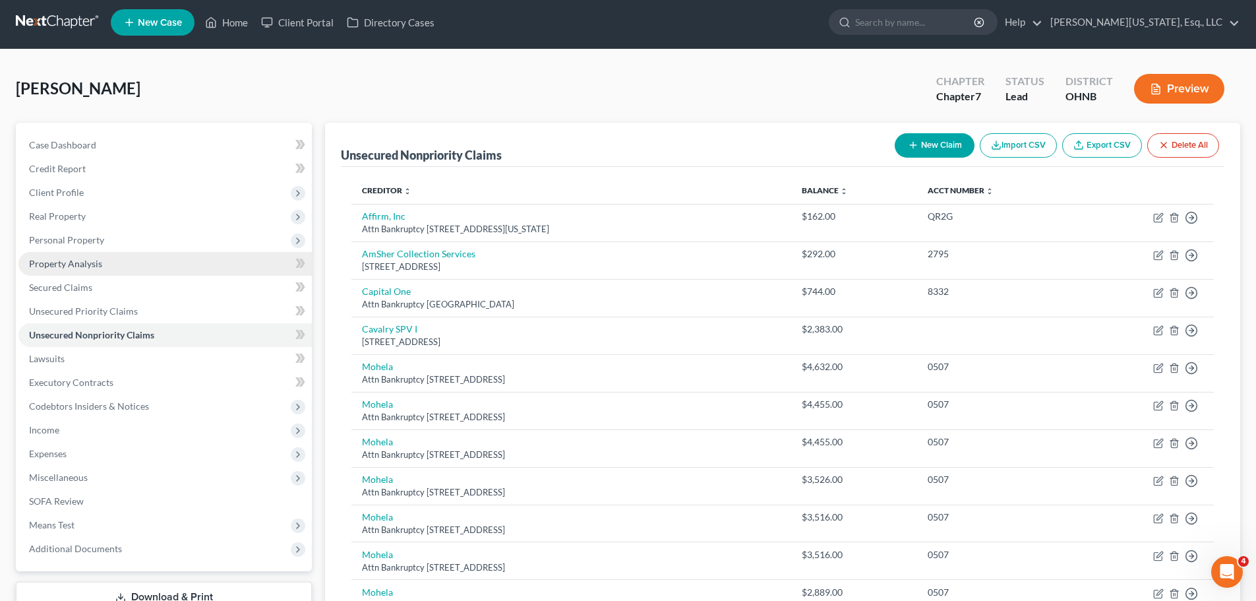
scroll to position [0, 0]
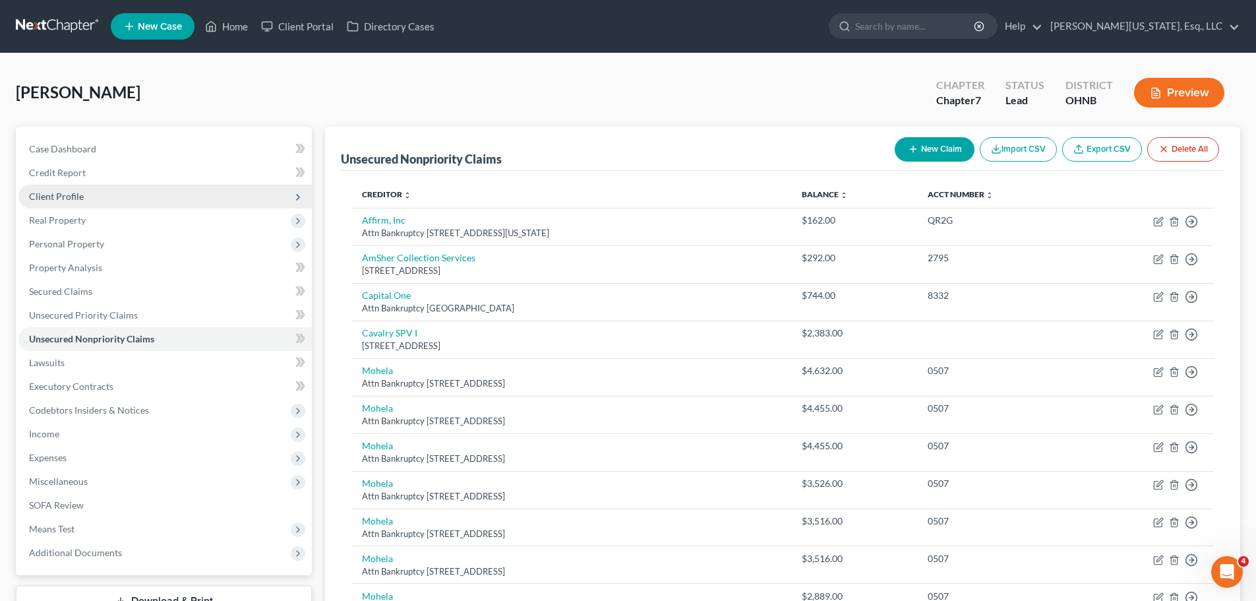
click at [81, 205] on span "Client Profile" at bounding box center [164, 197] width 293 height 24
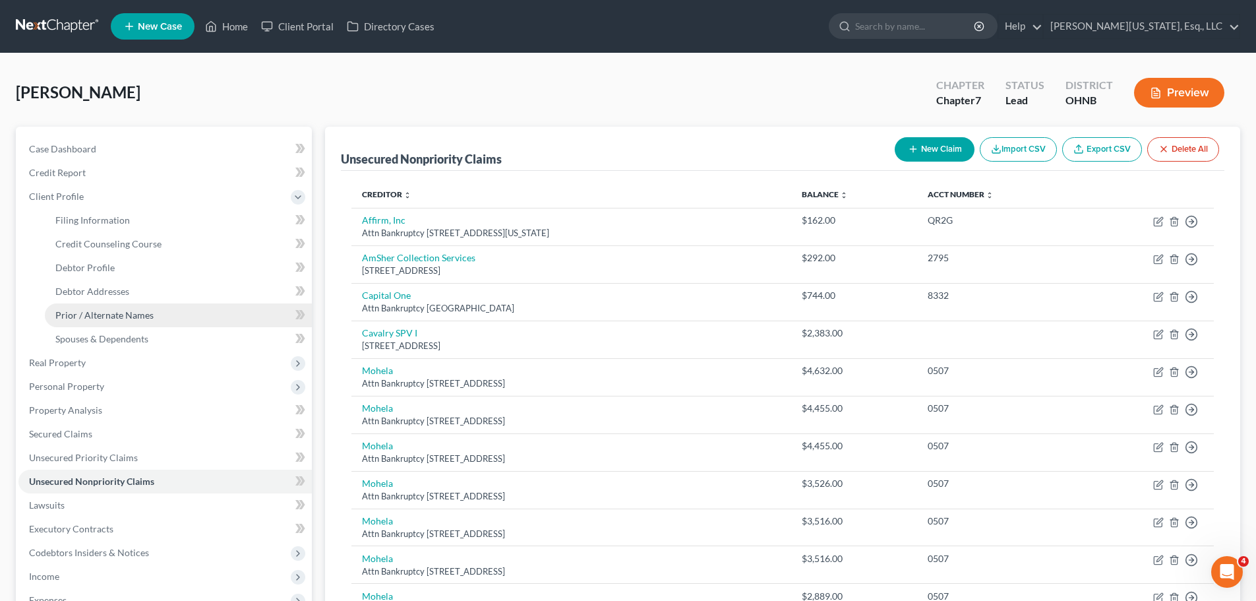
click at [131, 320] on link "Prior / Alternate Names" at bounding box center [178, 315] width 267 height 24
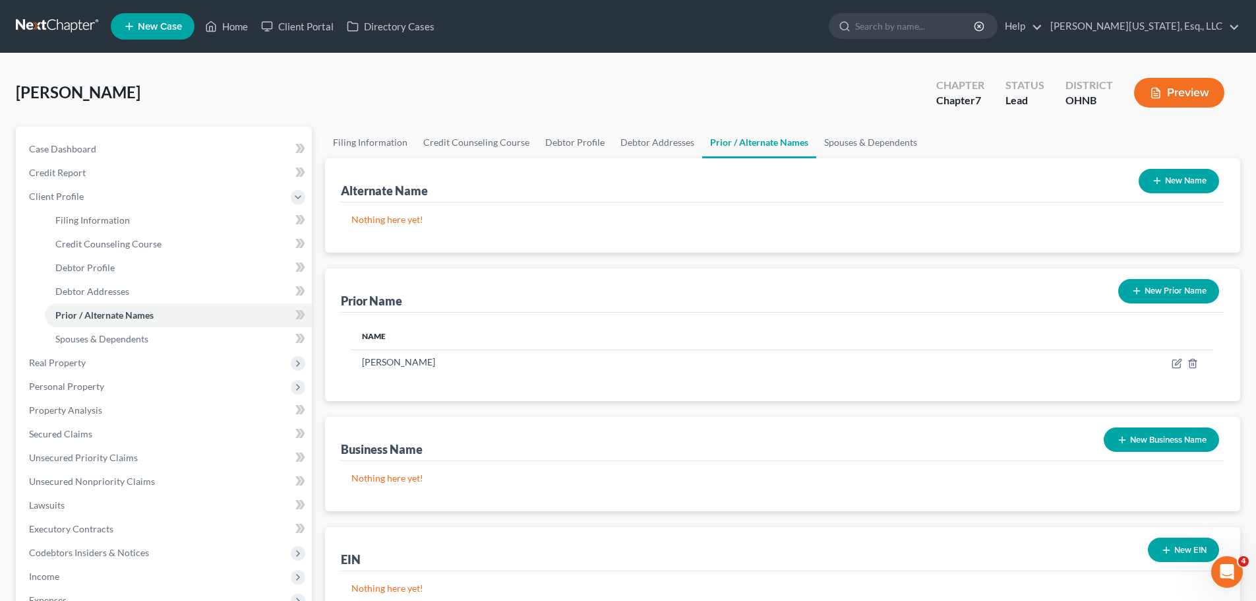
click at [1172, 298] on button "New Prior Name" at bounding box center [1168, 291] width 101 height 24
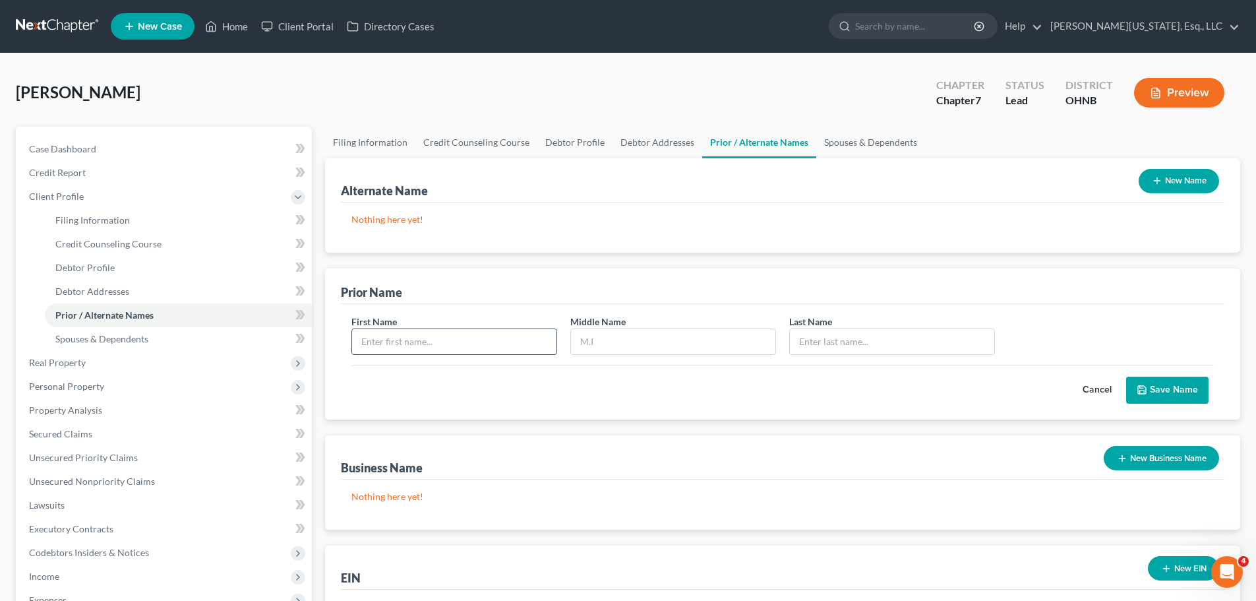
click at [476, 339] on input "text" at bounding box center [454, 341] width 204 height 25
type input "[PERSON_NAME]"
click at [837, 343] on input "text" at bounding box center [892, 341] width 204 height 25
type input "[PERSON_NAME]"
click at [1159, 388] on button "Save Name" at bounding box center [1167, 390] width 82 height 28
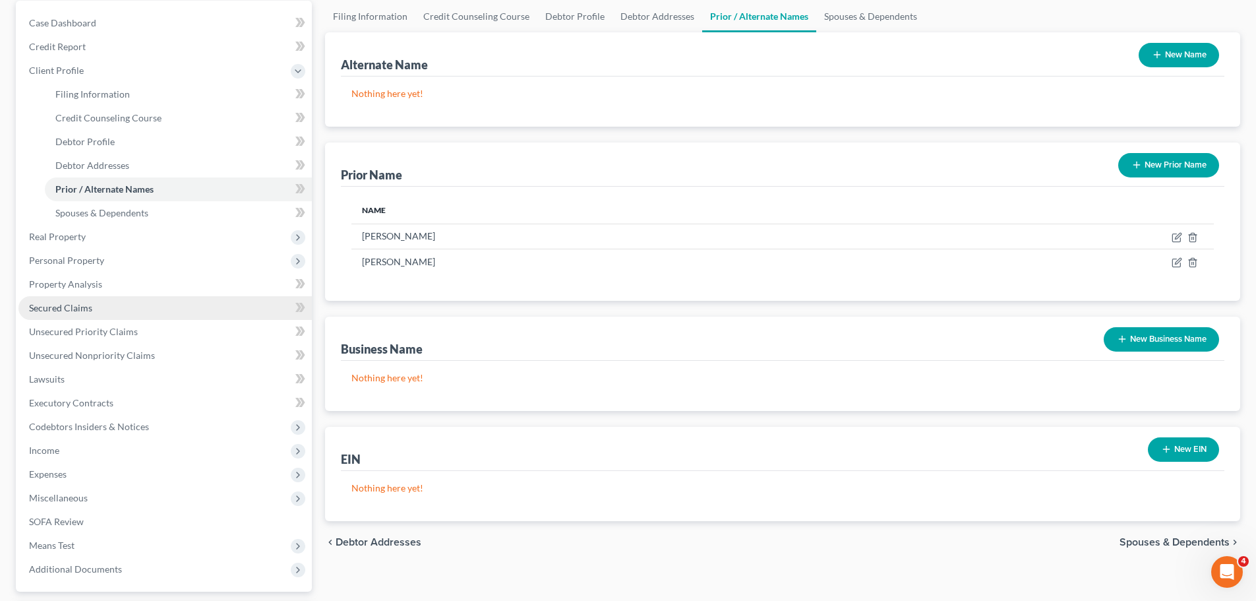
scroll to position [198, 0]
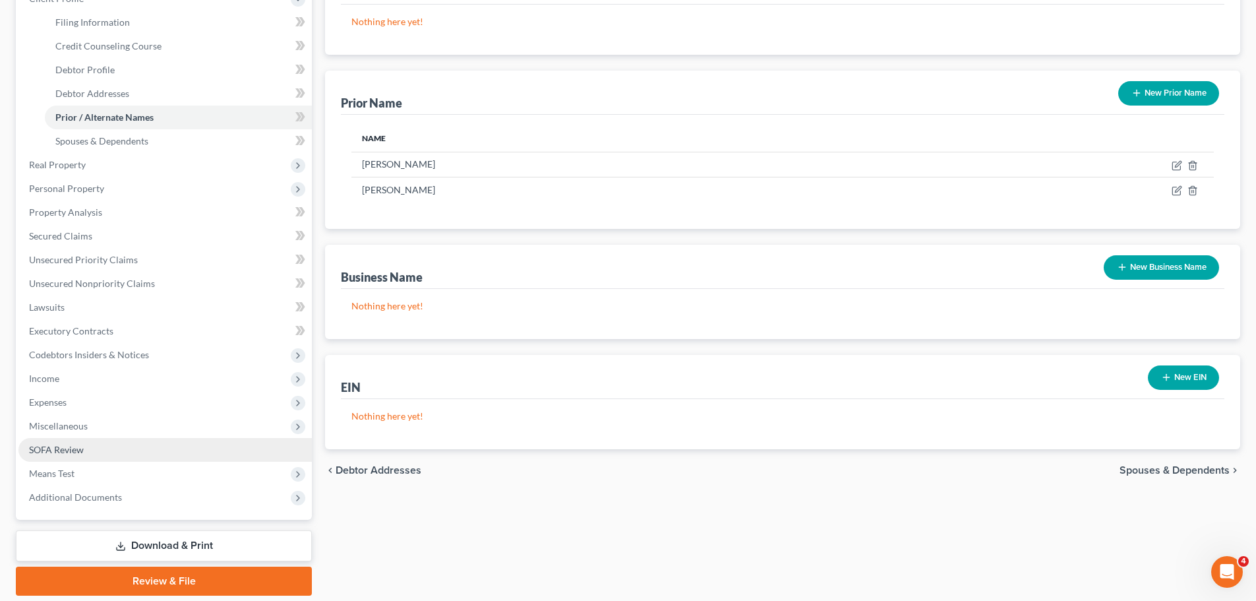
click at [57, 438] on link "SOFA Review" at bounding box center [164, 450] width 293 height 24
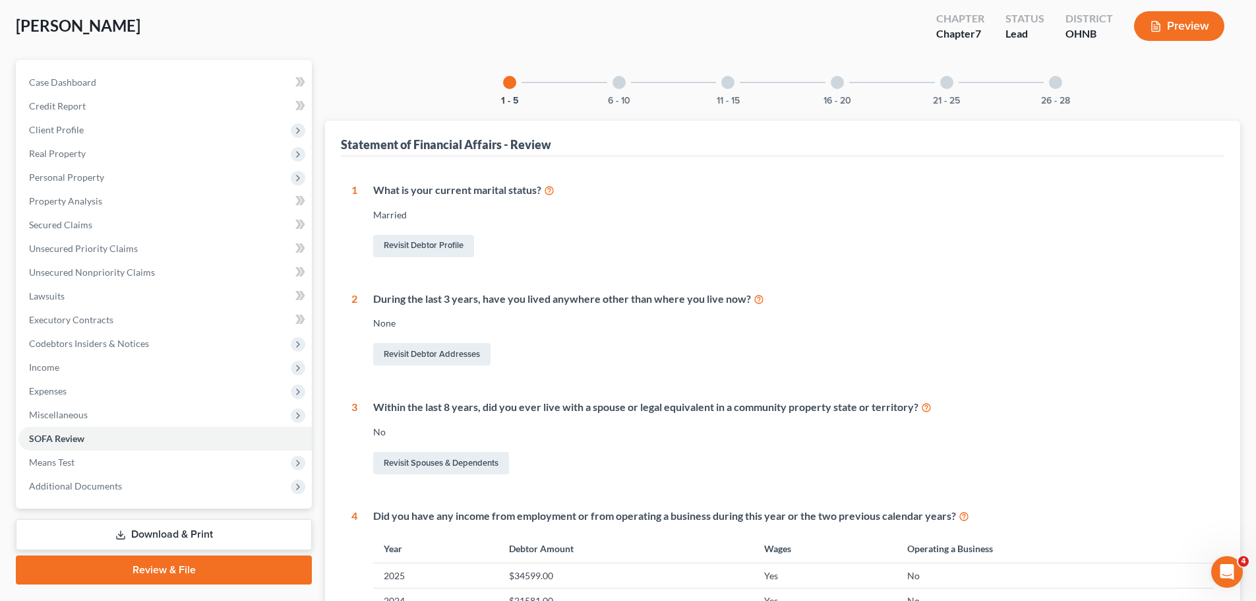
scroll to position [66, 0]
click at [621, 94] on div "6 - 10" at bounding box center [619, 83] width 45 height 45
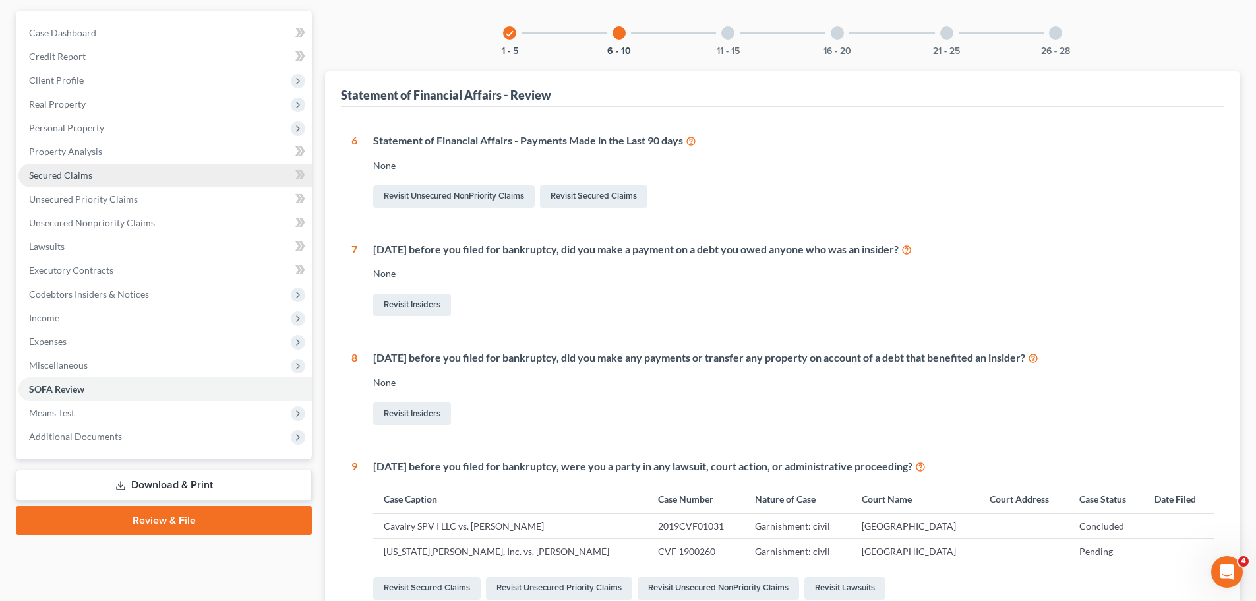
scroll to position [0, 0]
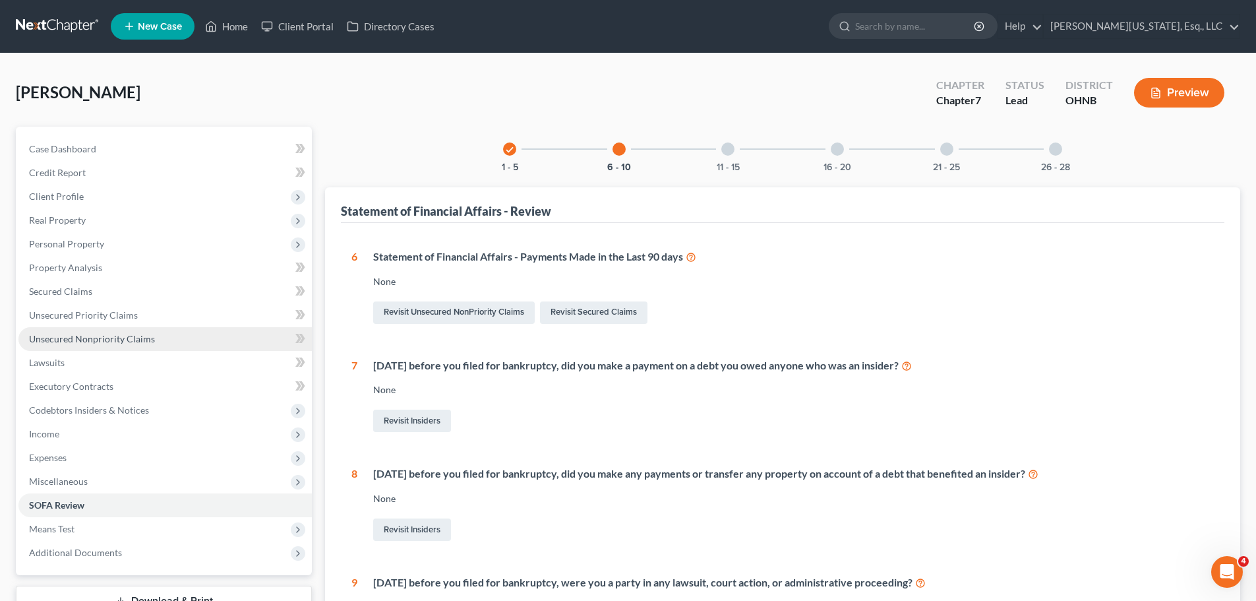
click at [82, 338] on span "Unsecured Nonpriority Claims" at bounding box center [92, 338] width 126 height 11
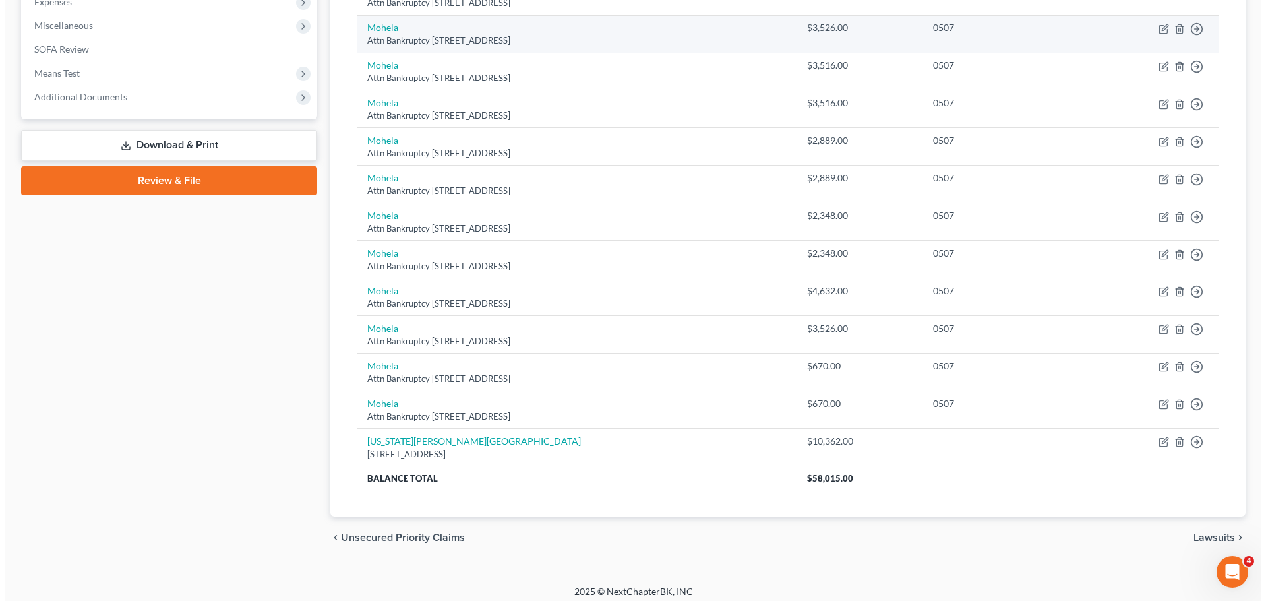
scroll to position [463, 0]
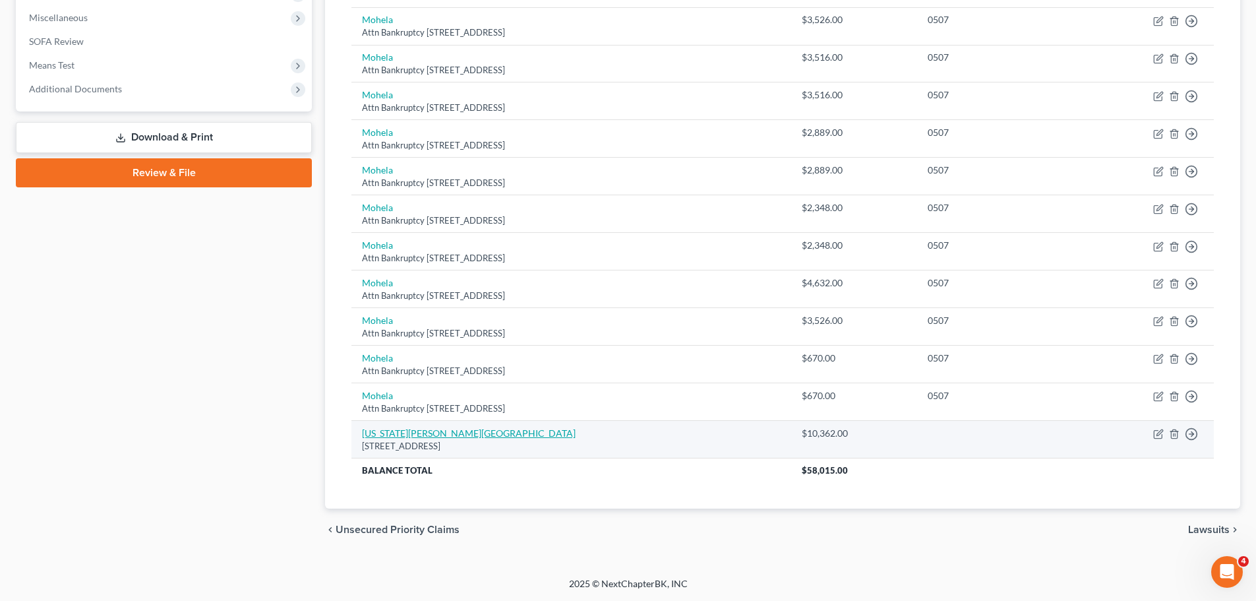
click at [425, 437] on link "[US_STATE][PERSON_NAME][GEOGRAPHIC_DATA]" at bounding box center [469, 432] width 214 height 11
select select "36"
select select "14"
select select "0"
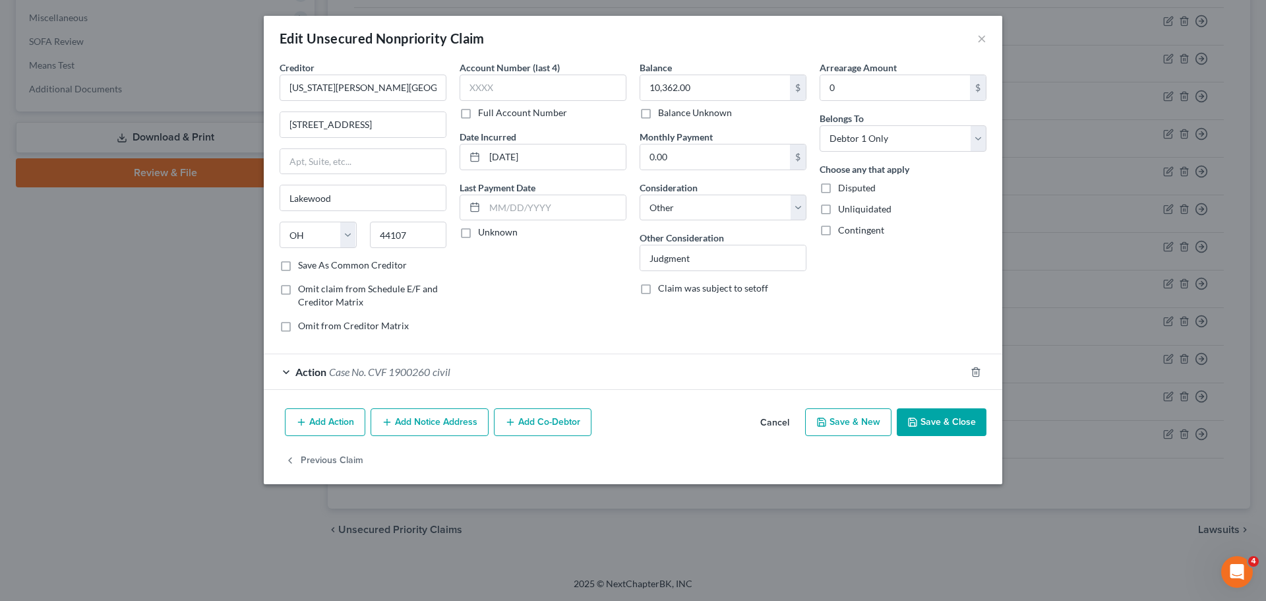
click at [378, 372] on span "Case No. CVF 1900260" at bounding box center [379, 371] width 101 height 13
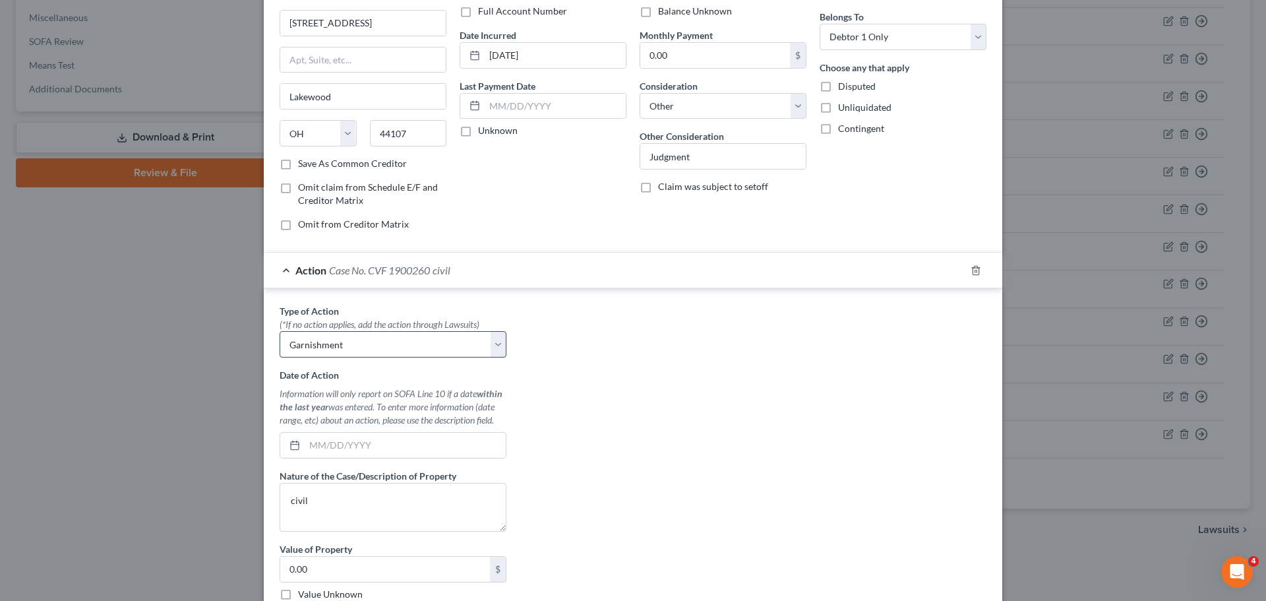
scroll to position [132, 0]
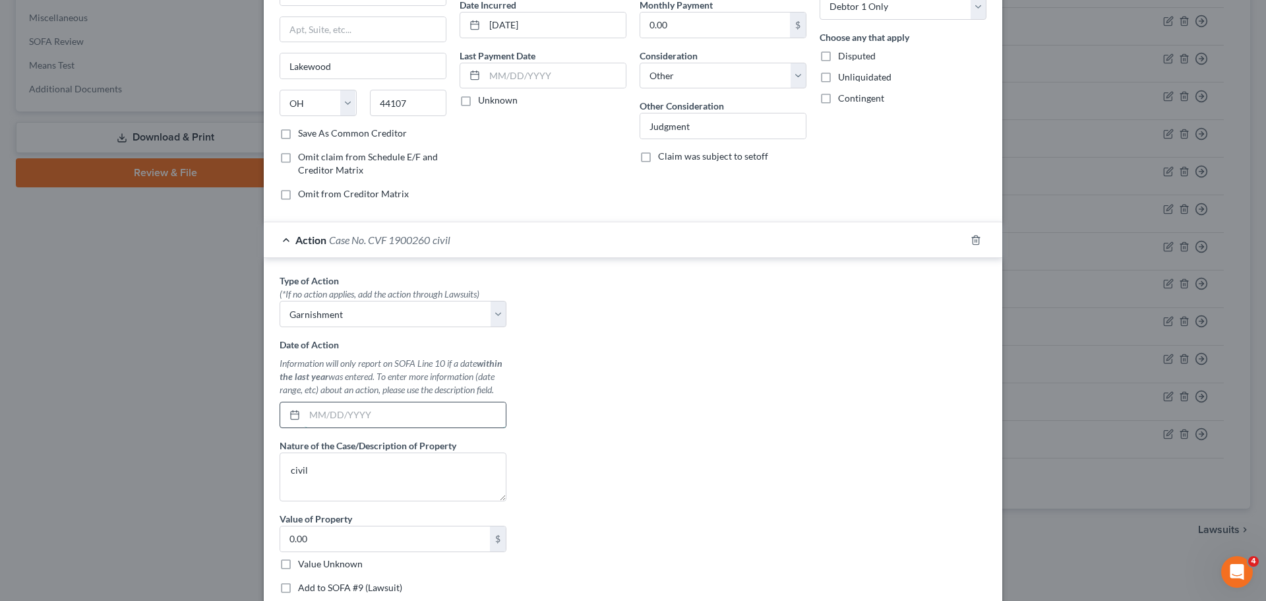
click at [430, 423] on input "text" at bounding box center [405, 414] width 201 height 25
drag, startPoint x: 370, startPoint y: 410, endPoint x: 259, endPoint y: 407, distance: 111.5
click at [264, 407] on div "Type of Action * (*If no action applies, add the action through Lawsuits) Selec…" at bounding box center [633, 436] width 738 height 357
type input "[DATE]"
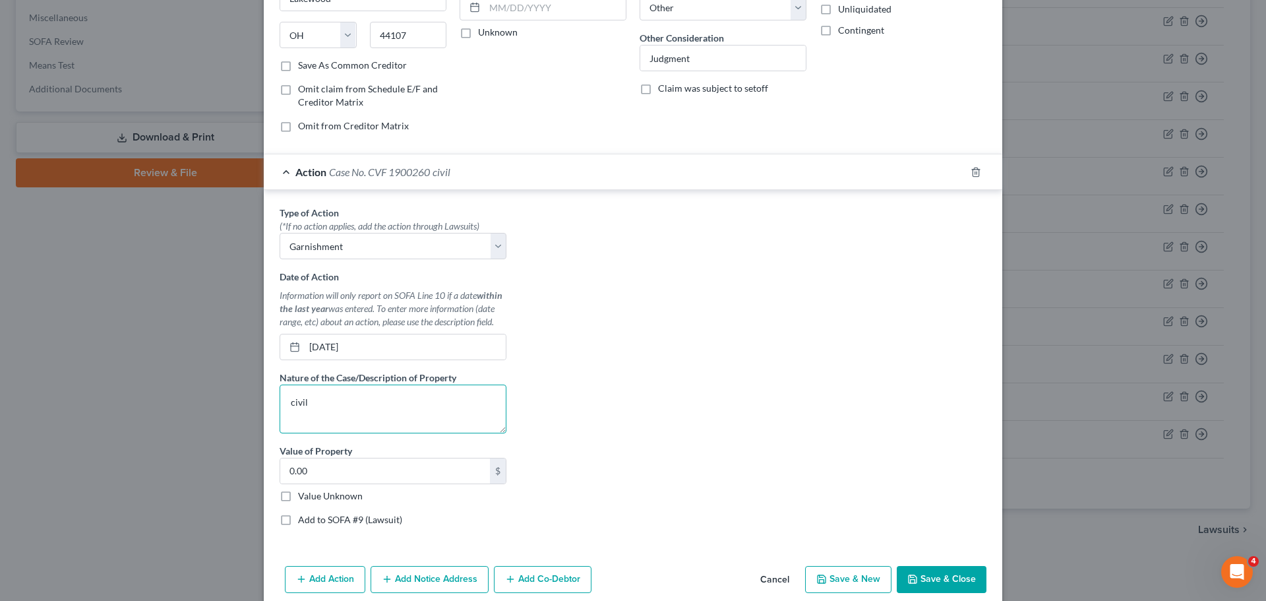
scroll to position [256, 0]
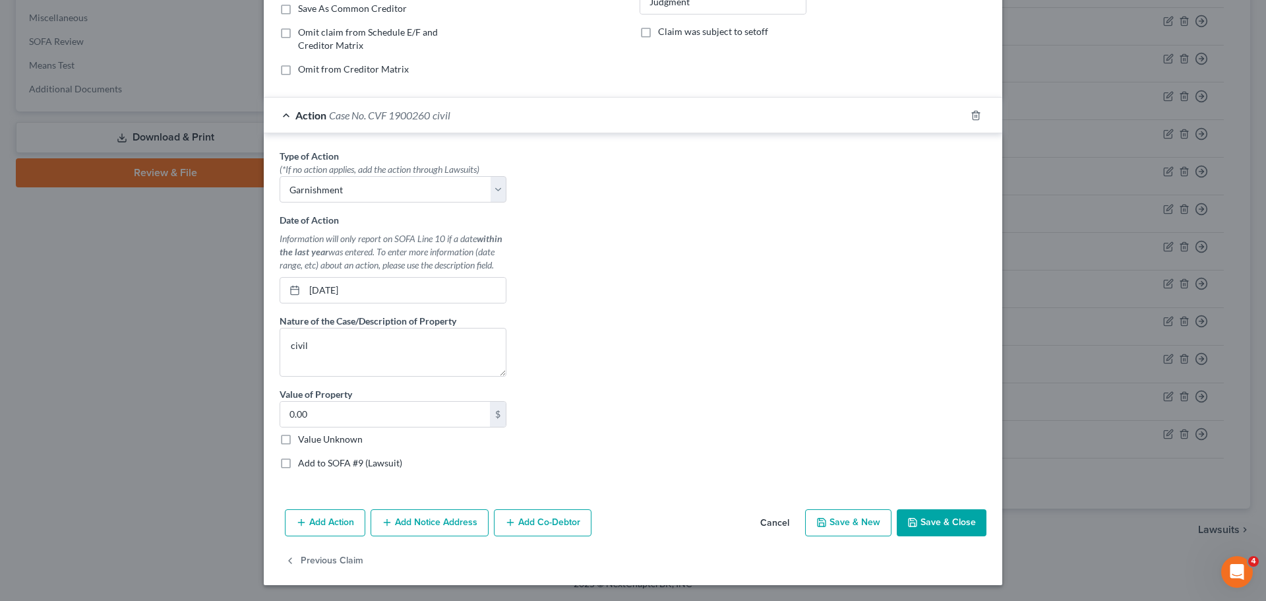
click at [376, 463] on label "Add to SOFA #9 (Lawsuit)" at bounding box center [350, 462] width 104 height 13
click at [312, 463] on input "Add to SOFA #9 (Lawsuit)" at bounding box center [307, 460] width 9 height 9
checkbox input "true"
select select "0"
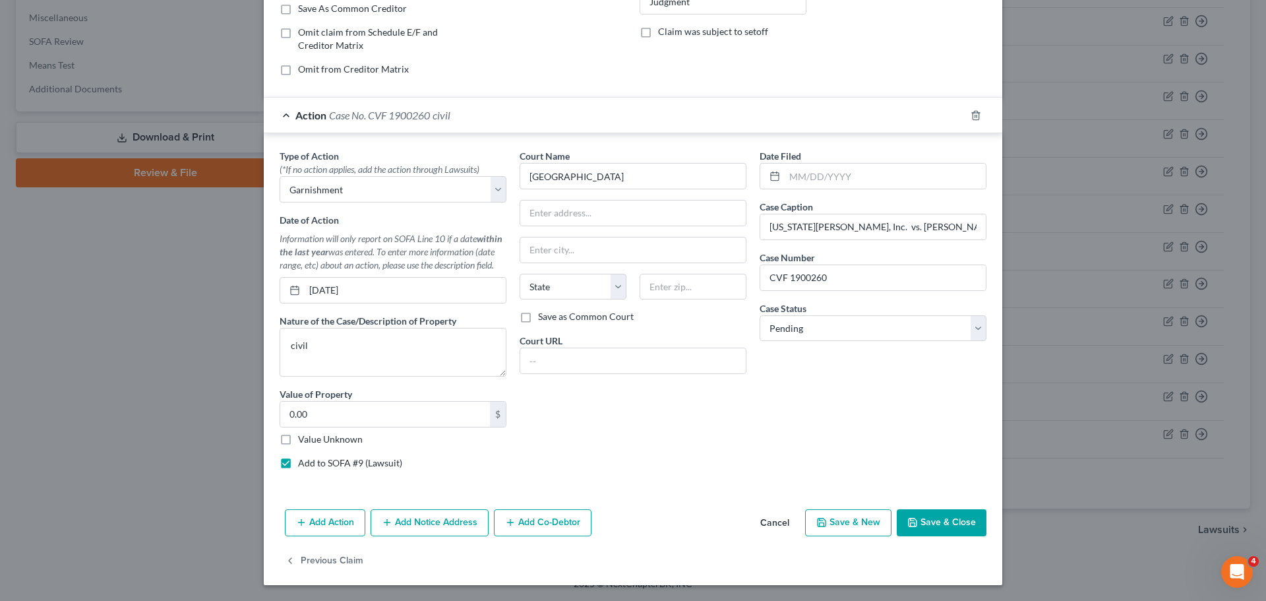
click at [929, 519] on button "Save & Close" at bounding box center [941, 523] width 90 height 28
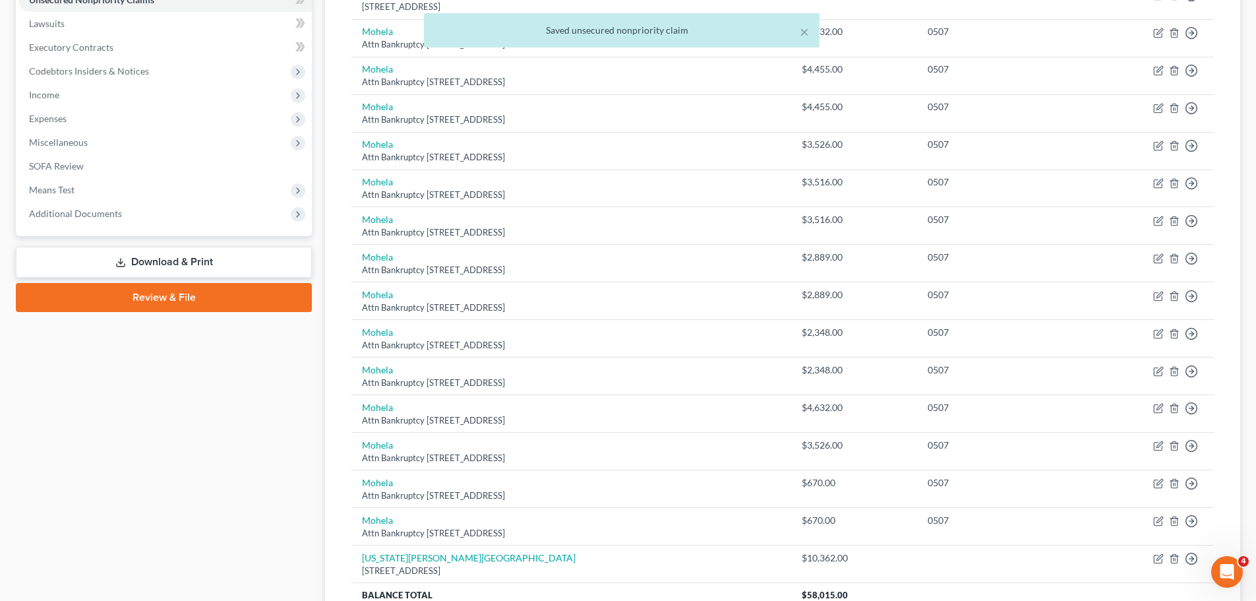
scroll to position [266, 0]
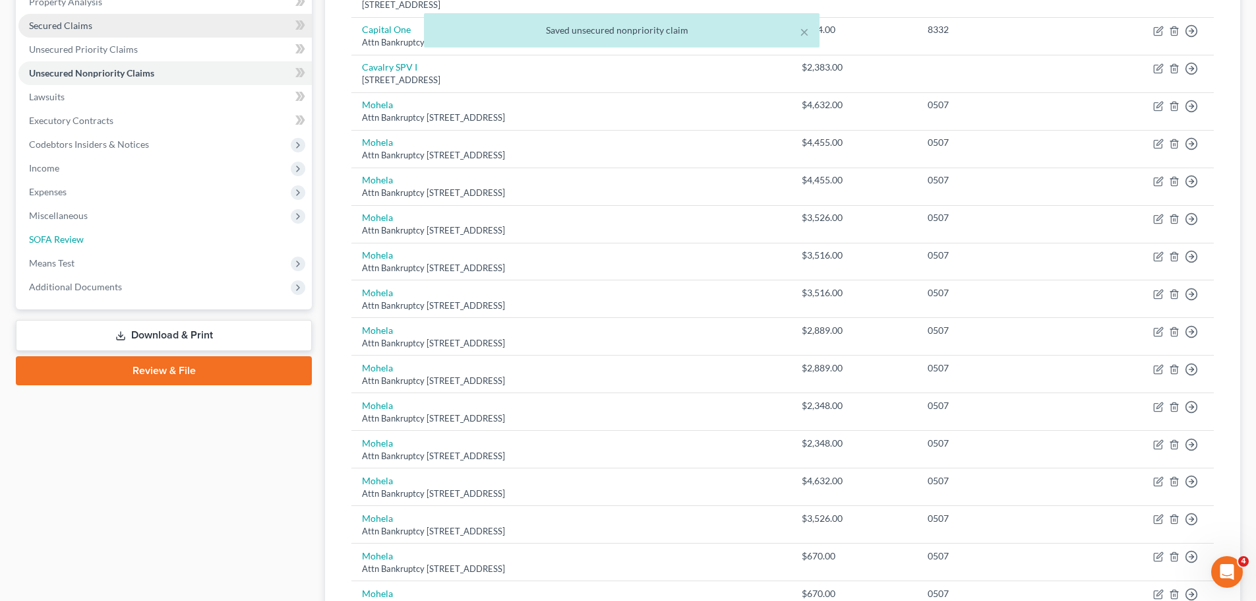
drag, startPoint x: 111, startPoint y: 237, endPoint x: 161, endPoint y: 247, distance: 51.1
click at [111, 237] on link "SOFA Review" at bounding box center [164, 239] width 293 height 24
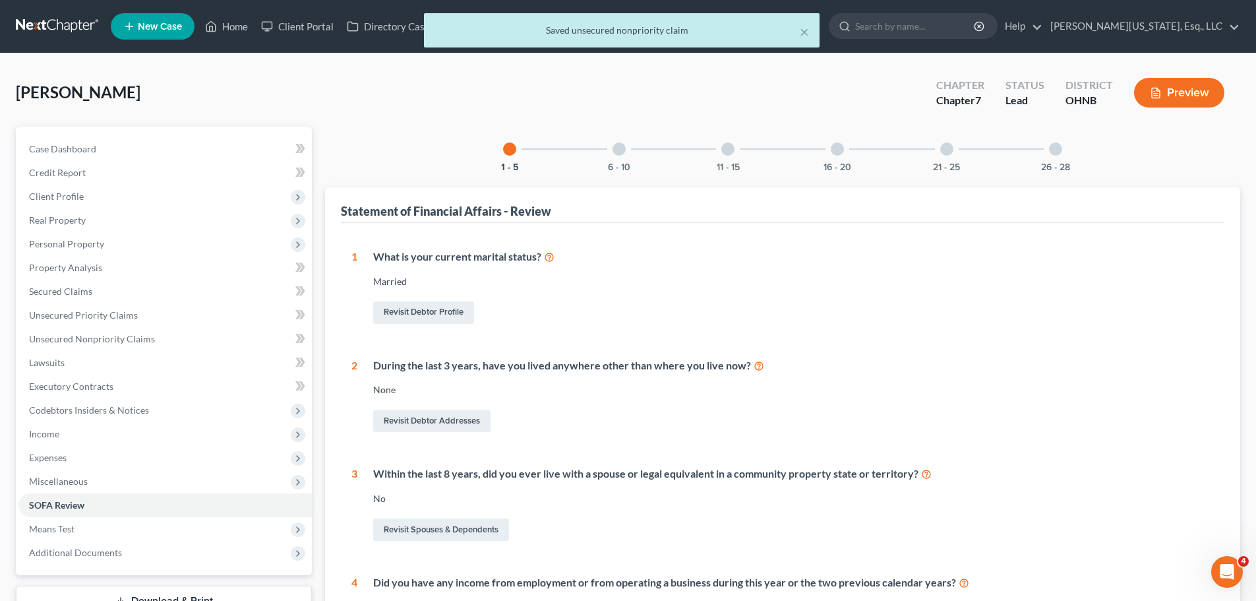
click at [628, 142] on div "6 - 10" at bounding box center [619, 149] width 45 height 45
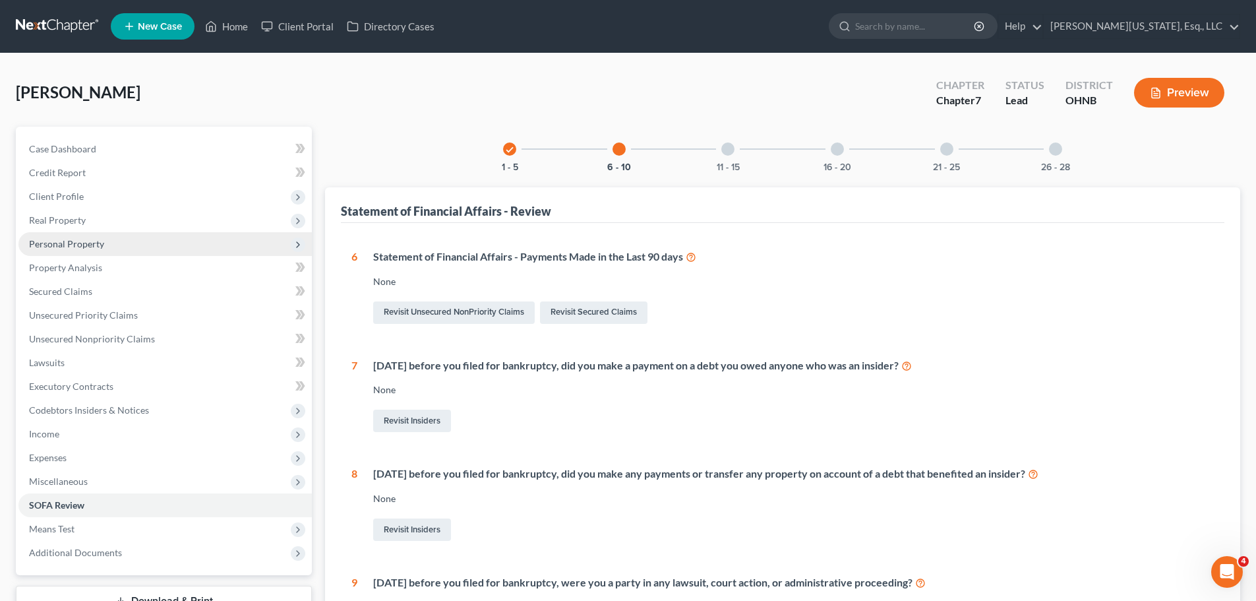
click at [90, 236] on span "Personal Property" at bounding box center [164, 244] width 293 height 24
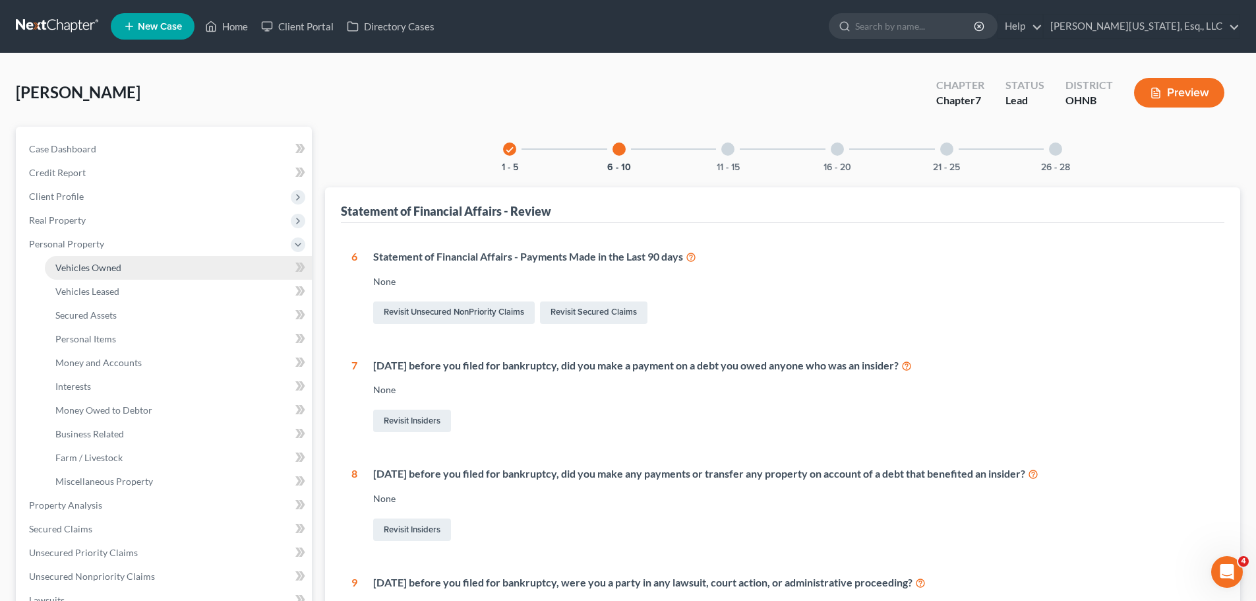
click at [127, 264] on link "Vehicles Owned" at bounding box center [178, 268] width 267 height 24
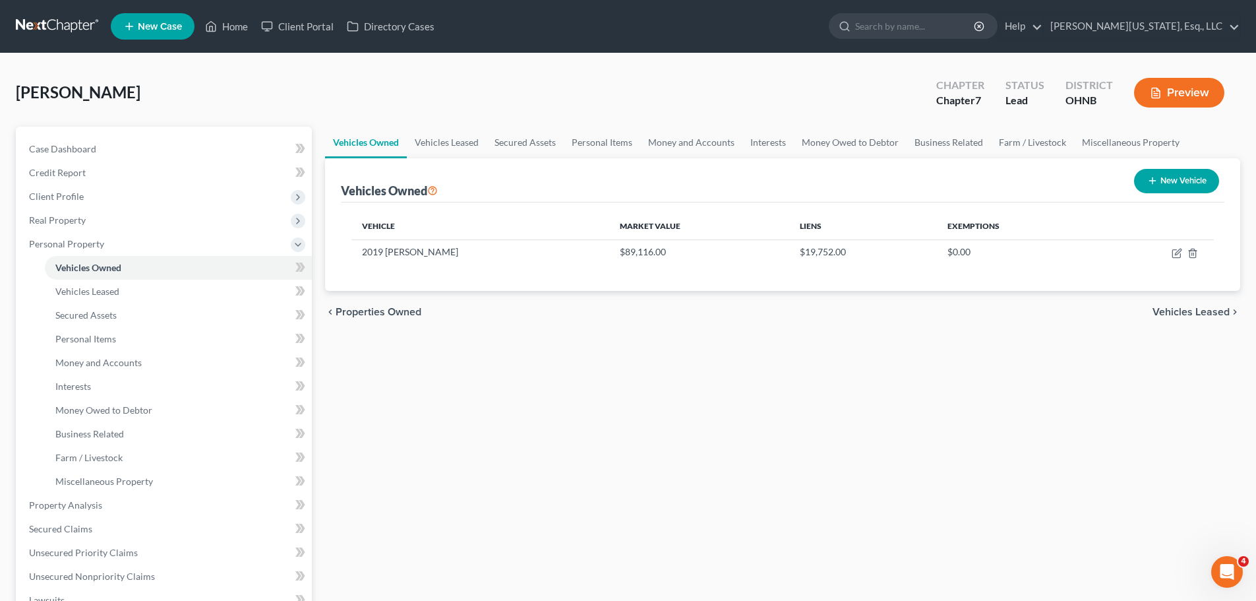
click at [1152, 192] on button "New Vehicle" at bounding box center [1176, 181] width 85 height 24
select select "0"
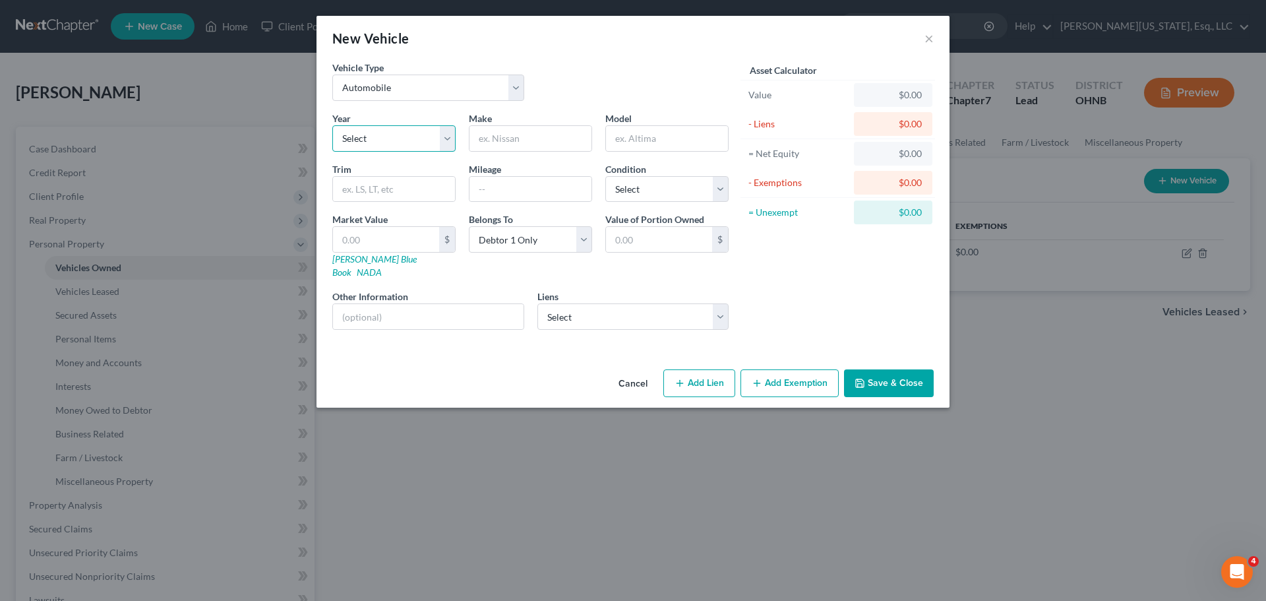
click at [409, 143] on select "Select 2026 2025 2024 2023 2022 2021 2020 2019 2018 2017 2016 2015 2014 2013 20…" at bounding box center [393, 138] width 123 height 26
select select "5"
click at [332, 125] on select "Select 2026 2025 2024 2023 2022 2021 2020 2019 2018 2017 2016 2015 2014 2013 20…" at bounding box center [393, 138] width 123 height 26
type input "Nissan"
type input "Altima"
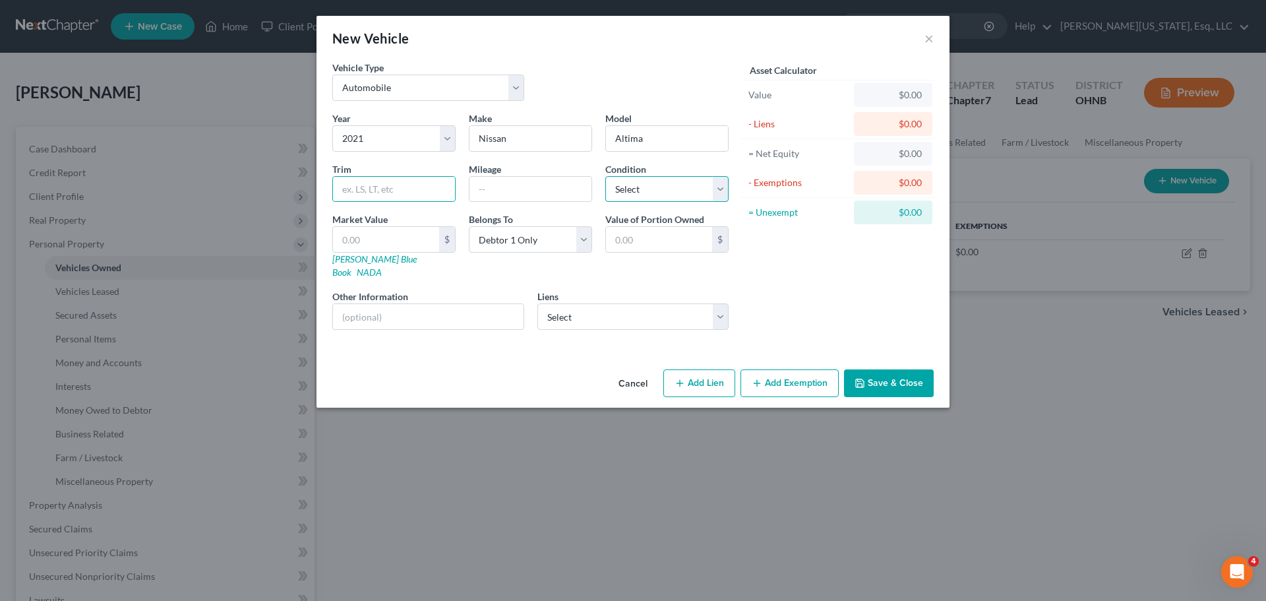
click at [628, 194] on select "Select Excellent Very Good Good Fair Poor" at bounding box center [666, 189] width 123 height 26
click at [404, 247] on input "text" at bounding box center [386, 239] width 106 height 25
click at [614, 303] on select "Select Nissan Motor Acceptance - $21,828.00" at bounding box center [633, 316] width 192 height 26
select select "45"
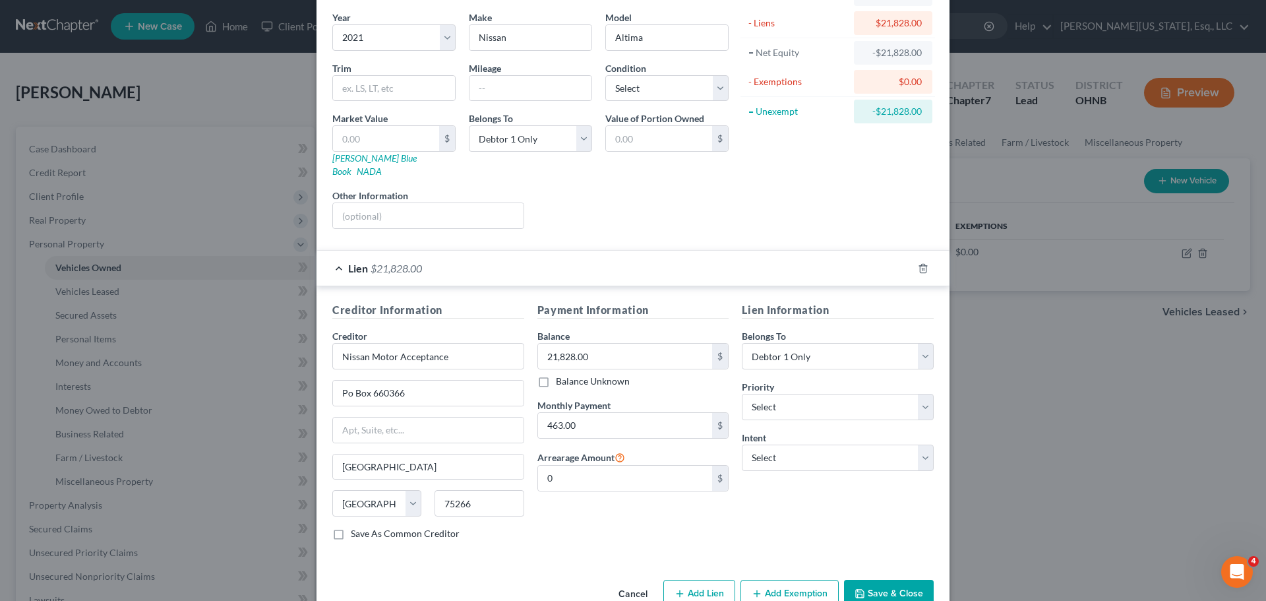
scroll to position [121, 0]
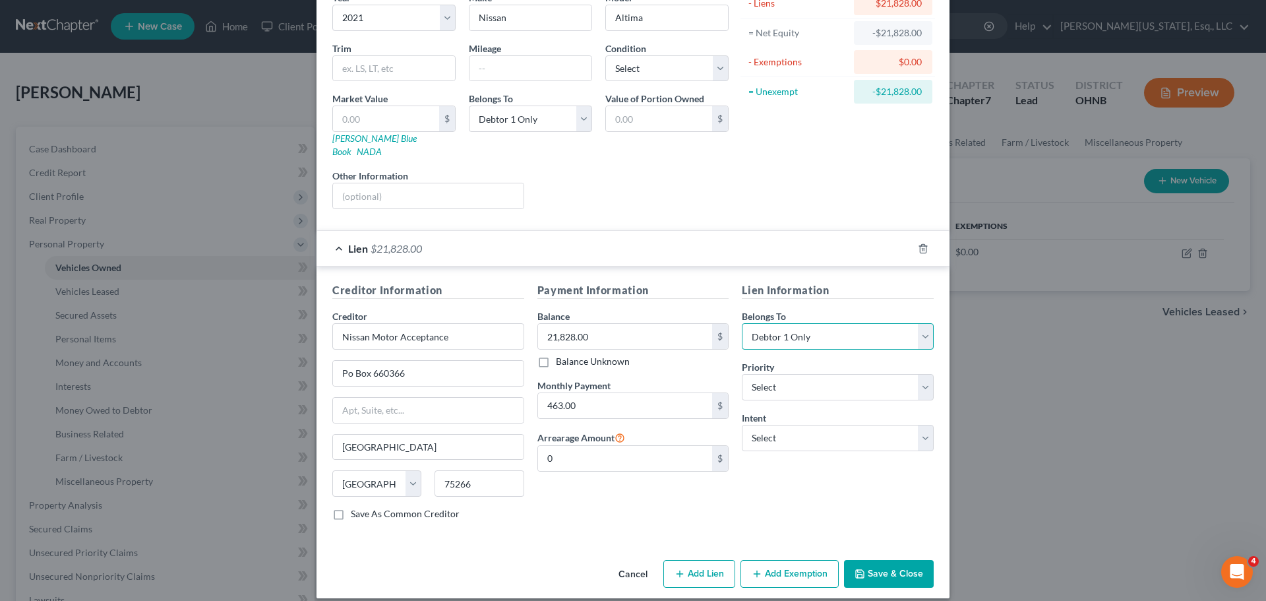
click at [808, 330] on select "Select Debtor 1 Only Debtor 2 Only Debtor 1 And Debtor 2 Only At Least One Of T…" at bounding box center [838, 336] width 192 height 26
select select "3"
click at [742, 323] on select "Select Debtor 1 Only Debtor 2 Only Debtor 1 And Debtor 2 Only At Least One Of T…" at bounding box center [838, 336] width 192 height 26
click at [800, 432] on select "Select Surrender Redeem Reaffirm Avoid Other" at bounding box center [838, 438] width 192 height 26
select select "4"
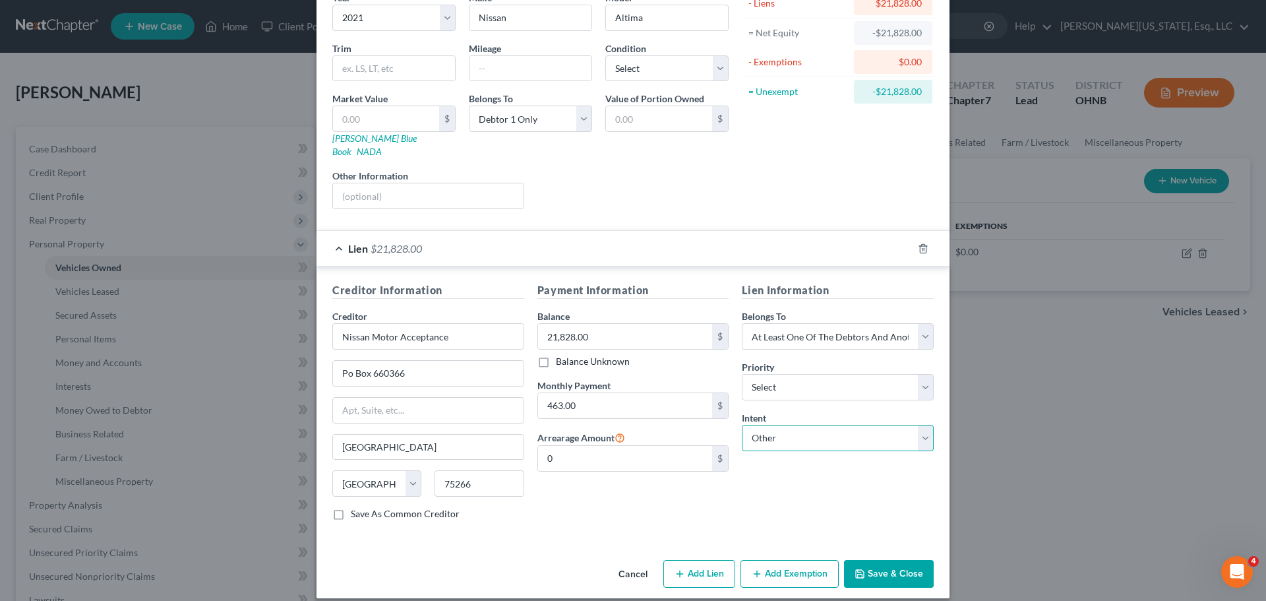
click at [742, 425] on select "Select Surrender Redeem Reaffirm Avoid Other" at bounding box center [838, 438] width 192 height 26
click at [803, 475] on input "text" at bounding box center [838, 488] width 192 height 26
type input "Retain and continue making monthly payments"
click at [866, 560] on button "Save & Close" at bounding box center [889, 574] width 90 height 28
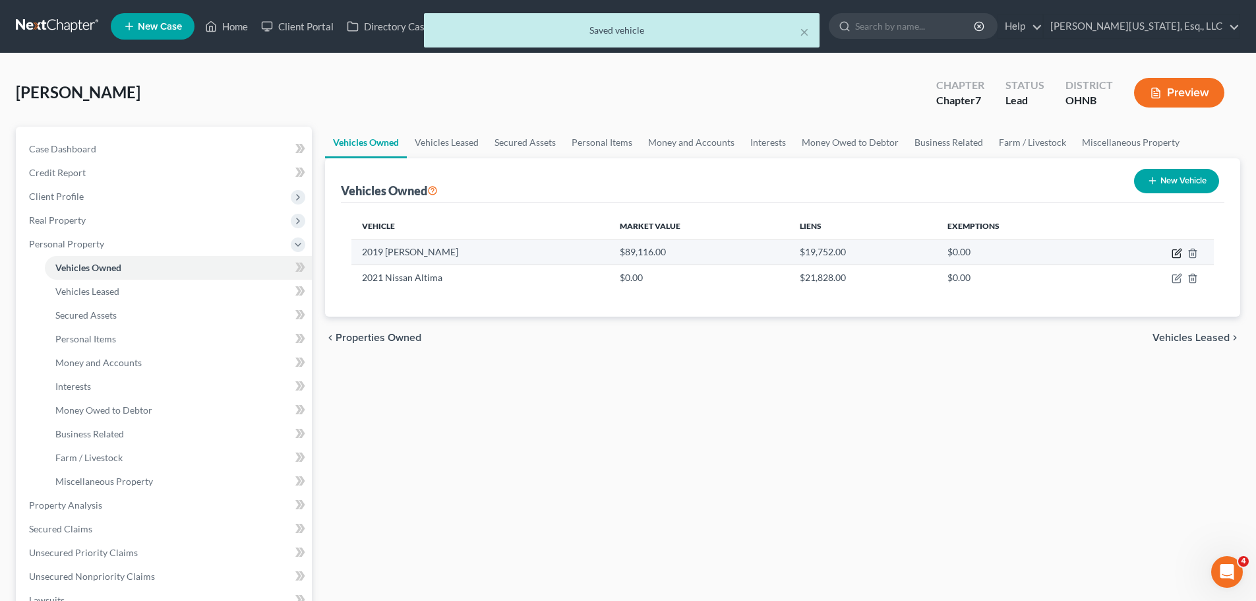
click at [1175, 248] on icon "button" at bounding box center [1176, 253] width 11 height 11
select select "0"
select select "7"
select select "0"
select select "45"
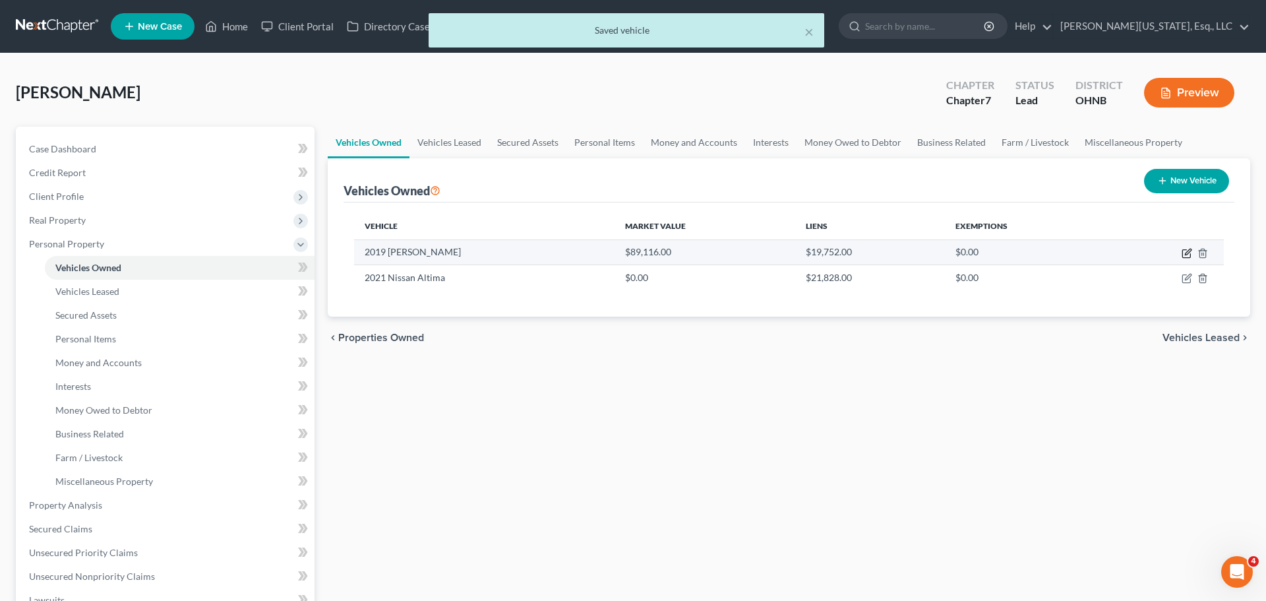
select select "0"
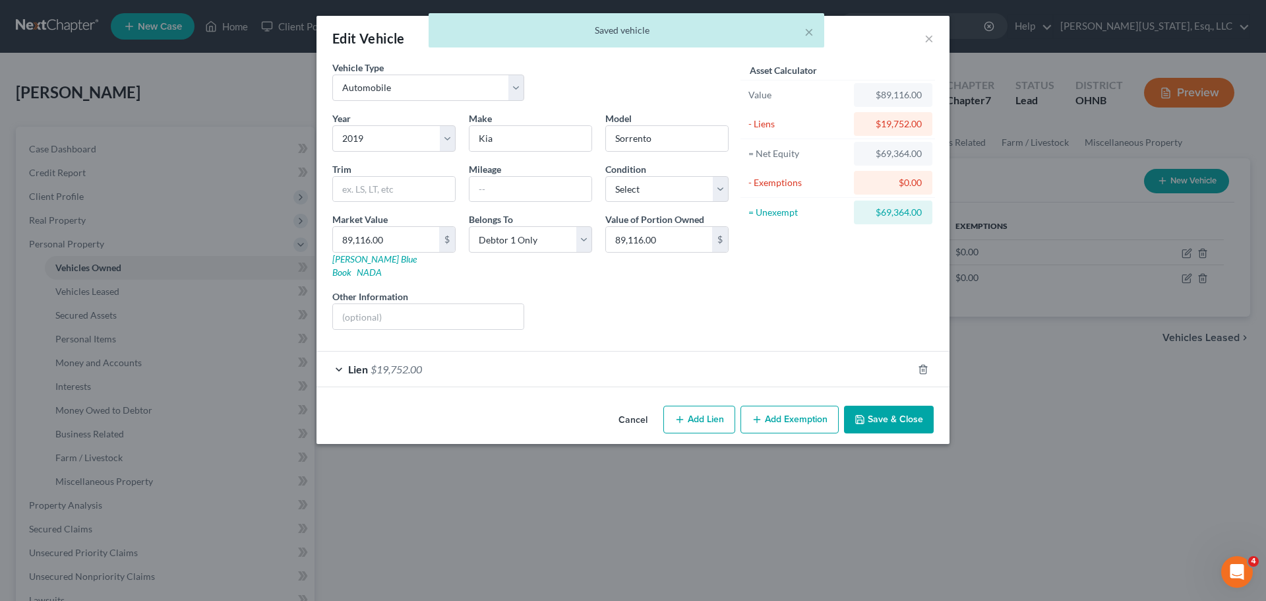
click at [482, 356] on div "Lien $19,752.00" at bounding box center [614, 368] width 596 height 35
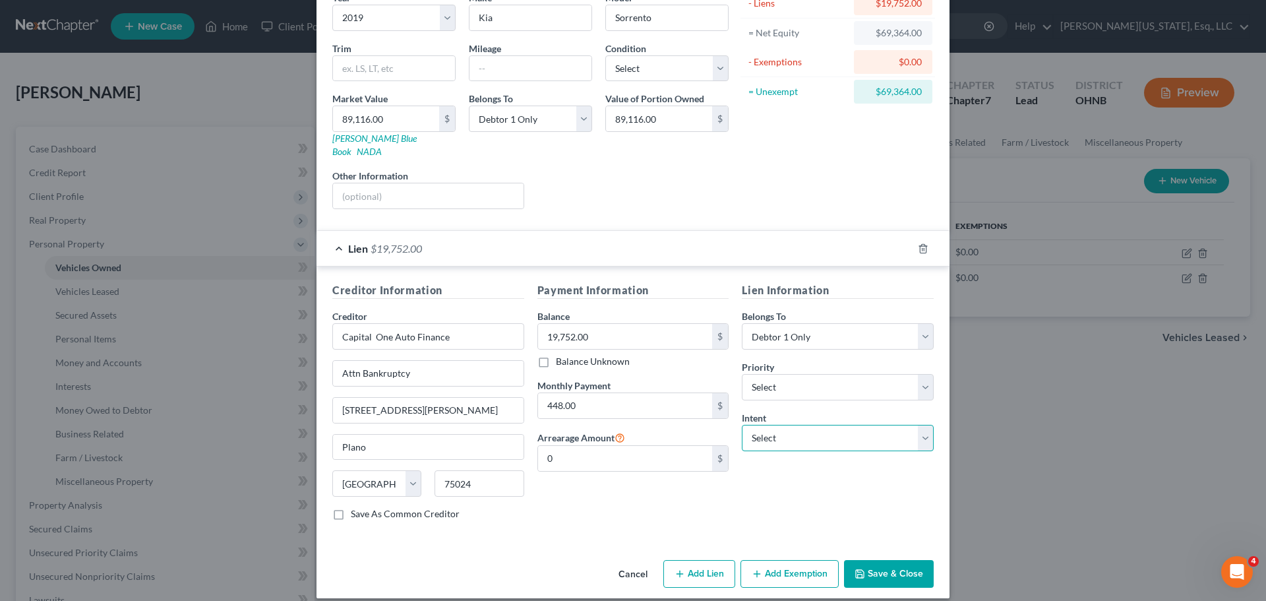
click at [792, 425] on select "Select Surrender Redeem Reaffirm Avoid Other" at bounding box center [838, 438] width 192 height 26
select select "4"
click at [742, 425] on select "Select Surrender Redeem Reaffirm Avoid Other" at bounding box center [838, 438] width 192 height 26
click at [801, 477] on input "text" at bounding box center [838, 488] width 192 height 26
type input "Retain and continue making monthly payments"
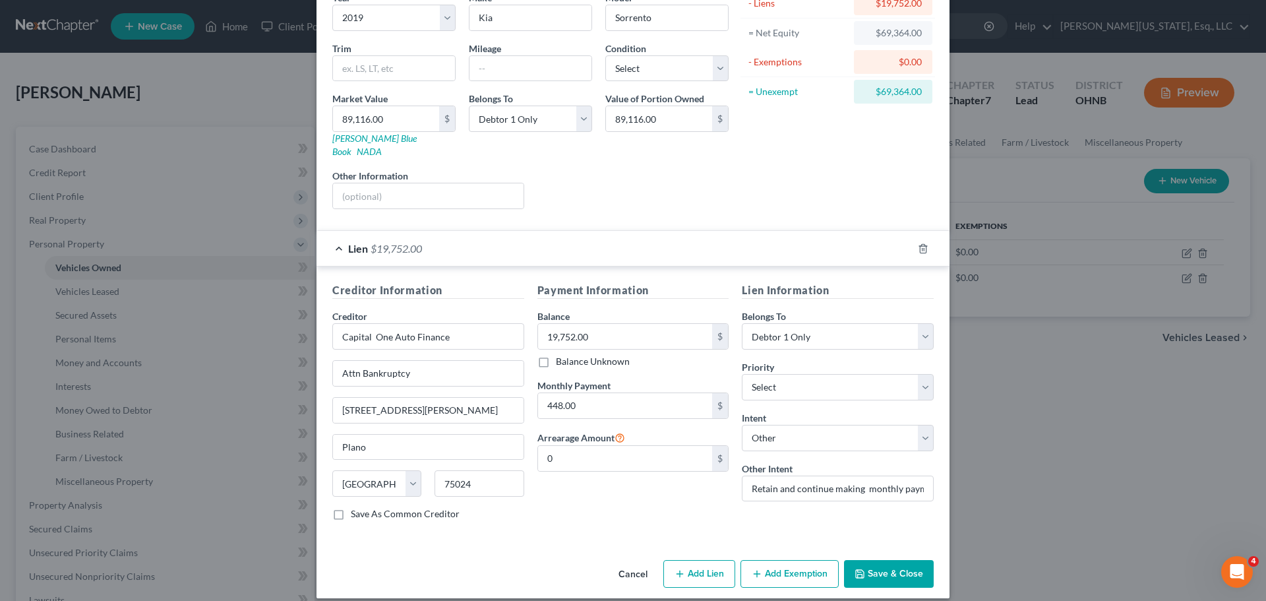
click at [870, 560] on button "Save & Close" at bounding box center [889, 574] width 90 height 28
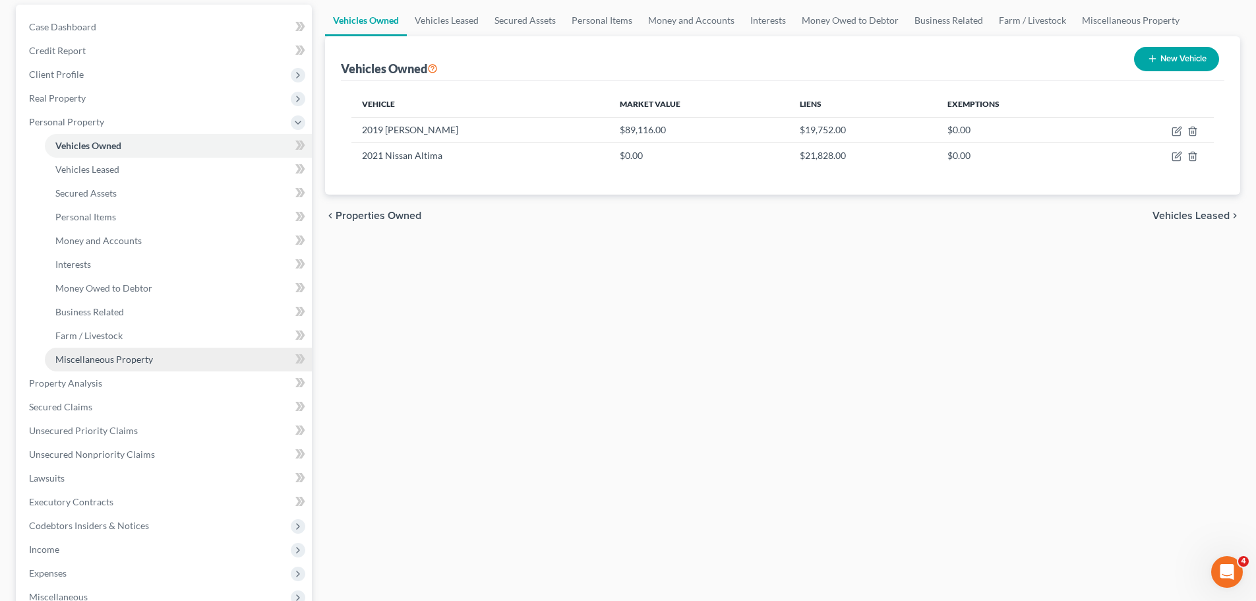
scroll to position [132, 0]
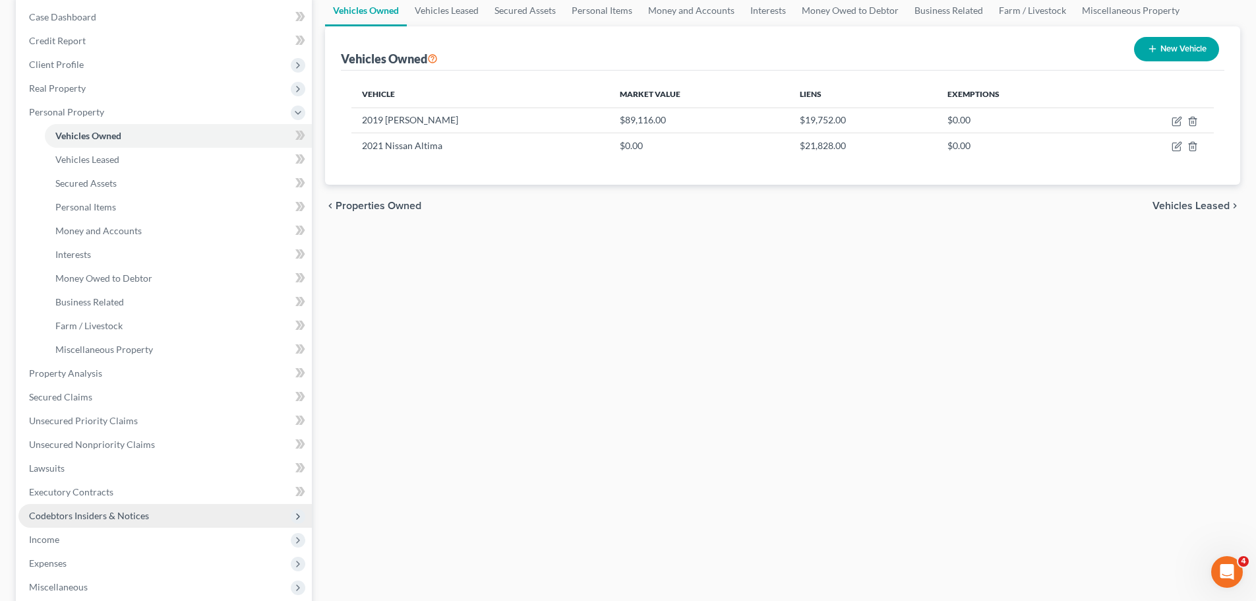
click at [113, 512] on span "Codebtors Insiders & Notices" at bounding box center [89, 515] width 120 height 11
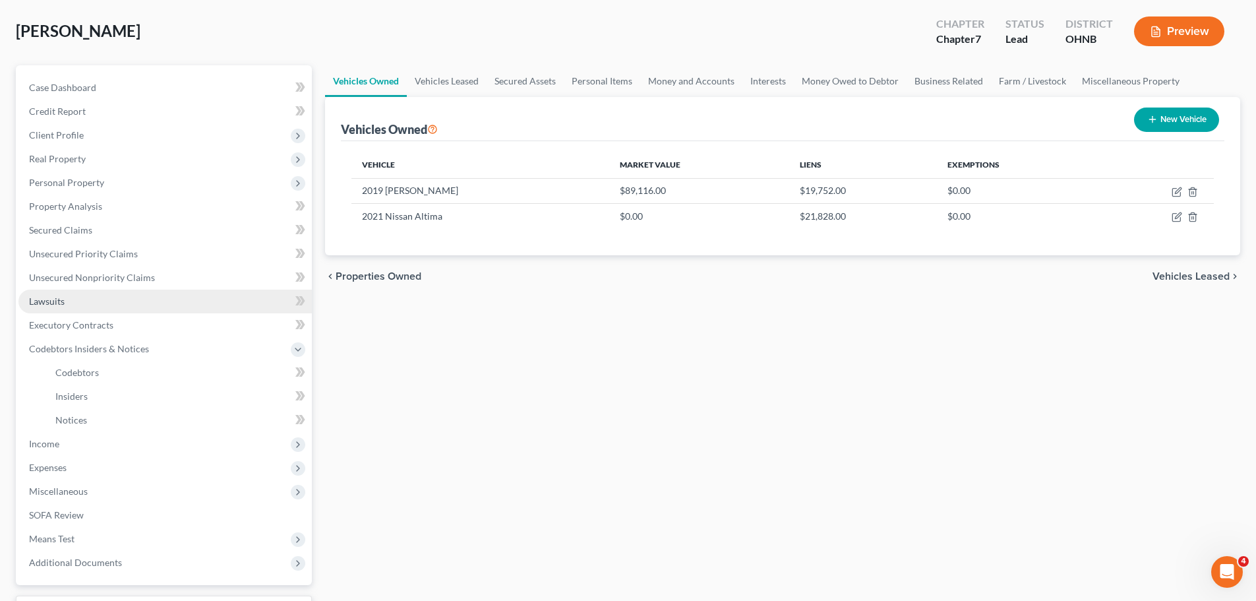
scroll to position [0, 0]
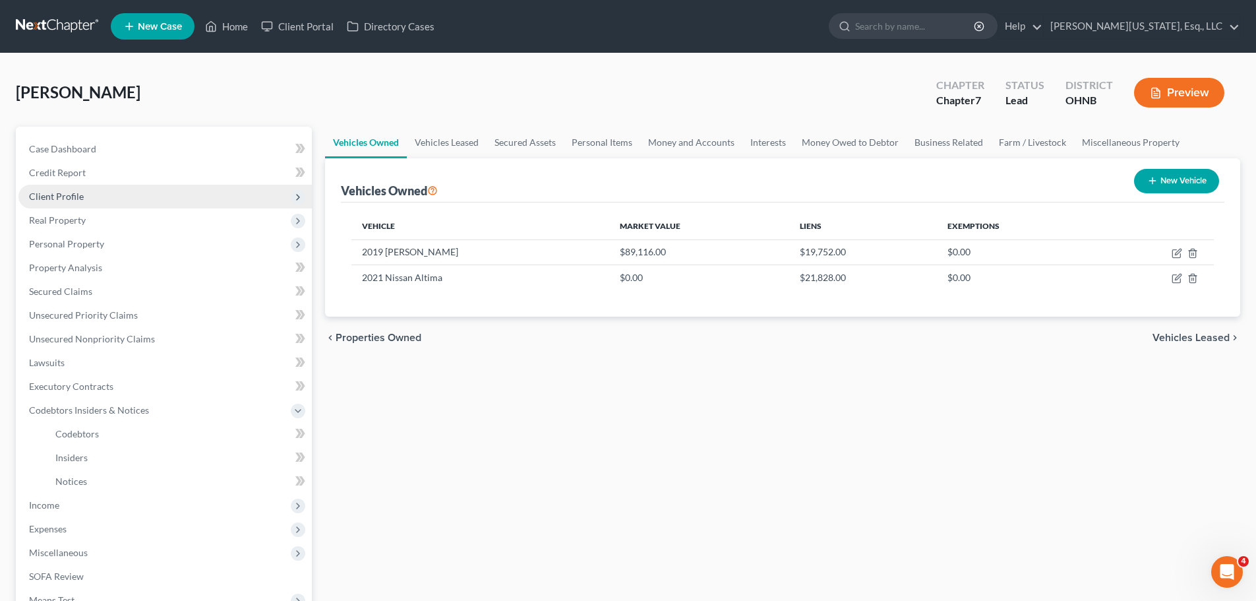
click at [69, 204] on span "Client Profile" at bounding box center [164, 197] width 293 height 24
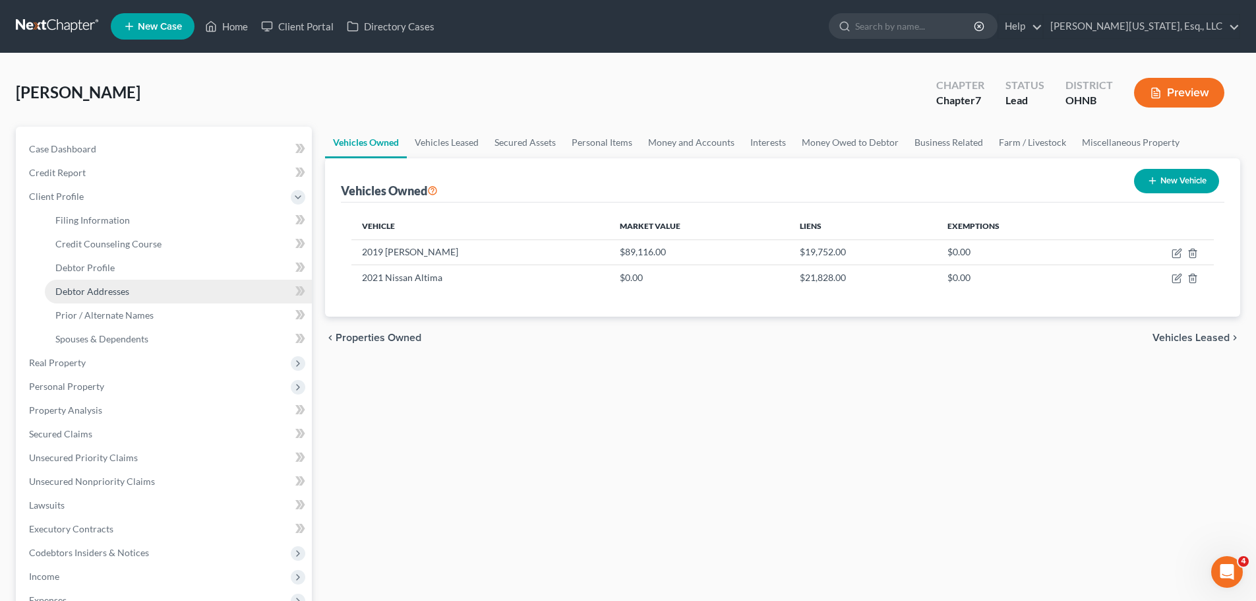
click at [104, 297] on link "Debtor Addresses" at bounding box center [178, 291] width 267 height 24
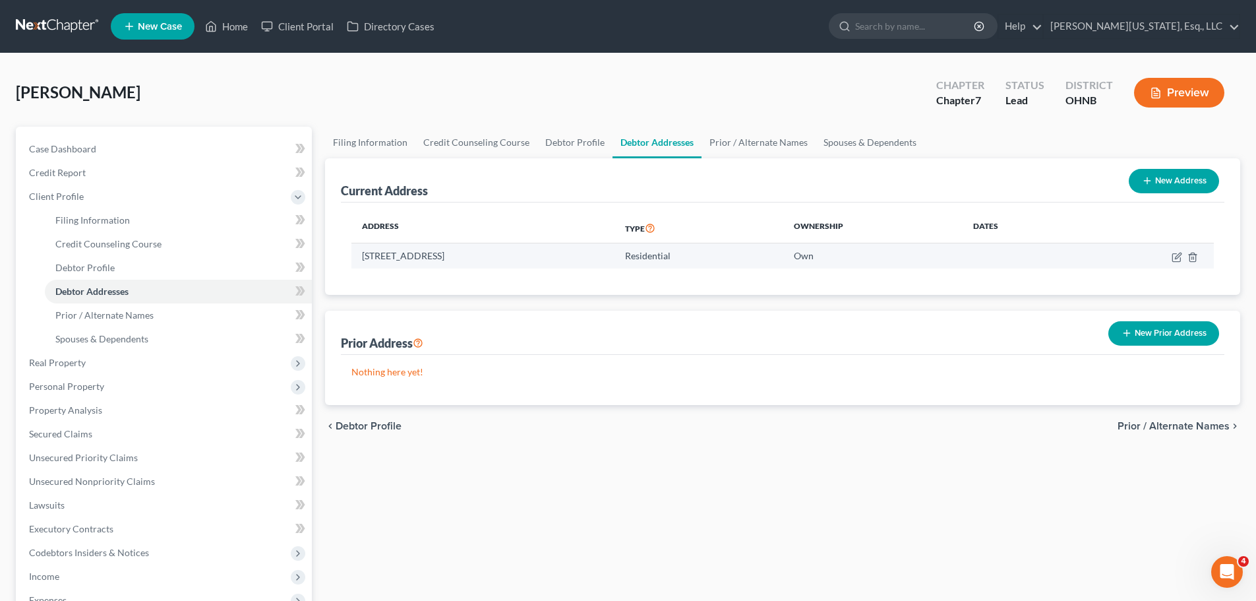
drag, startPoint x: 559, startPoint y: 259, endPoint x: 364, endPoint y: 264, distance: 195.2
click at [364, 264] on td "[STREET_ADDRESS]" at bounding box center [482, 255] width 263 height 25
click at [417, 270] on div "Address Type Ownership Dates [STREET_ADDRESS] Residential Own" at bounding box center [782, 248] width 883 height 92
drag, startPoint x: 442, startPoint y: 255, endPoint x: 352, endPoint y: 257, distance: 89.7
click at [352, 257] on td "[STREET_ADDRESS]" at bounding box center [482, 255] width 263 height 25
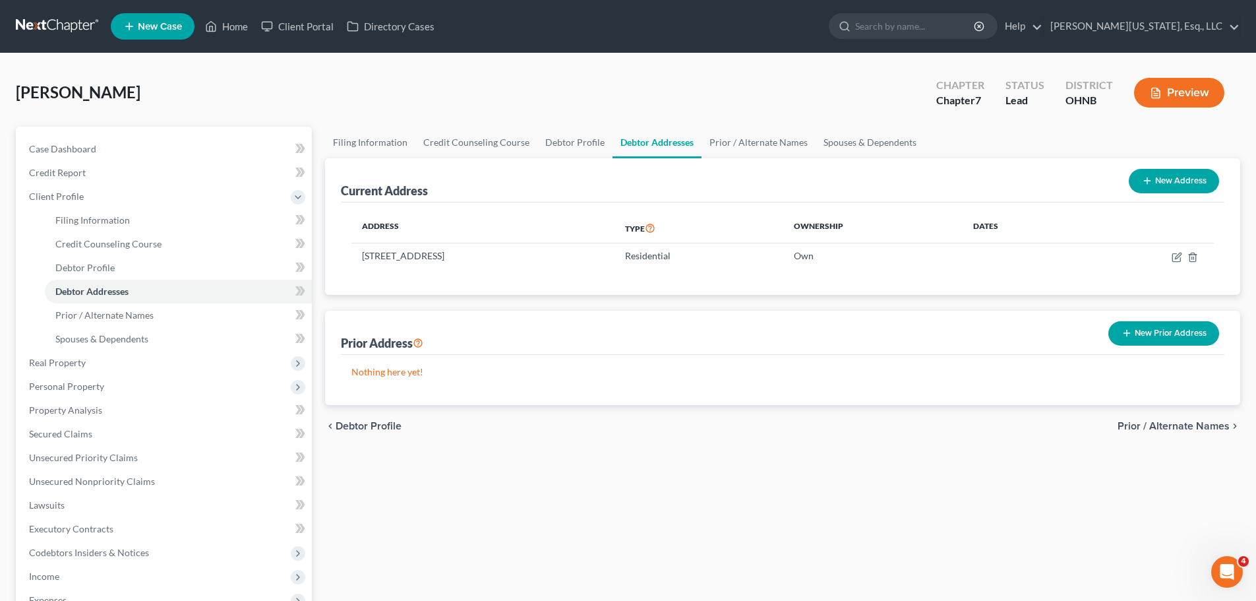
copy td "[STREET_ADDRESS],"
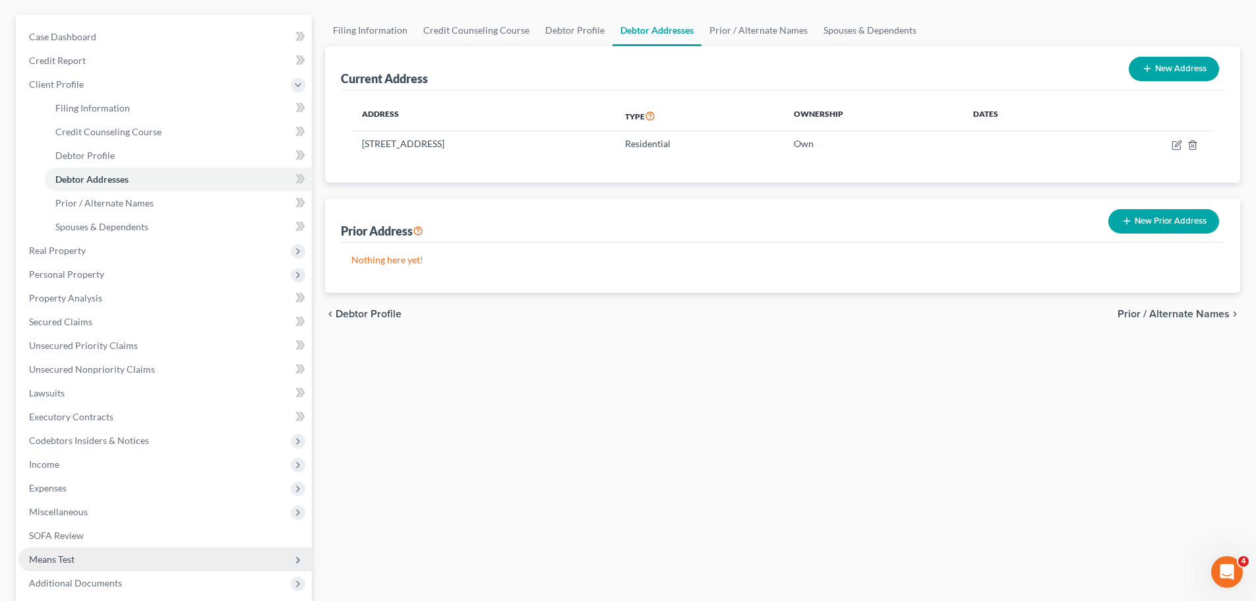
scroll to position [243, 0]
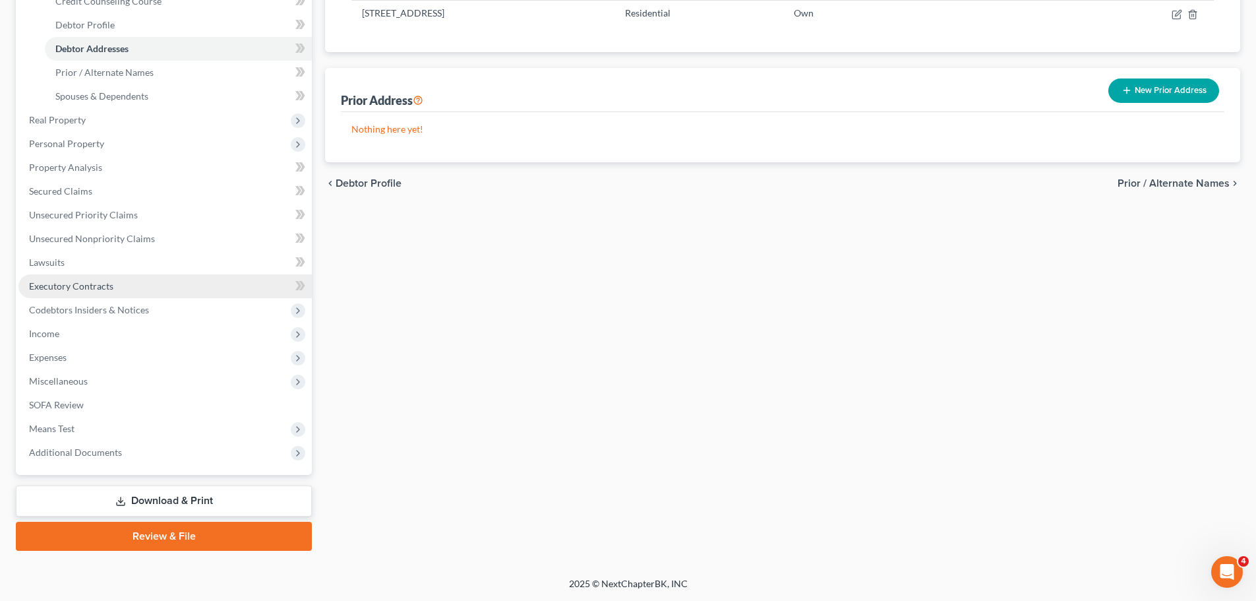
click at [83, 293] on link "Executory Contracts" at bounding box center [164, 286] width 293 height 24
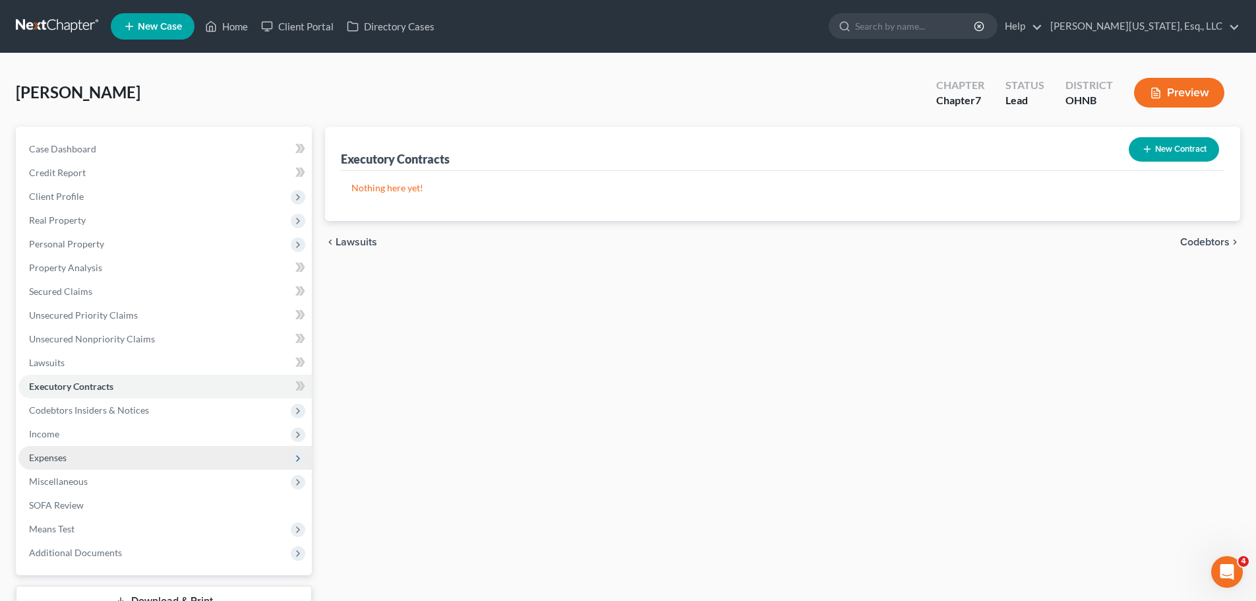
scroll to position [100, 0]
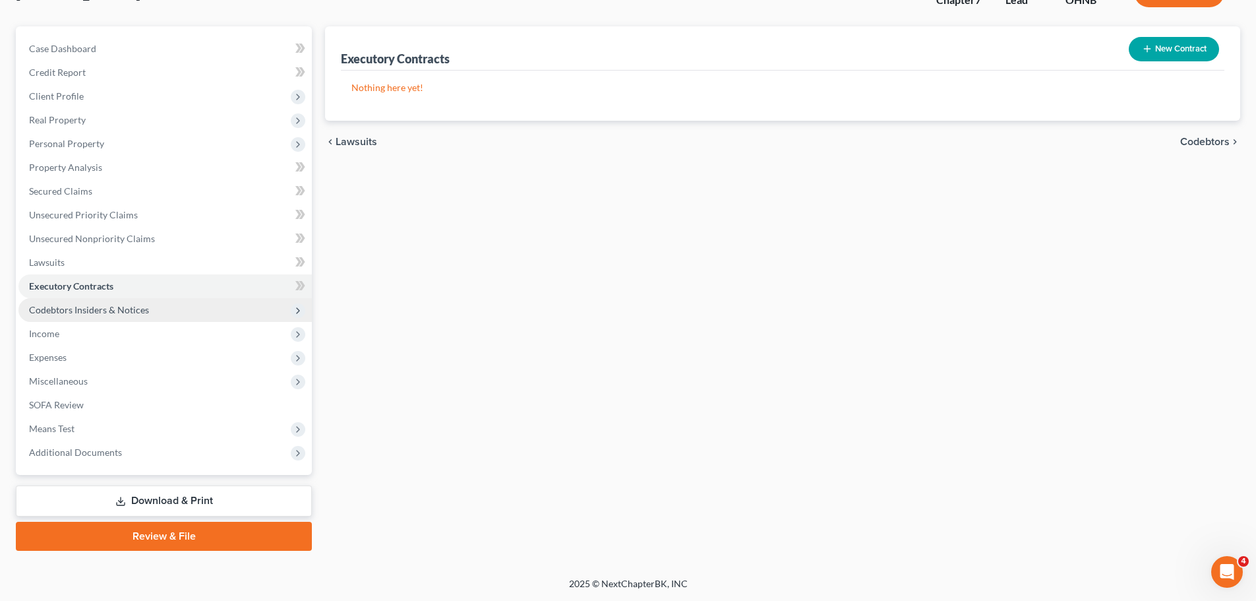
click at [103, 314] on span "Codebtors Insiders & Notices" at bounding box center [89, 309] width 120 height 11
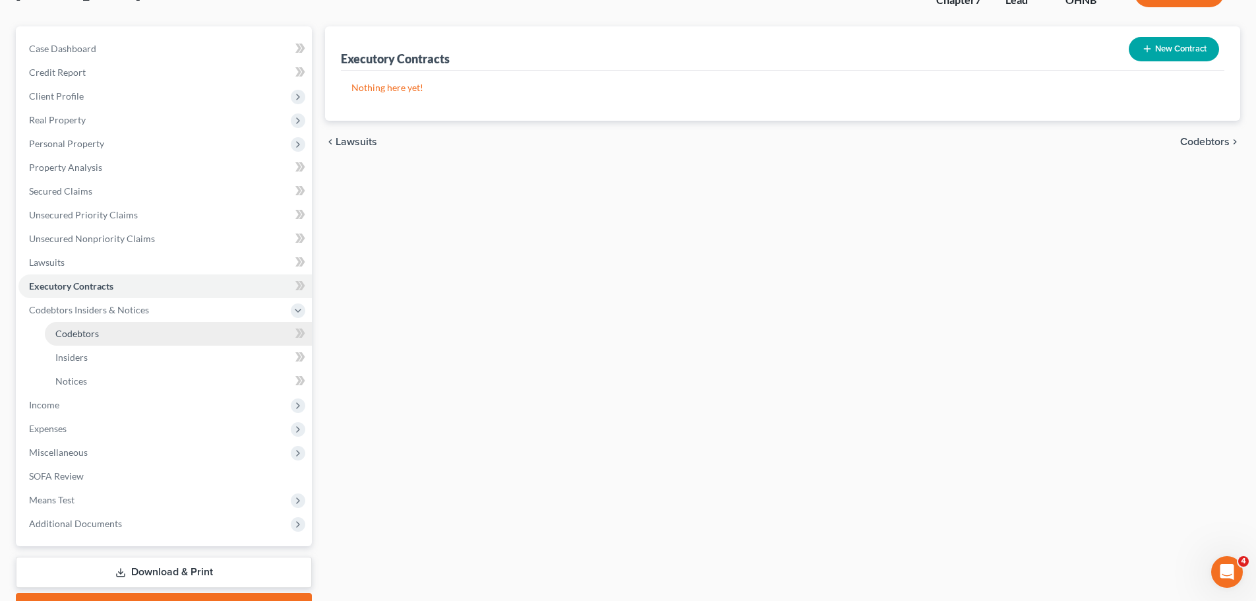
click at [107, 332] on link "Codebtors" at bounding box center [178, 334] width 267 height 24
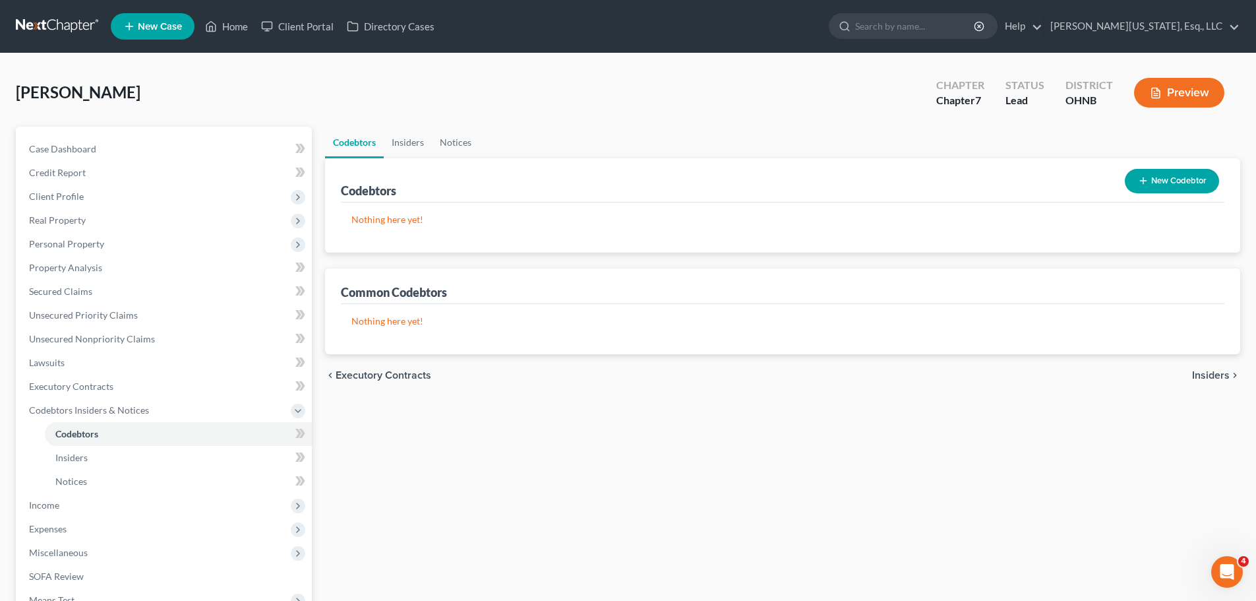
click at [1204, 176] on button "New Codebtor" at bounding box center [1172, 181] width 94 height 24
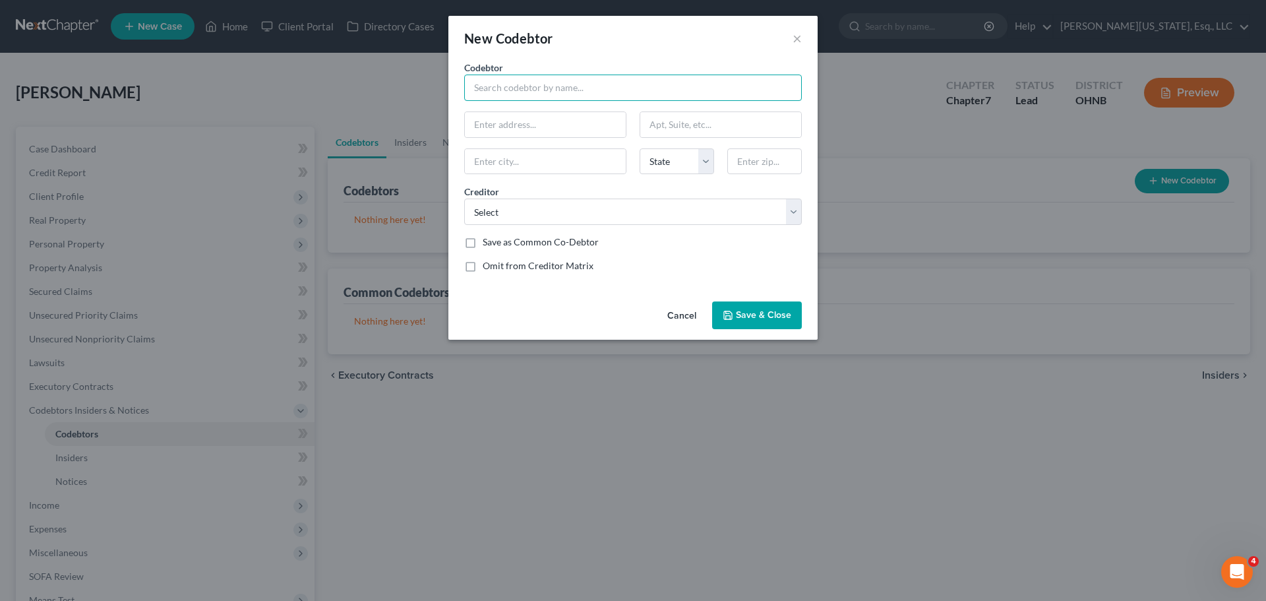
click at [578, 92] on input "text" at bounding box center [633, 87] width 338 height 26
paste input "[STREET_ADDRESS],"
type input "[STREET_ADDRESS],"
click at [757, 158] on input "text" at bounding box center [764, 161] width 74 height 26
type input "44067"
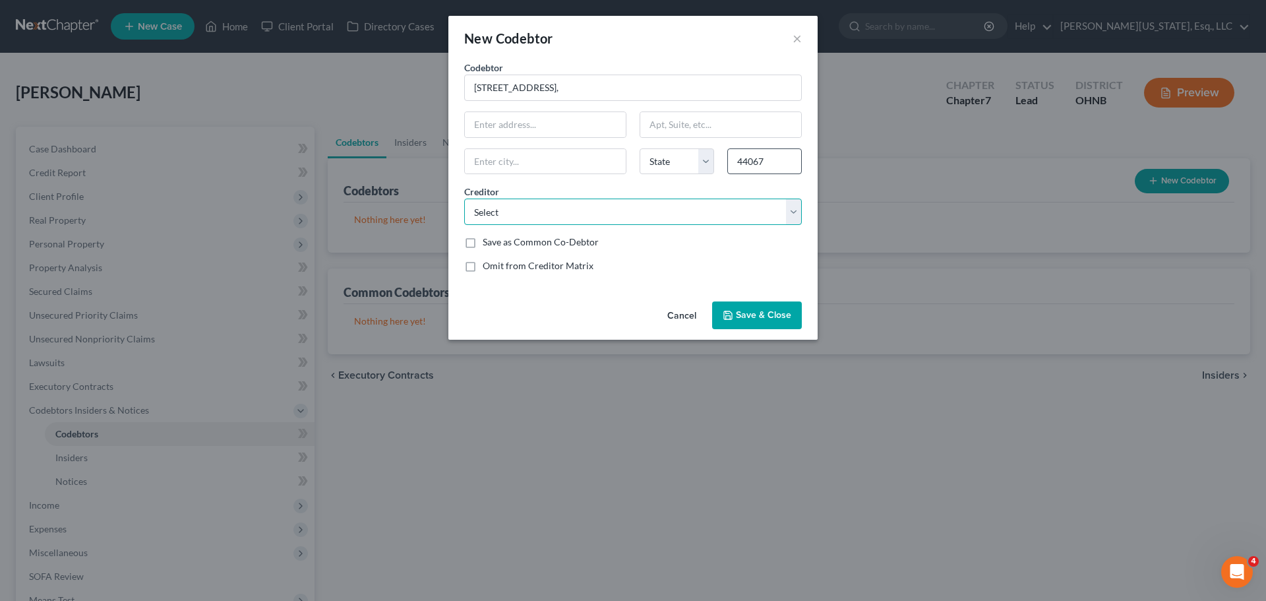
type input "[GEOGRAPHIC_DATA]"
select select "36"
drag, startPoint x: 608, startPoint y: 90, endPoint x: 310, endPoint y: 88, distance: 297.3
click at [310, 88] on div "New Codebtor × Codebtor * [STREET_ADDRESS], Codebtor * [STREET_ADDRESS], [GEOGR…" at bounding box center [633, 300] width 1266 height 601
click at [543, 123] on input "text" at bounding box center [545, 124] width 161 height 25
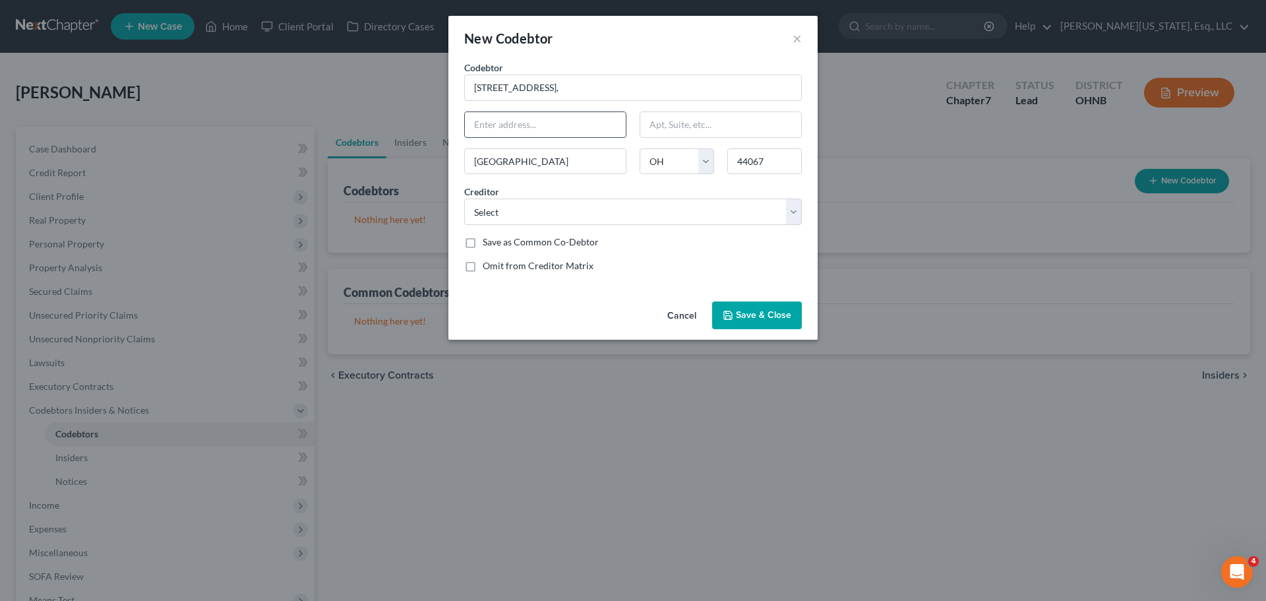
paste input "[STREET_ADDRESS],"
type input "[STREET_ADDRESS]"
type input "[PERSON_NAME]"
click at [619, 213] on select "Select Mohela Capital One Auto Finance Mohela Capital One Mohela Cavalry SPV I …" at bounding box center [633, 211] width 338 height 26
select select "22"
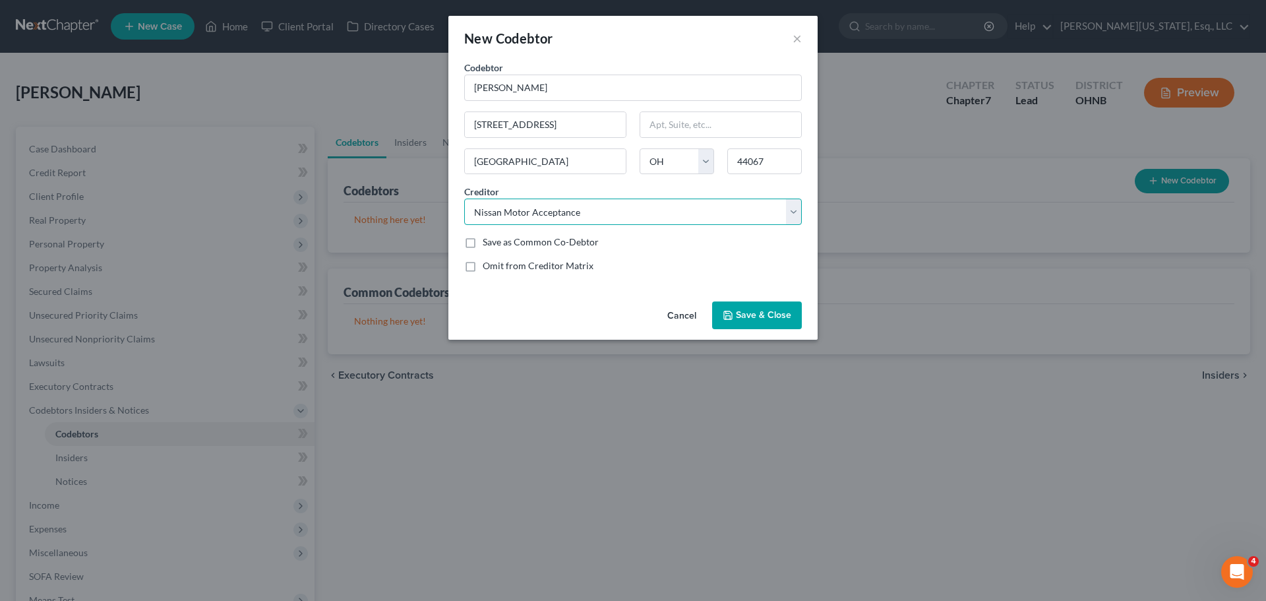
click at [464, 198] on select "Select Mohela Capital One Auto Finance Mohela Capital One Mohela Cavalry SPV I …" at bounding box center [633, 211] width 338 height 26
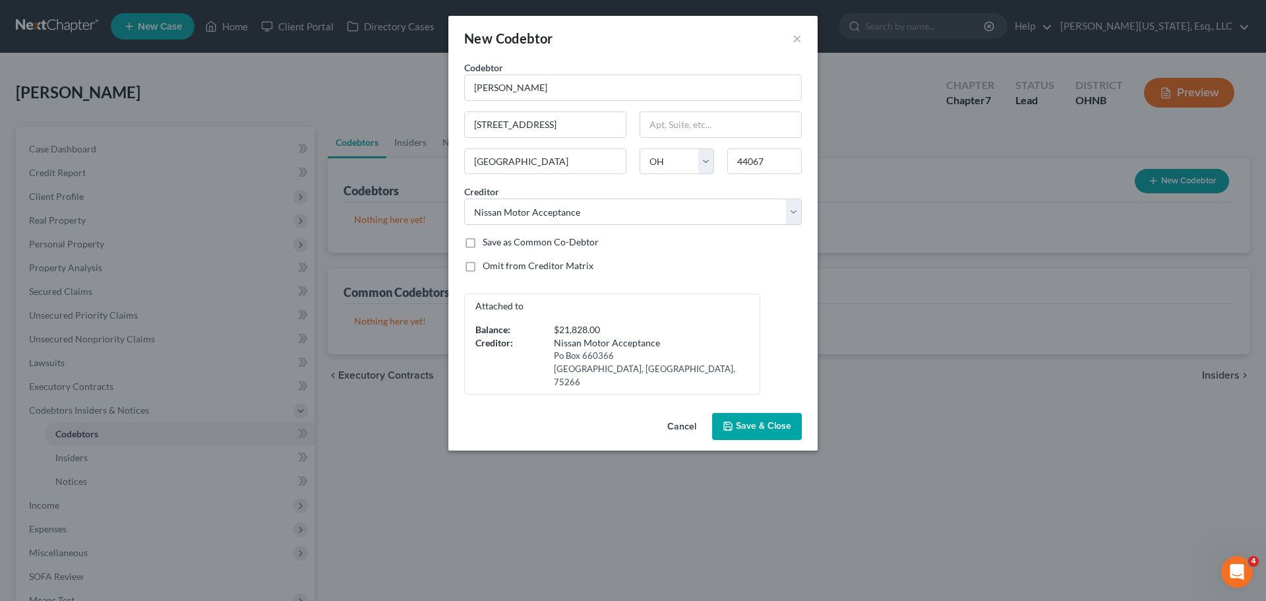
click at [751, 413] on button "Save & Close" at bounding box center [757, 427] width 90 height 28
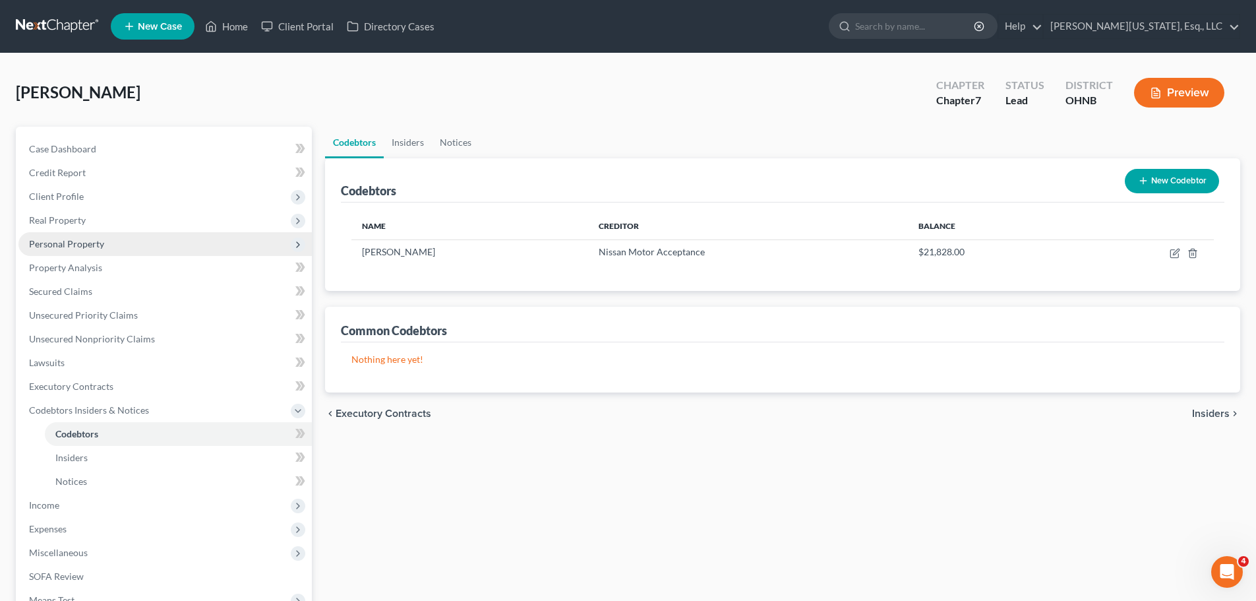
click at [92, 248] on span "Personal Property" at bounding box center [66, 243] width 75 height 11
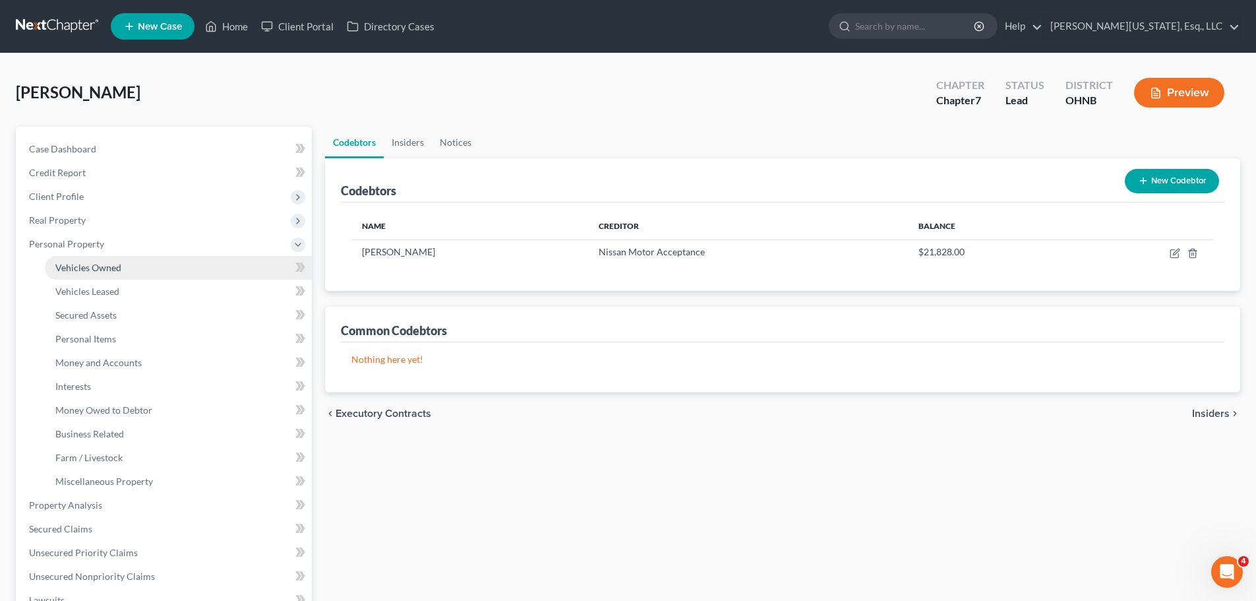
click at [113, 268] on span "Vehicles Owned" at bounding box center [88, 267] width 66 height 11
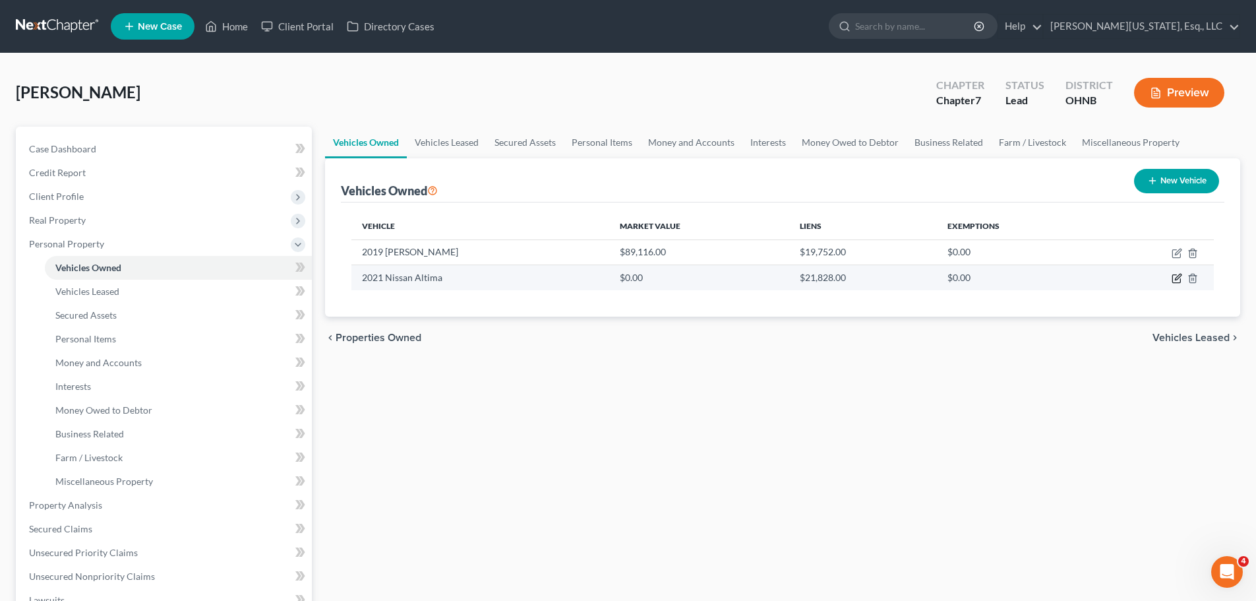
click at [1173, 277] on icon "button" at bounding box center [1176, 278] width 11 height 11
select select "0"
select select "5"
select select "0"
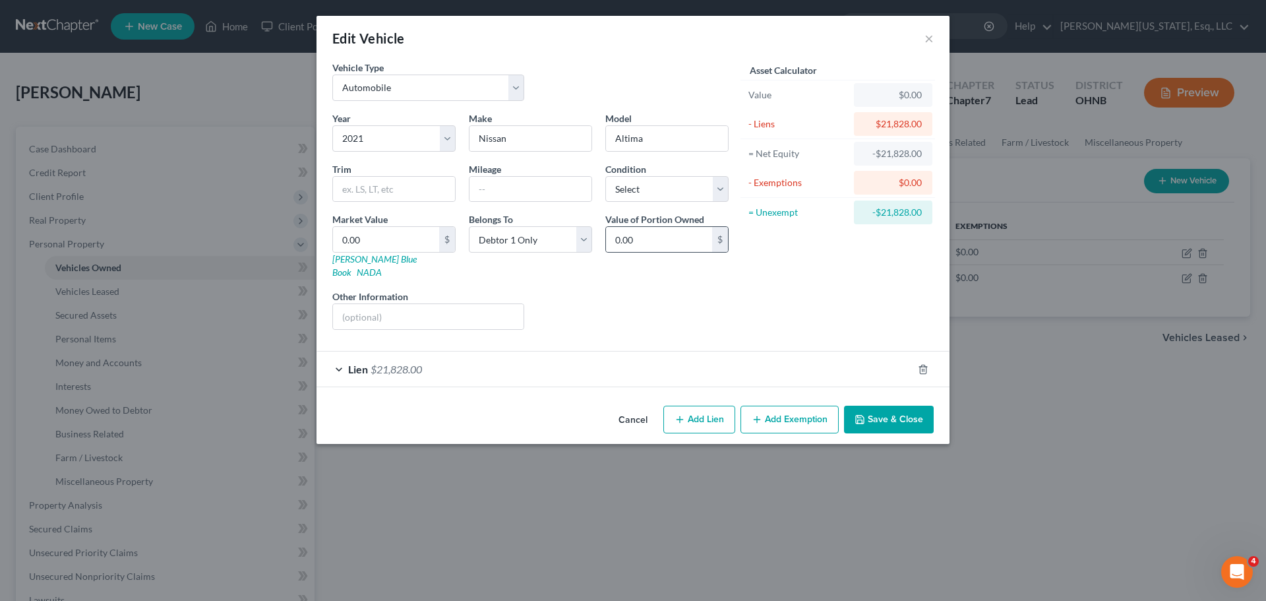
click at [715, 250] on div "$" at bounding box center [720, 239] width 16 height 25
click at [686, 245] on input "0.00" at bounding box center [659, 239] width 106 height 25
click at [451, 307] on input "text" at bounding box center [428, 316] width 191 height 25
type input "D"
type input "Husband's car"
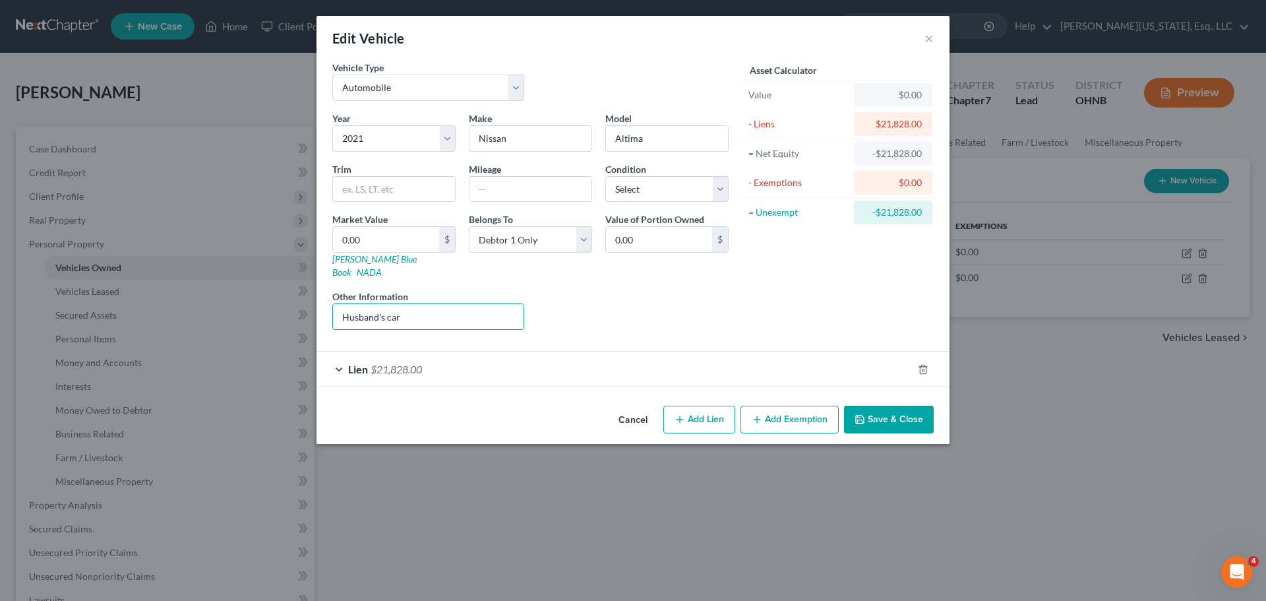
click at [878, 407] on button "Save & Close" at bounding box center [889, 419] width 90 height 28
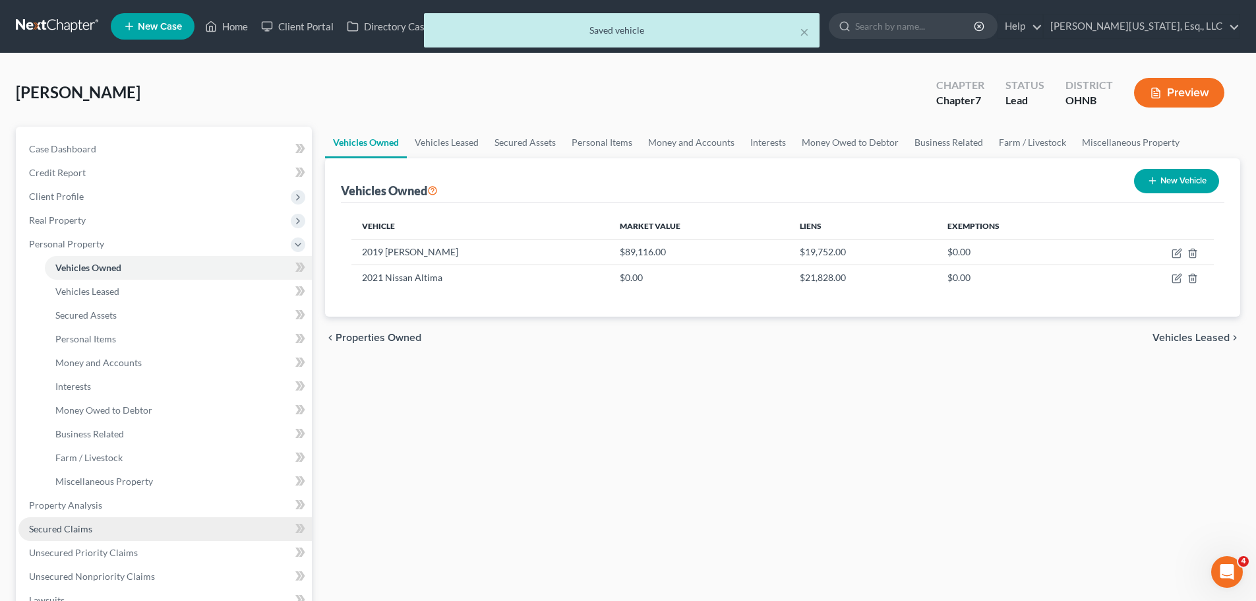
click at [143, 525] on link "Secured Claims" at bounding box center [164, 529] width 293 height 24
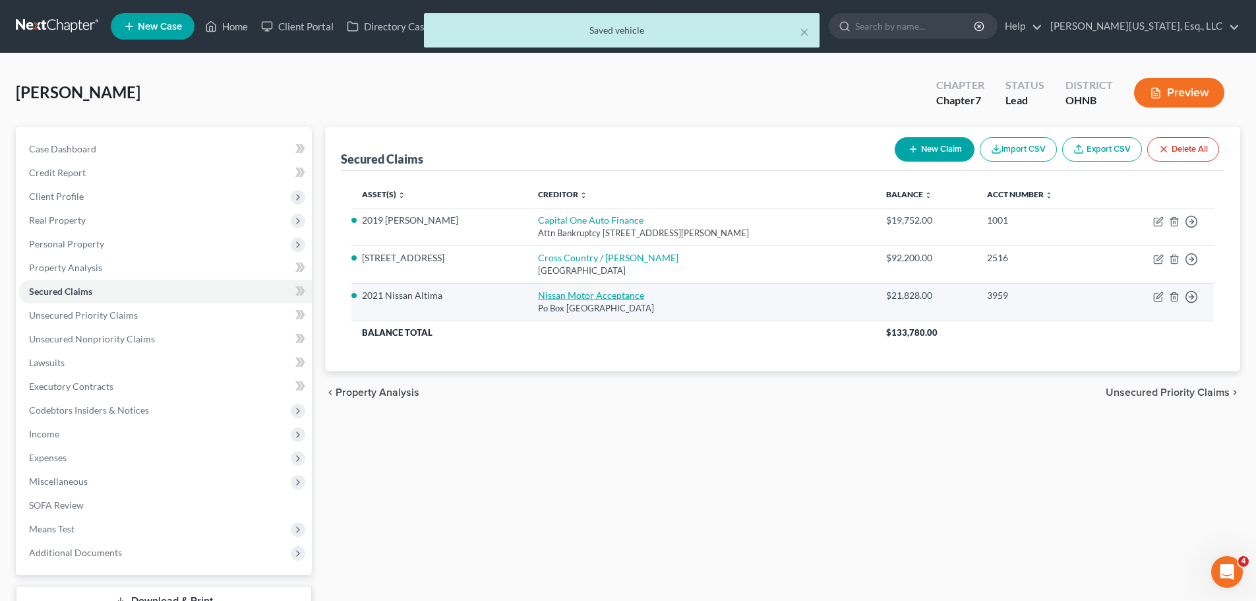
click at [551, 299] on link "Nissan Motor Acceptance" at bounding box center [591, 294] width 106 height 11
select select "45"
select select "4"
select select "3"
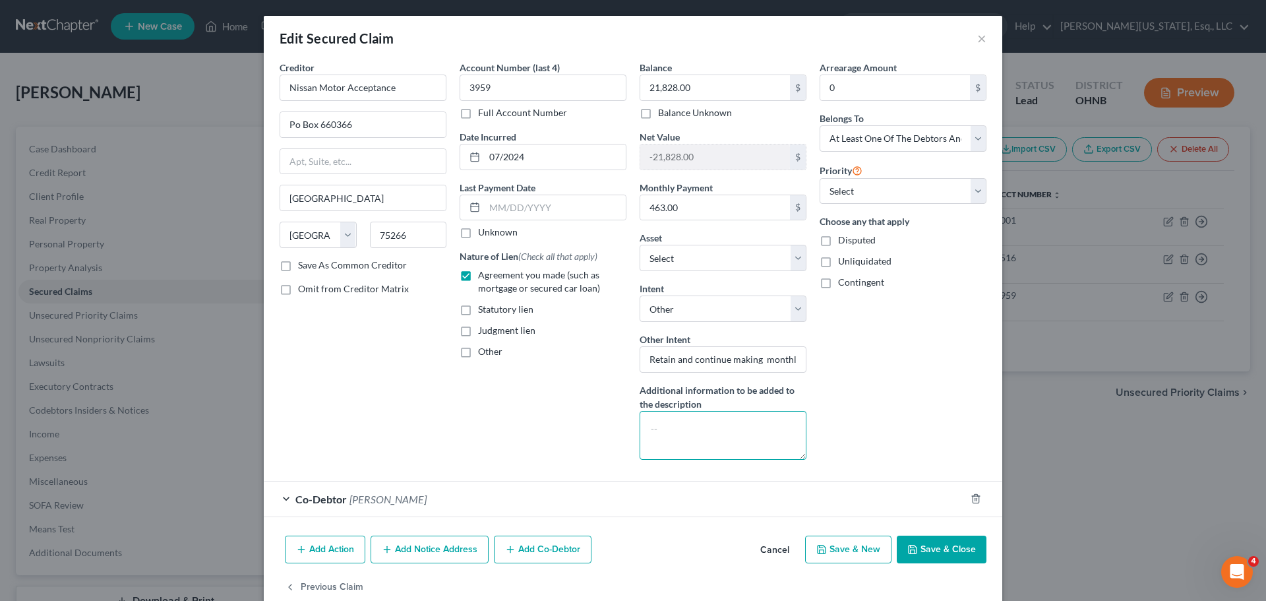
click at [723, 440] on textarea at bounding box center [722, 435] width 167 height 49
type textarea "husband's car, debtor is the co-signer"
click at [934, 543] on button "Save & Close" at bounding box center [941, 549] width 90 height 28
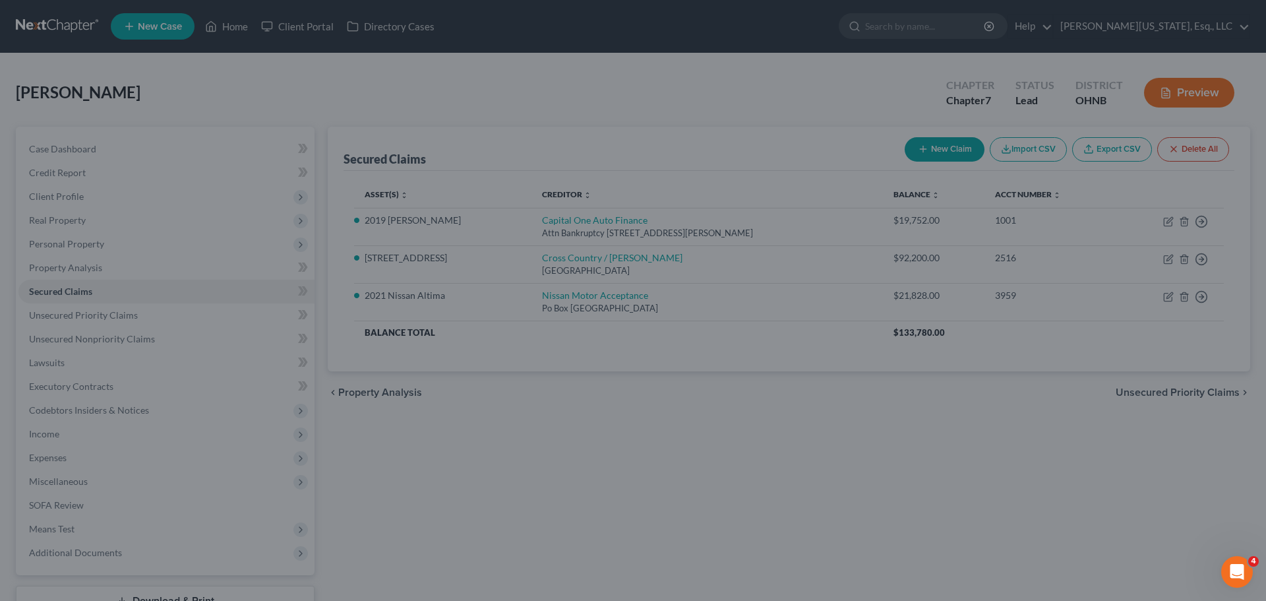
select select "5"
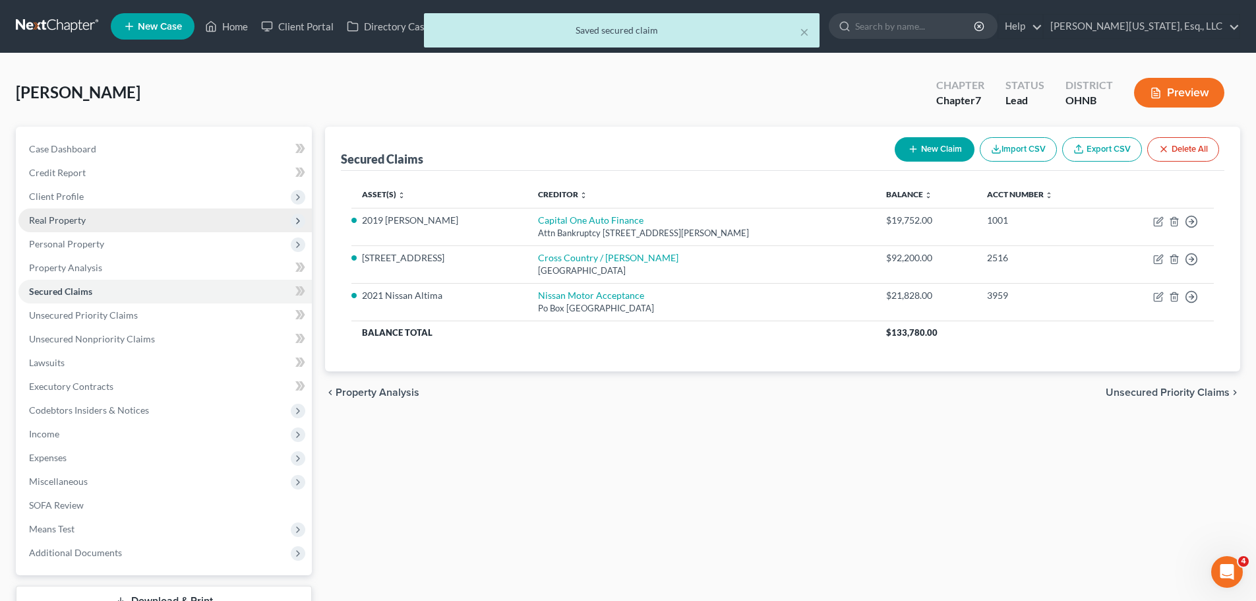
click at [88, 217] on span "Real Property" at bounding box center [164, 220] width 293 height 24
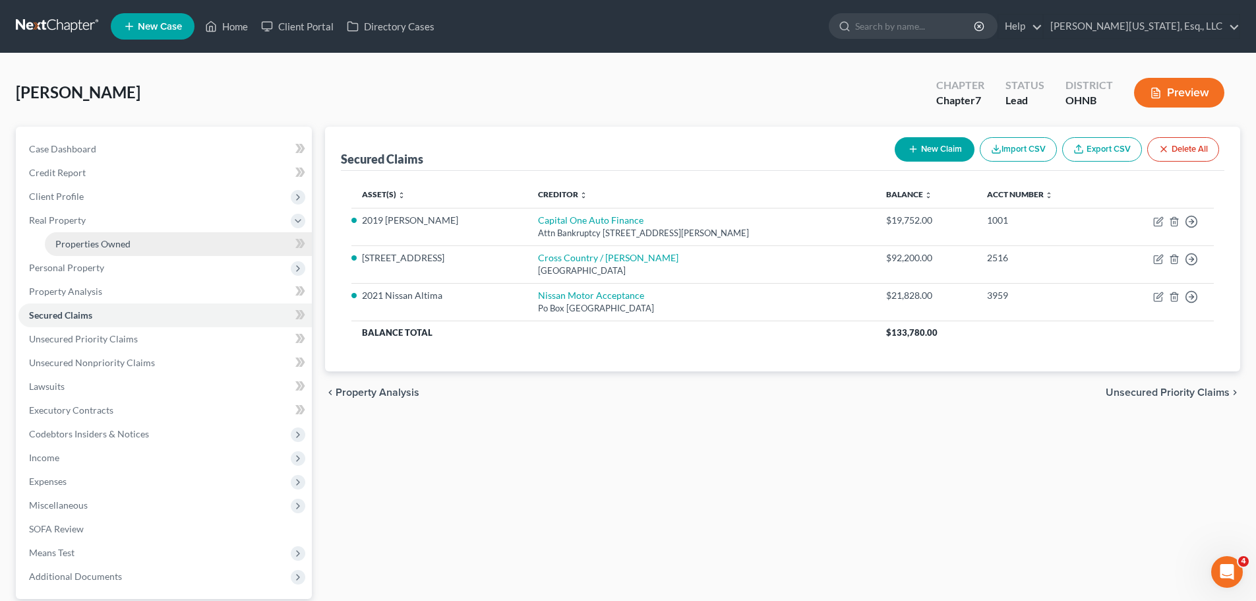
click at [86, 247] on span "Properties Owned" at bounding box center [92, 243] width 75 height 11
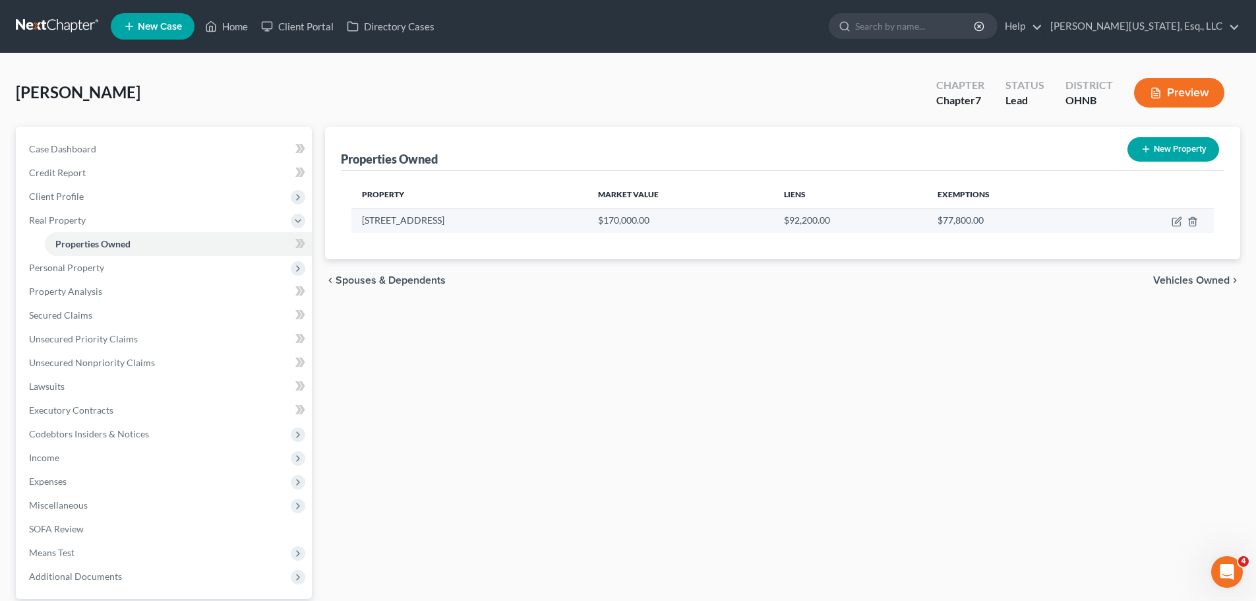
click at [1169, 222] on td at bounding box center [1154, 220] width 120 height 25
click at [1175, 222] on icon "button" at bounding box center [1176, 221] width 11 height 11
select select "36"
select select "0"
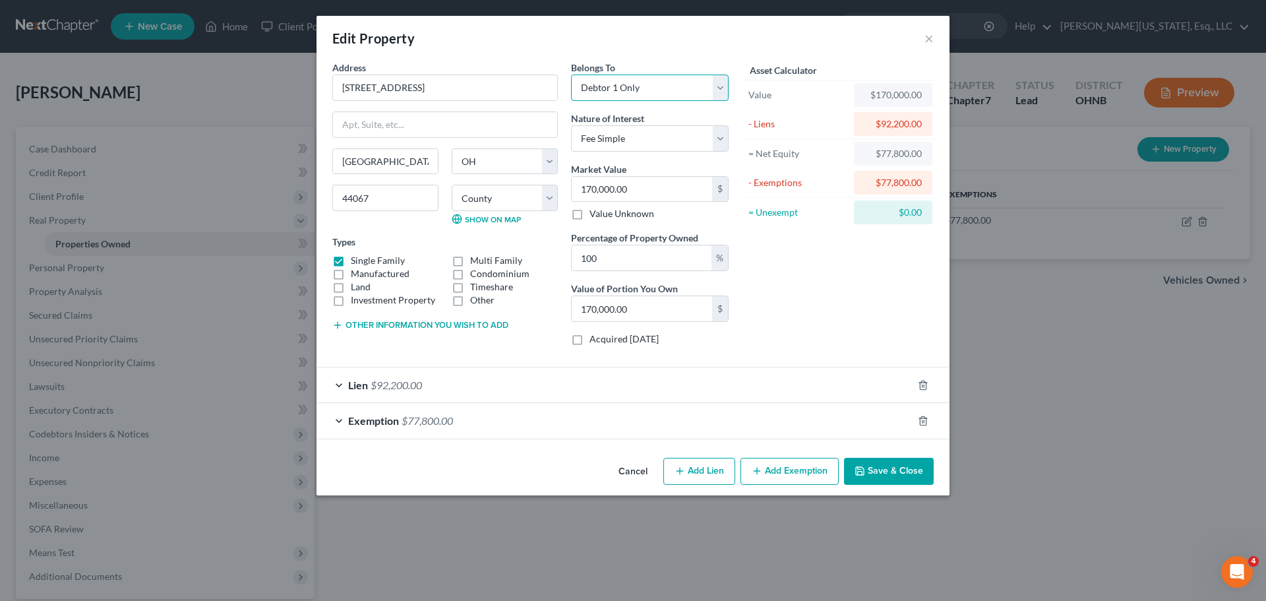
click at [659, 82] on select "Select Debtor 1 Only Debtor 2 Only Debtor 1 And Debtor 2 Only At Least One Of T…" at bounding box center [650, 87] width 158 height 26
select select "3"
click at [571, 74] on select "Select Debtor 1 Only Debtor 2 Only Debtor 1 And Debtor 2 Only At Least One Of T…" at bounding box center [650, 87] width 158 height 26
click at [489, 381] on div "Lien $92,200.00" at bounding box center [614, 384] width 596 height 35
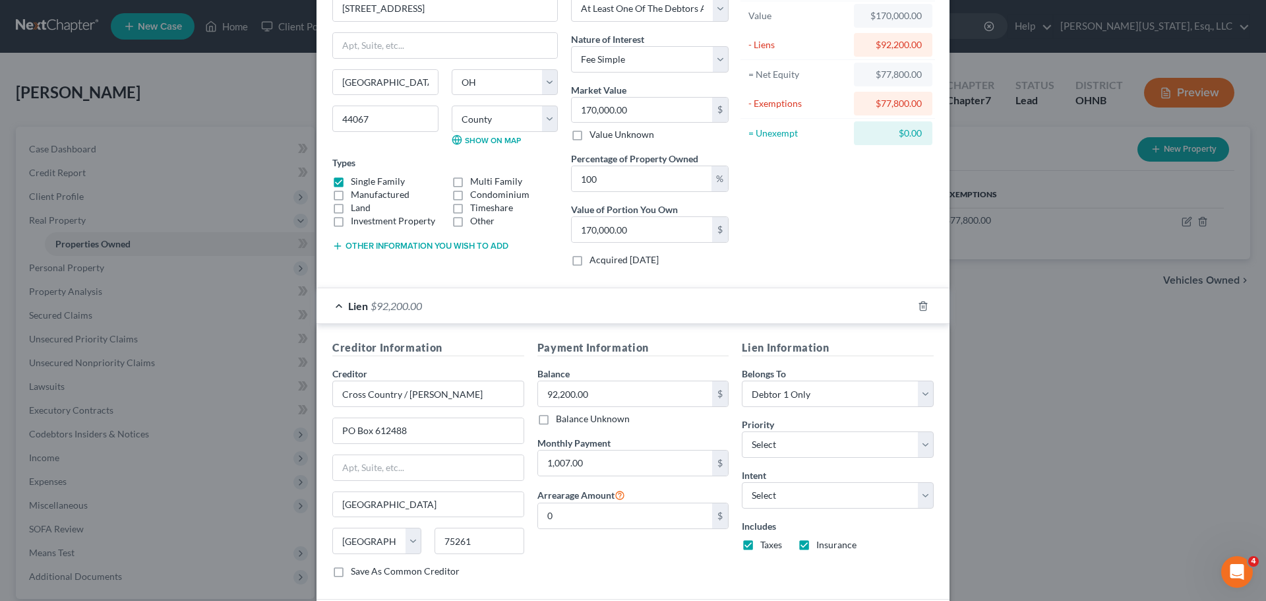
scroll to position [186, 0]
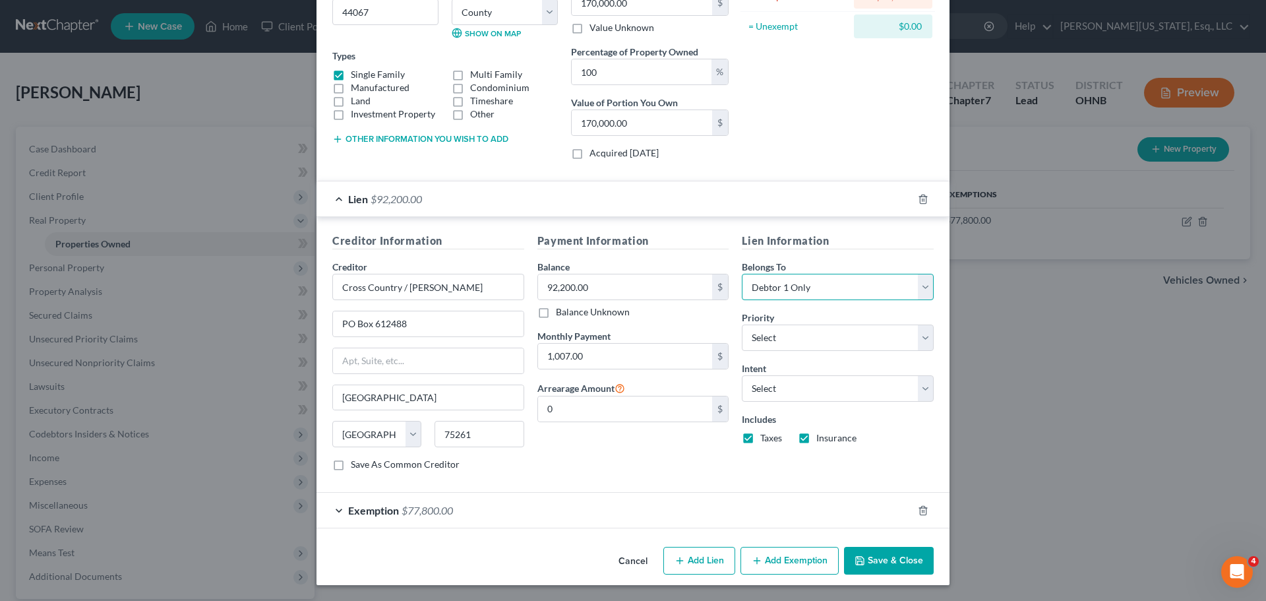
drag, startPoint x: 807, startPoint y: 281, endPoint x: 813, endPoint y: 290, distance: 10.4
click at [807, 281] on select "Select Debtor 1 Only Debtor 2 Only Debtor 1 And Debtor 2 Only At Least One Of T…" at bounding box center [838, 287] width 192 height 26
select select "3"
click at [742, 274] on select "Select Debtor 1 Only Debtor 2 Only Debtor 1 And Debtor 2 Only At Least One Of T…" at bounding box center [838, 287] width 192 height 26
click at [887, 562] on button "Save & Close" at bounding box center [889, 560] width 90 height 28
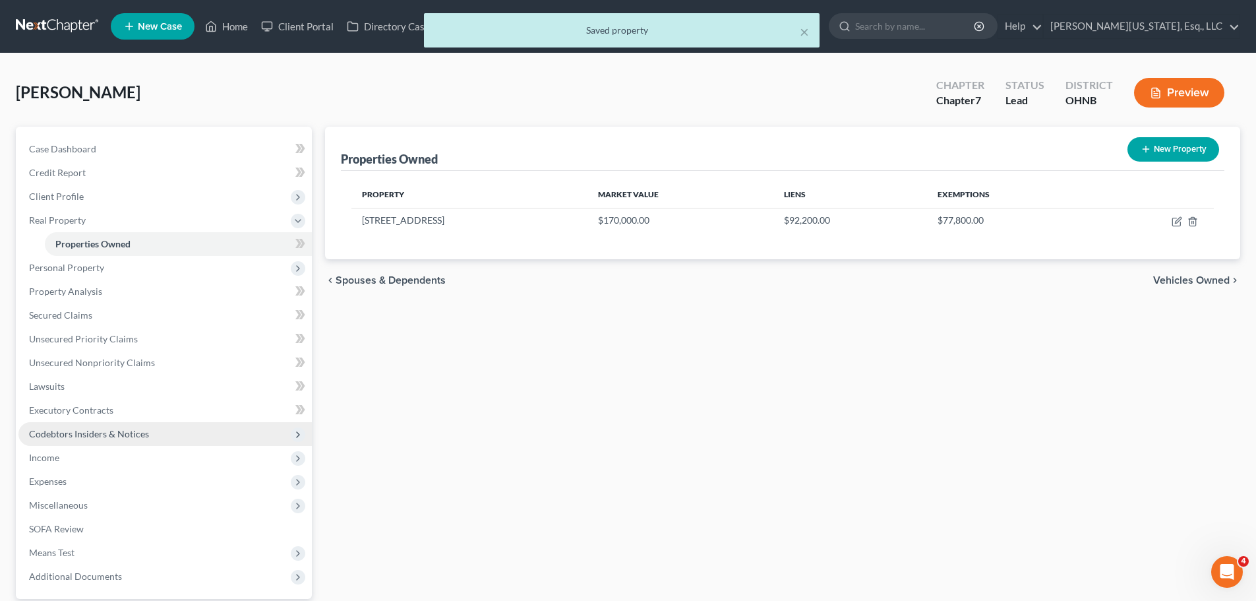
click at [102, 430] on span "Codebtors Insiders & Notices" at bounding box center [89, 433] width 120 height 11
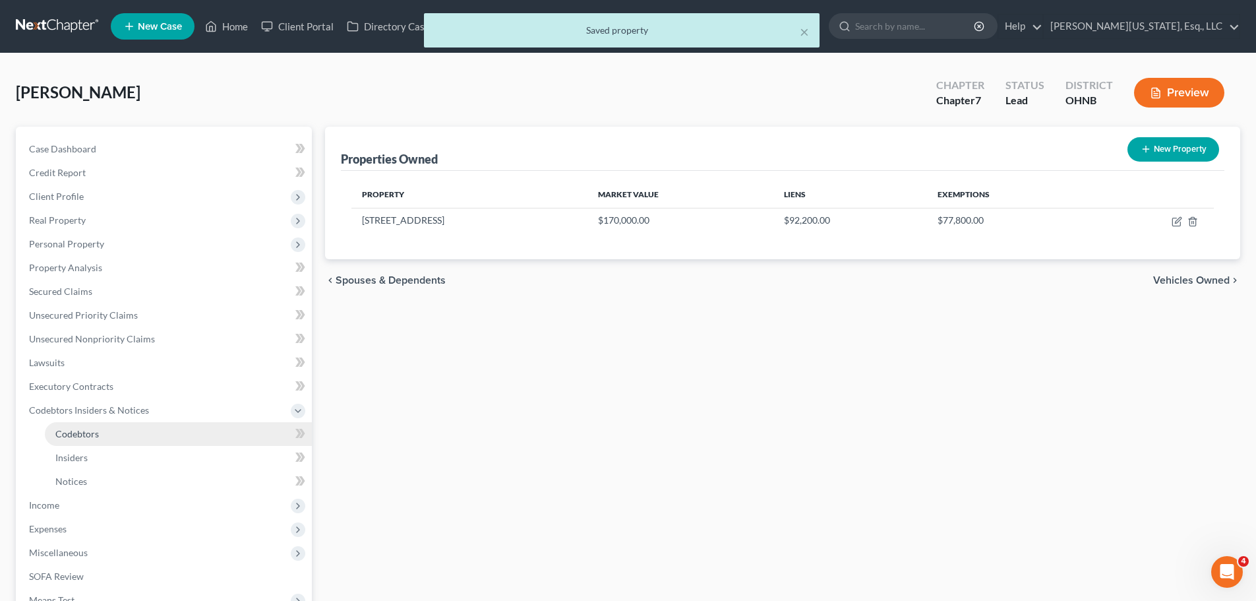
click at [101, 432] on link "Codebtors" at bounding box center [178, 434] width 267 height 24
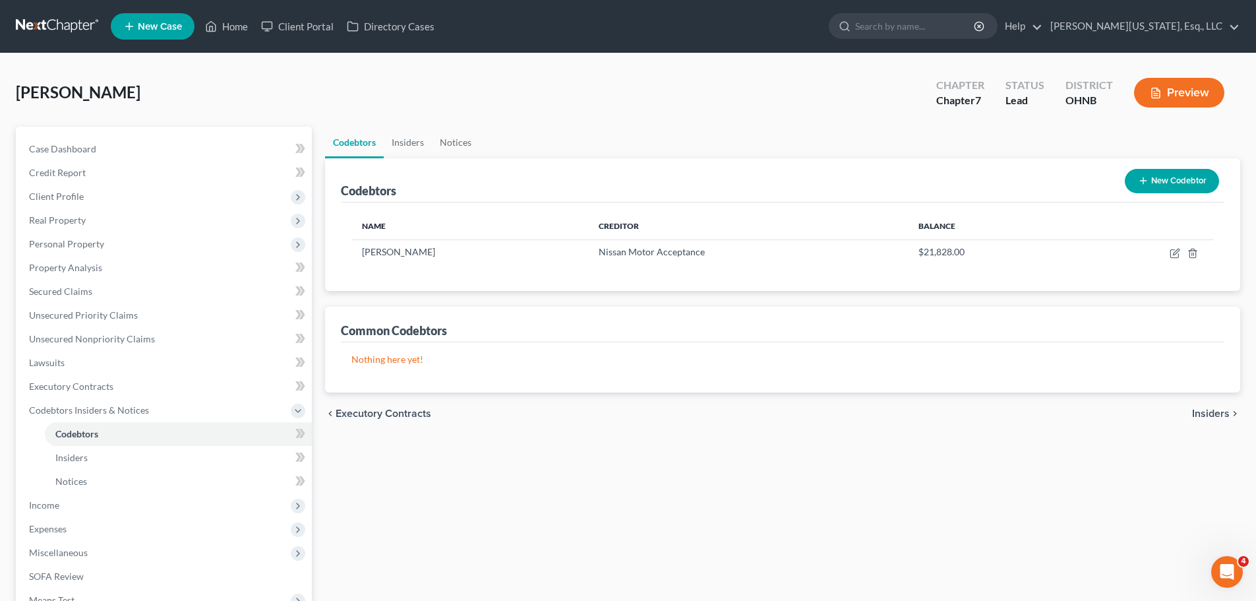
click at [1148, 179] on button "New Codebtor" at bounding box center [1172, 181] width 94 height 24
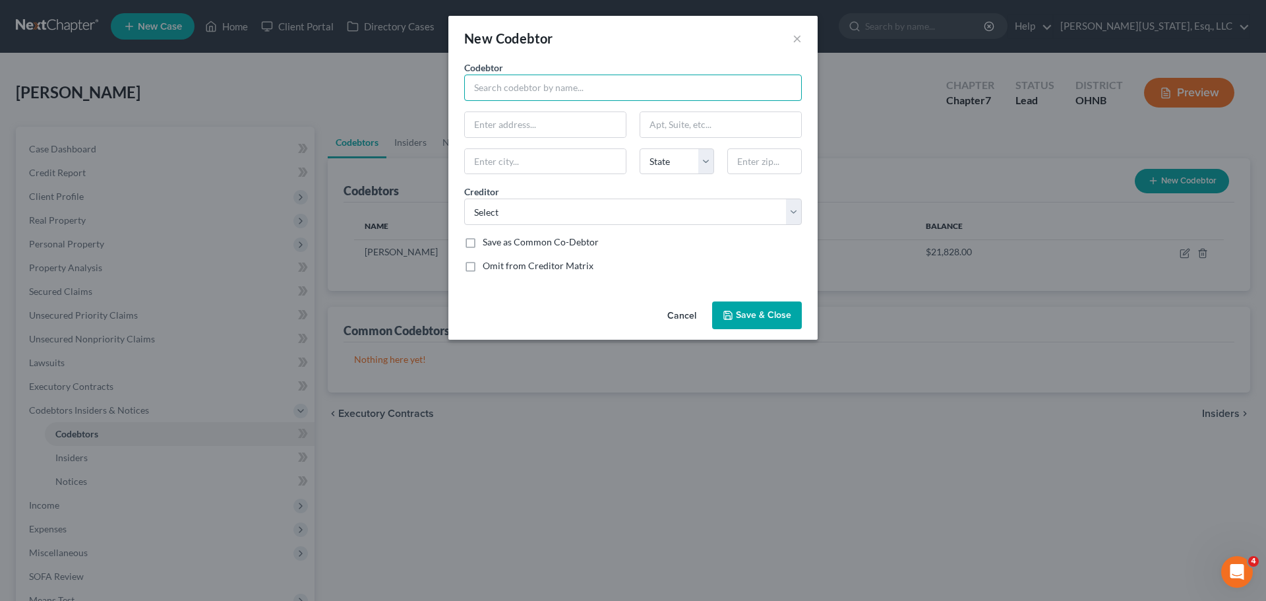
click at [544, 82] on input "text" at bounding box center [633, 87] width 338 height 26
type input "[PERSON_NAME]"
paste input "[STREET_ADDRESS],"
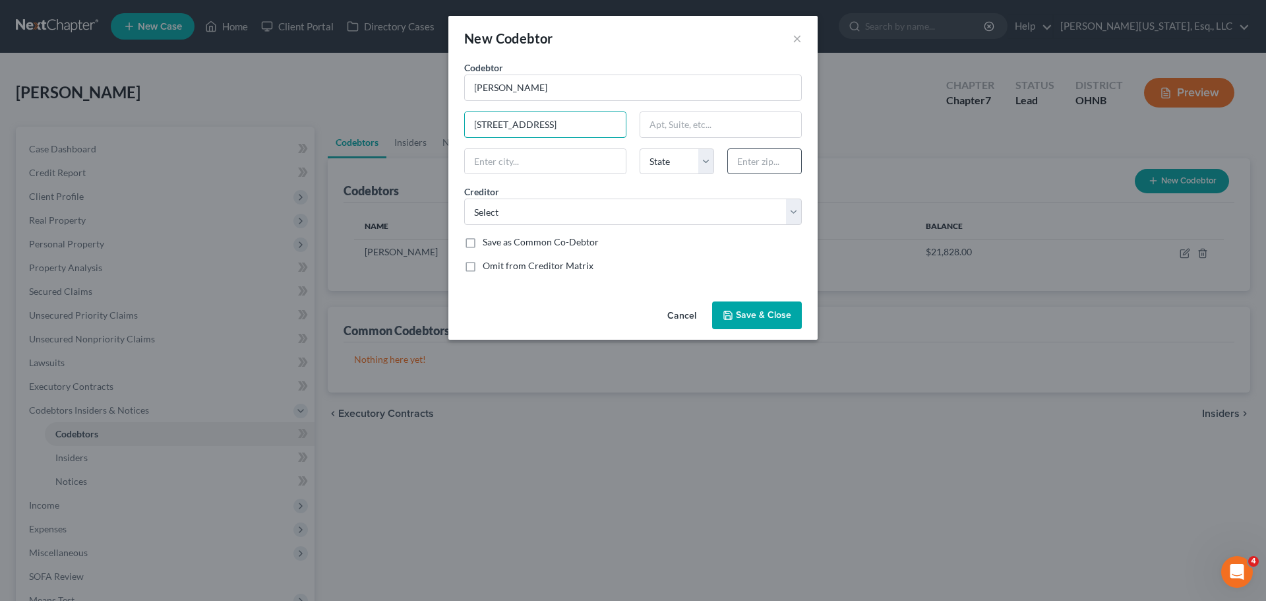
type input "[STREET_ADDRESS]"
click at [767, 161] on input "text" at bounding box center [764, 161] width 74 height 26
type input "44067"
type input "[GEOGRAPHIC_DATA]"
select select "36"
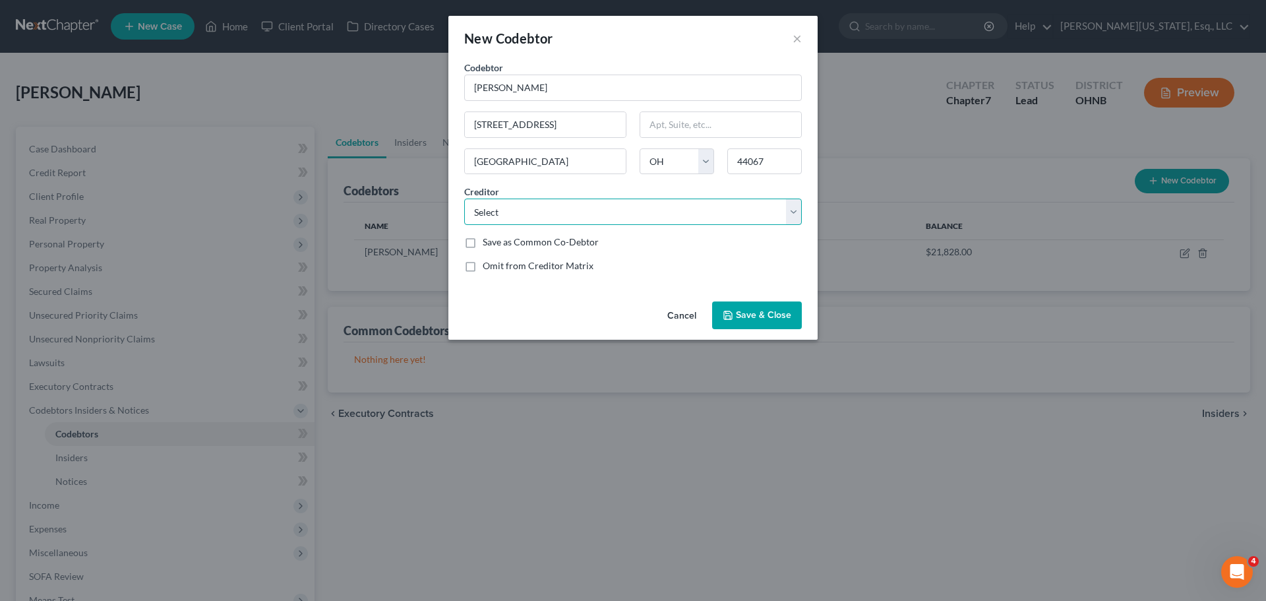
click at [688, 210] on select "Select Mohela Capital One Auto Finance Mohela Capital One Mohela Cavalry SPV I …" at bounding box center [633, 211] width 338 height 26
select select "6"
click at [464, 198] on select "Select Mohela Capital One Auto Finance Mohela Capital One Mohela Cavalry SPV I …" at bounding box center [633, 211] width 338 height 26
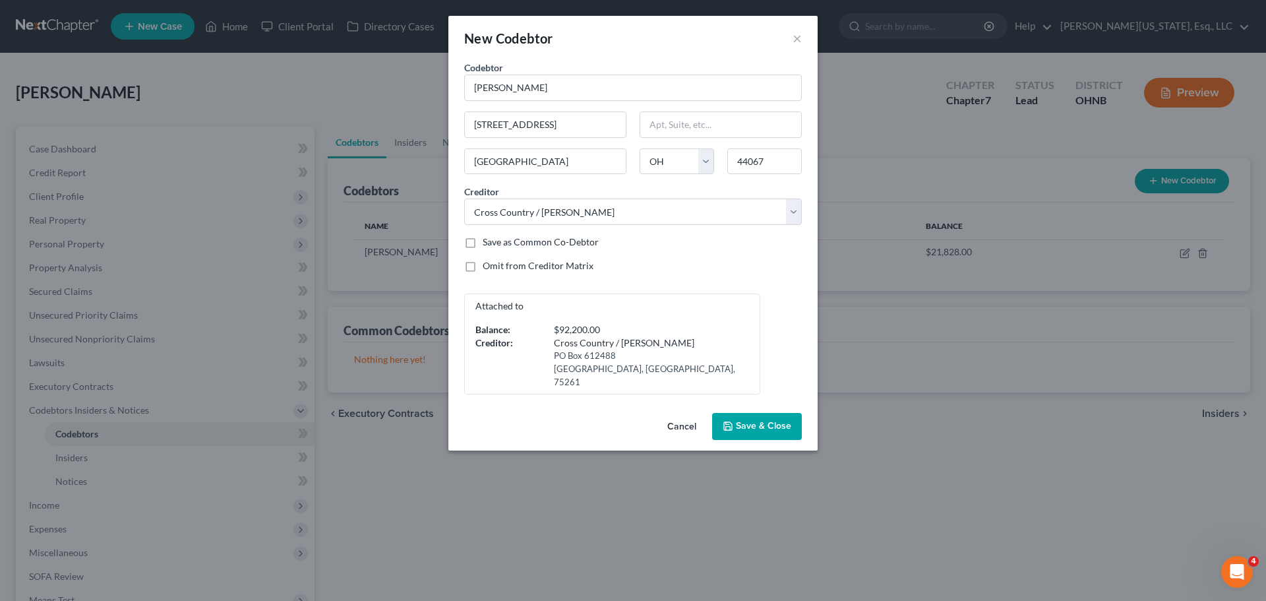
click at [753, 421] on span "Save & Close" at bounding box center [763, 426] width 55 height 11
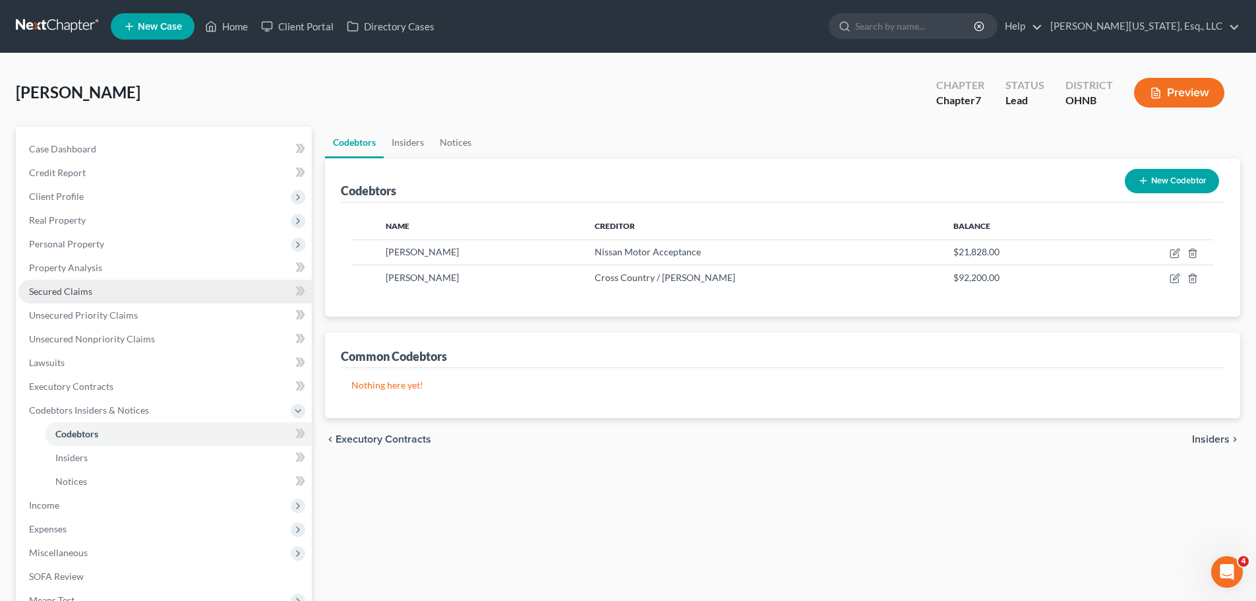
click at [86, 289] on span "Secured Claims" at bounding box center [60, 290] width 63 height 11
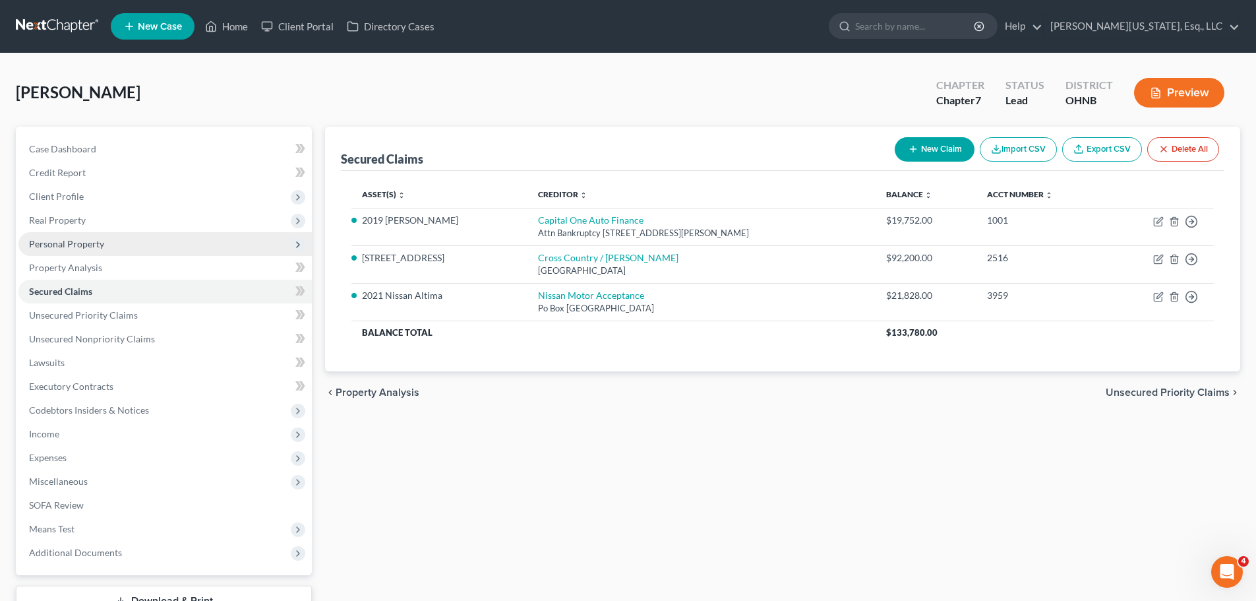
click at [78, 250] on span "Personal Property" at bounding box center [164, 244] width 293 height 24
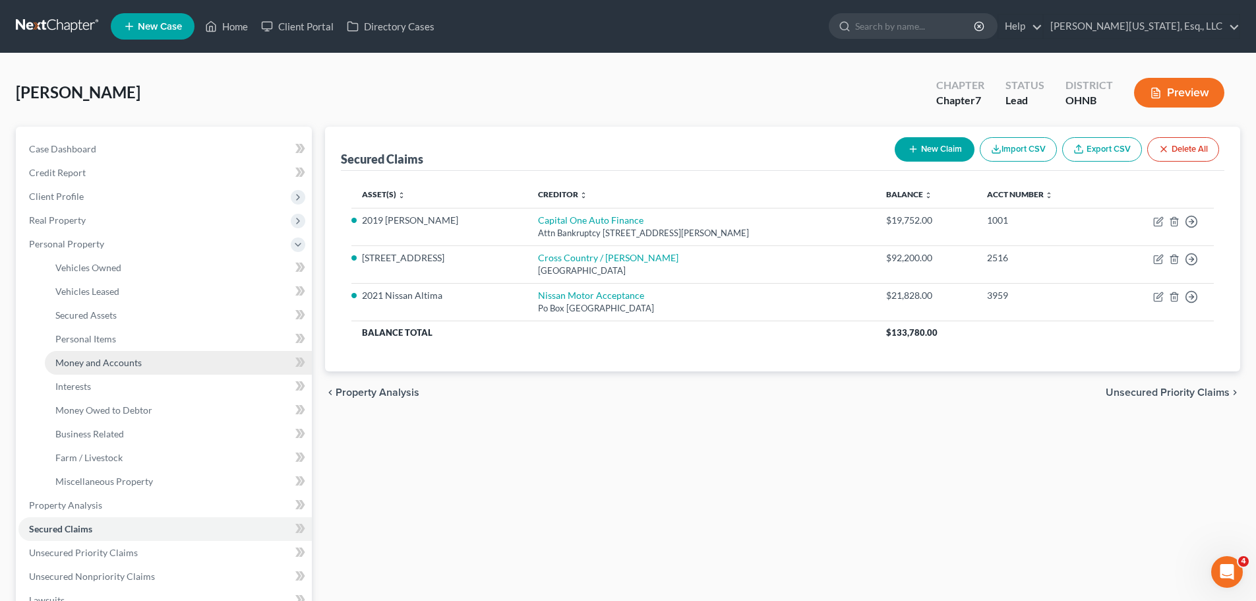
click at [127, 358] on span "Money and Accounts" at bounding box center [98, 362] width 86 height 11
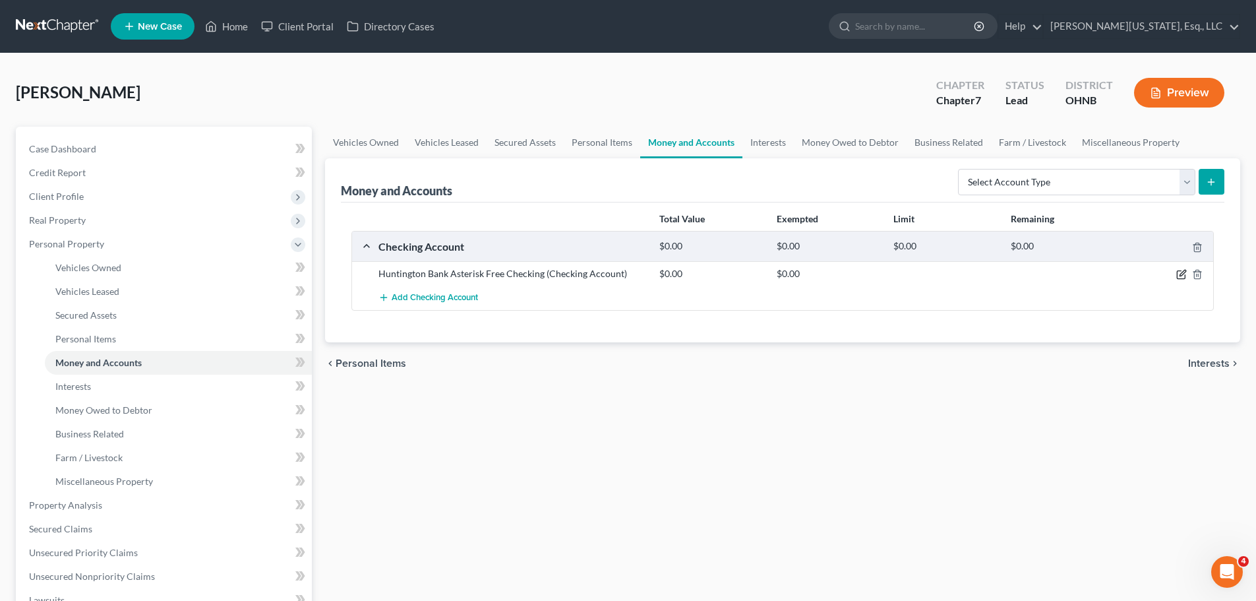
click at [1180, 274] on icon "button" at bounding box center [1182, 273] width 6 height 6
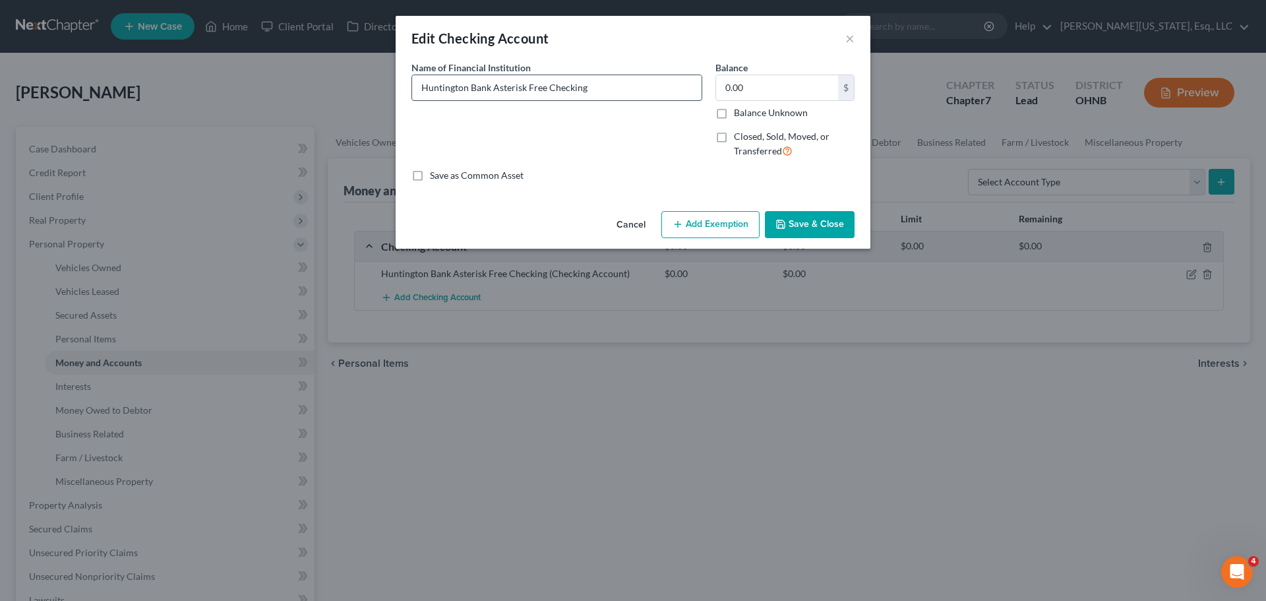
click at [645, 90] on input "Huntington Bank Asterisk Free Checking" at bounding box center [556, 87] width 289 height 25
type input "Huntington Bank Asterisk Free Checking (joint with spouse)"
type input "75"
click at [704, 234] on button "Add Exemption" at bounding box center [710, 225] width 98 height 28
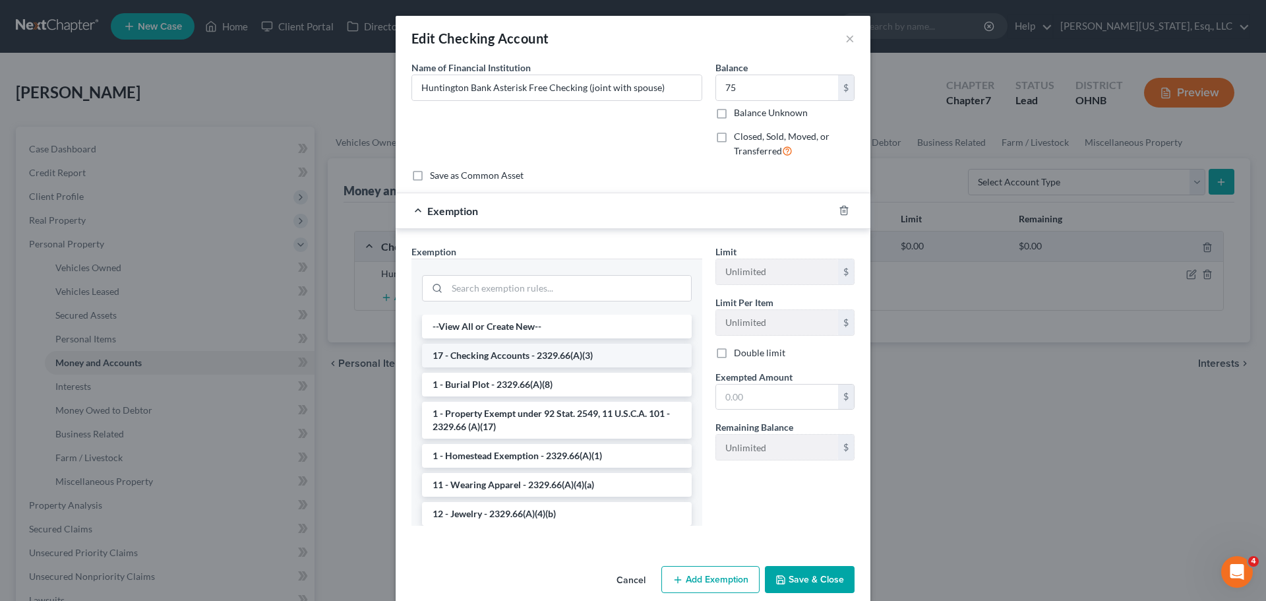
click at [568, 355] on li "17 - Checking Accounts - 2329.66(A)(3)" at bounding box center [557, 355] width 270 height 24
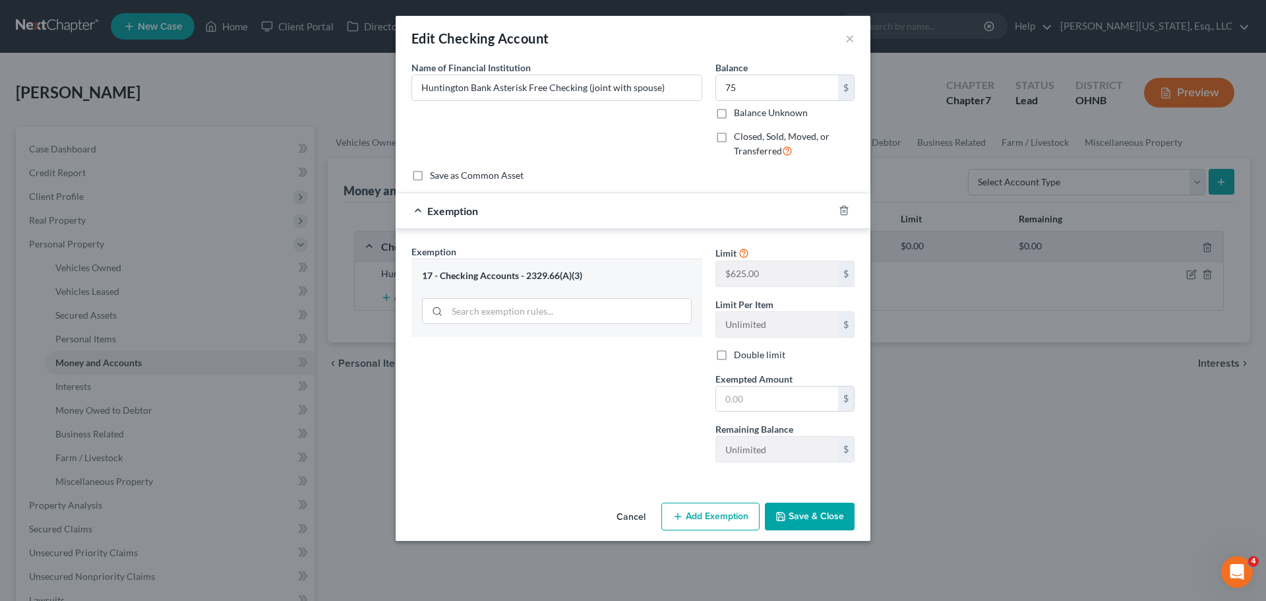
click at [707, 394] on div "Exemption Set must be selected for CA. Exemption * 17 - Checking Accounts - 232…" at bounding box center [557, 359] width 304 height 228
click at [757, 401] on input "text" at bounding box center [777, 398] width 122 height 25
type input "75"
click at [819, 517] on button "Save & Close" at bounding box center [810, 516] width 90 height 28
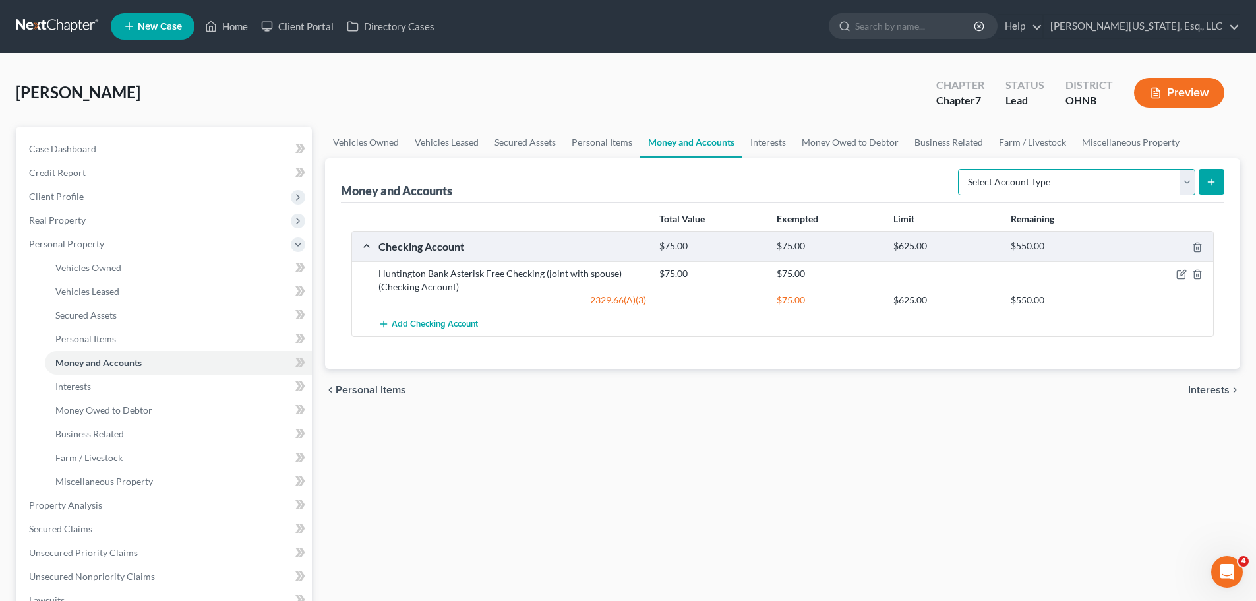
drag, startPoint x: 1043, startPoint y: 180, endPoint x: 1043, endPoint y: 194, distance: 14.5
click at [1043, 181] on select "Select Account Type Brokerage Cash on Hand Certificates of Deposit Checking Acc…" at bounding box center [1076, 182] width 237 height 26
select select "savings"
click at [960, 169] on select "Select Account Type Brokerage Cash on Hand Certificates of Deposit Checking Acc…" at bounding box center [1076, 182] width 237 height 26
drag, startPoint x: 401, startPoint y: 275, endPoint x: 364, endPoint y: 276, distance: 37.6
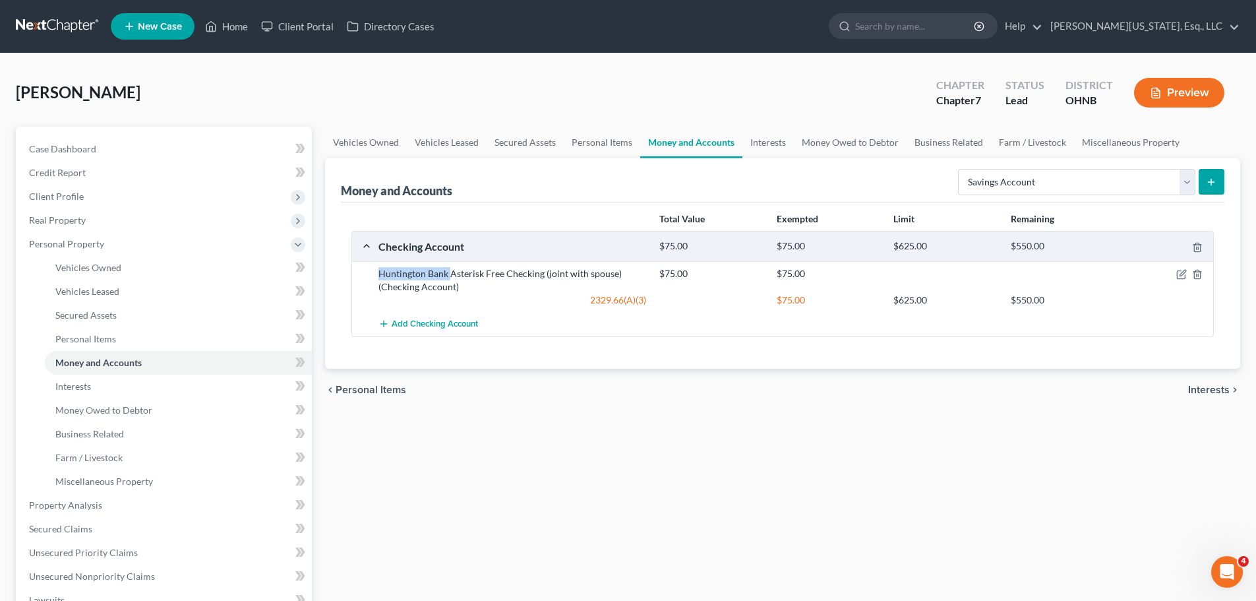
click at [364, 276] on div "Huntington Bank Asterisk Free Checking (joint with spouse) (Checking Account) $…" at bounding box center [782, 286] width 861 height 51
copy div "Huntington Bank"
click at [1211, 179] on line "submit" at bounding box center [1211, 182] width 0 height 6
click at [833, 178] on div "Money and Accounts Select Account Type Brokerage Cash on Hand Certificates of D…" at bounding box center [782, 180] width 883 height 44
click at [1208, 179] on icon "submit" at bounding box center [1211, 182] width 11 height 11
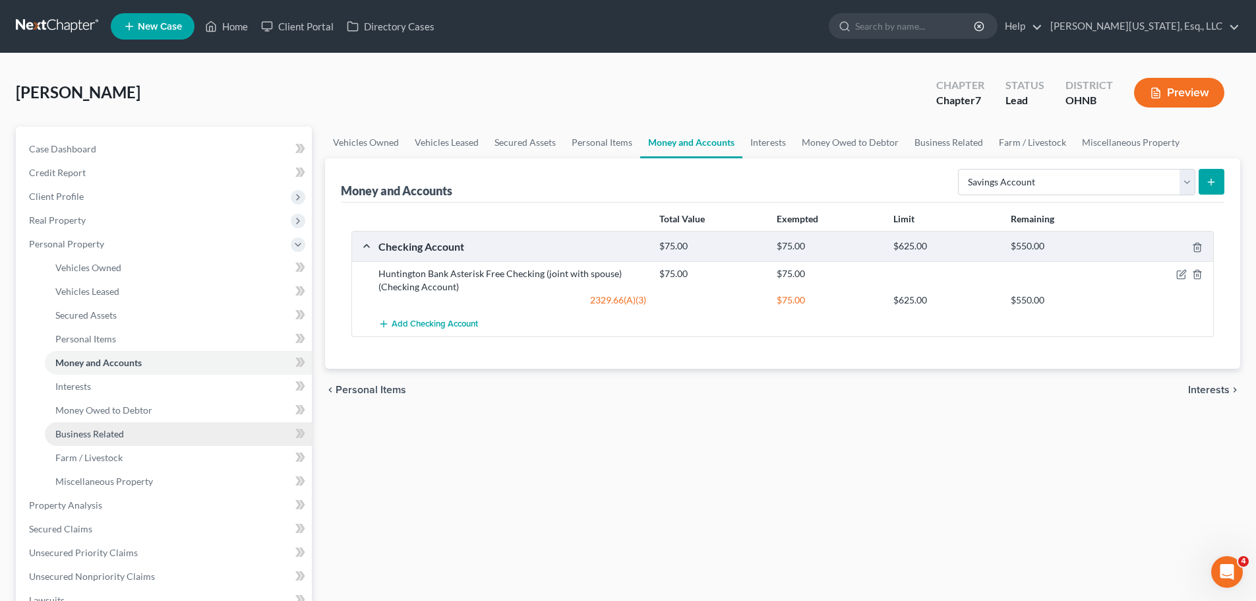
click at [173, 434] on link "Business Related" at bounding box center [178, 434] width 267 height 24
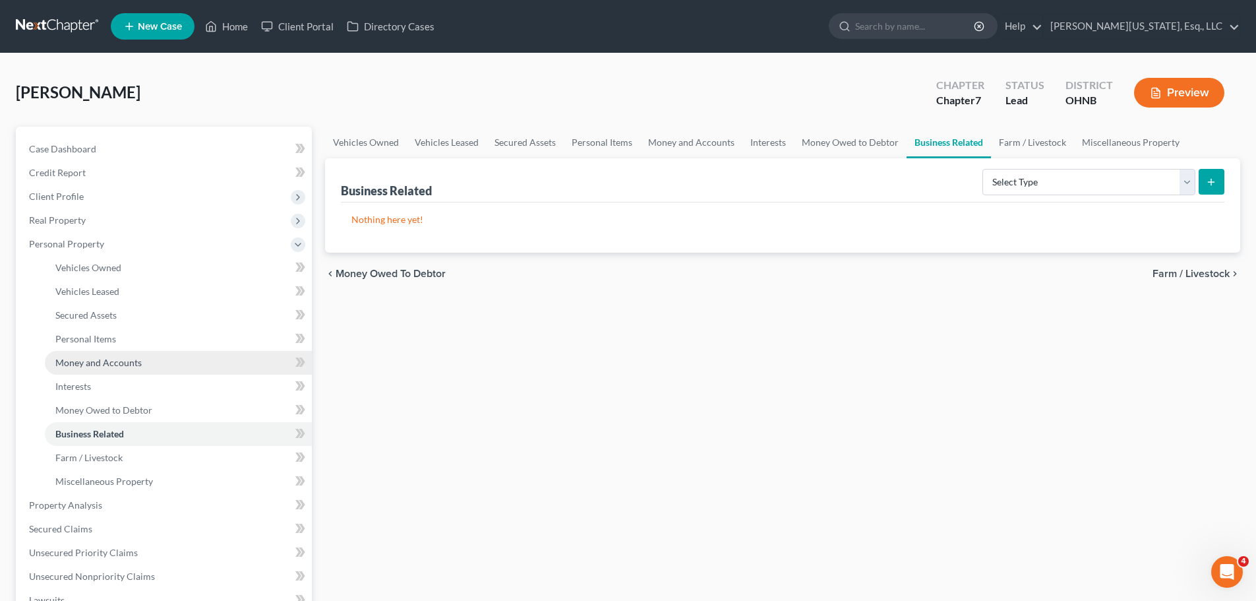
click at [108, 363] on span "Money and Accounts" at bounding box center [98, 362] width 86 height 11
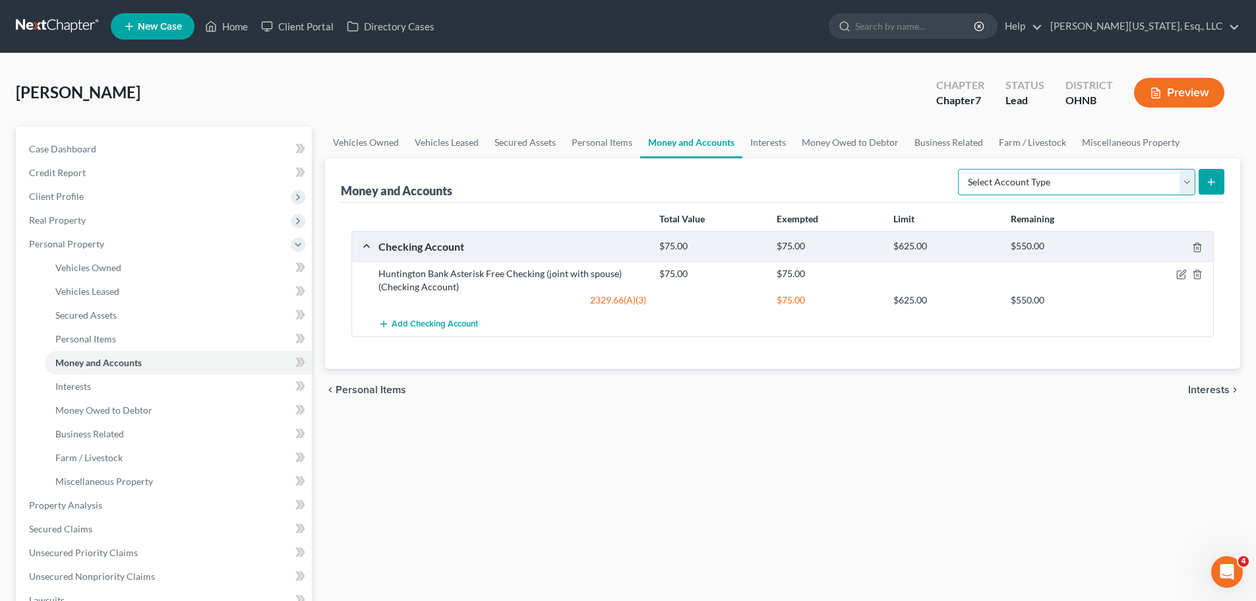
click at [1085, 184] on select "Select Account Type Brokerage Cash on Hand Certificates of Deposit Checking Acc…" at bounding box center [1076, 182] width 237 height 26
select select "savings"
click at [960, 169] on select "Select Account Type Brokerage Cash on Hand Certificates of Deposit Checking Acc…" at bounding box center [1076, 182] width 237 height 26
click at [1221, 180] on button "submit" at bounding box center [1211, 182] width 26 height 26
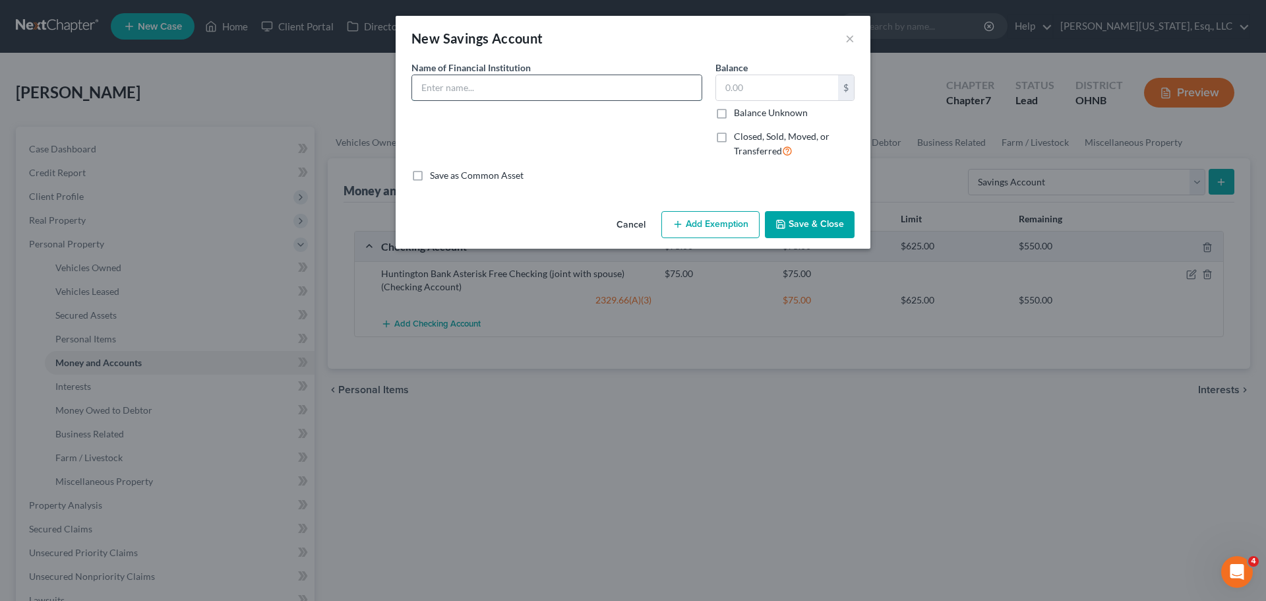
click at [469, 95] on input "text" at bounding box center [556, 87] width 289 height 25
paste input "Huntington Bank"
type input "Huntington Bank (joint with spouse)"
type input "0"
click at [809, 230] on button "Save & Close" at bounding box center [810, 225] width 90 height 28
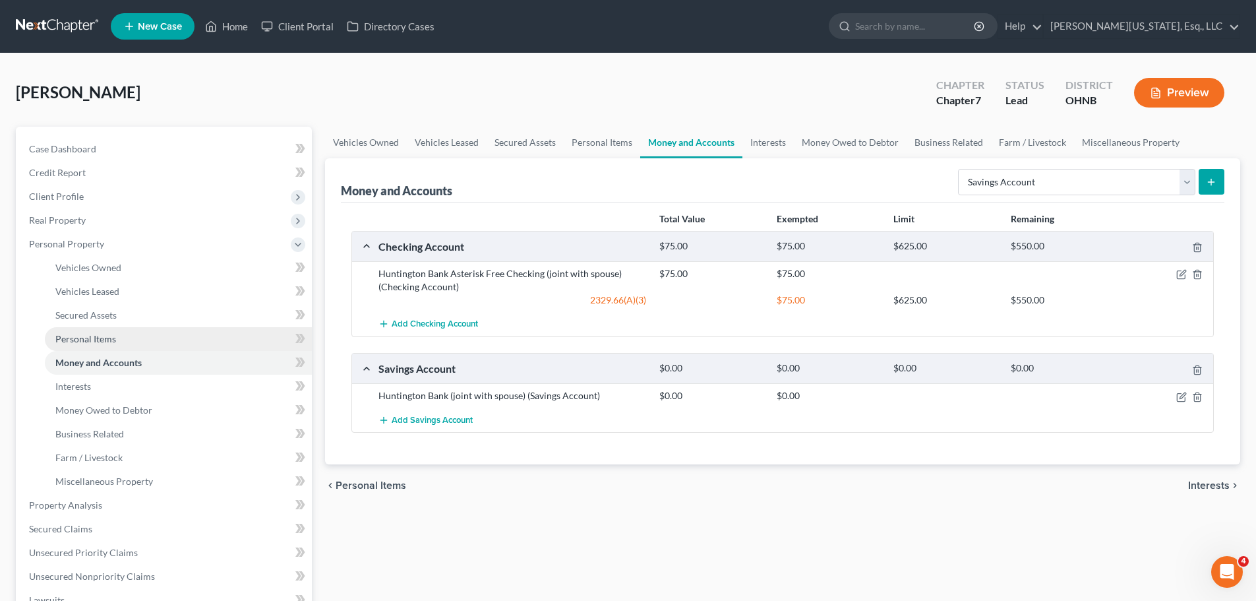
click at [101, 340] on span "Personal Items" at bounding box center [85, 338] width 61 height 11
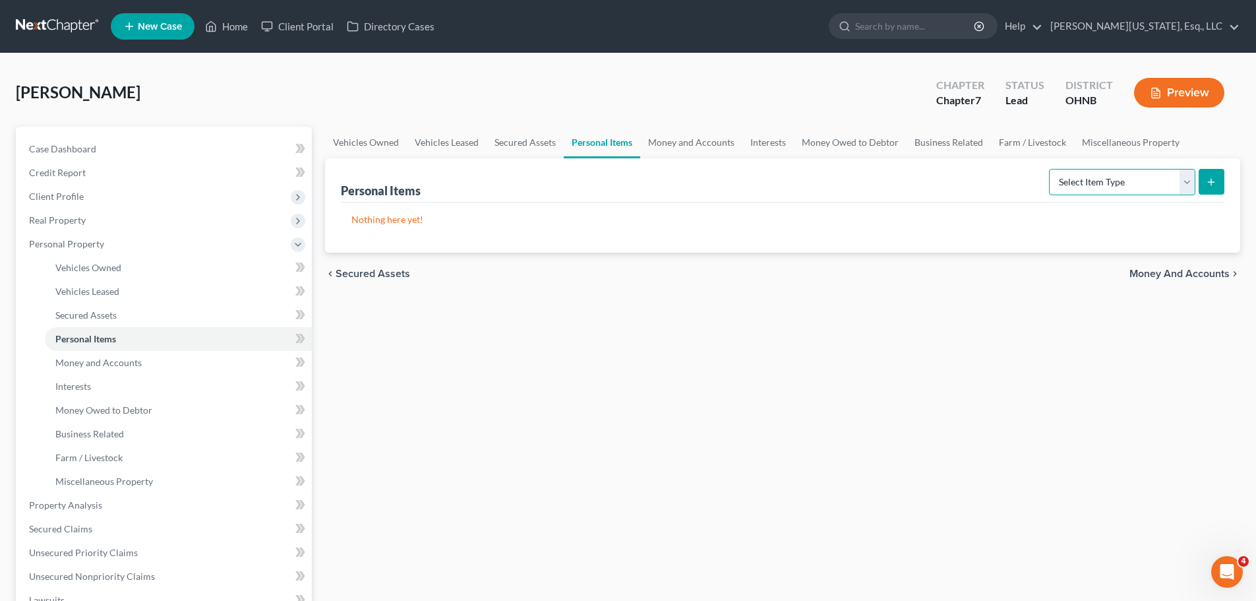
drag, startPoint x: 1119, startPoint y: 168, endPoint x: 1109, endPoint y: 194, distance: 28.2
click at [1119, 169] on select "Select Item Type Clothing Collectibles Of Value Electronics Firearms Household …" at bounding box center [1122, 182] width 146 height 26
click at [1050, 169] on select "Select Item Type Clothing Collectibles Of Value Electronics Firearms Household …" at bounding box center [1122, 182] width 146 height 26
click at [1207, 178] on icon "submit" at bounding box center [1211, 182] width 11 height 11
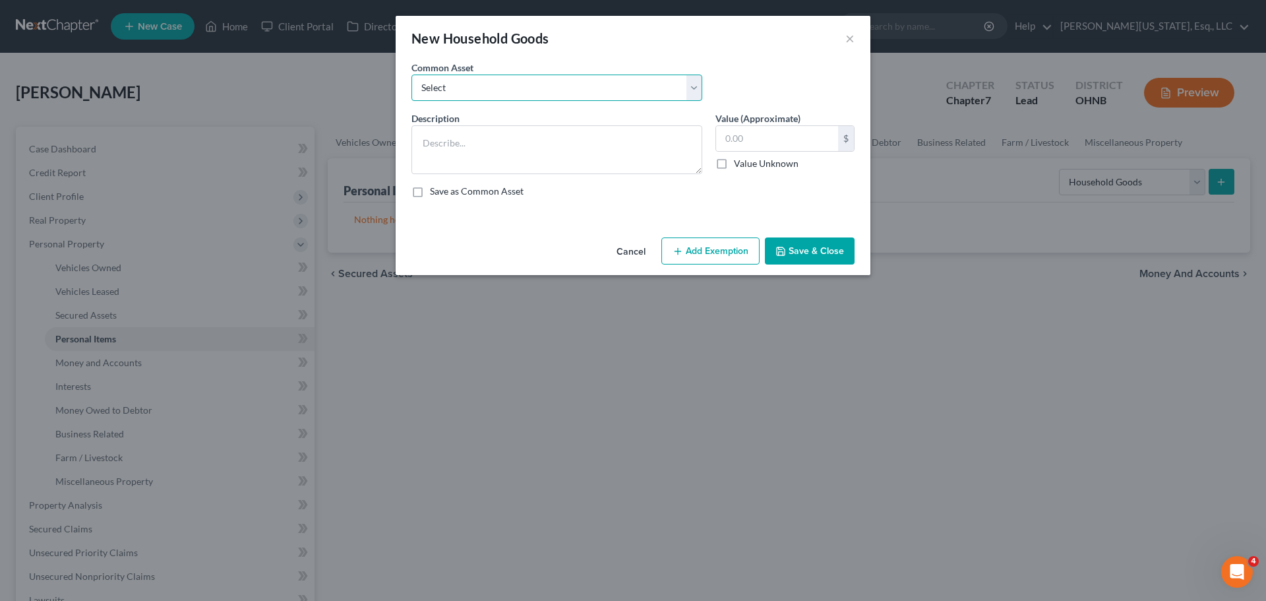
click at [473, 92] on select "Select Living room, dining room and bedroom furniture and appliances" at bounding box center [556, 87] width 291 height 26
click at [483, 91] on select "Select Living room, dining room and bedroom furniture and appliances" at bounding box center [556, 87] width 291 height 26
click at [853, 37] on button "×" at bounding box center [849, 38] width 9 height 16
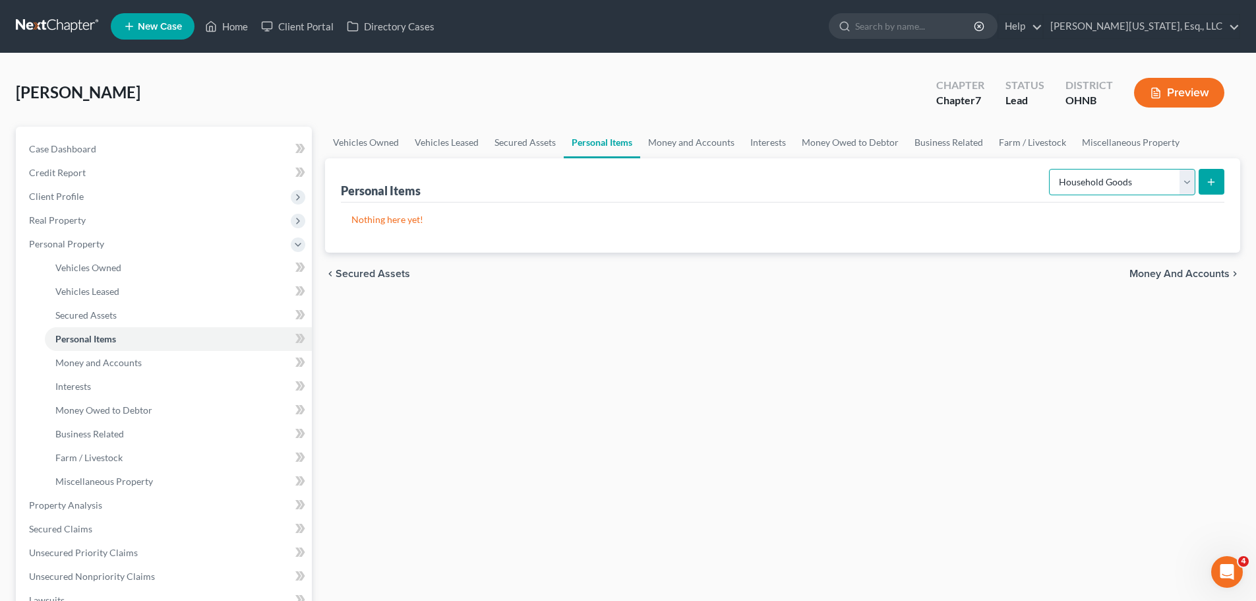
click at [1083, 176] on select "Select Item Type Clothing Collectibles Of Value Electronics Firearms Household …" at bounding box center [1122, 182] width 146 height 26
select select "electronics"
click at [1050, 169] on select "Select Item Type Clothing Collectibles Of Value Electronics Firearms Household …" at bounding box center [1122, 182] width 146 height 26
click at [1202, 182] on button "submit" at bounding box center [1211, 182] width 26 height 26
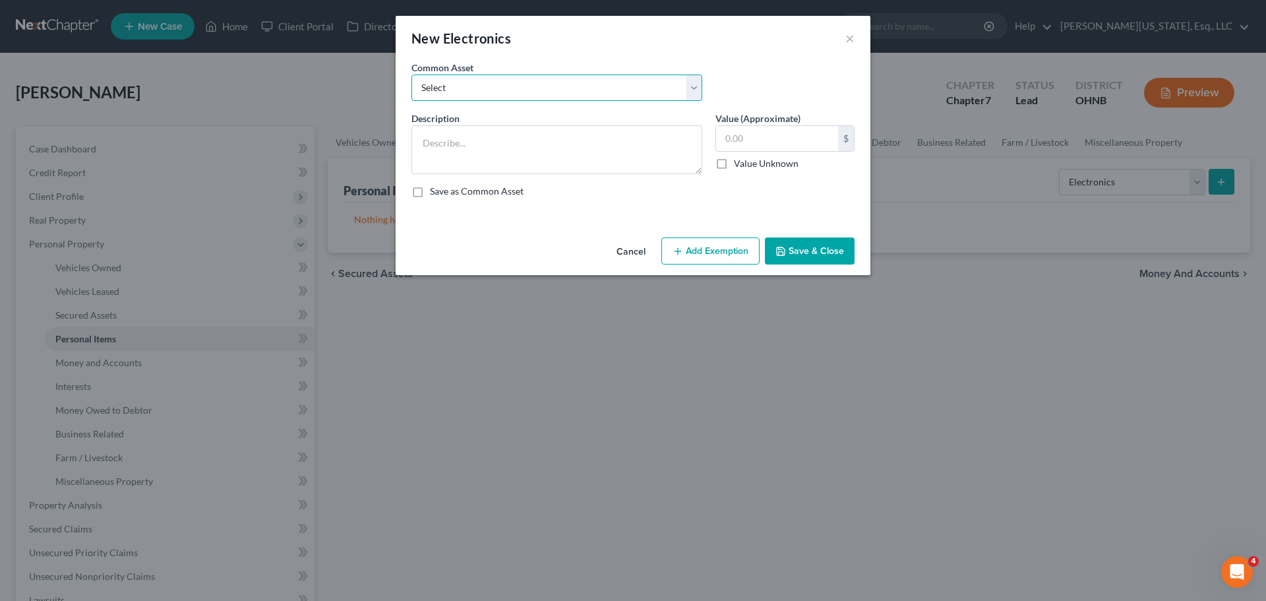
click at [462, 88] on select "Select TV, Cell Phone, Computer" at bounding box center [556, 87] width 291 height 26
select select "0"
click at [411, 74] on select "Select TV, Cell Phone, Computer" at bounding box center [556, 87] width 291 height 26
type textarea "TV, Cell Phone, Computer"
type input "1,000.00"
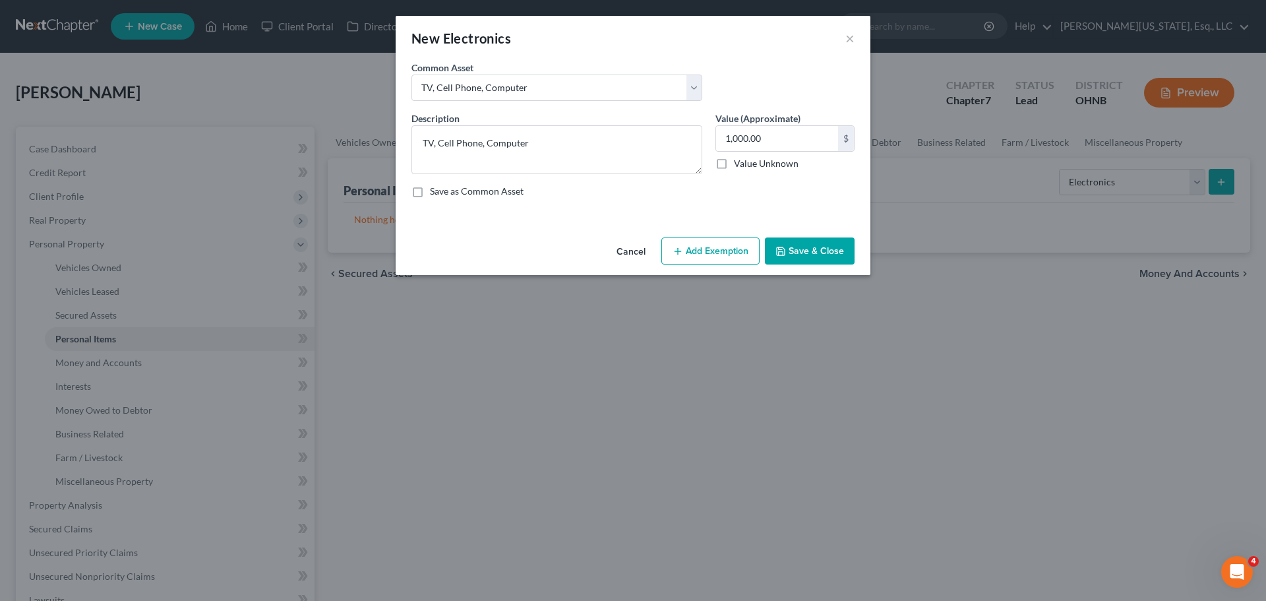
click at [703, 258] on button "Add Exemption" at bounding box center [710, 251] width 98 height 28
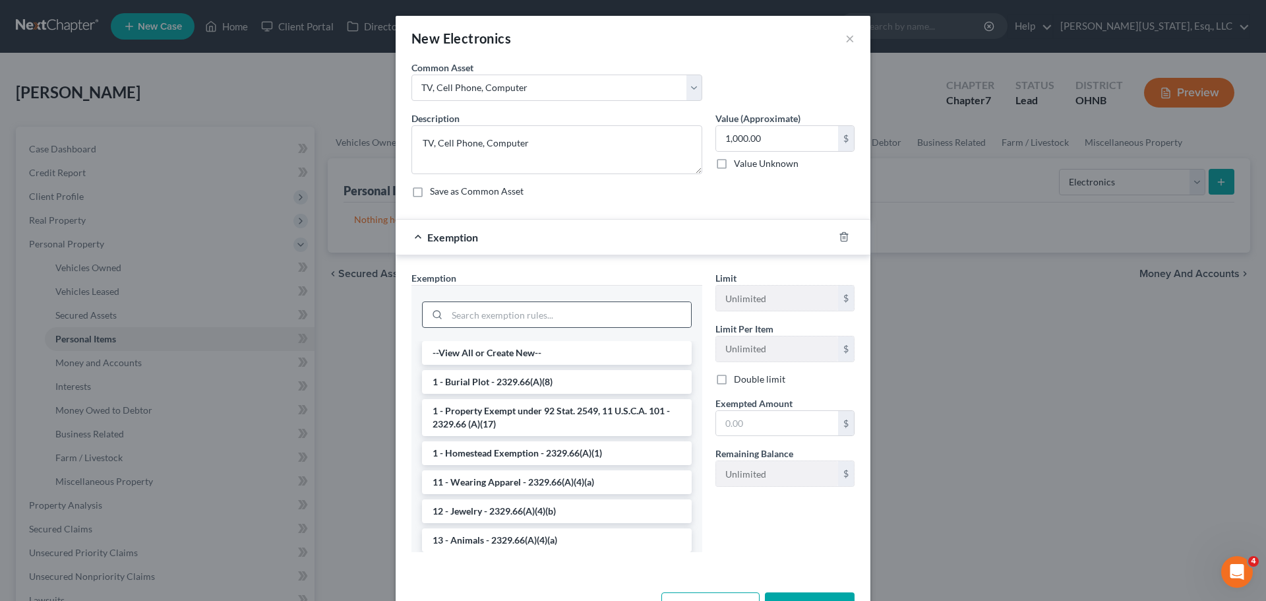
click at [537, 301] on div at bounding box center [557, 314] width 270 height 26
click at [535, 309] on input "search" at bounding box center [569, 314] width 244 height 25
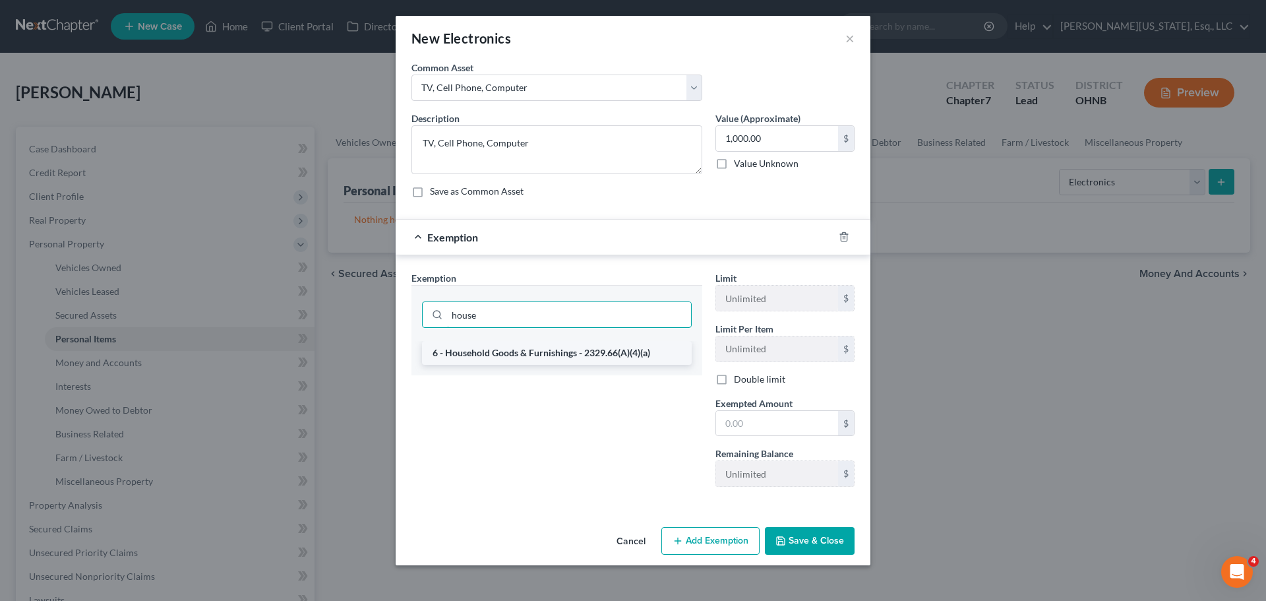
type input "house"
click at [581, 346] on li "6 - Household Goods & Furnishings - 2329.66(A)(4)(a)" at bounding box center [557, 353] width 270 height 24
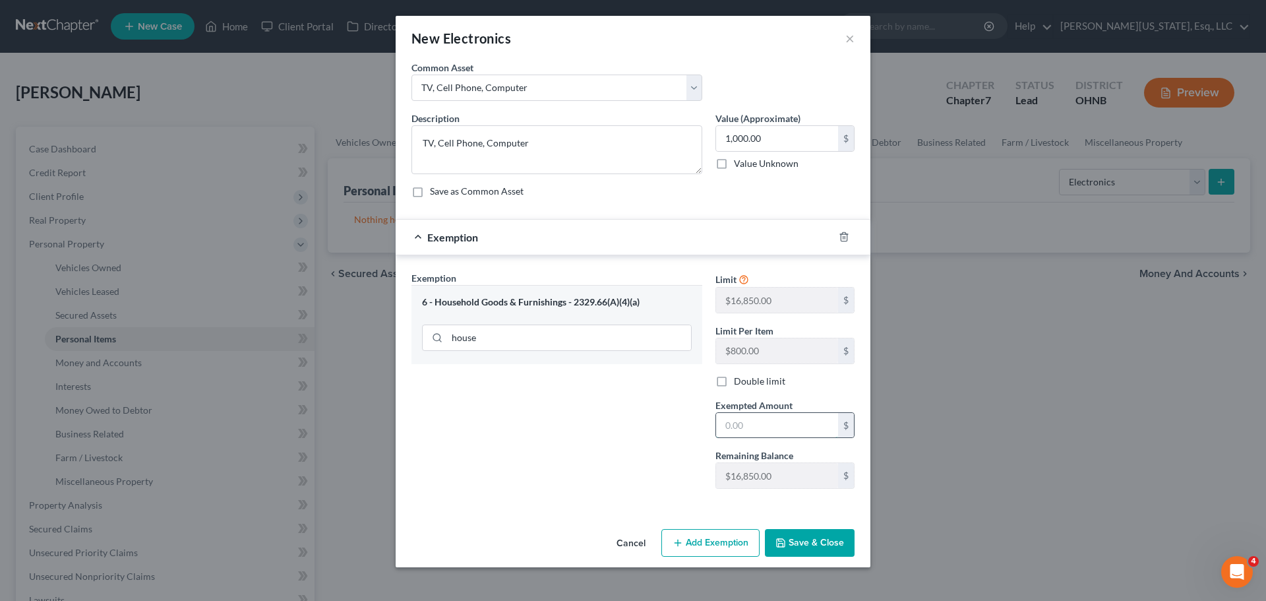
click at [754, 429] on input "text" at bounding box center [777, 425] width 122 height 25
type input "1,000"
click at [807, 544] on button "Save & Close" at bounding box center [810, 543] width 90 height 28
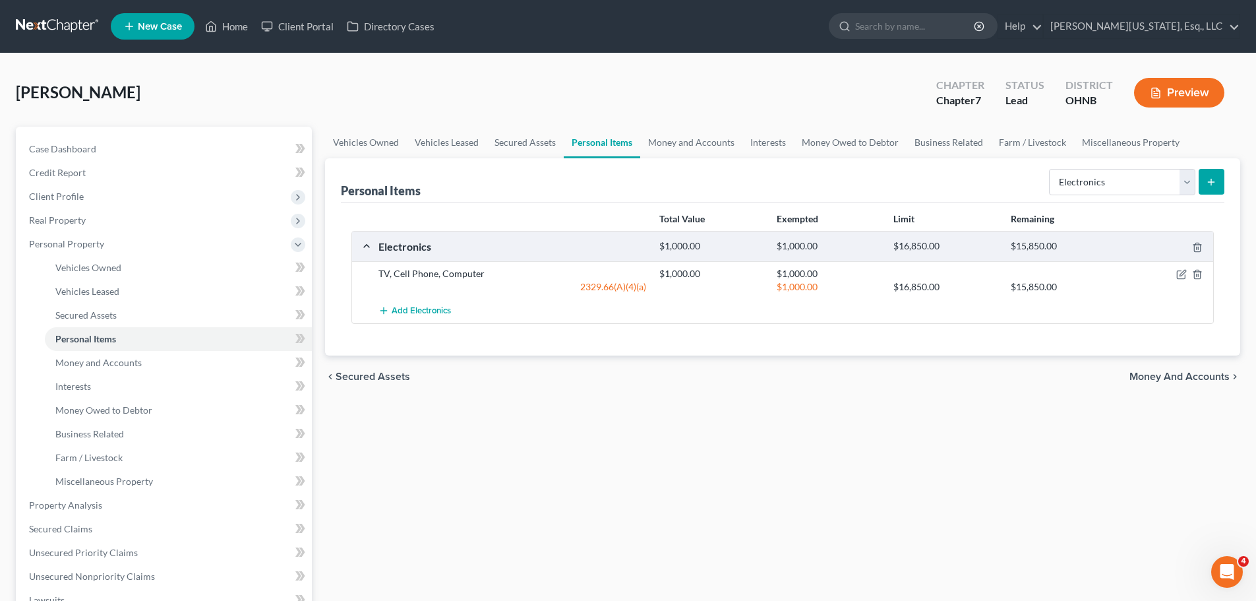
click at [1141, 163] on div "Select Item Type Clothing Collectibles Of Value Electronics Firearms Household …" at bounding box center [1133, 180] width 181 height 35
click at [1116, 177] on select "Select Item Type Clothing Collectibles Of Value Electronics Firearms Household …" at bounding box center [1122, 182] width 146 height 26
select select "clothing"
click at [1050, 169] on select "Select Item Type Clothing Collectibles Of Value Electronics Firearms Household …" at bounding box center [1122, 182] width 146 height 26
click at [1215, 179] on icon "submit" at bounding box center [1211, 182] width 11 height 11
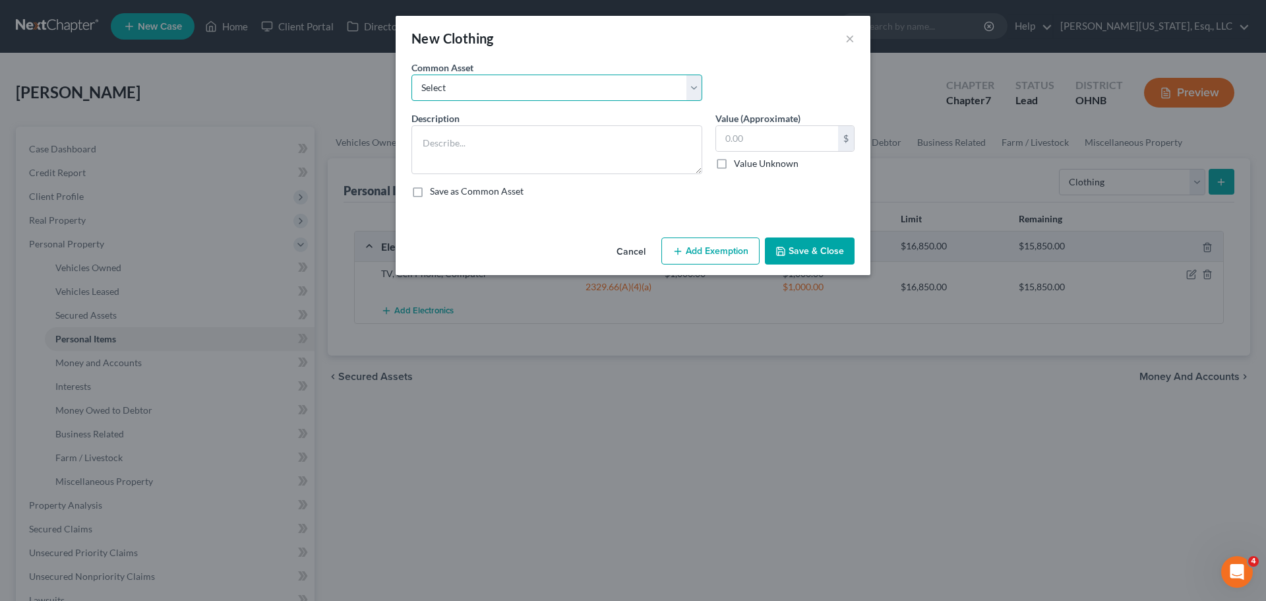
click at [502, 92] on select "Select Everyday clothing" at bounding box center [556, 87] width 291 height 26
select select "0"
click at [411, 74] on select "Select Everyday clothing" at bounding box center [556, 87] width 291 height 26
type textarea "Everyday clothing"
type input "500.00"
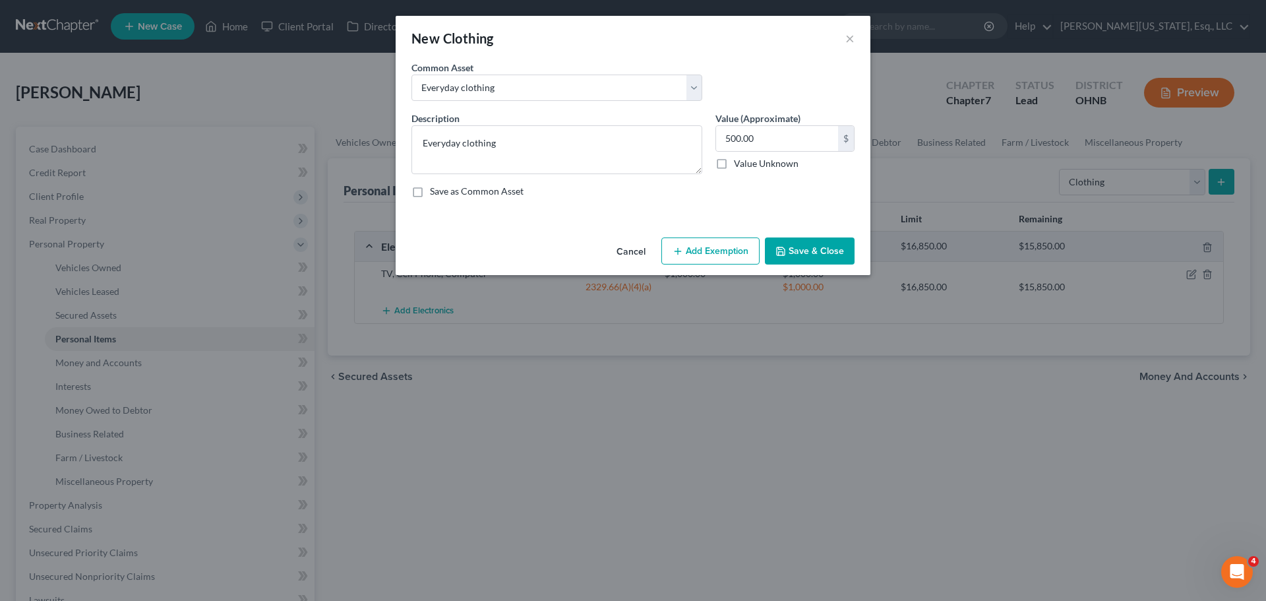
click at [685, 255] on button "Add Exemption" at bounding box center [710, 251] width 98 height 28
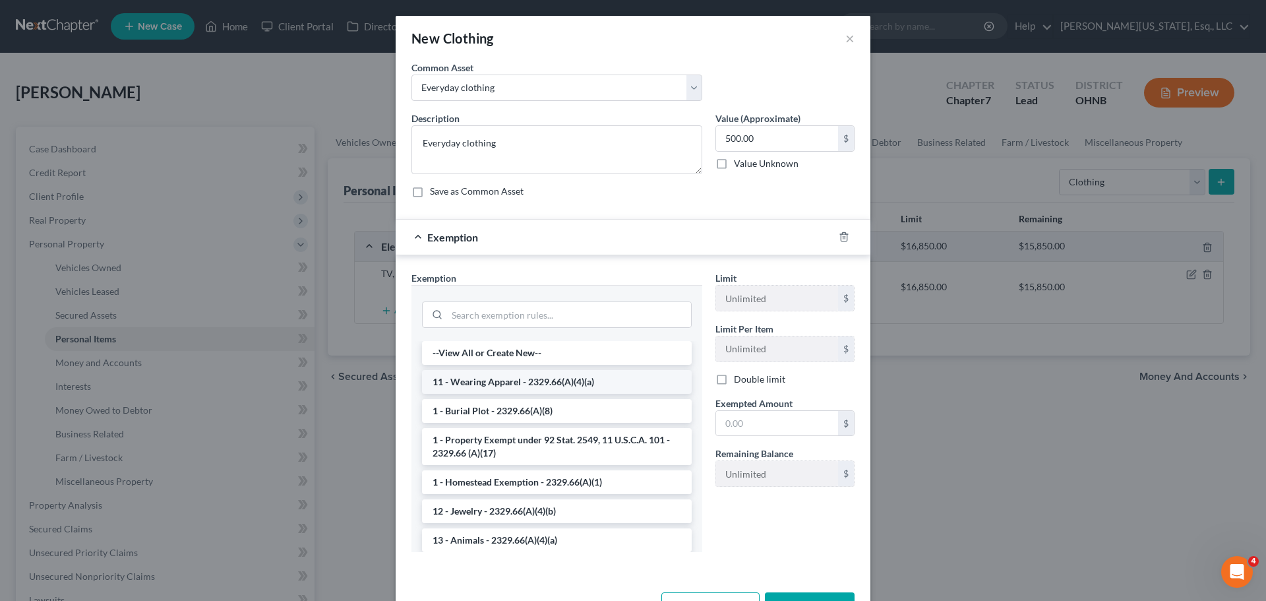
click at [590, 378] on li "11 - Wearing Apparel - 2329.66(A)(4)(a)" at bounding box center [557, 382] width 270 height 24
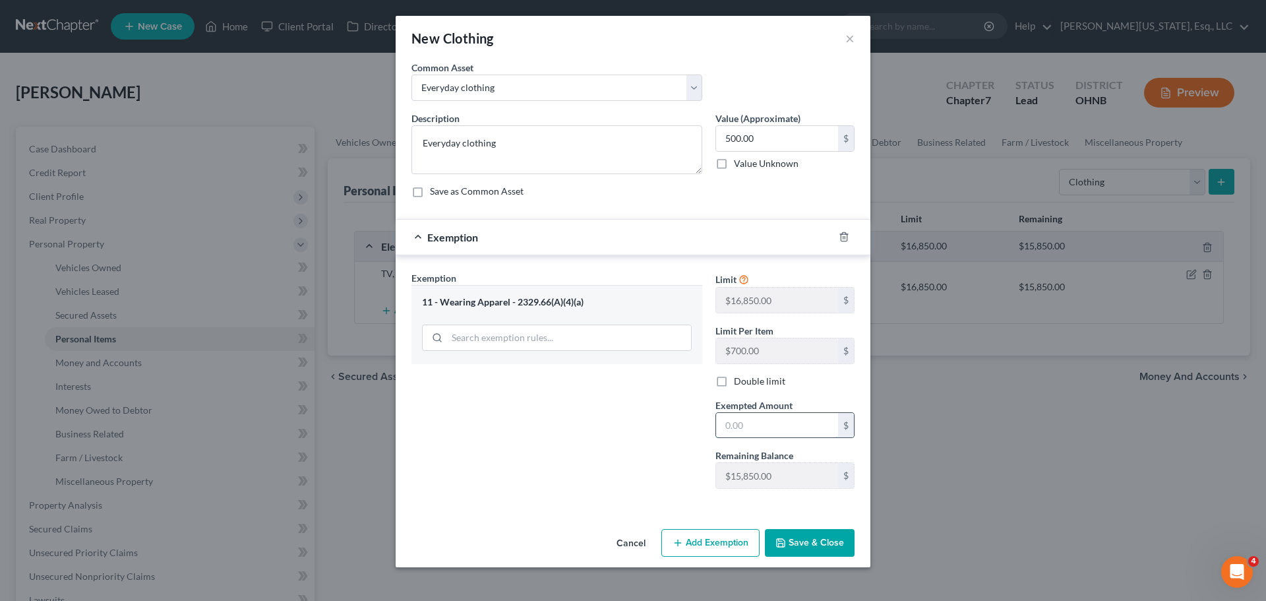
click at [769, 429] on input "text" at bounding box center [777, 425] width 122 height 25
type input "500"
click at [821, 544] on button "Save & Close" at bounding box center [810, 543] width 90 height 28
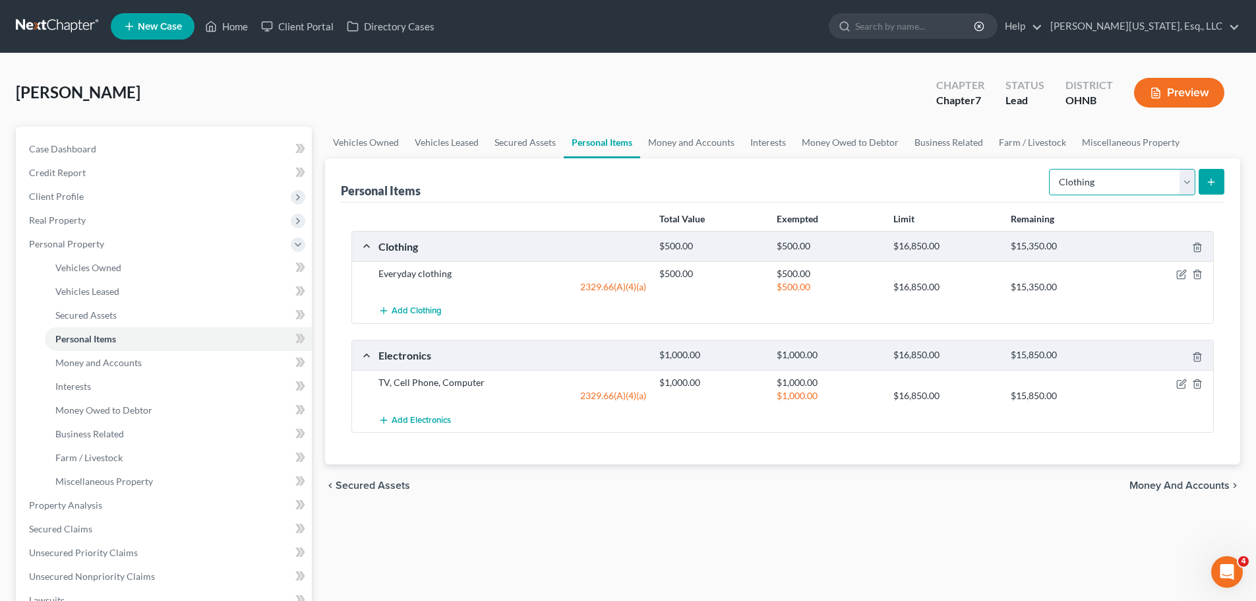
drag, startPoint x: 1072, startPoint y: 181, endPoint x: 1076, endPoint y: 191, distance: 10.6
click at [1072, 181] on select "Select Item Type Clothing Collectibles Of Value Electronics Firearms Household …" at bounding box center [1122, 182] width 146 height 26
select select "household_goods"
click at [1050, 169] on select "Select Item Type Clothing Collectibles Of Value Electronics Firearms Household …" at bounding box center [1122, 182] width 146 height 26
click at [1215, 190] on button "submit" at bounding box center [1211, 182] width 26 height 26
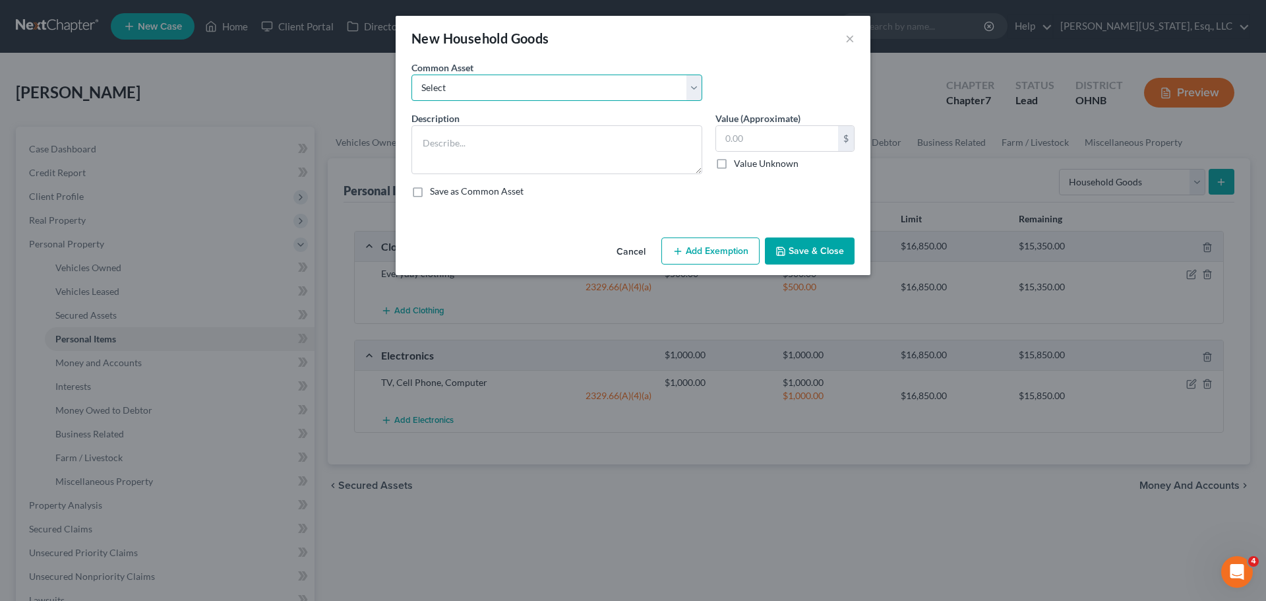
drag, startPoint x: 475, startPoint y: 82, endPoint x: 475, endPoint y: 98, distance: 15.8
click at [475, 82] on select "Select Living room, dining room and bedroom furniture and appliances" at bounding box center [556, 87] width 291 height 26
select select "0"
click at [411, 74] on select "Select Living room, dining room and bedroom furniture and appliances" at bounding box center [556, 87] width 291 height 26
type textarea "Living room, dining room and bedroom furniture and appliances"
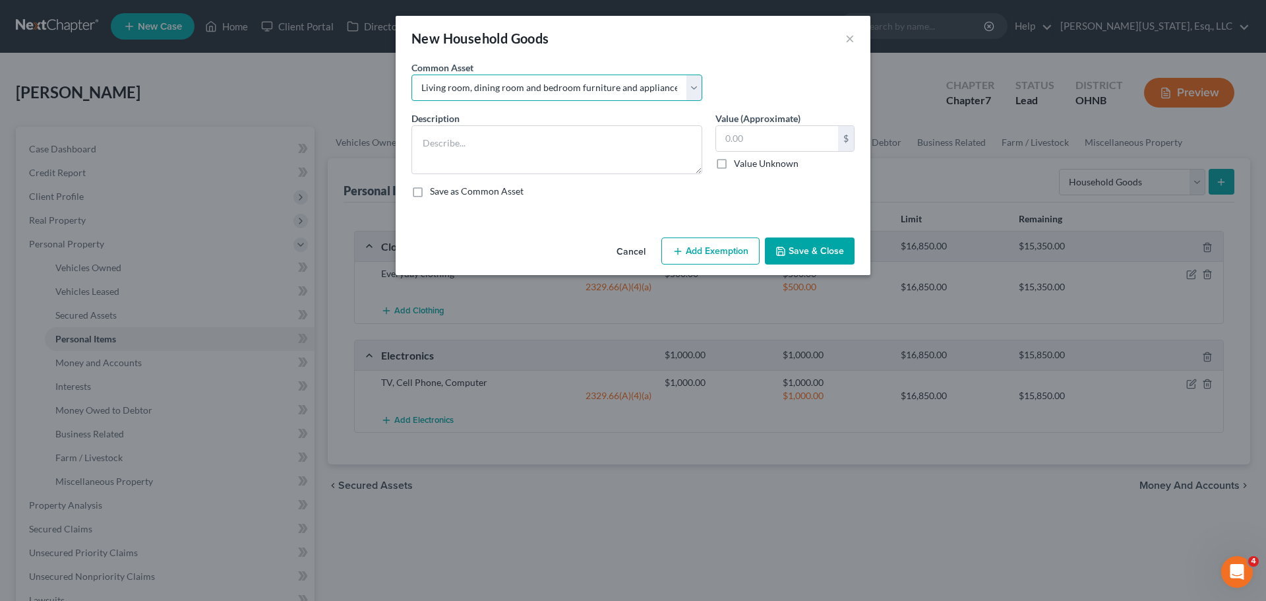
type input "3,000.00"
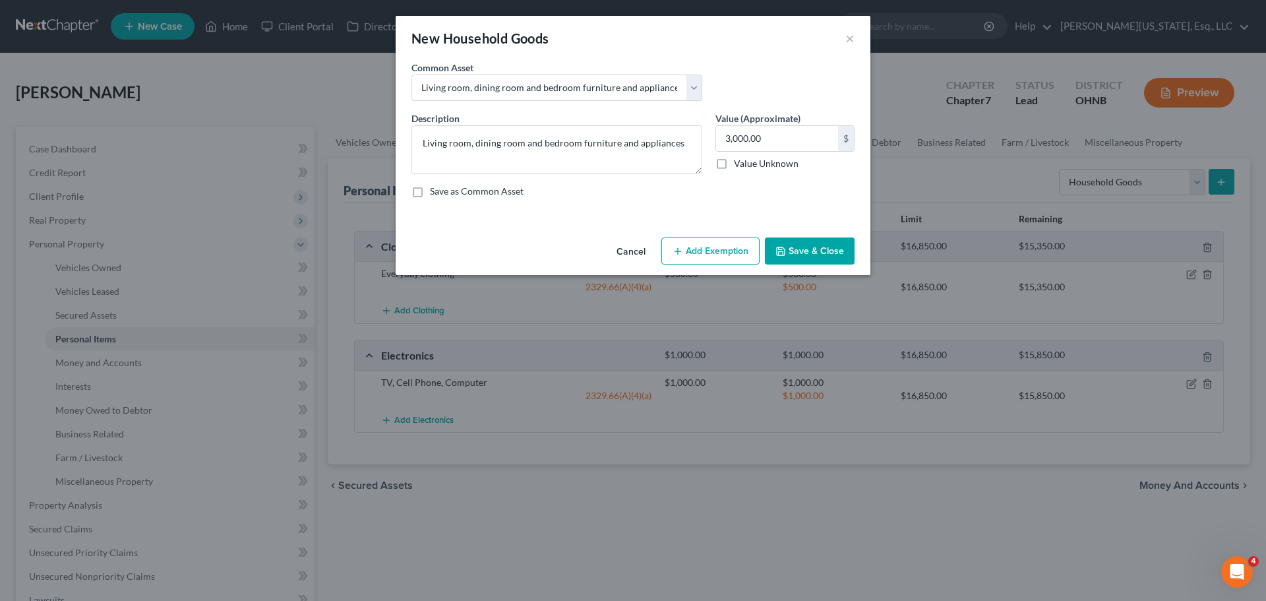
click at [686, 243] on button "Add Exemption" at bounding box center [710, 251] width 98 height 28
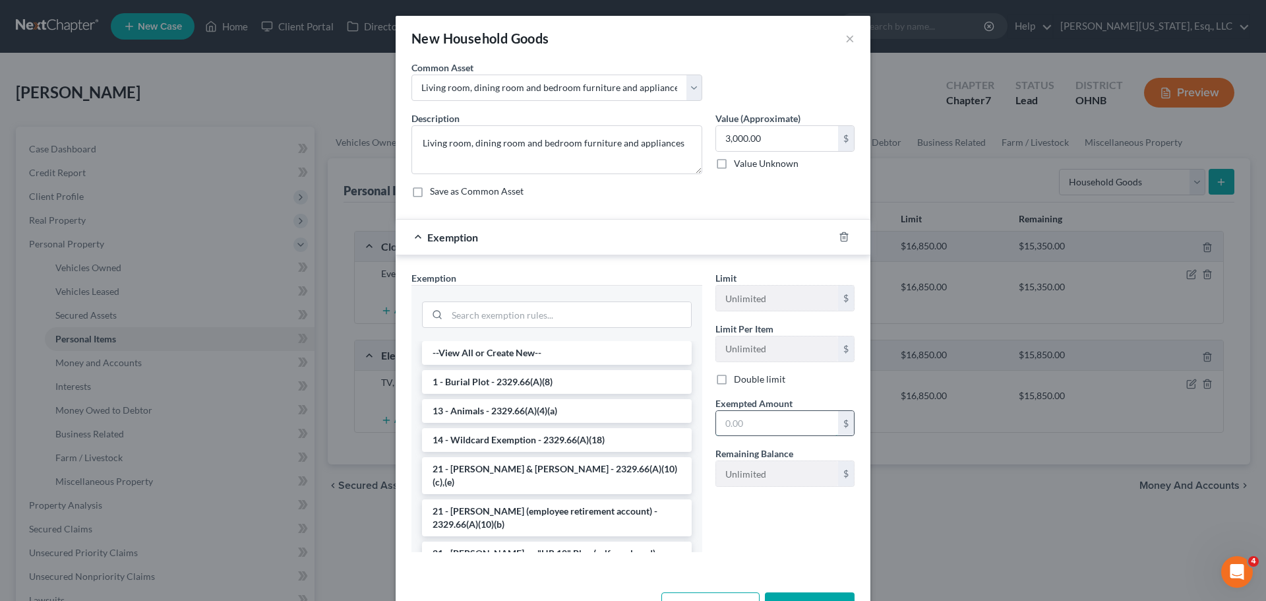
drag, startPoint x: 767, startPoint y: 433, endPoint x: 747, endPoint y: 434, distance: 19.8
click at [767, 433] on input "text" at bounding box center [777, 423] width 122 height 25
type input "3,000"
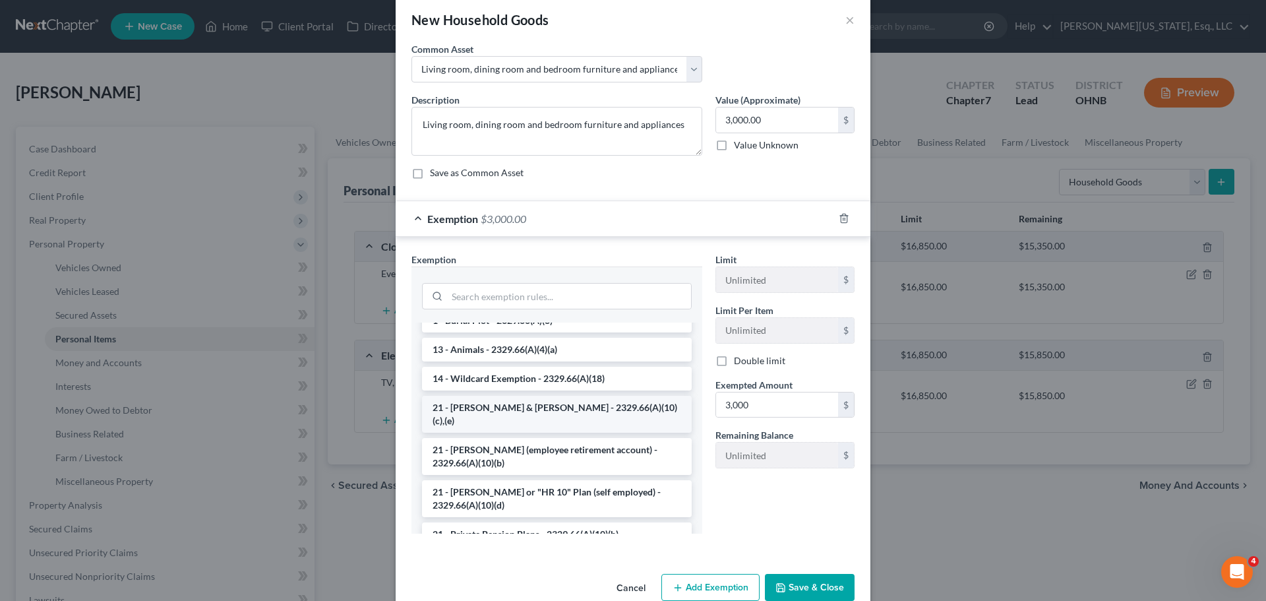
scroll to position [66, 0]
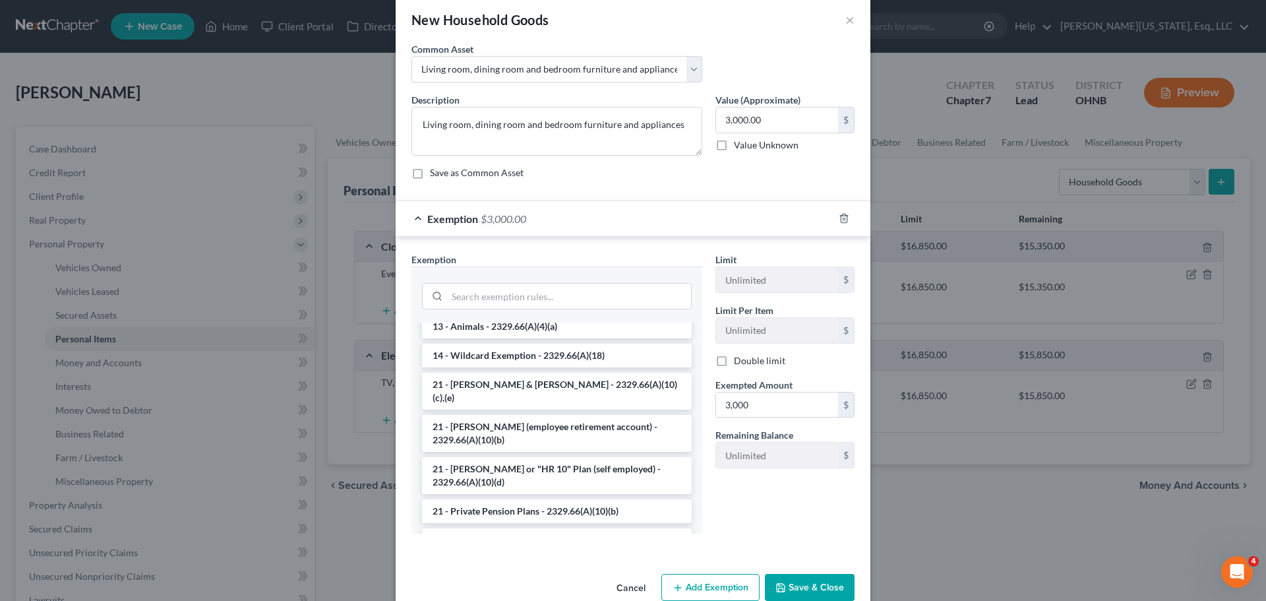
click at [498, 262] on div "Exemption * --View All or Create New-- 1 - Burial Plot - 2329.66(A)(8) 13 - Ani…" at bounding box center [556, 392] width 291 height 281
click at [501, 290] on input "search" at bounding box center [569, 295] width 244 height 25
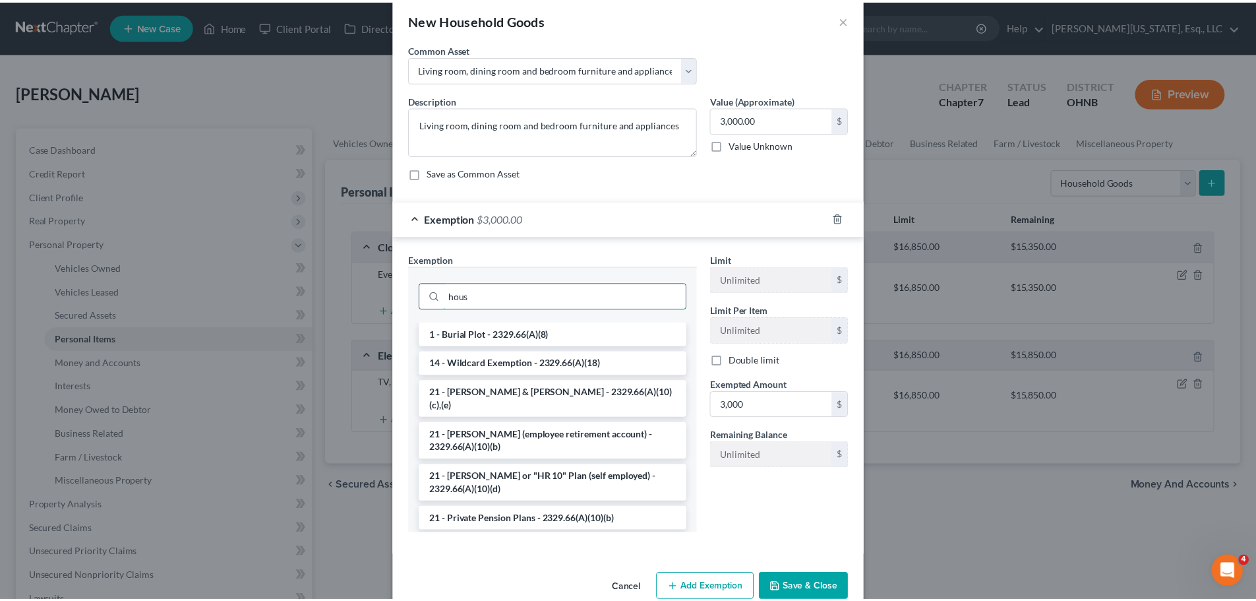
scroll to position [0, 0]
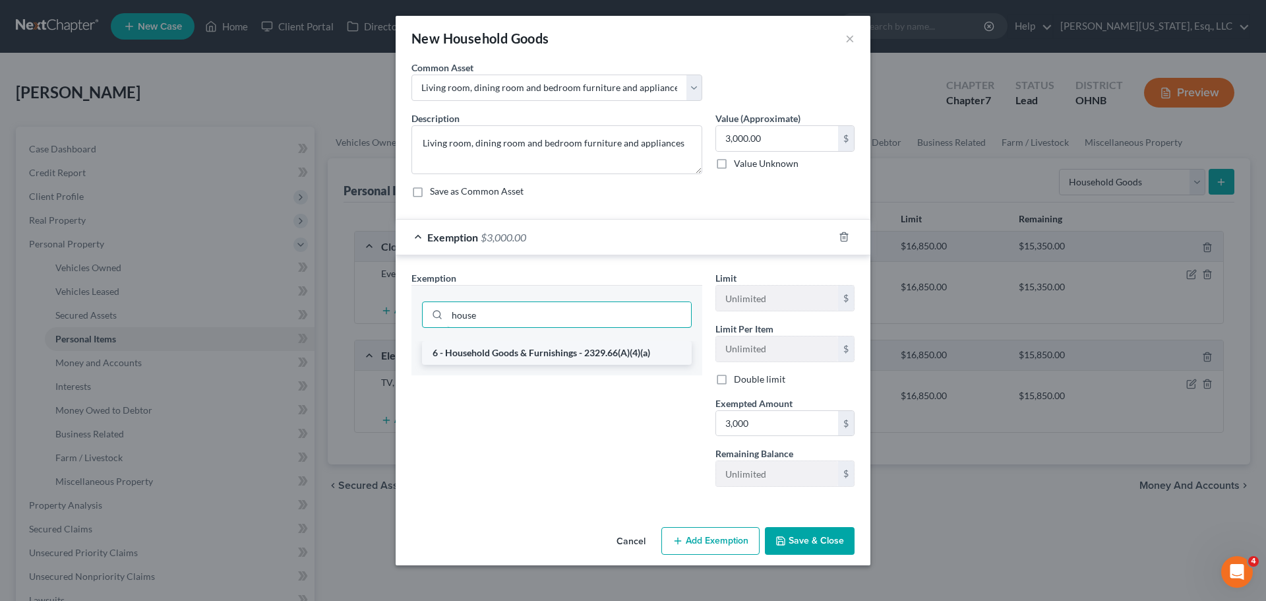
type input "house"
click at [575, 355] on li "6 - Household Goods & Furnishings - 2329.66(A)(4)(a)" at bounding box center [557, 353] width 270 height 24
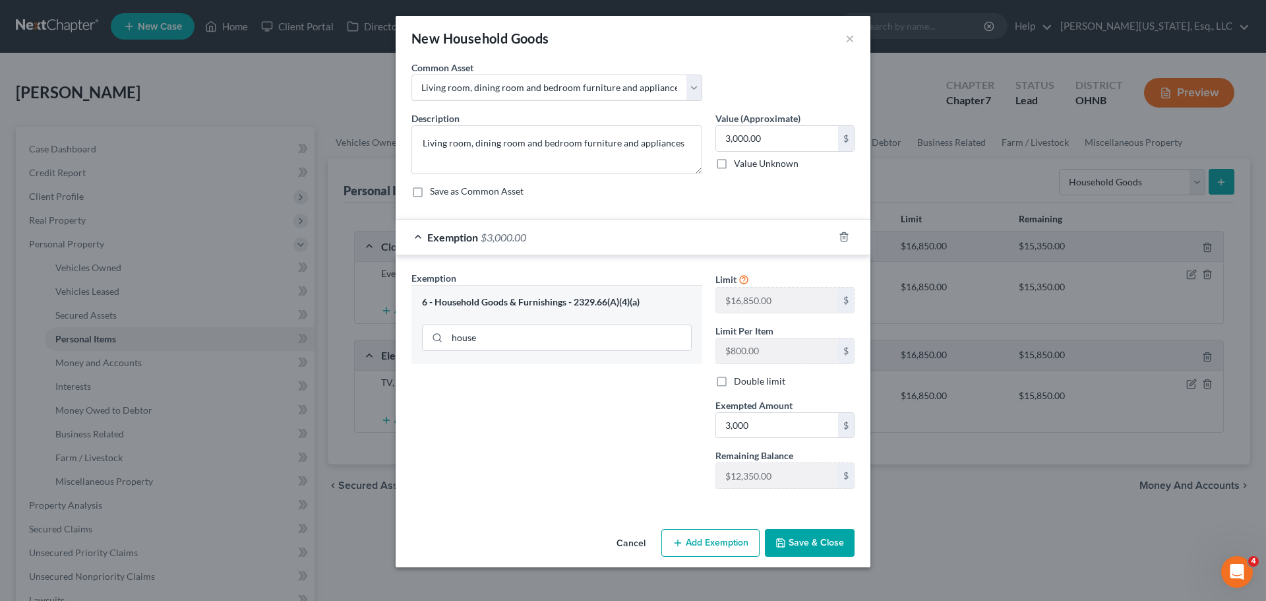
click at [815, 537] on button "Save & Close" at bounding box center [810, 543] width 90 height 28
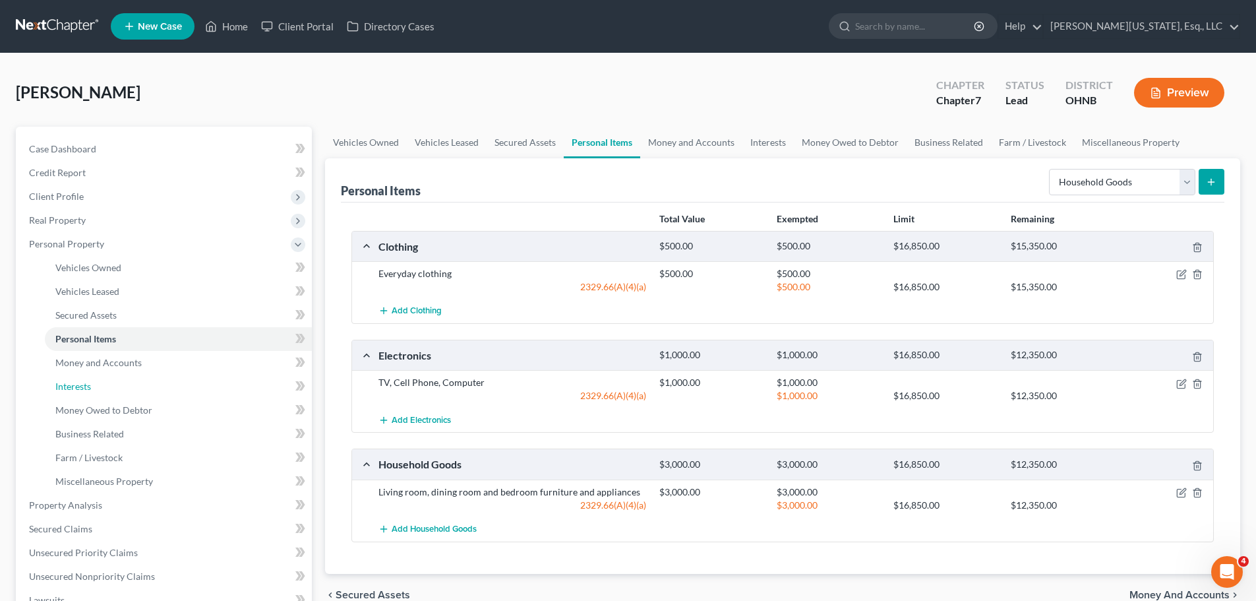
drag, startPoint x: 109, startPoint y: 390, endPoint x: 361, endPoint y: 359, distance: 253.7
click at [109, 390] on link "Interests" at bounding box center [178, 386] width 267 height 24
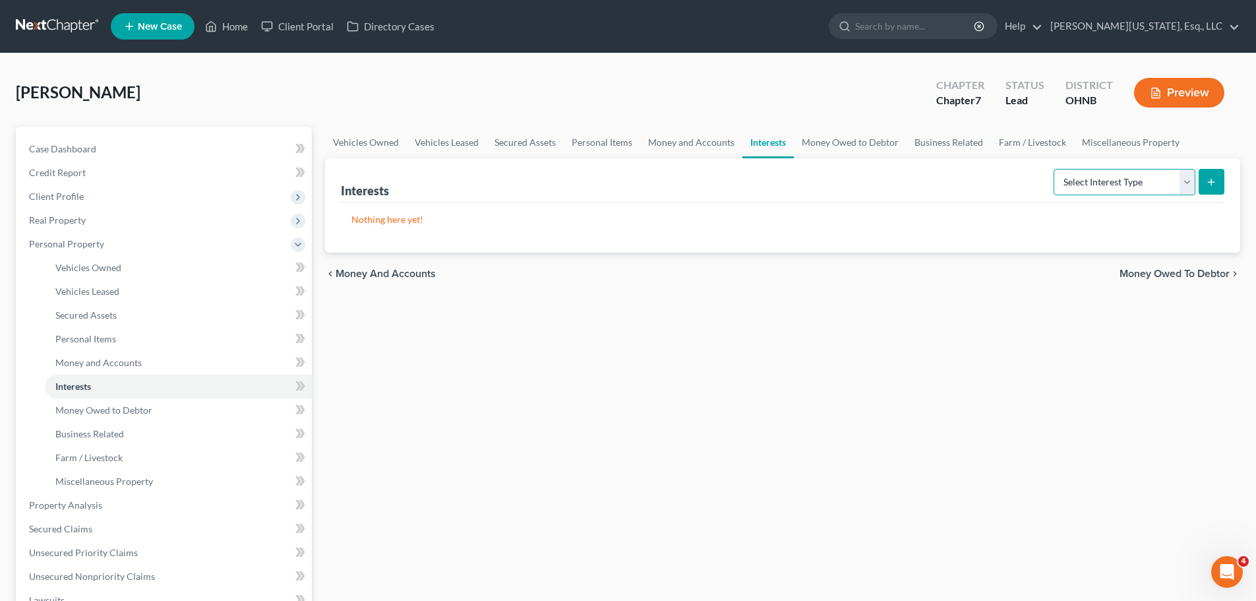
click at [1133, 191] on select "Select Interest Type 401K Annuity Bond Education IRA Government Bond Government…" at bounding box center [1124, 182] width 142 height 26
select select "401k"
click at [1055, 169] on select "Select Interest Type 401K Annuity Bond Education IRA Government Bond Government…" at bounding box center [1124, 182] width 142 height 26
click at [1202, 181] on button "submit" at bounding box center [1211, 182] width 26 height 26
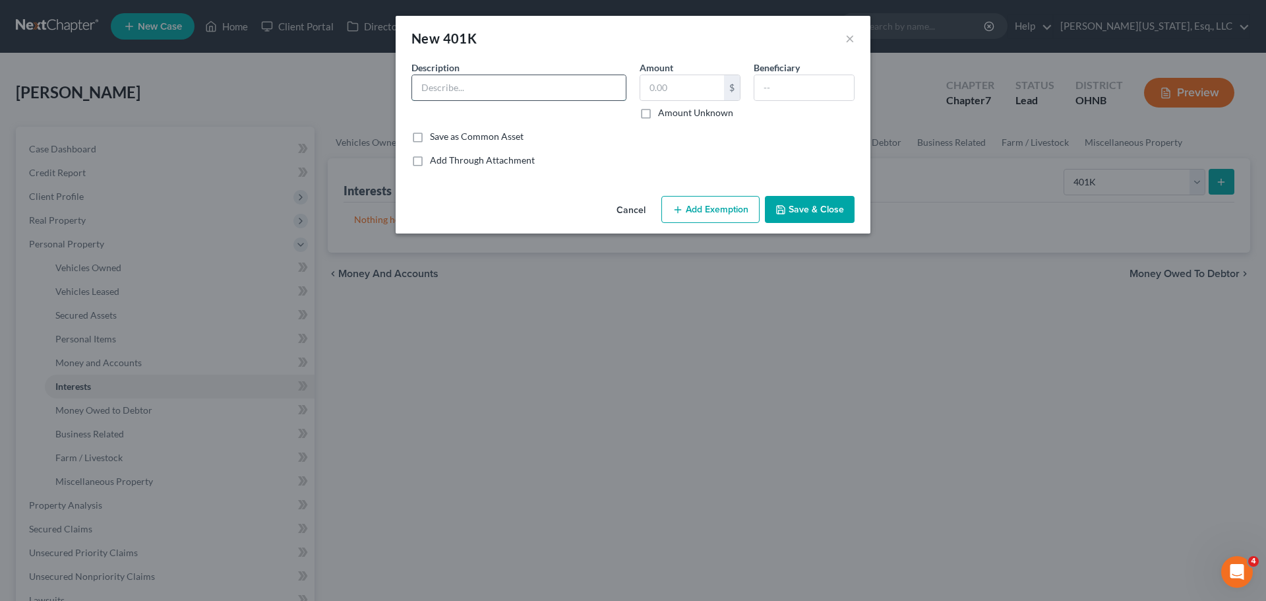
click at [500, 92] on input "text" at bounding box center [519, 87] width 214 height 25
type input "401(k)"
type input "1,757"
click at [694, 204] on button "Add Exemption" at bounding box center [710, 210] width 98 height 28
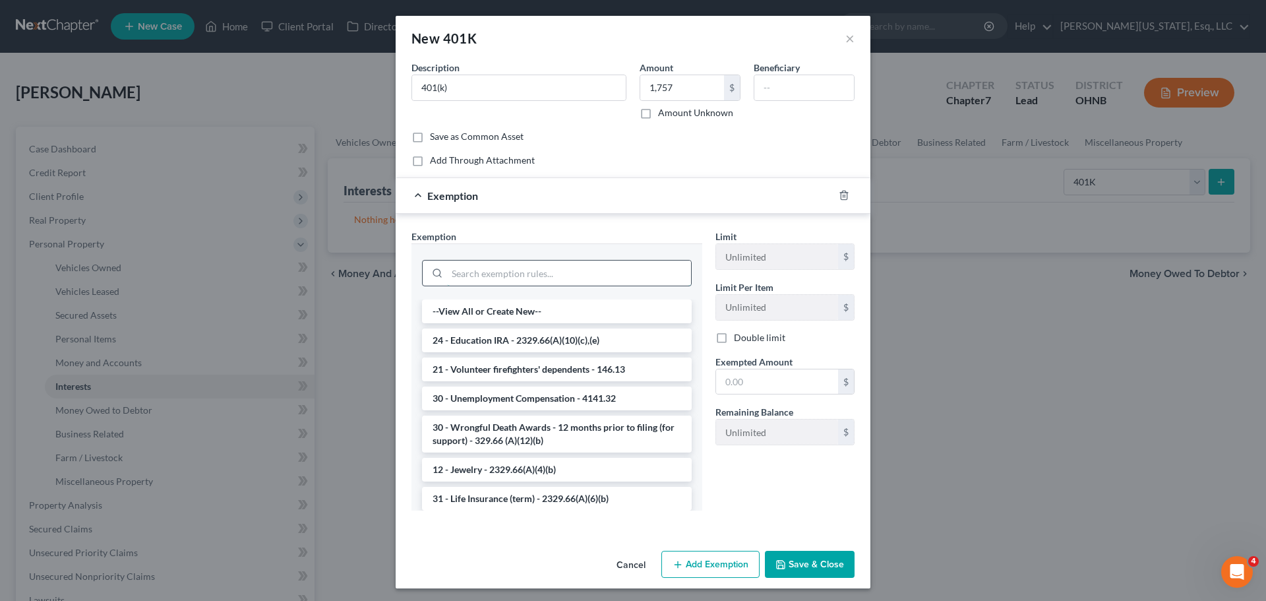
click at [575, 275] on input "search" at bounding box center [569, 272] width 244 height 25
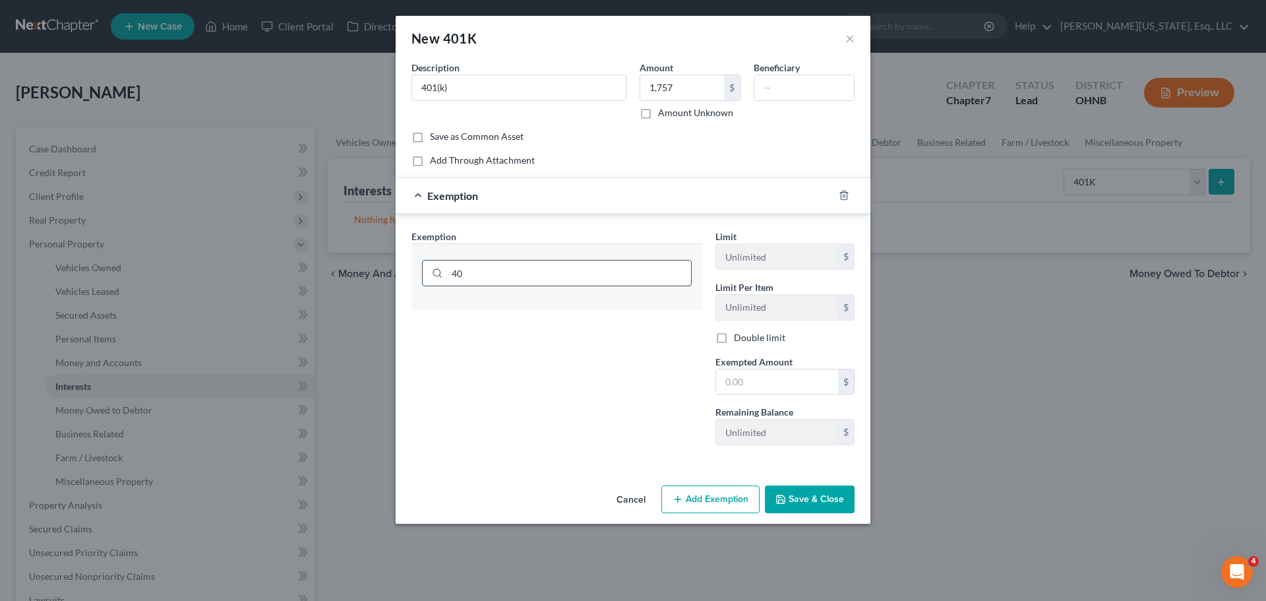
type input "4"
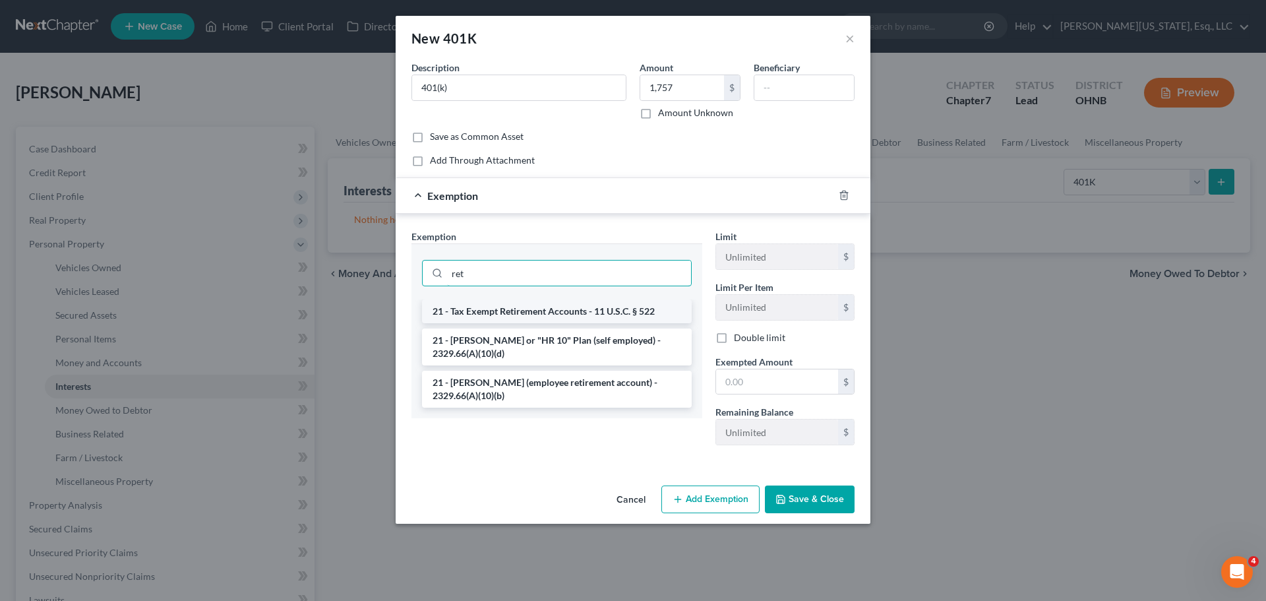
type input "ret"
click at [579, 308] on li "21 - Tax Exempt Retirement Accounts - 11 U.S.C. § 522" at bounding box center [557, 311] width 270 height 24
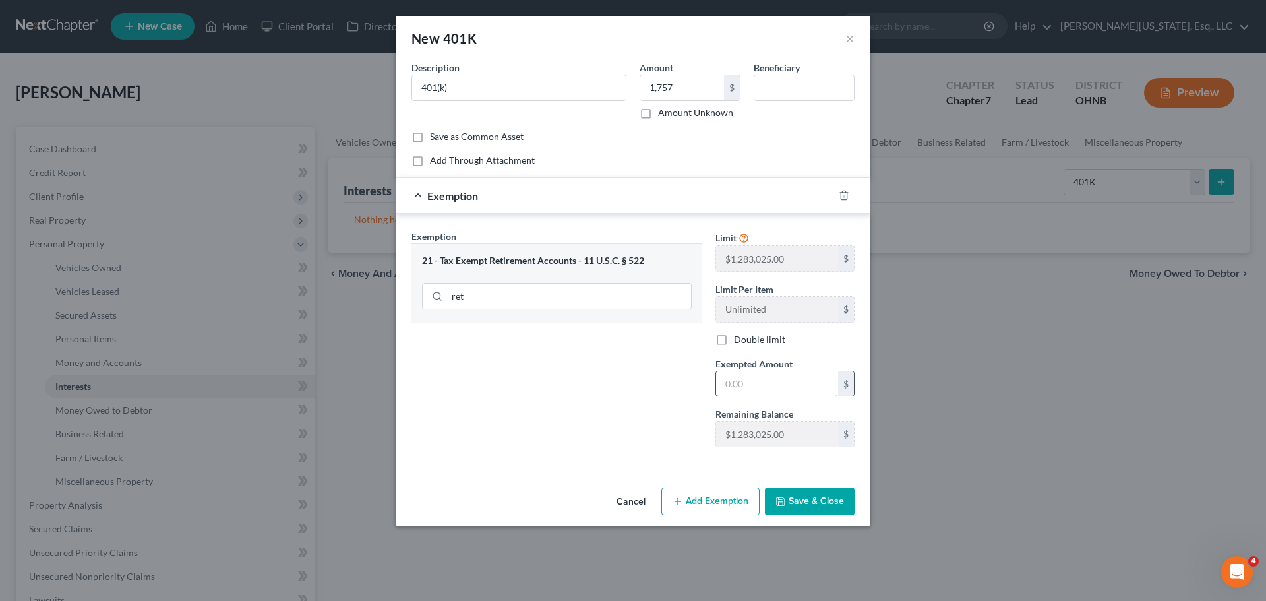
click at [780, 374] on input "text" at bounding box center [777, 383] width 122 height 25
type input "1,757"
click at [840, 512] on button "Save & Close" at bounding box center [810, 501] width 90 height 28
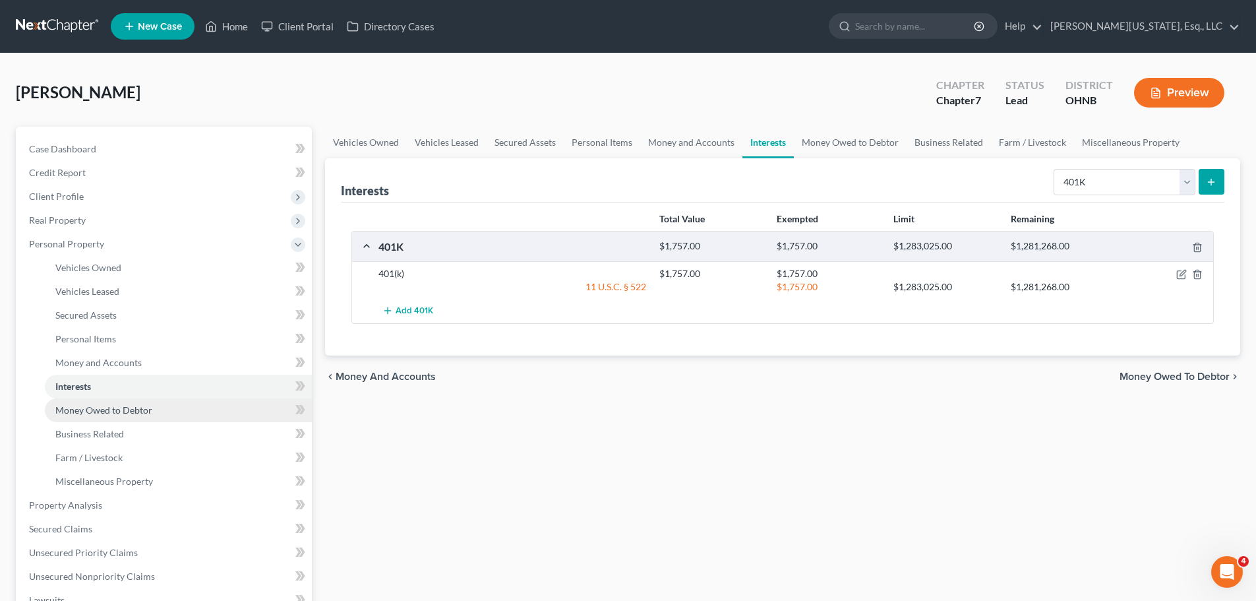
click at [147, 412] on span "Money Owed to Debtor" at bounding box center [103, 409] width 97 height 11
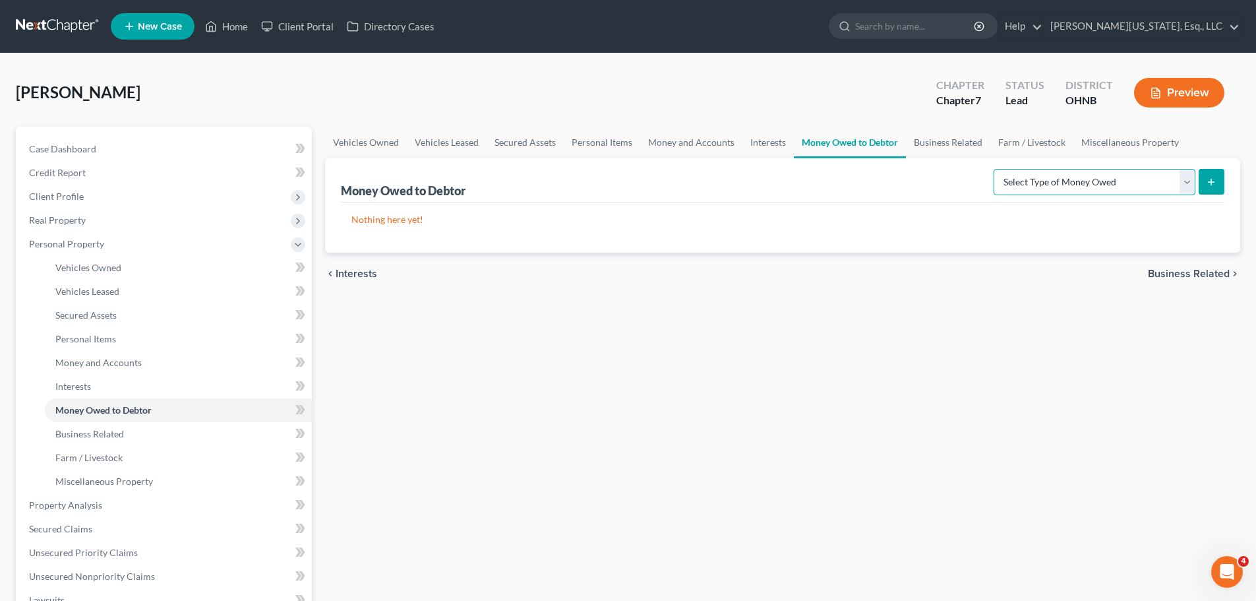
click at [1142, 179] on select "Select Type of Money Owed Accounts Receivable Alimony Child Support Claims Agai…" at bounding box center [1094, 182] width 202 height 26
select select "child_support"
click at [995, 169] on select "Select Type of Money Owed Accounts Receivable Alimony Child Support Claims Agai…" at bounding box center [1094, 182] width 202 height 26
click at [1206, 186] on icon "submit" at bounding box center [1211, 182] width 11 height 11
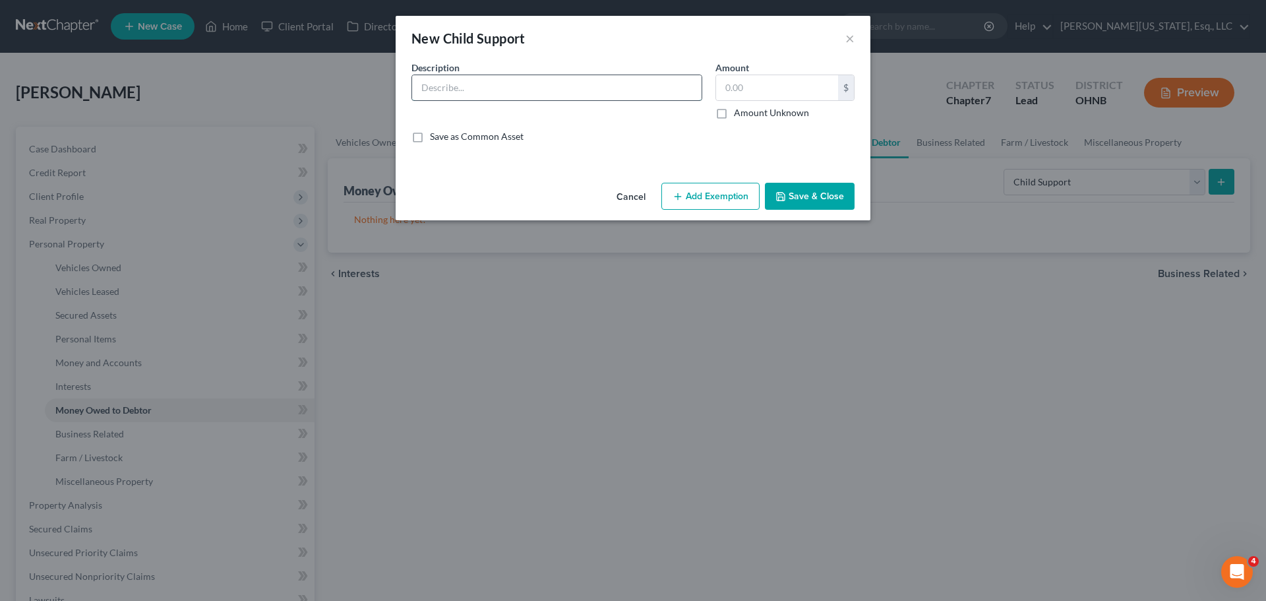
click at [488, 97] on input "text" at bounding box center [556, 87] width 289 height 25
type input "child support arrears"
click at [731, 105] on div "$ Amount Unknown" at bounding box center [784, 96] width 139 height 45
click at [768, 116] on label "Amount Unknown" at bounding box center [771, 112] width 75 height 13
click at [748, 115] on input "Amount Unknown" at bounding box center [743, 110] width 9 height 9
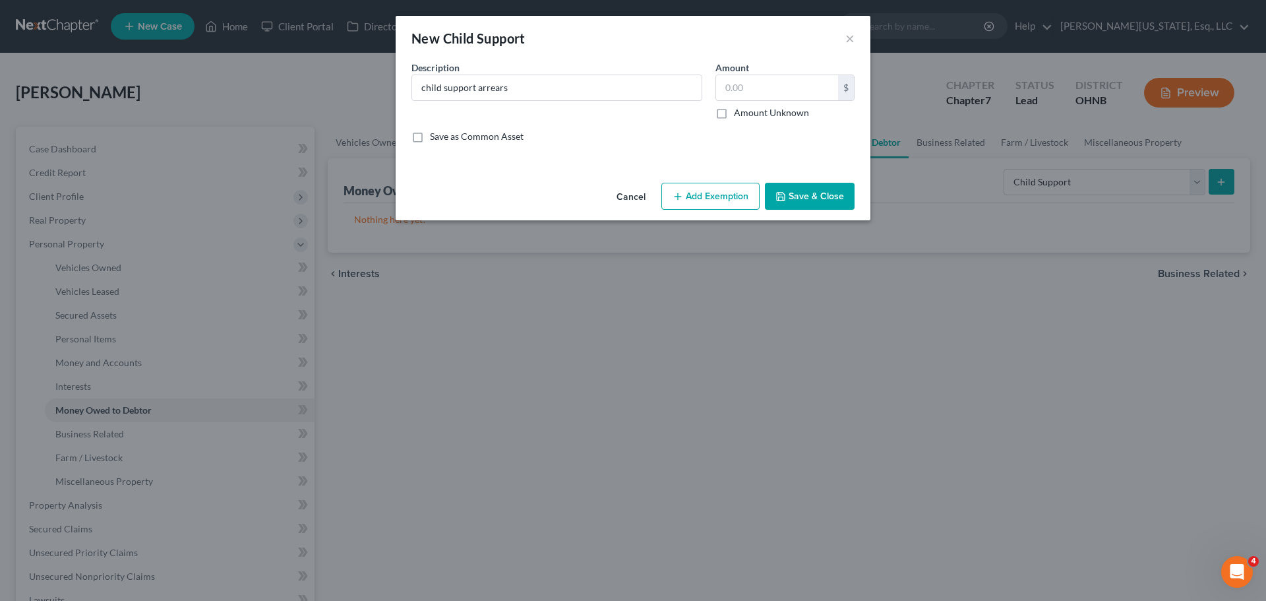
checkbox input "true"
type input "0.00"
click at [811, 192] on button "Save & Close" at bounding box center [810, 197] width 90 height 28
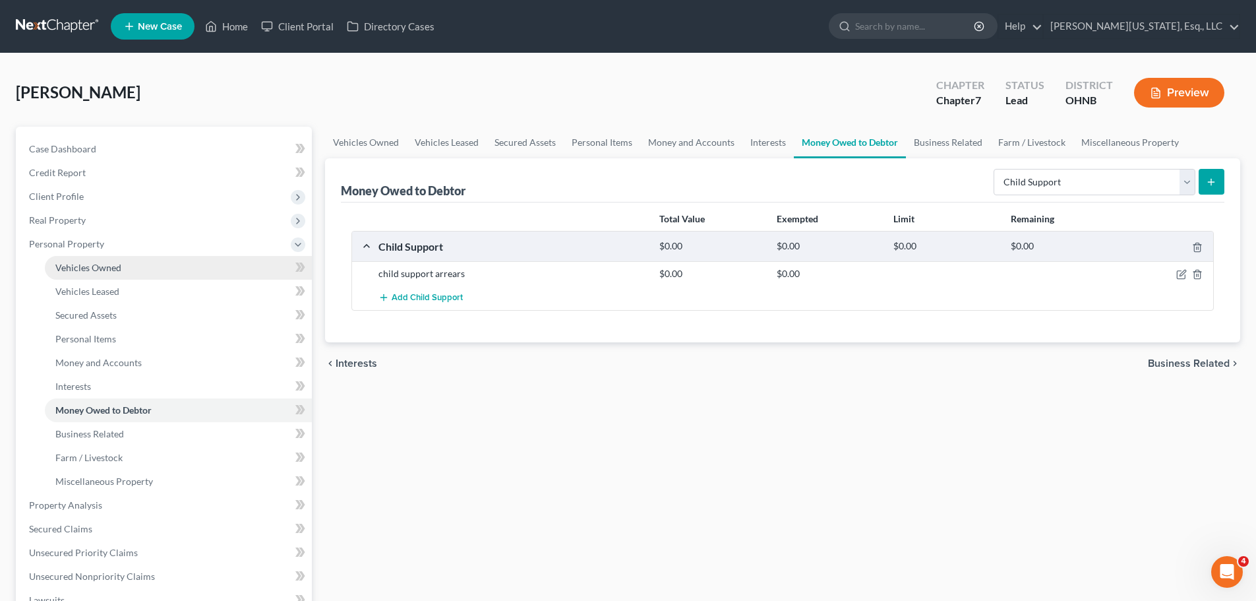
drag, startPoint x: 141, startPoint y: 271, endPoint x: 171, endPoint y: 270, distance: 29.7
click at [141, 271] on link "Vehicles Owned" at bounding box center [178, 268] width 267 height 24
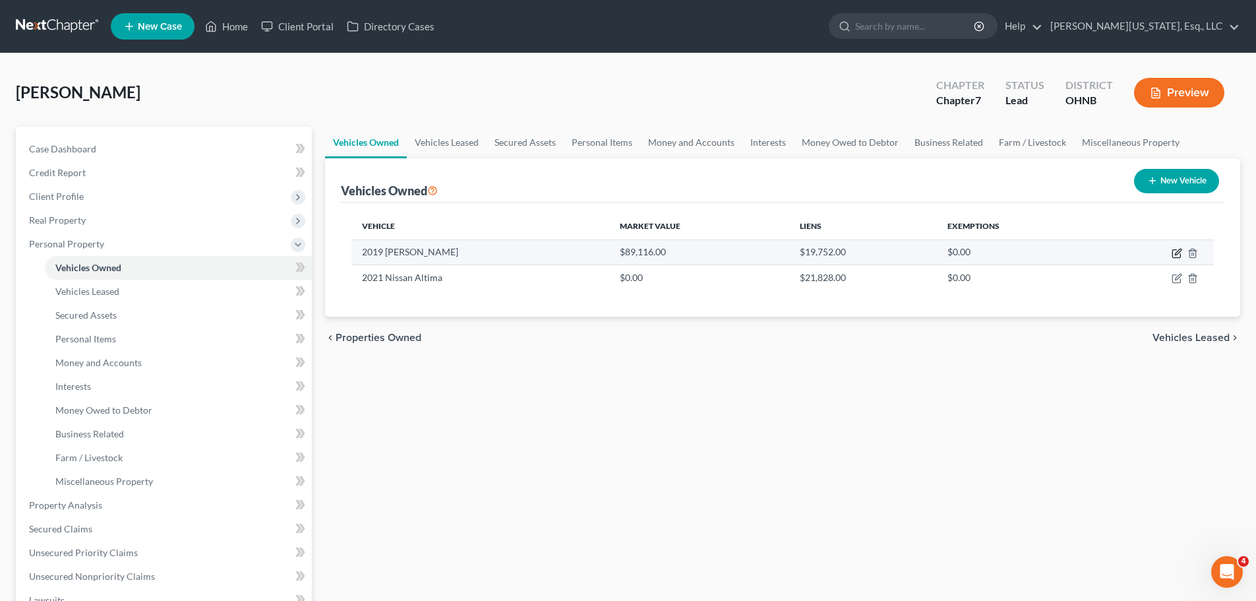
click at [1177, 250] on icon "button" at bounding box center [1176, 253] width 11 height 11
select select "0"
select select "7"
select select "0"
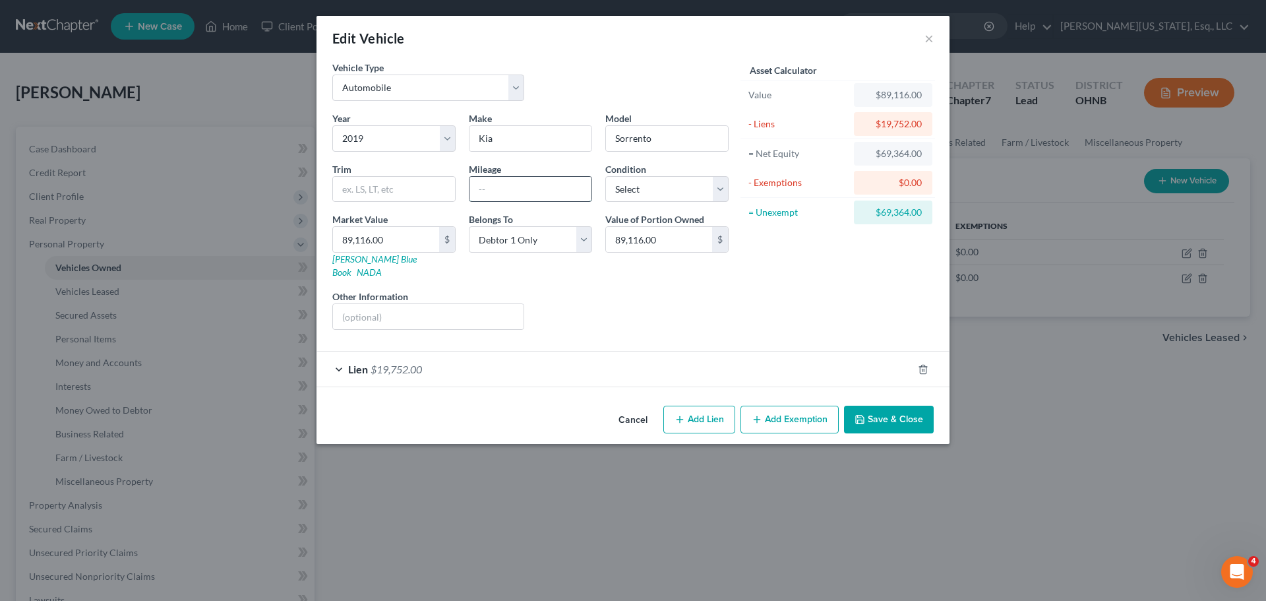
drag, startPoint x: 506, startPoint y: 189, endPoint x: 496, endPoint y: 188, distance: 9.3
click at [506, 189] on input "text" at bounding box center [530, 189] width 122 height 25
type input "48,000"
click at [650, 182] on select "Select Excellent Very Good Good Fair Poor" at bounding box center [666, 189] width 123 height 26
select select "2"
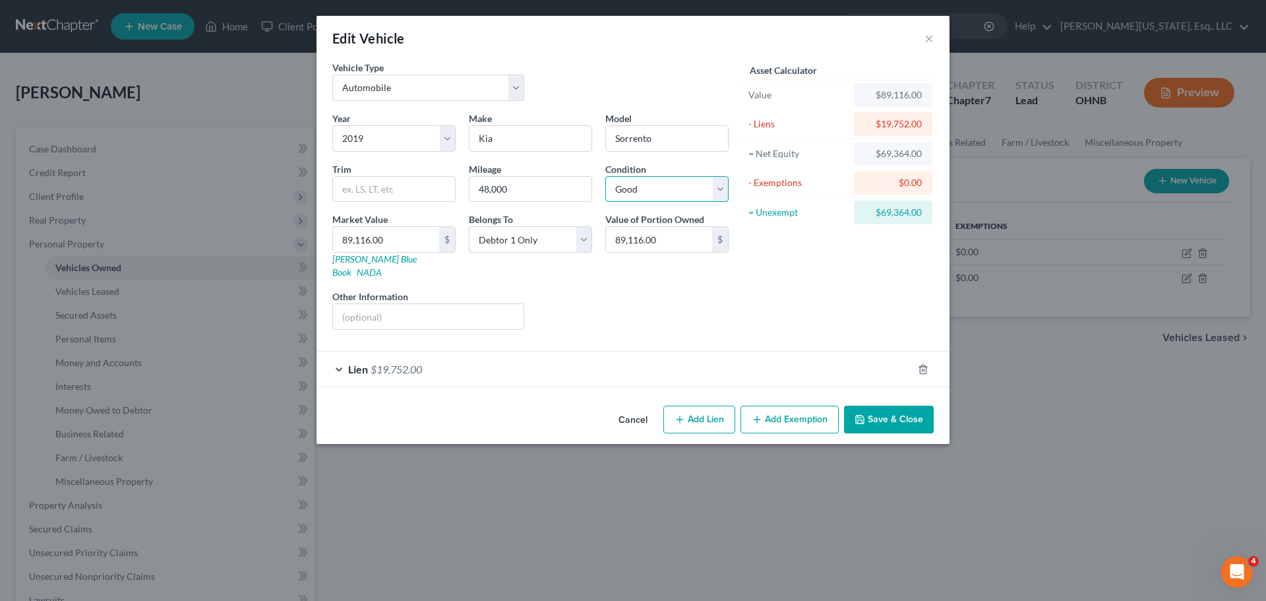
click at [605, 176] on select "Select Excellent Very Good Good Fair Poor" at bounding box center [666, 189] width 123 height 26
click at [432, 309] on input "text" at bounding box center [428, 316] width 191 height 25
type input "blue"
type input "8"
type input "8.00"
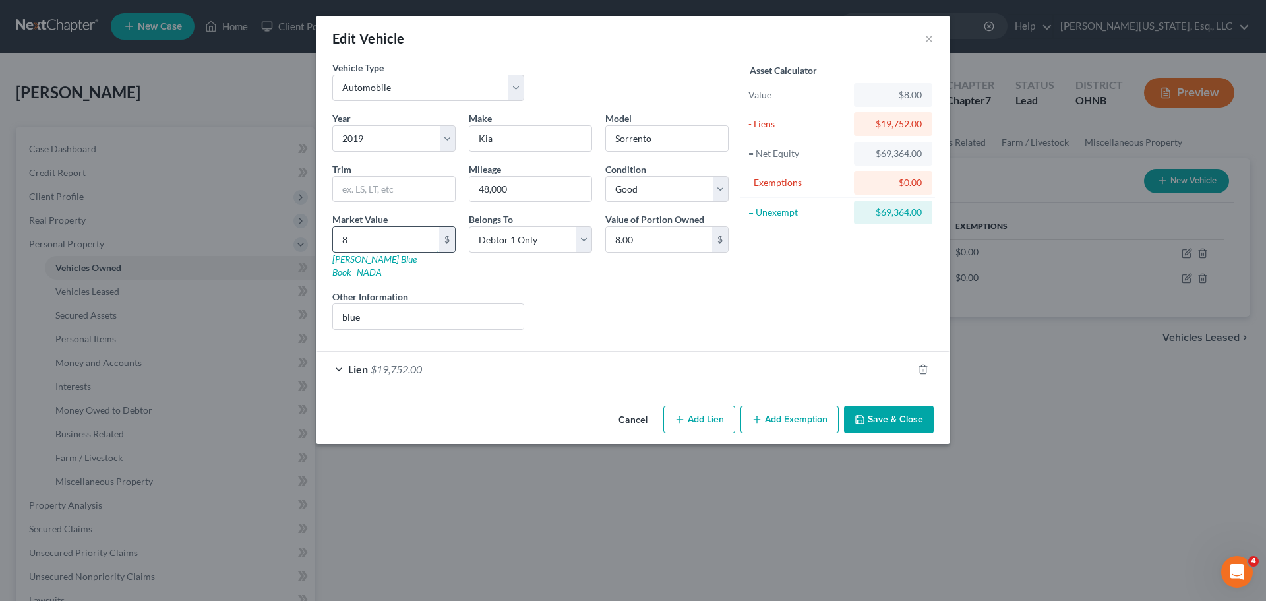
type input "87"
type input "87.00"
type input "874"
type input "874.00"
type input "8740"
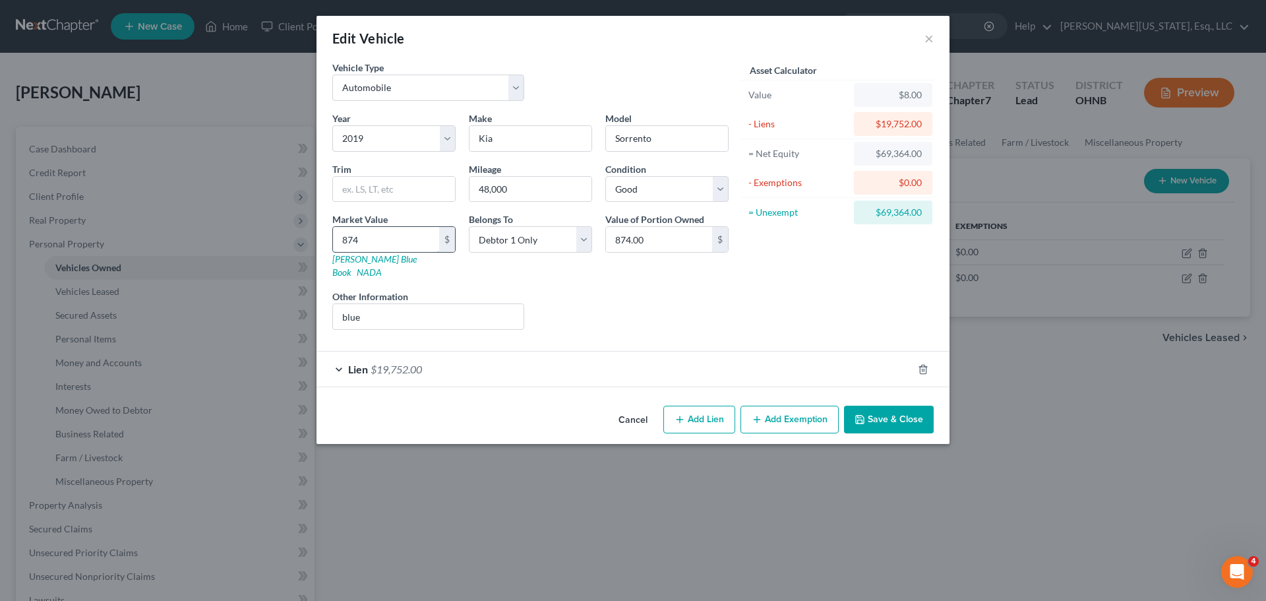
type input "8,740.00"
type input "8,740"
click at [885, 409] on button "Save & Close" at bounding box center [889, 419] width 90 height 28
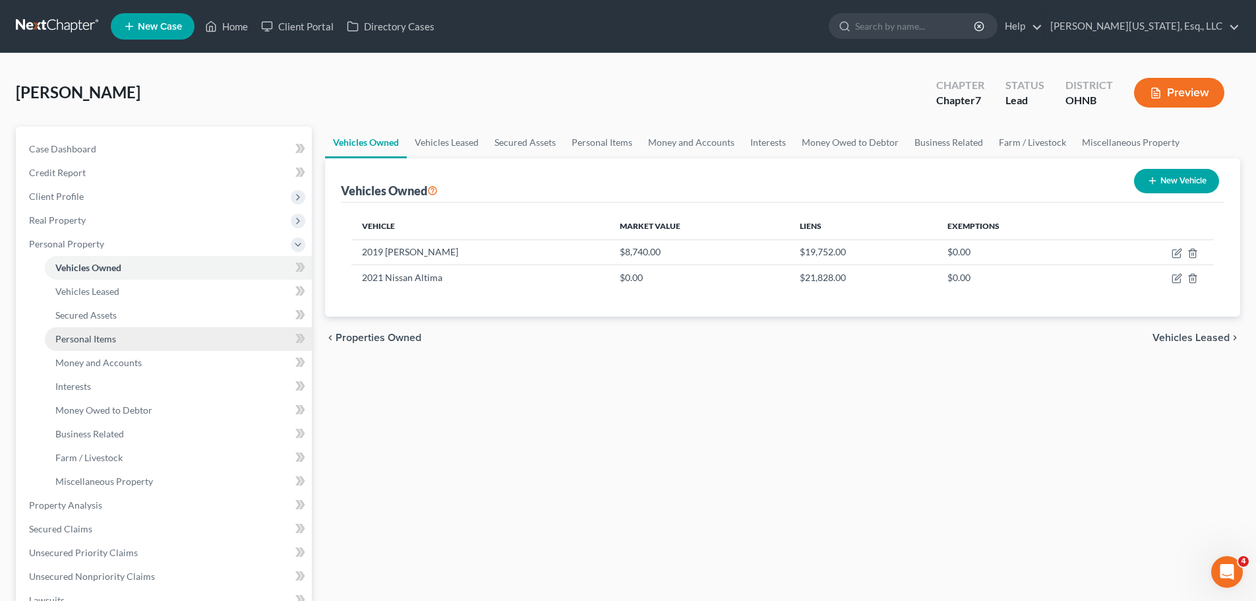
click at [119, 328] on link "Personal Items" at bounding box center [178, 339] width 267 height 24
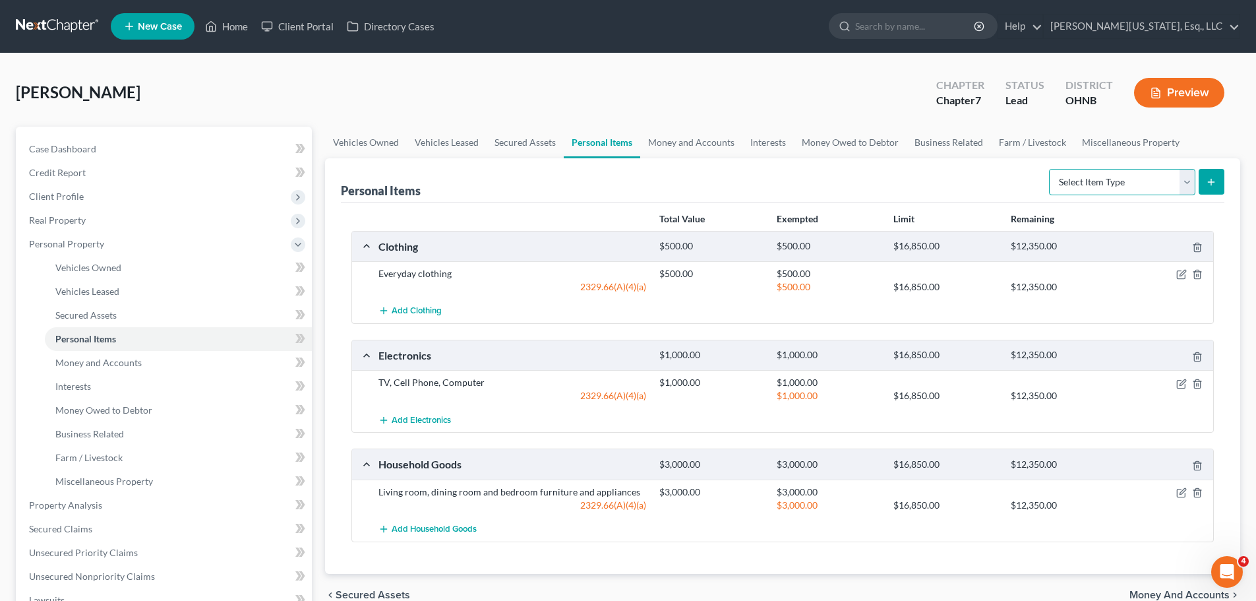
click at [1084, 171] on select "Select Item Type Clothing Collectibles Of Value Electronics Firearms Household …" at bounding box center [1122, 182] width 146 height 26
select select "pets"
click at [1050, 169] on select "Select Item Type Clothing Collectibles Of Value Electronics Firearms Household …" at bounding box center [1122, 182] width 146 height 26
click at [1209, 179] on icon "submit" at bounding box center [1211, 182] width 11 height 11
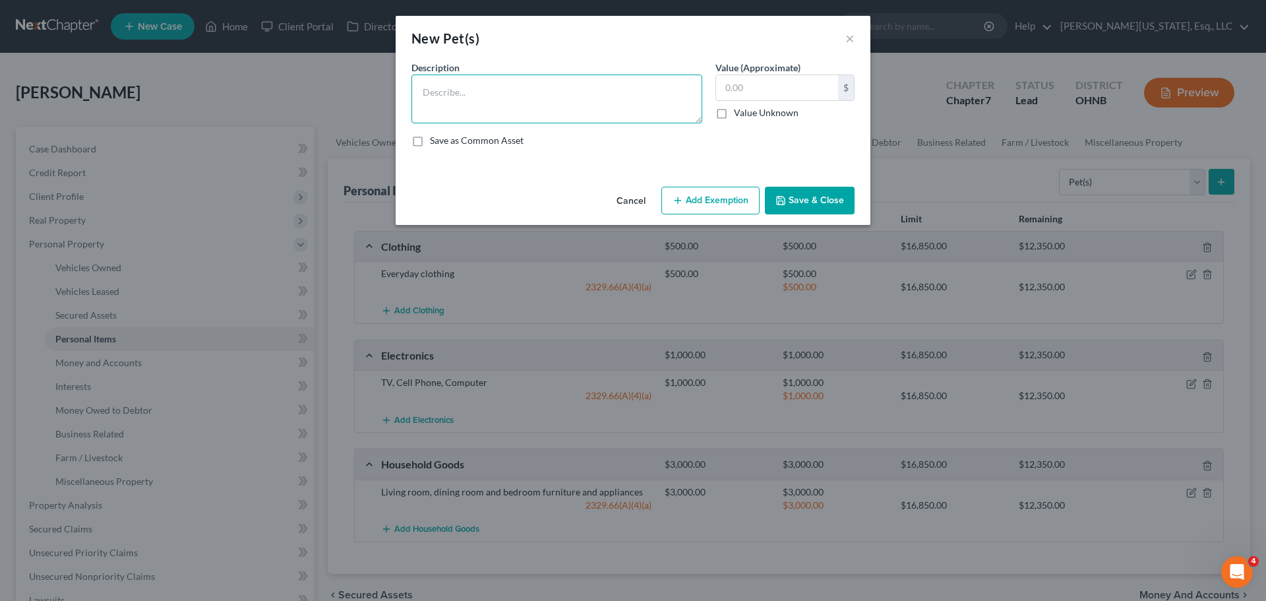
click at [486, 106] on textarea at bounding box center [556, 98] width 291 height 49
type textarea "2 dogs"
type input "2"
click at [676, 193] on button "Add Exemption" at bounding box center [710, 201] width 98 height 28
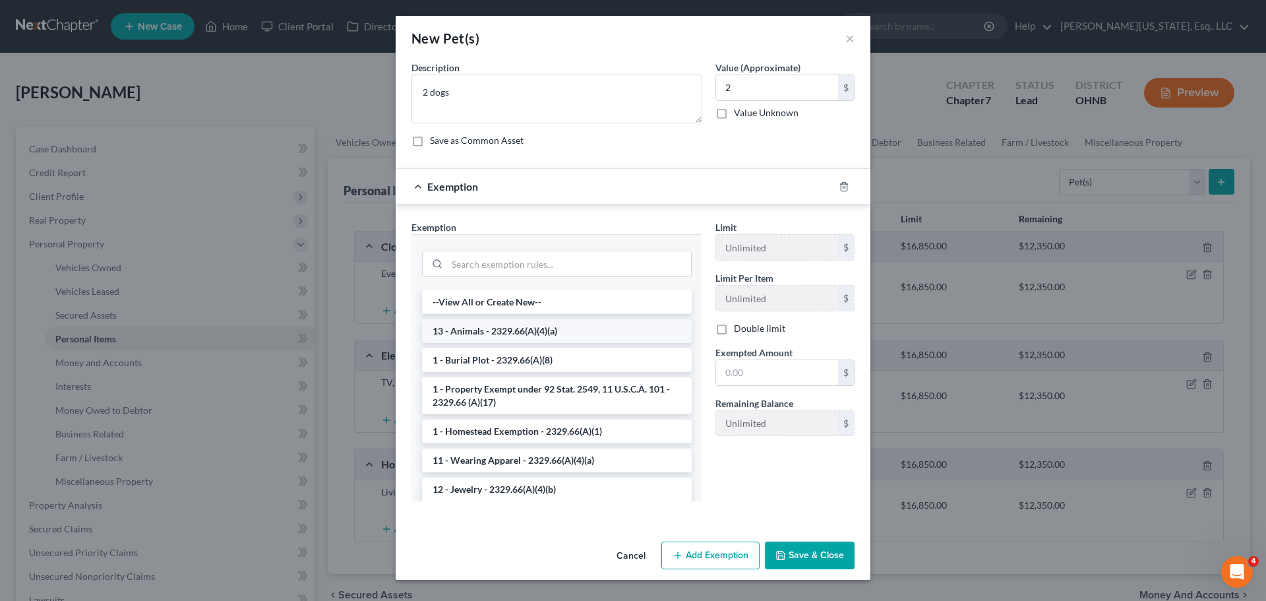
click at [538, 338] on li "13 - Animals - 2329.66(A)(4)(a)" at bounding box center [557, 331] width 270 height 24
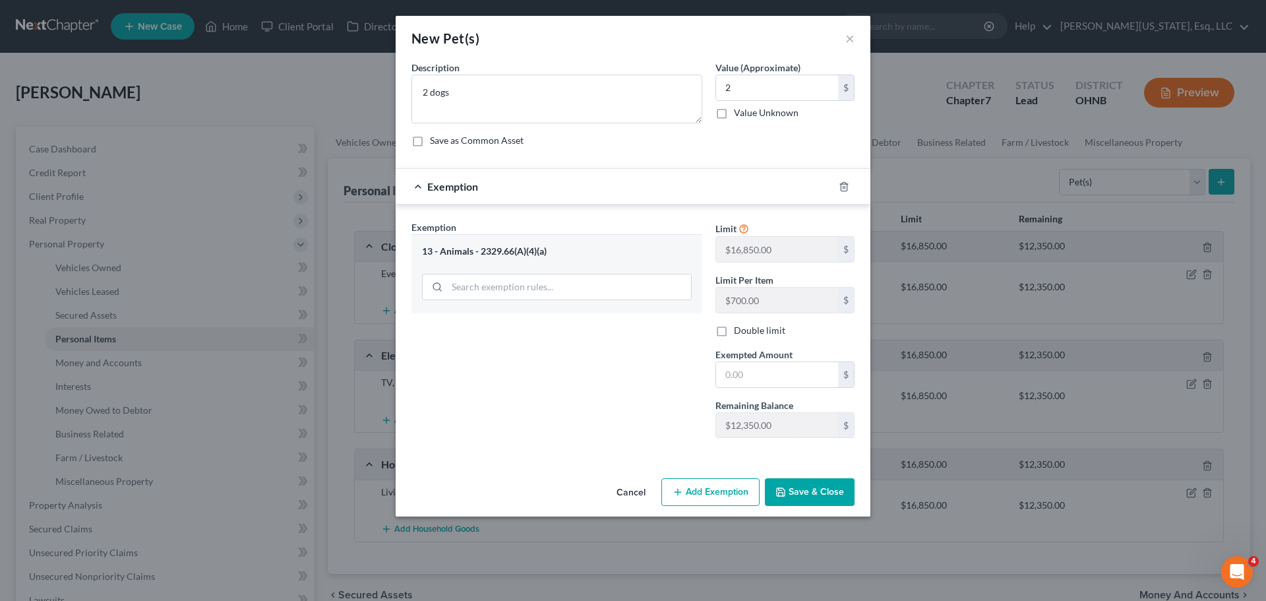
click at [778, 388] on div "Limit $16,850.00 $ Limit Per Item $700.00 $ Double limit Exempted Amount * $ Re…" at bounding box center [785, 334] width 152 height 228
click at [764, 375] on input "text" at bounding box center [777, 374] width 122 height 25
type input "2"
drag, startPoint x: 800, startPoint y: 489, endPoint x: 473, endPoint y: 432, distance: 332.6
click at [801, 489] on button "Save & Close" at bounding box center [810, 492] width 90 height 28
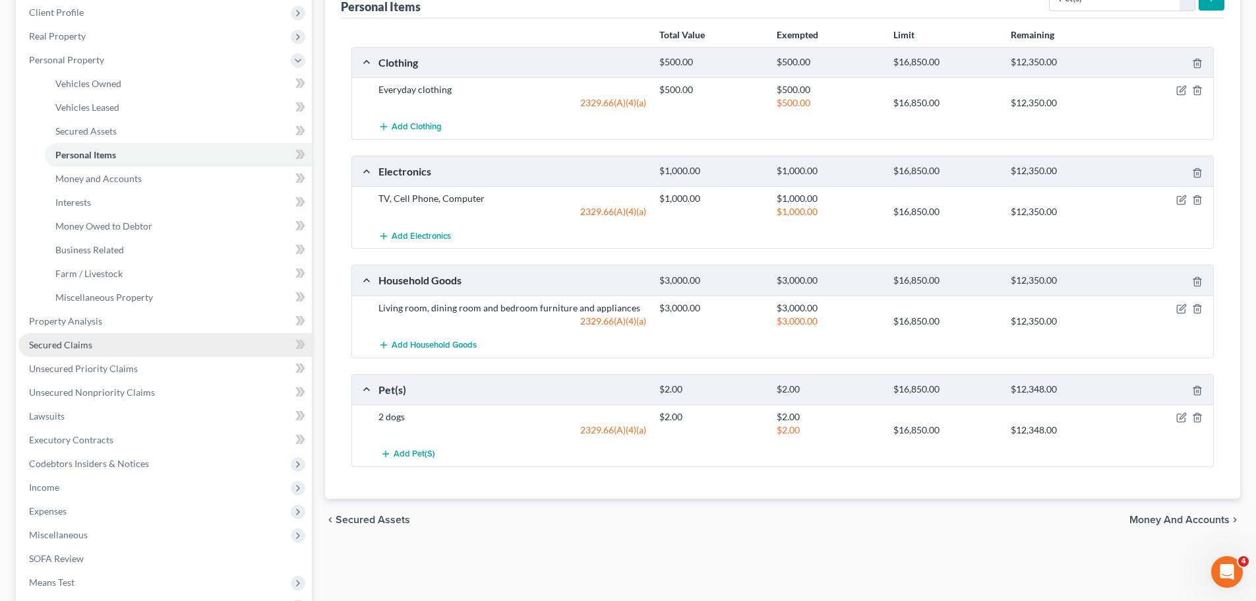
scroll to position [198, 0]
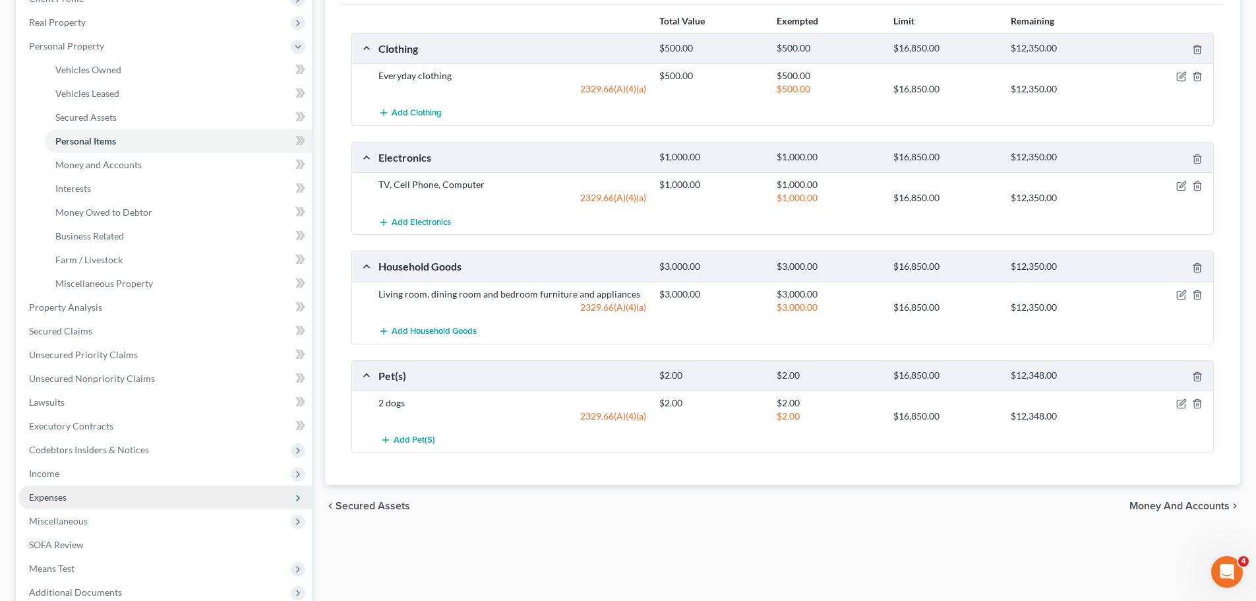
click at [52, 488] on span "Expenses" at bounding box center [164, 497] width 293 height 24
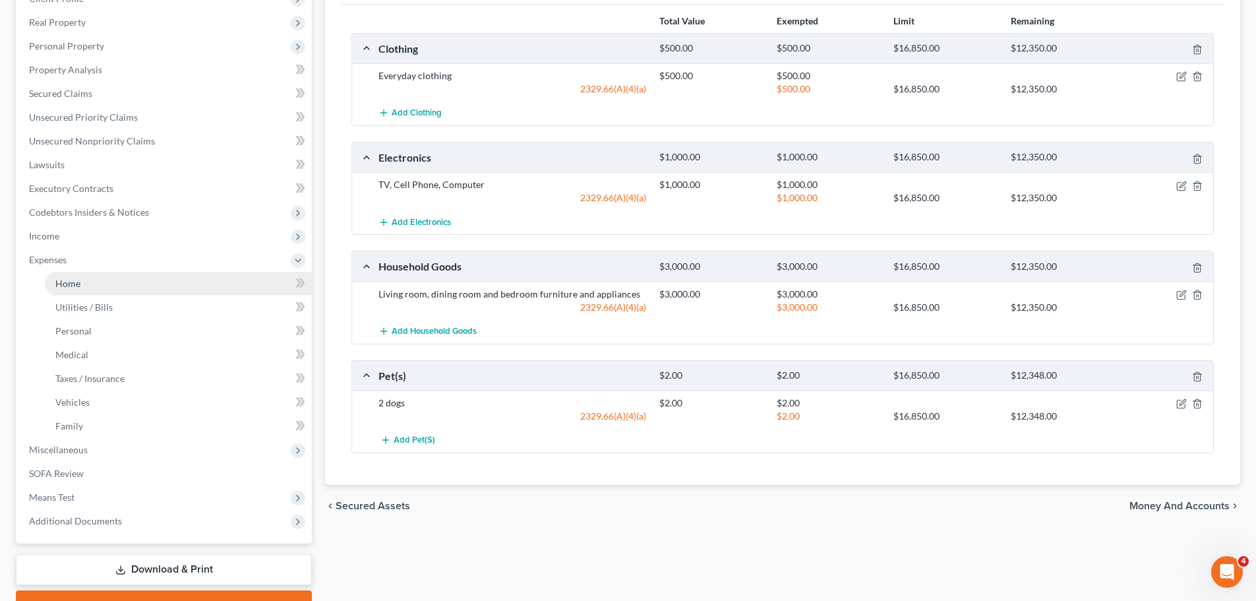
click at [95, 283] on link "Home" at bounding box center [178, 284] width 267 height 24
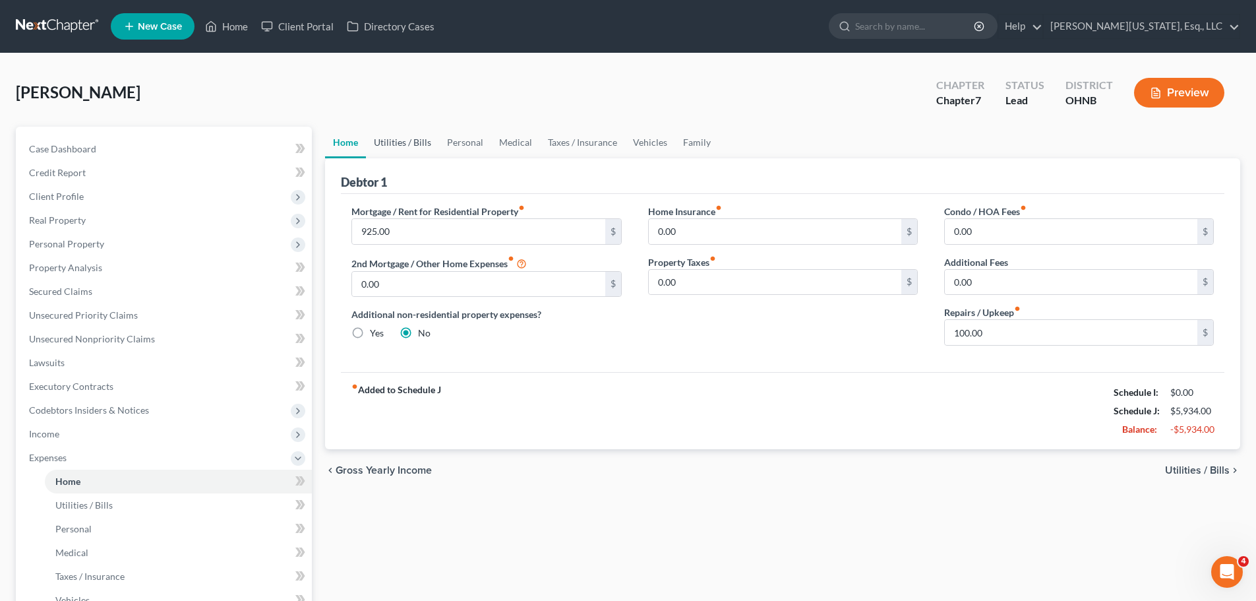
click at [412, 142] on link "Utilities / Bills" at bounding box center [402, 143] width 73 height 32
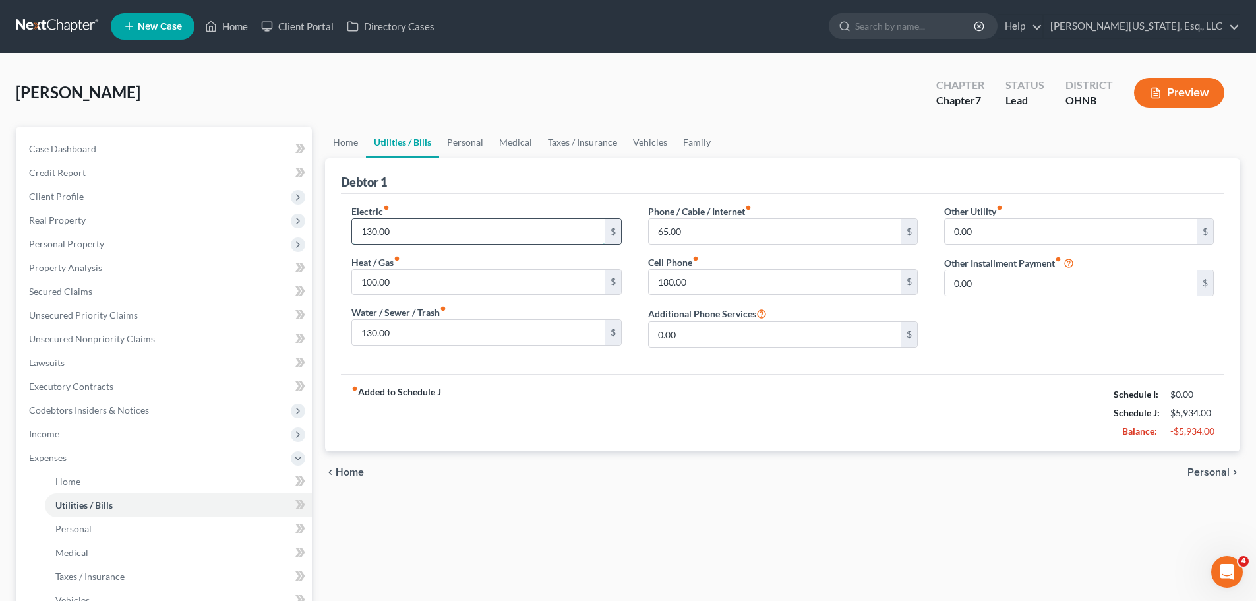
click at [434, 226] on input "130.00" at bounding box center [478, 231] width 252 height 25
click at [106, 339] on span "Unsecured Nonpriority Claims" at bounding box center [92, 338] width 126 height 11
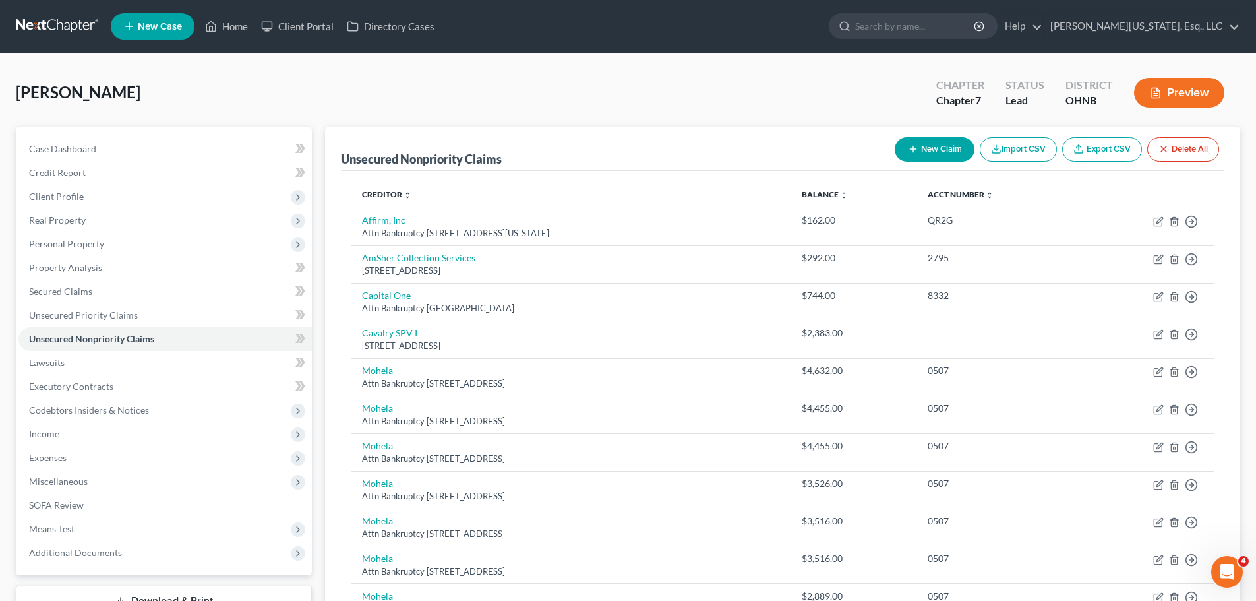
click at [928, 152] on button "New Claim" at bounding box center [935, 149] width 80 height 24
select select "0"
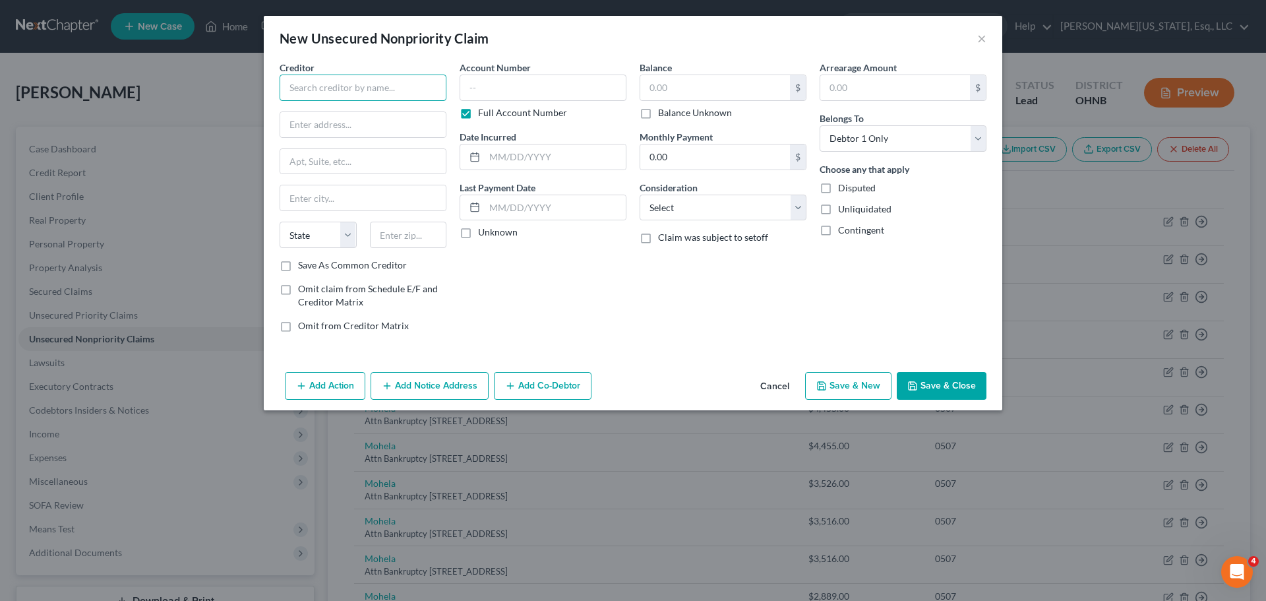
click at [394, 90] on input "text" at bounding box center [362, 87] width 167 height 26
type input "Jovich and Block"
type input "[STREET_ADDRESS]"
type input "9"
type input "44114"
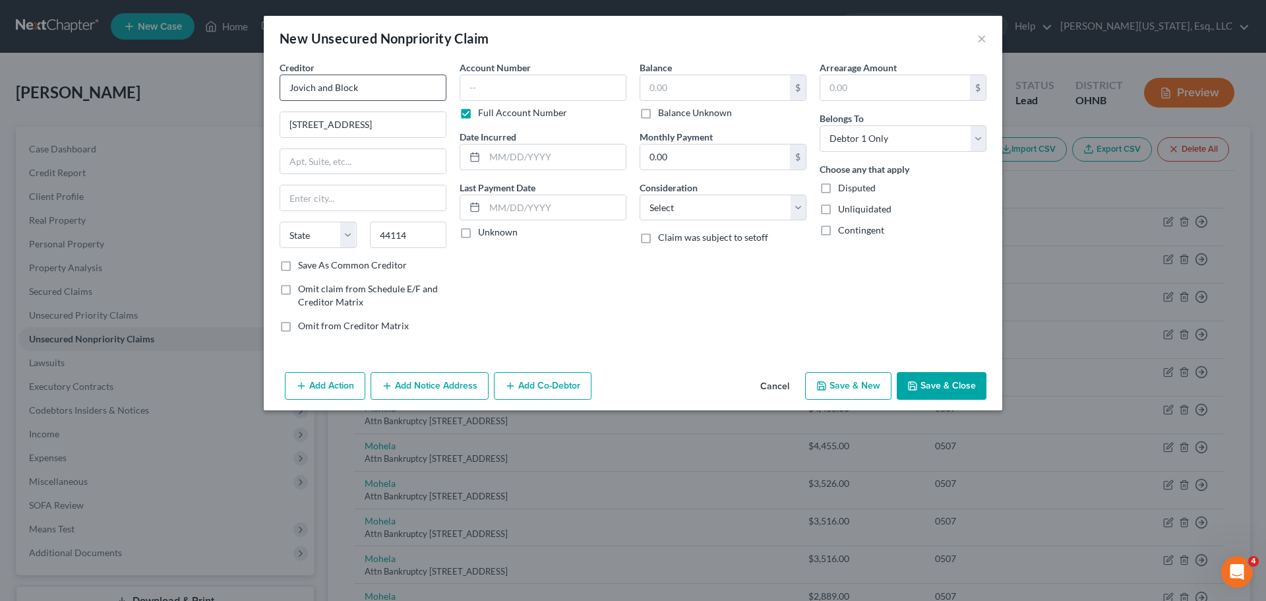
type input "[GEOGRAPHIC_DATA]"
select select "36"
click at [523, 89] on input "text" at bounding box center [542, 87] width 167 height 26
click at [491, 117] on label "Full Account Number" at bounding box center [522, 112] width 89 height 13
click at [491, 115] on input "Full Account Number" at bounding box center [487, 110] width 9 height 9
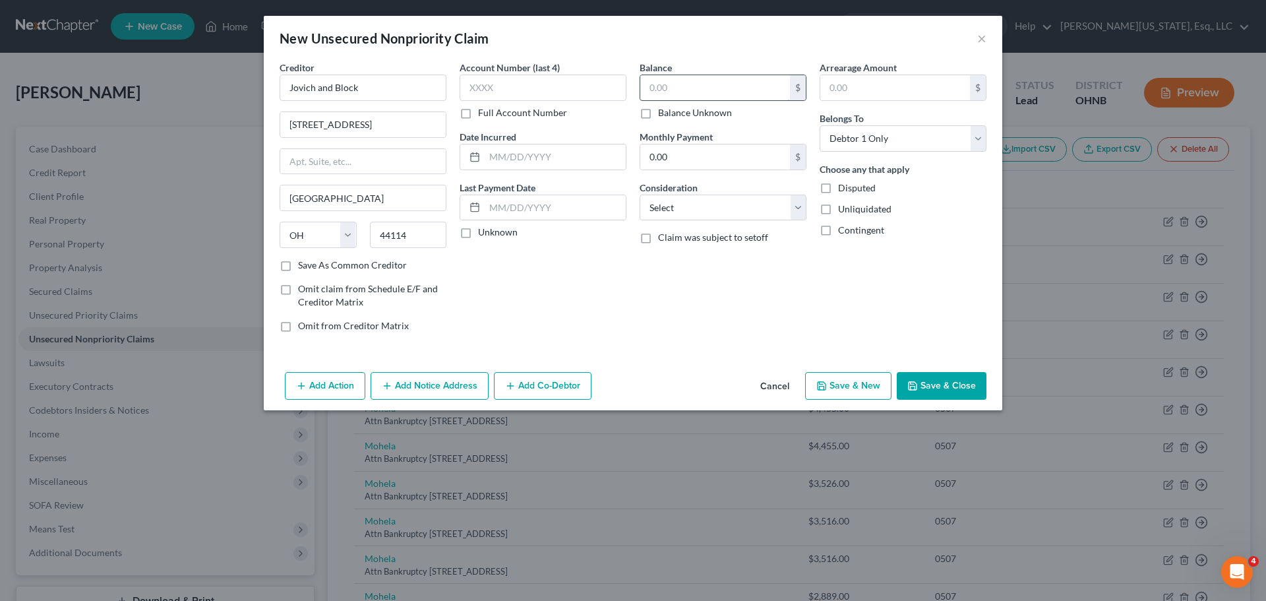
click at [682, 98] on input "text" at bounding box center [715, 87] width 150 height 25
type input "4,800"
click at [940, 388] on button "Save & Close" at bounding box center [941, 386] width 90 height 28
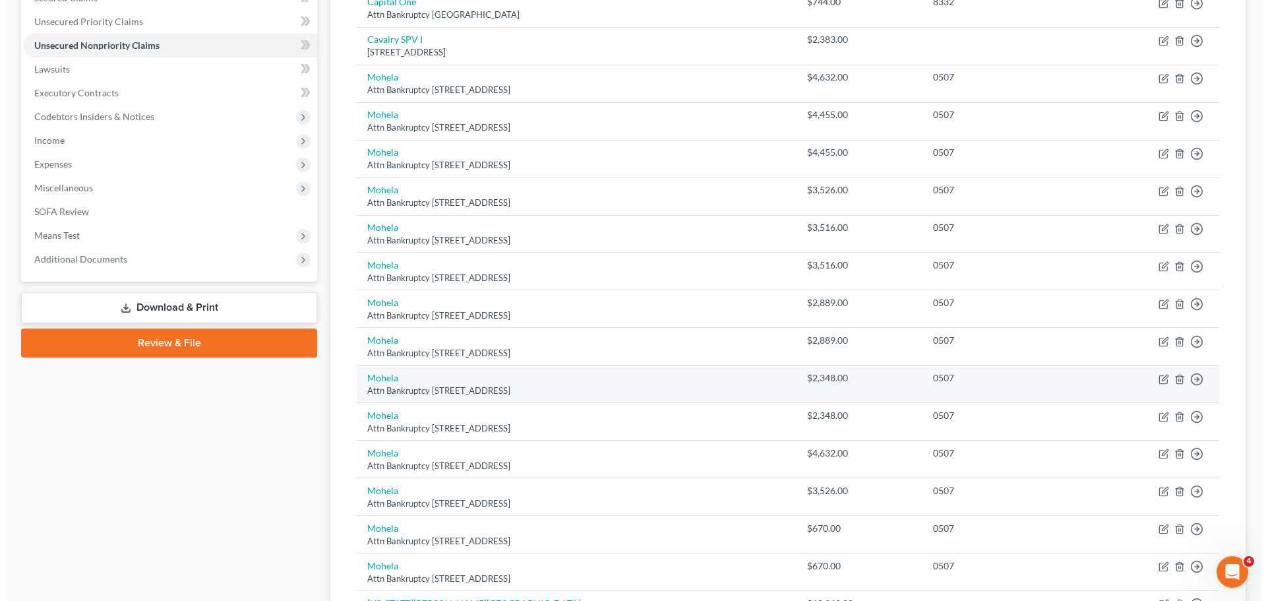
scroll to position [461, 0]
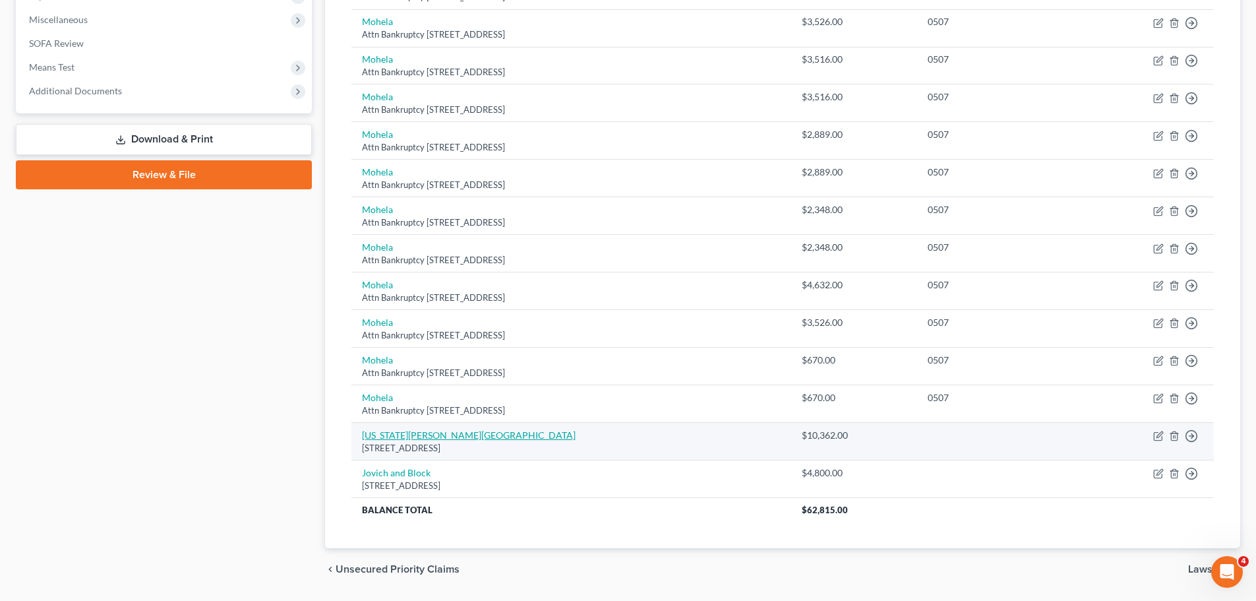
click at [430, 433] on link "[US_STATE][PERSON_NAME][GEOGRAPHIC_DATA]" at bounding box center [469, 434] width 214 height 11
select select "36"
select select "14"
select select "0"
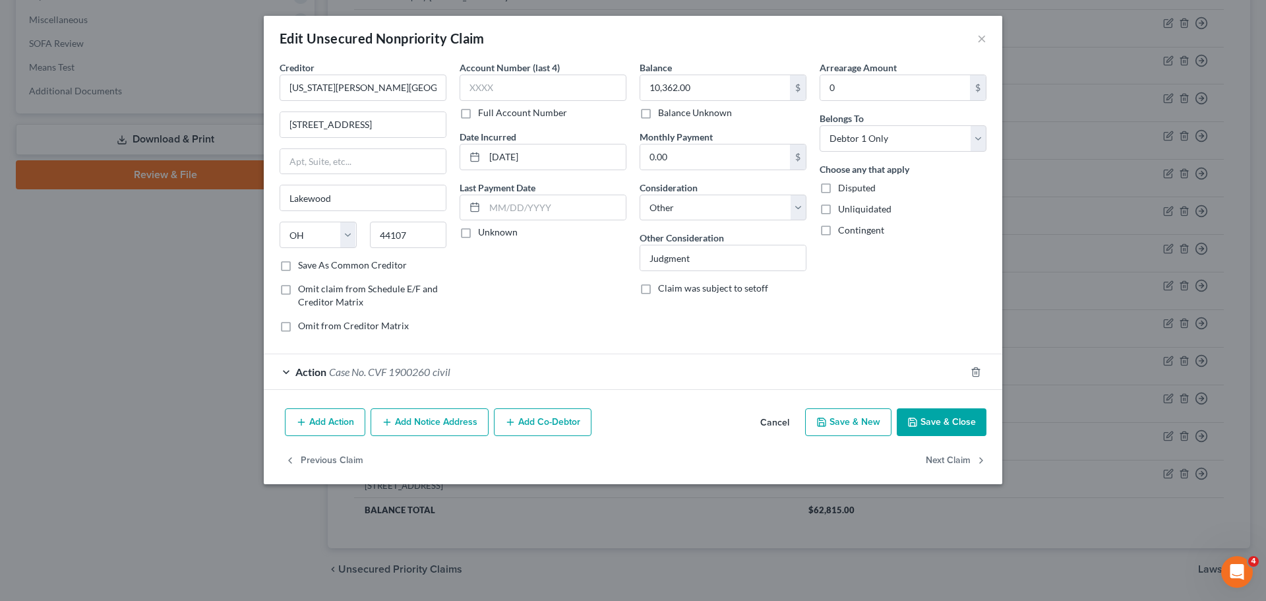
click at [434, 426] on button "Add Notice Address" at bounding box center [429, 422] width 118 height 28
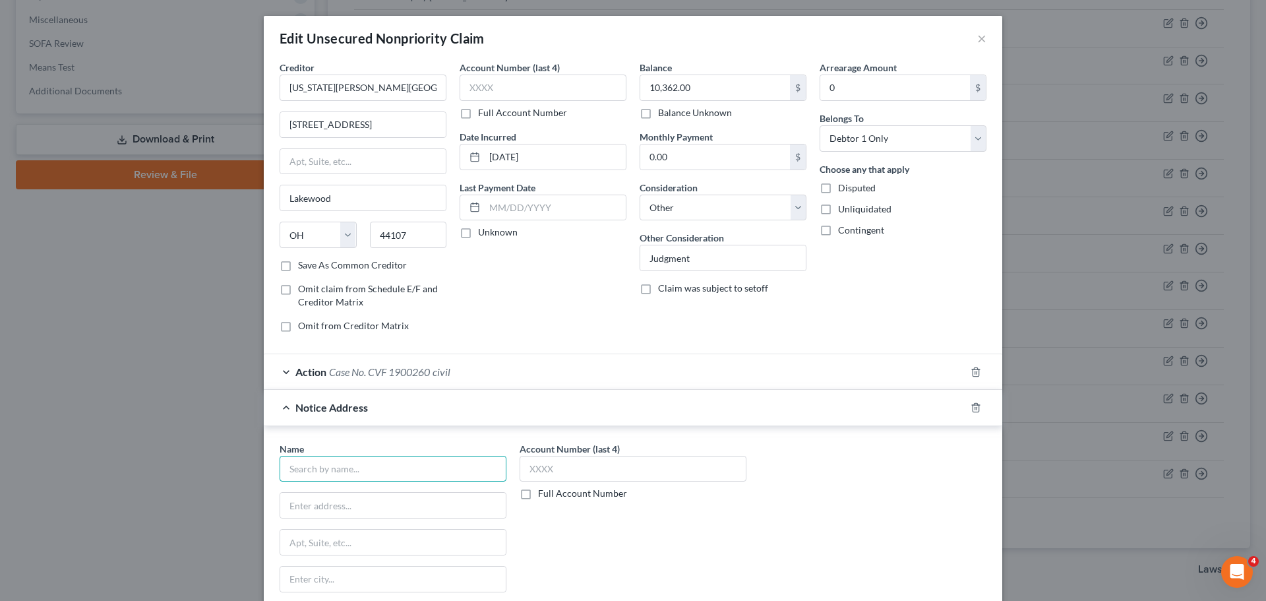
click at [391, 463] on input "text" at bounding box center [392, 468] width 227 height 26
type input "[PERSON_NAME] & Associates"
type input "[STREET_ADDRESS]"
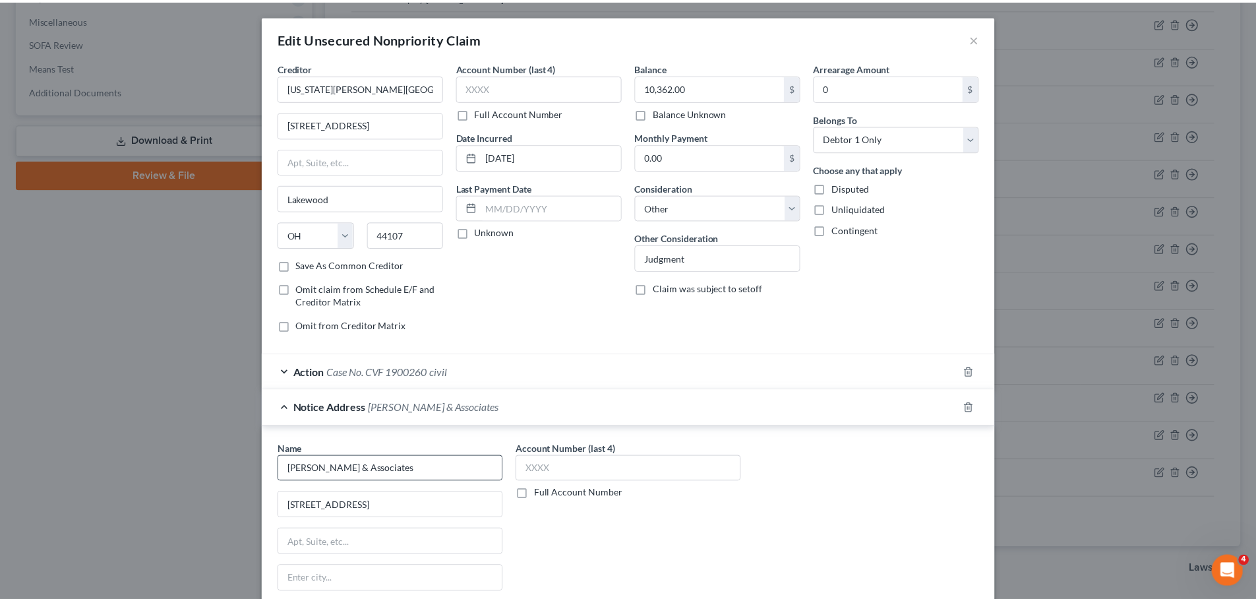
scroll to position [183, 0]
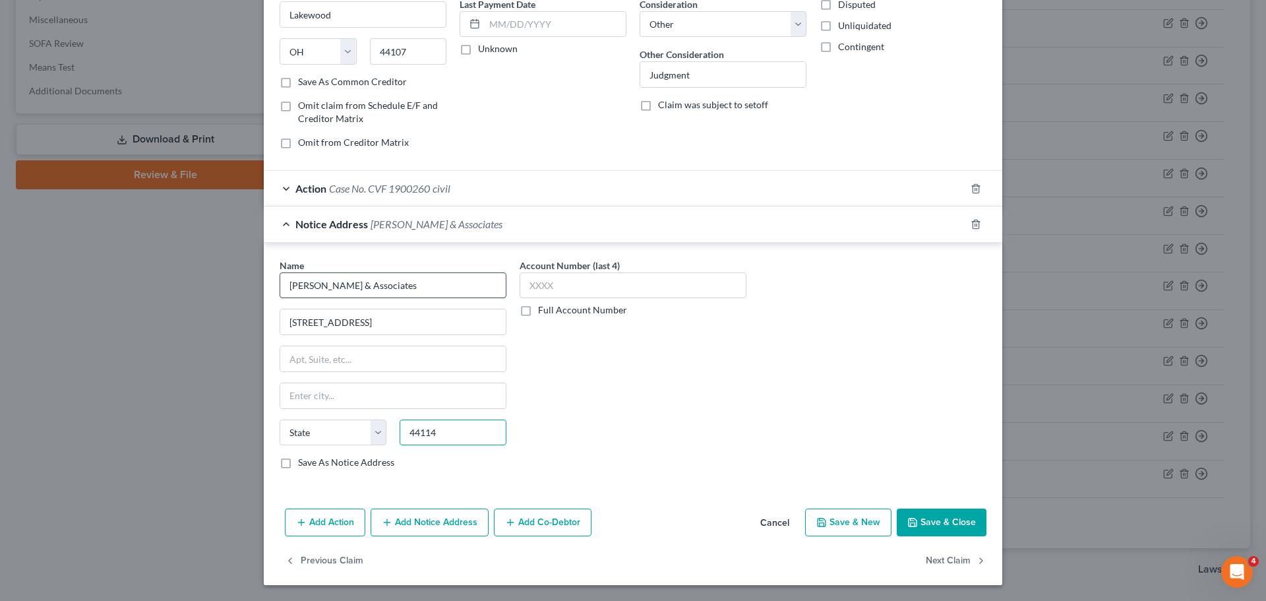
type input "44114"
type input "[GEOGRAPHIC_DATA]"
select select "36"
click at [952, 521] on button "Save & Close" at bounding box center [941, 522] width 90 height 28
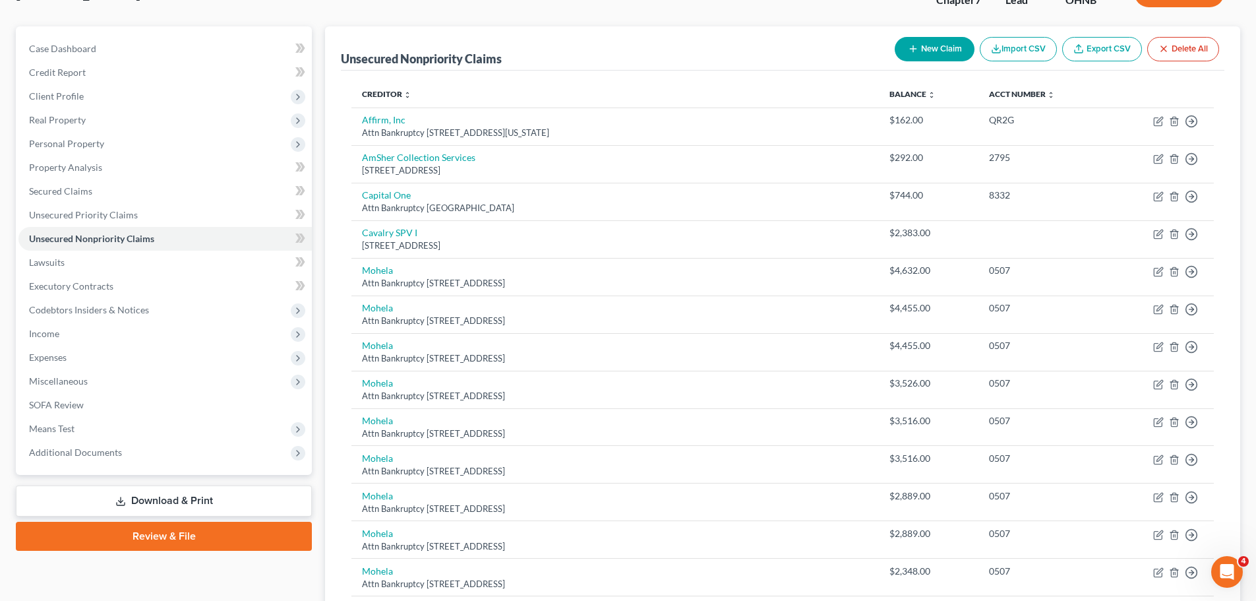
scroll to position [66, 0]
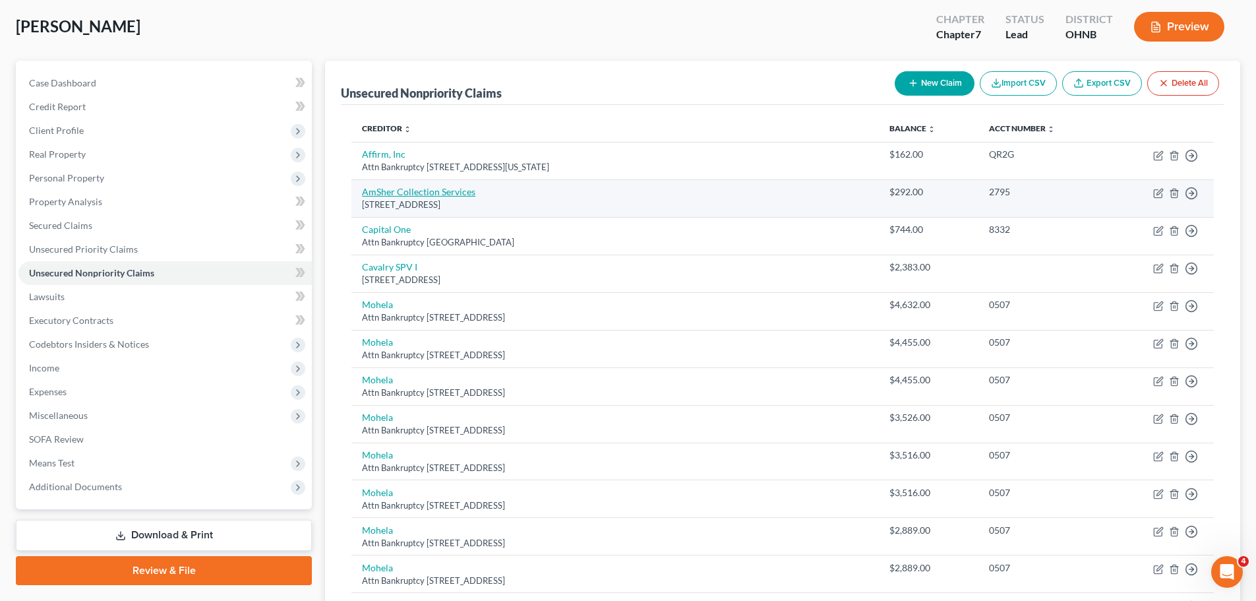
click at [428, 189] on link "AmSher Collection Services" at bounding box center [418, 191] width 113 height 11
select select "0"
select select "14"
select select "0"
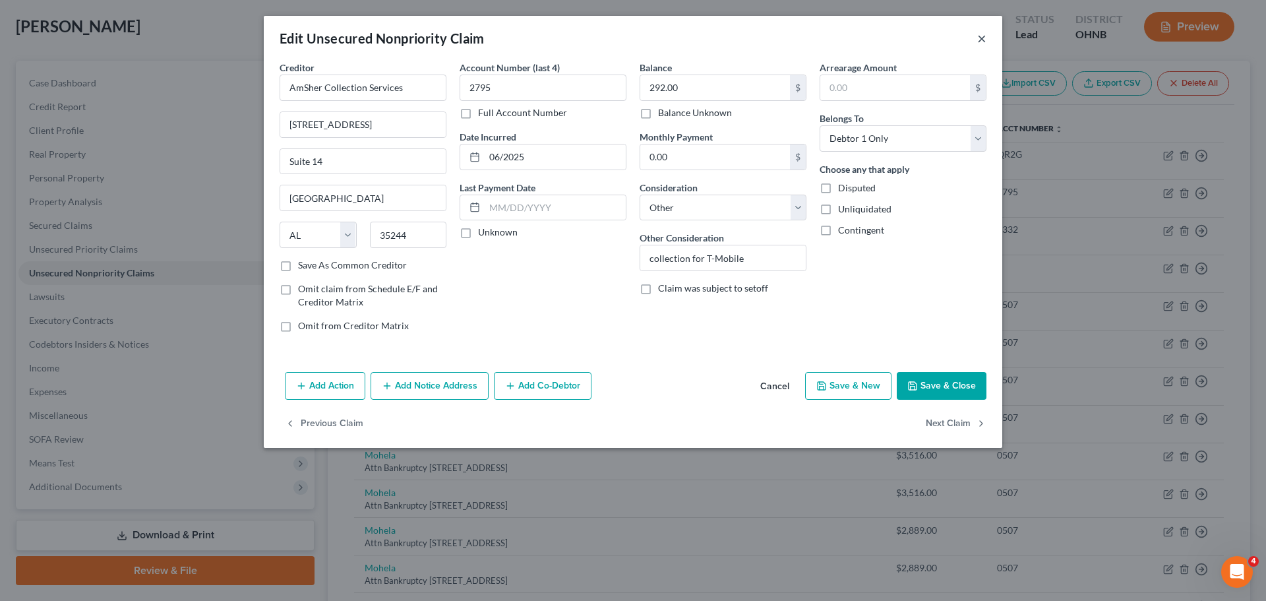
click at [980, 38] on button "×" at bounding box center [981, 38] width 9 height 16
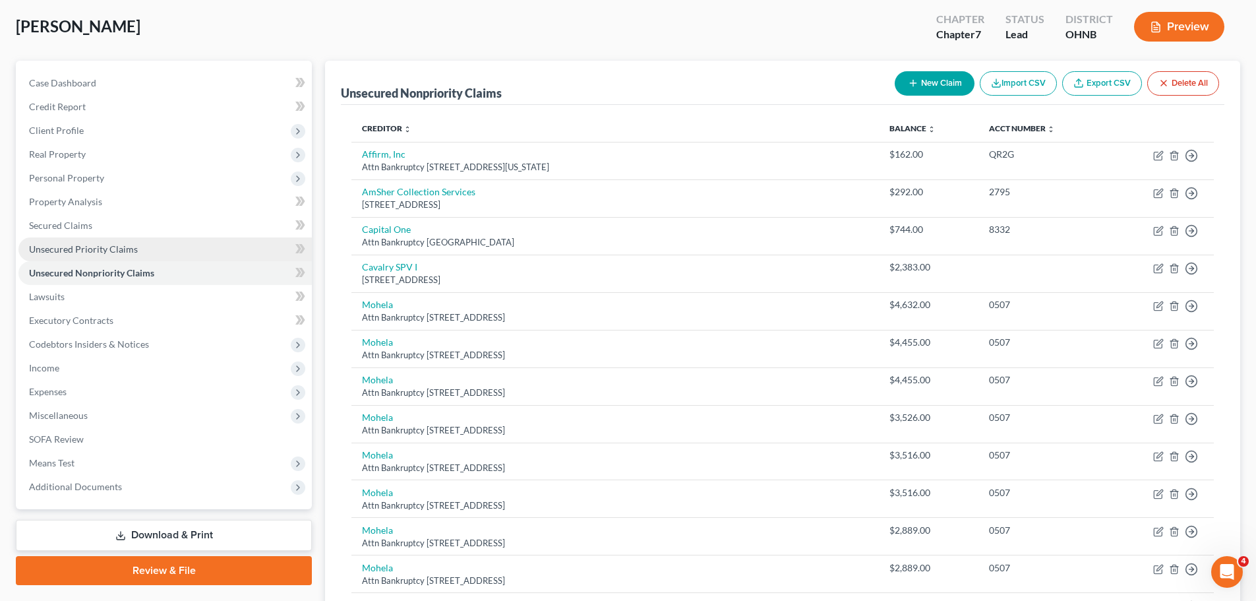
click at [148, 241] on link "Unsecured Priority Claims" at bounding box center [164, 249] width 293 height 24
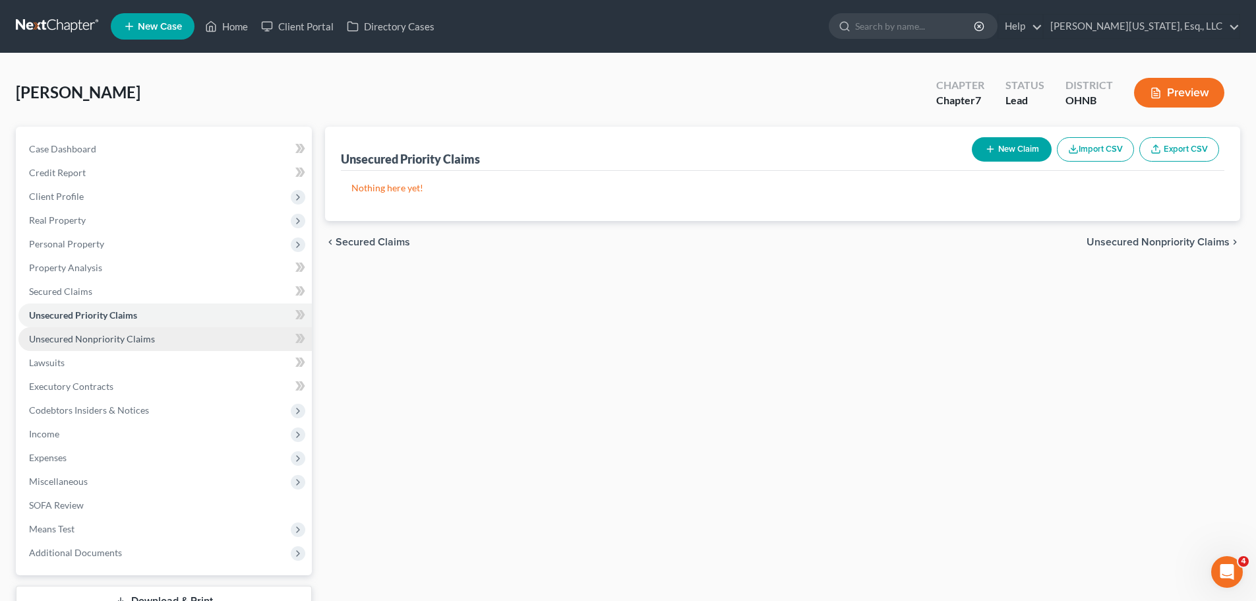
click at [135, 334] on span "Unsecured Nonpriority Claims" at bounding box center [92, 338] width 126 height 11
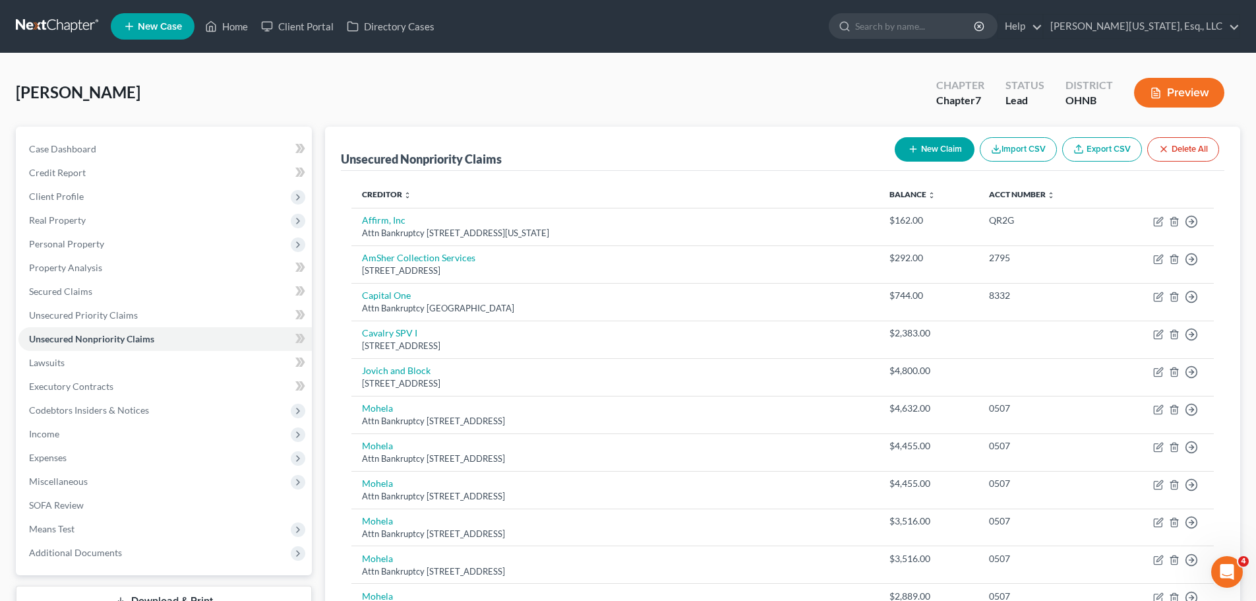
click at [929, 152] on button "New Claim" at bounding box center [935, 149] width 80 height 24
select select "0"
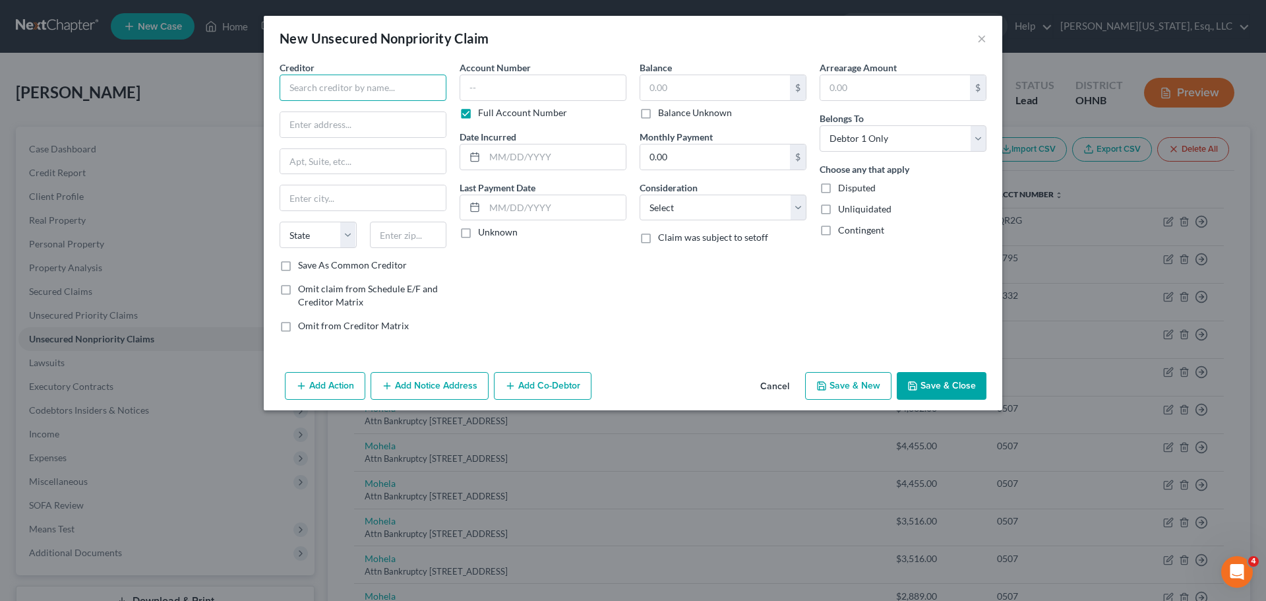
click at [372, 90] on input "text" at bounding box center [362, 87] width 167 height 26
type input "Attorney General [US_STATE]"
click at [514, 110] on label "Full Account Number" at bounding box center [522, 112] width 89 height 13
click at [492, 110] on input "Full Account Number" at bounding box center [487, 110] width 9 height 9
click at [525, 94] on input "text" at bounding box center [542, 87] width 167 height 26
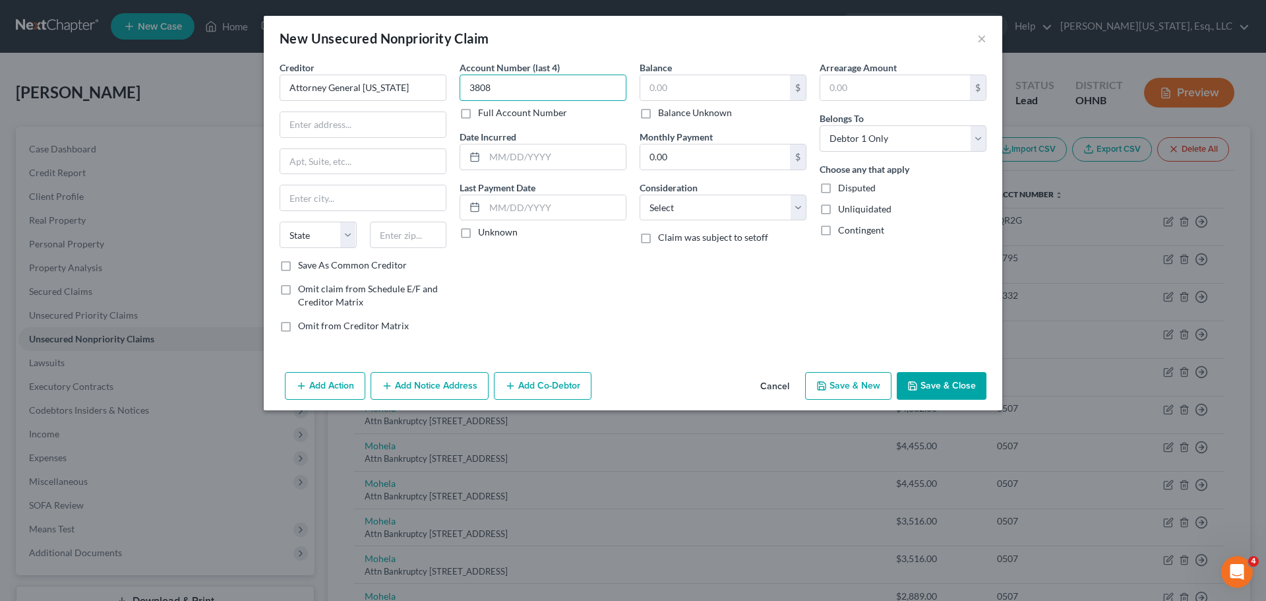
type input "3808"
click at [676, 92] on input "text" at bounding box center [715, 87] width 150 height 25
type input "7,000"
click at [589, 160] on input "text" at bounding box center [554, 156] width 141 height 25
type input "2011"
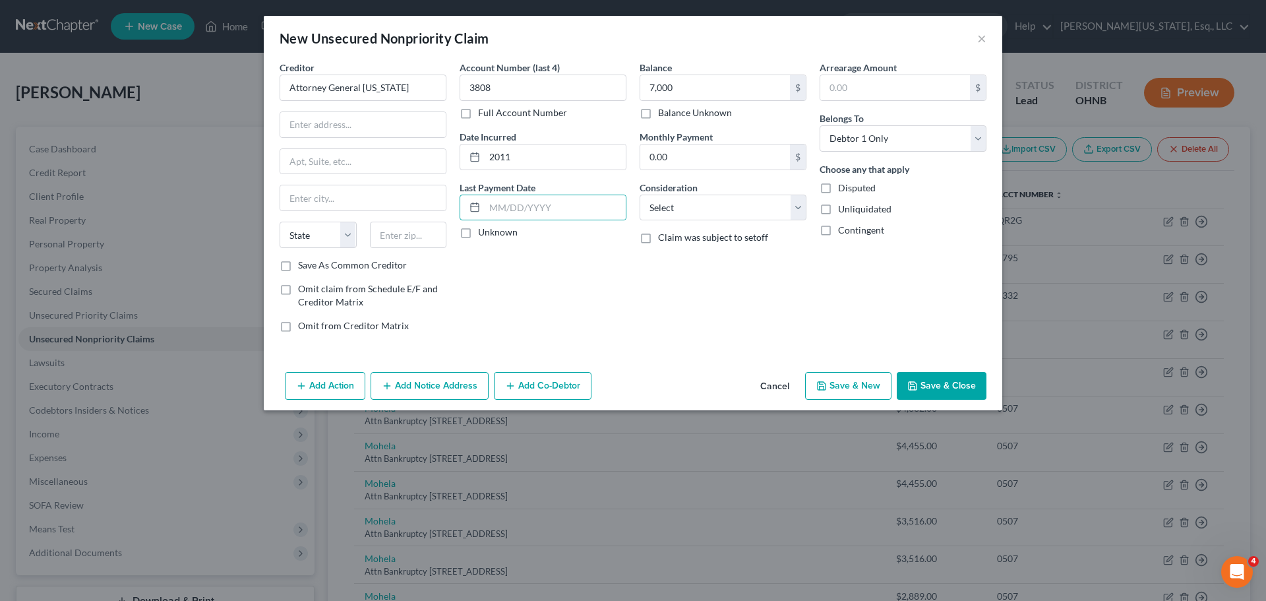
click at [960, 375] on button "Save & Close" at bounding box center [941, 386] width 90 height 28
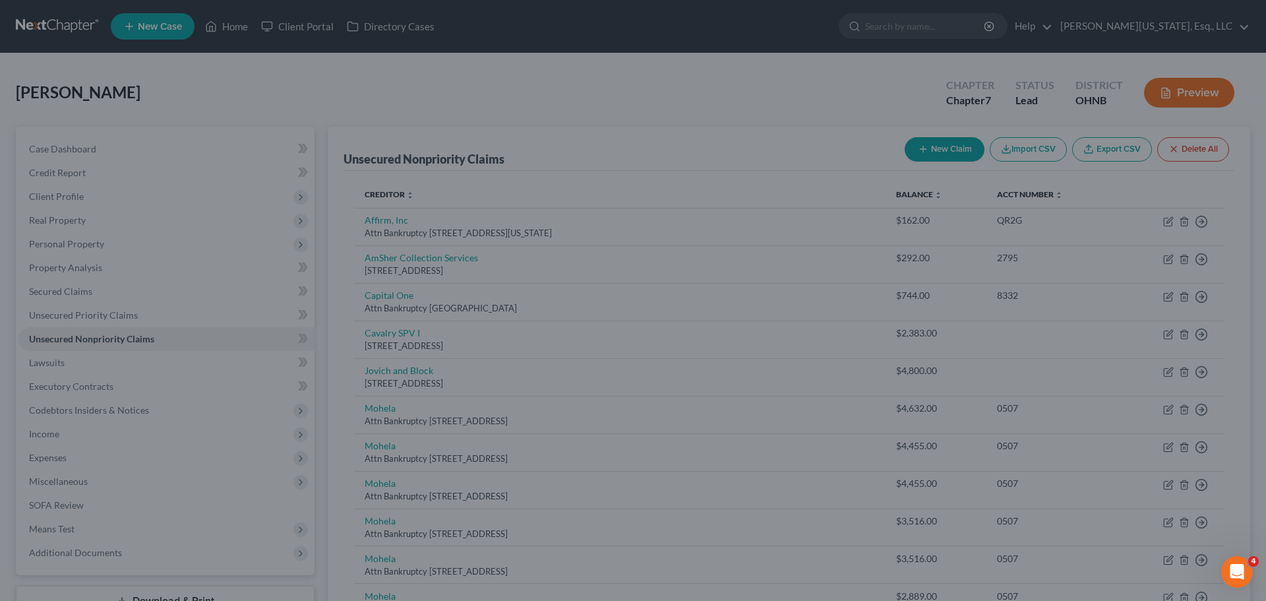
type input "7,000.00"
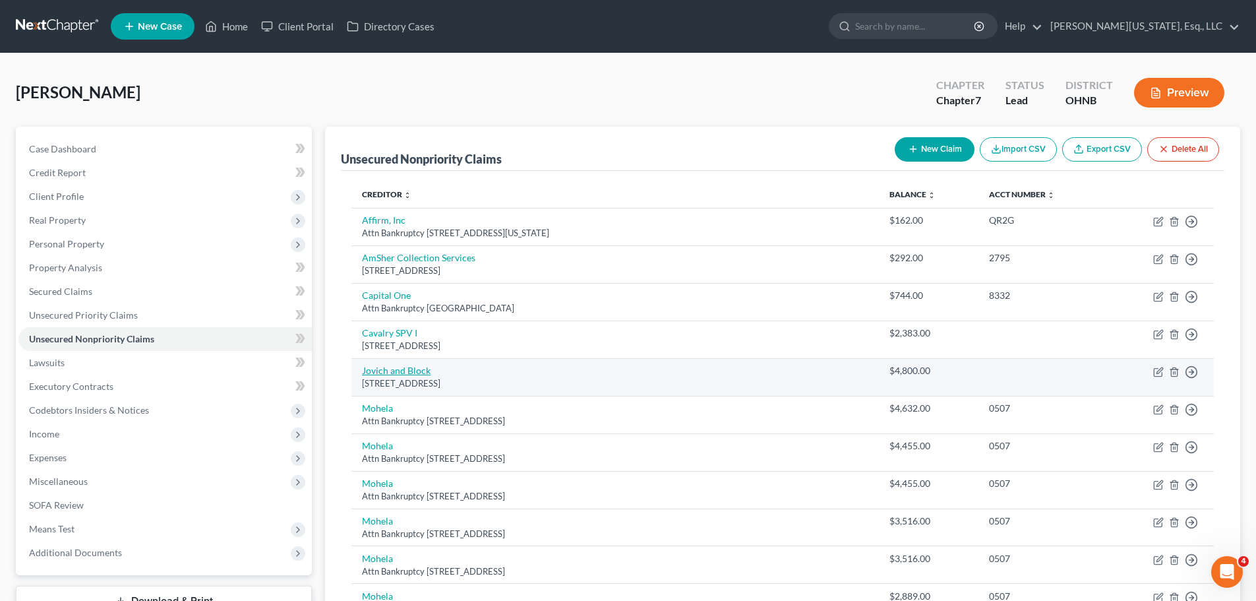
click at [421, 372] on link "Jovich and Block" at bounding box center [396, 370] width 69 height 11
select select "36"
select select "0"
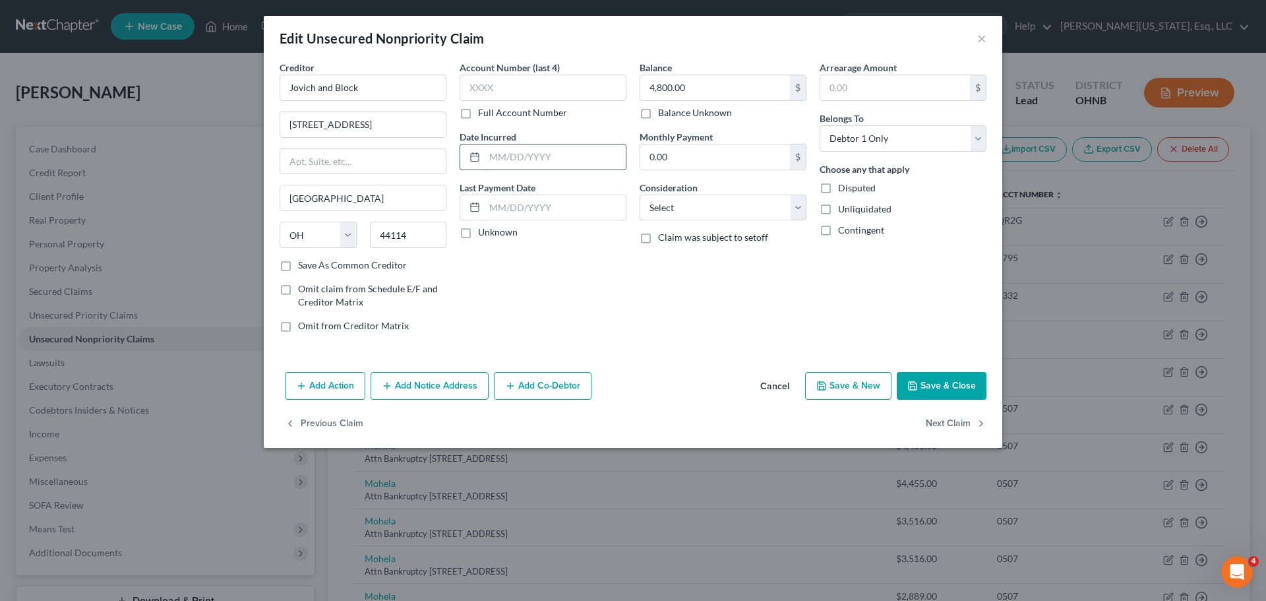
click at [531, 152] on input "text" at bounding box center [554, 156] width 141 height 25
type input "2019"
click at [943, 384] on button "Save & Close" at bounding box center [941, 386] width 90 height 28
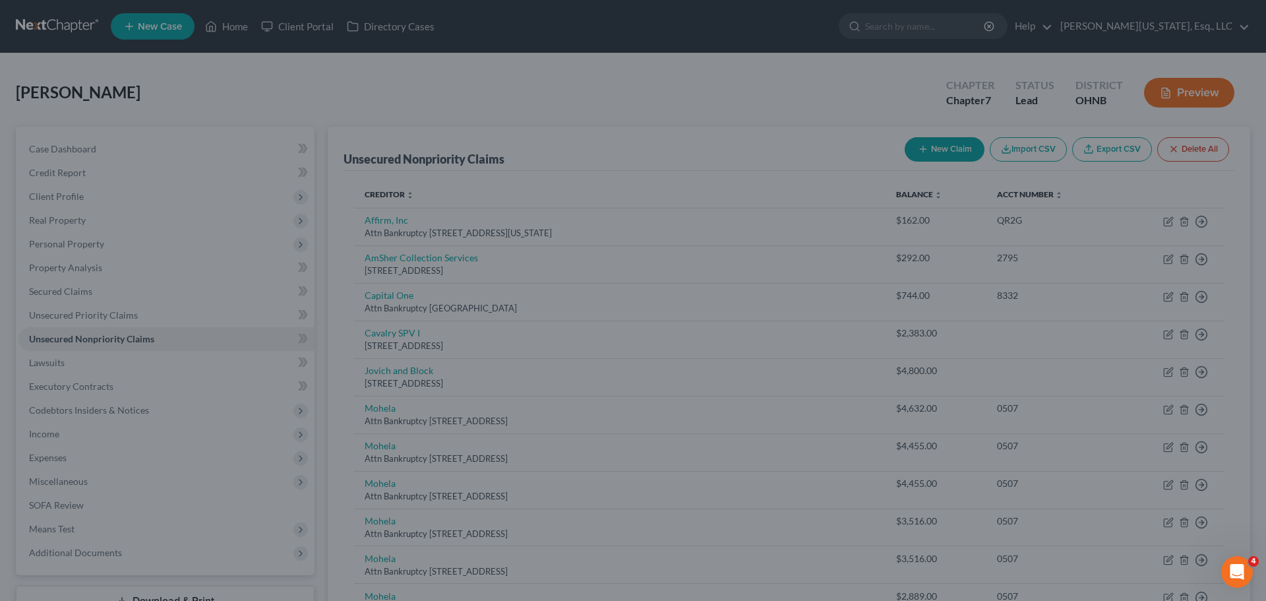
type input "0"
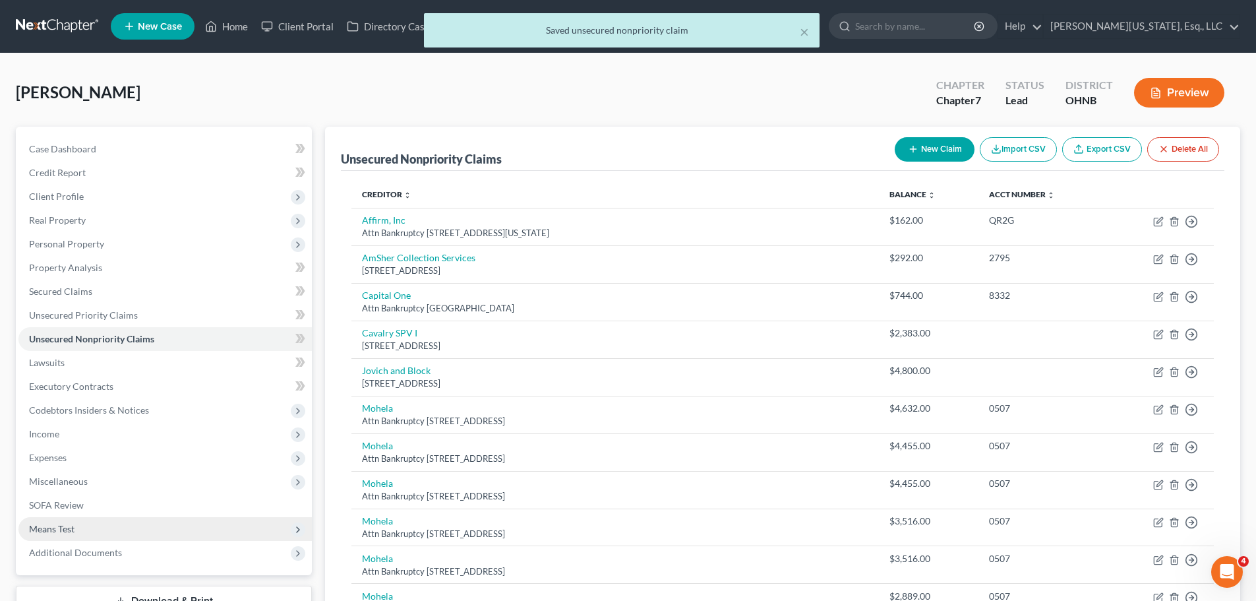
click at [64, 531] on span "Means Test" at bounding box center [51, 528] width 45 height 11
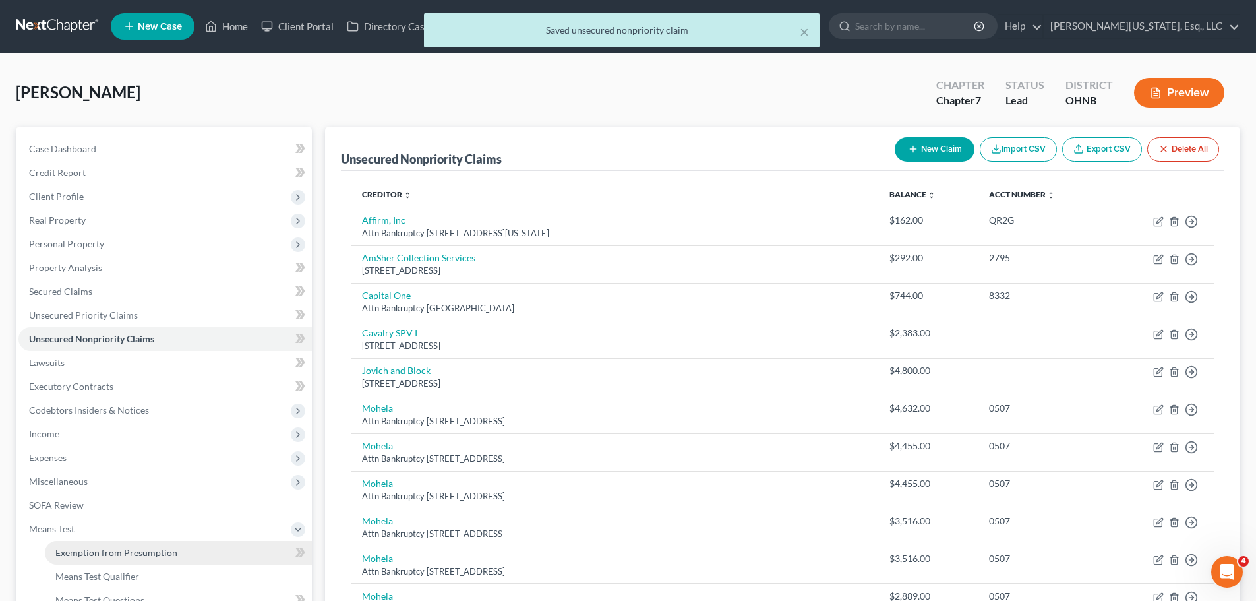
click at [80, 554] on span "Exemption from Presumption" at bounding box center [116, 551] width 122 height 11
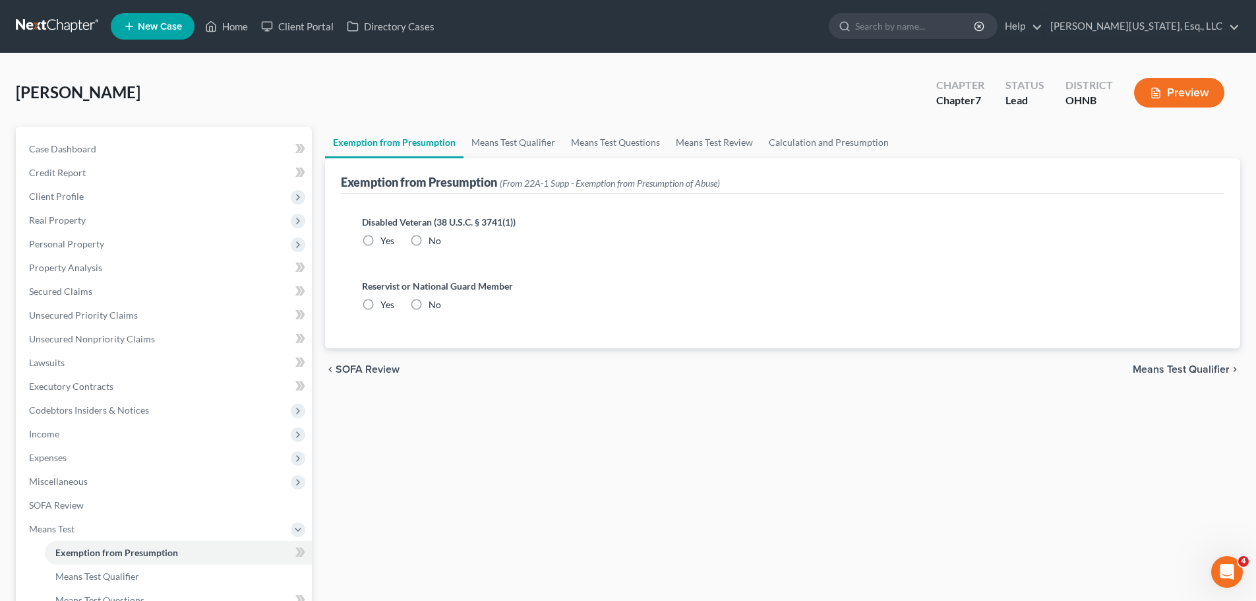
click at [428, 241] on label "No" at bounding box center [434, 240] width 13 height 13
click at [434, 241] on input "No" at bounding box center [438, 238] width 9 height 9
radio input "true"
click at [428, 310] on label "No" at bounding box center [434, 304] width 13 height 13
click at [434, 307] on input "No" at bounding box center [438, 302] width 9 height 9
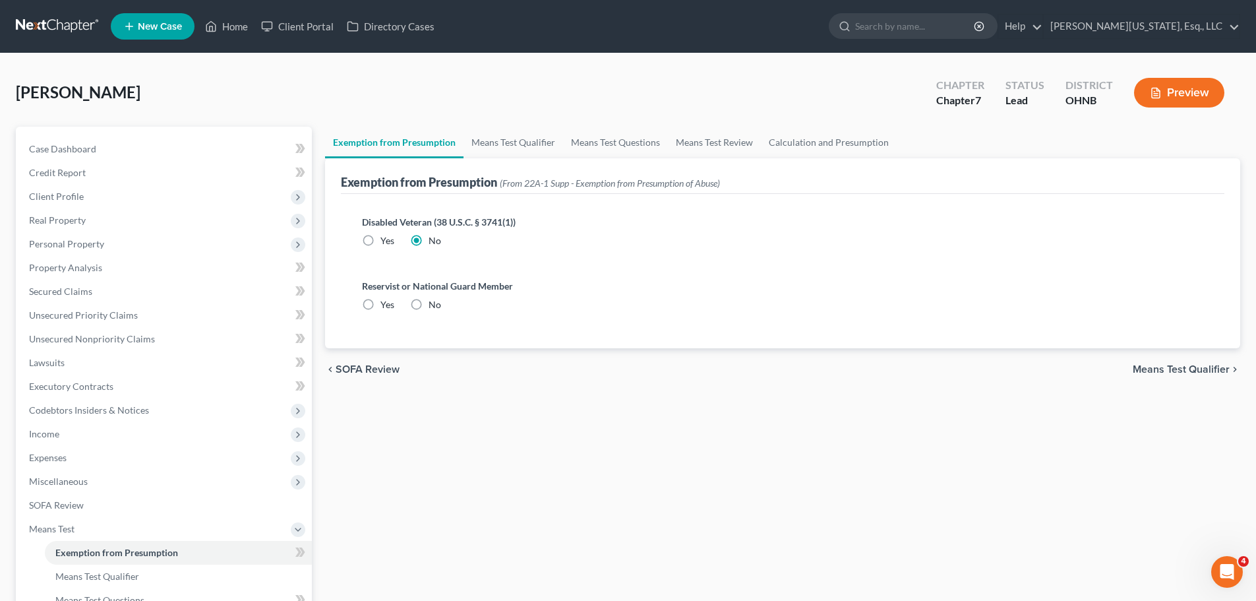
radio input "true"
click at [508, 144] on link "Means Test Qualifier" at bounding box center [513, 143] width 100 height 32
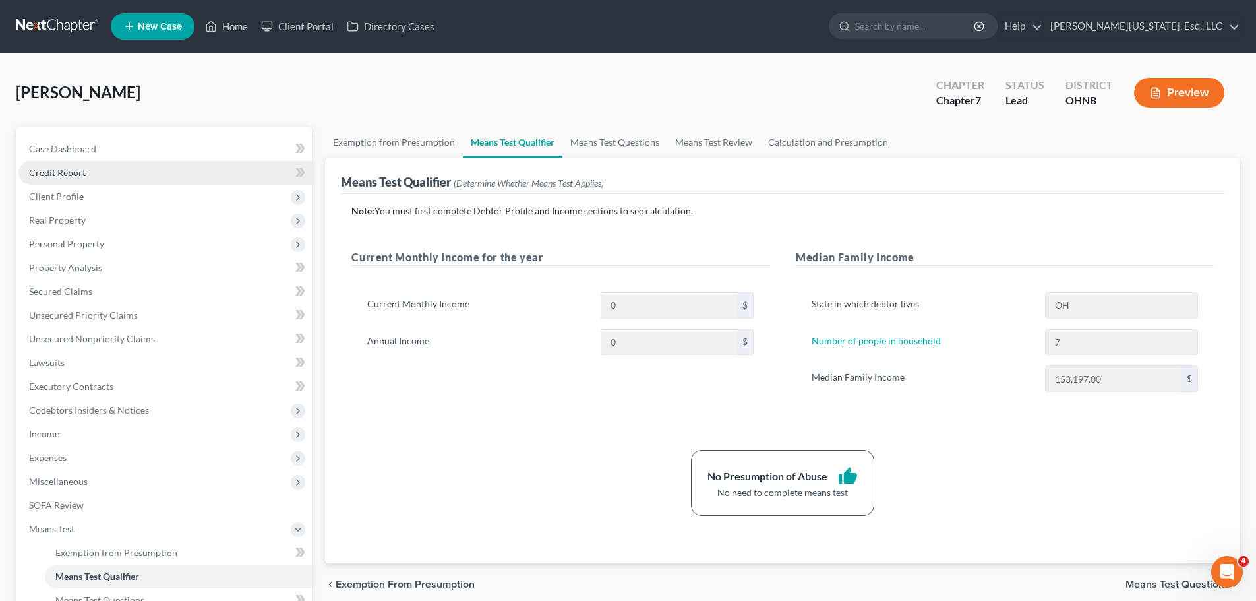
click at [152, 180] on link "Credit Report" at bounding box center [164, 173] width 293 height 24
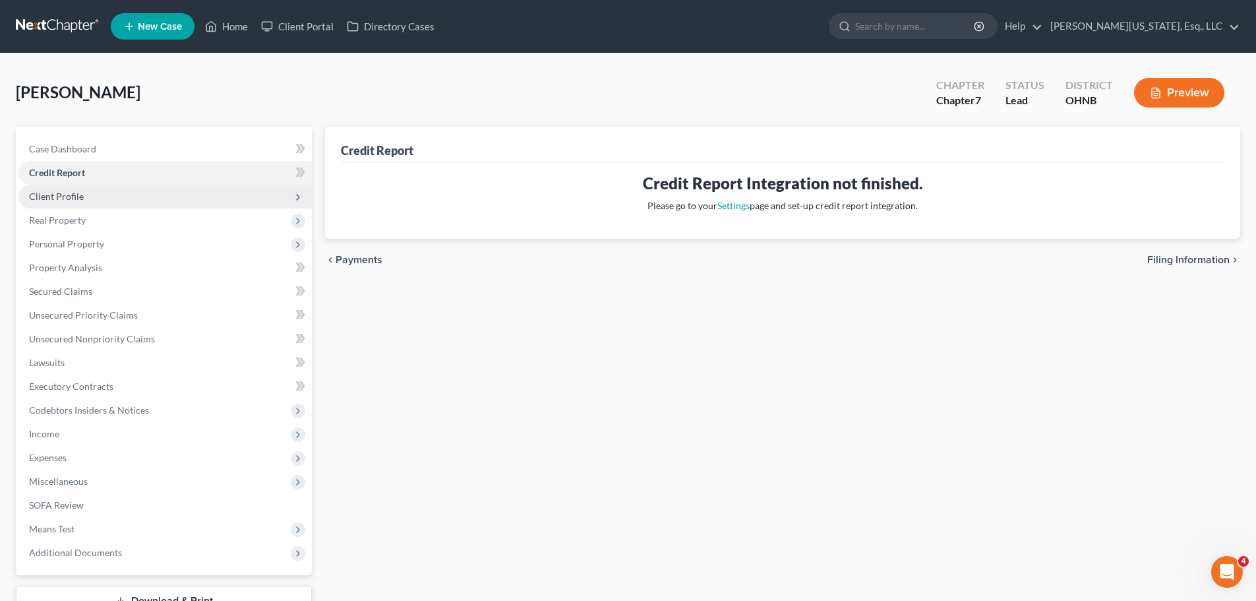
click at [122, 194] on span "Client Profile" at bounding box center [164, 197] width 293 height 24
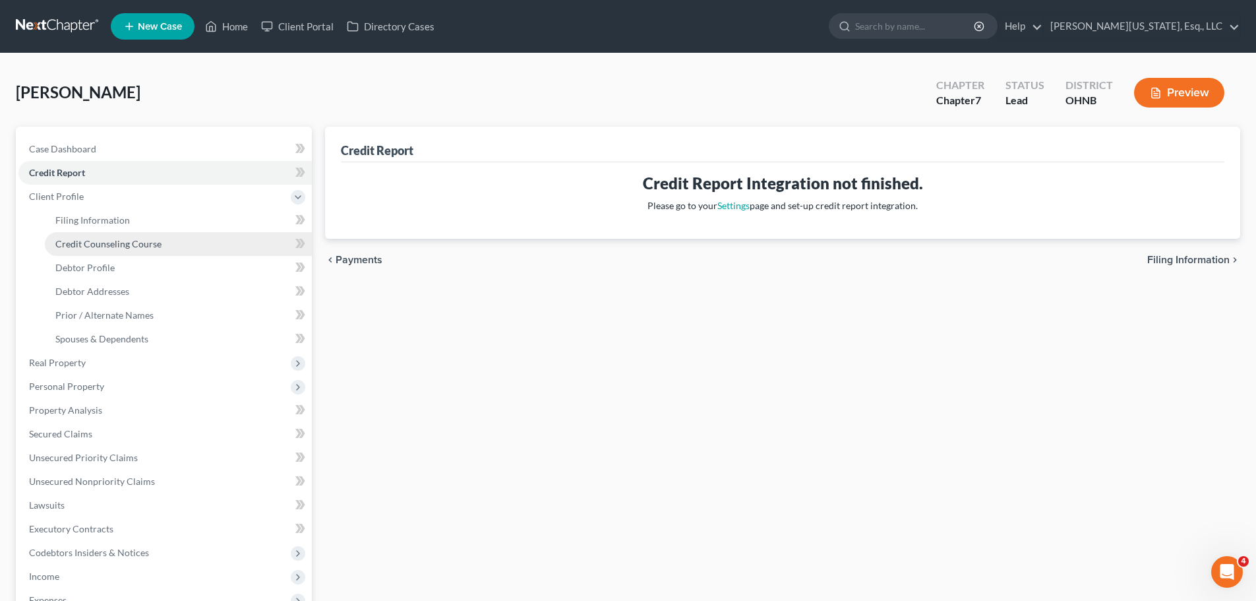
click at [142, 238] on span "Credit Counseling Course" at bounding box center [108, 243] width 106 height 11
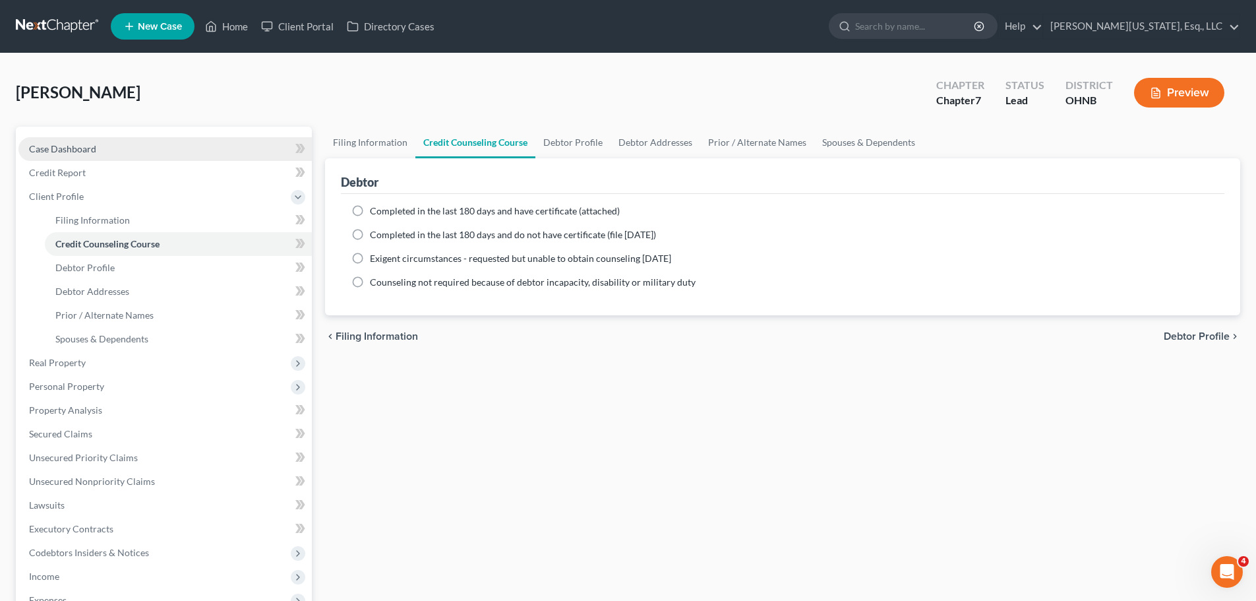
click at [86, 146] on span "Case Dashboard" at bounding box center [62, 148] width 67 height 11
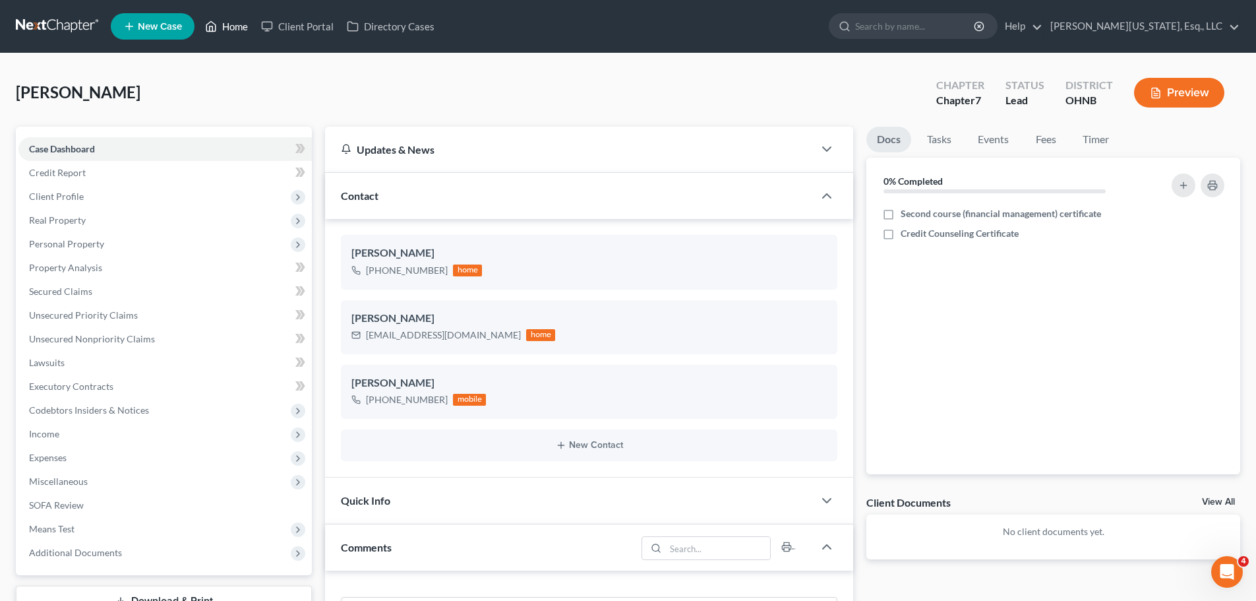
drag, startPoint x: 229, startPoint y: 26, endPoint x: 351, endPoint y: 211, distance: 221.4
click at [229, 26] on link "Home" at bounding box center [226, 27] width 56 height 24
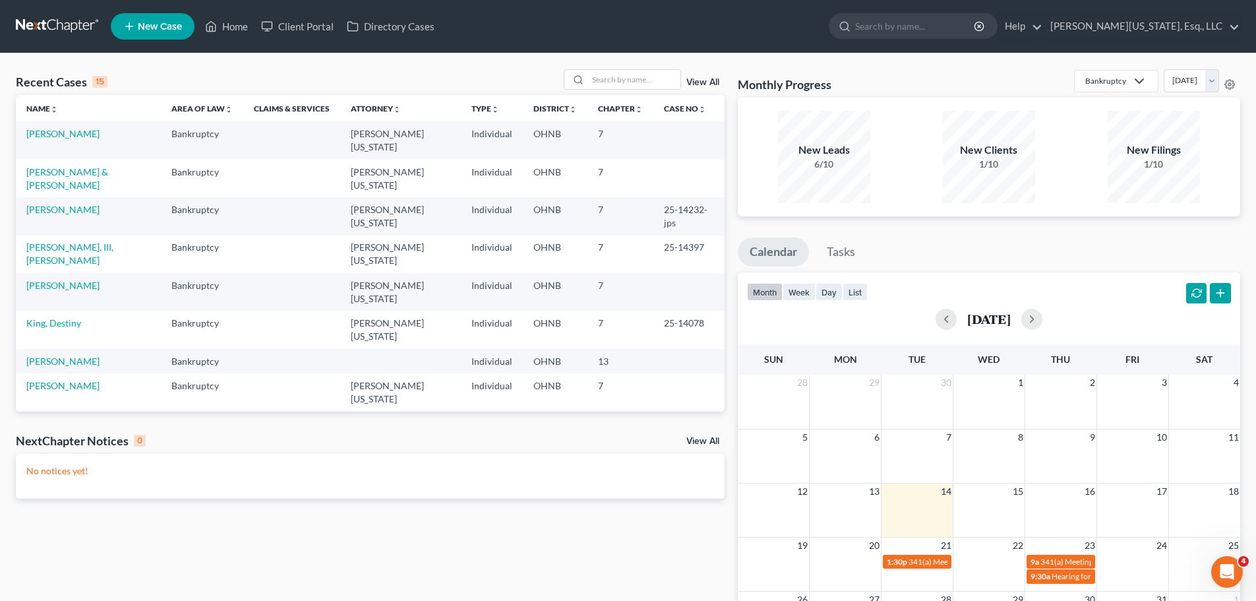
click at [81, 134] on td "[PERSON_NAME]" at bounding box center [88, 140] width 145 height 38
click at [78, 136] on link "[PERSON_NAME]" at bounding box center [62, 133] width 73 height 11
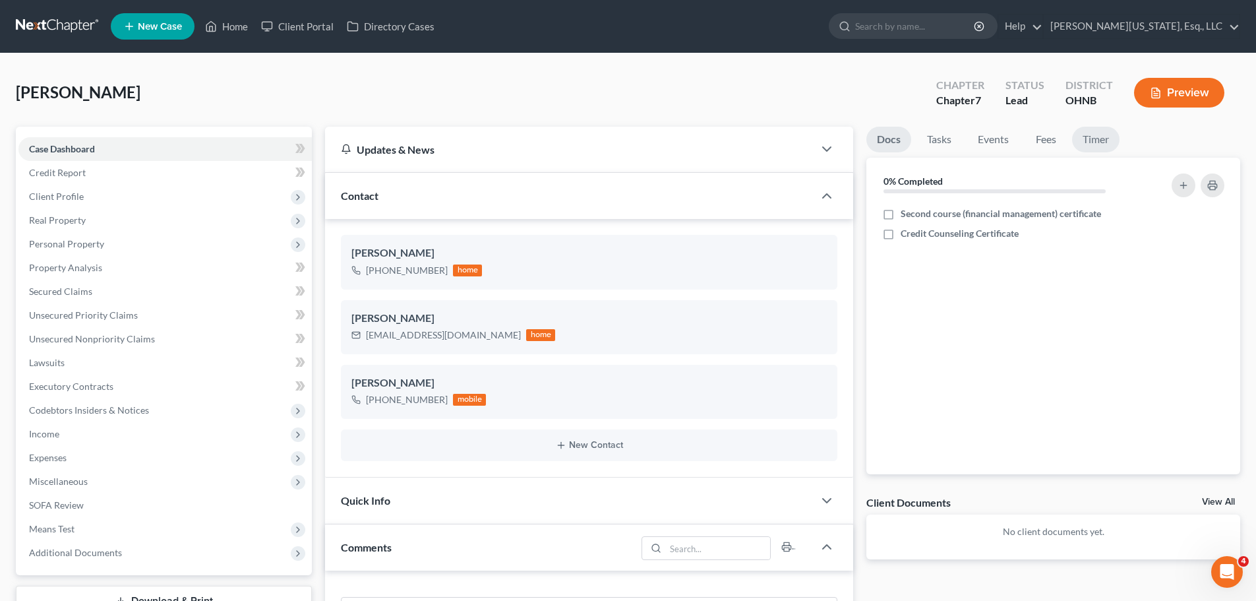
click at [1106, 143] on link "Timer" at bounding box center [1095, 140] width 47 height 26
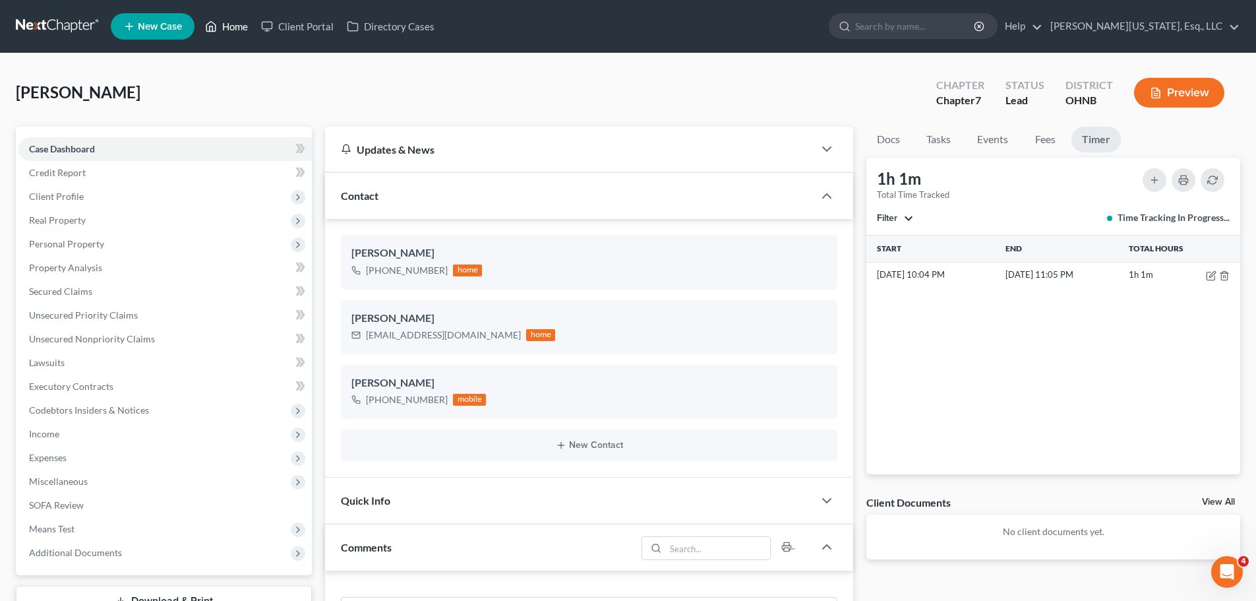
click at [223, 30] on link "Home" at bounding box center [226, 27] width 56 height 24
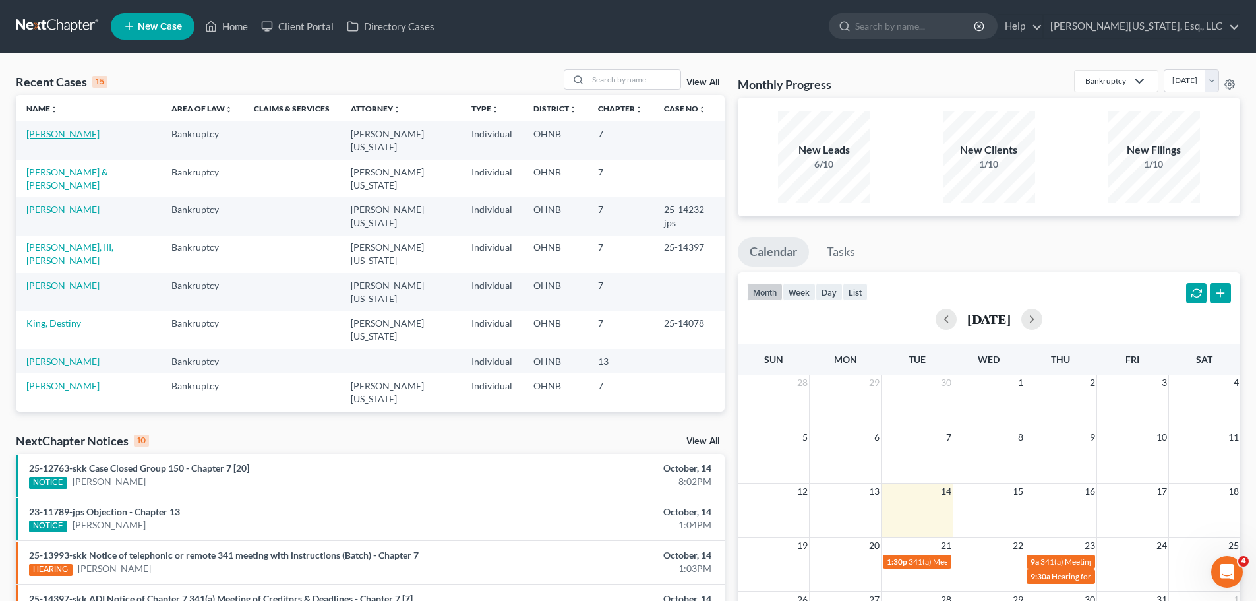
click at [78, 132] on link "[PERSON_NAME]" at bounding box center [62, 133] width 73 height 11
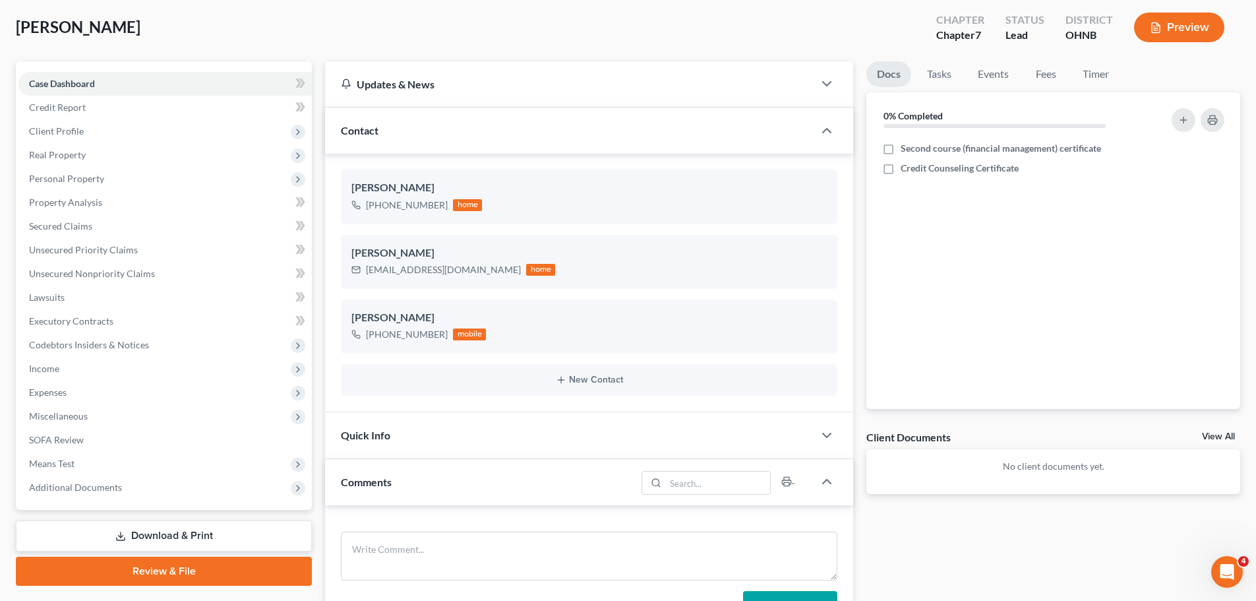
scroll to position [66, 0]
click at [448, 476] on div "Comments" at bounding box center [480, 480] width 311 height 45
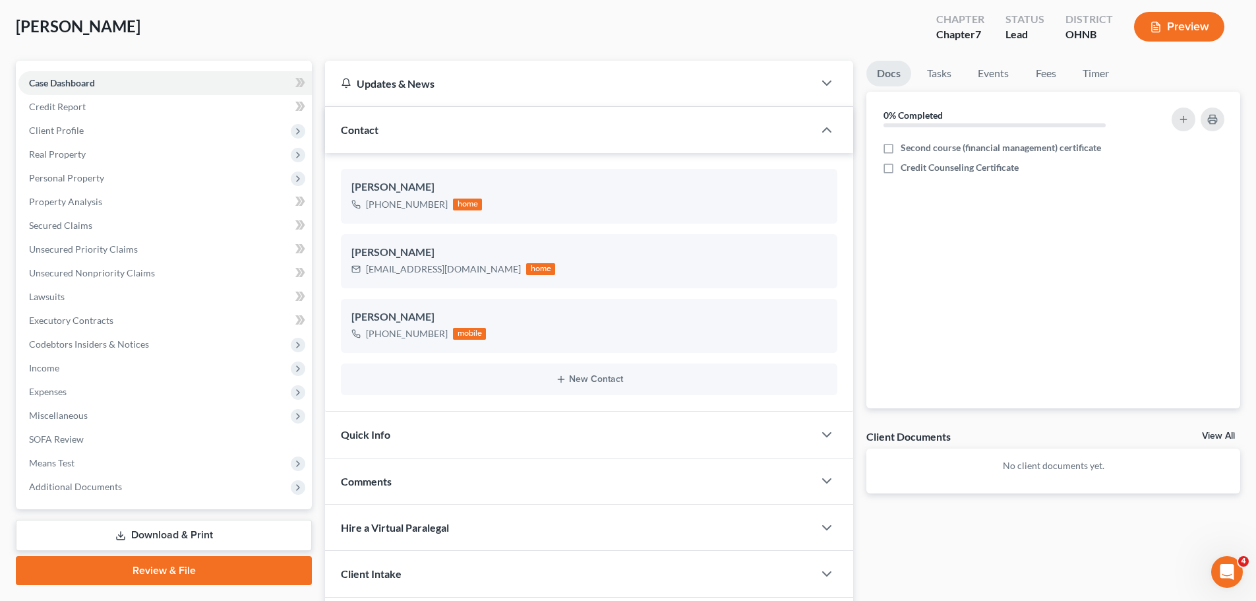
click at [452, 485] on div "Comments" at bounding box center [569, 480] width 488 height 45
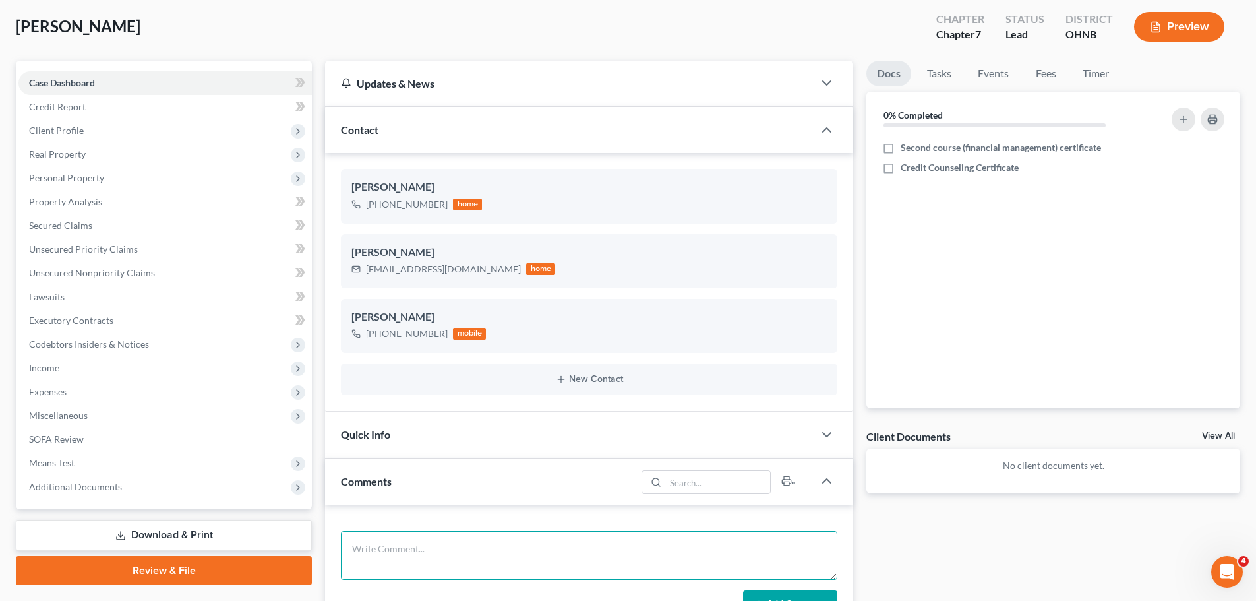
click at [461, 547] on textarea at bounding box center [589, 555] width 496 height 49
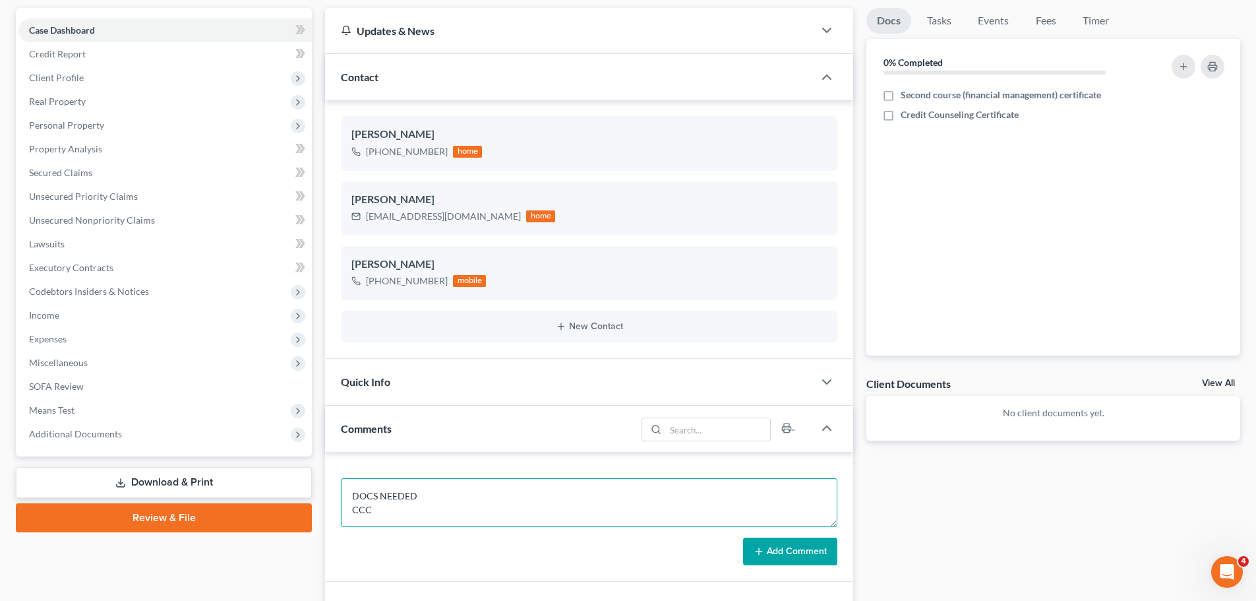
scroll to position [198, 0]
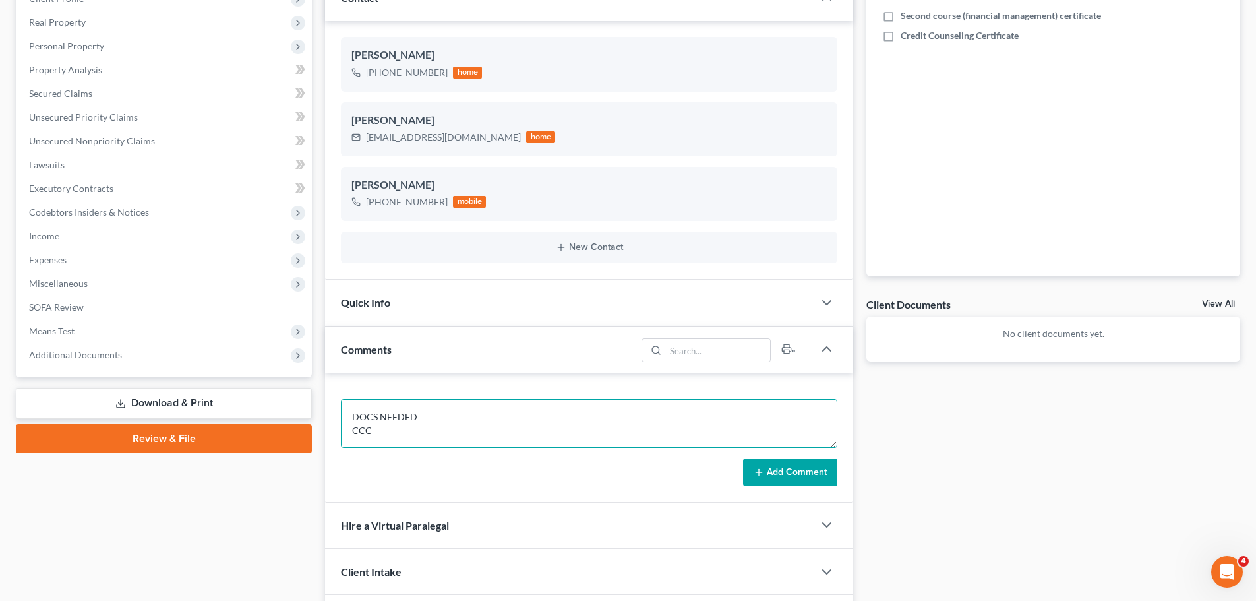
type textarea "DOCS NEEDED CCC"
click at [815, 472] on button "Add Comment" at bounding box center [790, 472] width 94 height 28
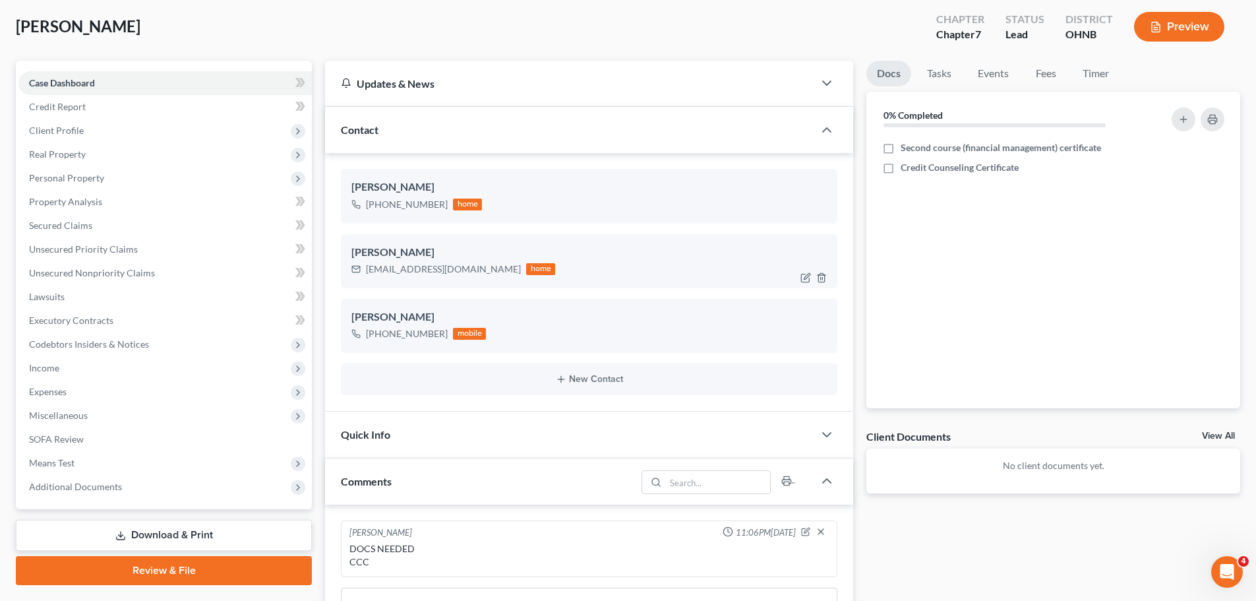
scroll to position [0, 0]
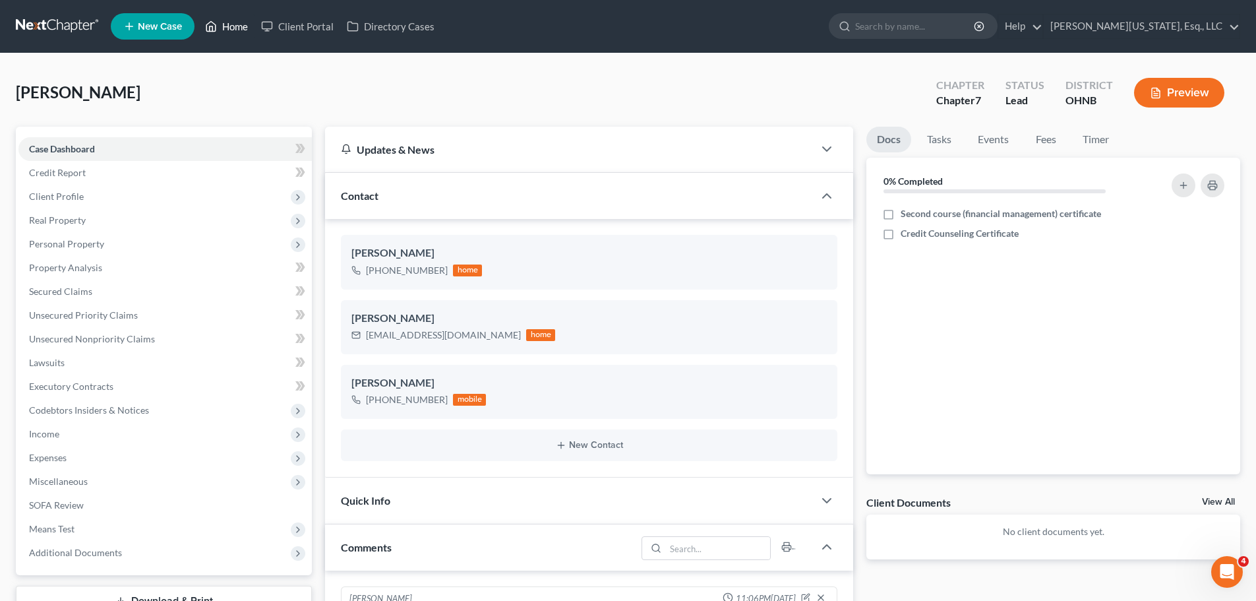
drag, startPoint x: 216, startPoint y: 29, endPoint x: 210, endPoint y: 34, distance: 7.5
click at [217, 29] on icon at bounding box center [211, 26] width 12 height 16
